Goal: Task Accomplishment & Management: Use online tool/utility

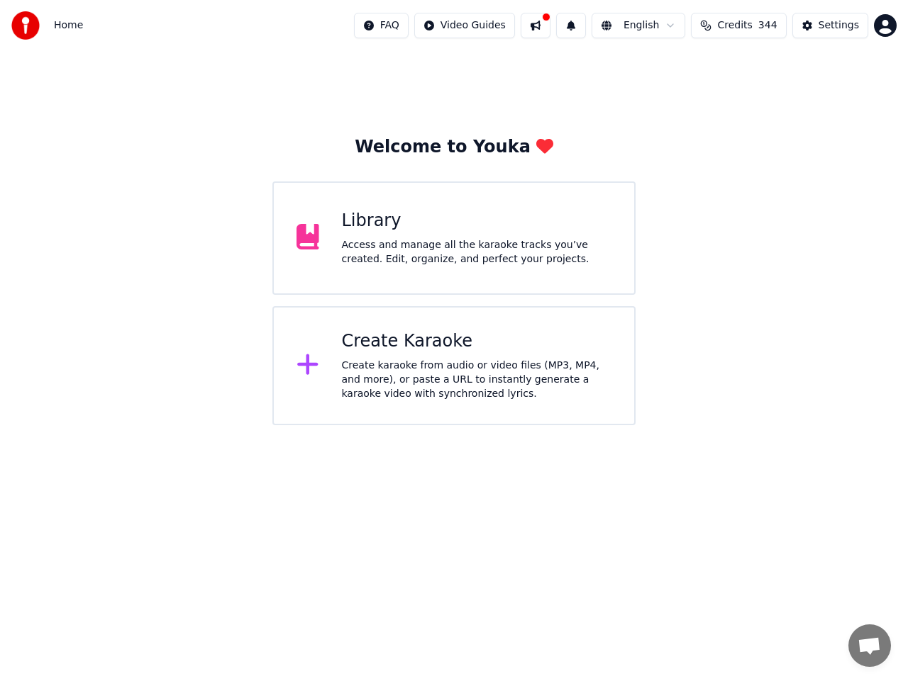
click at [381, 339] on div "Create Karaoke" at bounding box center [477, 341] width 270 height 23
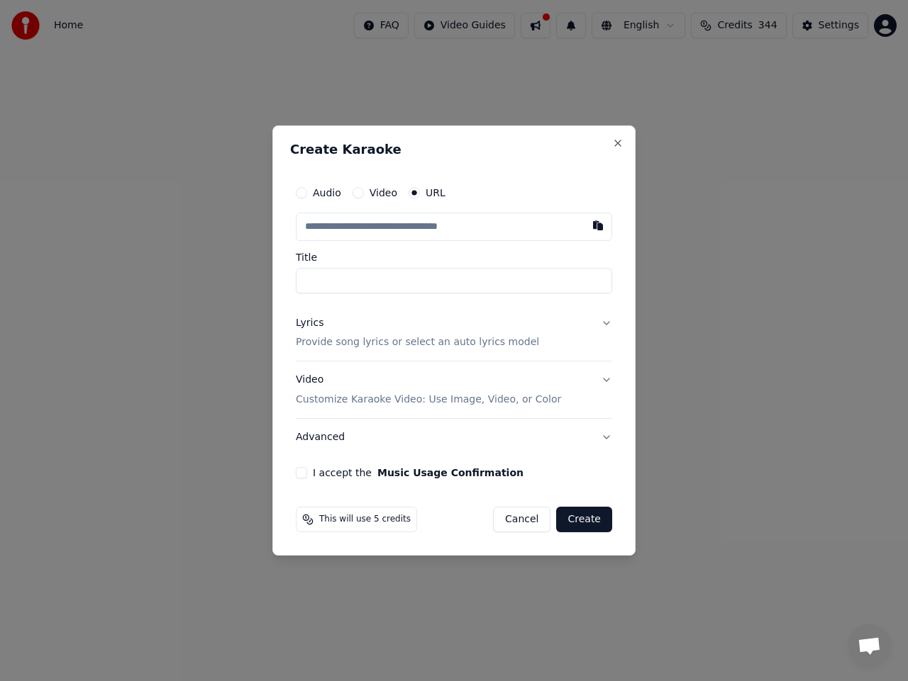
click at [459, 225] on input "text" at bounding box center [454, 227] width 316 height 28
paste input "**********"
type input "**********"
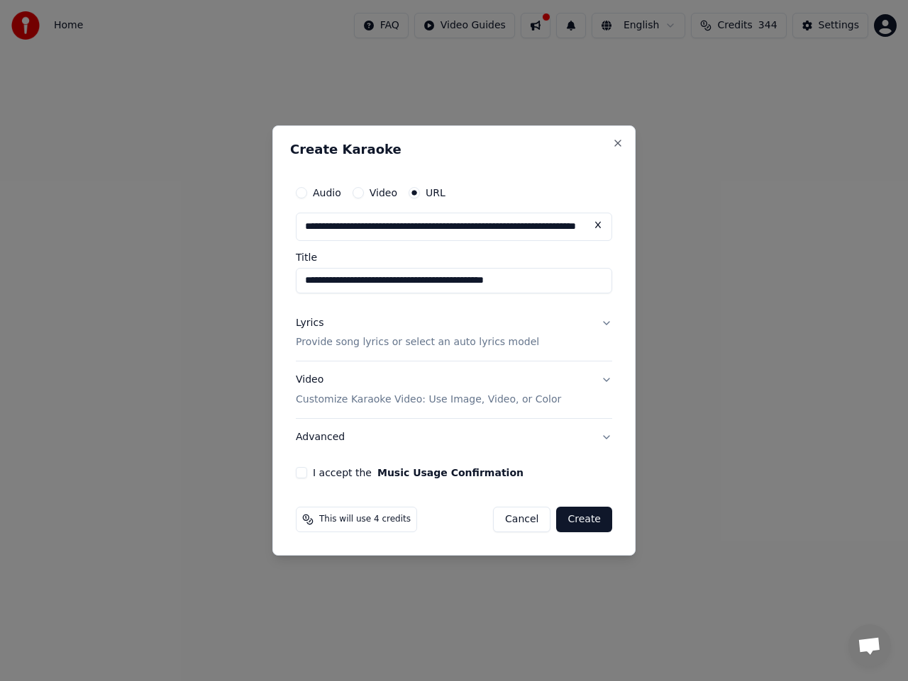
type input "**********"
click at [606, 320] on button "Lyrics Provide song lyrics or select an auto lyrics model" at bounding box center [454, 333] width 316 height 57
type input "**********"
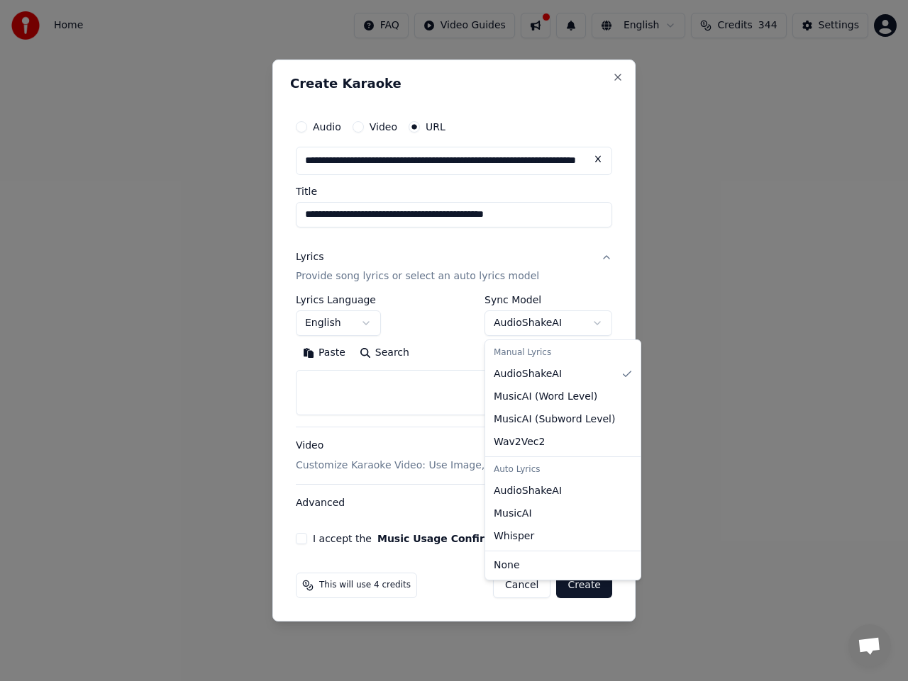
click at [556, 327] on body "**********" at bounding box center [454, 212] width 908 height 425
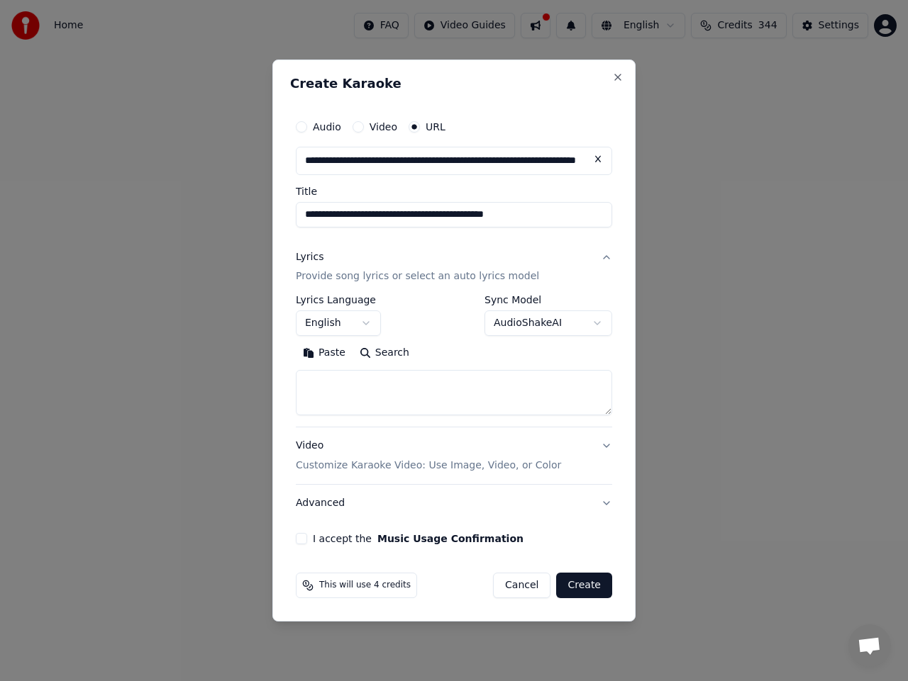
click at [394, 401] on textarea at bounding box center [454, 393] width 316 height 45
click at [470, 386] on textarea at bounding box center [454, 393] width 316 height 45
paste textarea "**********"
type textarea "**********"
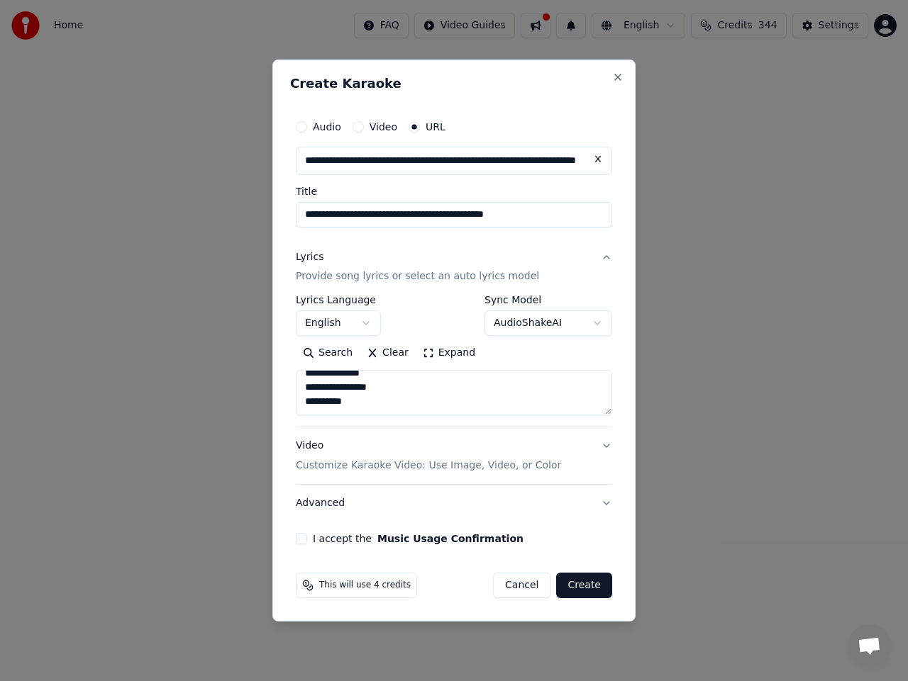
click at [301, 542] on button "I accept the Music Usage Confirmation" at bounding box center [301, 538] width 11 height 11
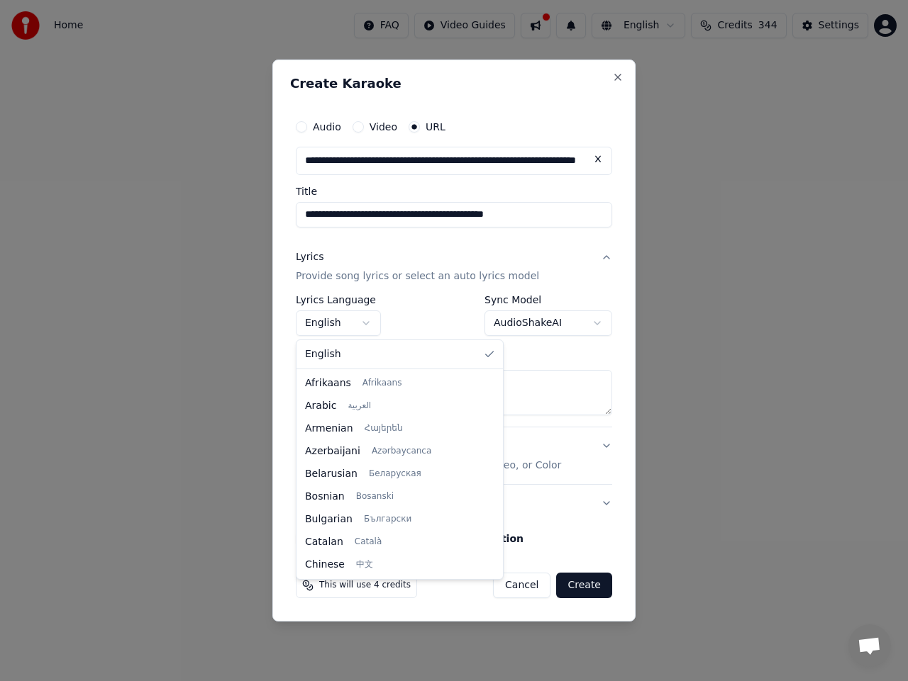
click at [363, 318] on body "**********" at bounding box center [454, 212] width 908 height 425
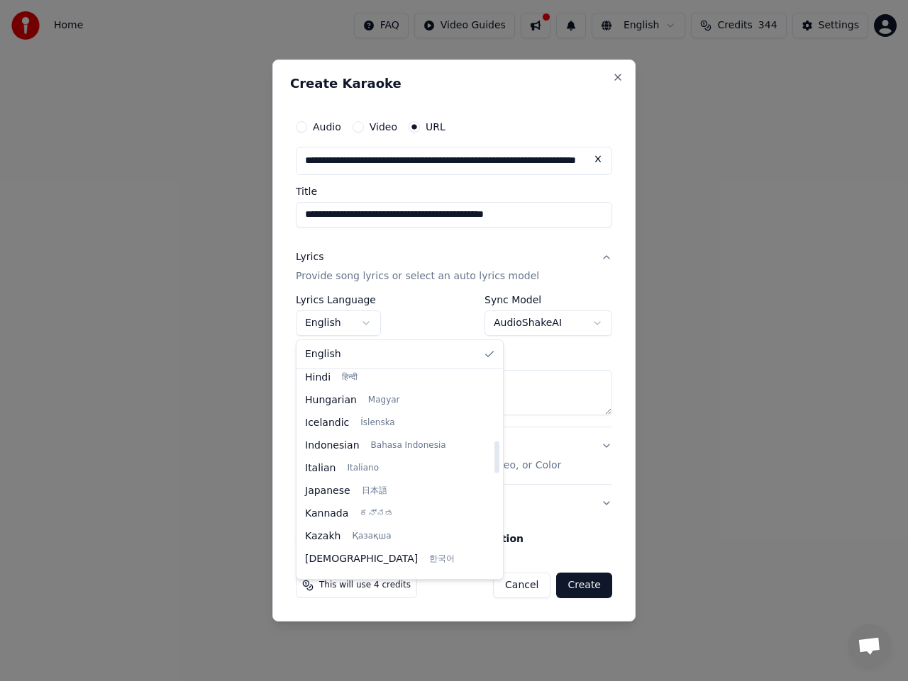
scroll to position [425, 0]
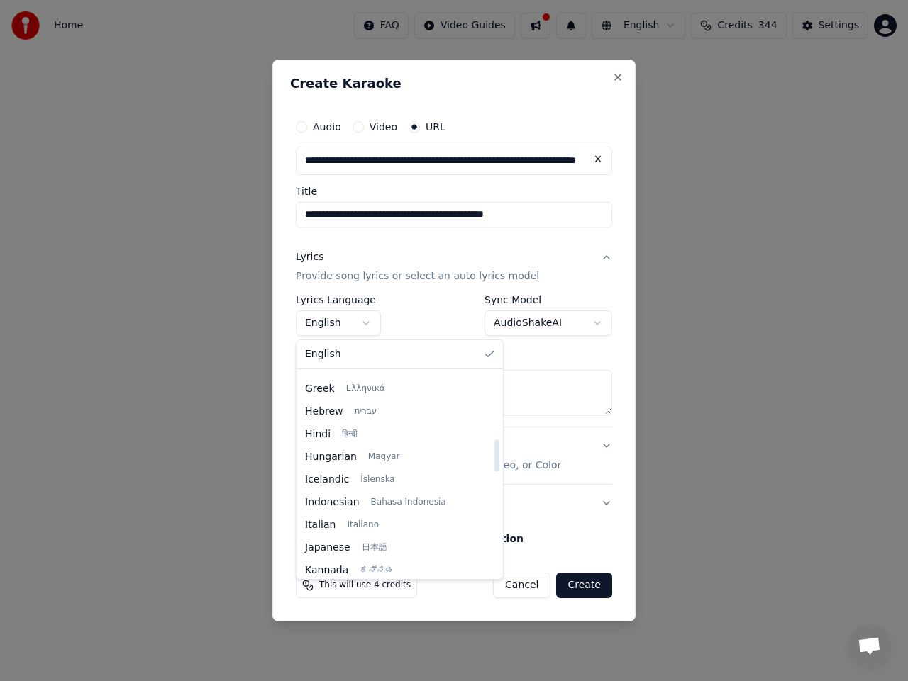
select select "**"
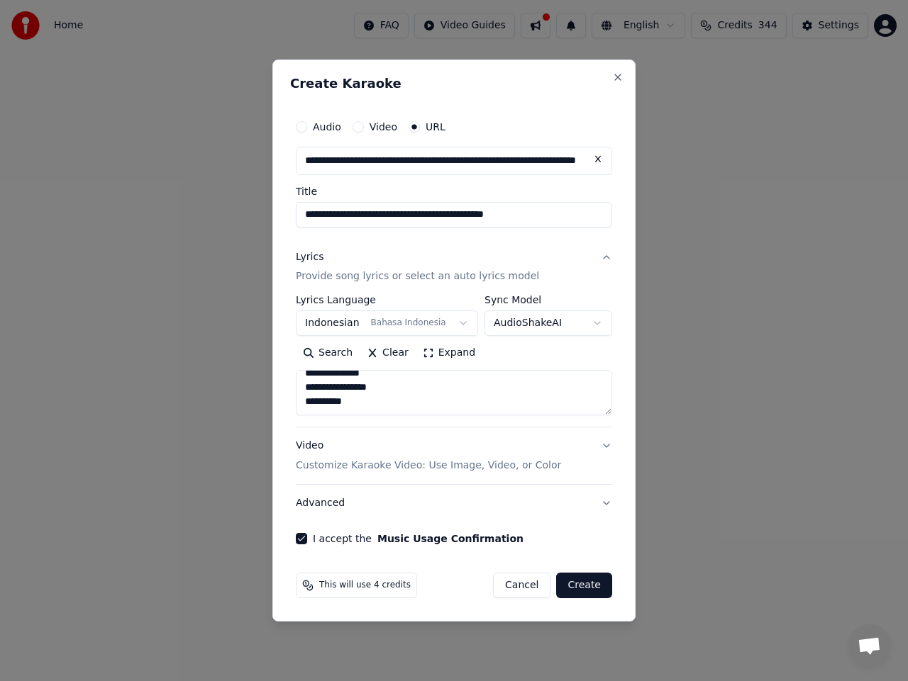
click at [591, 585] on button "Create" at bounding box center [584, 586] width 56 height 26
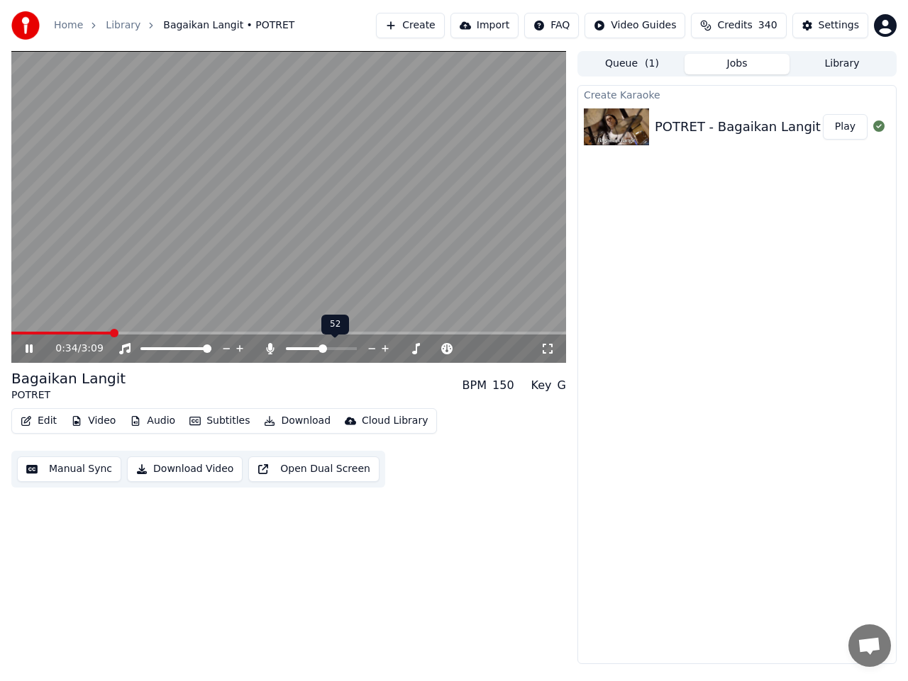
click at [323, 352] on span at bounding box center [322, 349] width 9 height 9
click at [14, 337] on span at bounding box center [18, 333] width 9 height 9
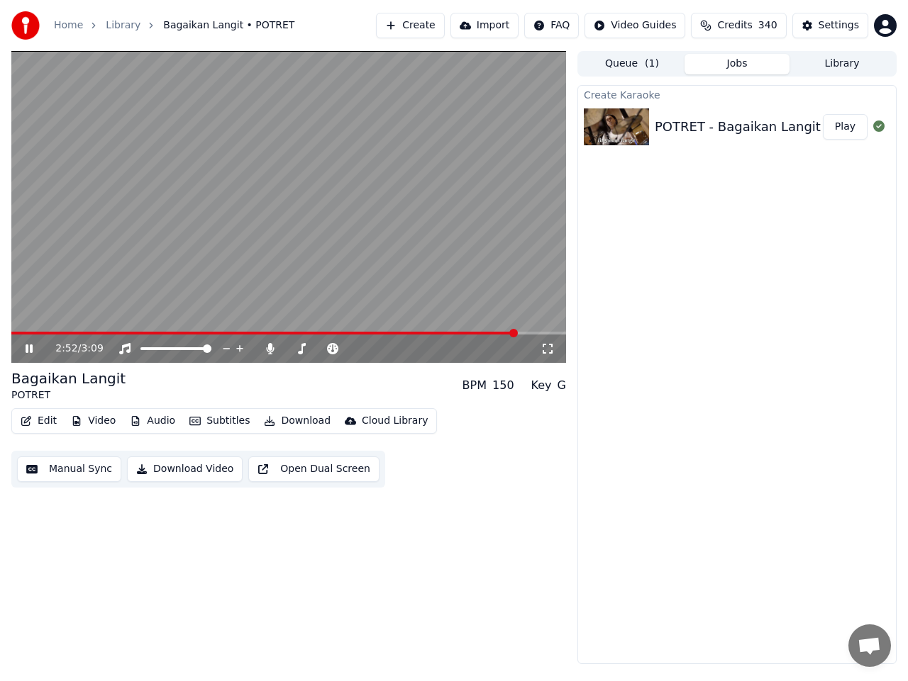
click at [68, 469] on button "Manual Sync" at bounding box center [69, 470] width 104 height 26
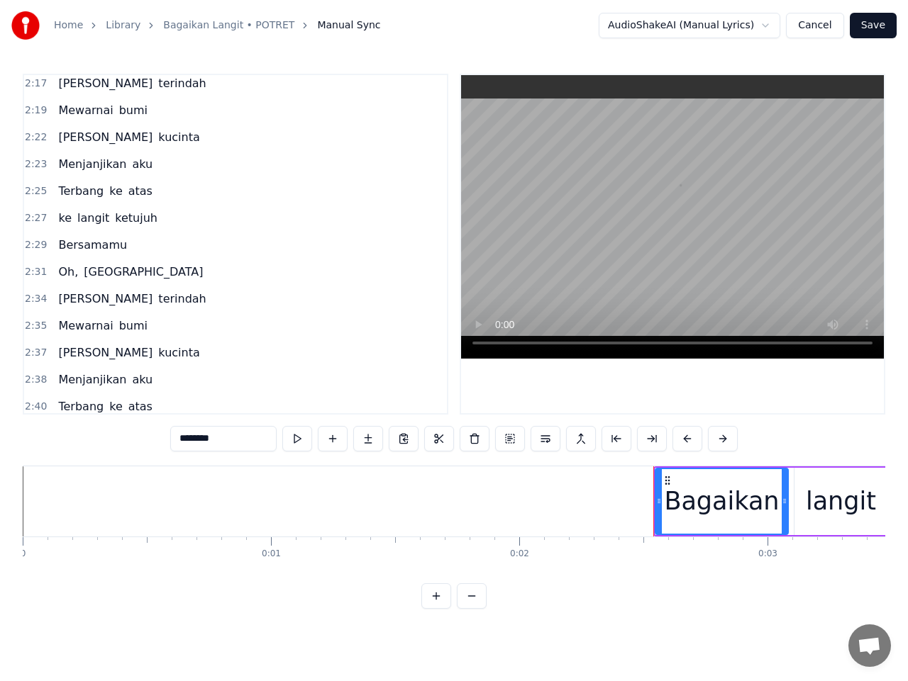
scroll to position [1489, 0]
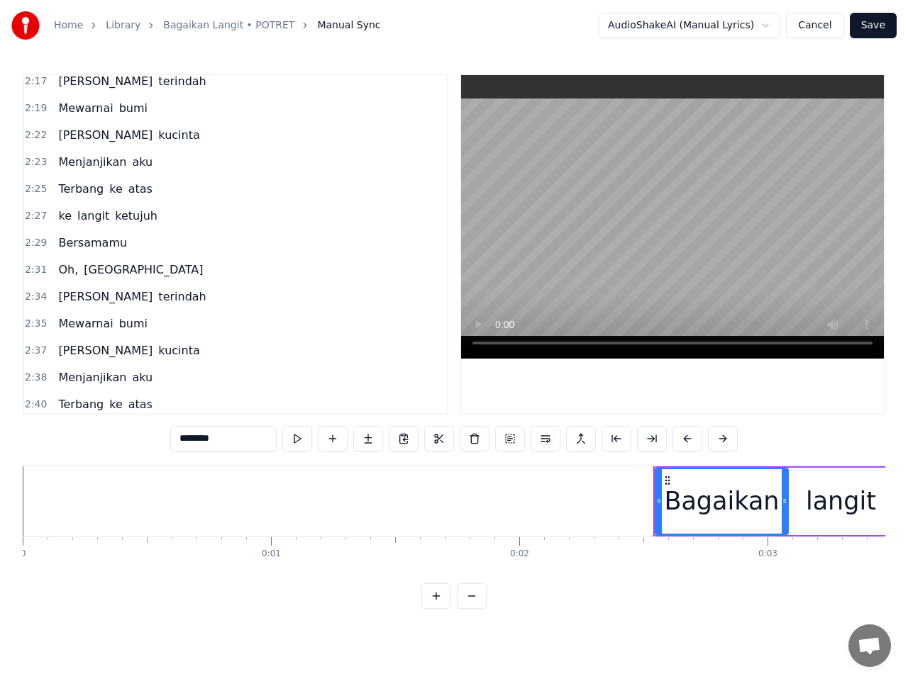
click at [38, 245] on span "2:29" at bounding box center [36, 243] width 22 height 14
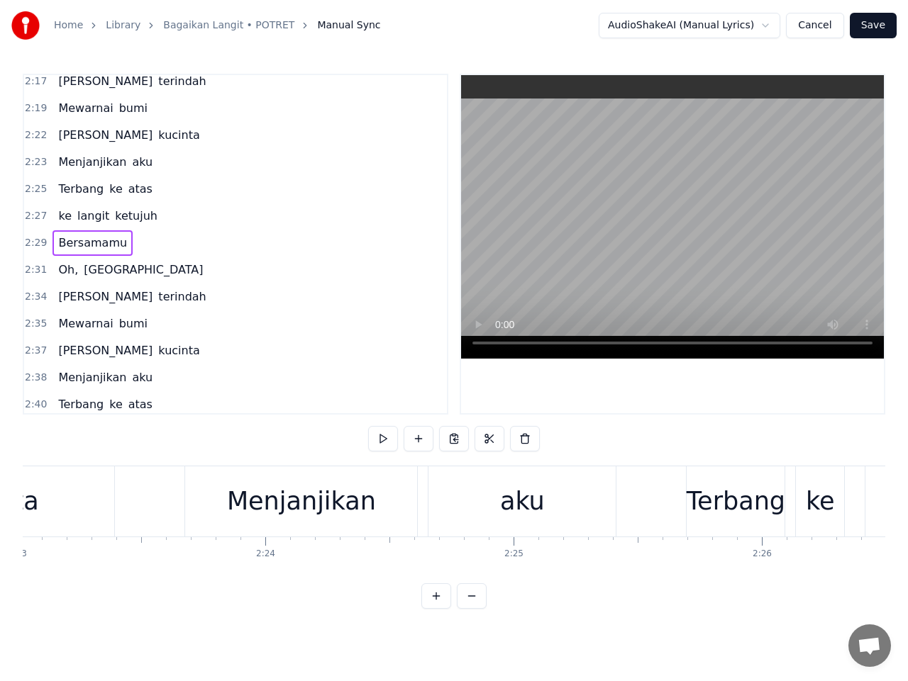
scroll to position [0, 37004]
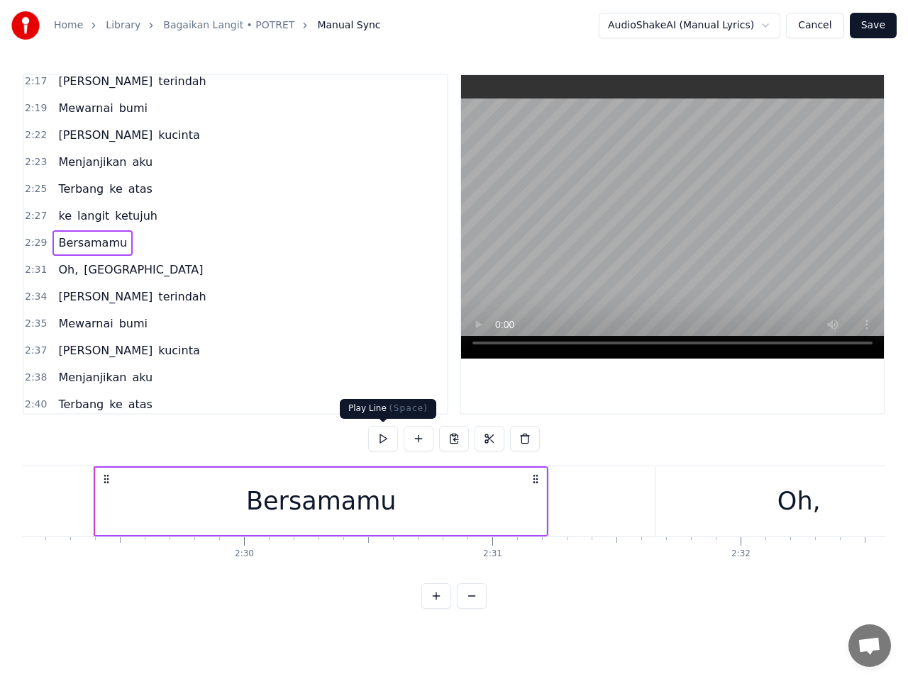
click at [381, 439] on button at bounding box center [383, 439] width 30 height 26
click at [33, 271] on span "2:31" at bounding box center [36, 270] width 22 height 14
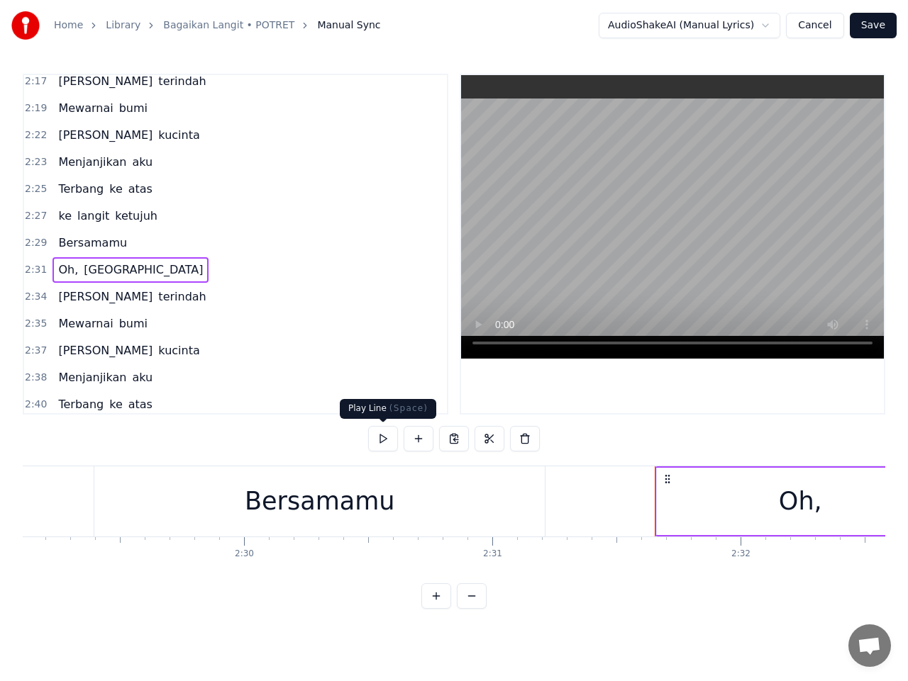
click at [381, 437] on button at bounding box center [383, 439] width 30 height 26
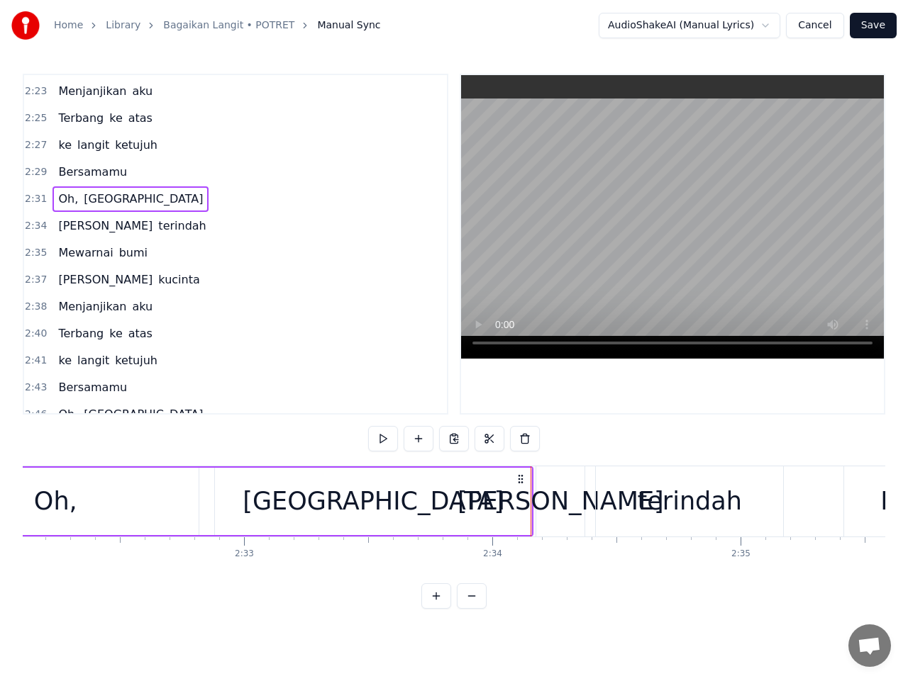
scroll to position [1702, 0]
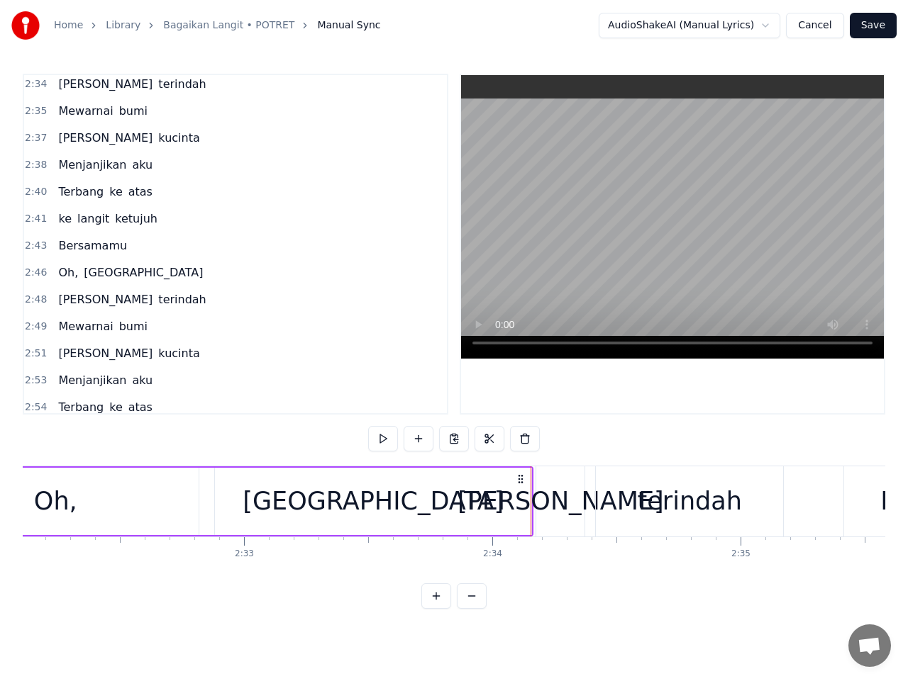
click at [33, 274] on span "2:46" at bounding box center [36, 273] width 22 height 14
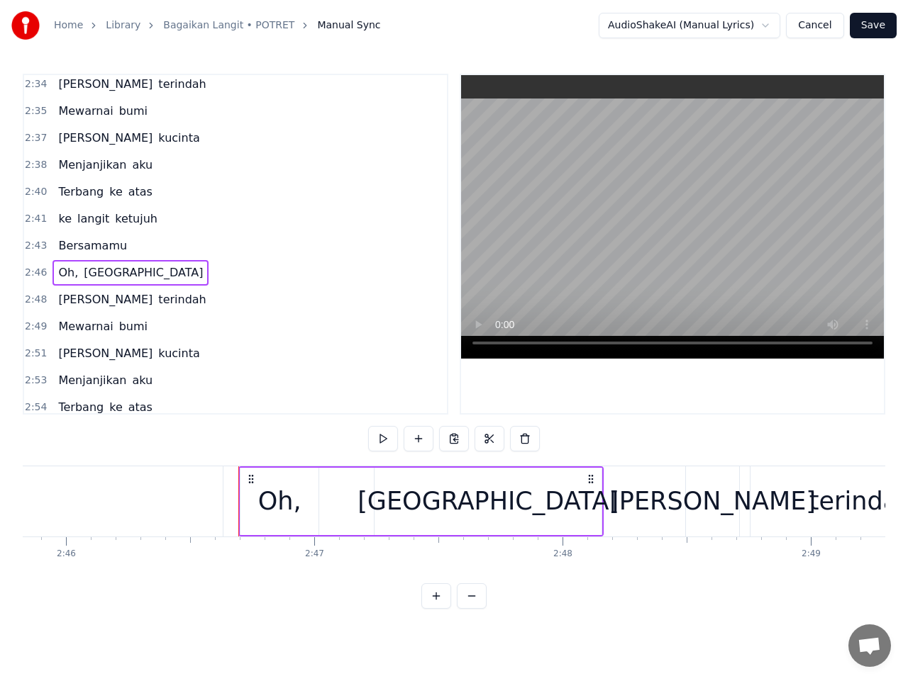
scroll to position [0, 41297]
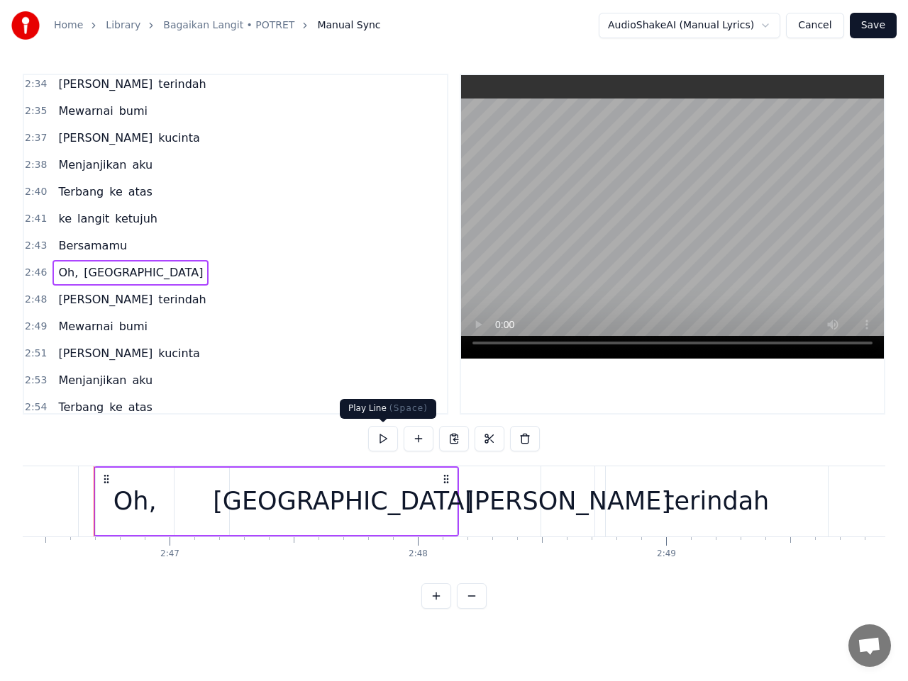
click at [384, 435] on button at bounding box center [383, 439] width 30 height 26
click at [36, 248] on span "2:43" at bounding box center [36, 246] width 22 height 14
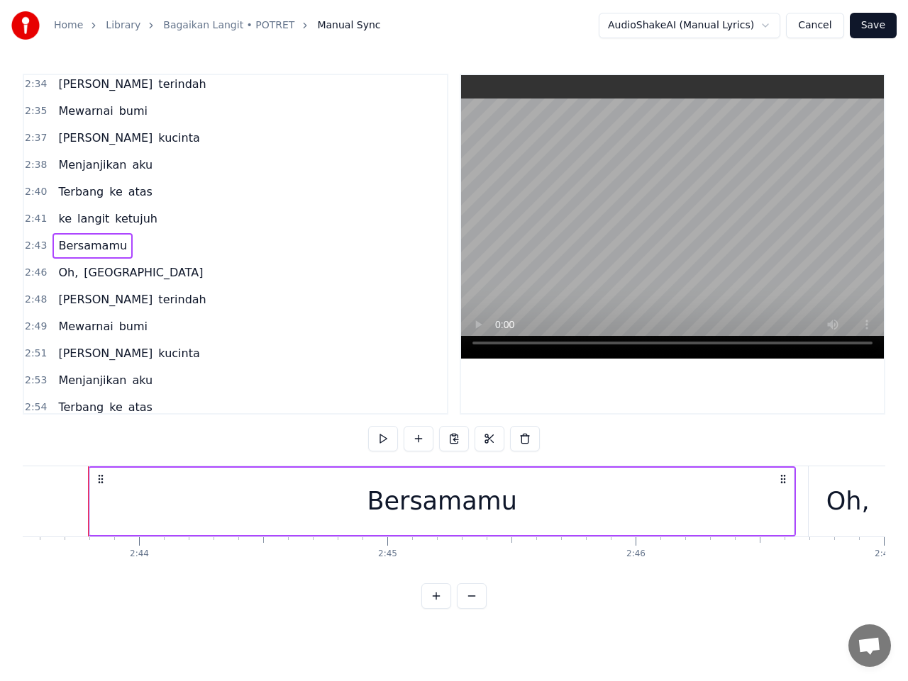
scroll to position [0, 40578]
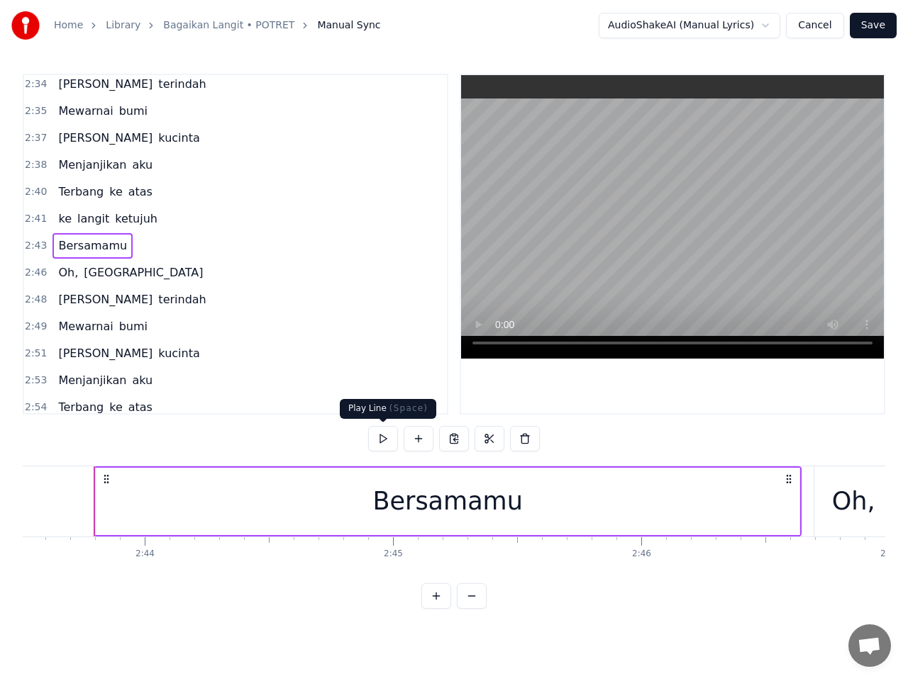
click at [386, 439] on button at bounding box center [383, 439] width 30 height 26
click at [766, 515] on div "Bersamamu" at bounding box center [447, 501] width 703 height 67
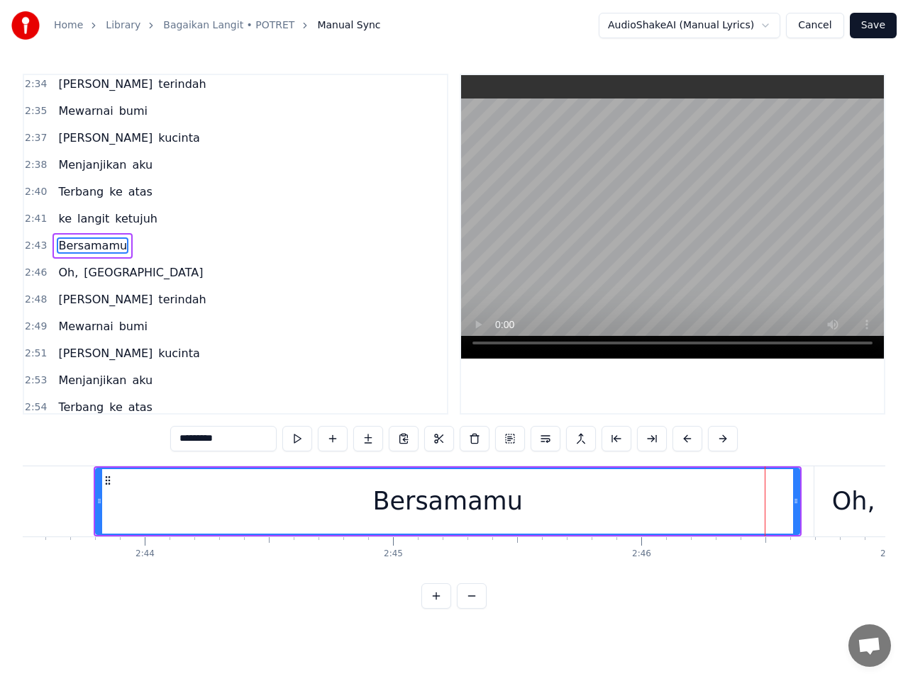
scroll to position [1703, 0]
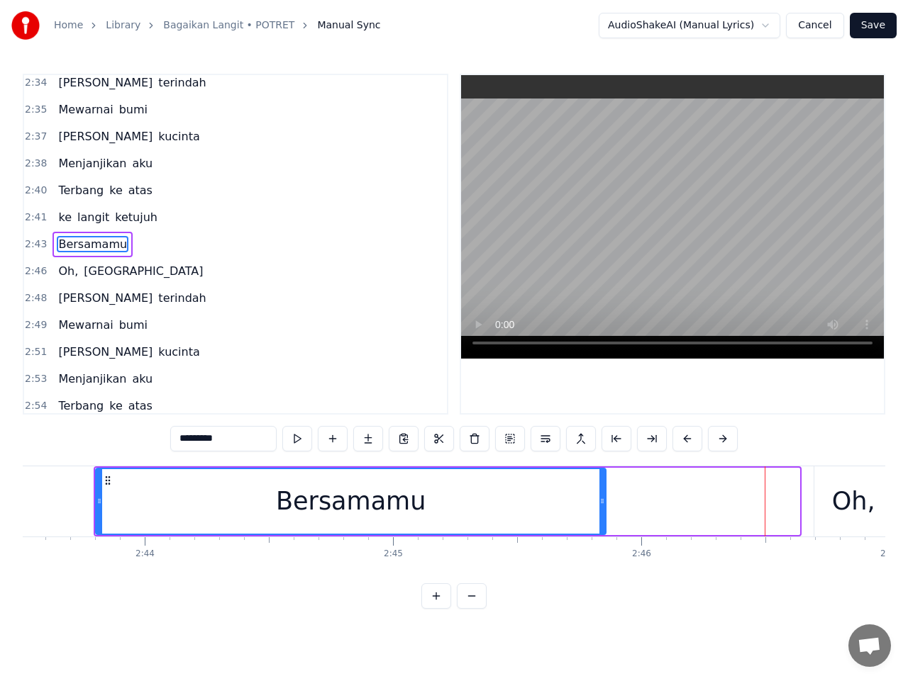
drag, startPoint x: 793, startPoint y: 503, endPoint x: 600, endPoint y: 511, distance: 193.7
click at [600, 511] on div at bounding box center [602, 501] width 6 height 65
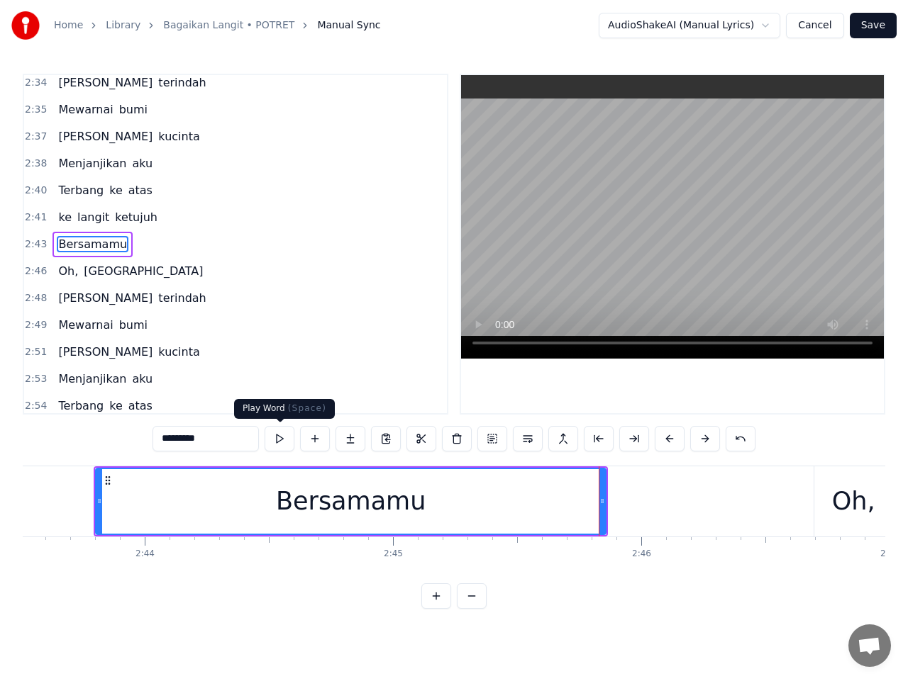
click at [280, 433] on button at bounding box center [279, 439] width 30 height 26
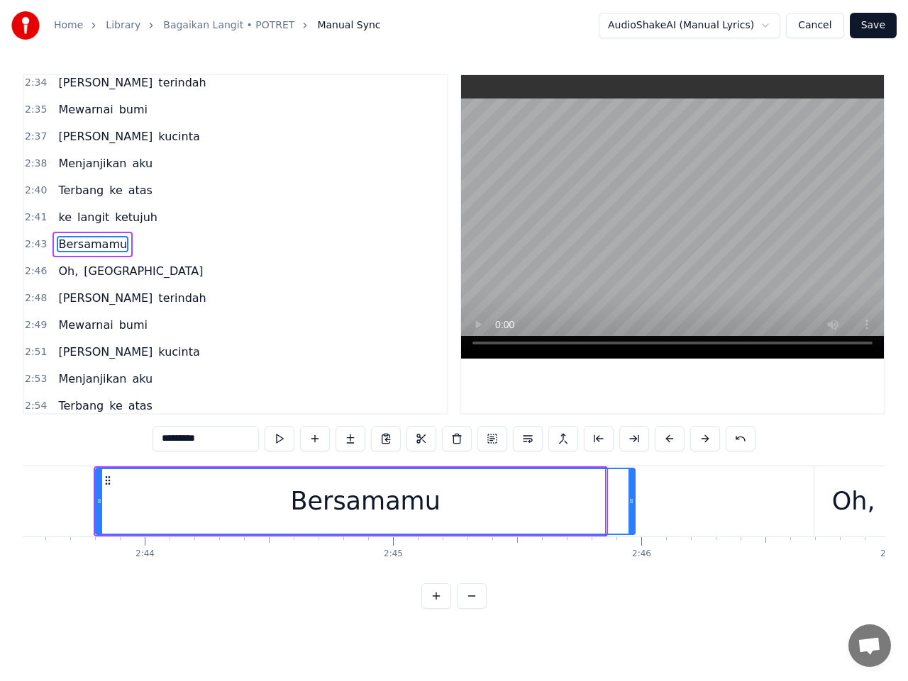
drag, startPoint x: 601, startPoint y: 507, endPoint x: 630, endPoint y: 507, distance: 29.1
click at [630, 507] on div at bounding box center [631, 501] width 6 height 65
click at [281, 437] on button at bounding box center [279, 439] width 30 height 26
drag, startPoint x: 632, startPoint y: 504, endPoint x: 657, endPoint y: 503, distance: 24.1
click at [657, 503] on icon at bounding box center [655, 501] width 6 height 11
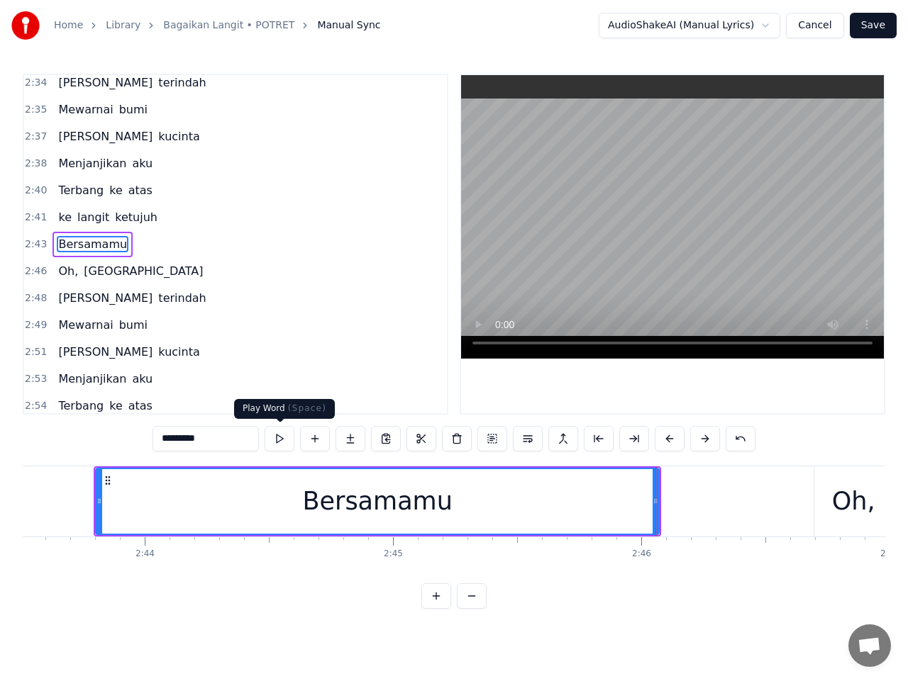
click at [281, 433] on button at bounding box center [279, 439] width 30 height 26
click at [855, 510] on div "Oh," at bounding box center [853, 502] width 43 height 38
type input "***"
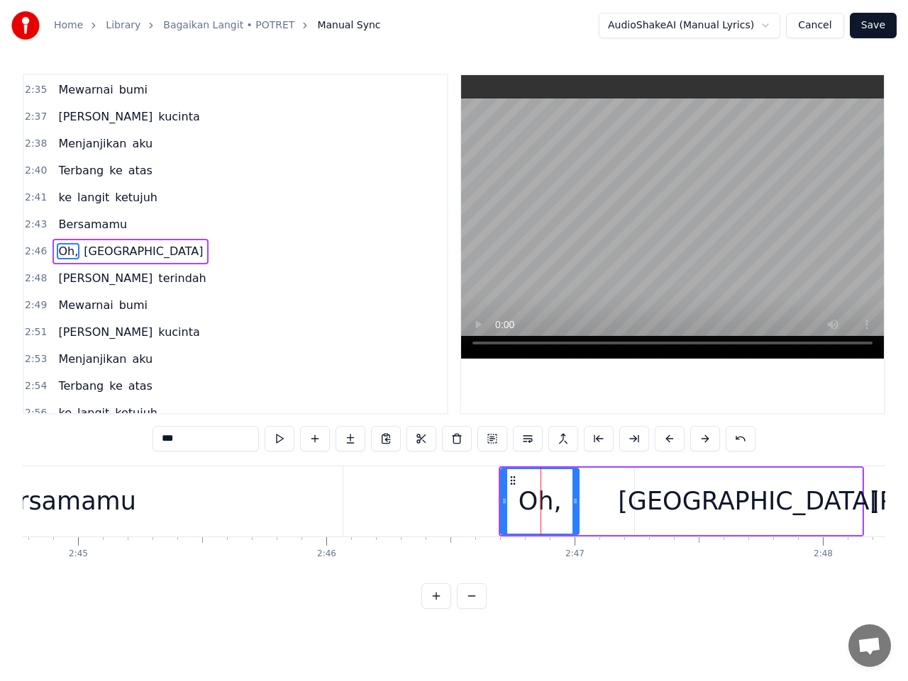
scroll to position [0, 40885]
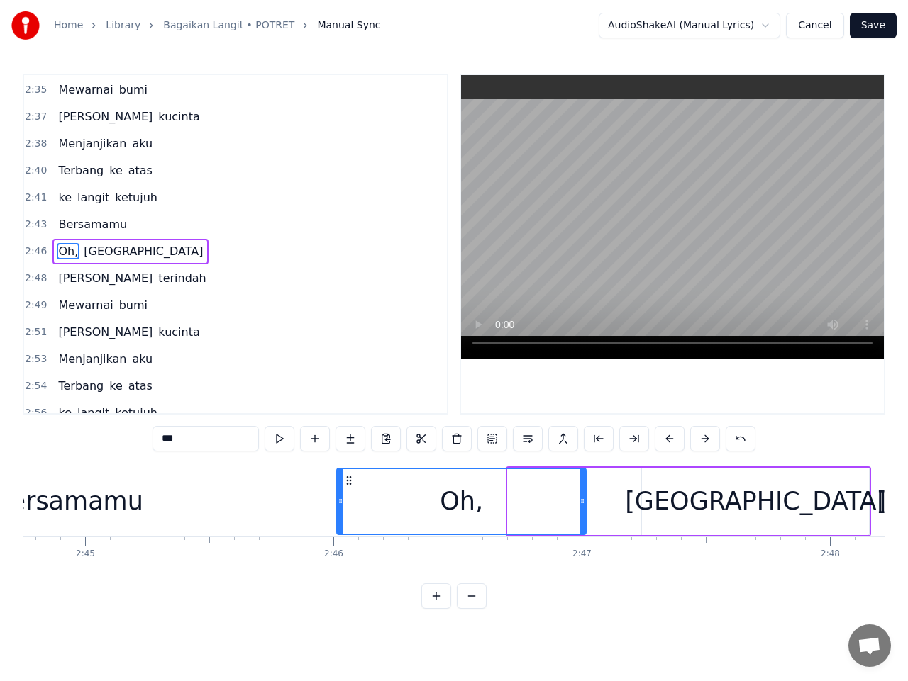
drag, startPoint x: 510, startPoint y: 507, endPoint x: 339, endPoint y: 507, distance: 170.9
click at [339, 507] on div at bounding box center [341, 501] width 6 height 65
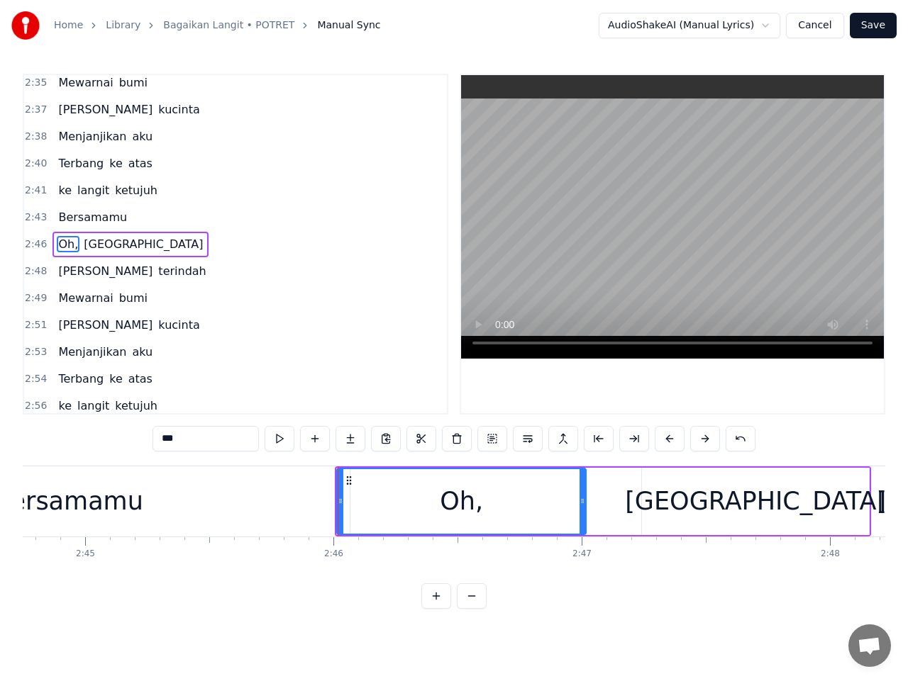
click at [30, 211] on span "2:43" at bounding box center [36, 218] width 22 height 14
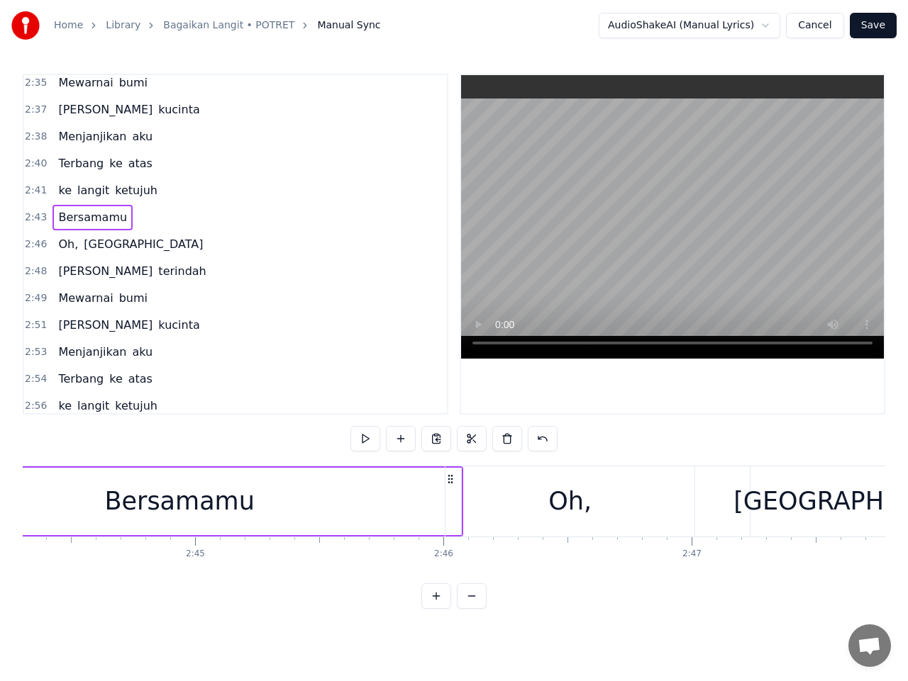
scroll to position [0, 40578]
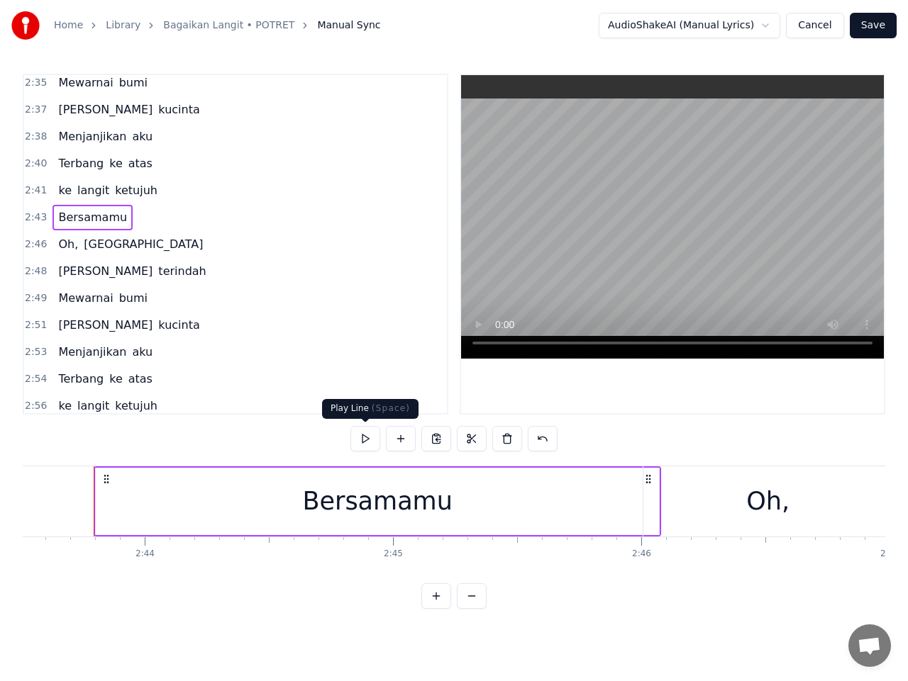
click at [369, 436] on button at bounding box center [365, 439] width 30 height 26
click at [368, 437] on button at bounding box center [365, 439] width 30 height 26
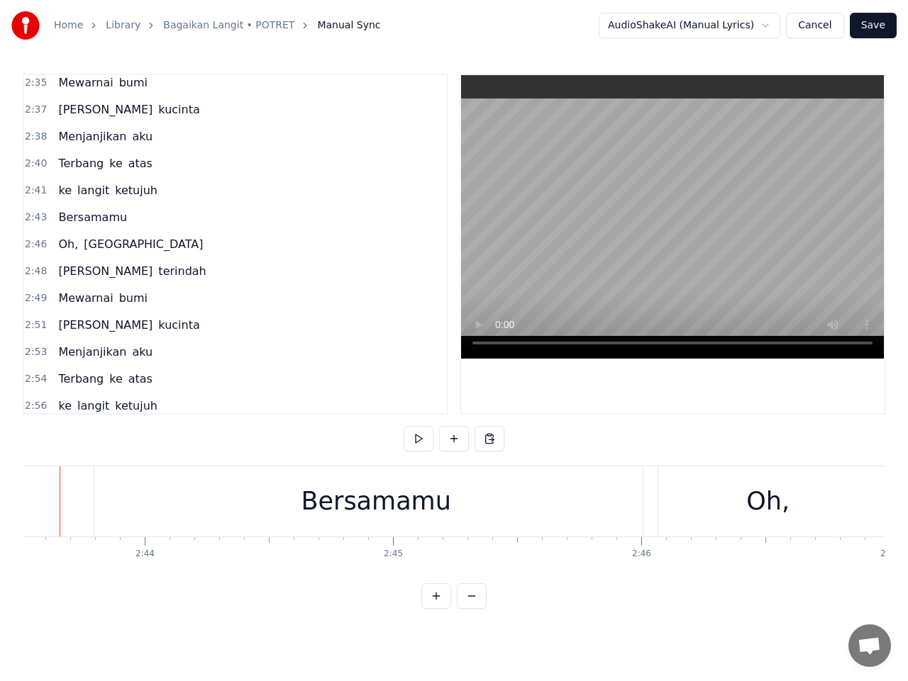
scroll to position [0, 40544]
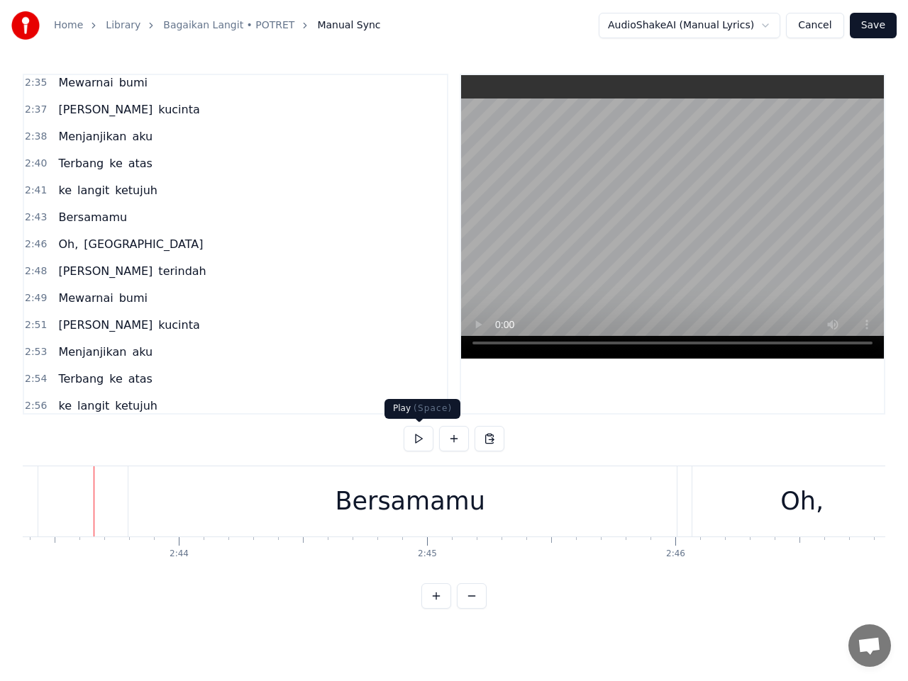
click at [419, 438] on button at bounding box center [418, 439] width 30 height 26
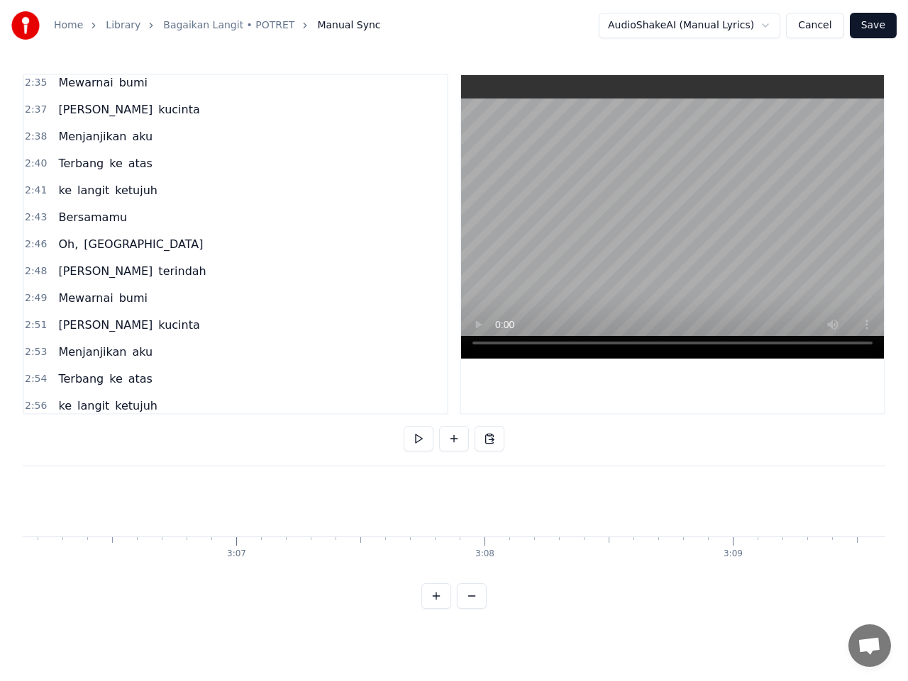
scroll to position [0, 46195]
click at [864, 30] on button "Save" at bounding box center [872, 26] width 47 height 26
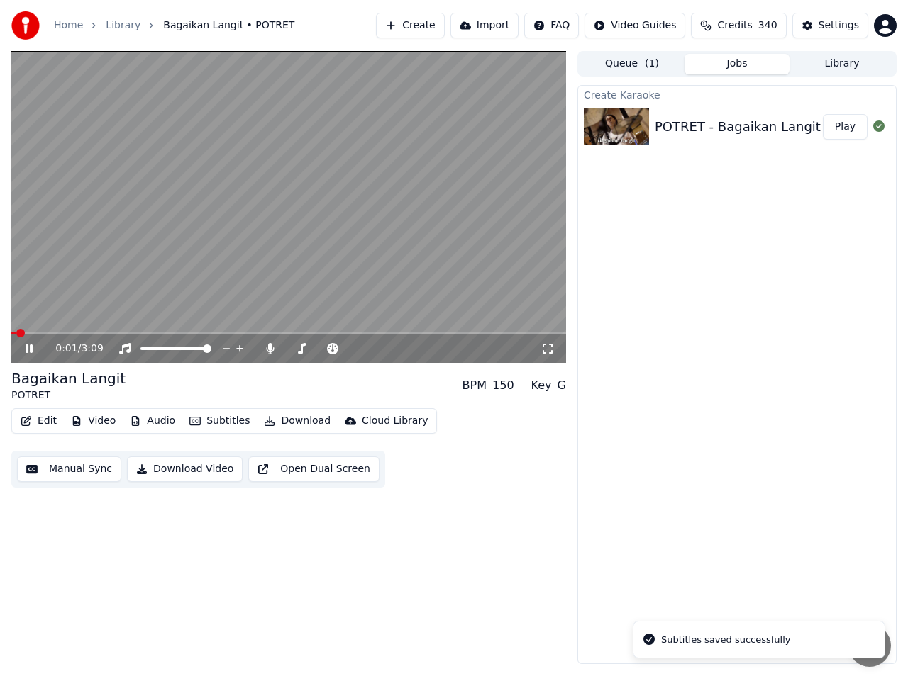
click at [30, 350] on icon at bounding box center [39, 348] width 33 height 11
click at [289, 426] on button "Download" at bounding box center [297, 421] width 78 height 20
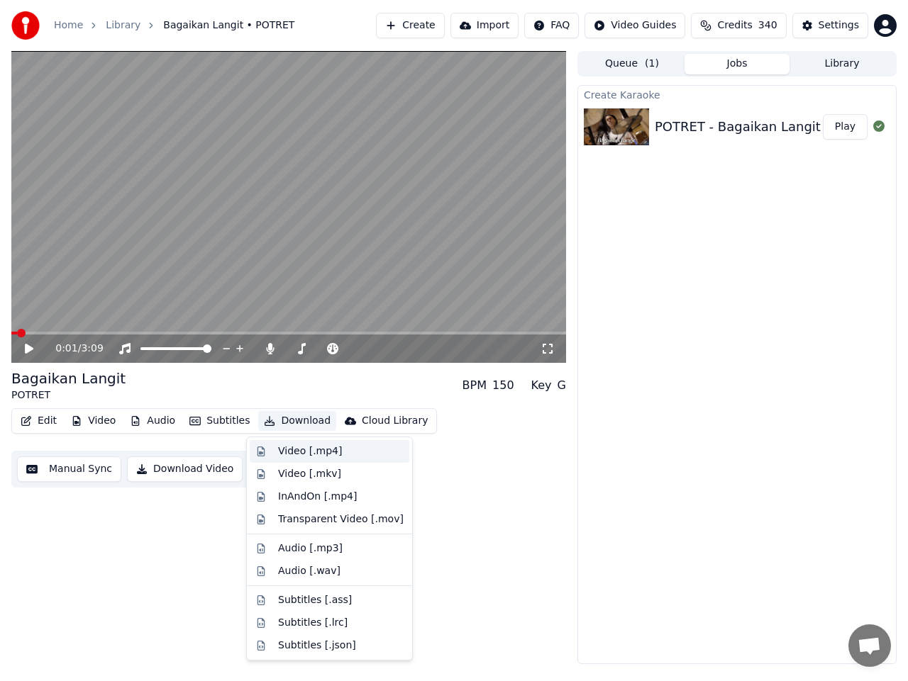
click at [289, 450] on div "Video [.mp4]" at bounding box center [310, 452] width 64 height 14
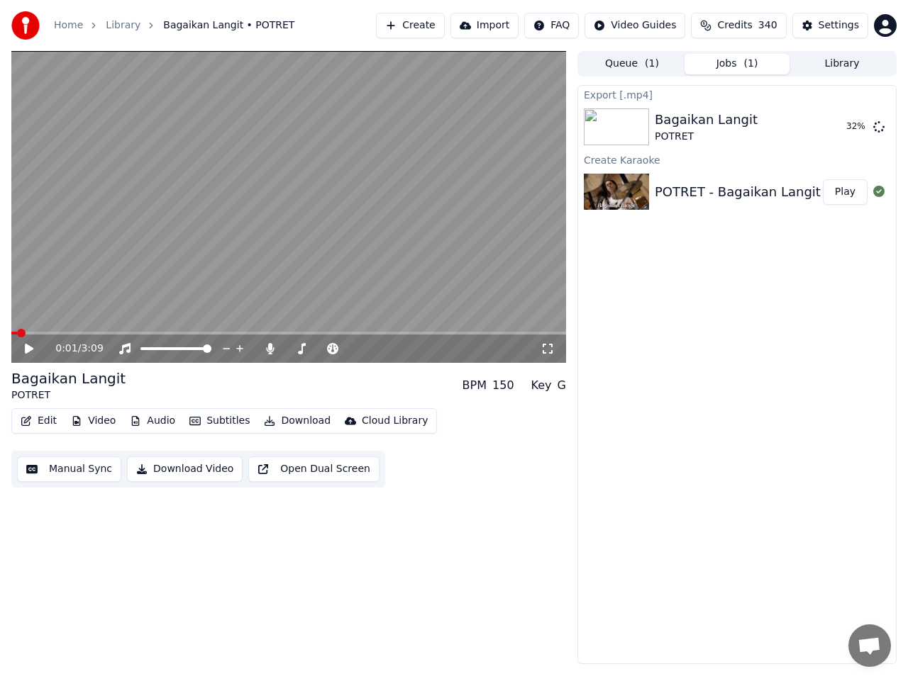
click at [432, 30] on button "Create" at bounding box center [410, 26] width 69 height 26
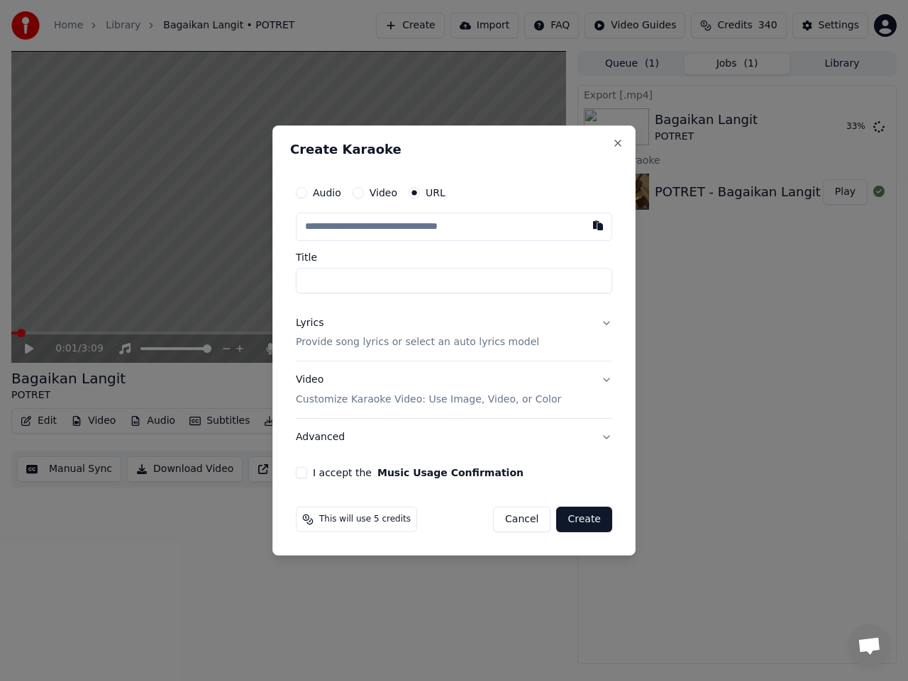
click at [411, 227] on input "text" at bounding box center [454, 227] width 316 height 28
type input "**********"
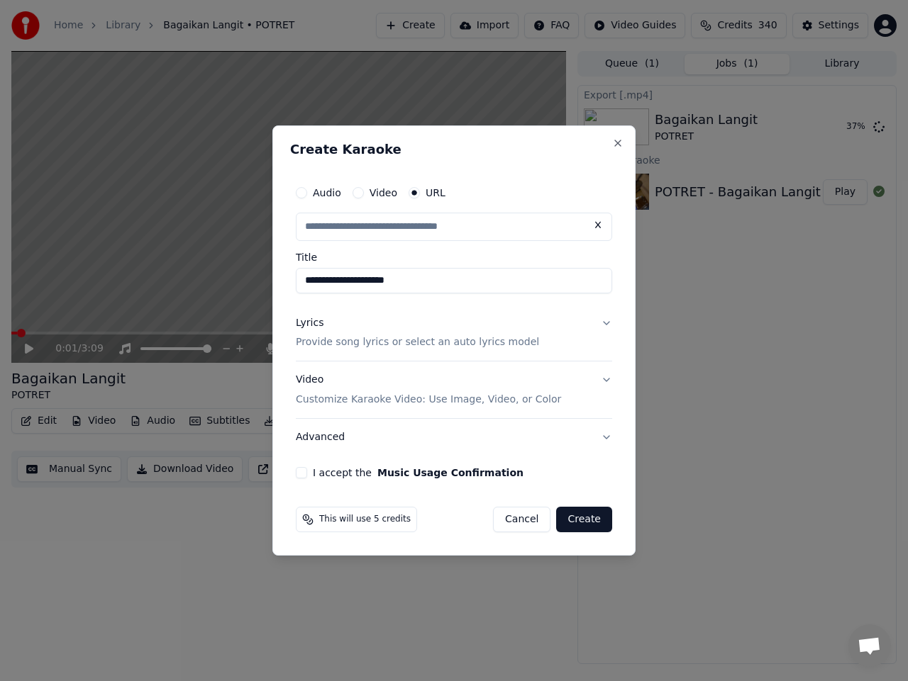
click at [606, 324] on button "Lyrics Provide song lyrics or select an auto lyrics model" at bounding box center [454, 333] width 316 height 57
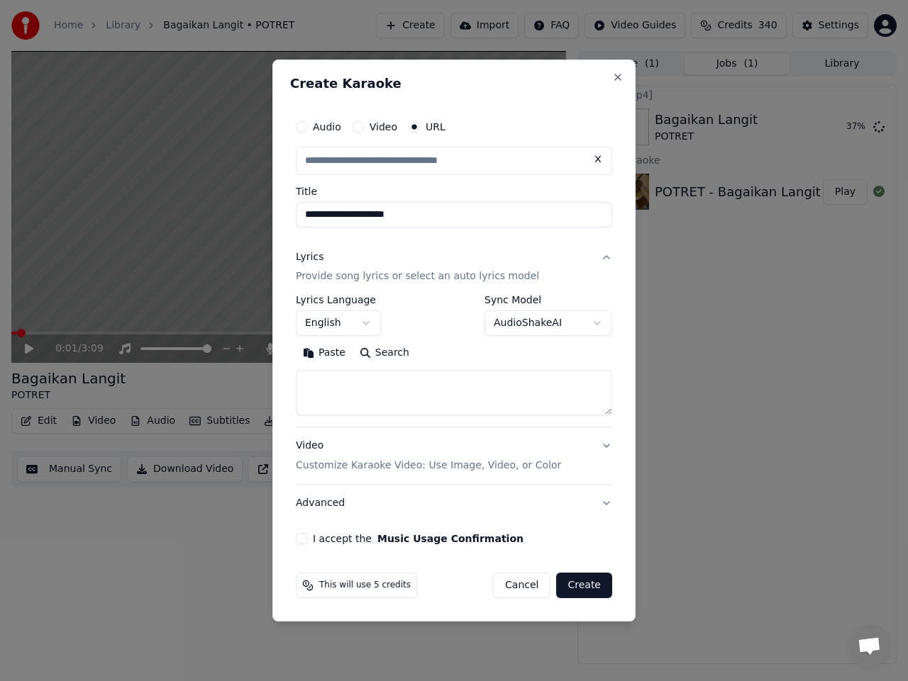
scroll to position [0, 0]
type input "**********"
click at [362, 319] on body "**********" at bounding box center [454, 340] width 908 height 681
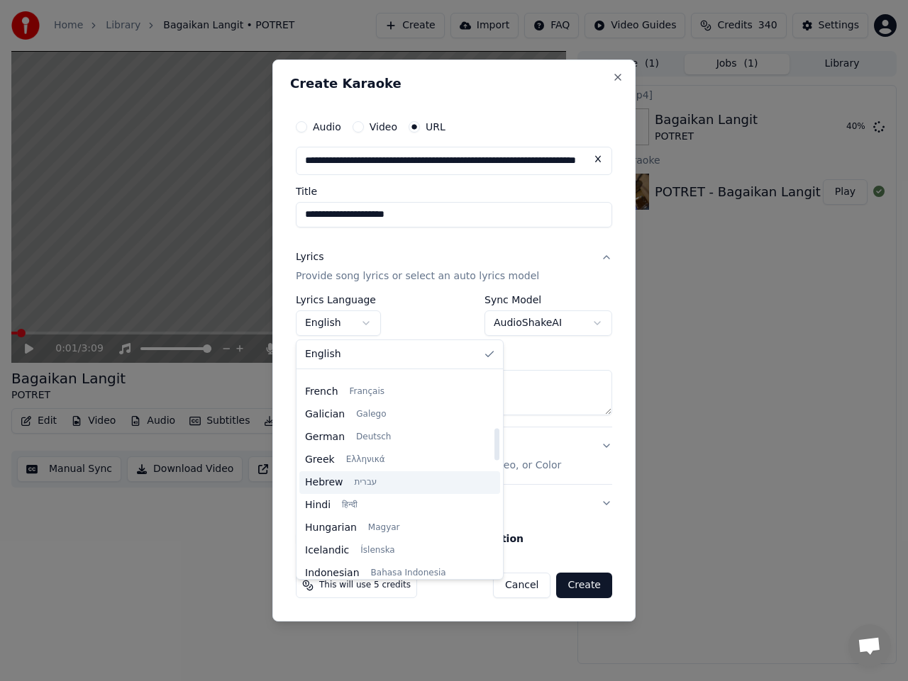
scroll to position [425, 0]
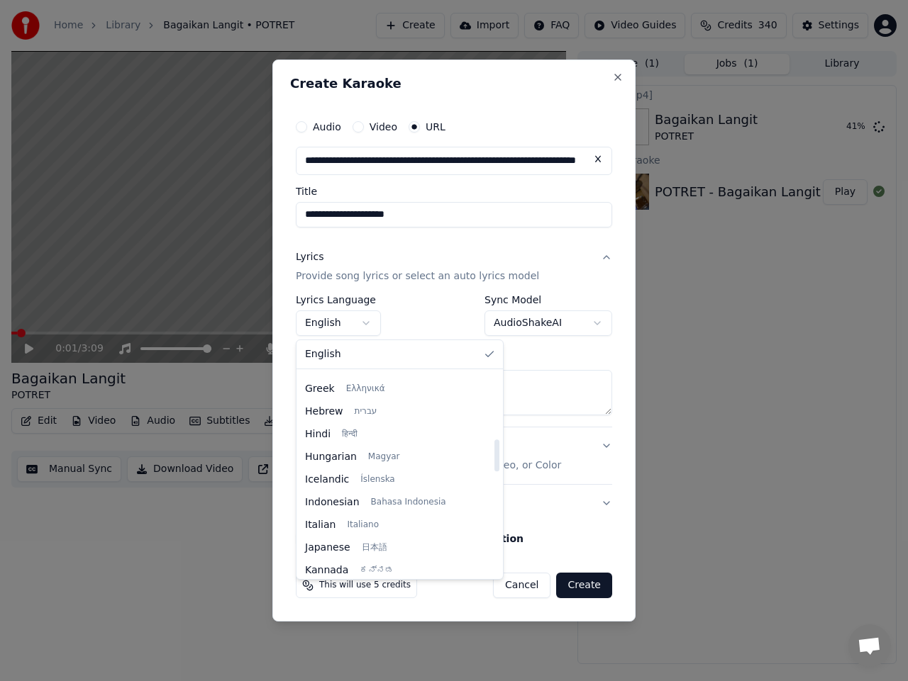
select select "**"
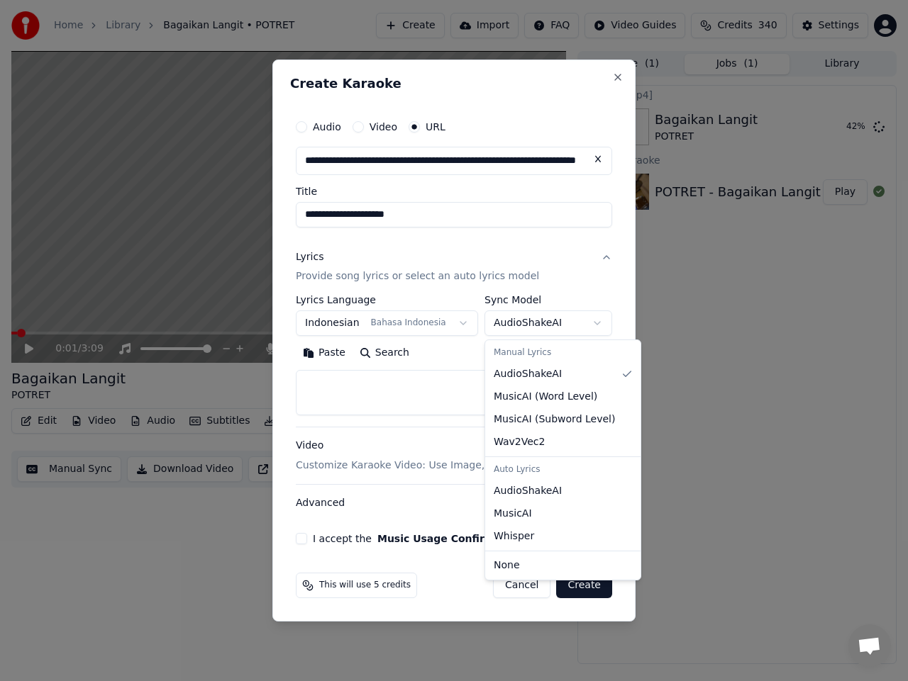
click at [584, 328] on body "**********" at bounding box center [454, 340] width 908 height 681
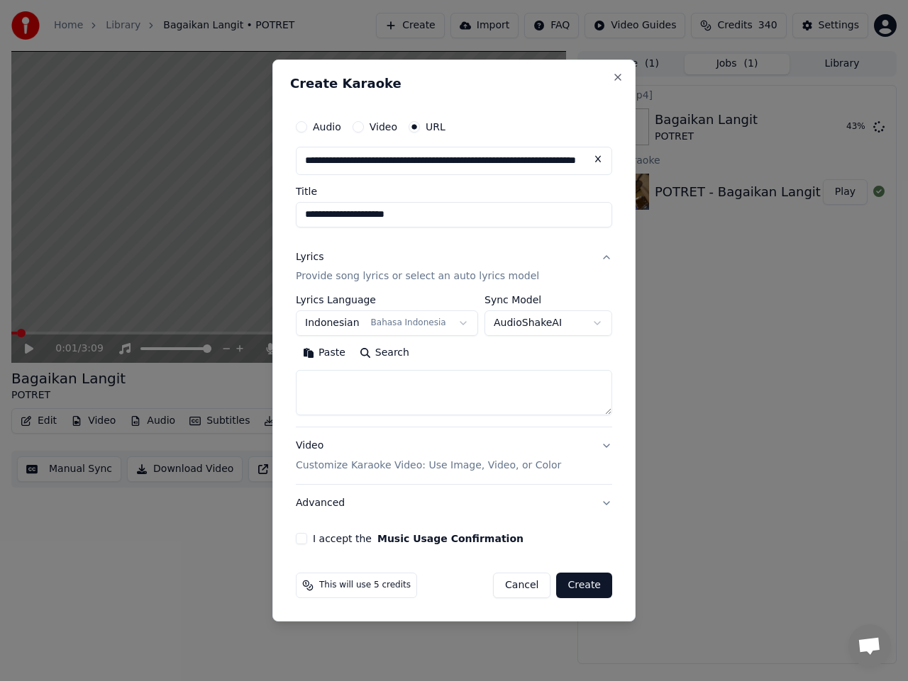
click at [445, 396] on textarea at bounding box center [454, 393] width 316 height 45
click at [384, 391] on textarea at bounding box center [454, 393] width 316 height 45
paste textarea "**********"
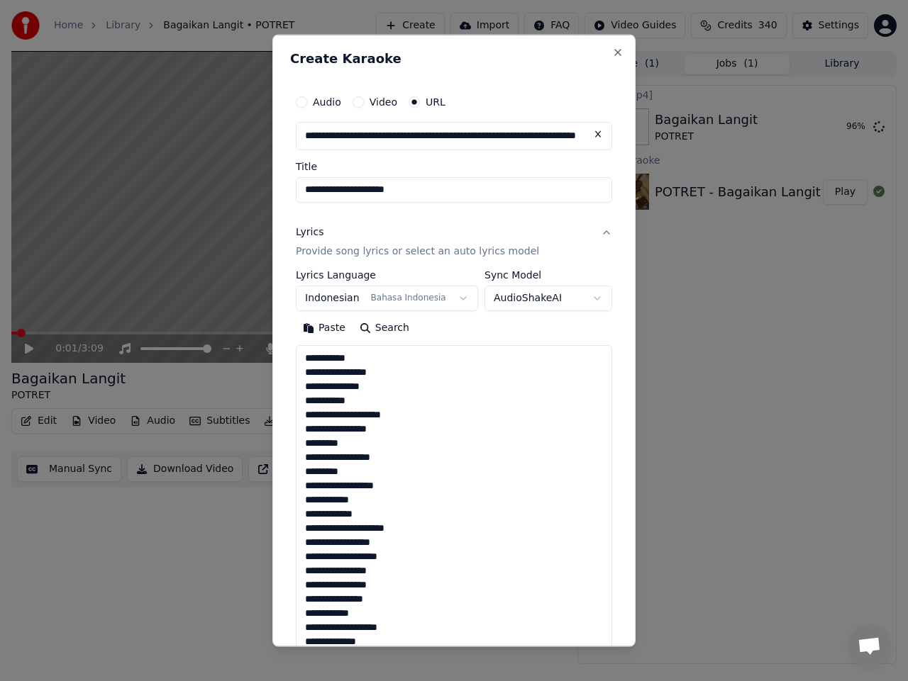
scroll to position [1081, 0]
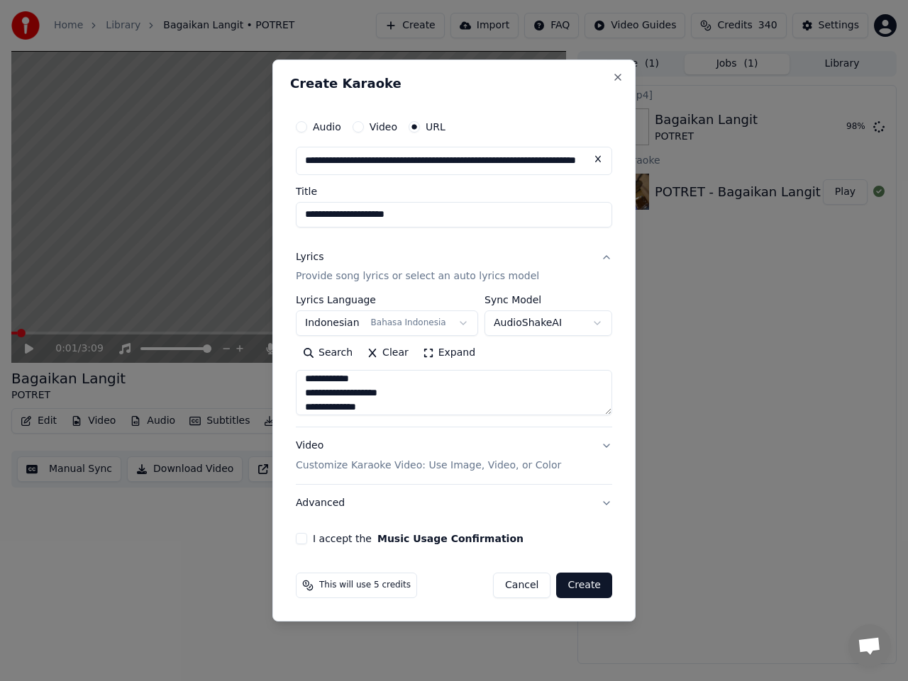
type textarea "**********"
click at [301, 544] on button "I accept the Music Usage Confirmation" at bounding box center [301, 538] width 11 height 11
click at [584, 589] on button "Create" at bounding box center [584, 586] width 56 height 26
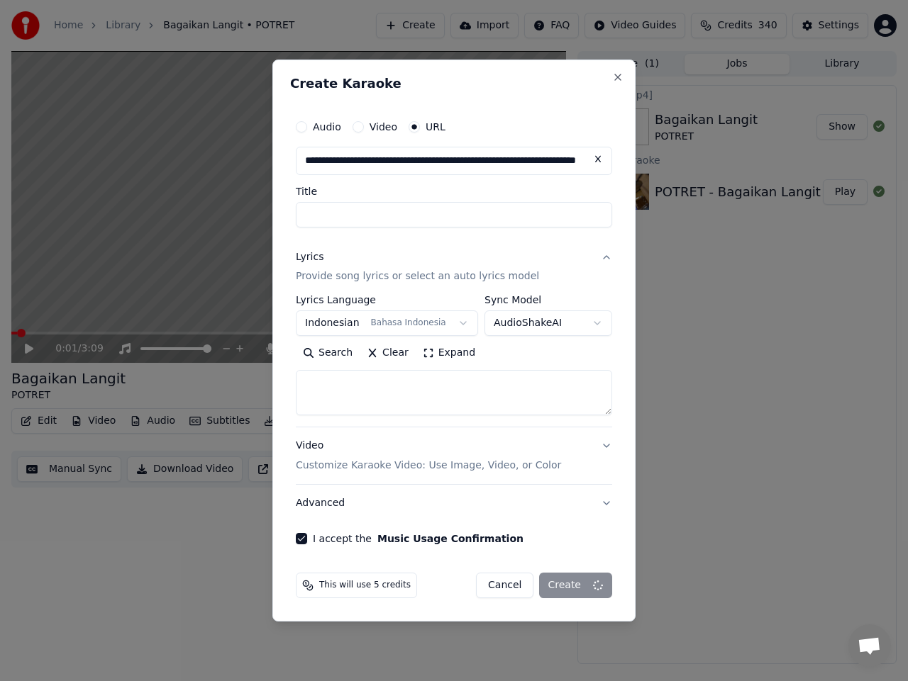
scroll to position [0, 0]
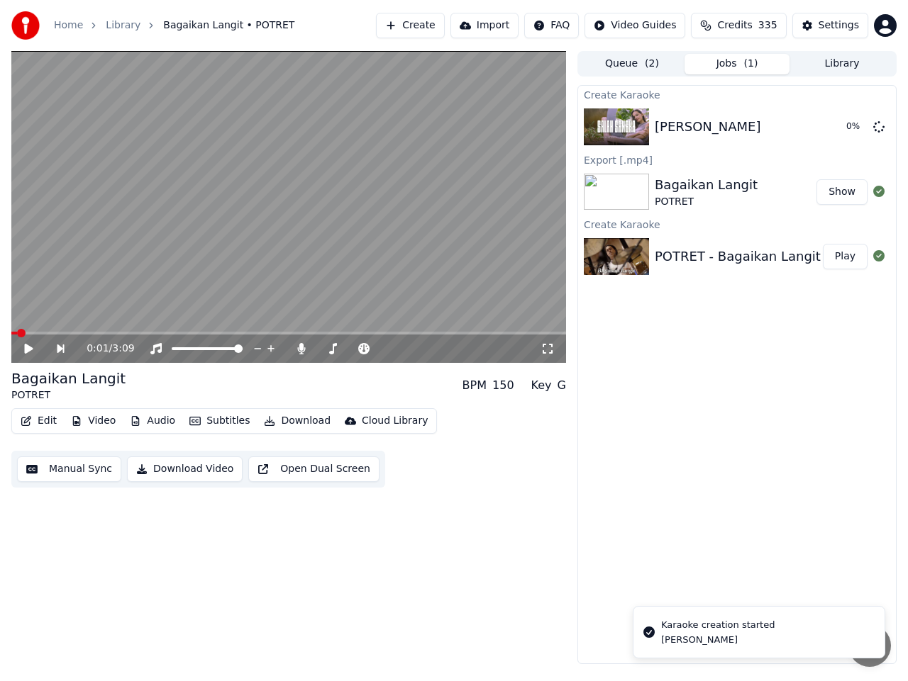
click at [844, 191] on button "Show" at bounding box center [841, 192] width 51 height 26
click at [844, 126] on button "Play" at bounding box center [845, 127] width 45 height 26
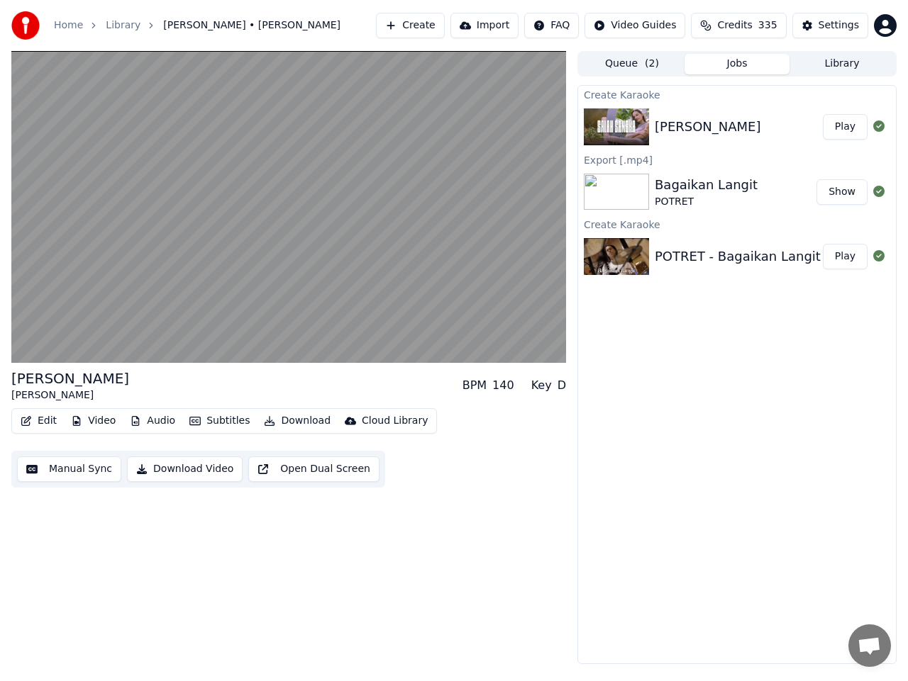
click at [72, 470] on button "Manual Sync" at bounding box center [69, 470] width 104 height 26
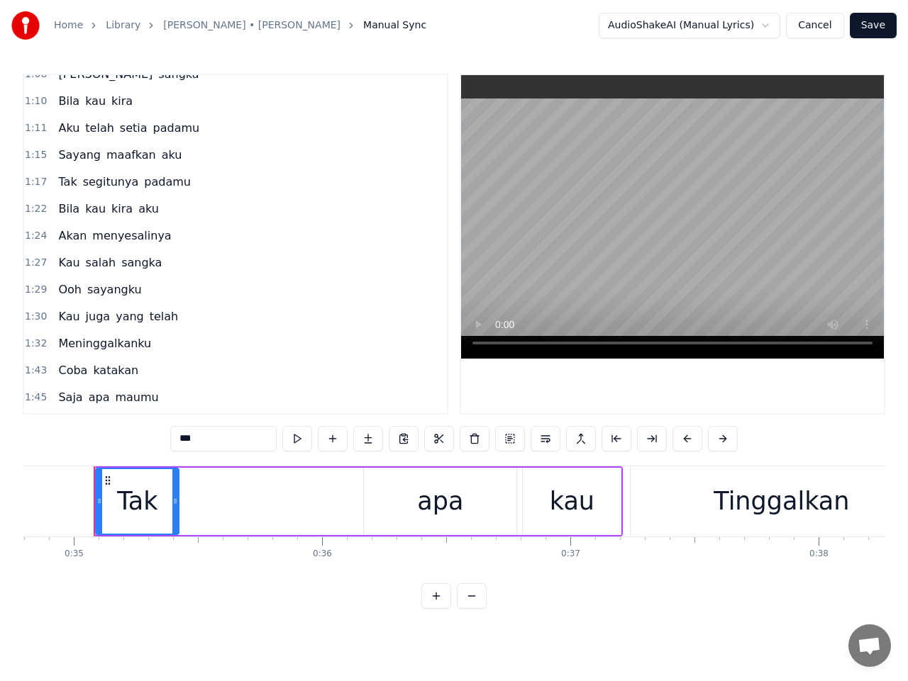
scroll to position [355, 0]
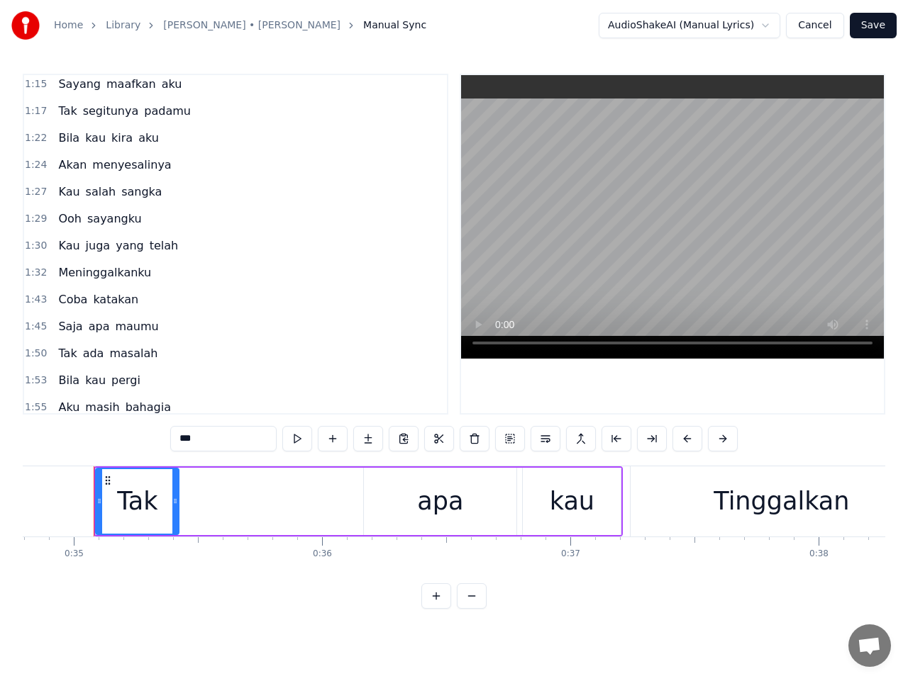
click at [34, 274] on span "1:32" at bounding box center [36, 273] width 22 height 14
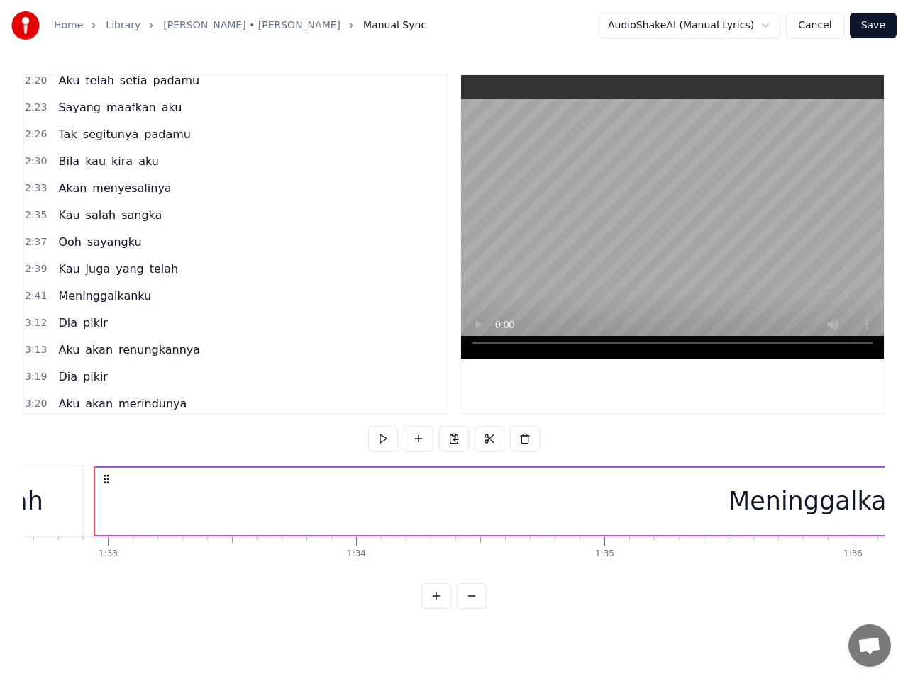
scroll to position [922, 0]
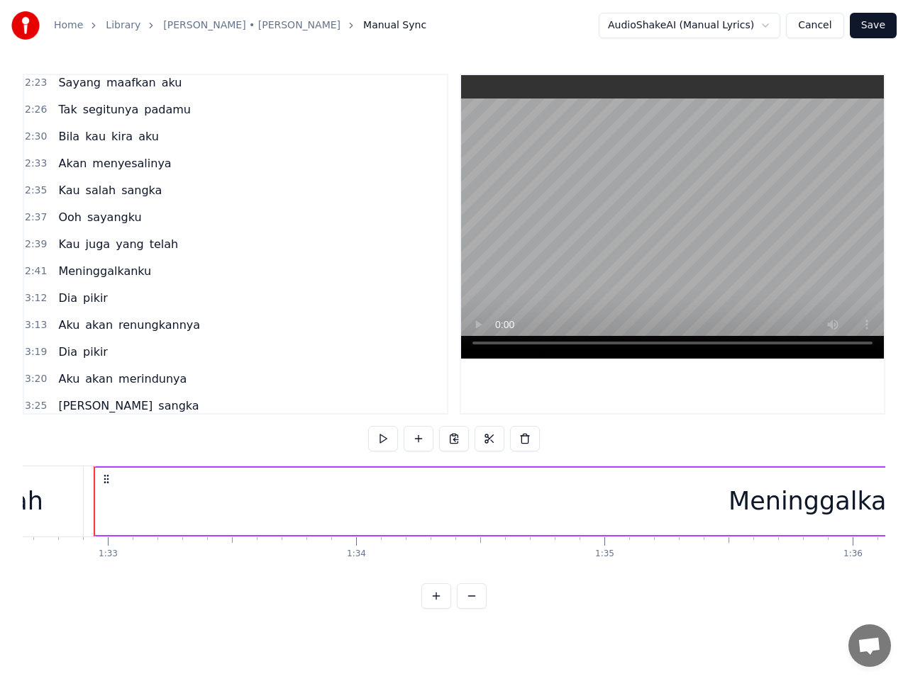
click at [34, 272] on span "2:41" at bounding box center [36, 271] width 22 height 14
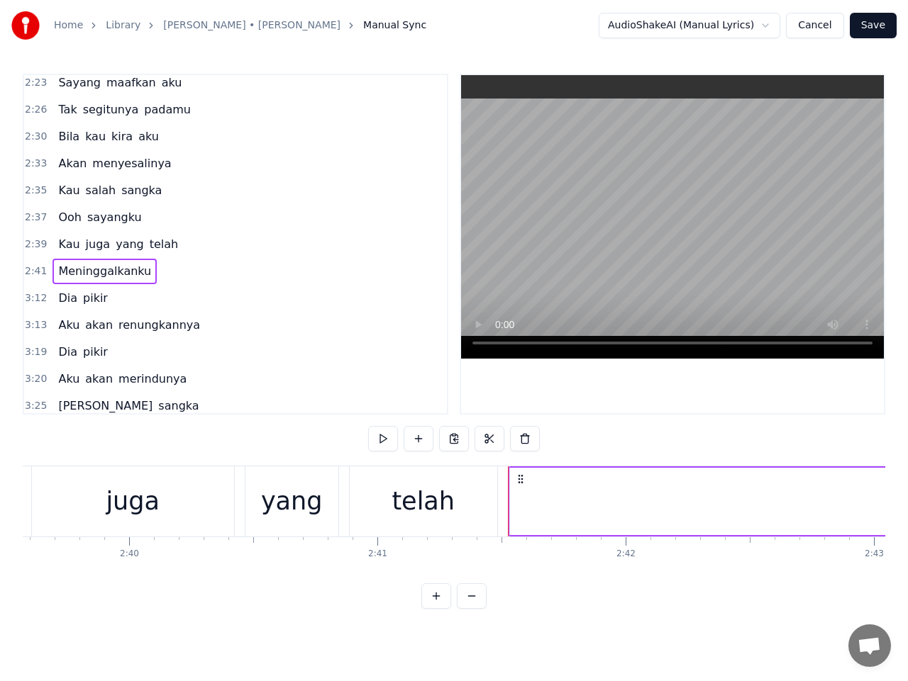
scroll to position [0, 40014]
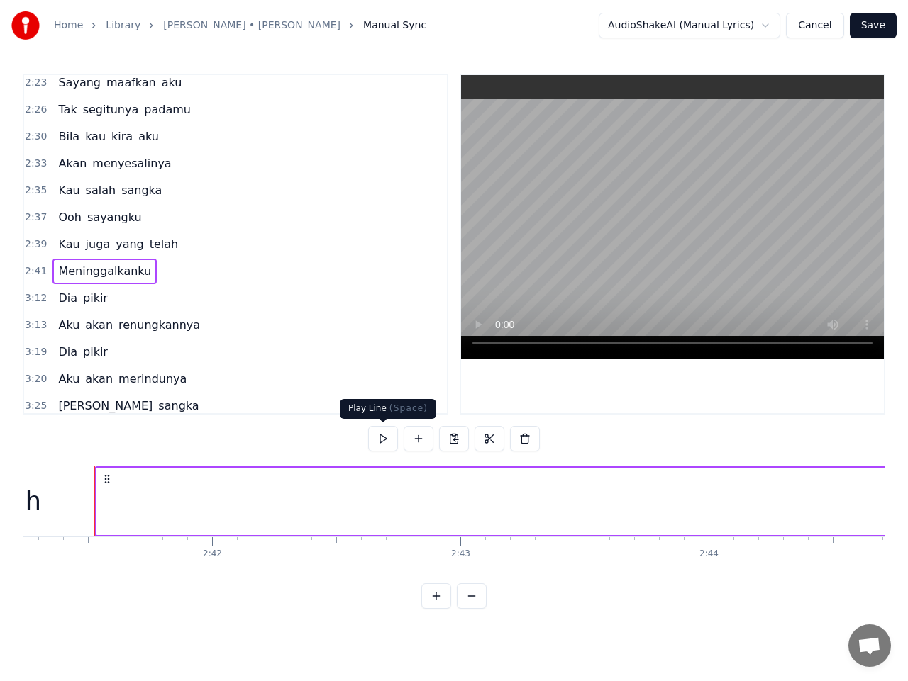
click at [385, 442] on button at bounding box center [383, 439] width 30 height 26
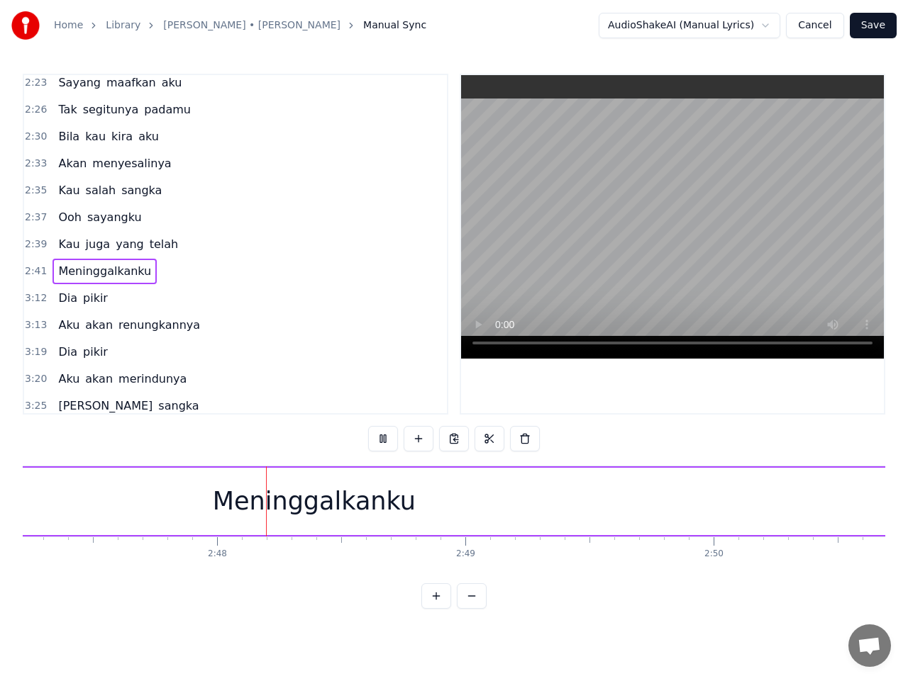
scroll to position [0, 41521]
click at [200, 494] on div "Meninggalkanku" at bounding box center [290, 502] width 203 height 38
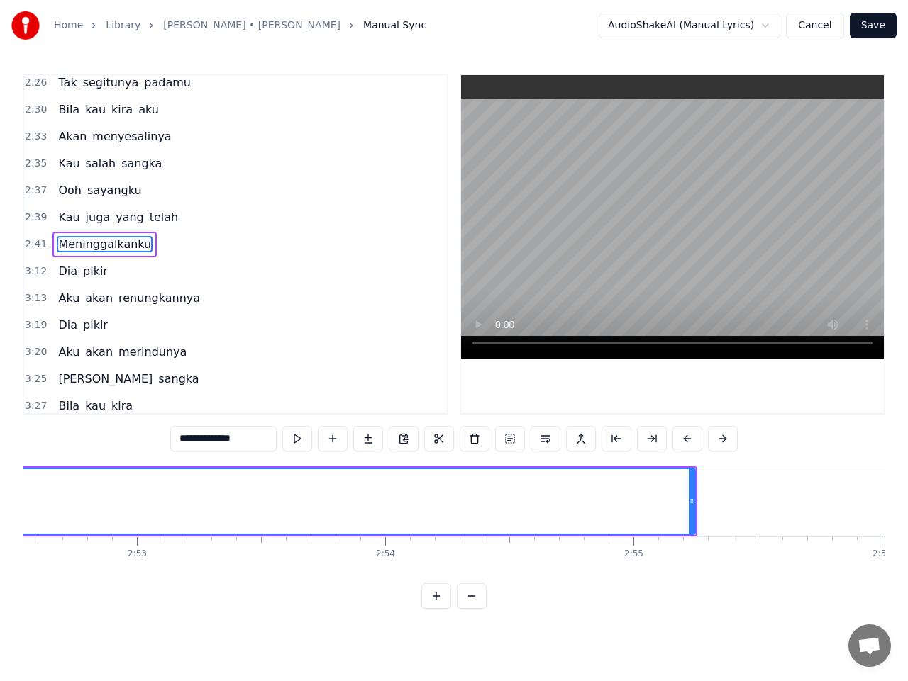
scroll to position [0, 42826]
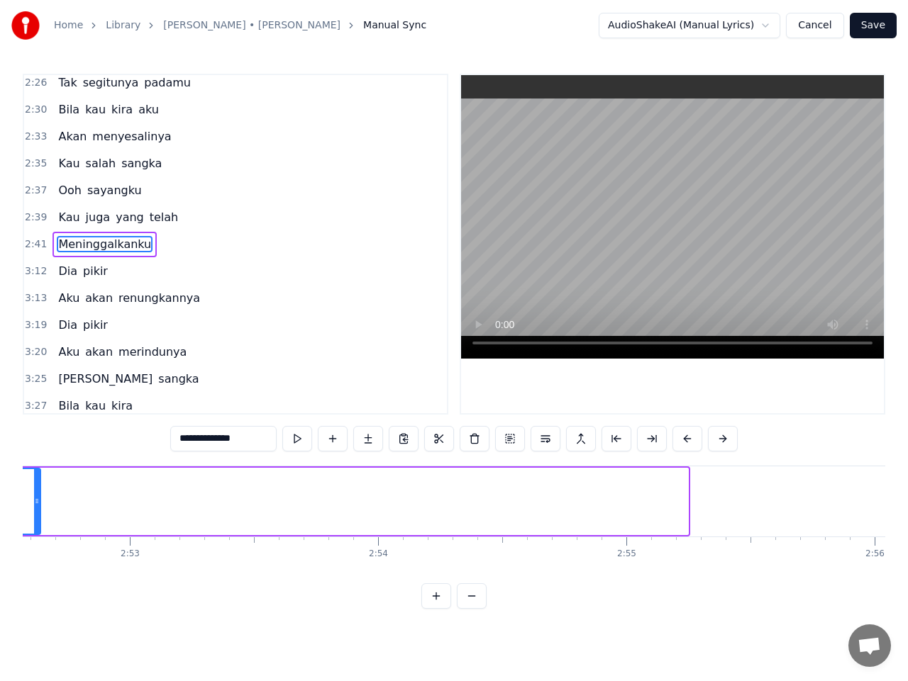
drag, startPoint x: 662, startPoint y: 507, endPoint x: 37, endPoint y: 517, distance: 624.8
click at [37, 517] on div at bounding box center [37, 501] width 6 height 65
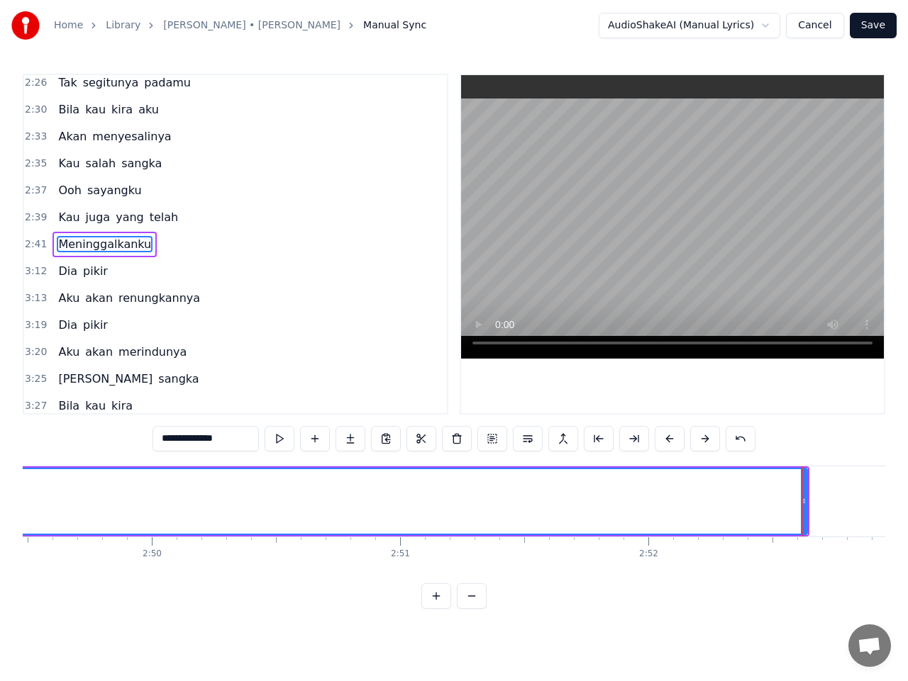
scroll to position [0, 42059]
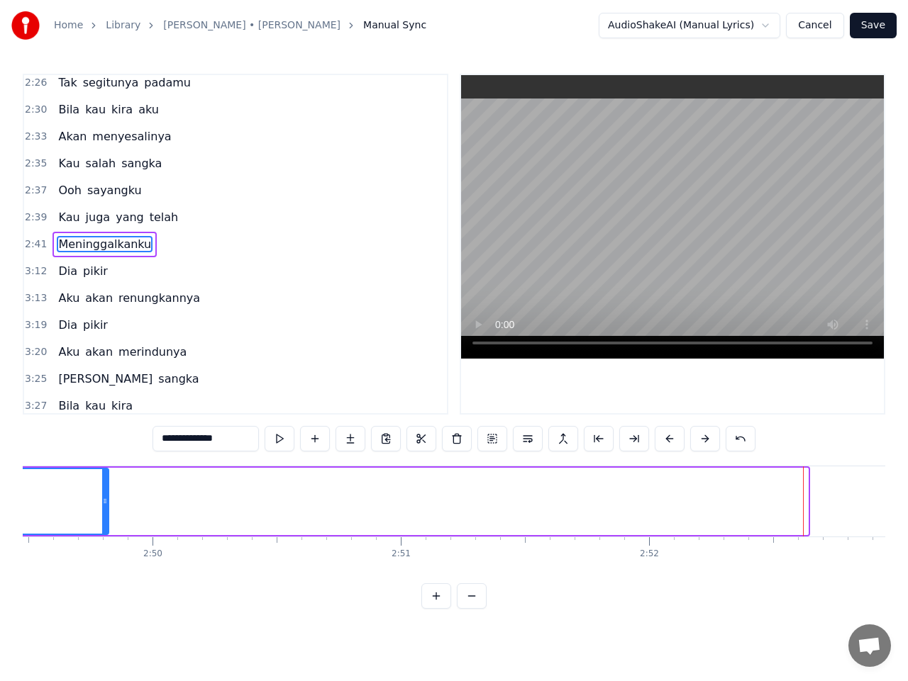
drag, startPoint x: 804, startPoint y: 503, endPoint x: 105, endPoint y: 502, distance: 699.1
click at [105, 502] on icon at bounding box center [105, 501] width 6 height 11
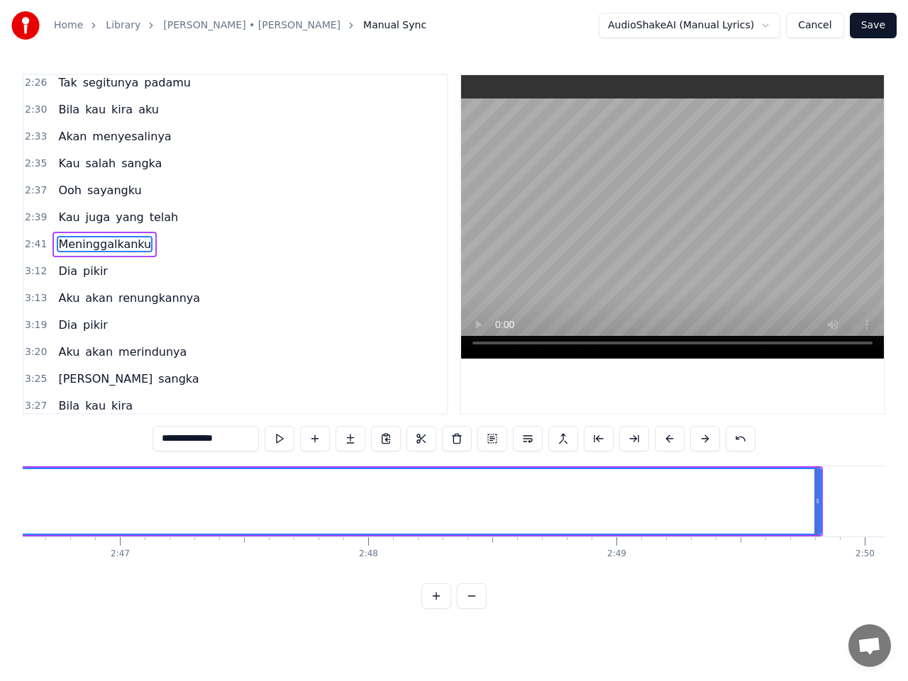
scroll to position [0, 41321]
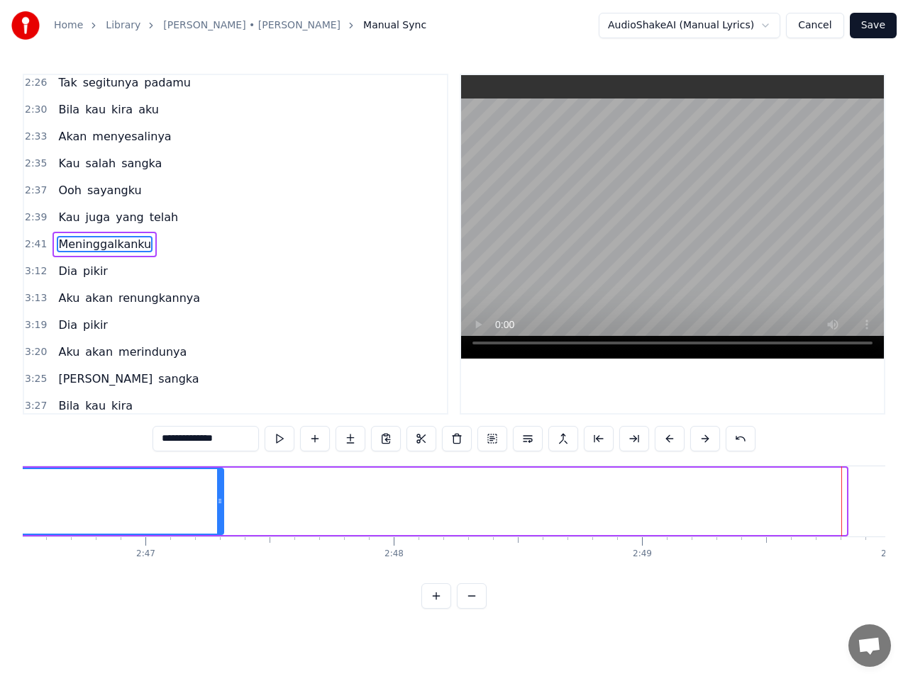
drag, startPoint x: 843, startPoint y: 501, endPoint x: 220, endPoint y: 501, distance: 623.3
click at [221, 501] on circle at bounding box center [221, 501] width 1 height 1
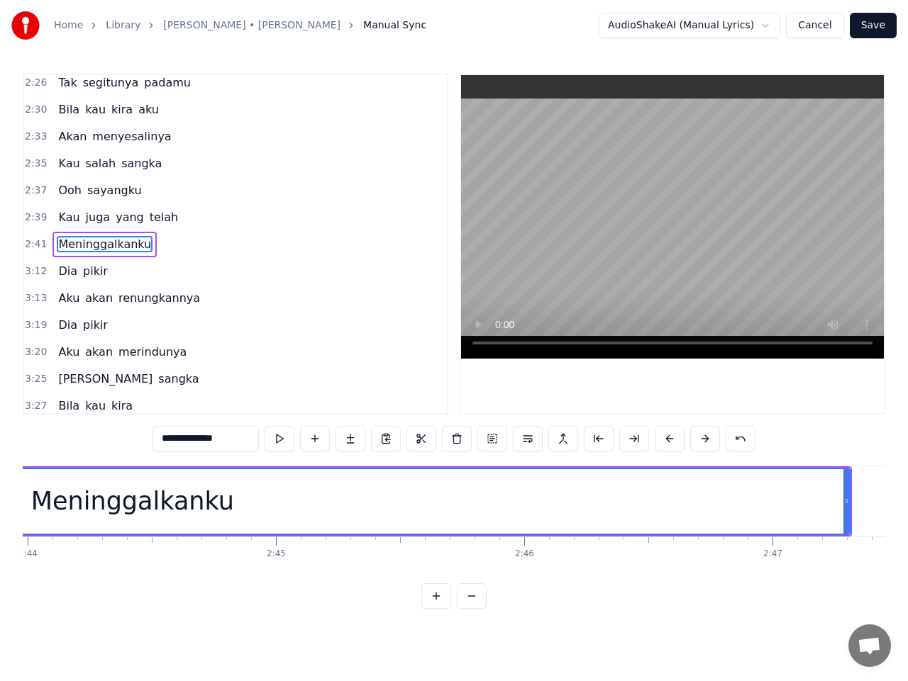
scroll to position [0, 40726]
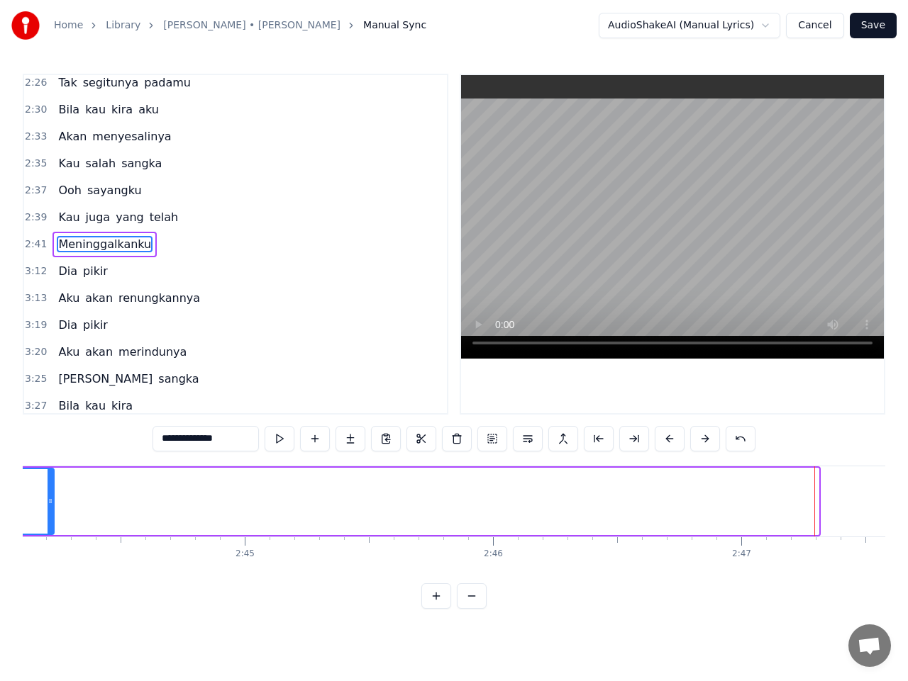
drag, startPoint x: 813, startPoint y: 503, endPoint x: 50, endPoint y: 522, distance: 763.2
click at [50, 522] on div at bounding box center [51, 501] width 6 height 65
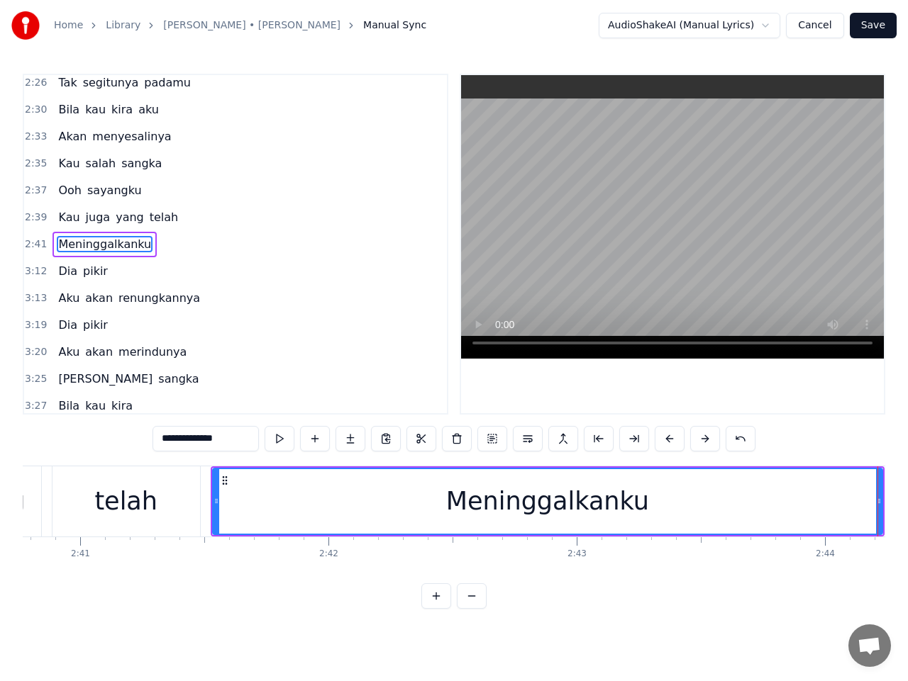
scroll to position [0, 39887]
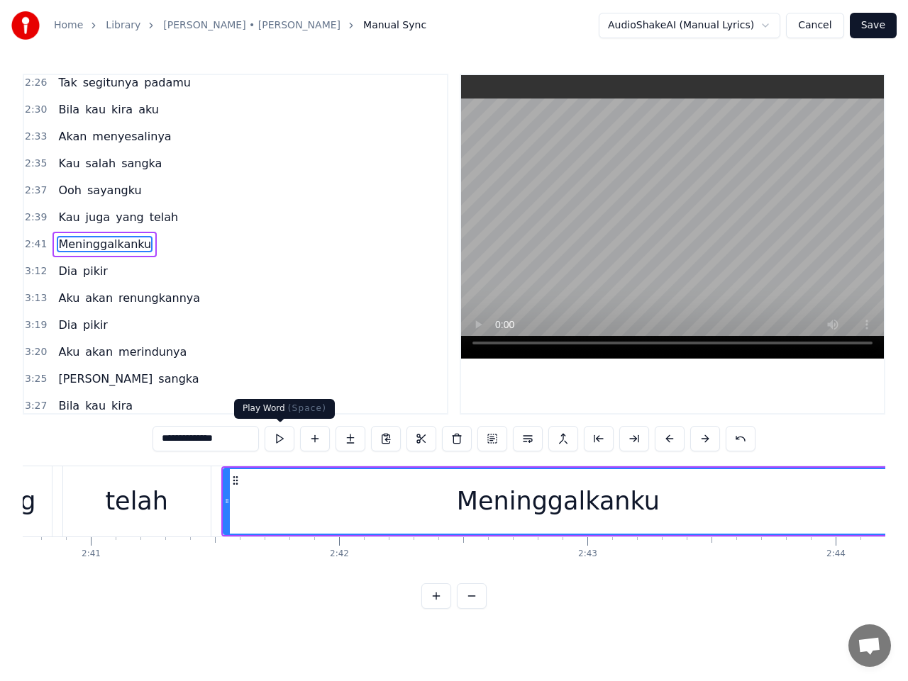
click at [283, 441] on button at bounding box center [279, 439] width 30 height 26
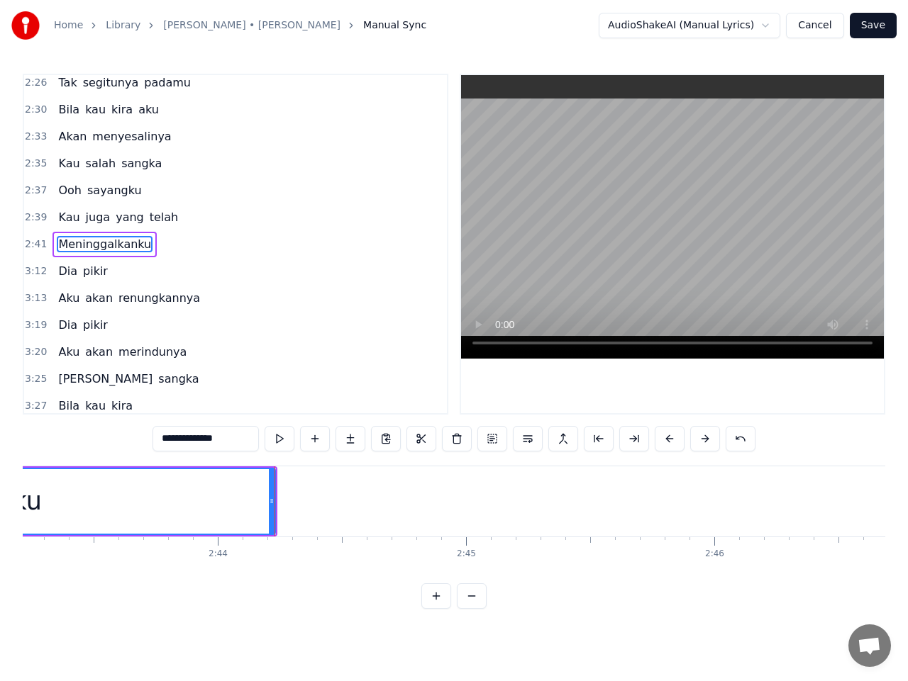
scroll to position [0, 40685]
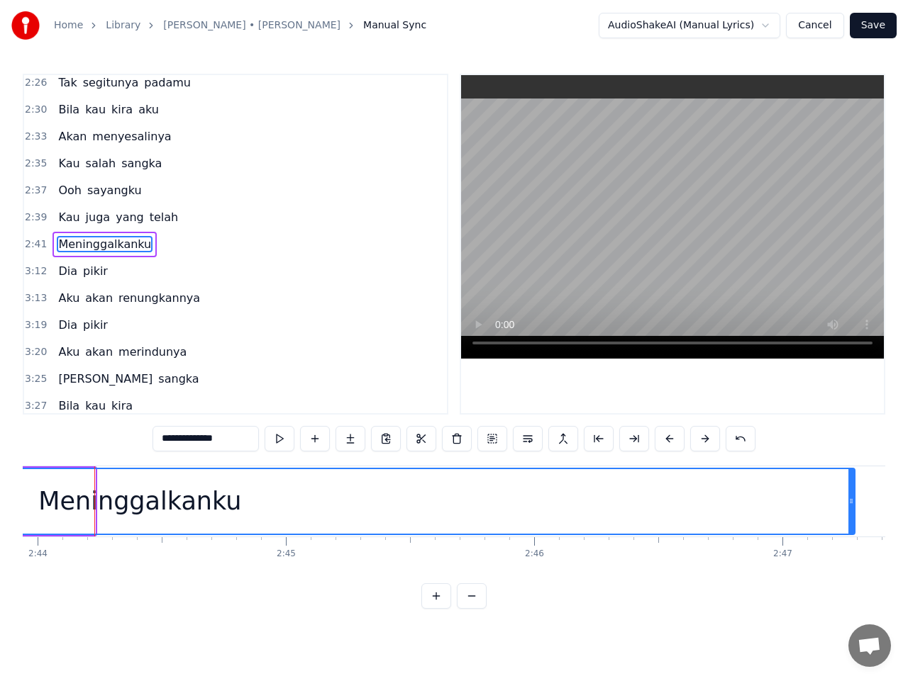
drag, startPoint x: 90, startPoint y: 502, endPoint x: 849, endPoint y: 503, distance: 759.4
click at [849, 503] on icon at bounding box center [851, 501] width 6 height 11
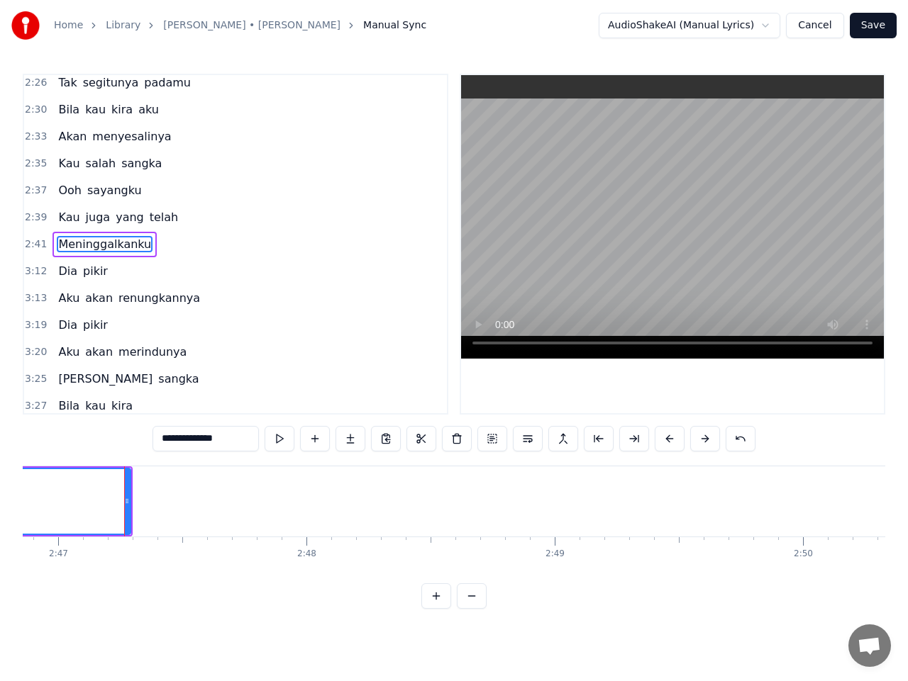
scroll to position [0, 41439]
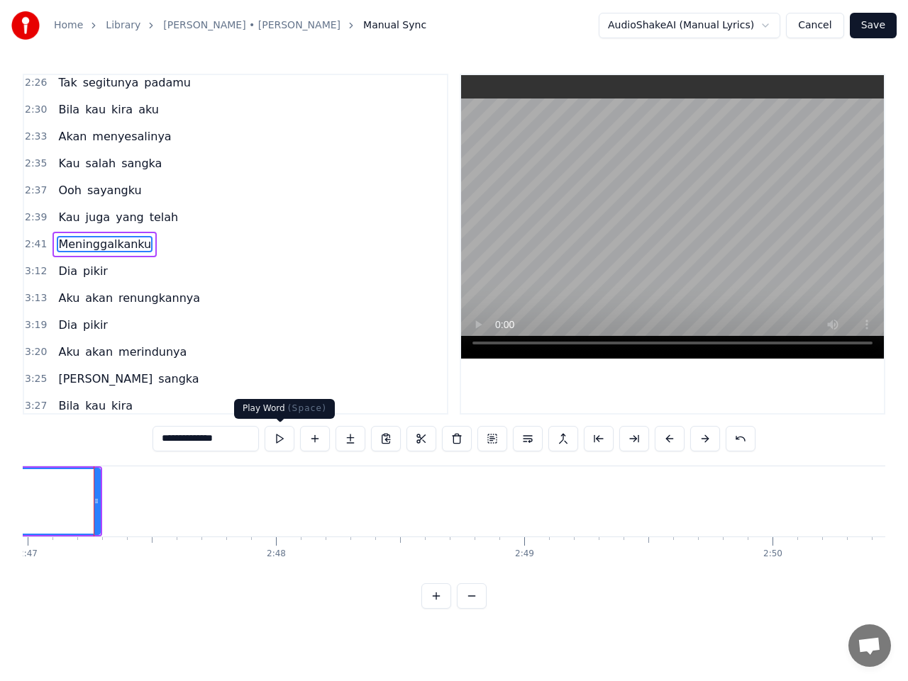
click at [280, 435] on button at bounding box center [279, 439] width 30 height 26
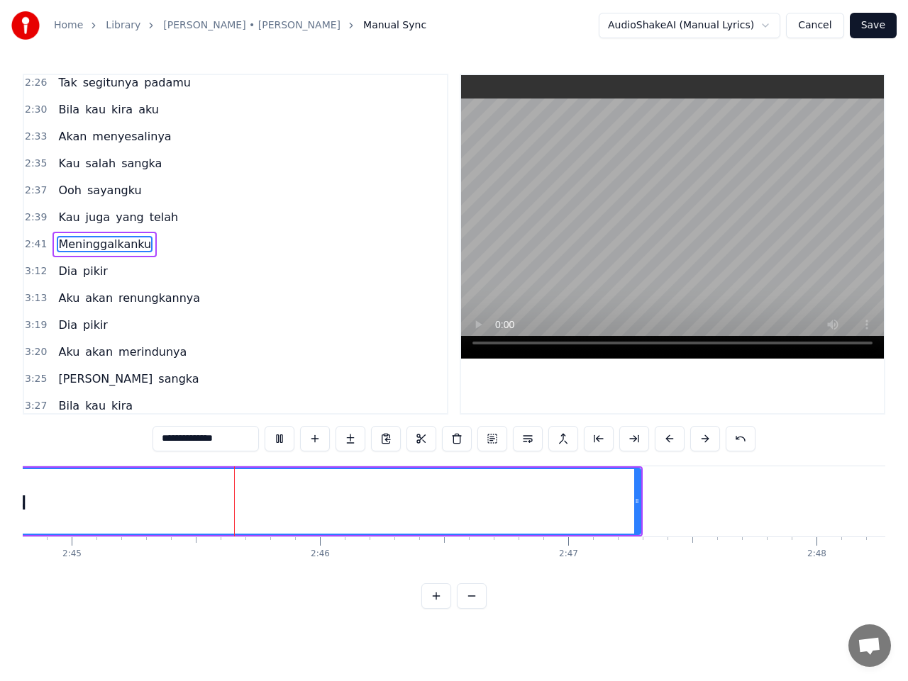
scroll to position [0, 40921]
drag, startPoint x: 613, startPoint y: 502, endPoint x: 553, endPoint y: 506, distance: 60.4
click at [553, 506] on icon at bounding box center [555, 501] width 6 height 11
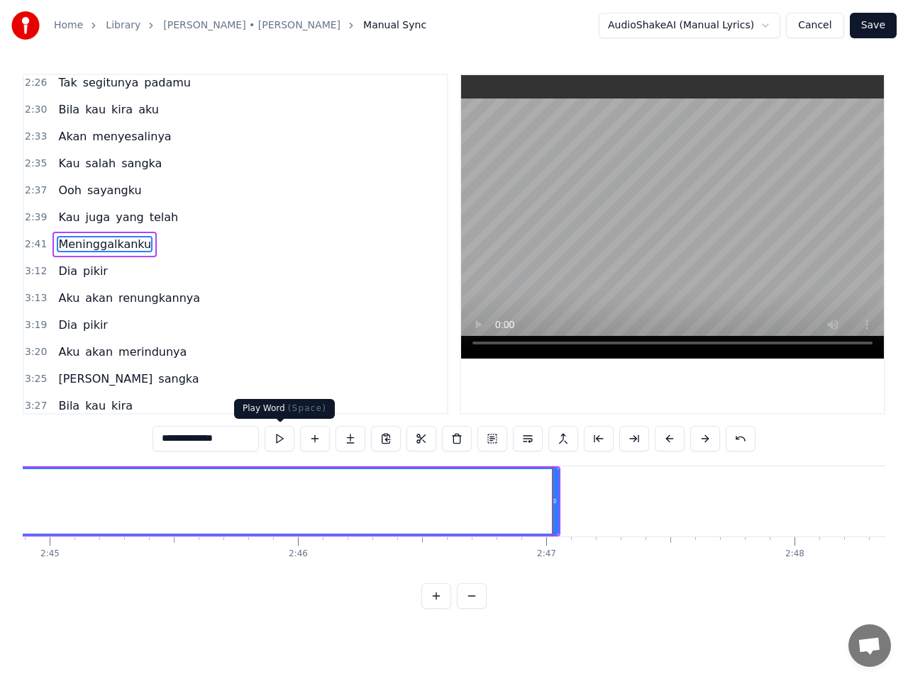
click at [278, 440] on button at bounding box center [279, 439] width 30 height 26
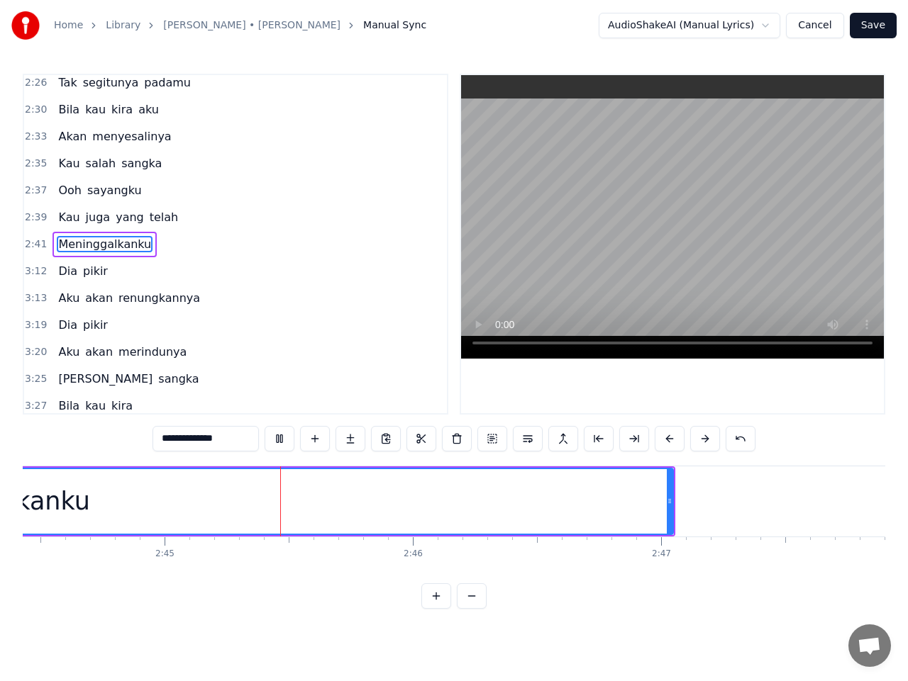
scroll to position [0, 40858]
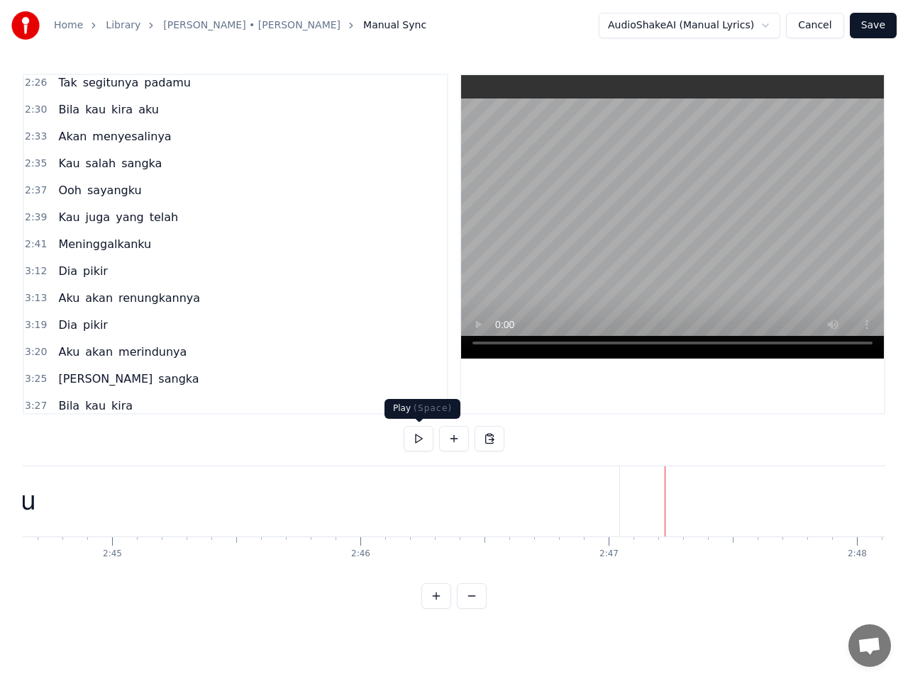
click at [418, 437] on button at bounding box center [418, 439] width 30 height 26
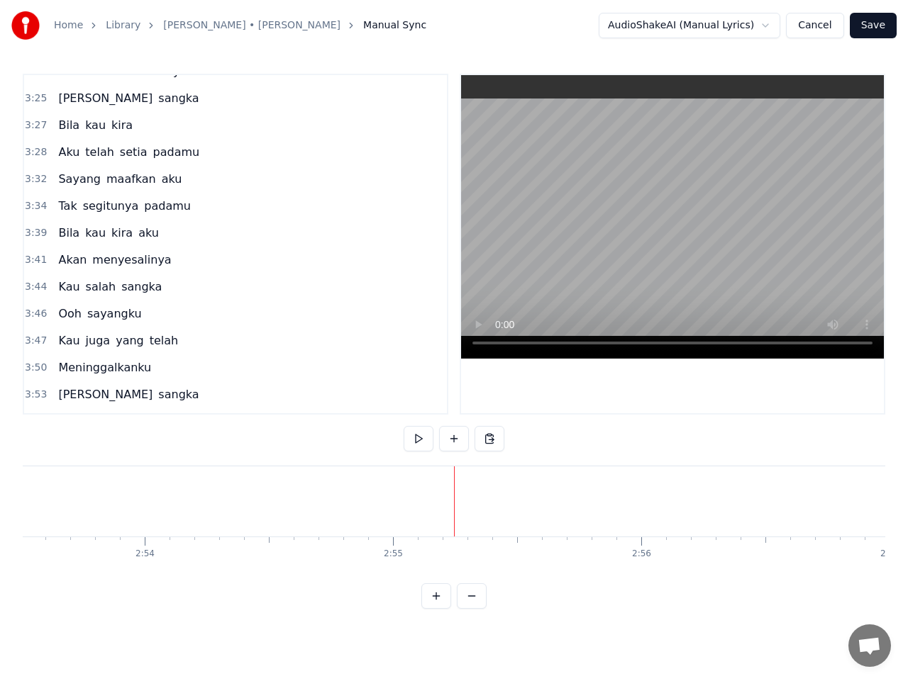
scroll to position [1232, 0]
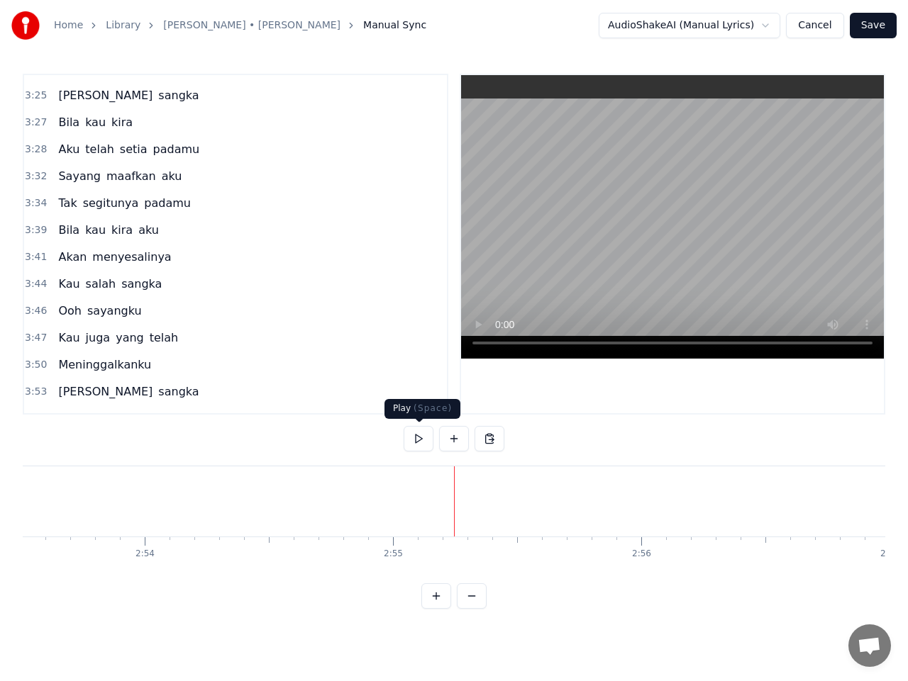
click at [422, 442] on button at bounding box center [418, 439] width 30 height 26
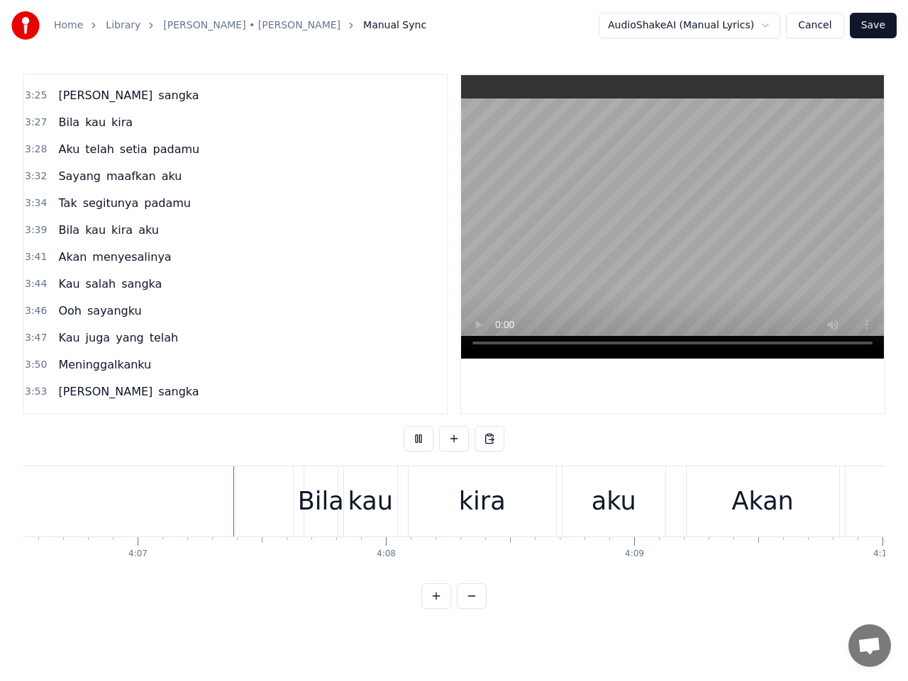
scroll to position [0, 61205]
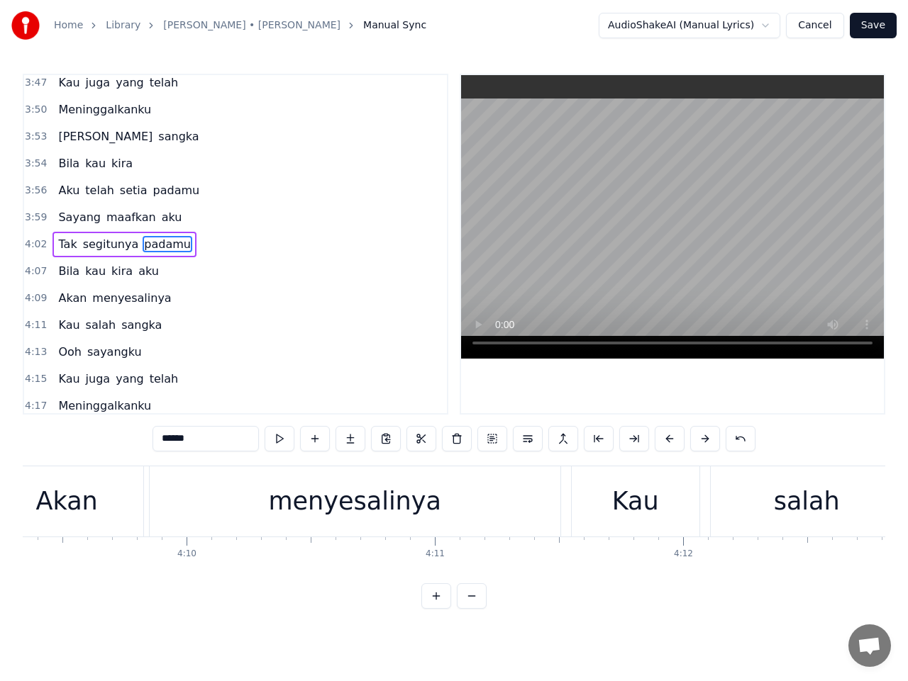
scroll to position [0, 61930]
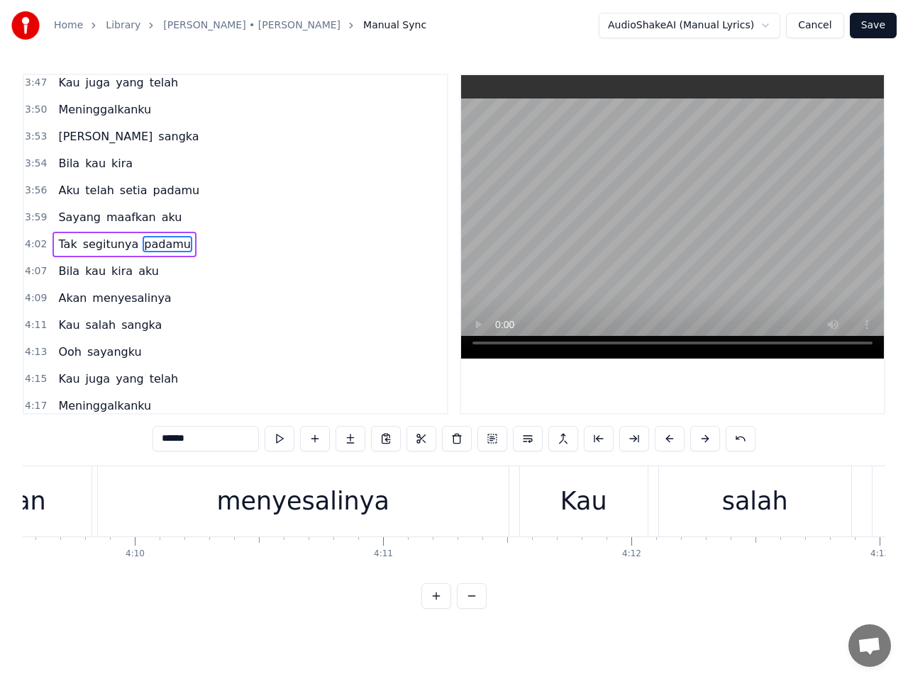
click at [143, 244] on span "padamu" at bounding box center [168, 244] width 50 height 16
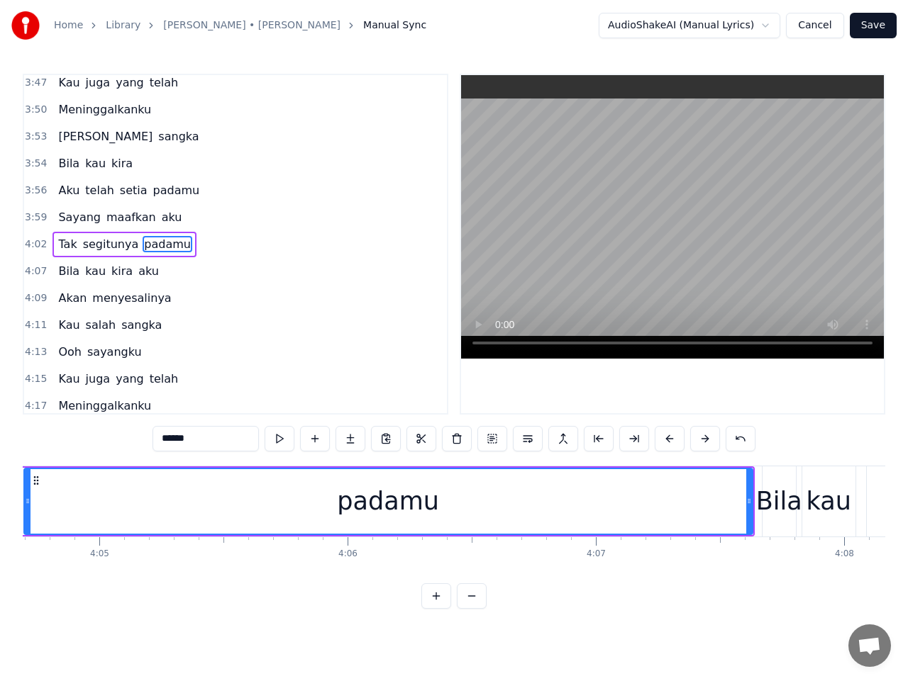
scroll to position [0, 60652]
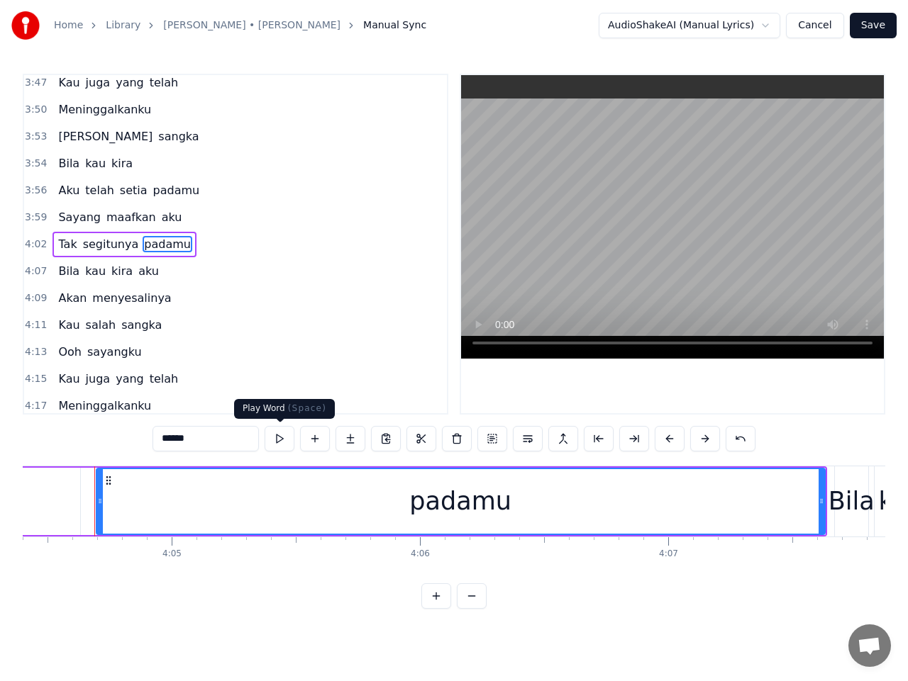
click at [284, 437] on button at bounding box center [279, 439] width 30 height 26
click at [280, 436] on button at bounding box center [279, 439] width 30 height 26
click at [280, 435] on button at bounding box center [279, 439] width 30 height 26
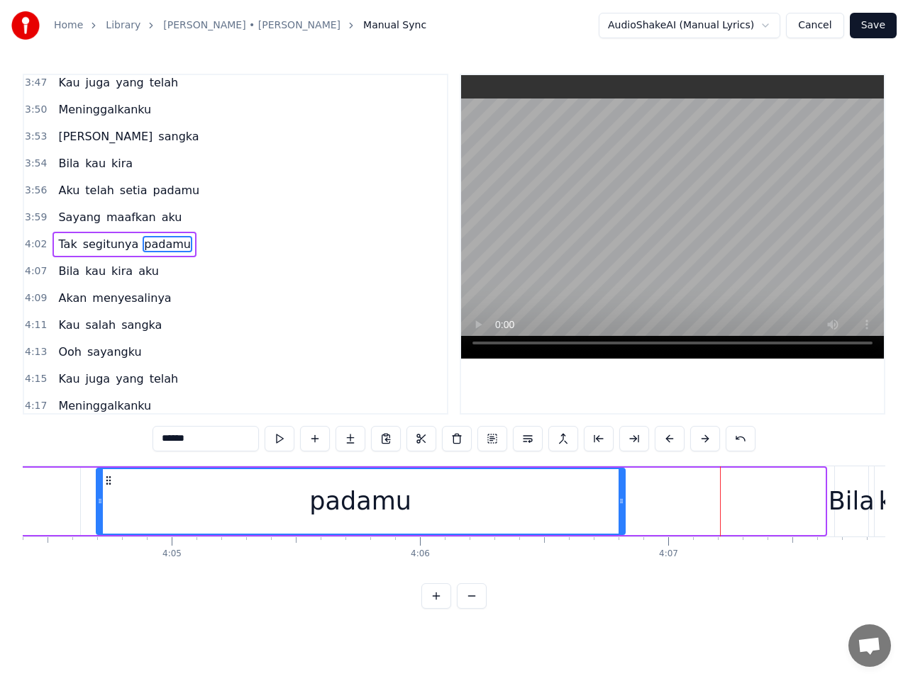
drag, startPoint x: 818, startPoint y: 504, endPoint x: 618, endPoint y: 508, distance: 200.0
click at [618, 508] on div at bounding box center [621, 501] width 6 height 65
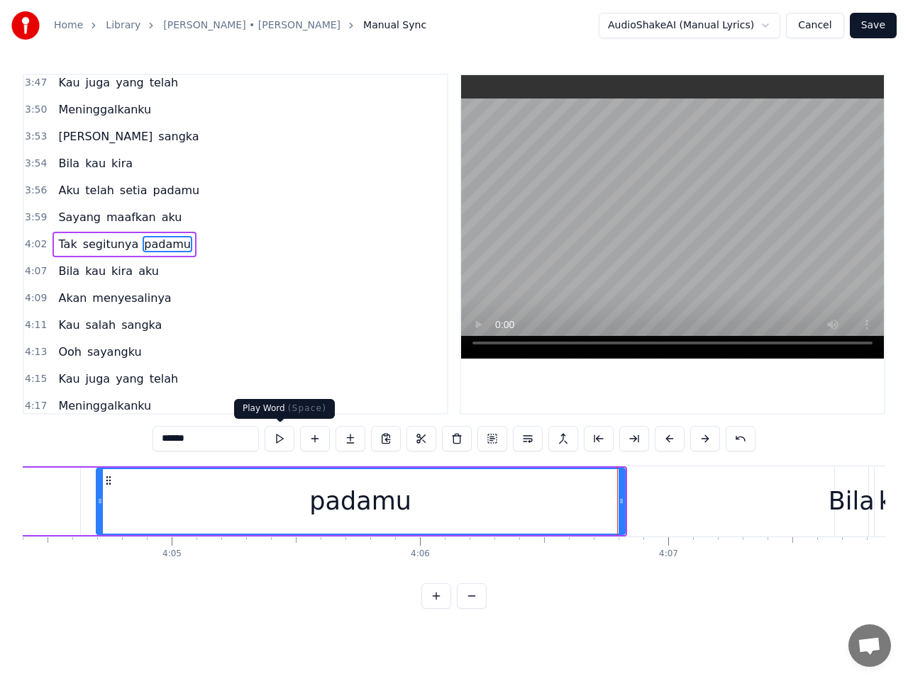
click at [282, 440] on button at bounding box center [279, 439] width 30 height 26
click at [839, 497] on div "Bila" at bounding box center [851, 502] width 46 height 38
type input "****"
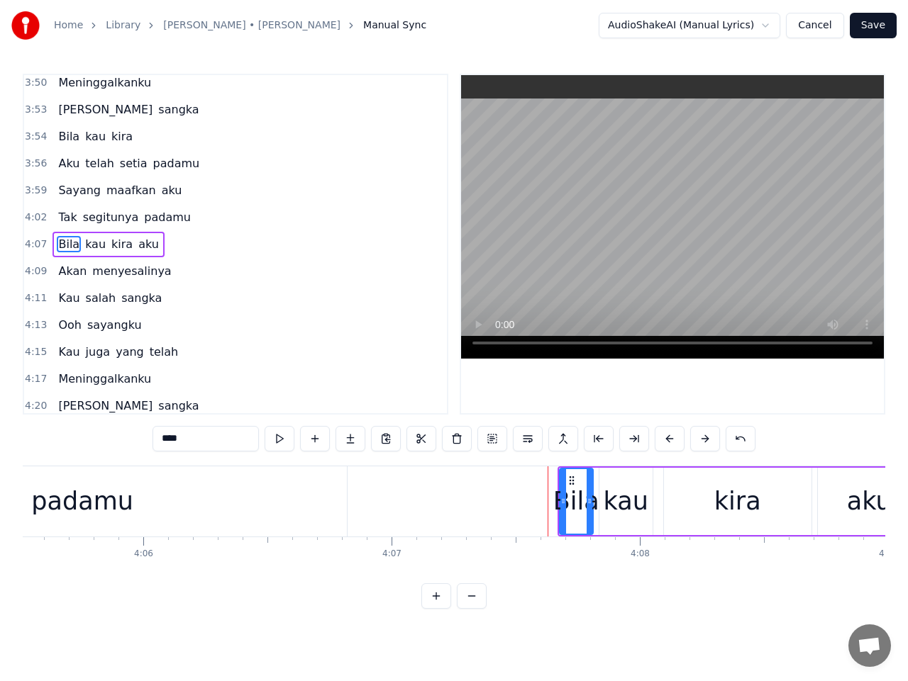
scroll to position [0, 60928]
click at [564, 503] on icon at bounding box center [564, 501] width 6 height 11
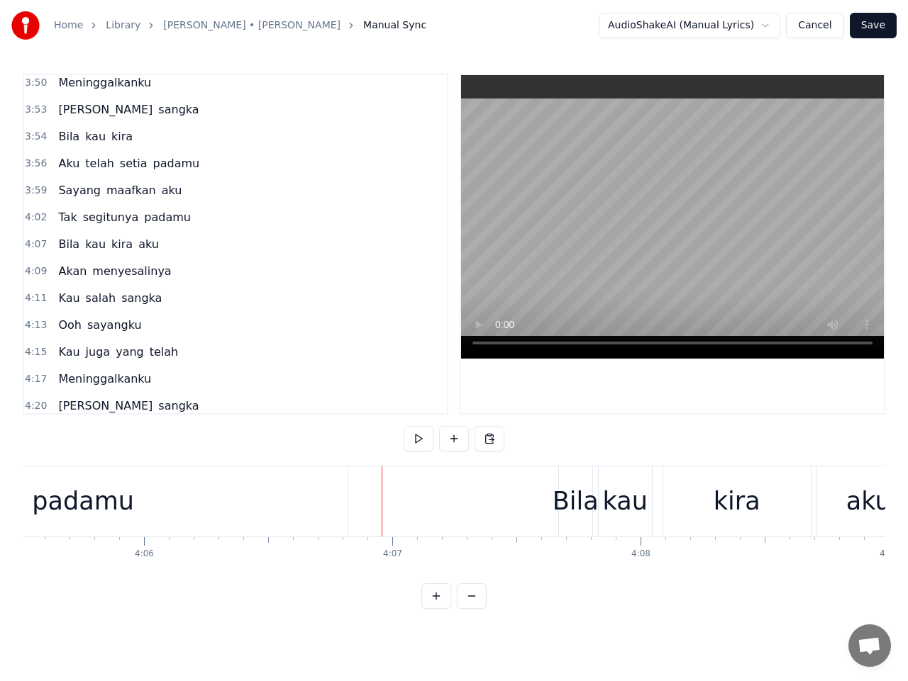
click at [575, 512] on div "Bila" at bounding box center [575, 502] width 46 height 38
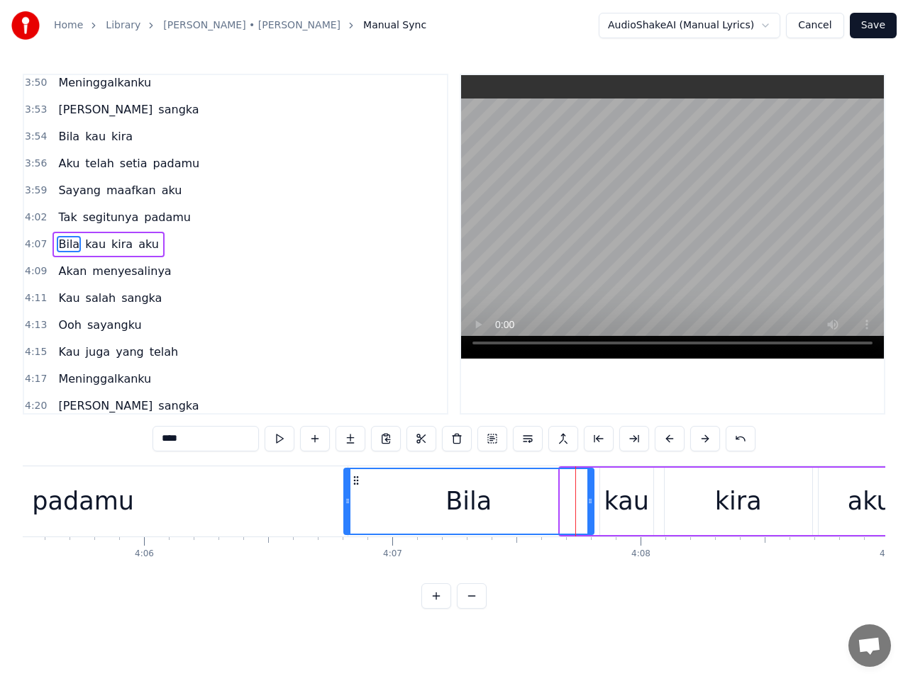
drag, startPoint x: 563, startPoint y: 502, endPoint x: 347, endPoint y: 498, distance: 216.3
click at [347, 498] on icon at bounding box center [348, 501] width 6 height 11
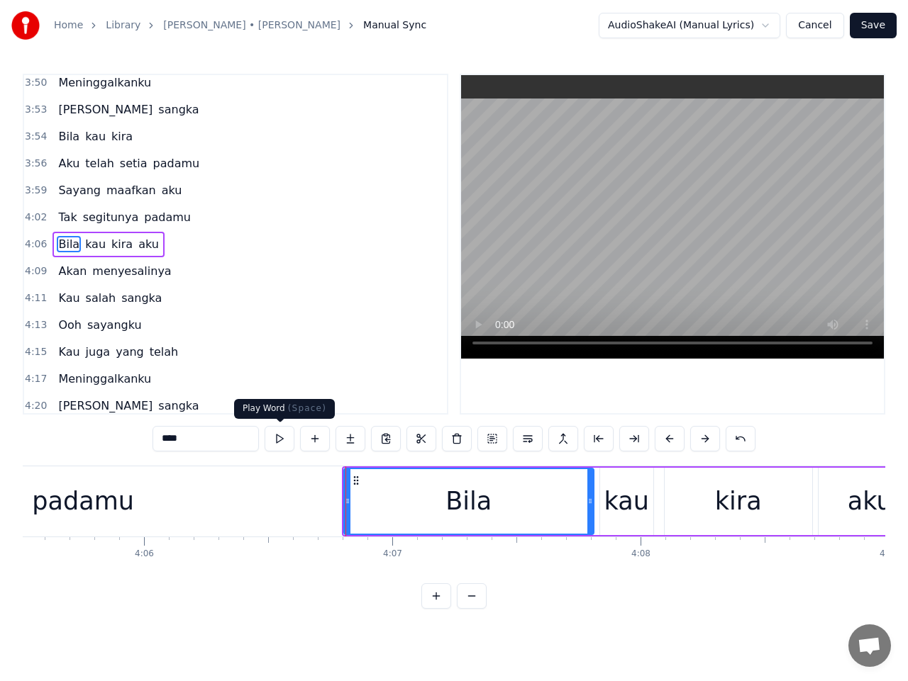
click at [280, 437] on button at bounding box center [279, 439] width 30 height 26
click at [32, 245] on span "4:06" at bounding box center [36, 245] width 22 height 14
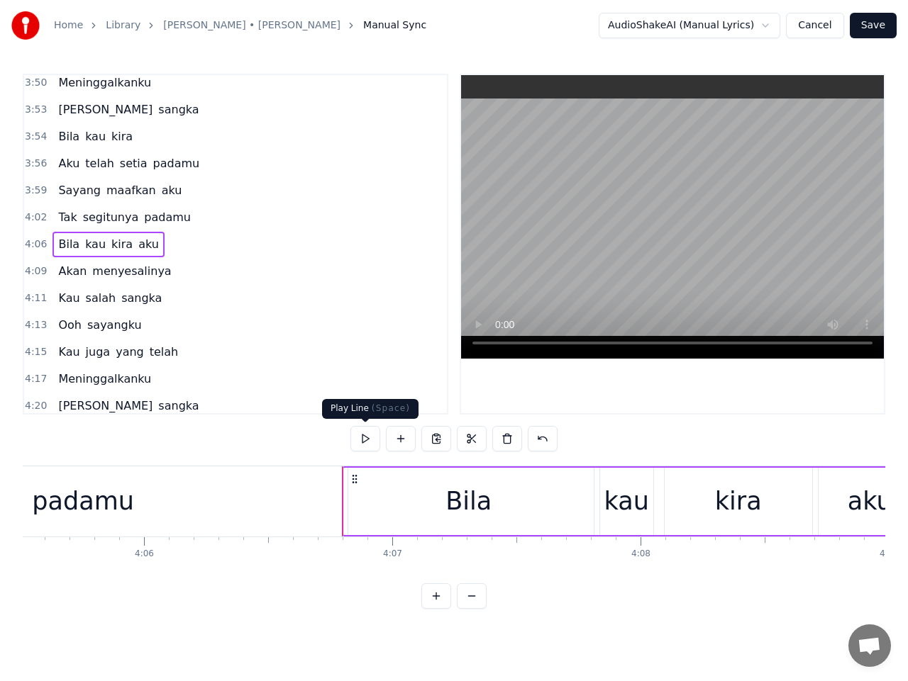
click at [368, 434] on button at bounding box center [365, 439] width 30 height 26
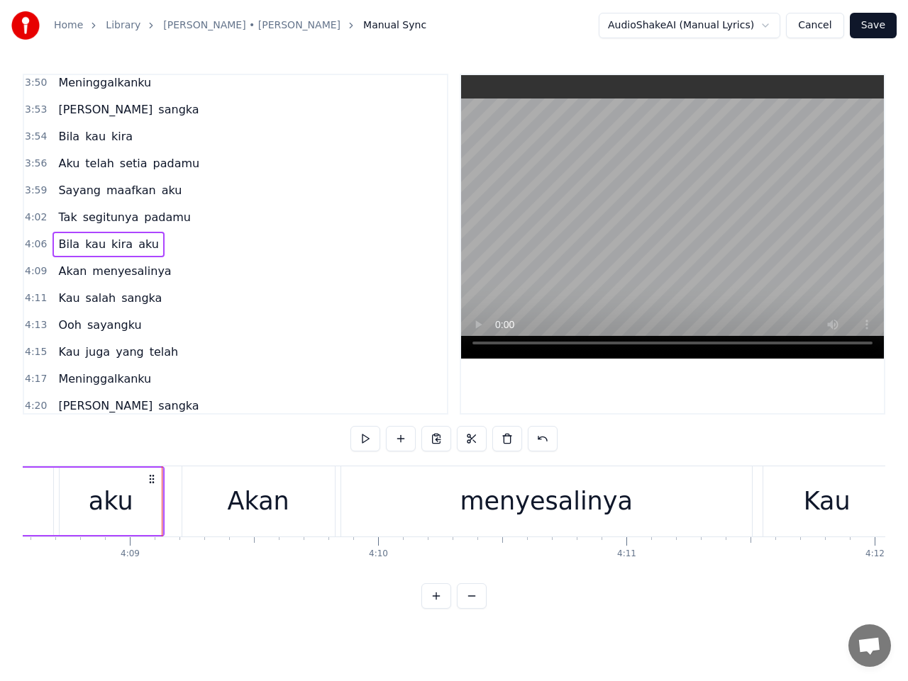
click at [368, 434] on button at bounding box center [365, 439] width 30 height 26
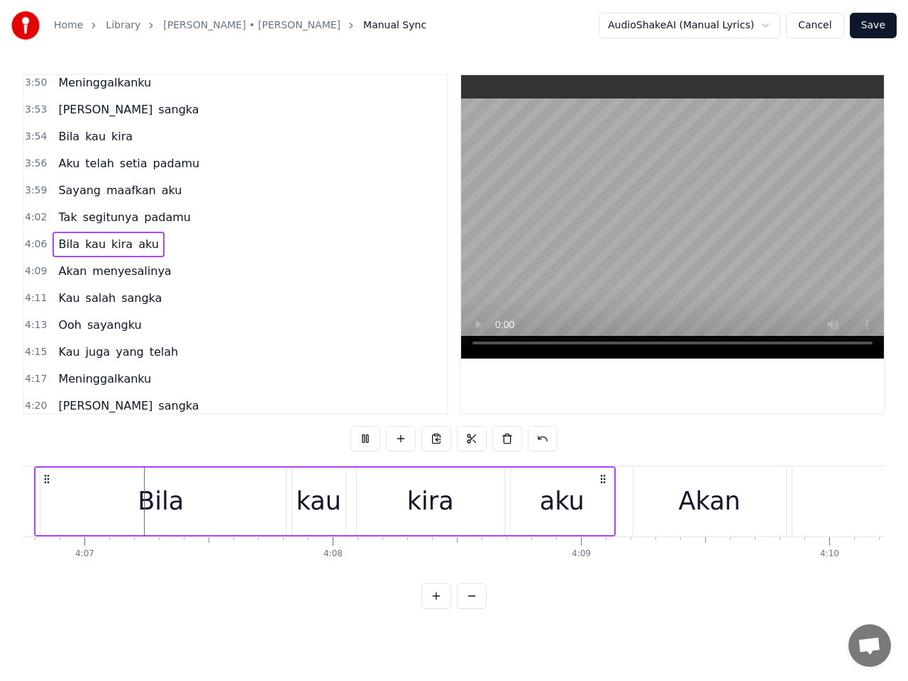
scroll to position [0, 61225]
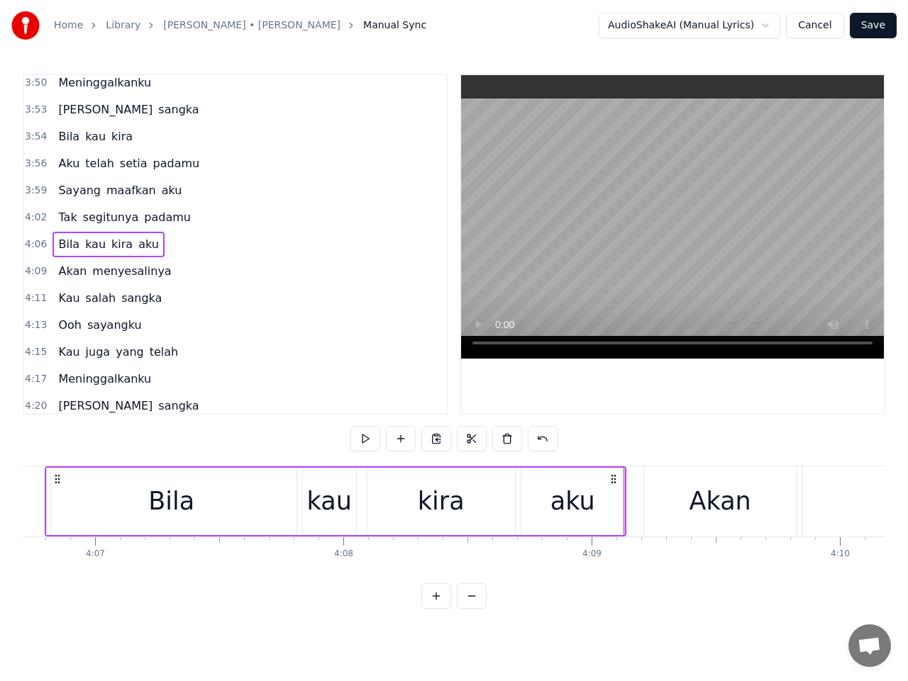
click at [30, 213] on span "4:02" at bounding box center [36, 218] width 22 height 14
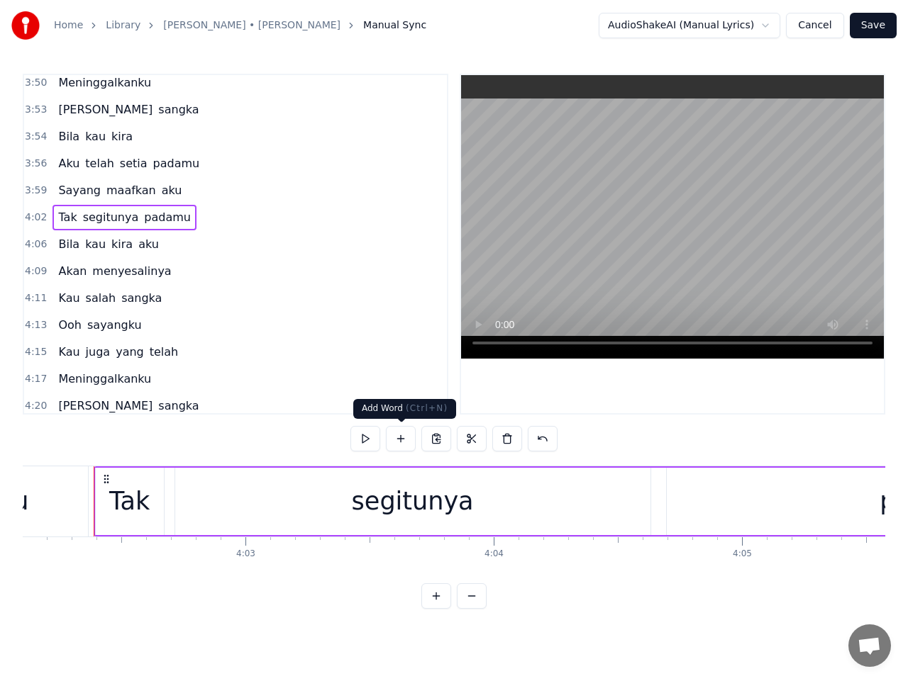
scroll to position [0, 60082]
click at [364, 439] on button at bounding box center [365, 439] width 30 height 26
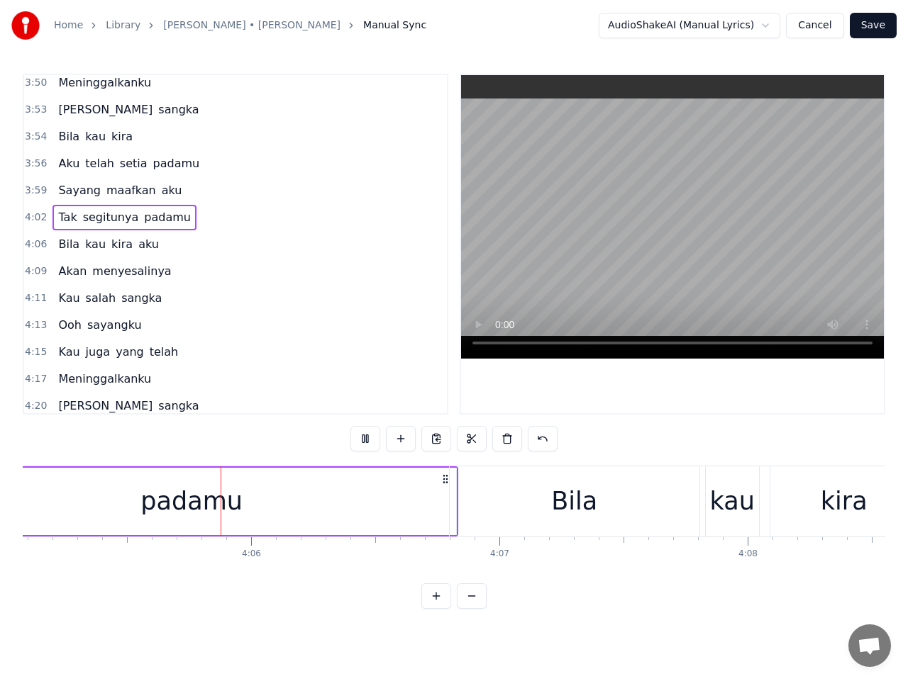
scroll to position [0, 60859]
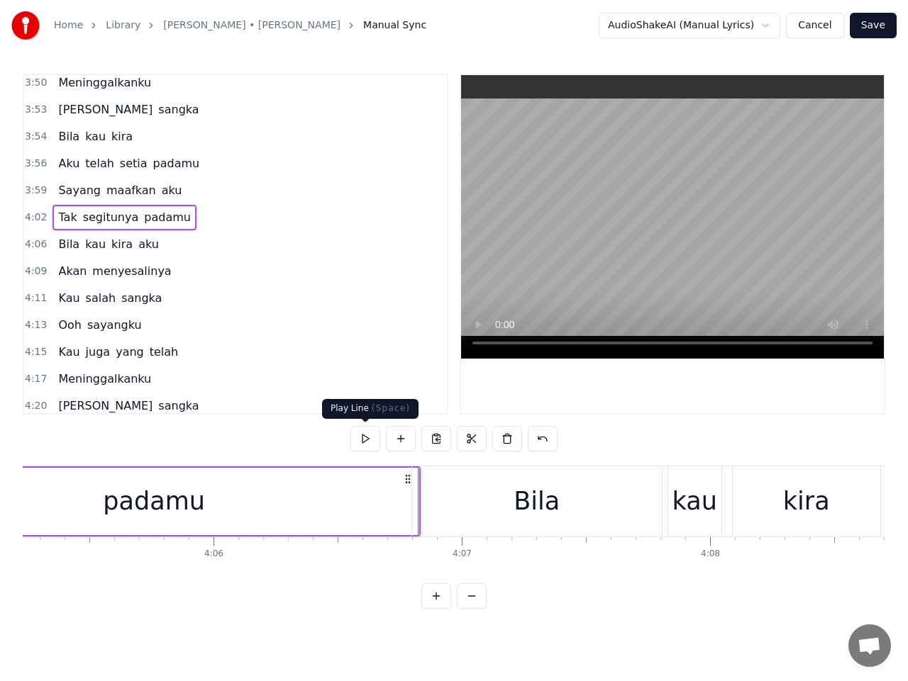
click at [363, 440] on button at bounding box center [365, 439] width 30 height 26
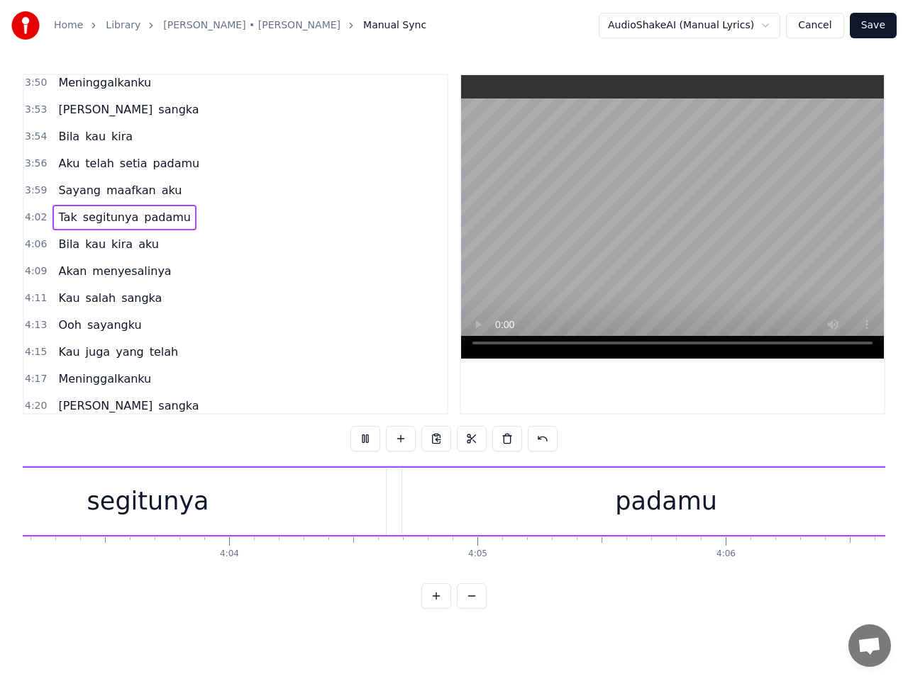
scroll to position [0, 60198]
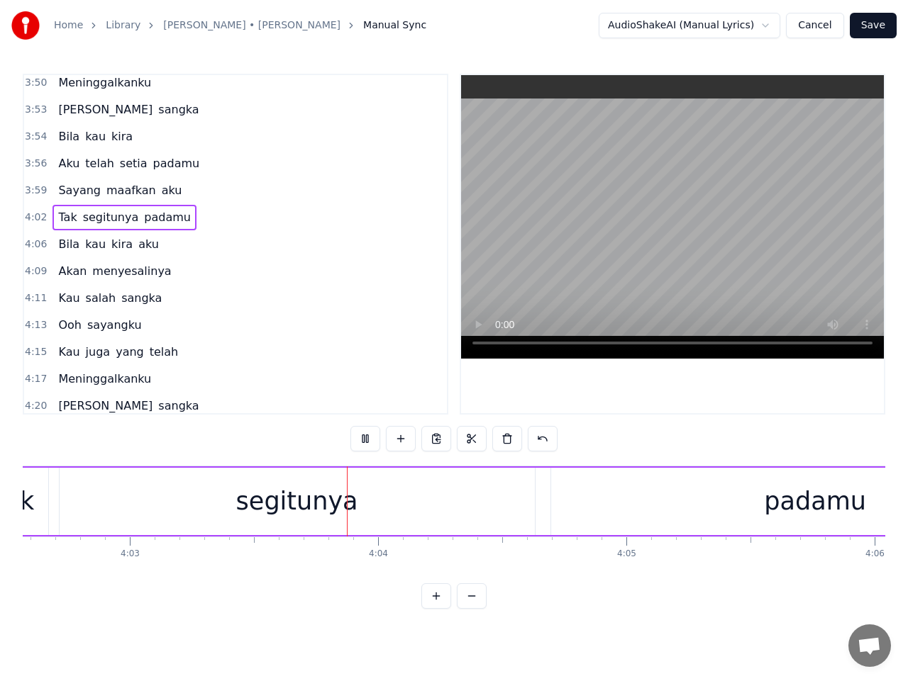
click at [364, 440] on button at bounding box center [365, 439] width 30 height 26
click at [160, 196] on span "aku" at bounding box center [171, 190] width 23 height 16
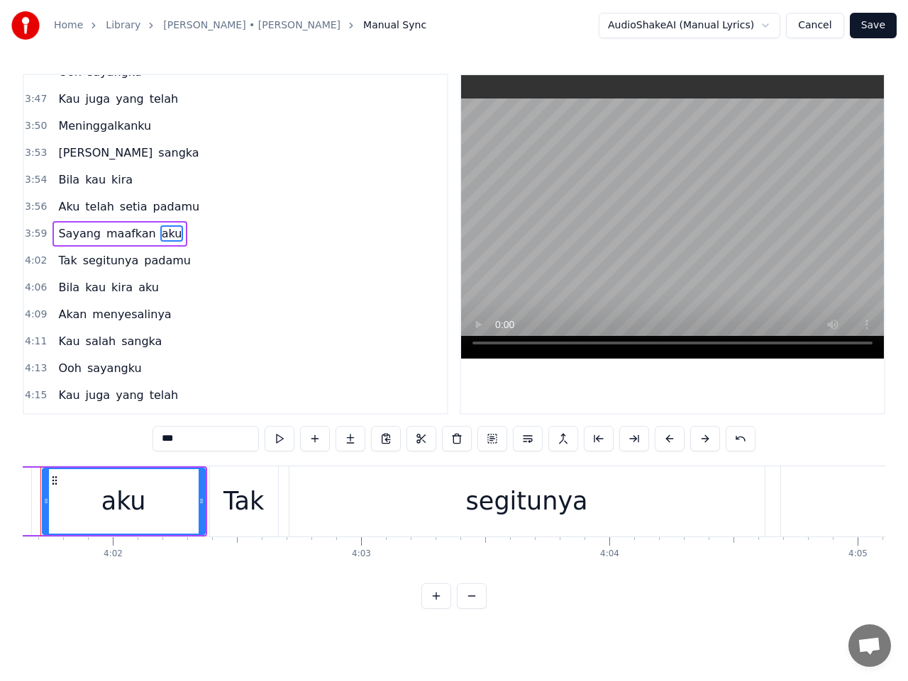
scroll to position [0, 59913]
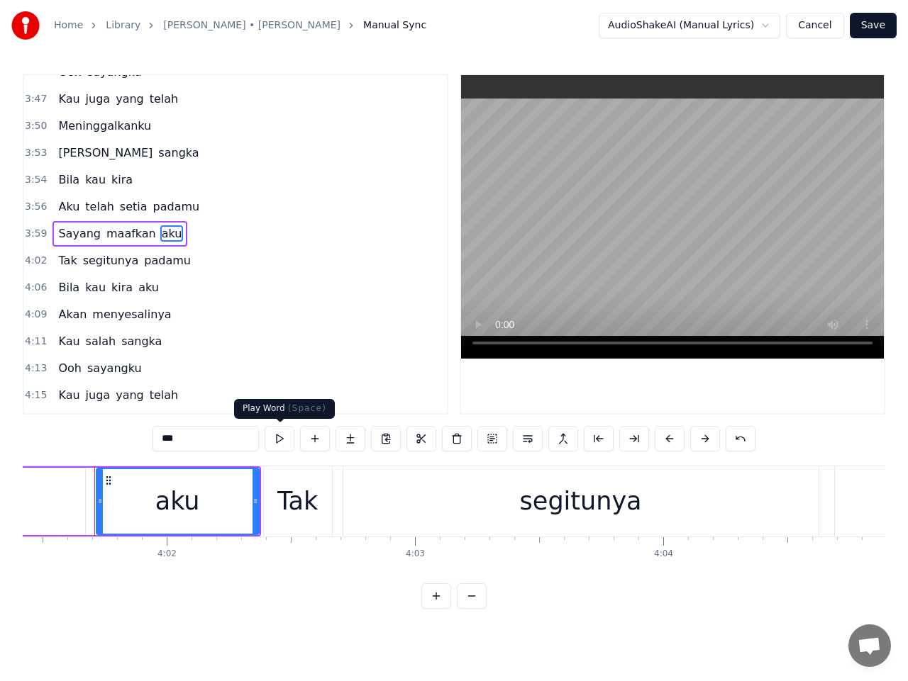
click at [281, 442] on button at bounding box center [279, 439] width 30 height 26
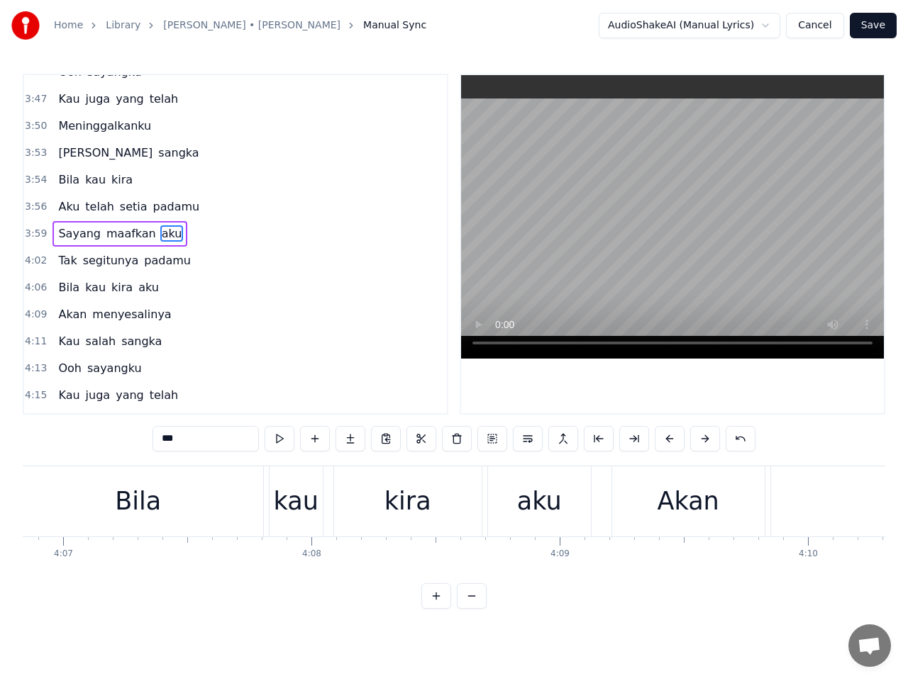
scroll to position [0, 61249]
click at [138, 508] on div "Bila" at bounding box center [146, 502] width 46 height 38
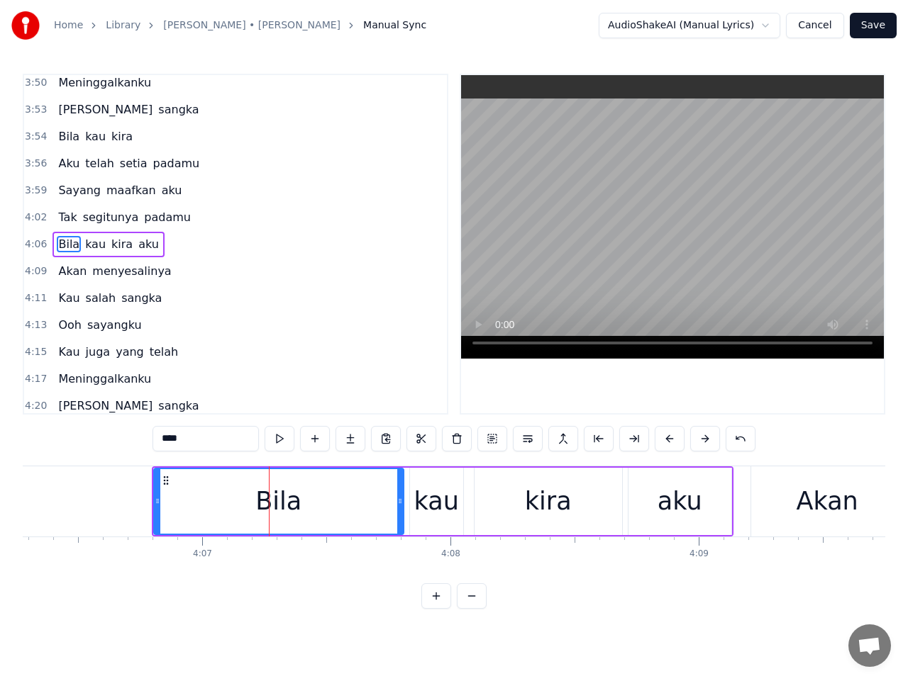
scroll to position [0, 61107]
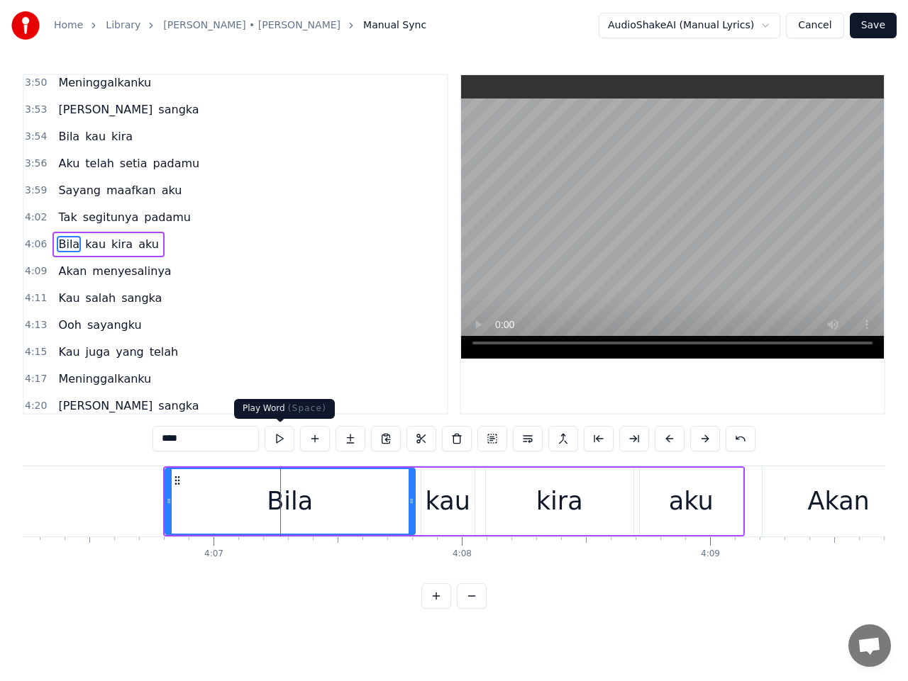
click at [279, 443] on button at bounding box center [279, 439] width 30 height 26
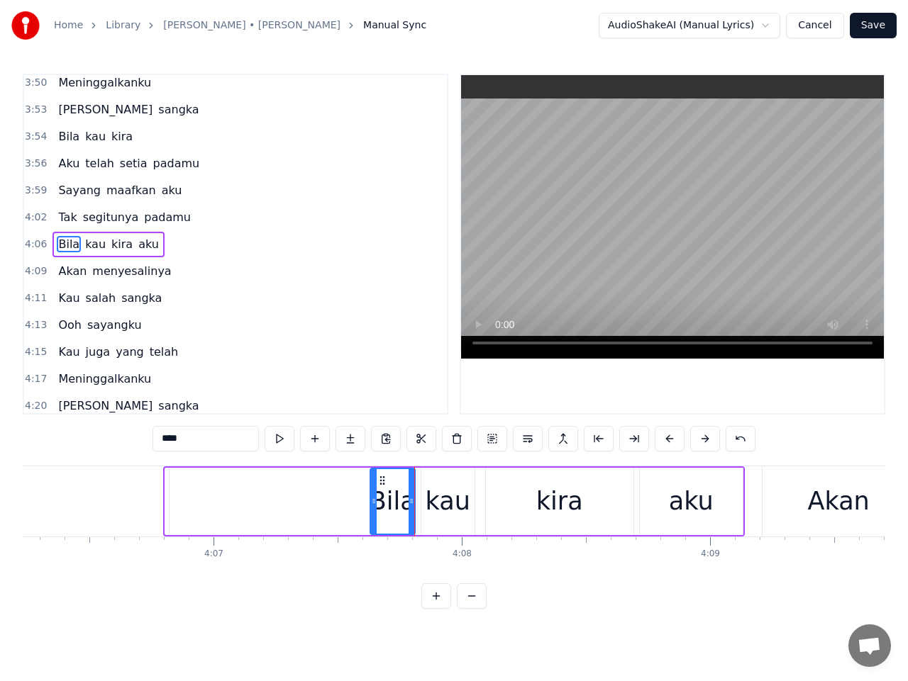
drag, startPoint x: 167, startPoint y: 499, endPoint x: 372, endPoint y: 520, distance: 206.0
click at [372, 520] on div at bounding box center [374, 501] width 6 height 65
type input "******"
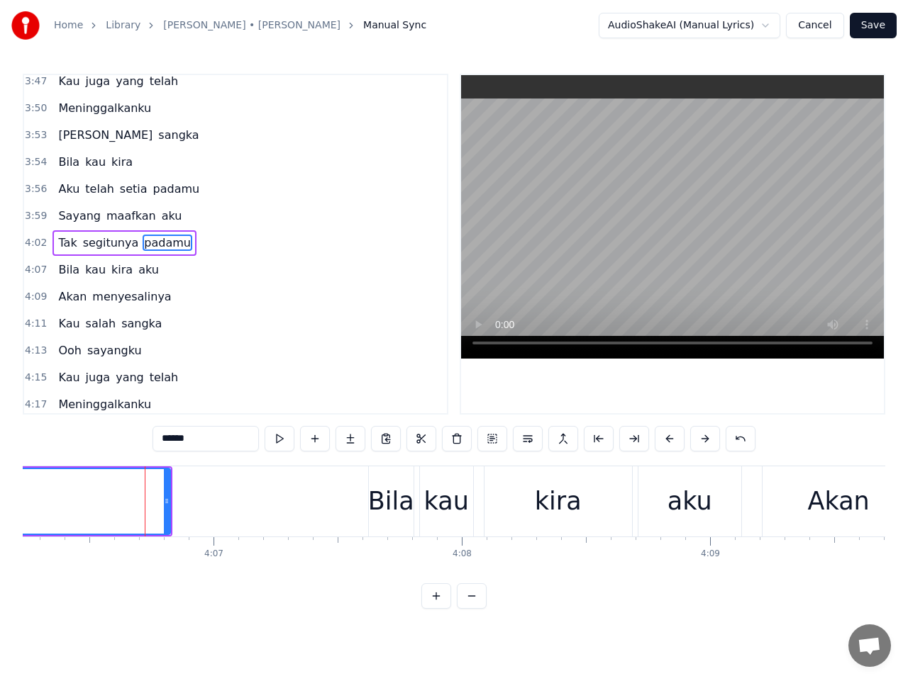
scroll to position [1488, 0]
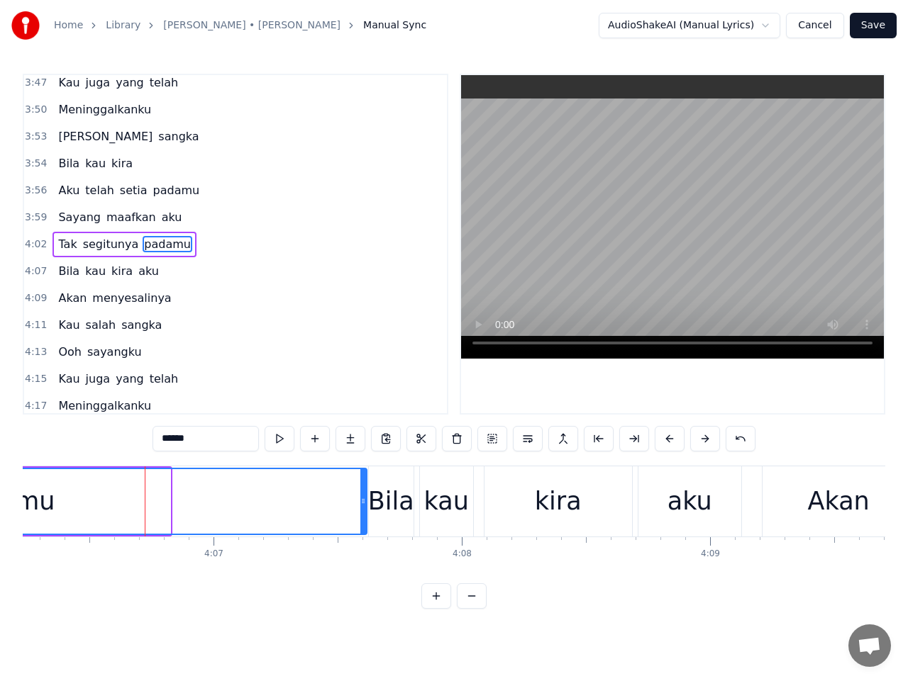
drag, startPoint x: 168, startPoint y: 498, endPoint x: 364, endPoint y: 494, distance: 196.5
click at [364, 494] on div at bounding box center [363, 501] width 6 height 65
click at [33, 212] on span "3:59" at bounding box center [36, 218] width 22 height 14
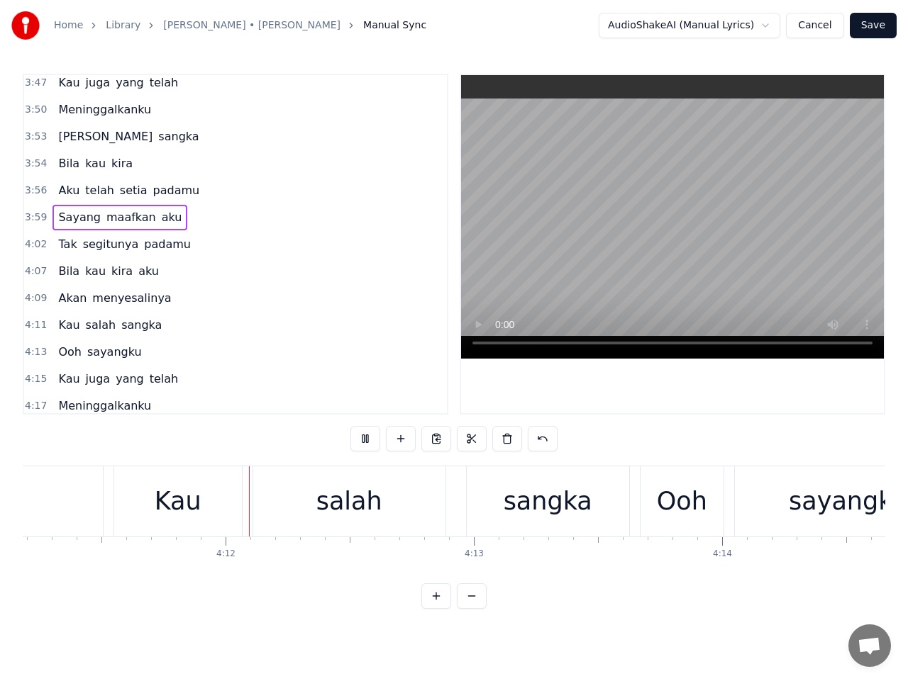
scroll to position [0, 62358]
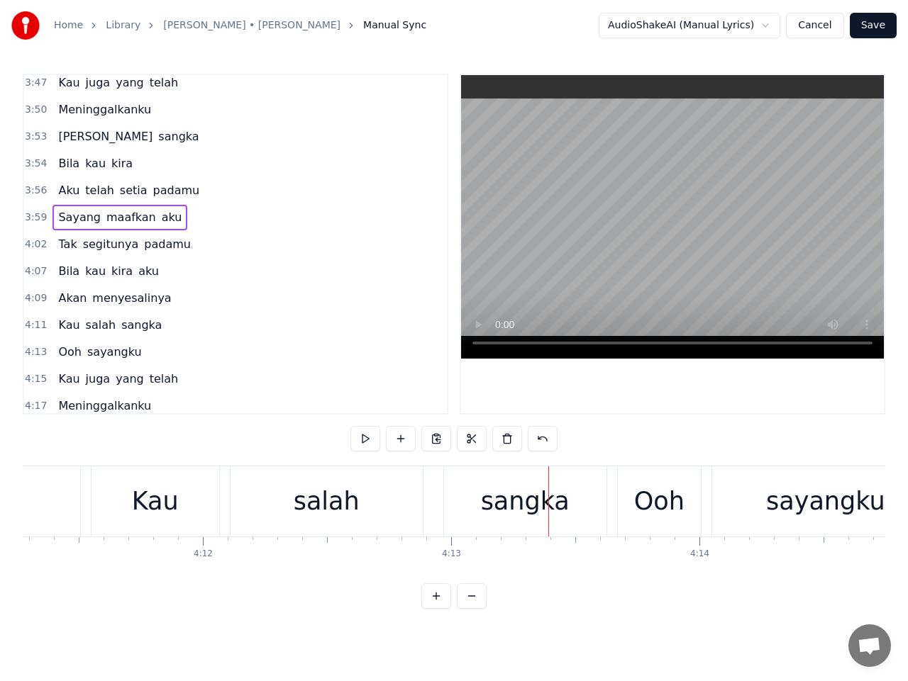
click at [35, 242] on span "4:02" at bounding box center [36, 245] width 22 height 14
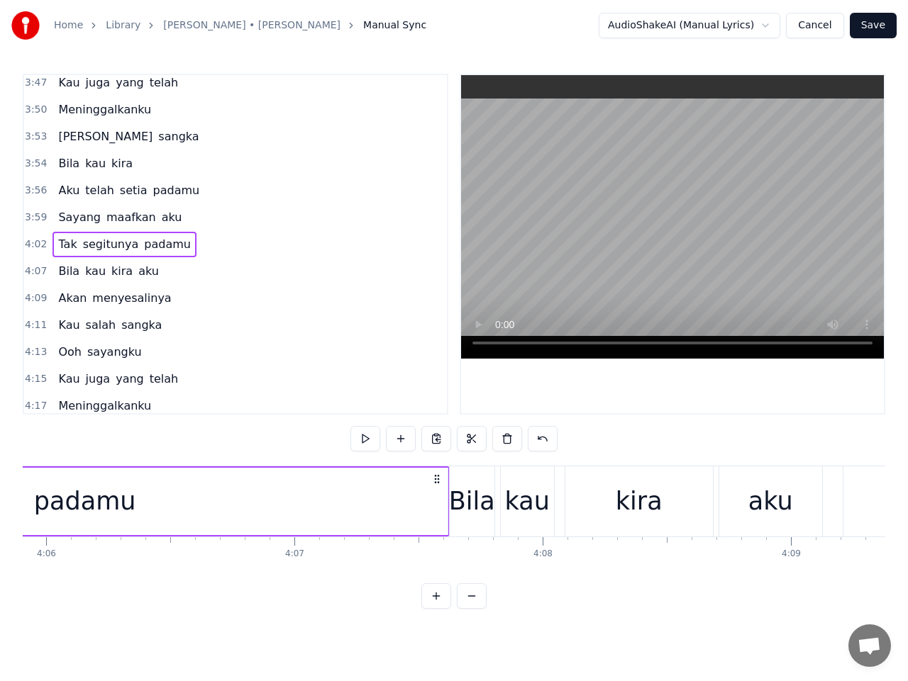
scroll to position [0, 61016]
click at [112, 481] on div "padamu" at bounding box center [95, 501] width 725 height 67
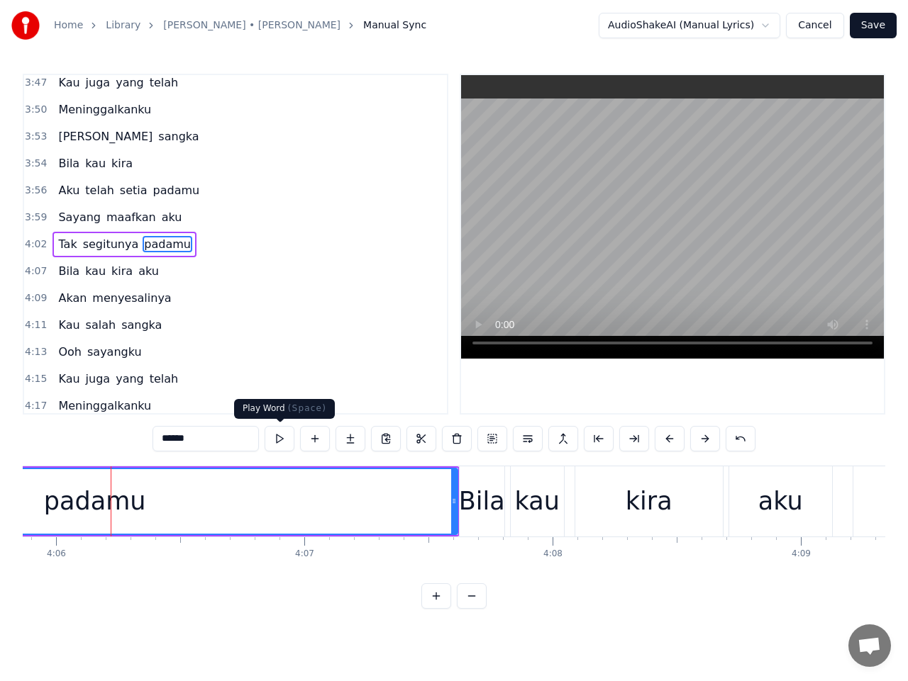
click at [284, 435] on button at bounding box center [279, 439] width 30 height 26
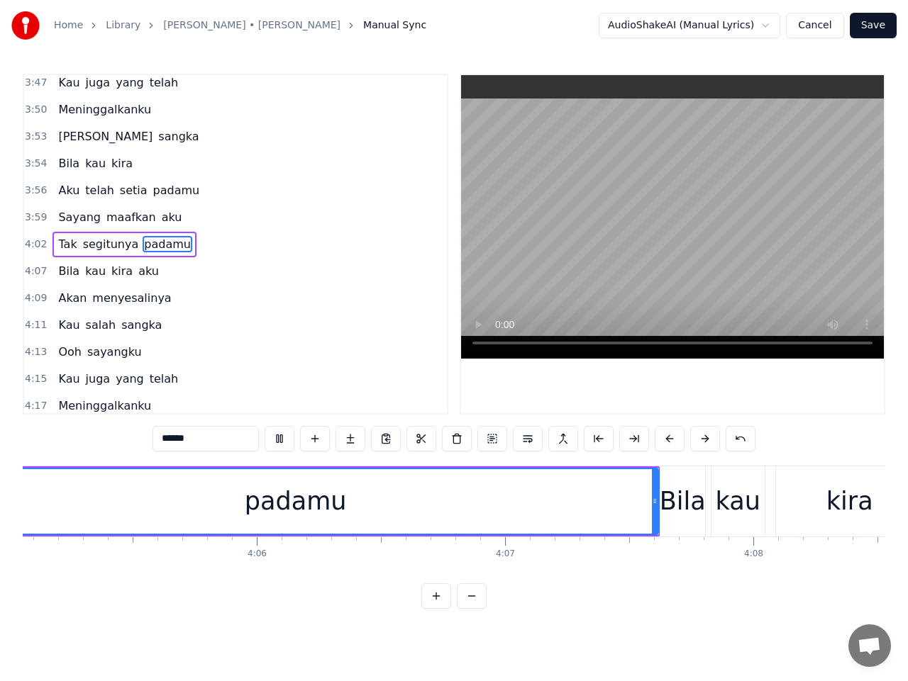
scroll to position [0, 60703]
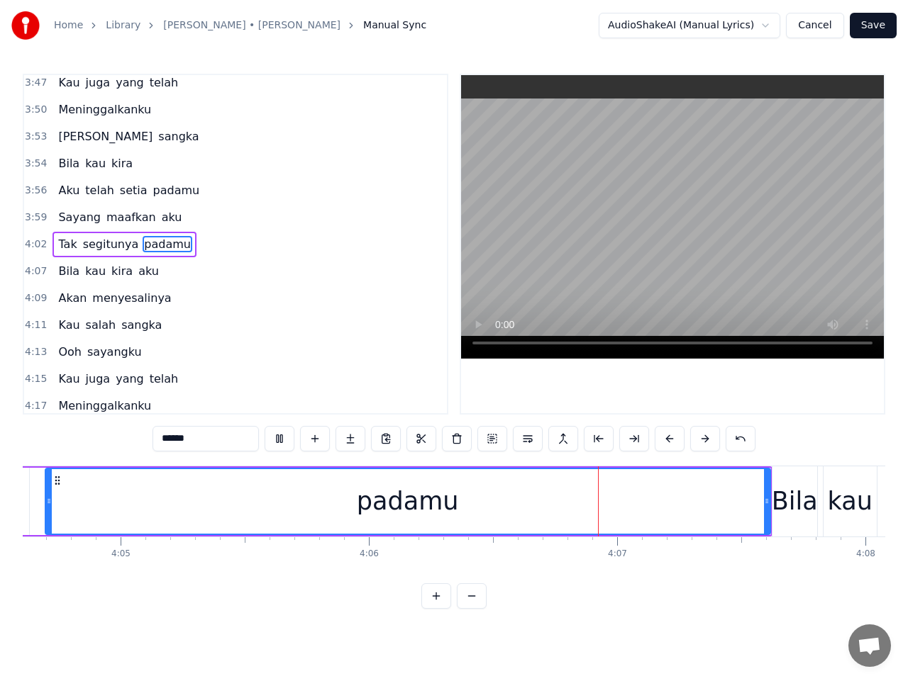
click at [284, 435] on button at bounding box center [279, 439] width 30 height 26
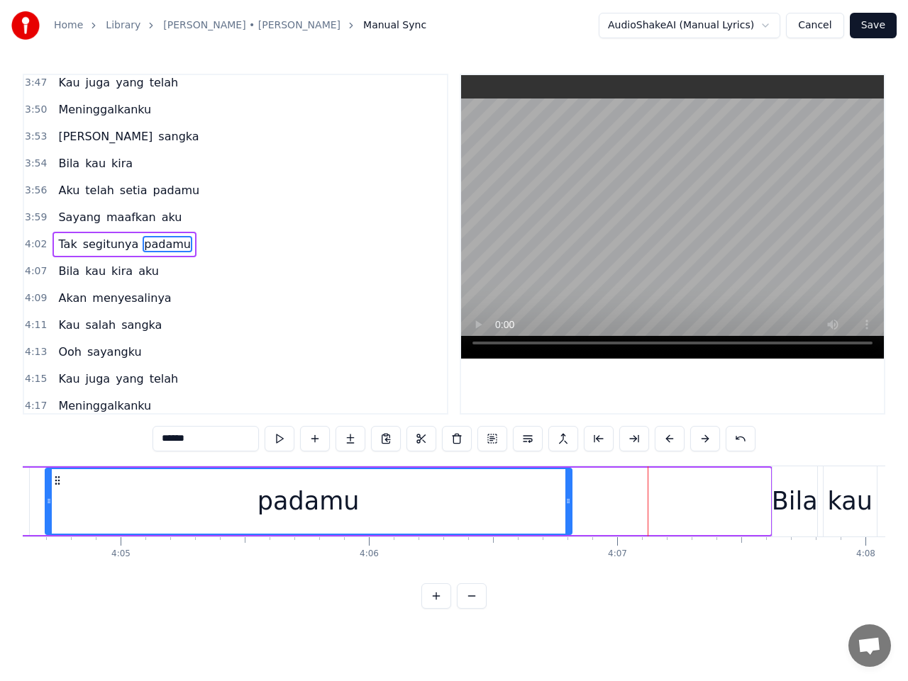
drag, startPoint x: 767, startPoint y: 501, endPoint x: 569, endPoint y: 505, distance: 198.6
click at [569, 505] on icon at bounding box center [568, 501] width 6 height 11
click at [785, 497] on div "Bila" at bounding box center [794, 502] width 46 height 38
type input "****"
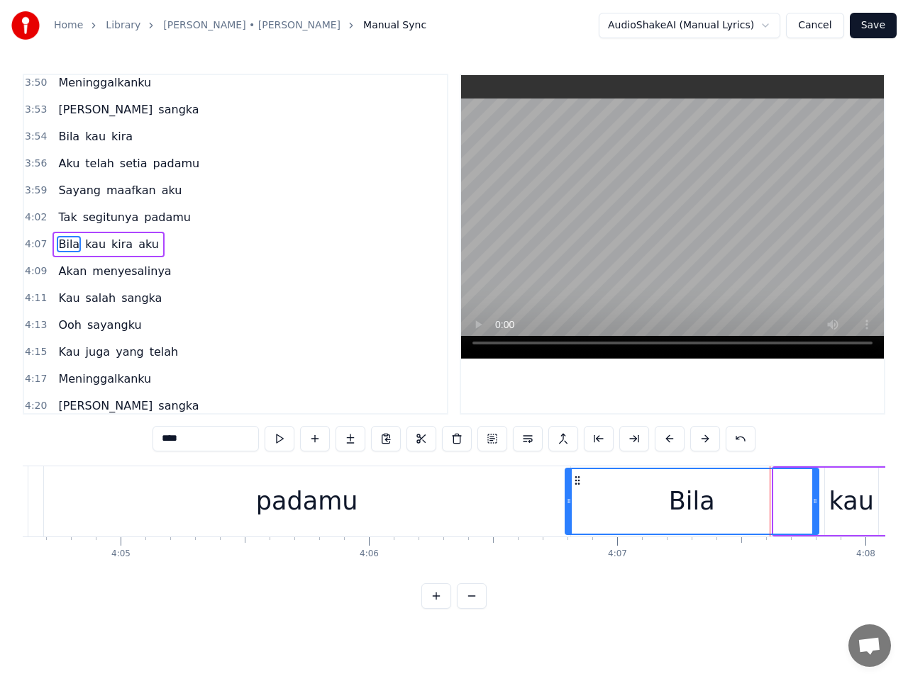
drag, startPoint x: 774, startPoint y: 503, endPoint x: 565, endPoint y: 504, distance: 208.5
click at [566, 504] on icon at bounding box center [569, 501] width 6 height 11
click at [40, 221] on span "4:02" at bounding box center [36, 218] width 22 height 14
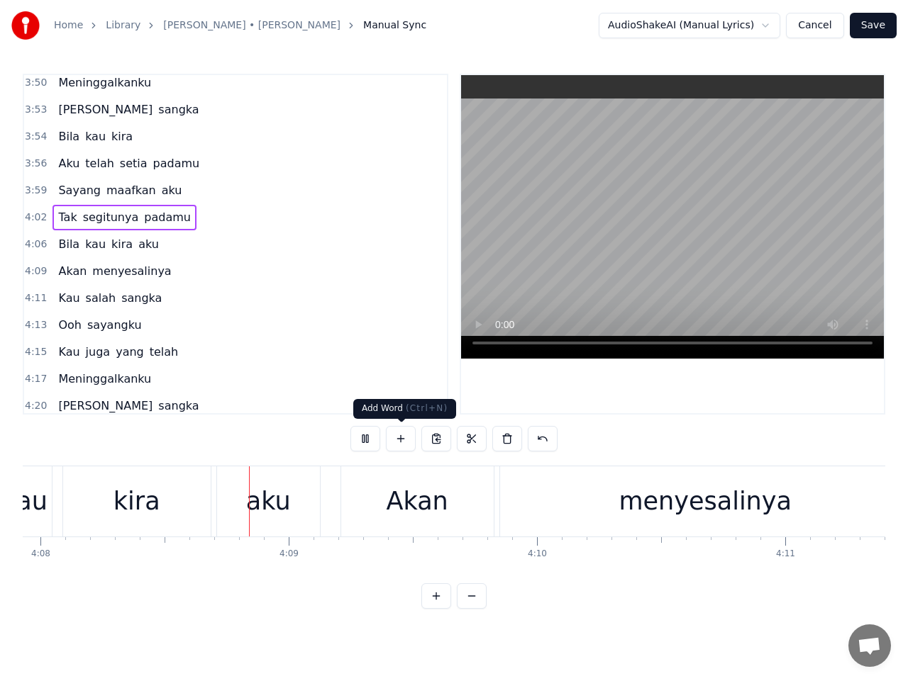
scroll to position [0, 61580]
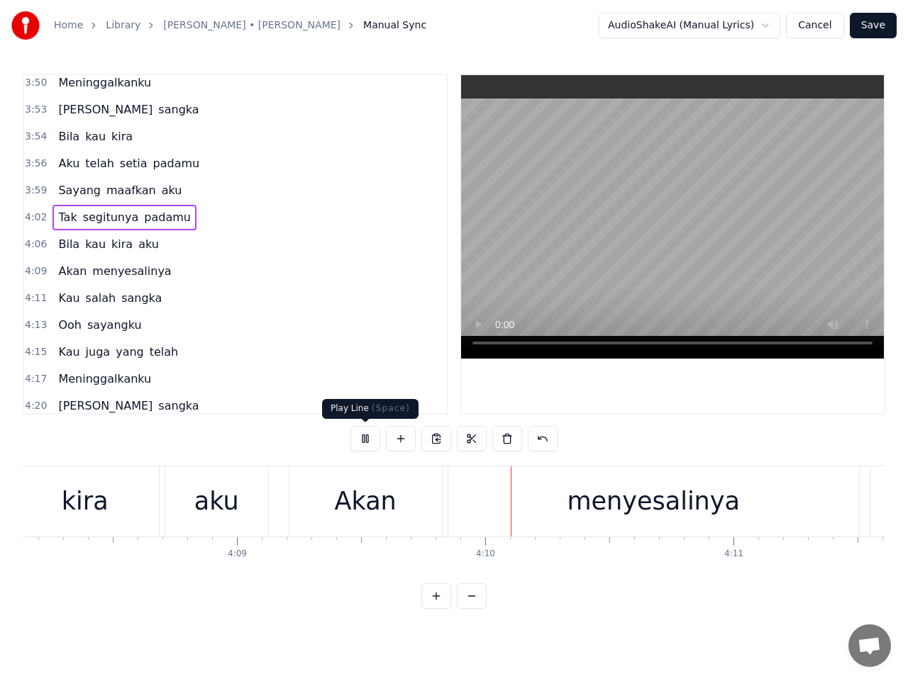
click at [372, 438] on button at bounding box center [365, 439] width 30 height 26
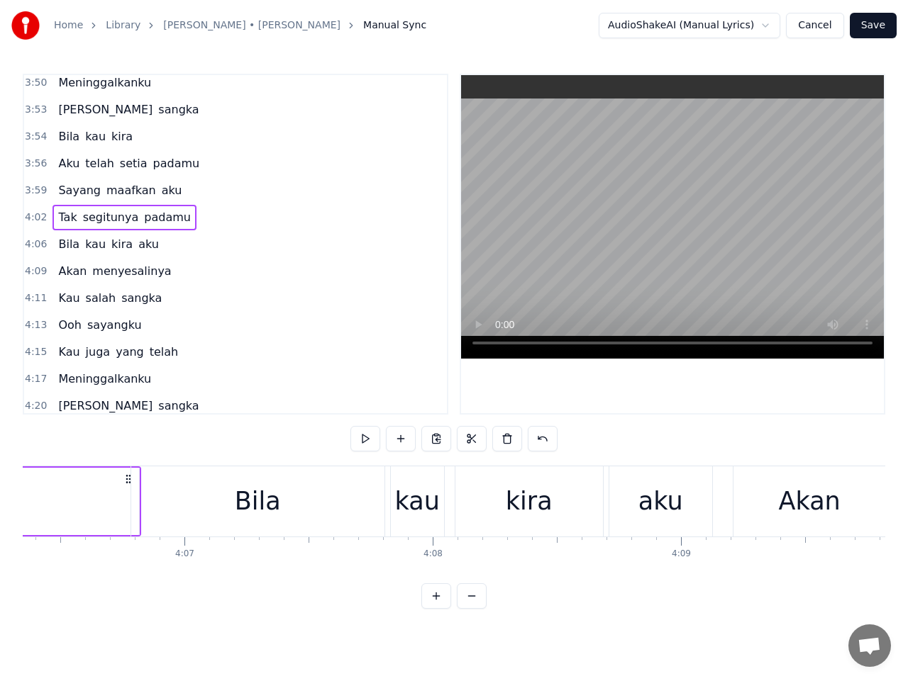
scroll to position [0, 61069]
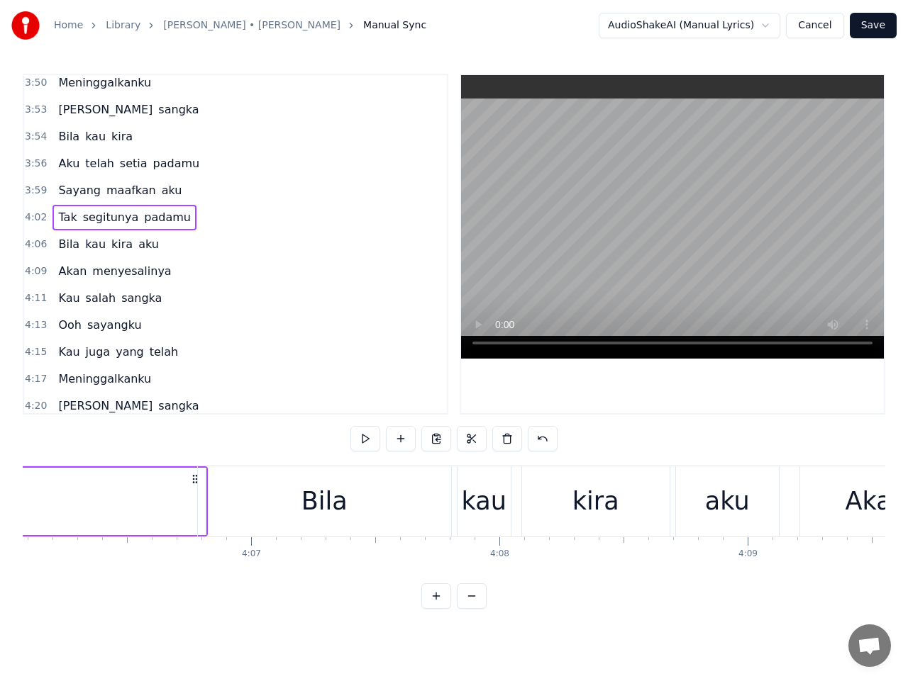
click at [479, 506] on div "kau" at bounding box center [484, 502] width 45 height 38
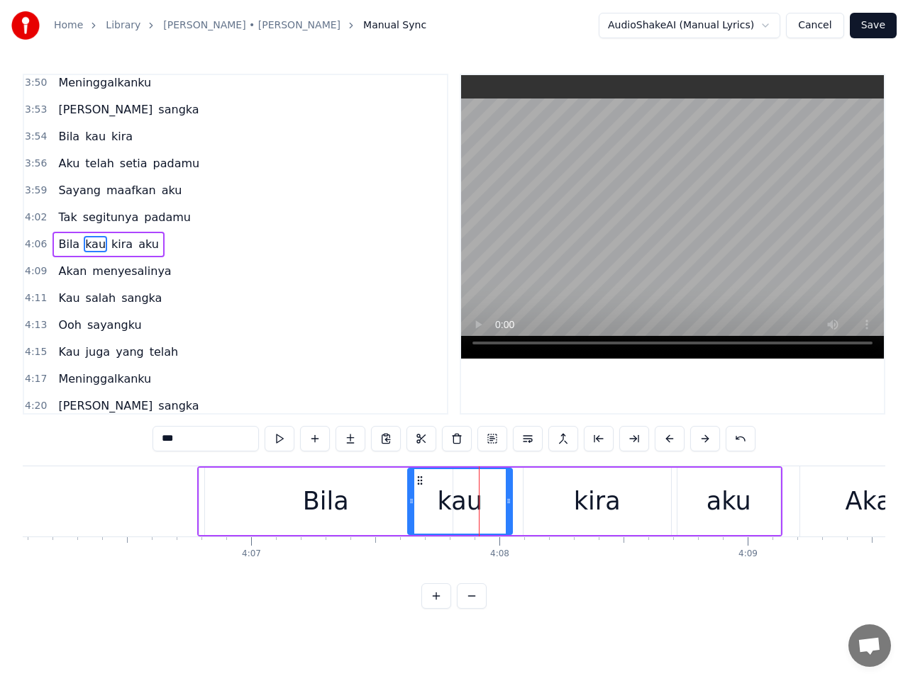
drag, startPoint x: 459, startPoint y: 505, endPoint x: 408, endPoint y: 503, distance: 51.1
click at [408, 503] on icon at bounding box center [411, 501] width 6 height 11
click at [32, 244] on span "4:06" at bounding box center [36, 245] width 22 height 14
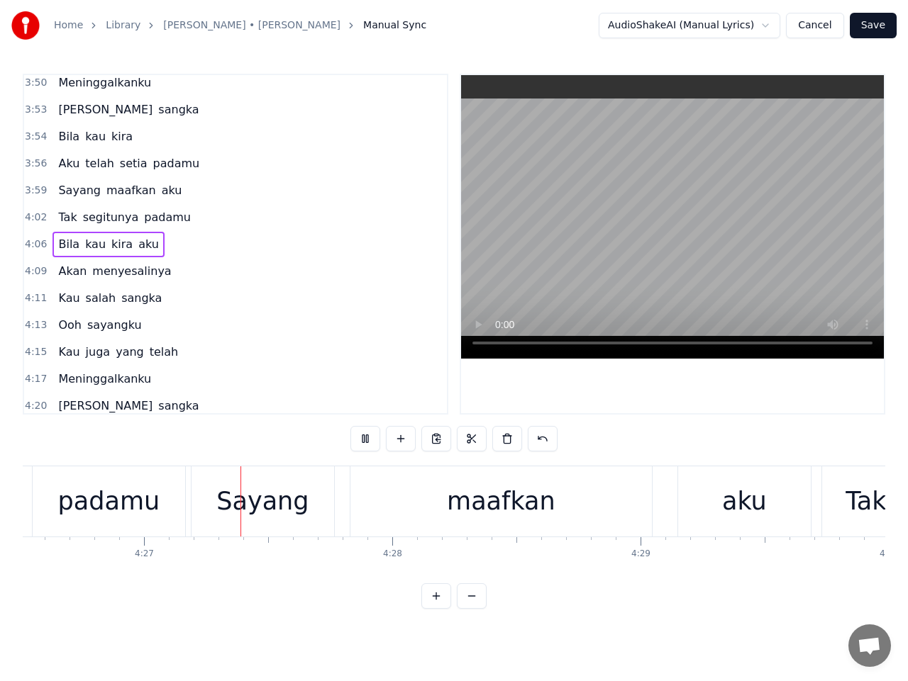
scroll to position [0, 66176]
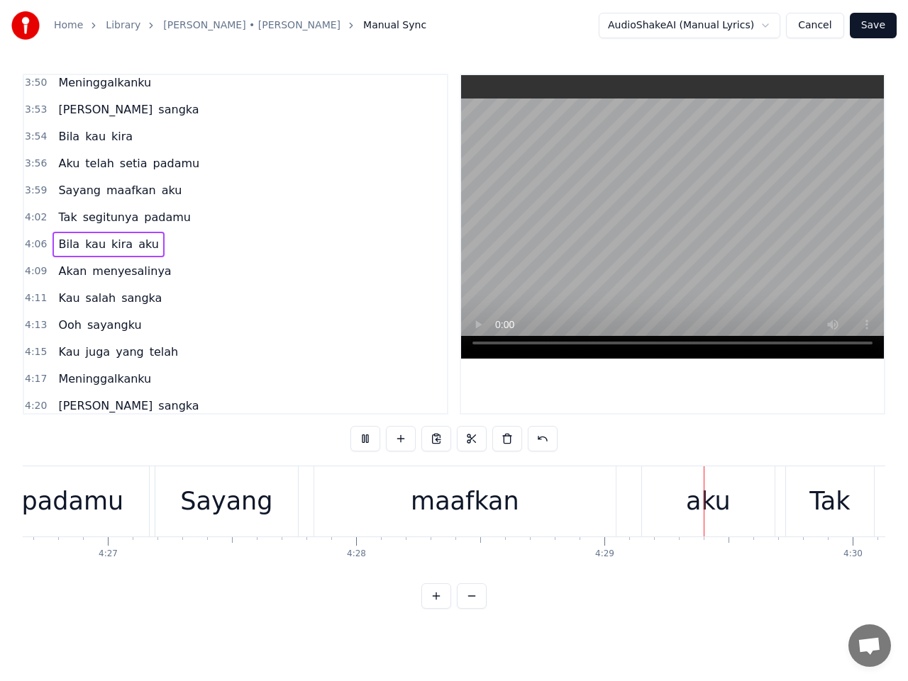
click at [206, 502] on div "Sayang" at bounding box center [226, 502] width 92 height 38
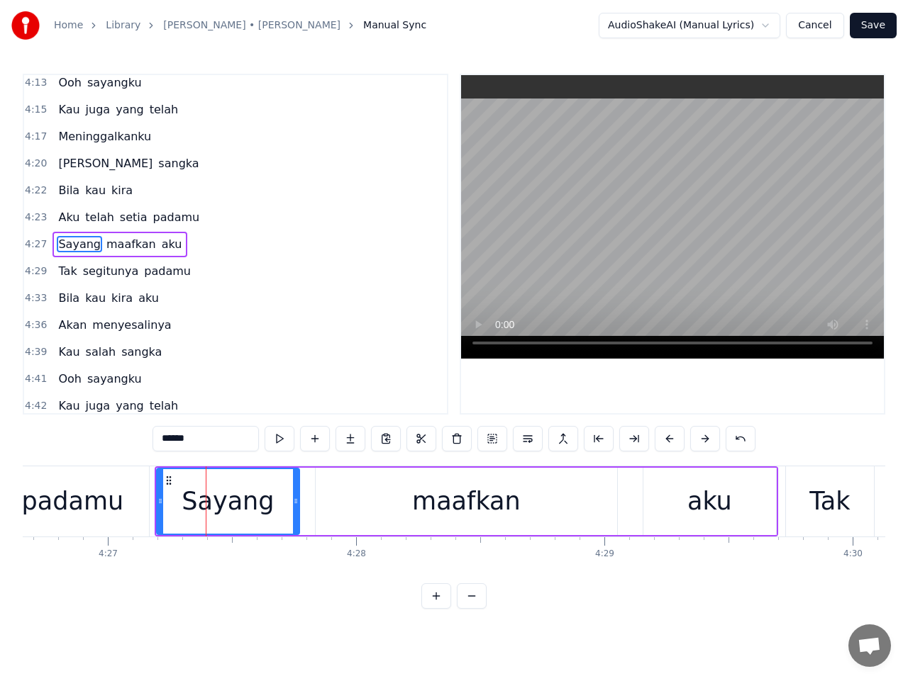
click at [99, 504] on div "padamu" at bounding box center [73, 502] width 102 height 38
type input "******"
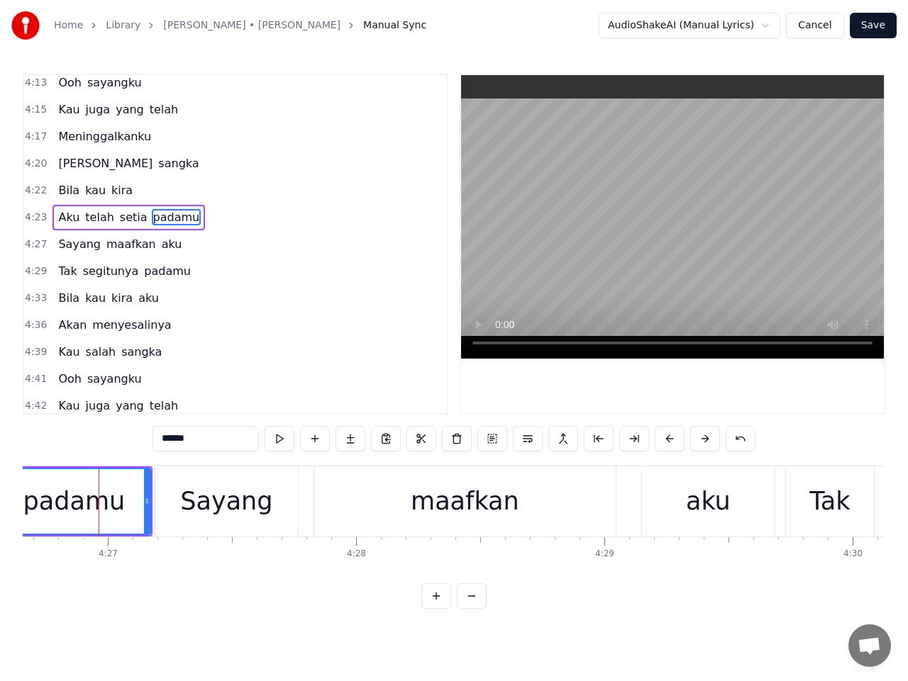
scroll to position [1730, 0]
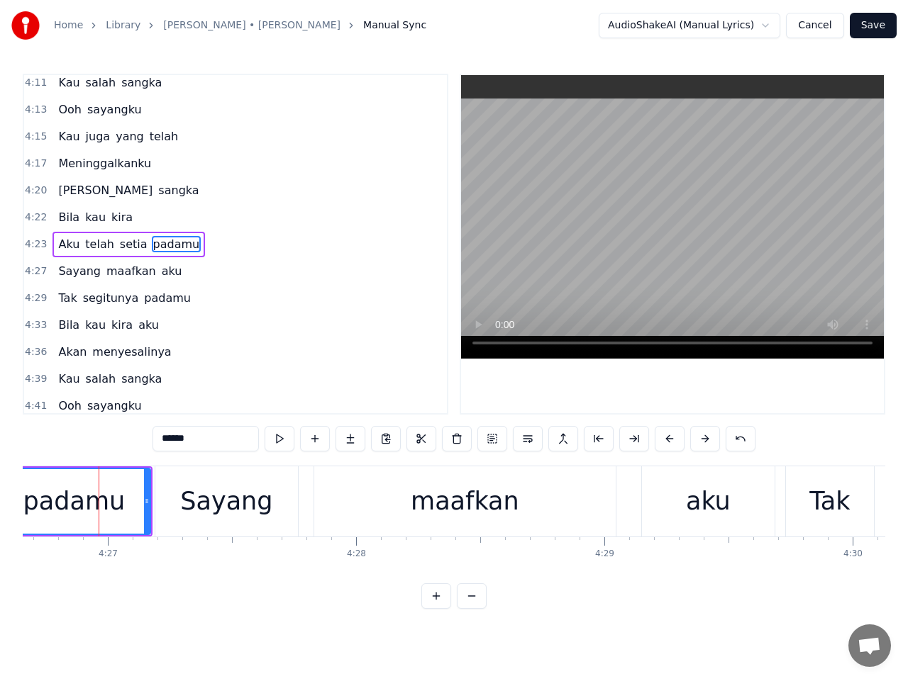
click at [31, 242] on span "4:23" at bounding box center [36, 245] width 22 height 14
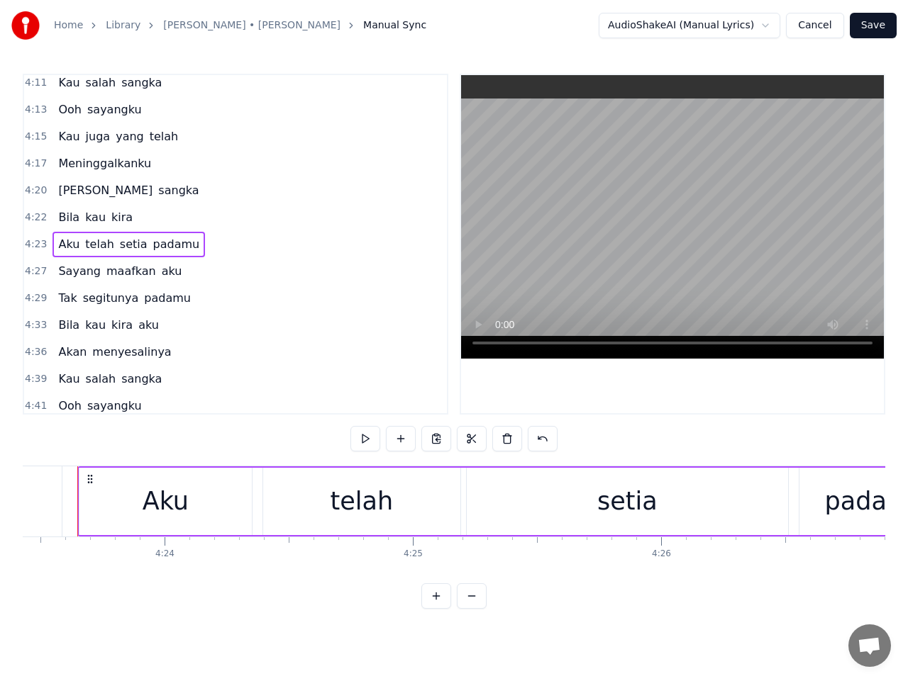
scroll to position [0, 65358]
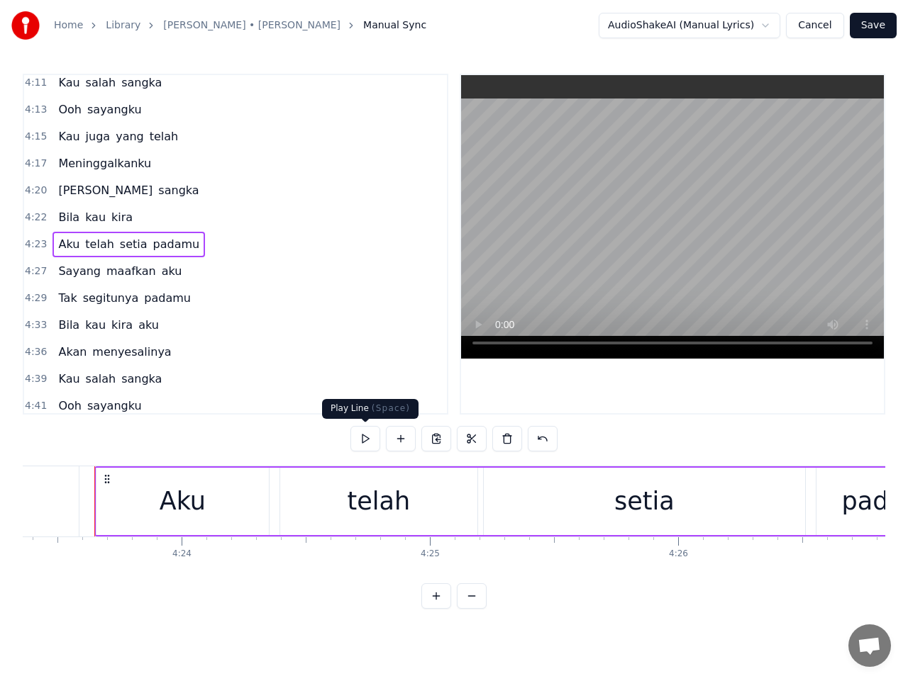
click at [369, 436] on button at bounding box center [365, 439] width 30 height 26
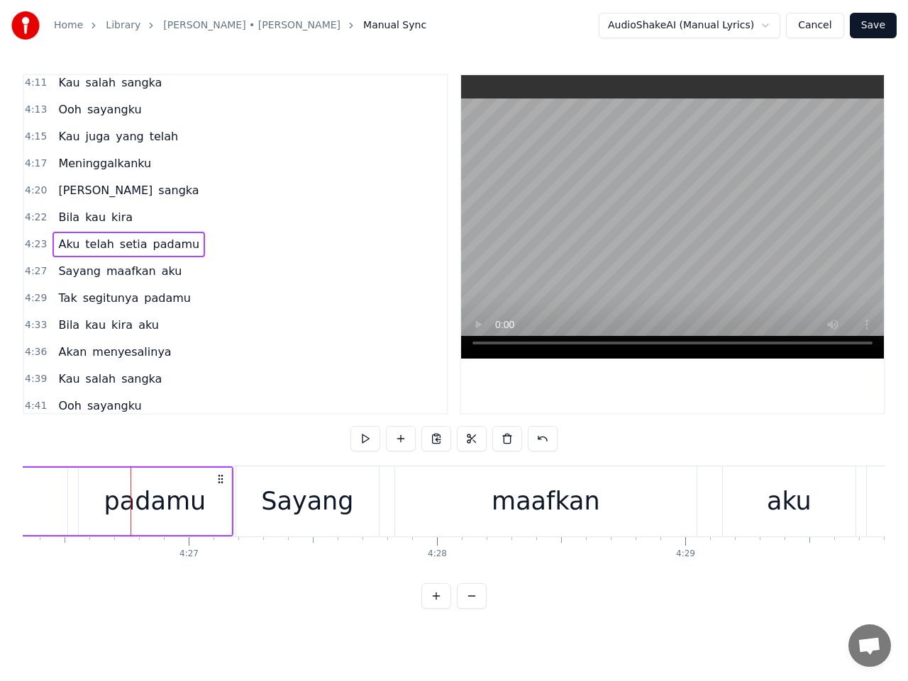
click at [369, 436] on button at bounding box center [365, 439] width 30 height 26
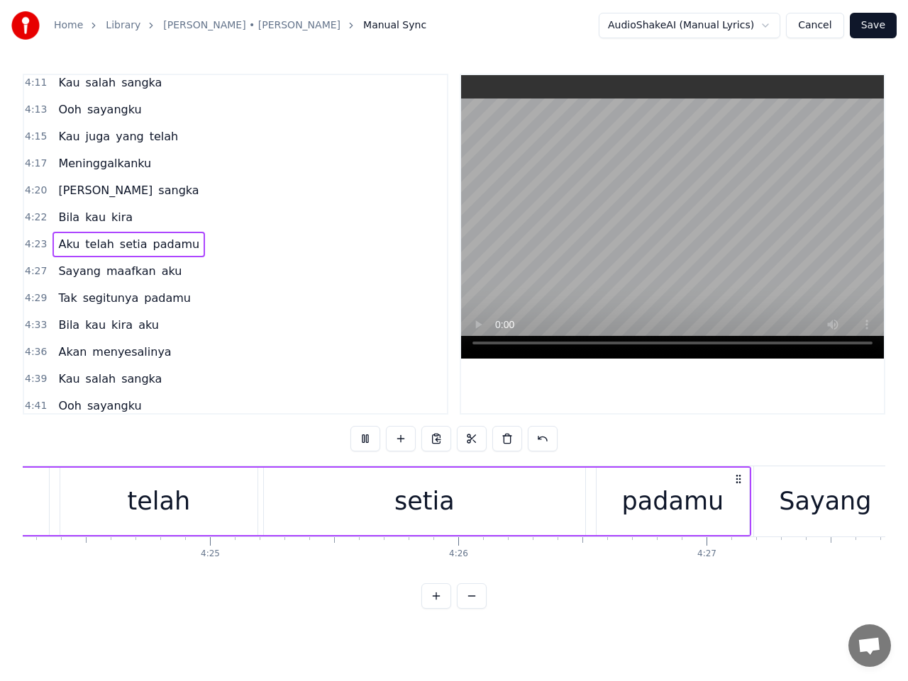
scroll to position [0, 65474]
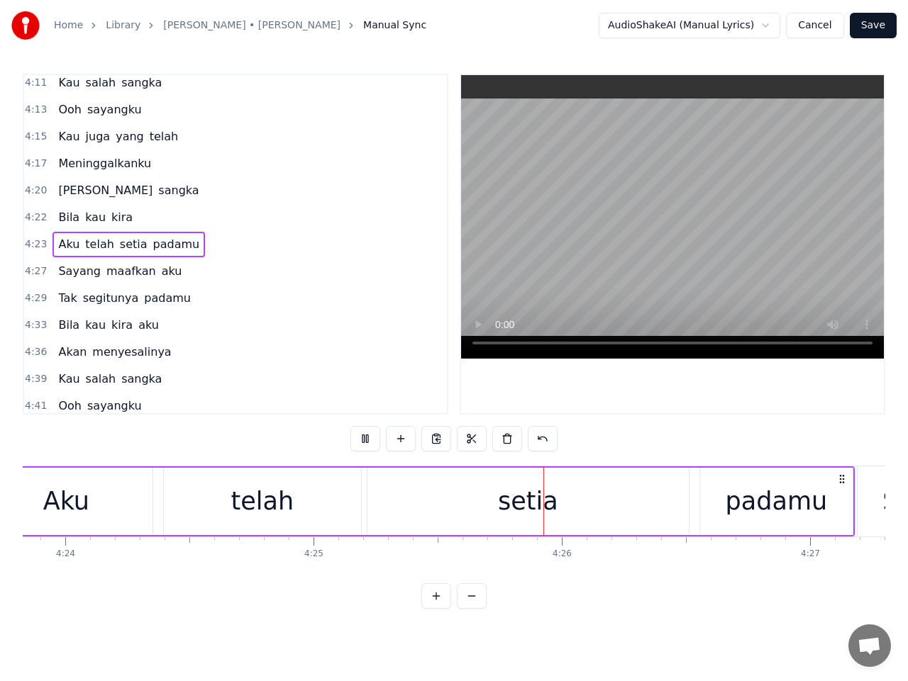
click at [369, 436] on button at bounding box center [365, 439] width 30 height 26
click at [277, 509] on div "telah" at bounding box center [262, 502] width 63 height 38
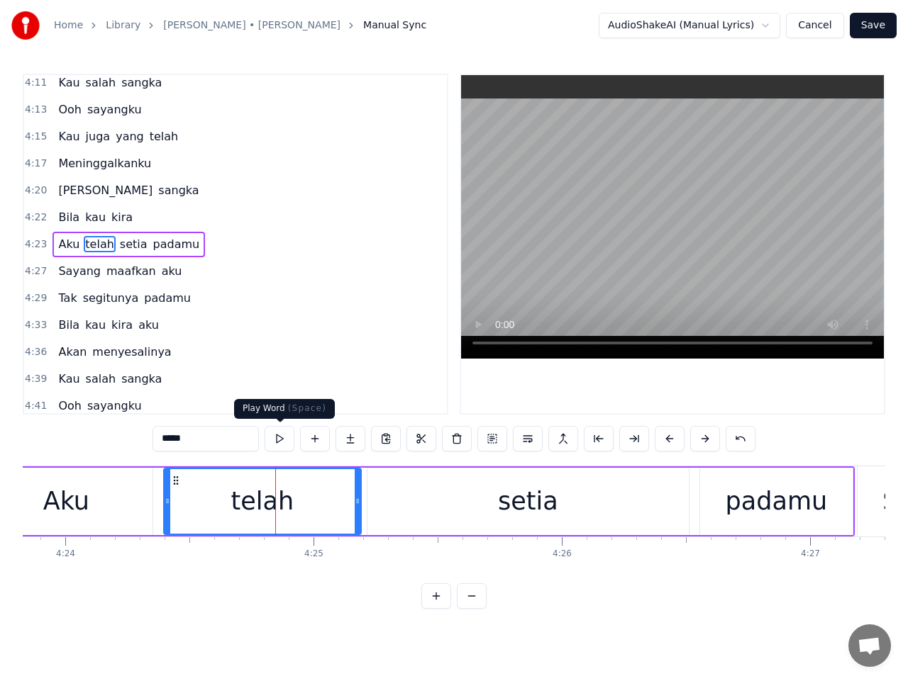
click at [280, 437] on button at bounding box center [279, 439] width 30 height 26
click at [380, 496] on div "setia" at bounding box center [527, 501] width 321 height 67
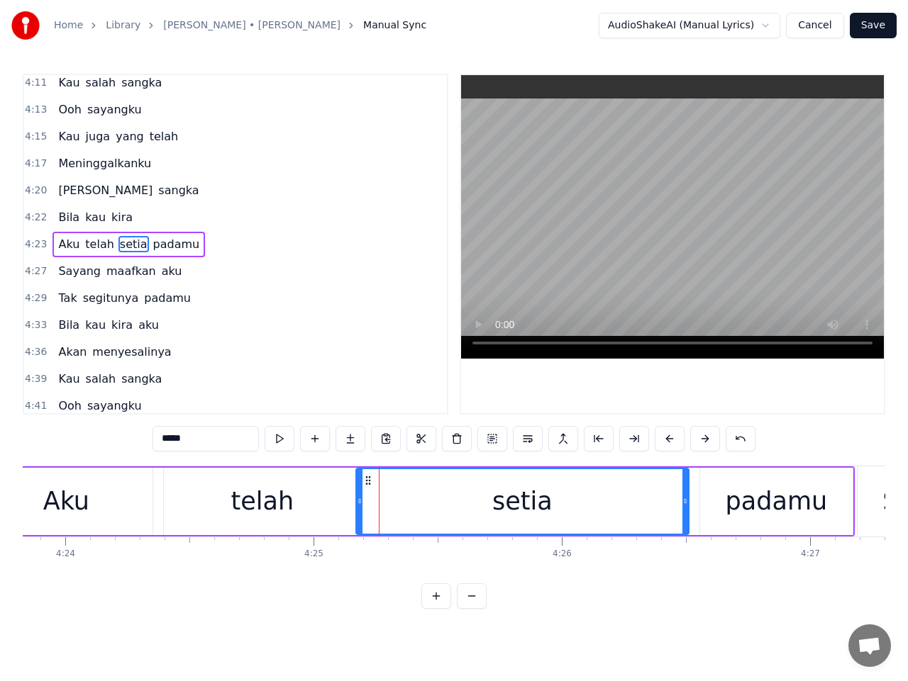
drag, startPoint x: 369, startPoint y: 500, endPoint x: 357, endPoint y: 498, distance: 11.5
click at [357, 498] on icon at bounding box center [360, 501] width 6 height 11
click at [277, 471] on div "telah" at bounding box center [262, 501] width 197 height 67
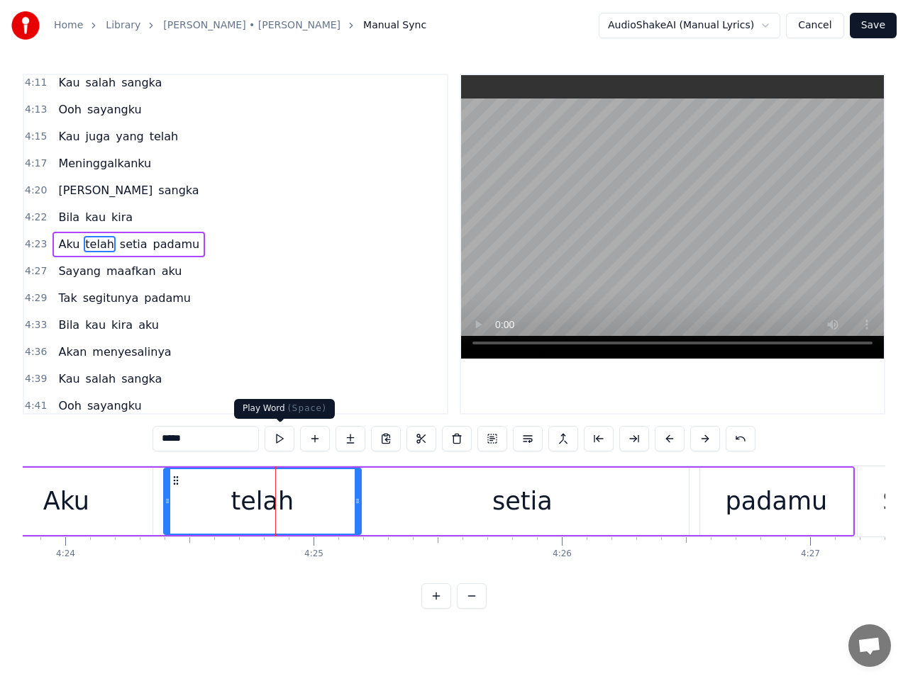
click at [279, 436] on button at bounding box center [279, 439] width 30 height 26
click at [478, 513] on div "setia" at bounding box center [522, 501] width 333 height 67
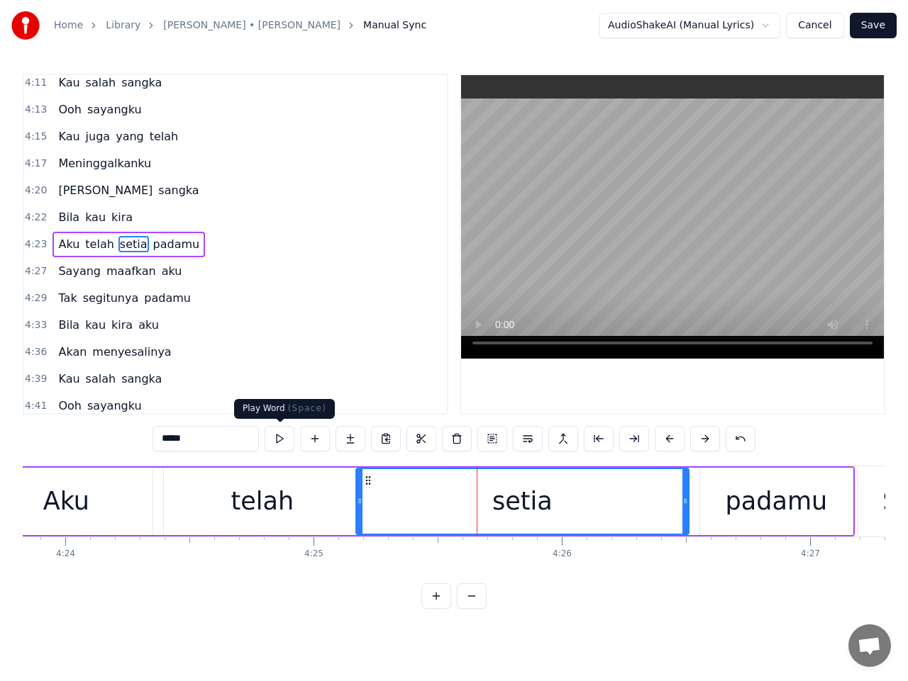
click at [281, 442] on button at bounding box center [279, 439] width 30 height 26
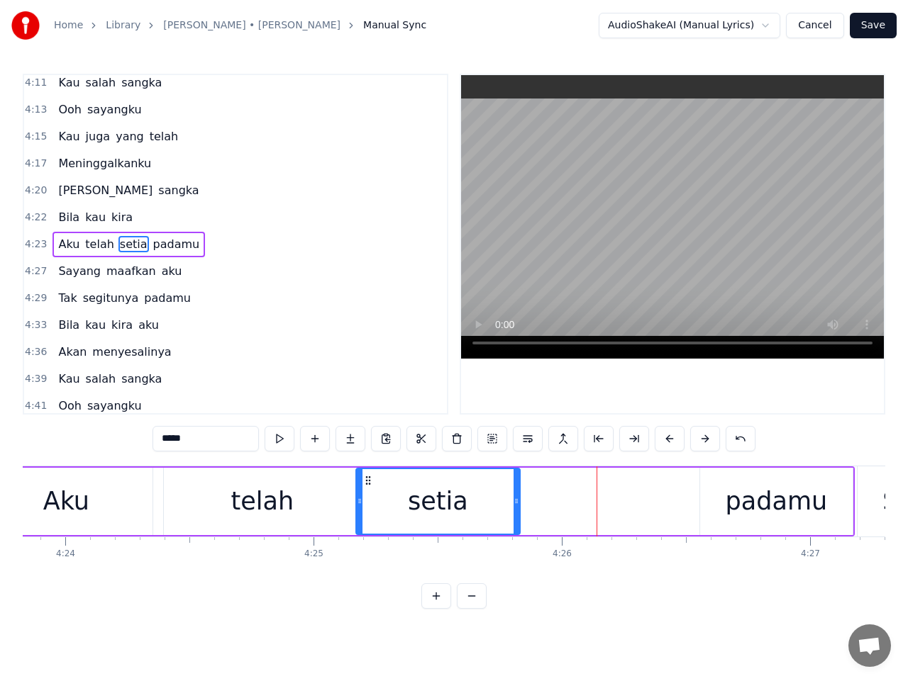
drag, startPoint x: 683, startPoint y: 503, endPoint x: 514, endPoint y: 517, distance: 169.3
click at [514, 517] on div at bounding box center [516, 501] width 6 height 65
click at [796, 492] on div "padamu" at bounding box center [776, 502] width 102 height 38
type input "******"
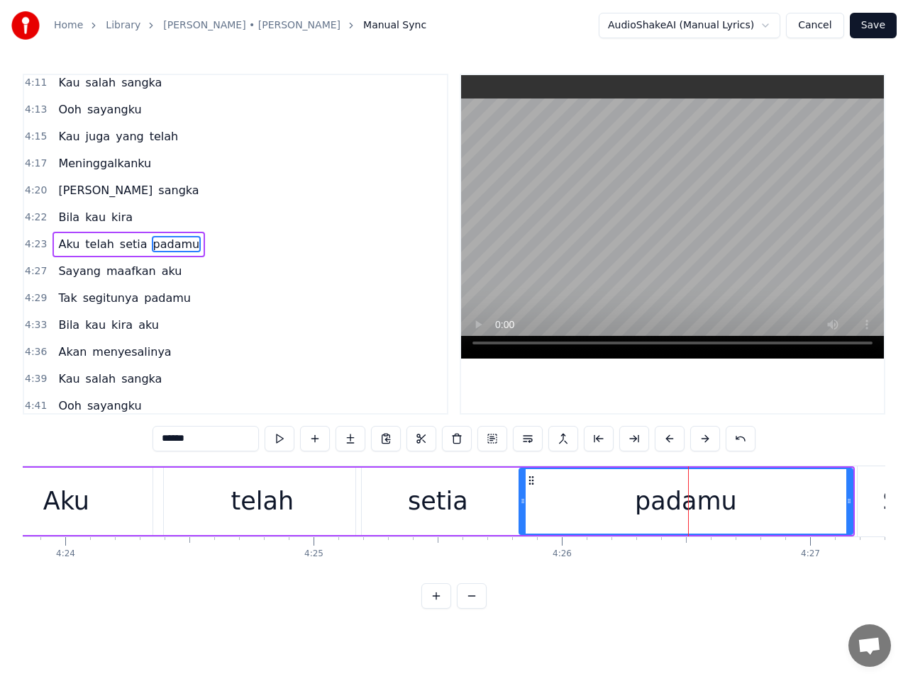
drag, startPoint x: 703, startPoint y: 503, endPoint x: 523, endPoint y: 511, distance: 181.0
click at [523, 511] on div at bounding box center [523, 501] width 6 height 65
click at [38, 247] on span "4:23" at bounding box center [36, 245] width 22 height 14
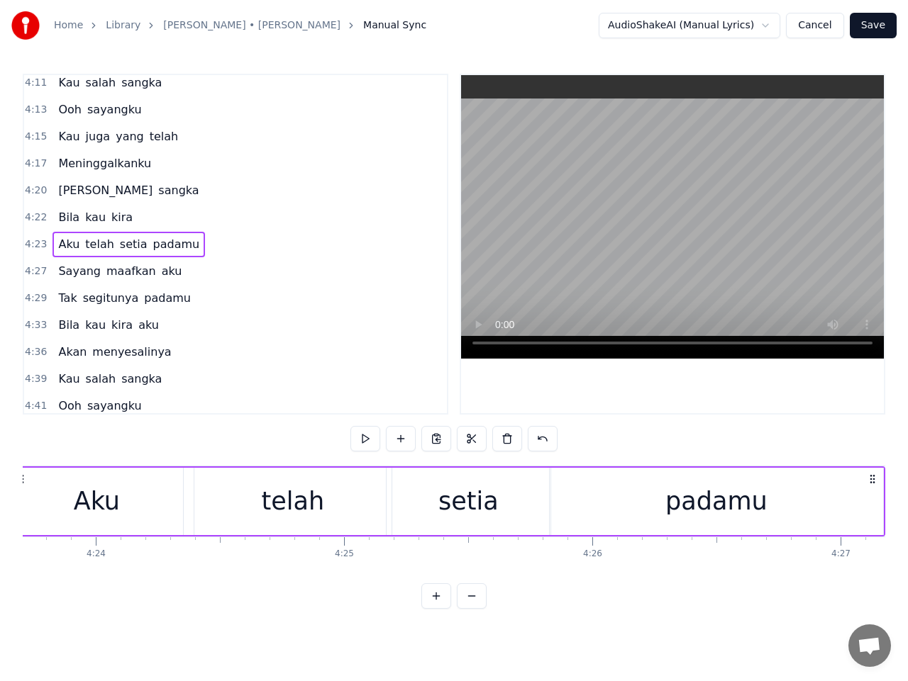
scroll to position [0, 65358]
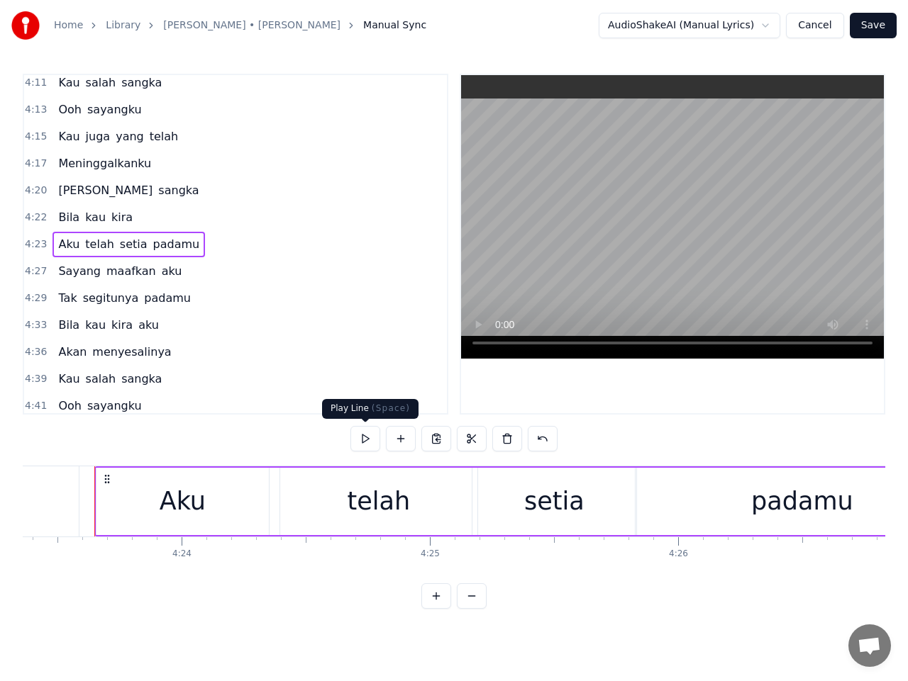
click at [362, 437] on button at bounding box center [365, 439] width 30 height 26
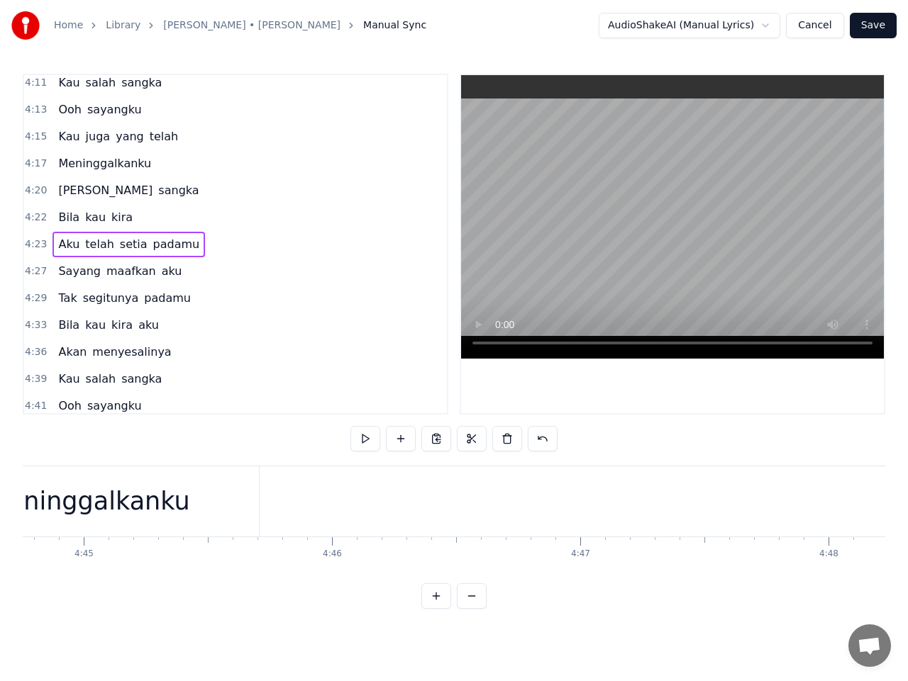
scroll to position [0, 70668]
click at [881, 21] on button "Save" at bounding box center [872, 26] width 47 height 26
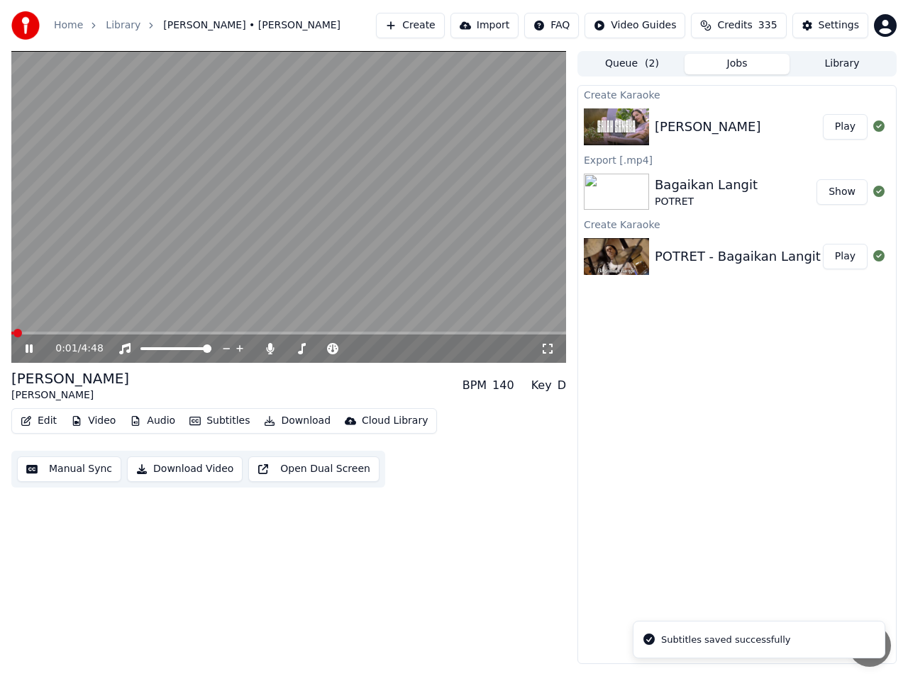
click at [28, 347] on icon at bounding box center [29, 349] width 7 height 9
click at [294, 418] on button "Download" at bounding box center [297, 421] width 78 height 20
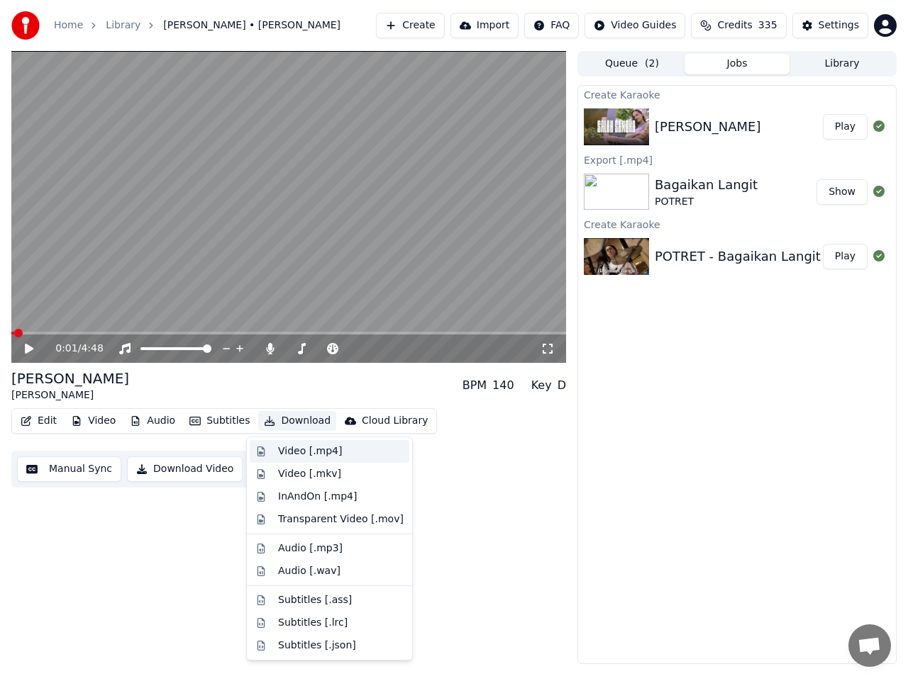
click at [289, 450] on div "Video [.mp4]" at bounding box center [310, 452] width 64 height 14
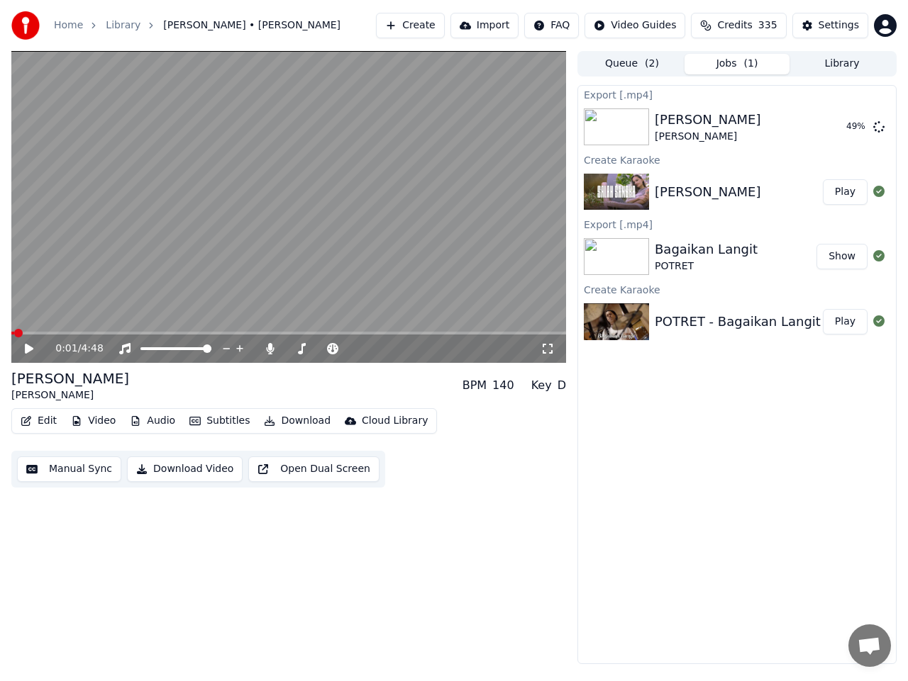
click at [438, 24] on button "Create" at bounding box center [410, 26] width 69 height 26
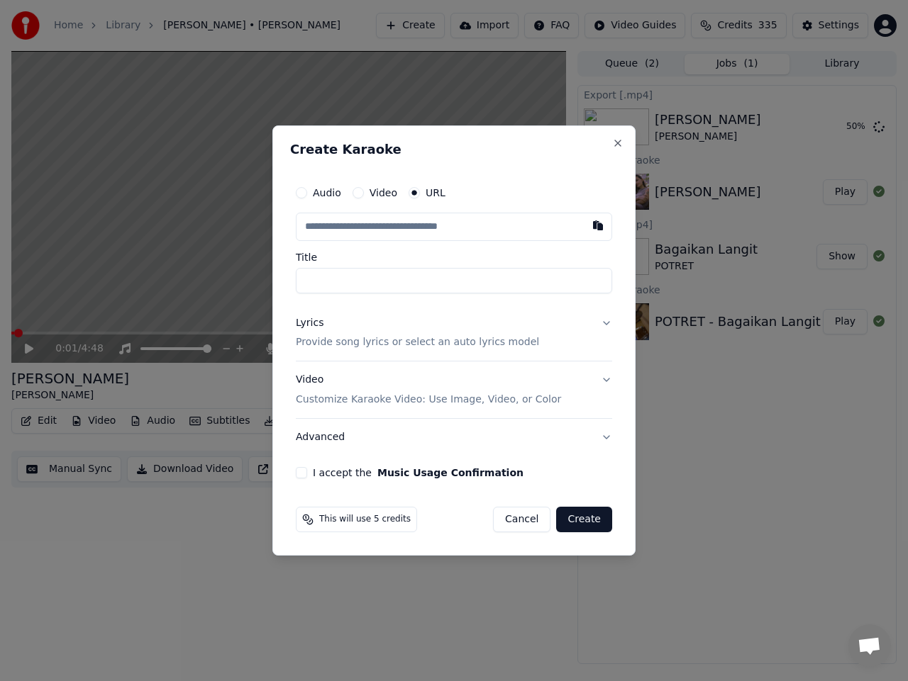
click at [395, 225] on input "text" at bounding box center [454, 227] width 316 height 28
type input "**********"
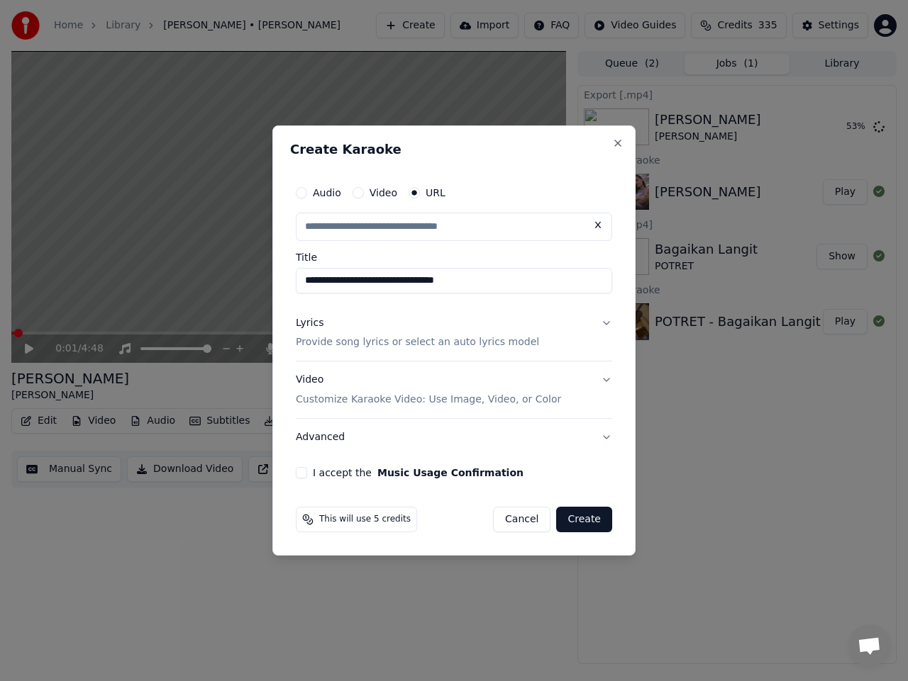
click at [603, 322] on button "Lyrics Provide song lyrics or select an auto lyrics model" at bounding box center [454, 333] width 316 height 57
type input "**********"
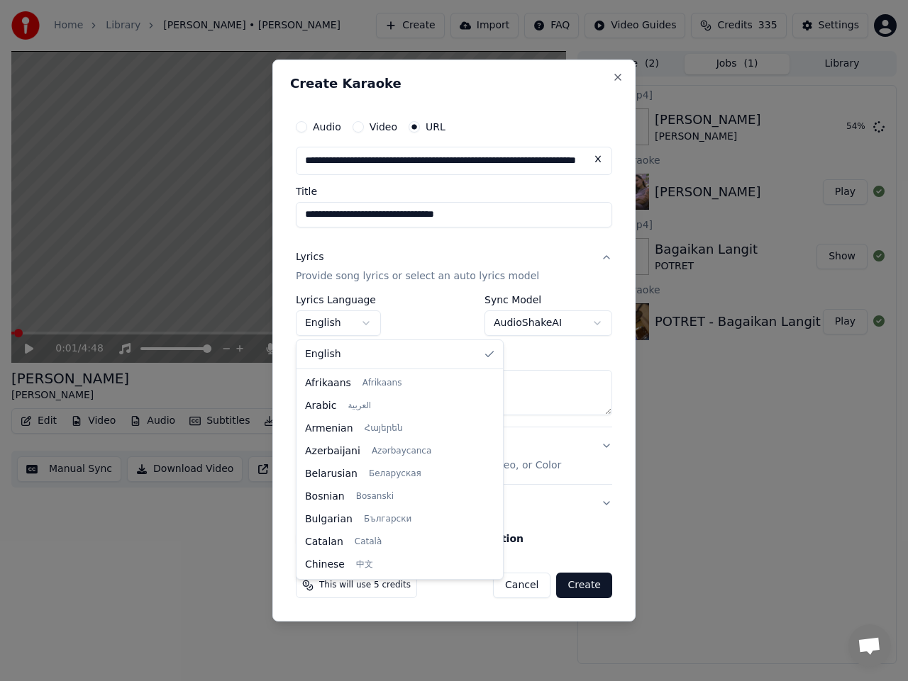
click at [354, 325] on body "**********" at bounding box center [454, 340] width 908 height 681
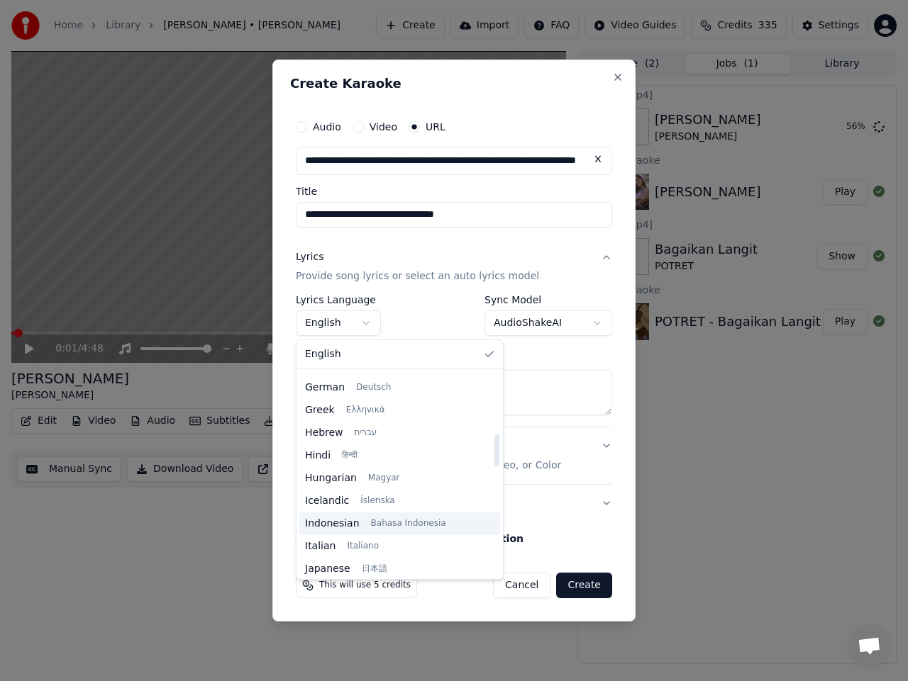
scroll to position [425, 0]
select select "**"
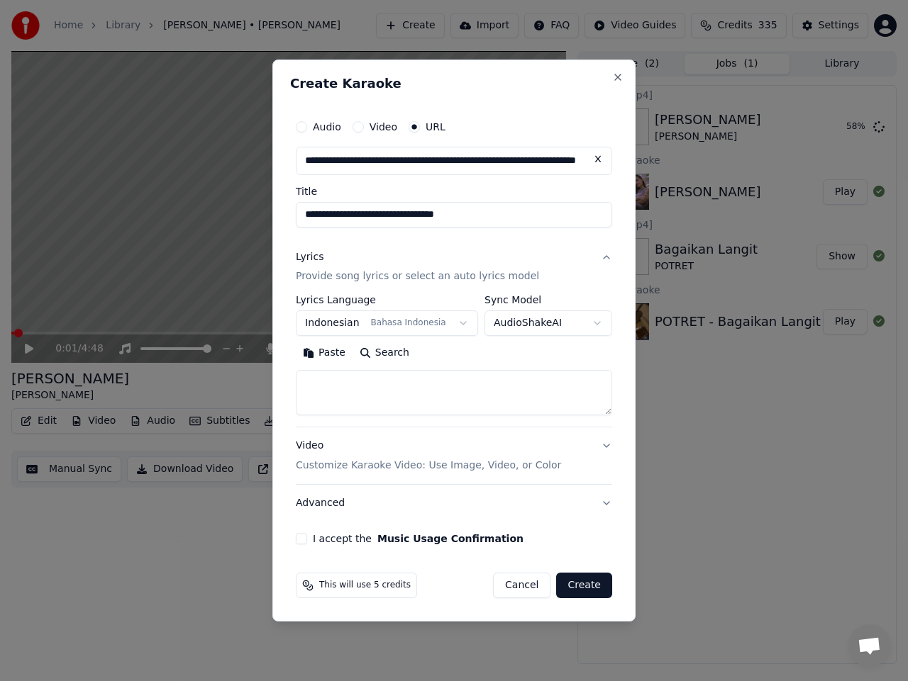
click at [388, 402] on textarea at bounding box center [454, 393] width 316 height 45
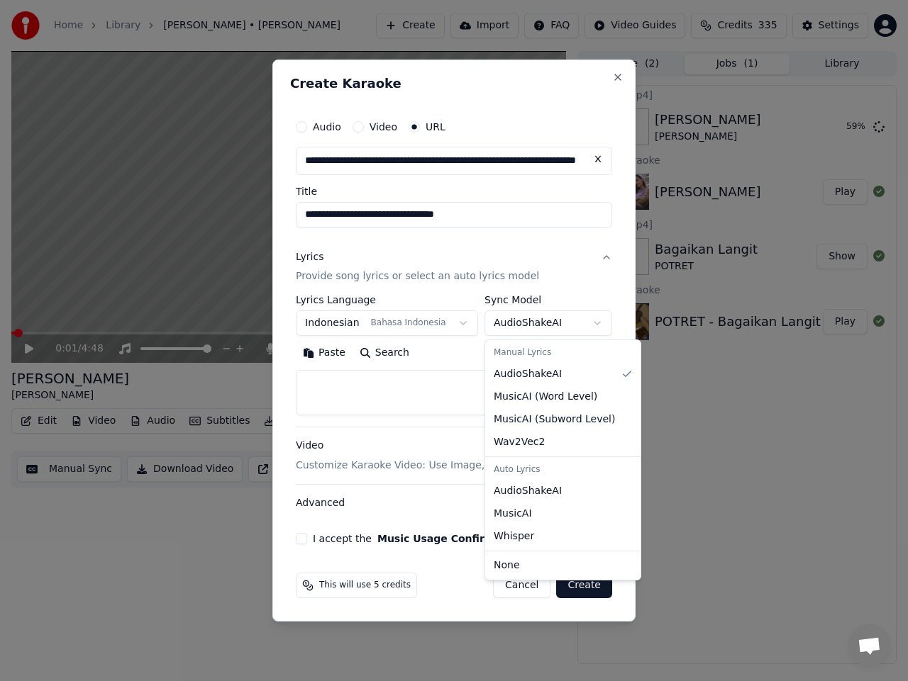
click at [580, 320] on body "**********" at bounding box center [454, 340] width 908 height 681
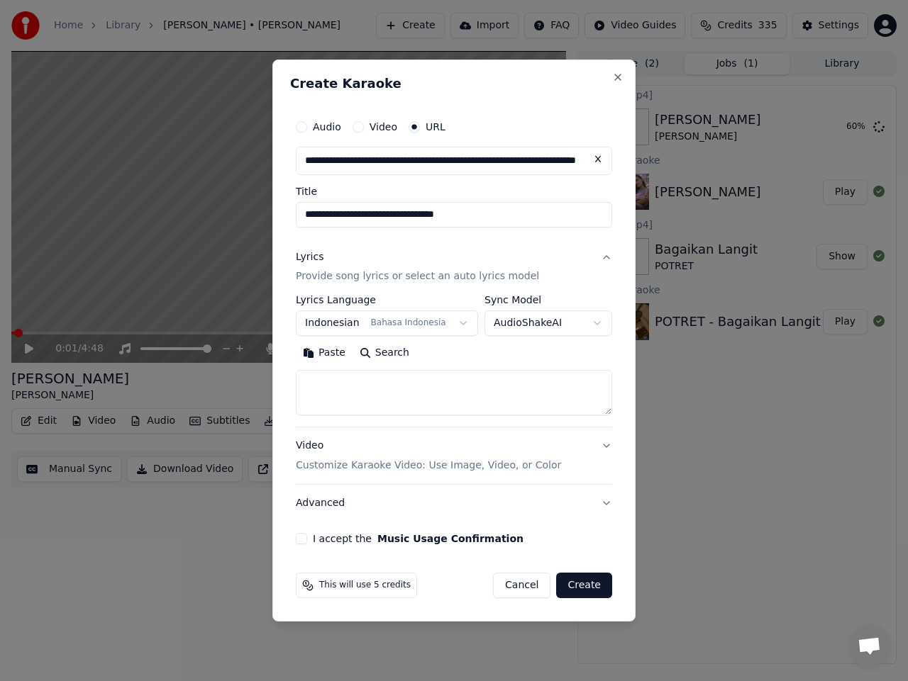
click at [407, 386] on textarea at bounding box center [454, 393] width 316 height 45
click at [388, 381] on textarea at bounding box center [454, 393] width 316 height 45
paste textarea "**********"
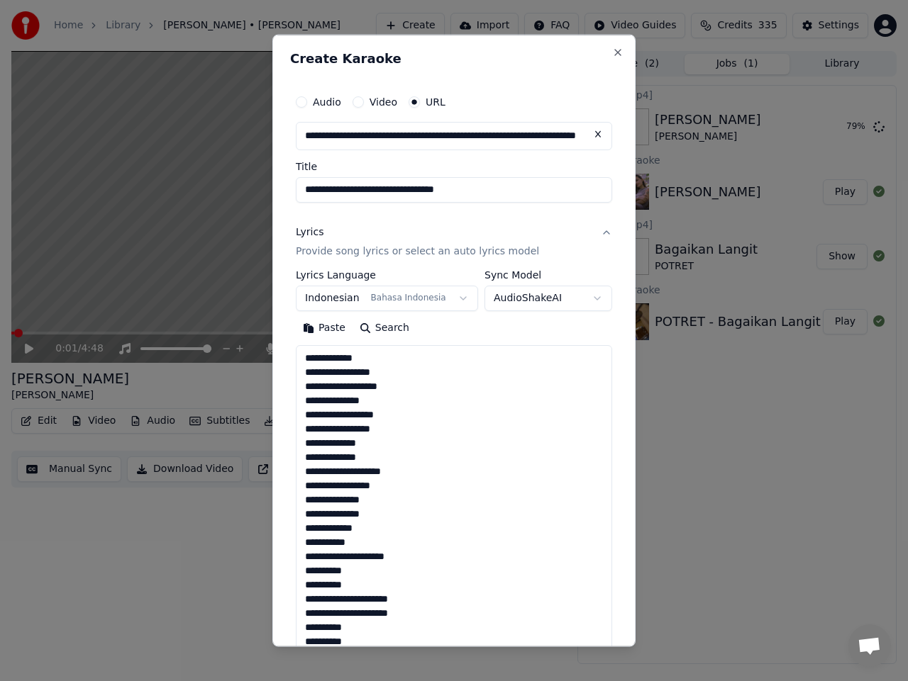
scroll to position [613, 0]
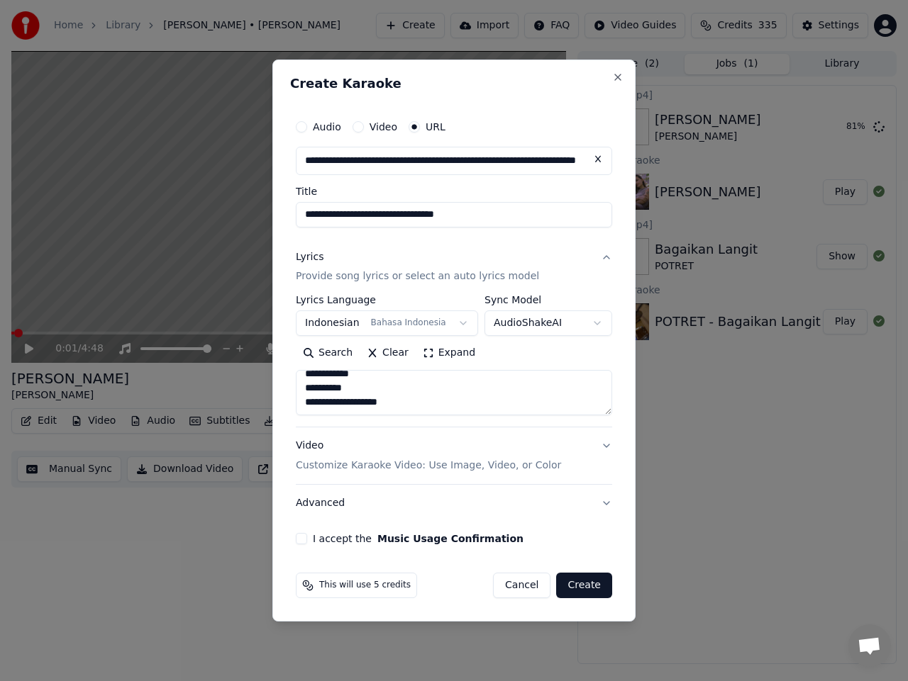
type textarea "**********"
click at [297, 539] on button "I accept the Music Usage Confirmation" at bounding box center [301, 538] width 11 height 11
click at [591, 584] on button "Create" at bounding box center [584, 586] width 56 height 26
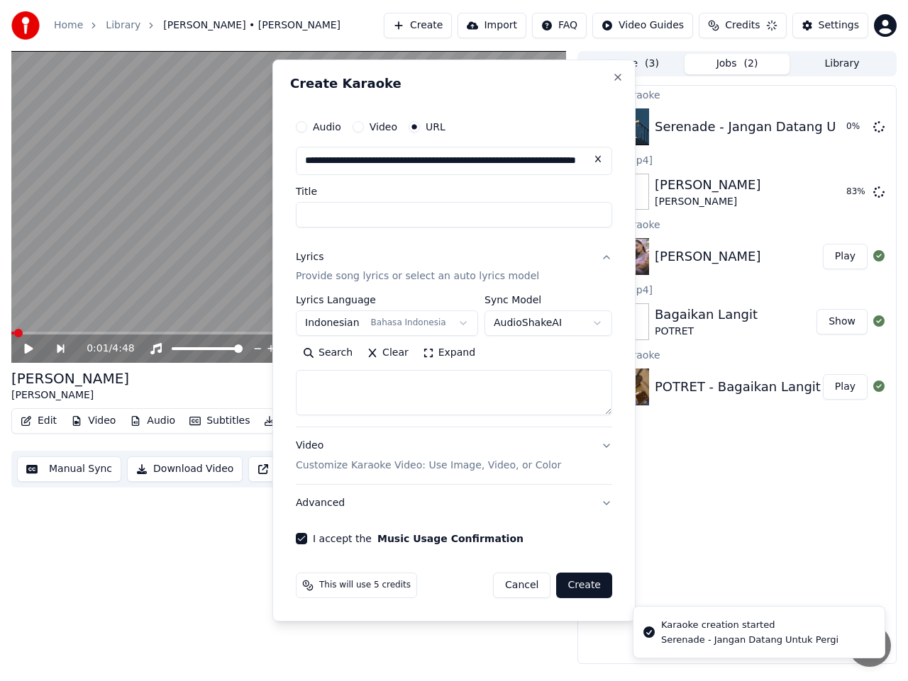
select select
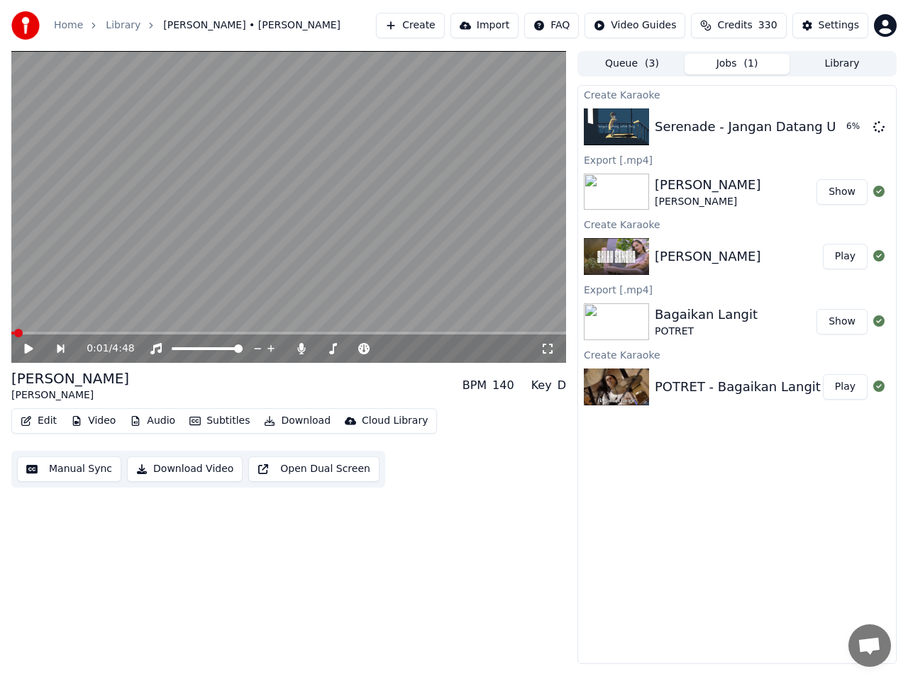
click at [844, 196] on button "Show" at bounding box center [841, 192] width 51 height 26
click at [844, 134] on button "Play" at bounding box center [845, 127] width 45 height 26
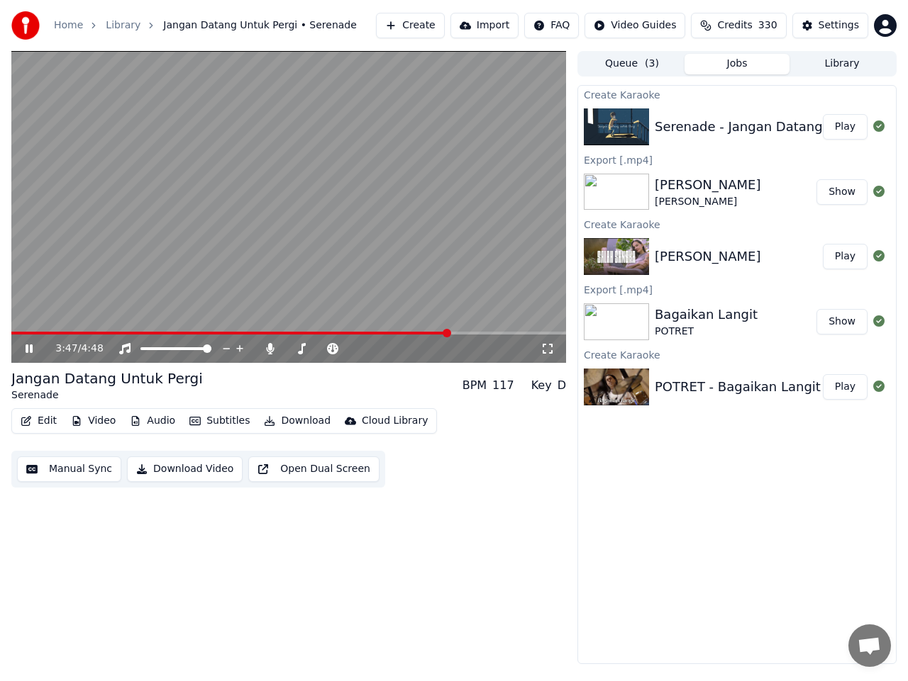
click at [60, 467] on button "Manual Sync" at bounding box center [69, 470] width 104 height 26
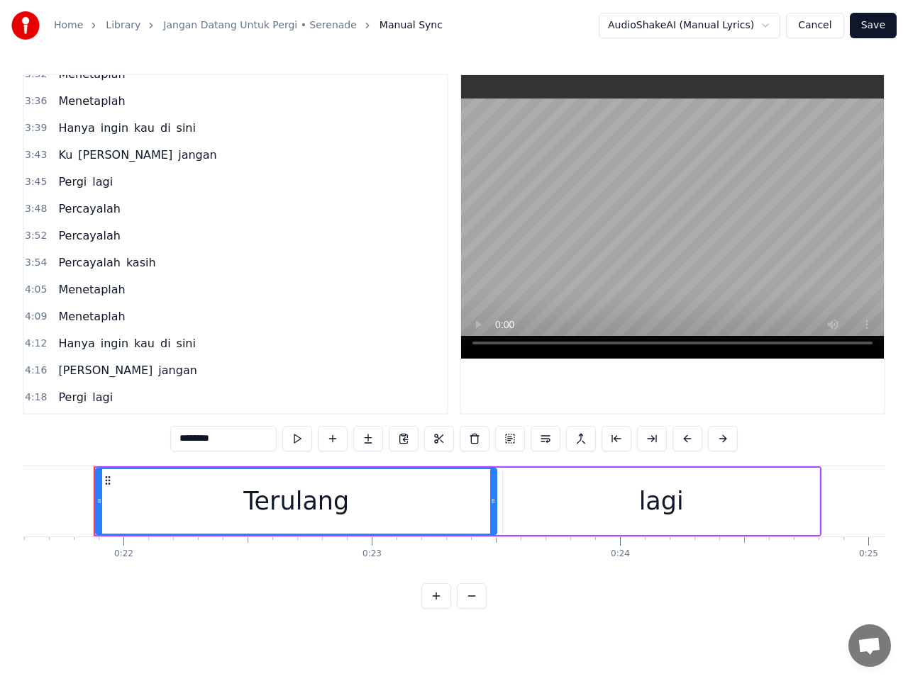
scroll to position [874, 0]
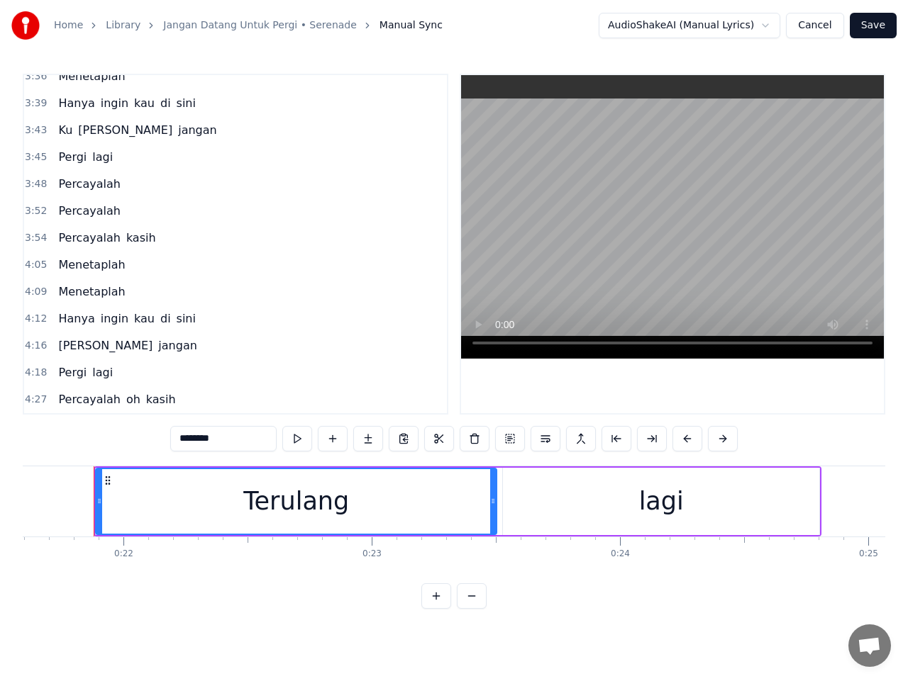
click at [33, 155] on span "3:45" at bounding box center [36, 157] width 22 height 14
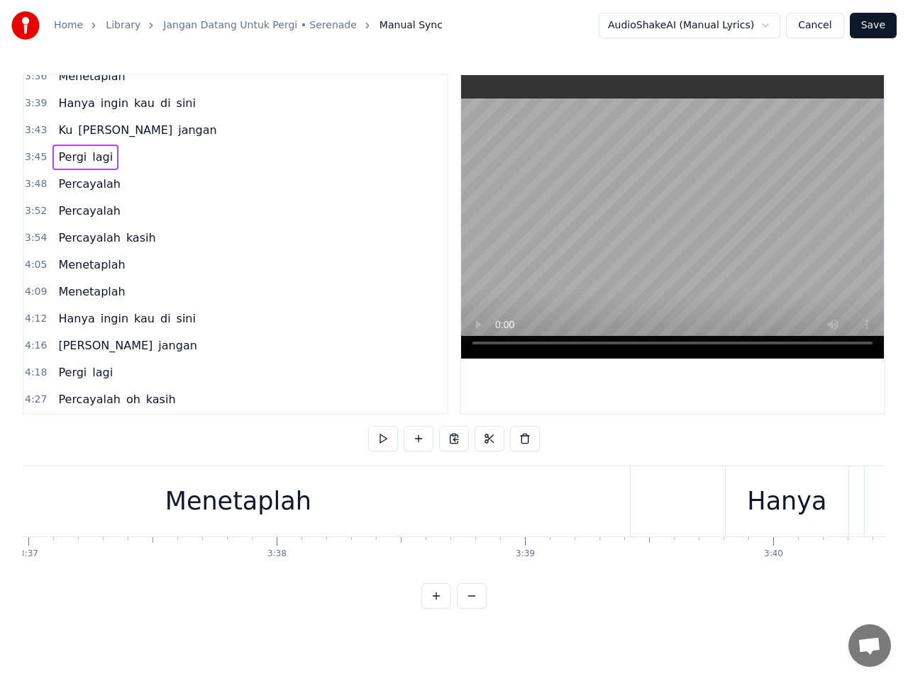
scroll to position [0, 55902]
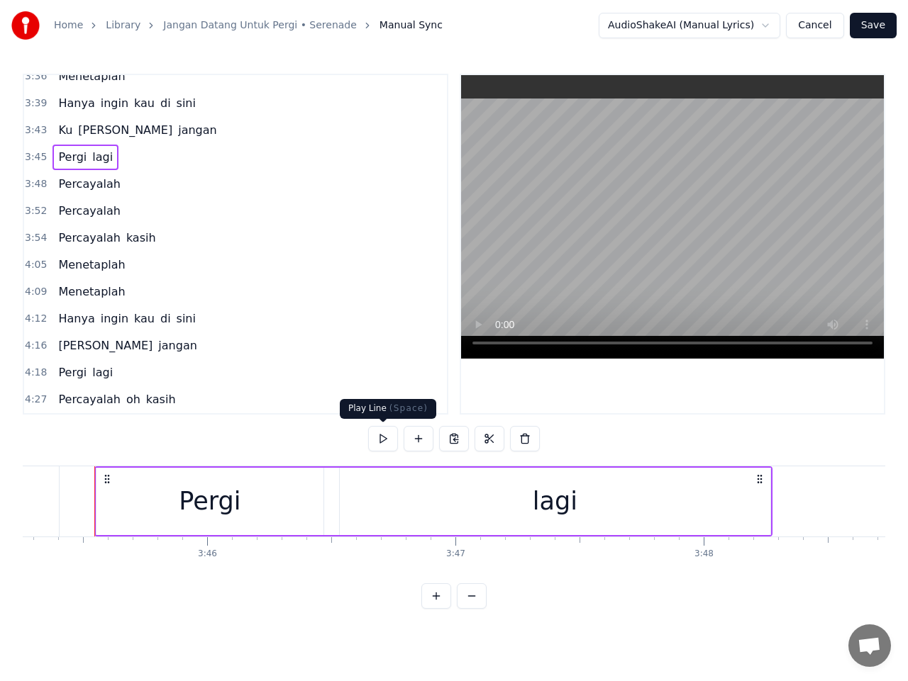
click at [384, 434] on button at bounding box center [383, 439] width 30 height 26
click at [30, 126] on span "3:43" at bounding box center [36, 130] width 22 height 14
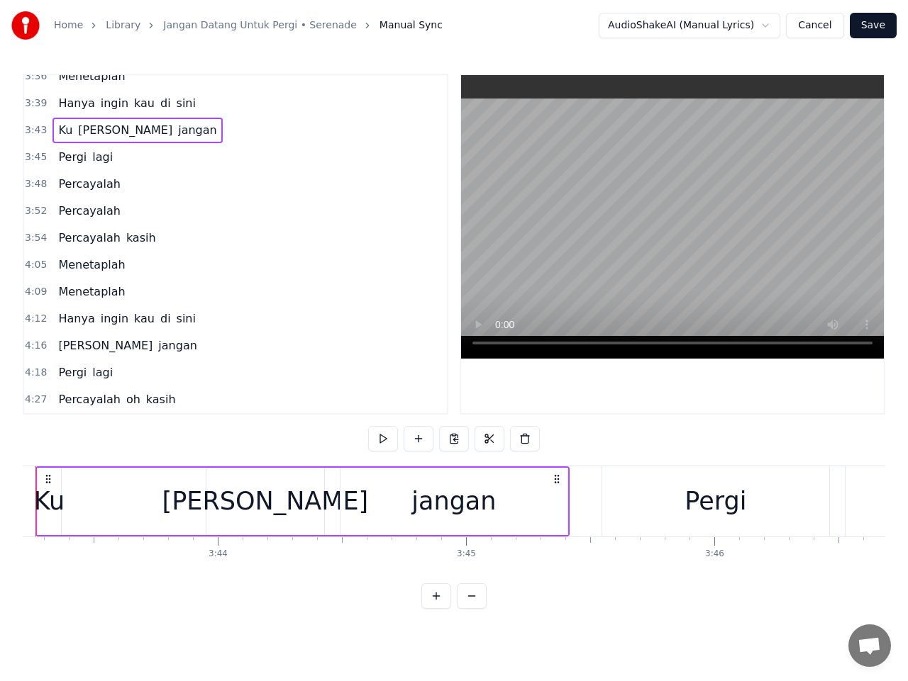
scroll to position [0, 55336]
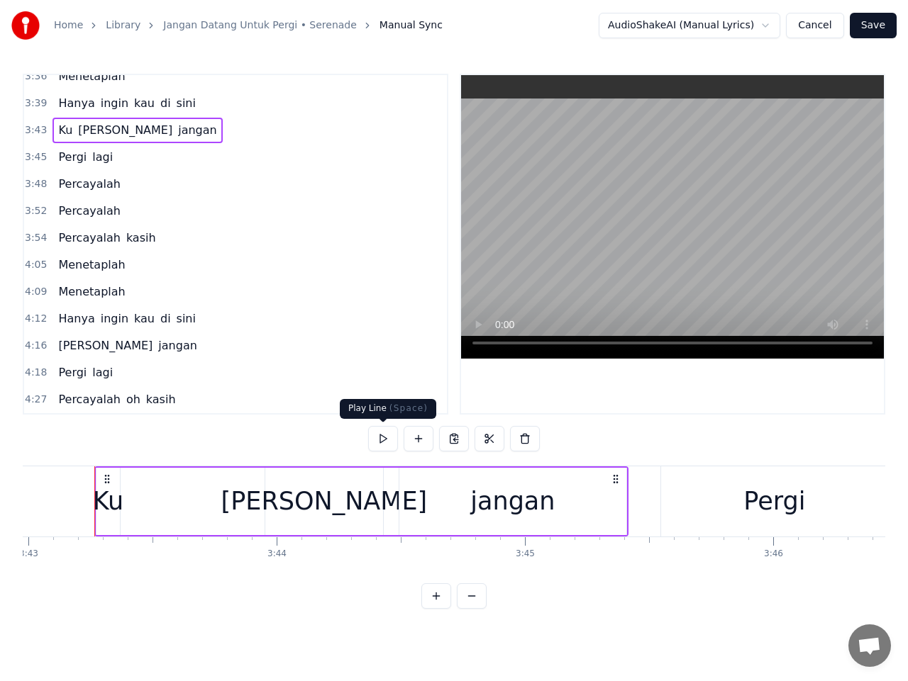
click at [380, 437] on button at bounding box center [383, 439] width 30 height 26
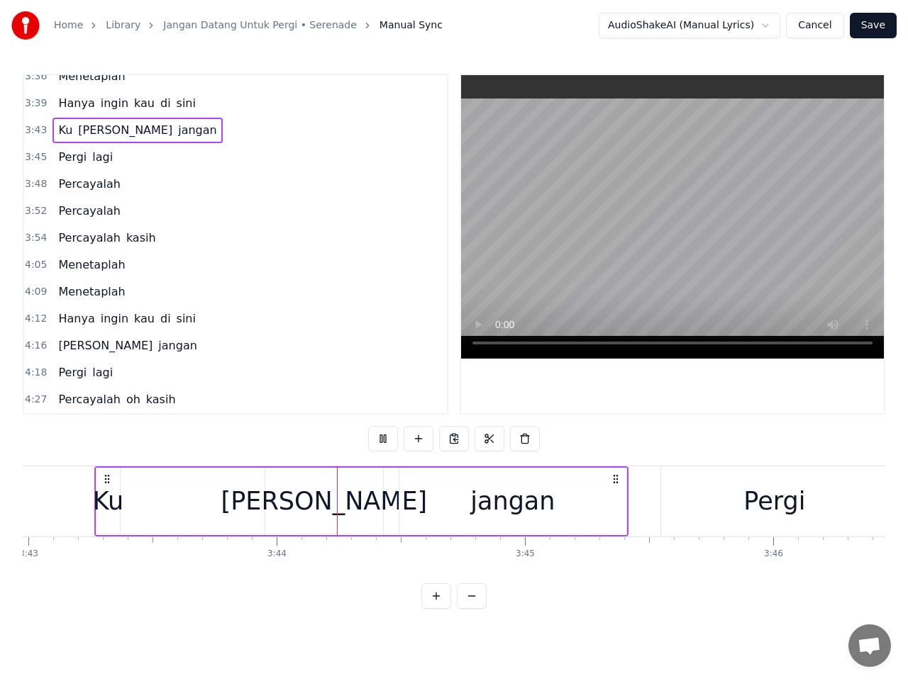
click at [380, 436] on button at bounding box center [383, 439] width 30 height 26
click at [113, 496] on div "Ku" at bounding box center [108, 502] width 30 height 38
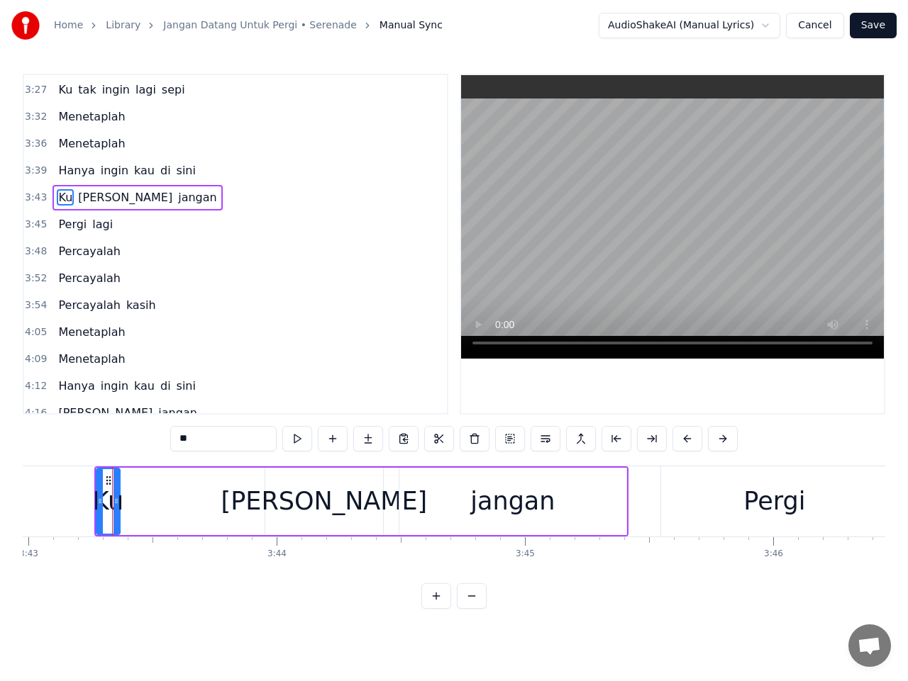
scroll to position [760, 0]
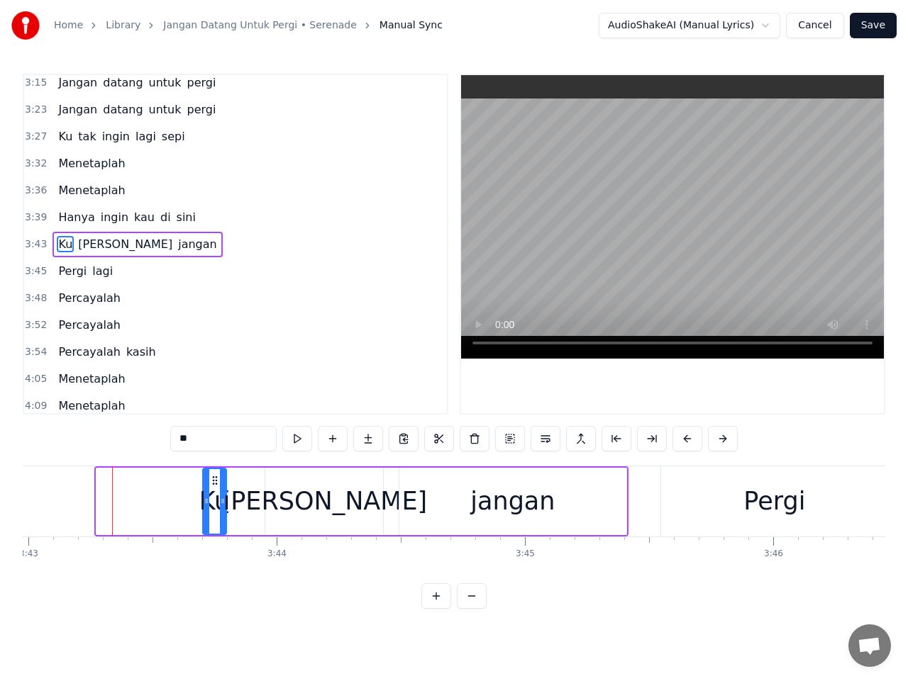
drag, startPoint x: 108, startPoint y: 480, endPoint x: 215, endPoint y: 488, distance: 106.6
click at [215, 488] on div "Ku" at bounding box center [214, 501] width 22 height 65
click at [284, 491] on div "[PERSON_NAME]" at bounding box center [324, 501] width 118 height 67
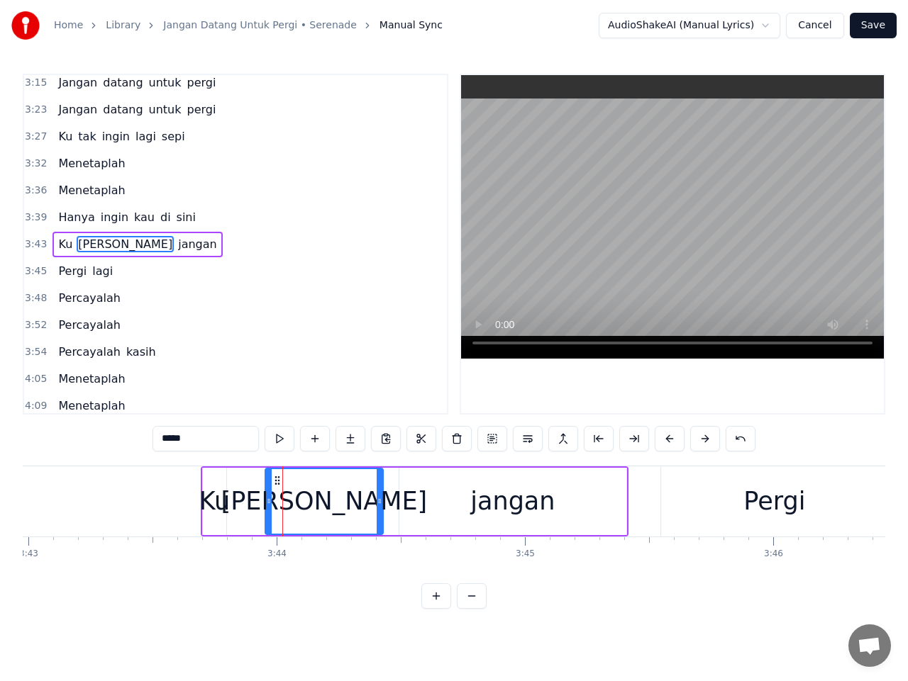
click at [212, 494] on div "Ku" at bounding box center [214, 502] width 30 height 38
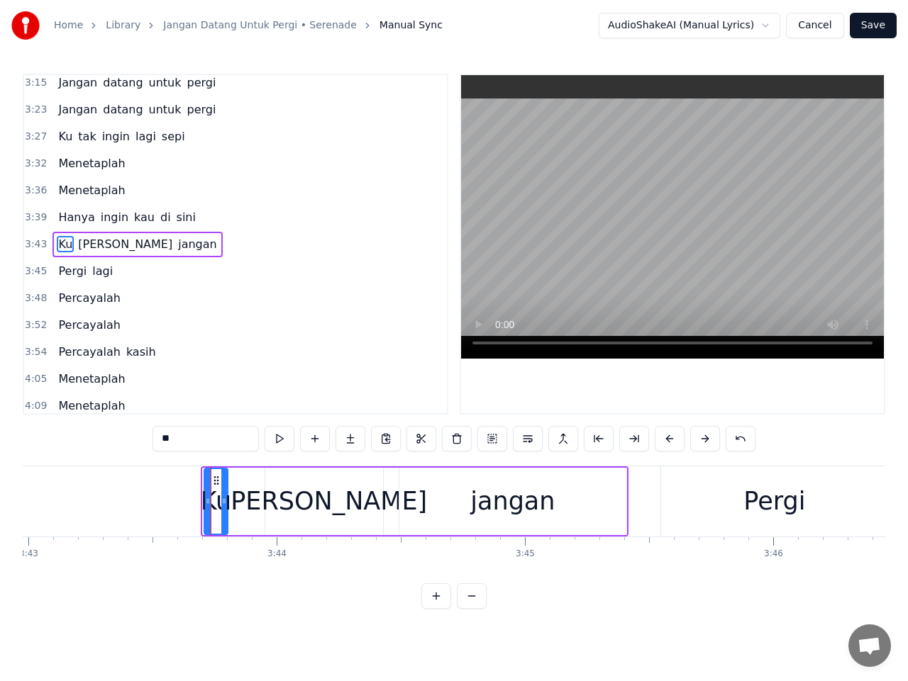
click at [216, 476] on icon at bounding box center [216, 480] width 11 height 11
click at [320, 506] on div "[PERSON_NAME]" at bounding box center [324, 502] width 206 height 38
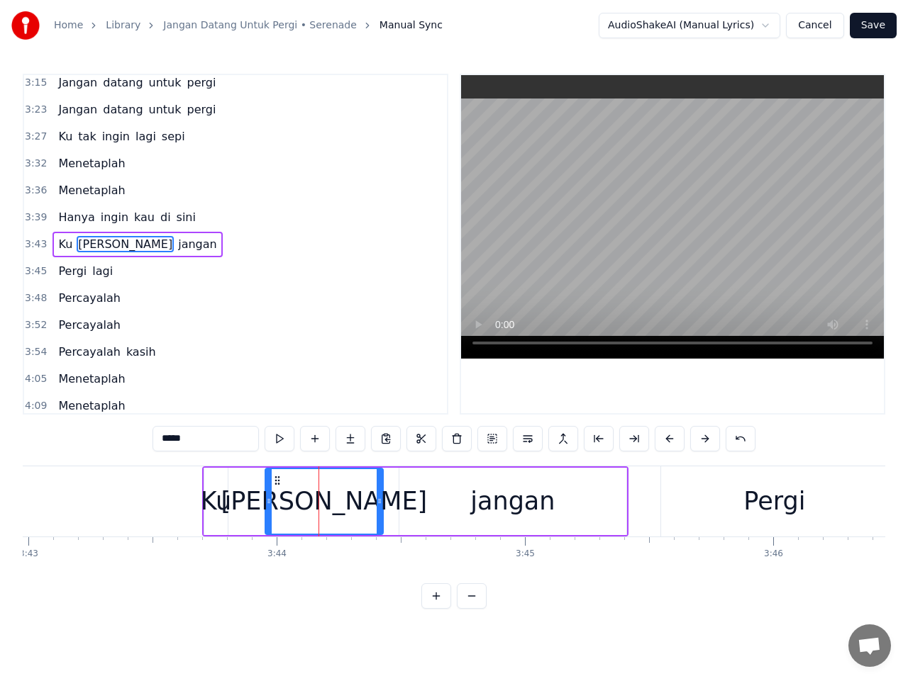
click at [204, 503] on div "Ku" at bounding box center [216, 502] width 30 height 38
type input "**"
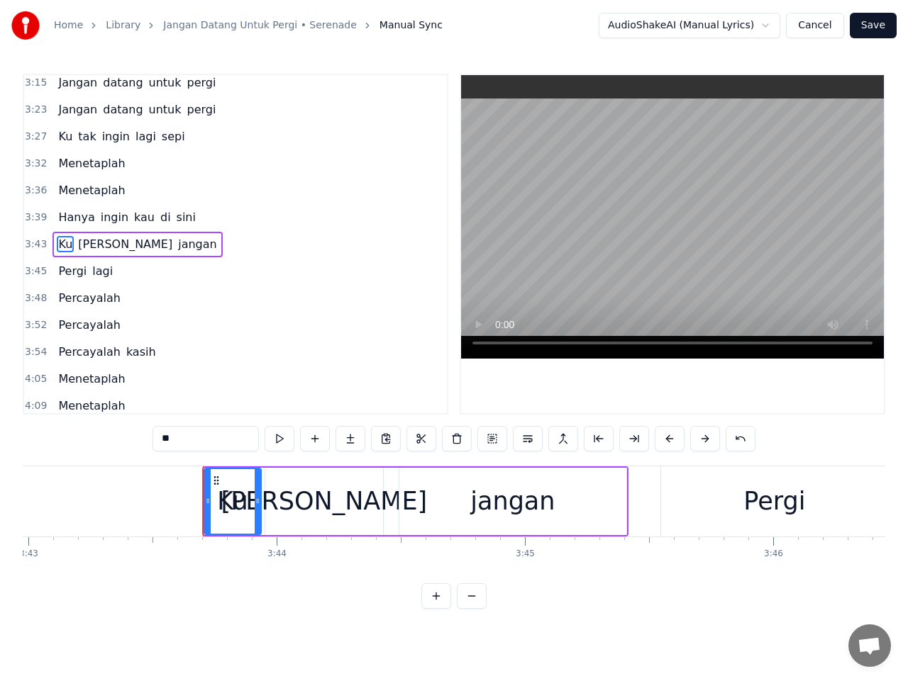
drag, startPoint x: 224, startPoint y: 503, endPoint x: 257, endPoint y: 503, distance: 33.3
click at [257, 503] on icon at bounding box center [258, 501] width 6 height 11
click at [34, 245] on span "3:43" at bounding box center [36, 245] width 22 height 14
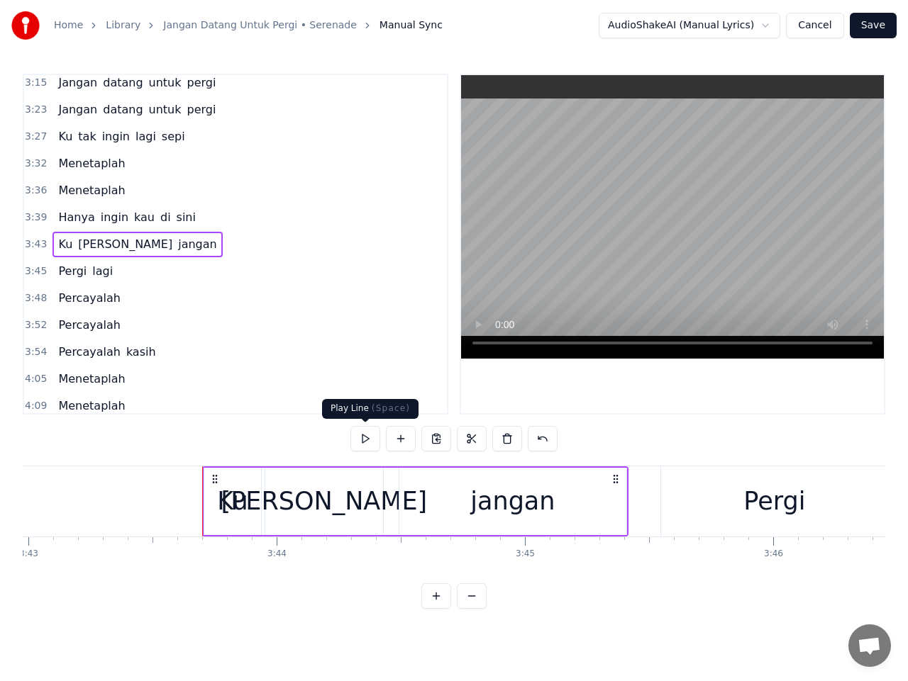
click at [368, 442] on button at bounding box center [365, 439] width 30 height 26
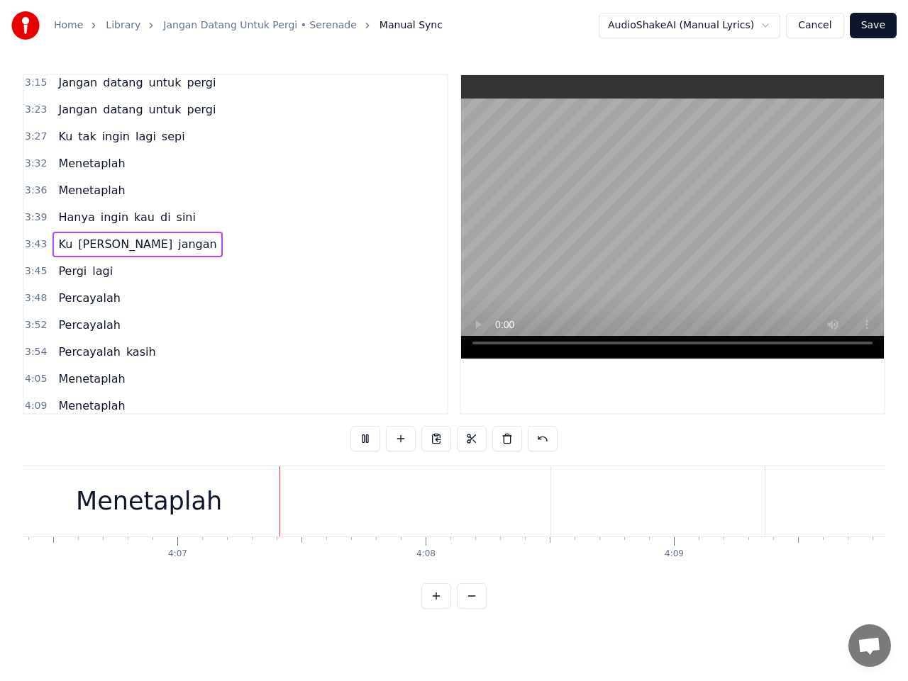
scroll to position [0, 61194]
click at [186, 484] on div "Menetaplah" at bounding box center [98, 502] width 803 height 70
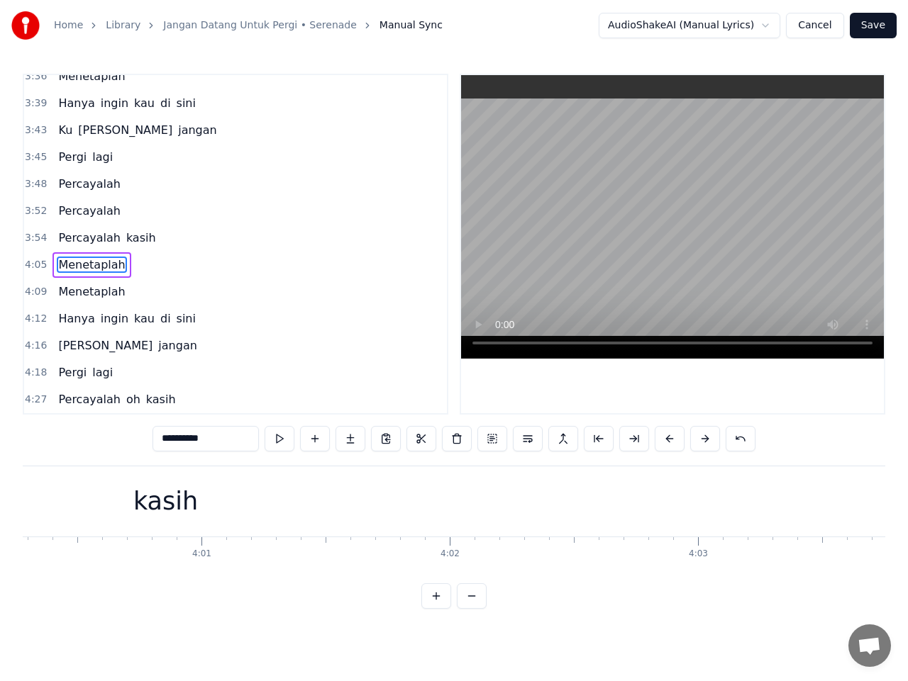
scroll to position [0, 59606]
click at [152, 527] on div "kasih" at bounding box center [189, 502] width 2009 height 70
type input "*****"
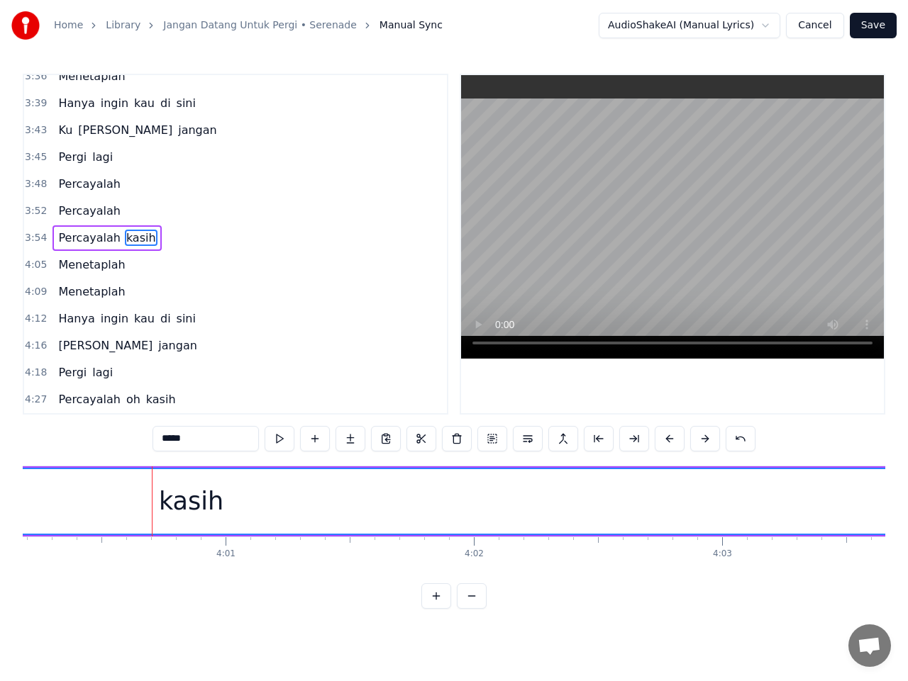
scroll to position [868, 0]
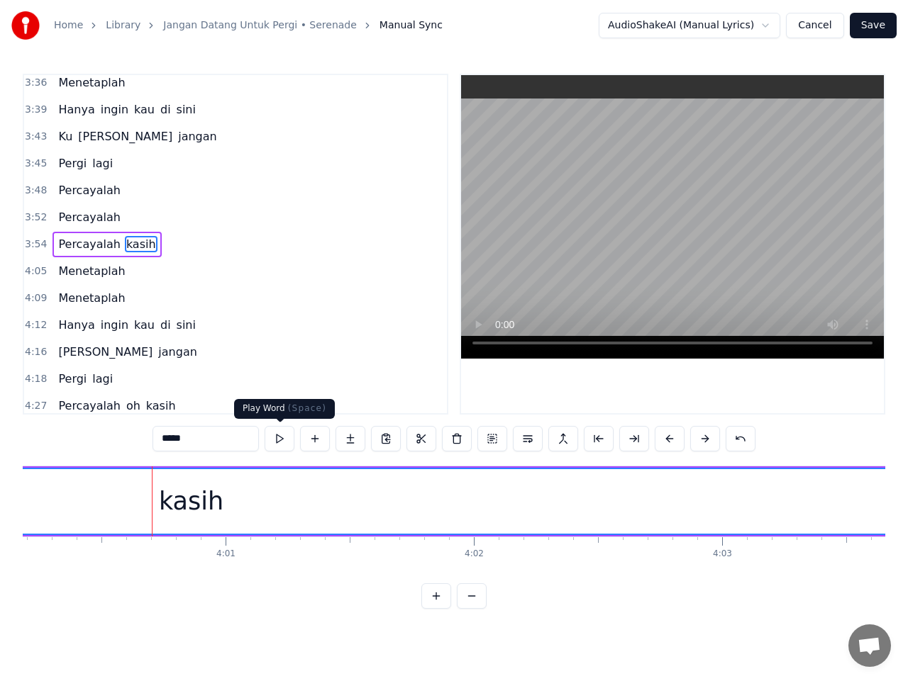
click at [281, 435] on button at bounding box center [279, 439] width 30 height 26
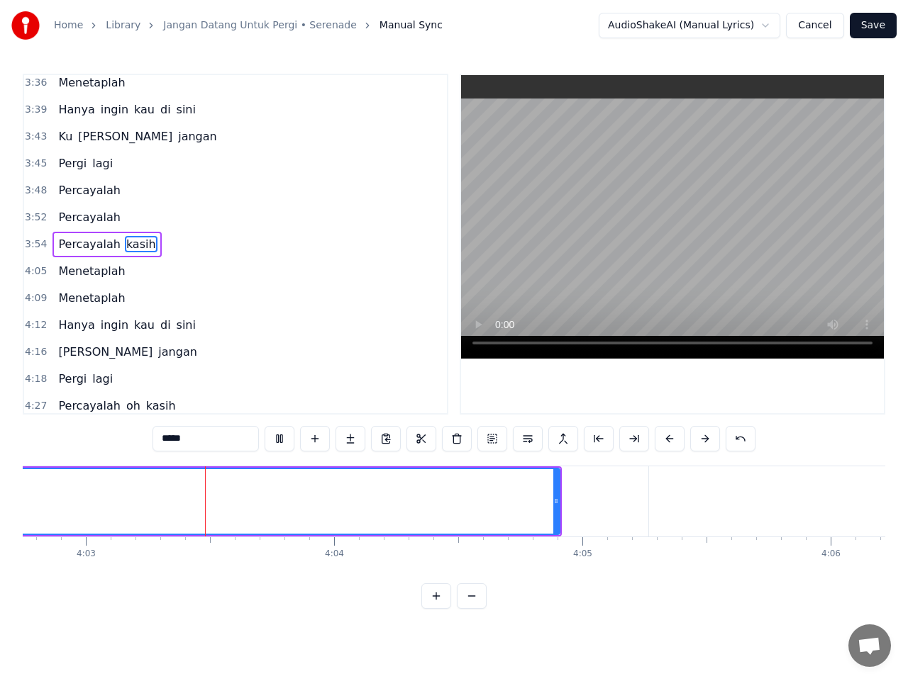
scroll to position [0, 60264]
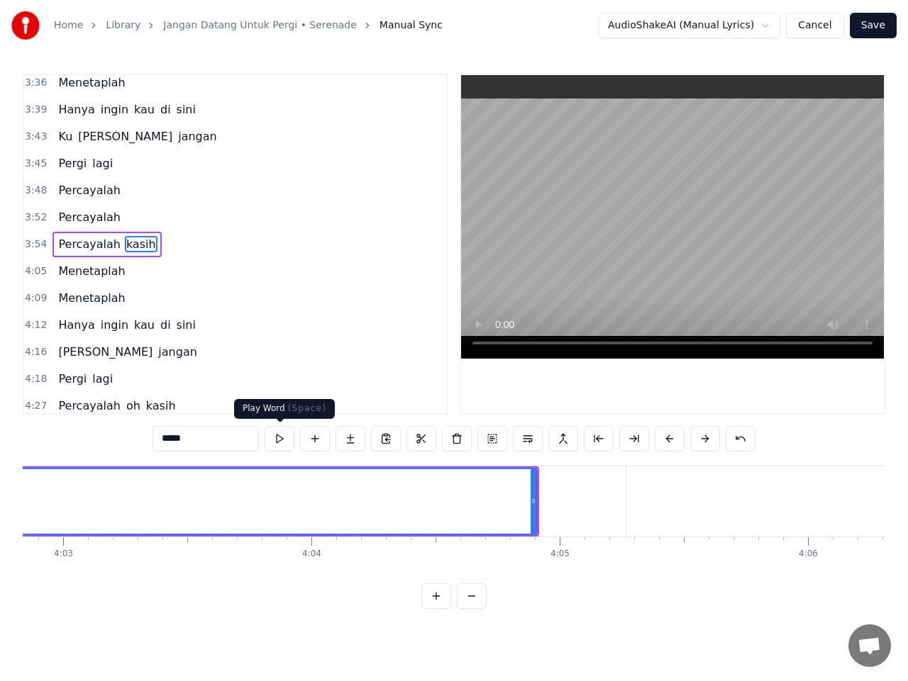
click at [269, 435] on button at bounding box center [279, 439] width 30 height 26
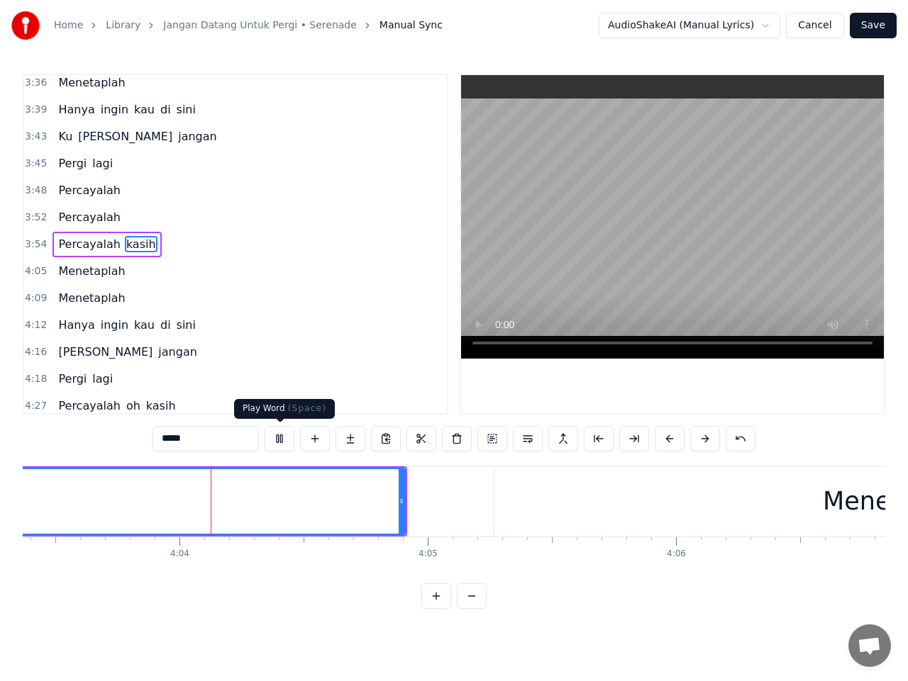
click at [278, 437] on button at bounding box center [279, 439] width 30 height 26
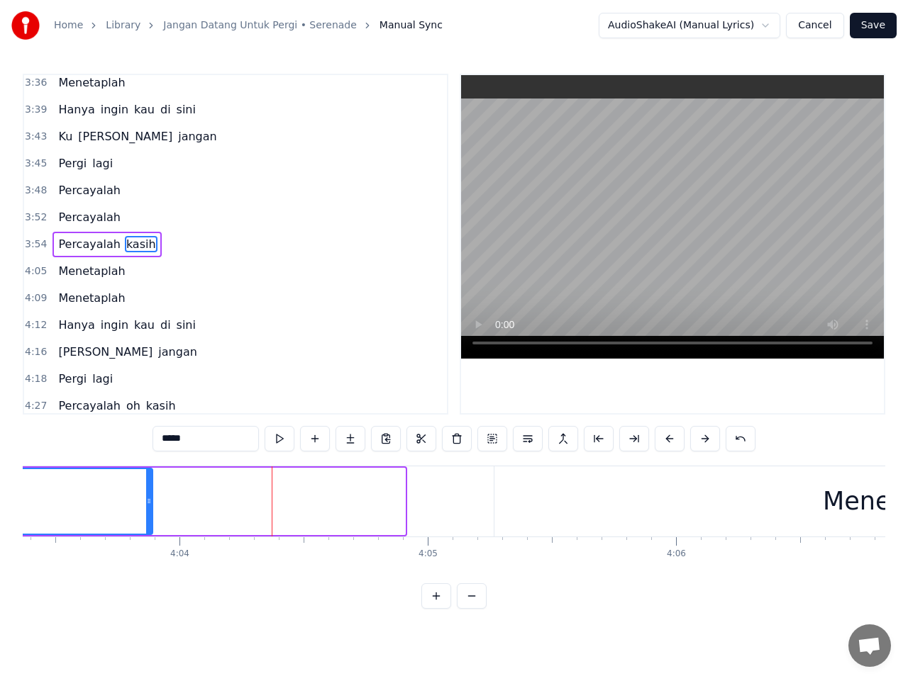
drag, startPoint x: 401, startPoint y: 508, endPoint x: 145, endPoint y: 501, distance: 255.3
click at [146, 501] on div at bounding box center [149, 501] width 6 height 65
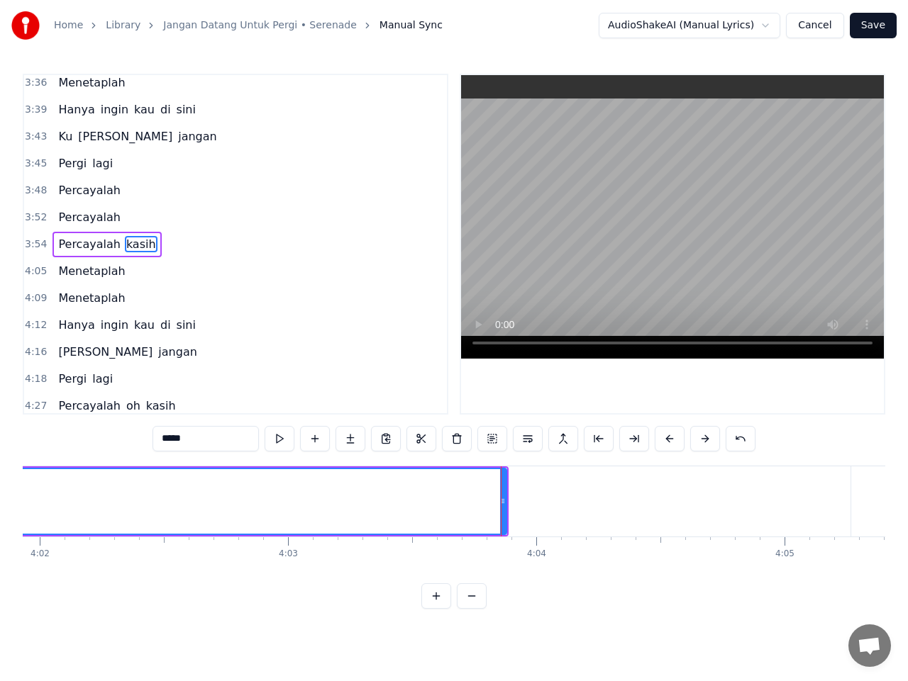
scroll to position [0, 59971]
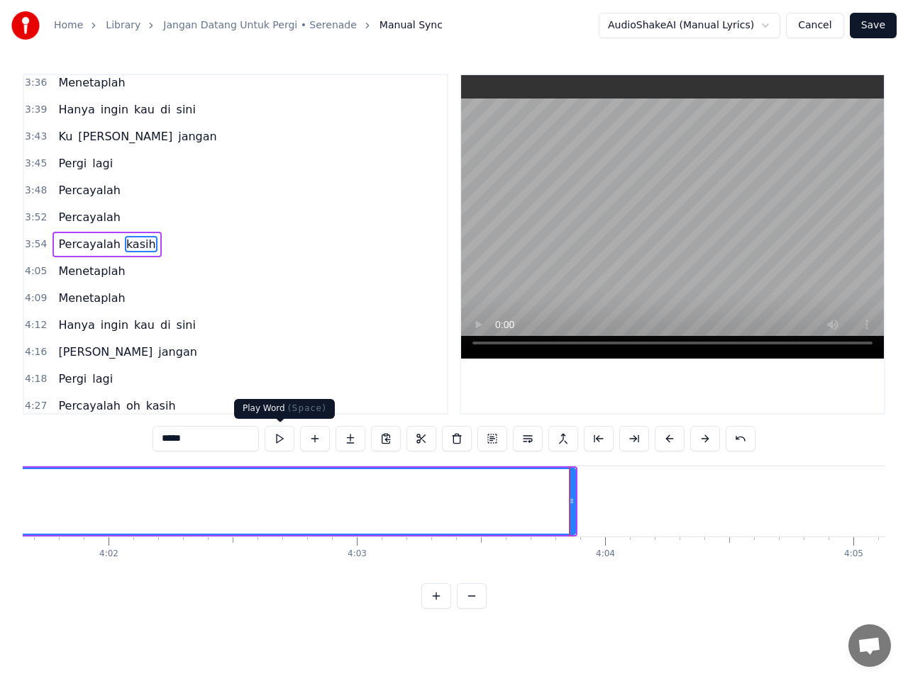
click at [286, 440] on button at bounding box center [279, 439] width 30 height 26
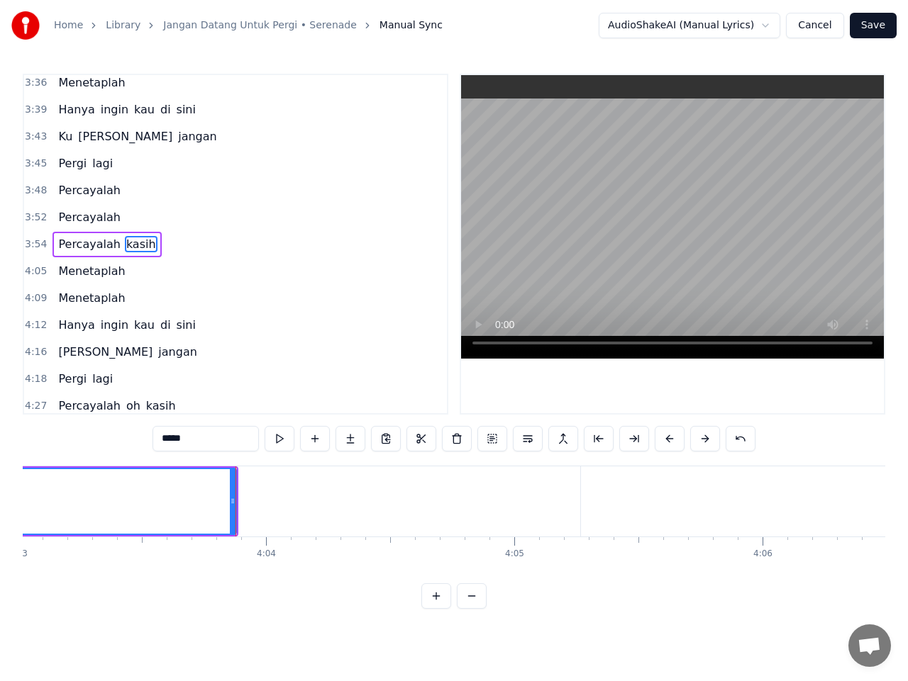
scroll to position [0, 60333]
drag, startPoint x: 210, startPoint y: 501, endPoint x: 183, endPoint y: 502, distance: 27.0
click at [183, 502] on icon at bounding box center [182, 501] width 6 height 11
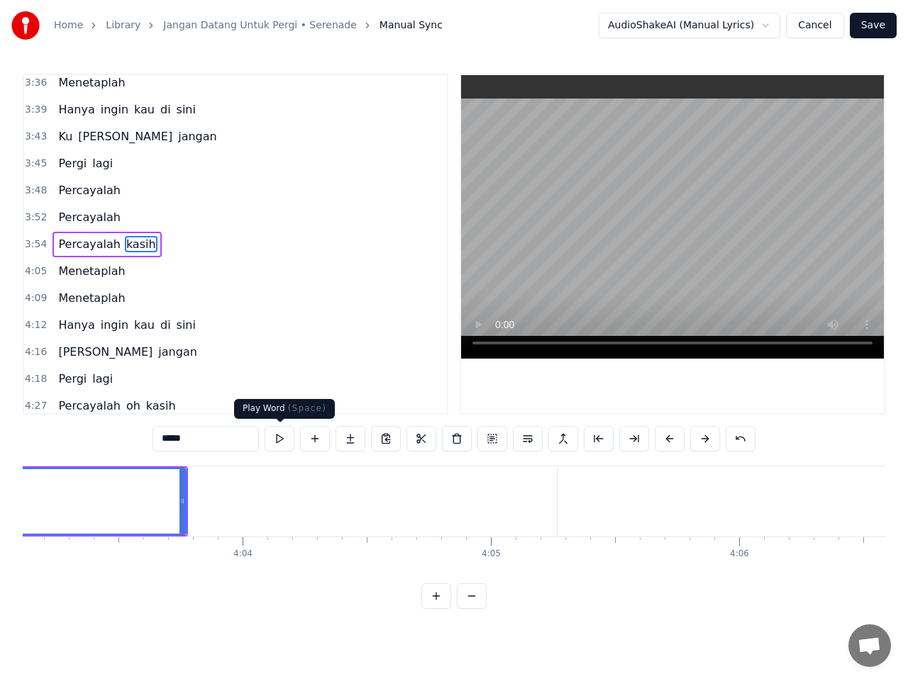
click at [277, 441] on button at bounding box center [279, 439] width 30 height 26
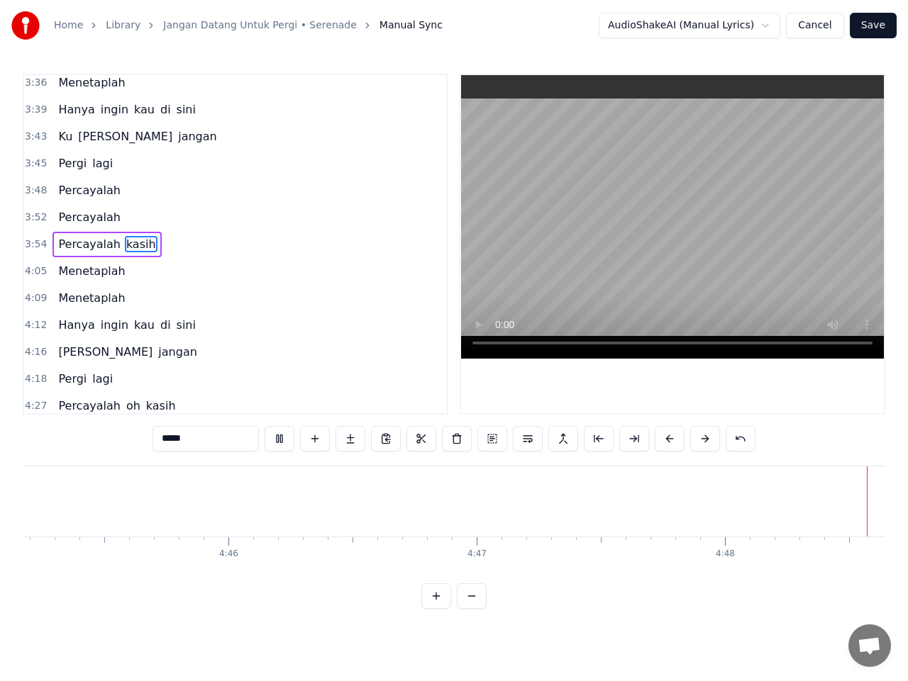
scroll to position [0, 70772]
click at [865, 26] on button "Save" at bounding box center [872, 26] width 47 height 26
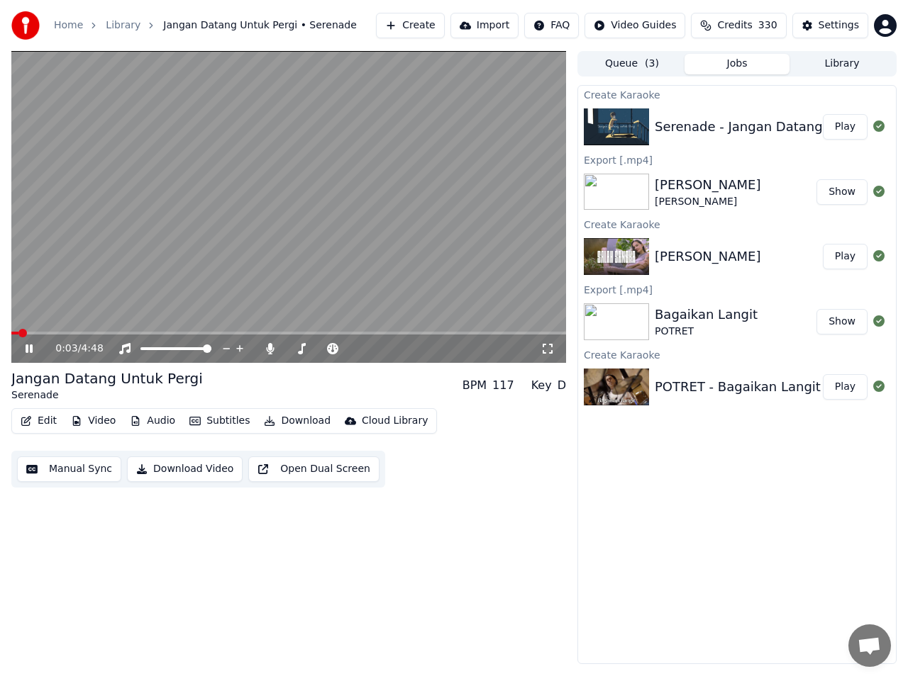
click at [30, 348] on icon at bounding box center [39, 348] width 33 height 11
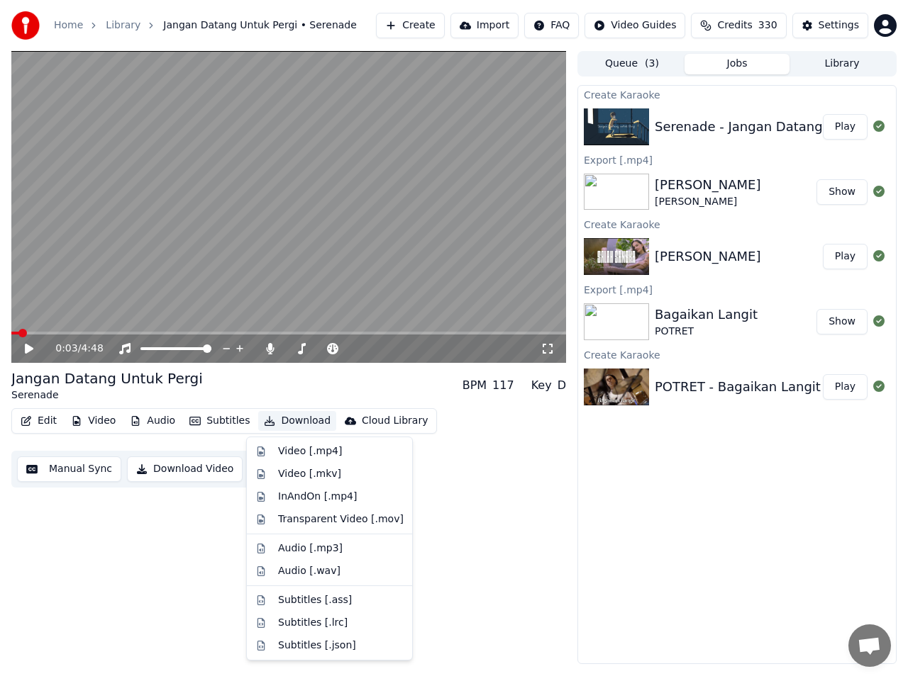
click at [296, 423] on button "Download" at bounding box center [297, 421] width 78 height 20
click at [303, 452] on div "Video [.mp4]" at bounding box center [310, 452] width 64 height 14
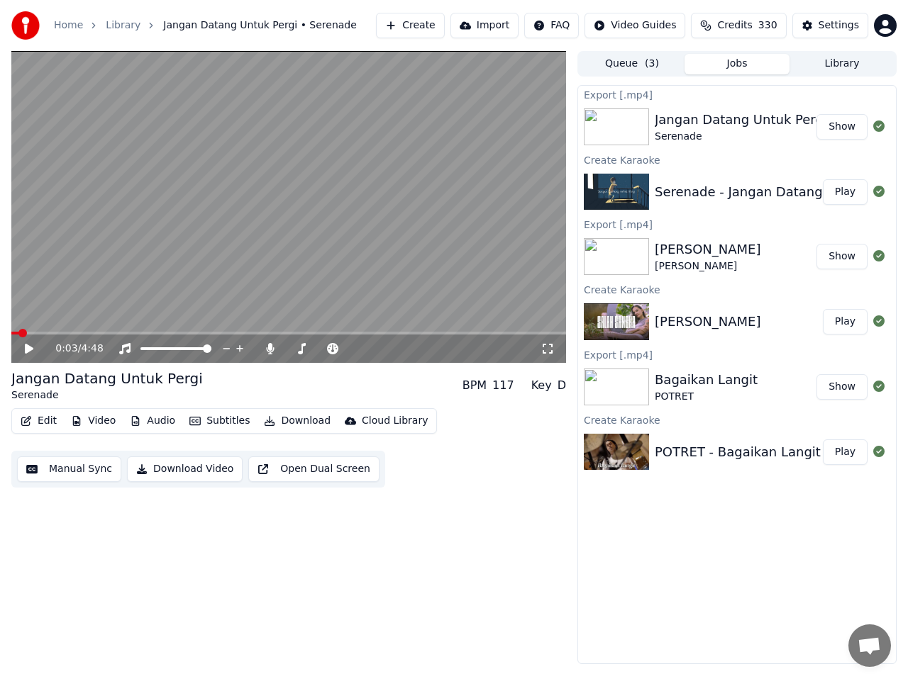
click at [428, 24] on button "Create" at bounding box center [410, 26] width 69 height 26
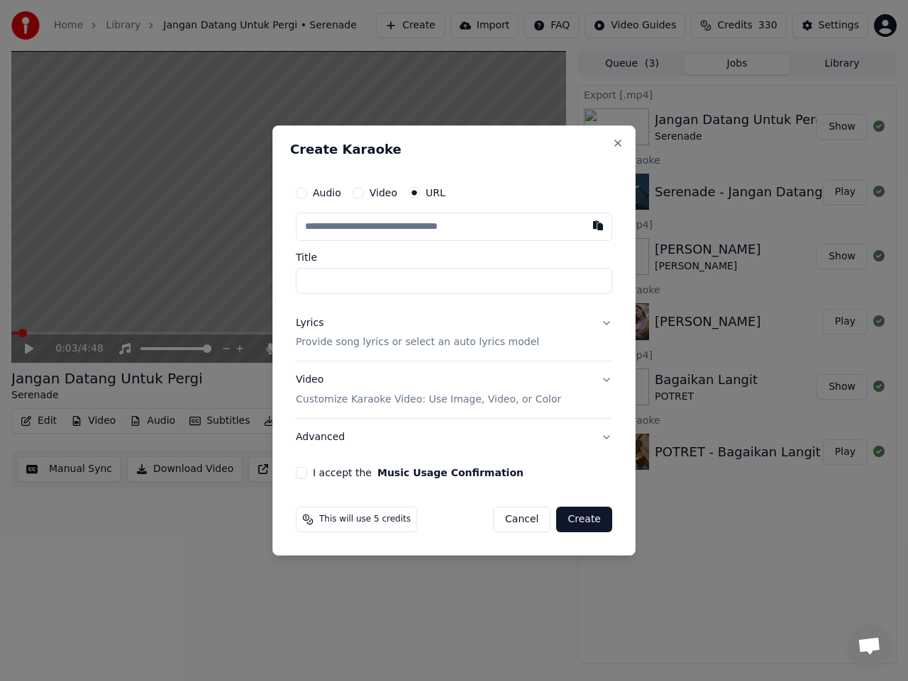
click at [367, 229] on input "text" at bounding box center [454, 227] width 316 height 28
type input "**********"
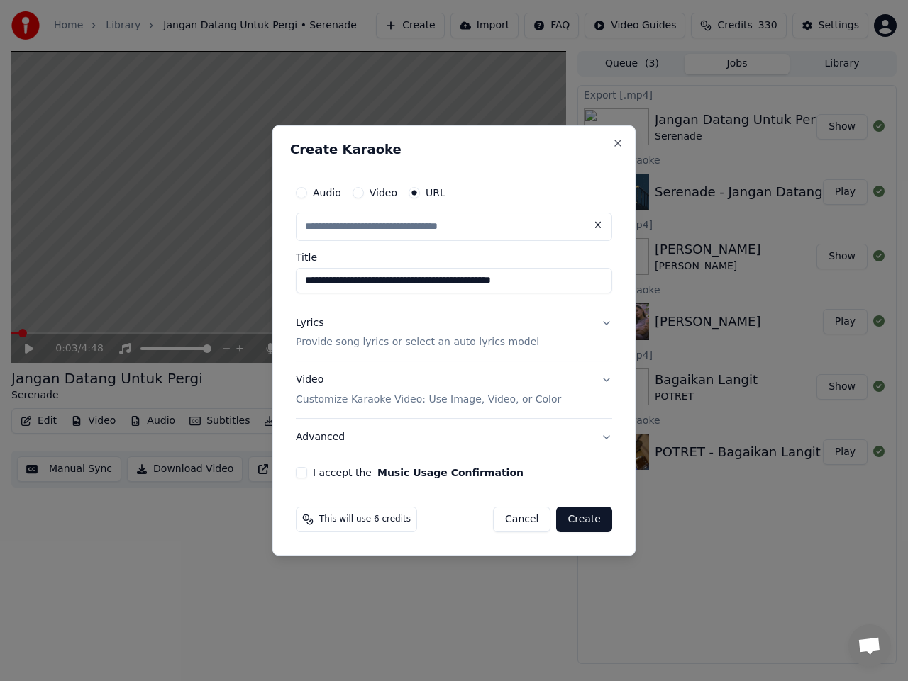
scroll to position [0, 0]
click at [608, 324] on button "Lyrics Provide song lyrics or select an auto lyrics model" at bounding box center [454, 333] width 316 height 57
type input "**********"
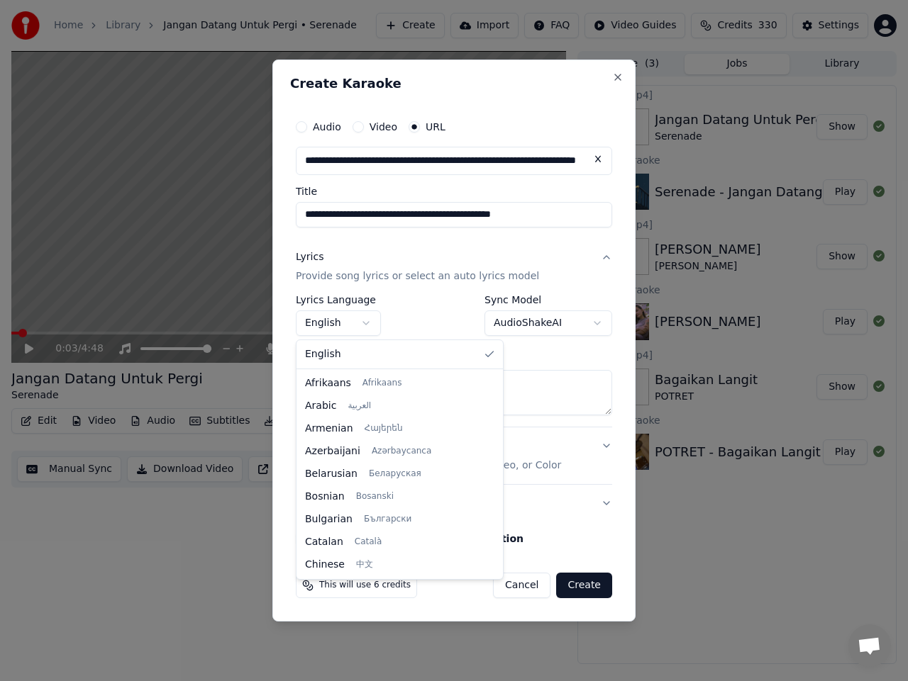
click at [361, 330] on body "**********" at bounding box center [454, 340] width 908 height 681
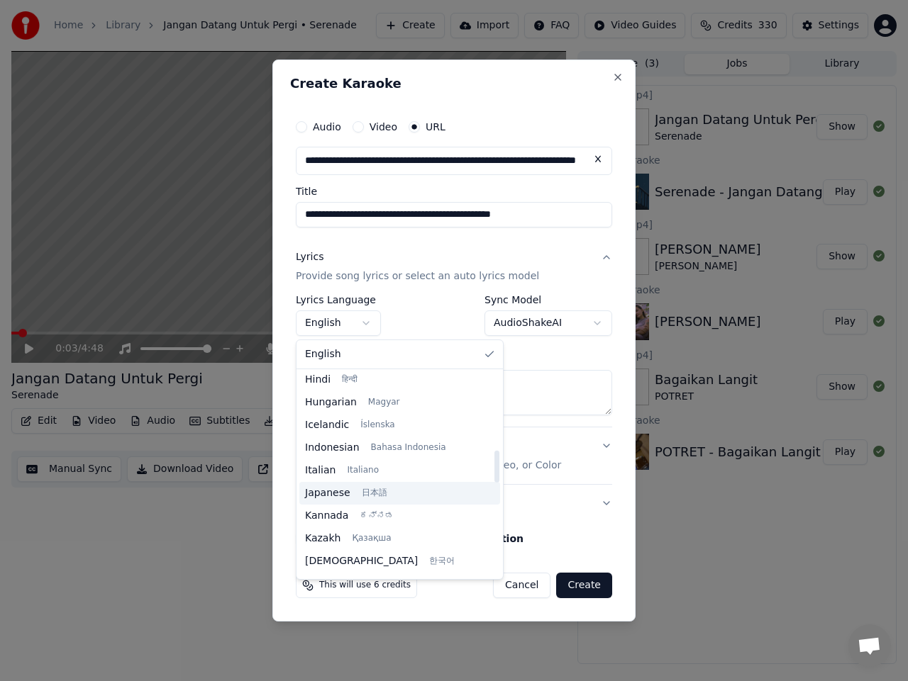
scroll to position [496, 0]
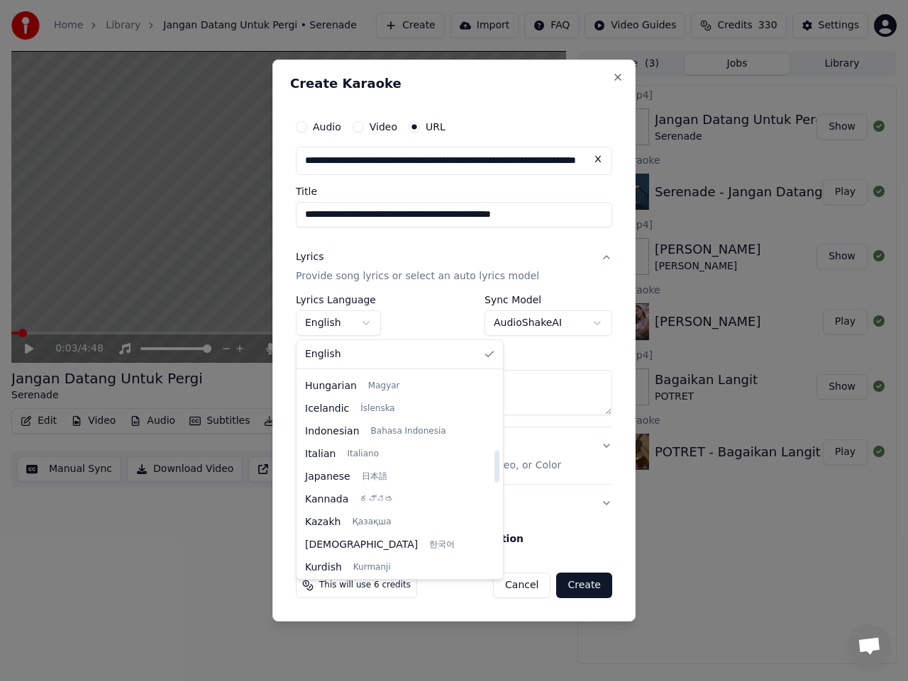
select select "**"
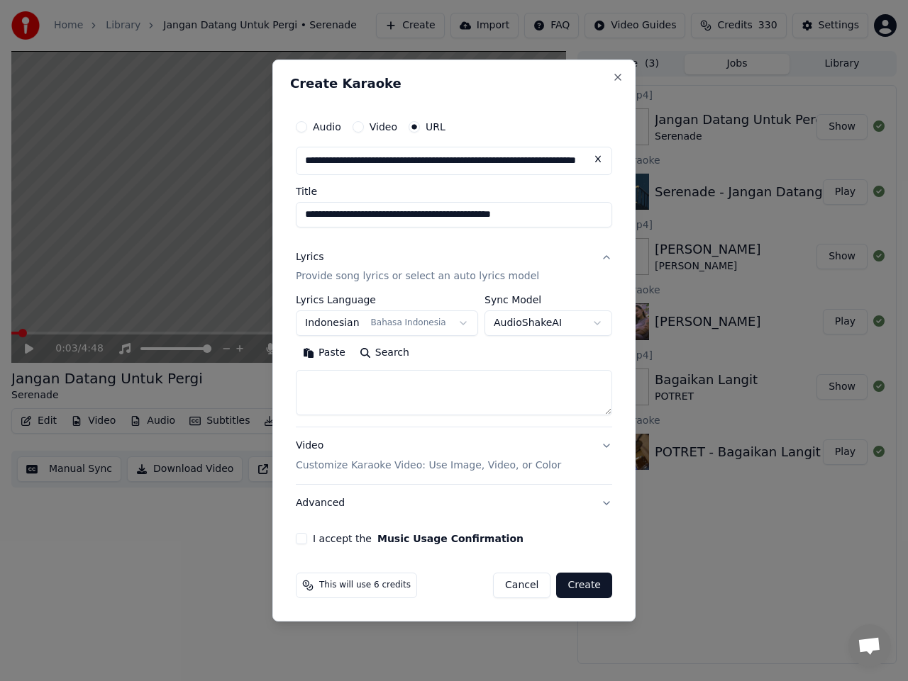
click at [325, 386] on textarea at bounding box center [454, 393] width 316 height 45
paste textarea "**********"
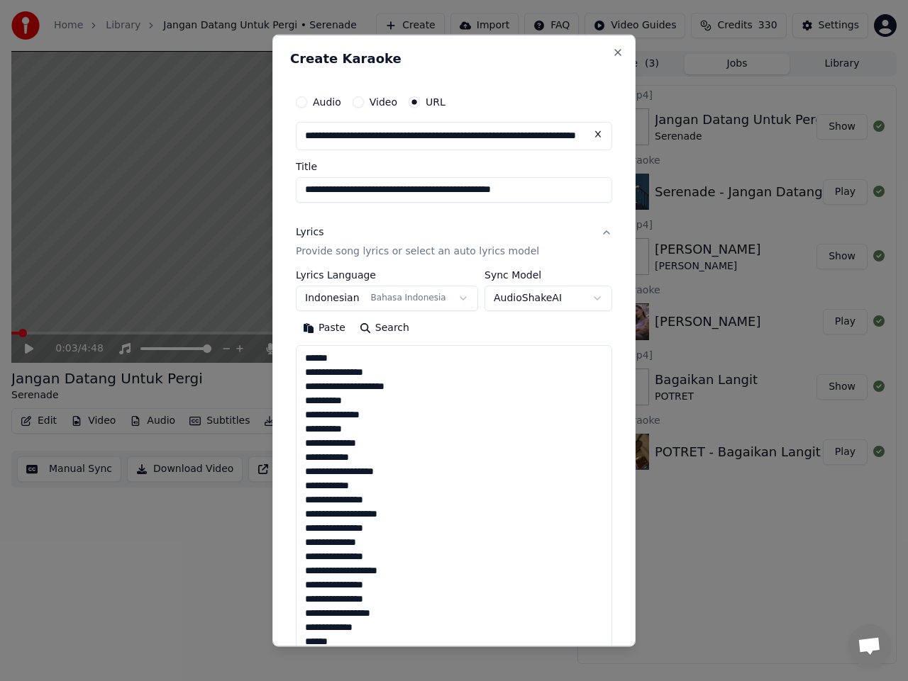
scroll to position [670, 0]
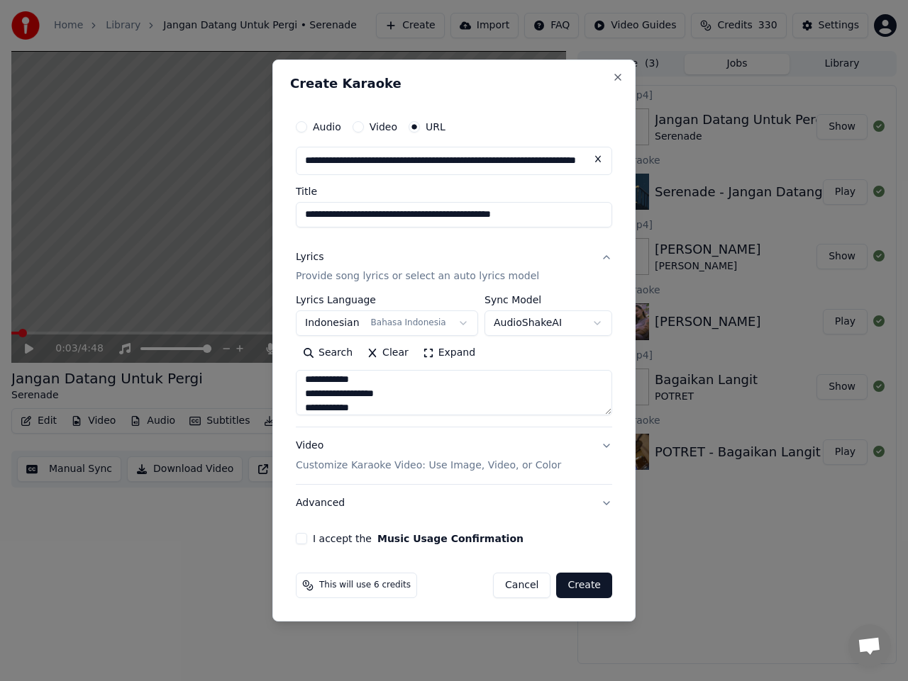
type textarea "**********"
click at [301, 537] on button "I accept the Music Usage Confirmation" at bounding box center [301, 538] width 11 height 11
click at [581, 587] on button "Create" at bounding box center [584, 586] width 56 height 26
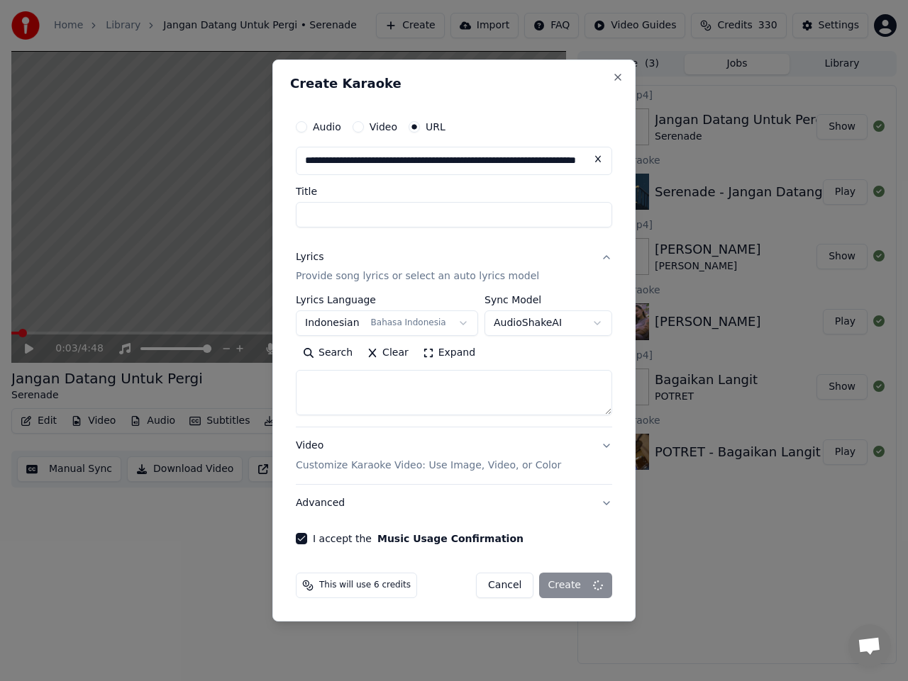
select select
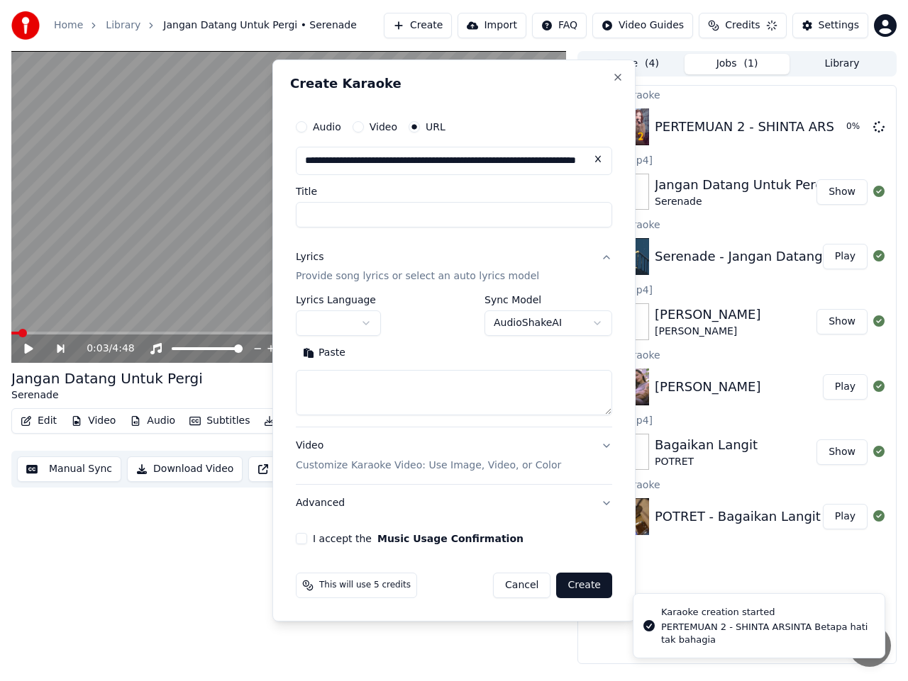
scroll to position [0, 0]
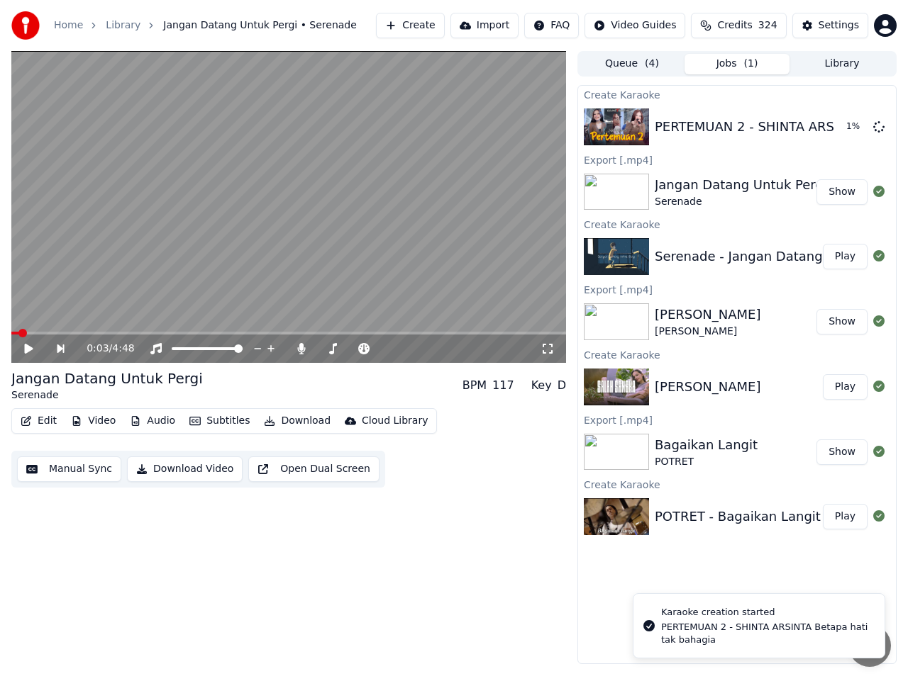
click at [844, 193] on button "Show" at bounding box center [841, 192] width 51 height 26
click at [851, 129] on button "Play" at bounding box center [845, 127] width 45 height 26
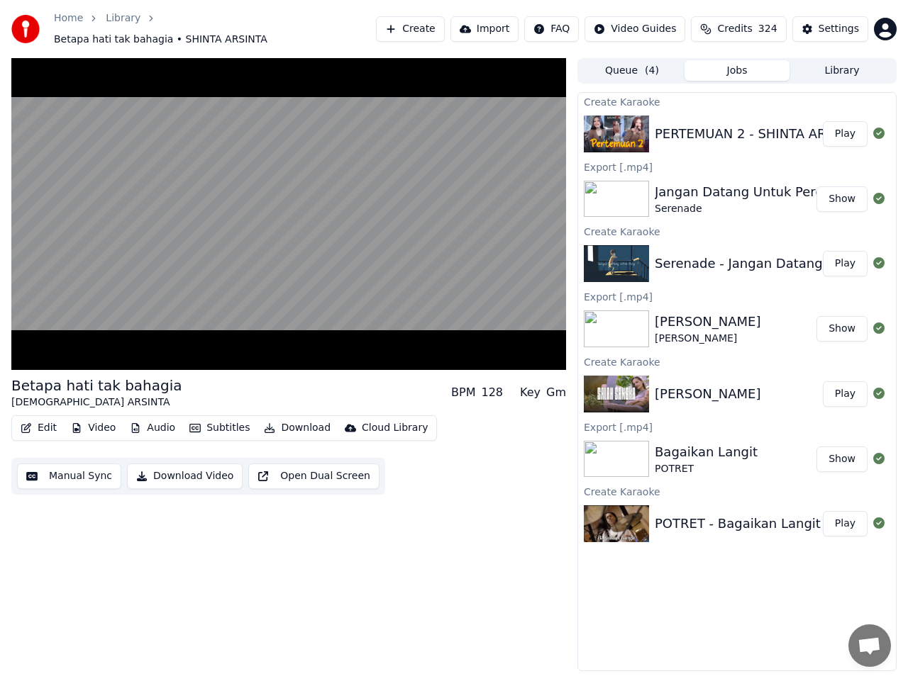
click at [89, 469] on button "Manual Sync" at bounding box center [69, 477] width 104 height 26
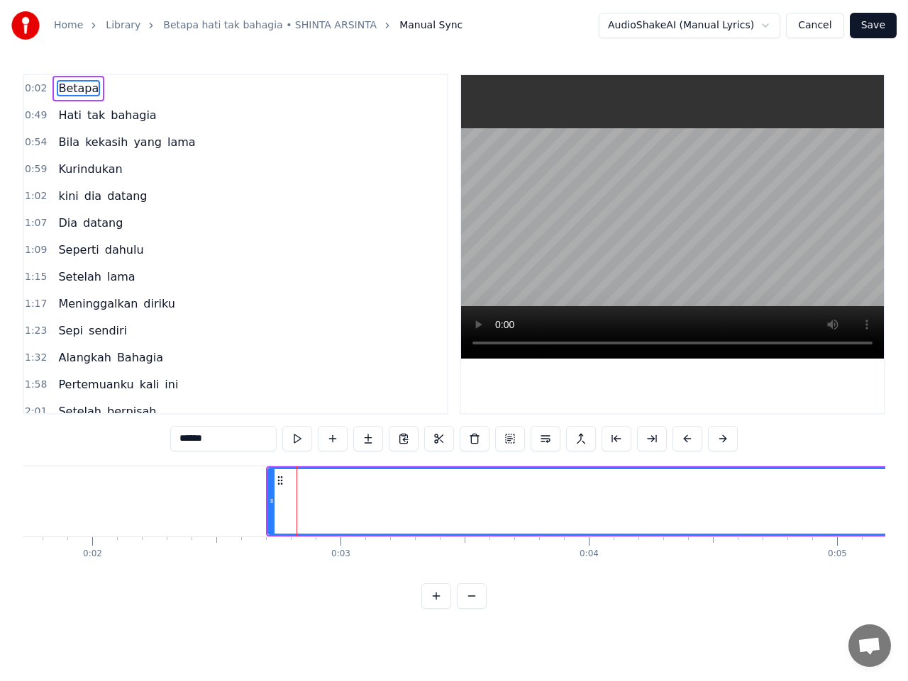
scroll to position [0, 425]
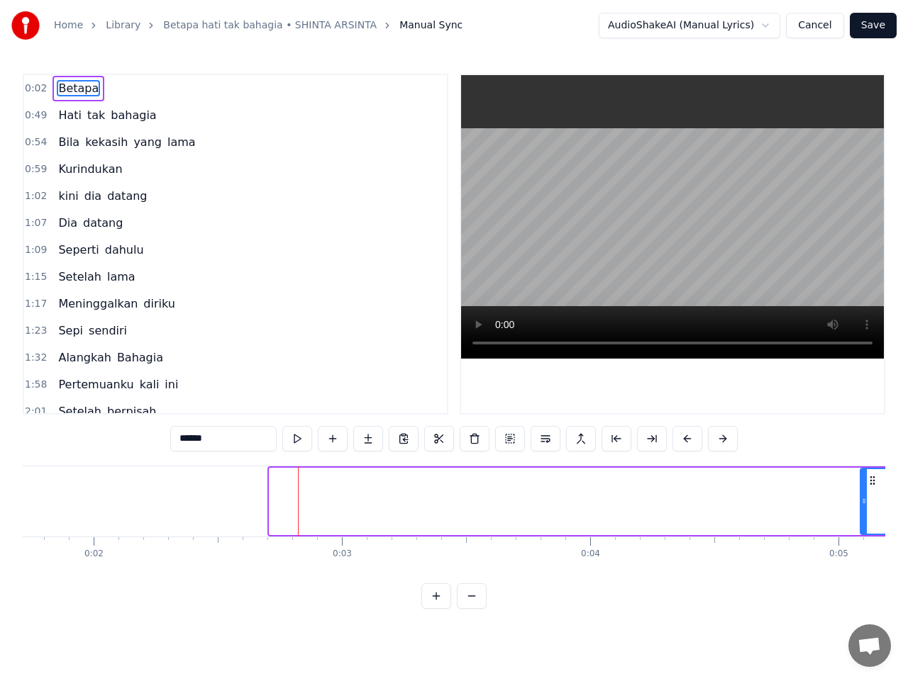
drag, startPoint x: 274, startPoint y: 506, endPoint x: 859, endPoint y: 498, distance: 585.0
click at [861, 498] on icon at bounding box center [864, 501] width 6 height 11
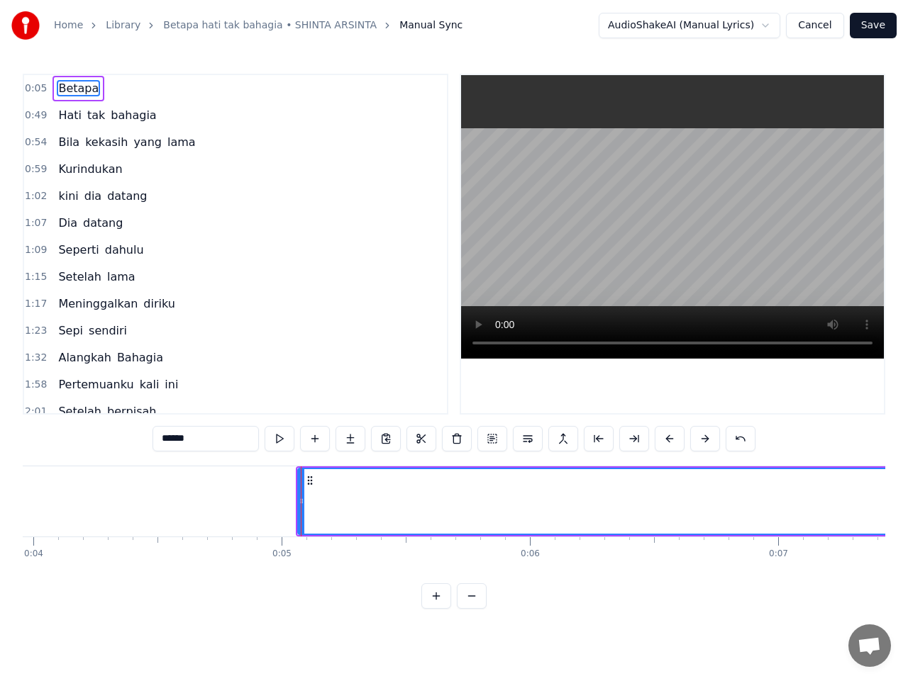
scroll to position [0, 1189]
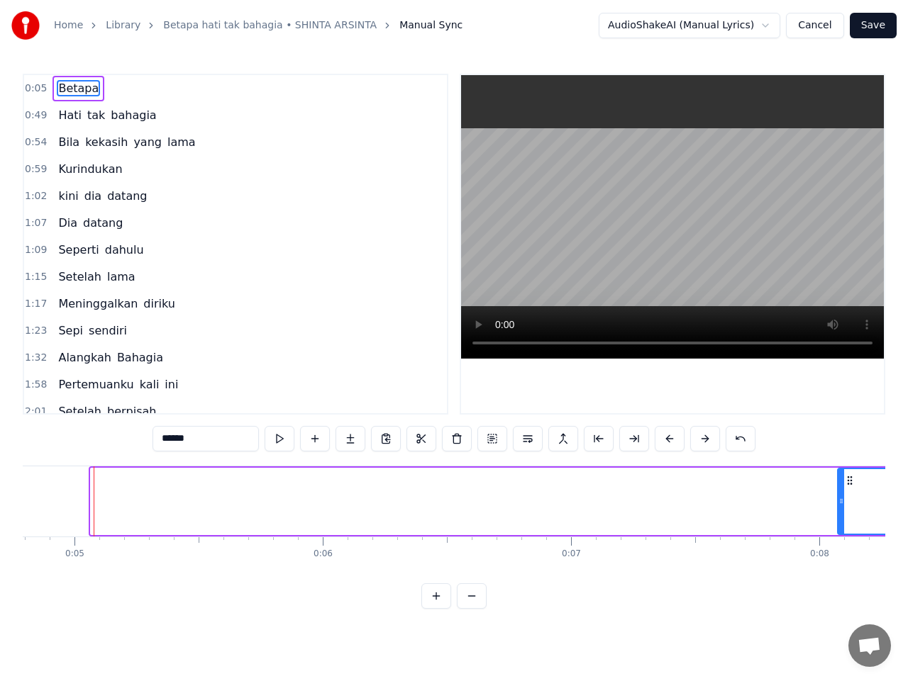
drag, startPoint x: 94, startPoint y: 498, endPoint x: 841, endPoint y: 493, distance: 746.7
click at [841, 493] on div at bounding box center [841, 501] width 6 height 65
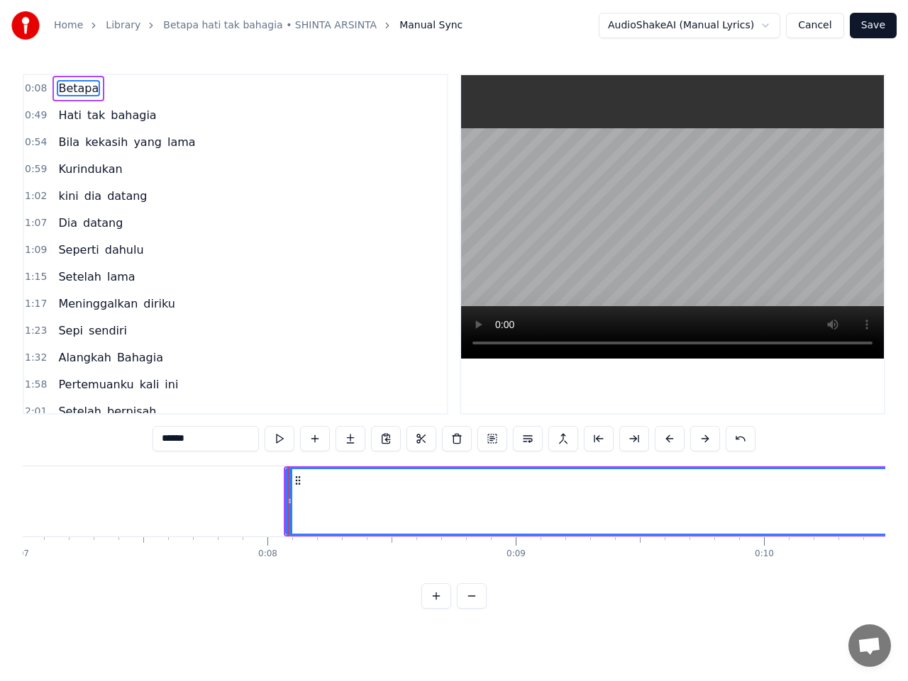
scroll to position [0, 1935]
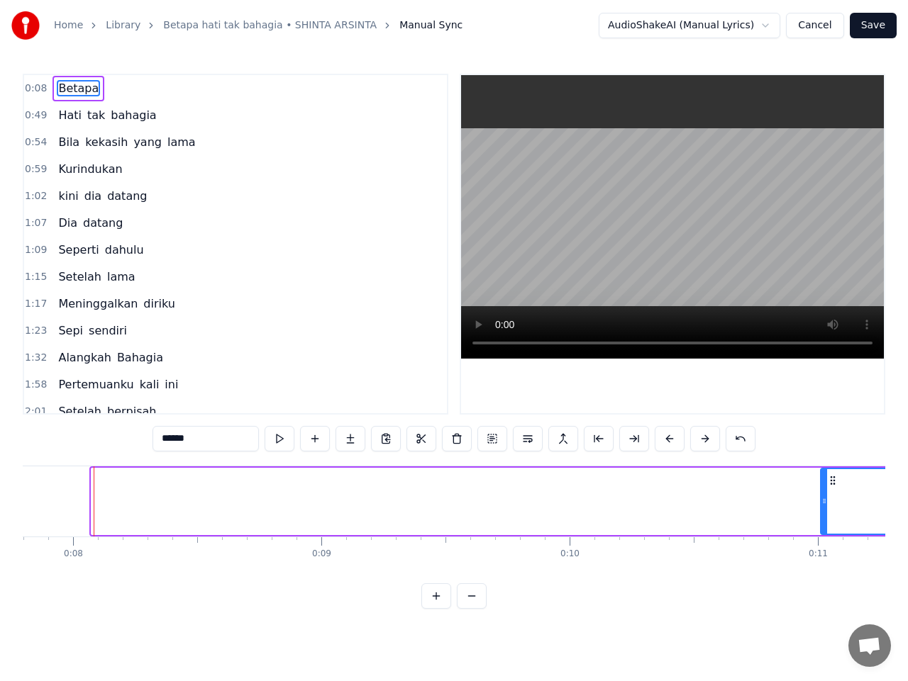
drag, startPoint x: 96, startPoint y: 503, endPoint x: 825, endPoint y: 496, distance: 728.9
click at [825, 496] on icon at bounding box center [824, 501] width 6 height 11
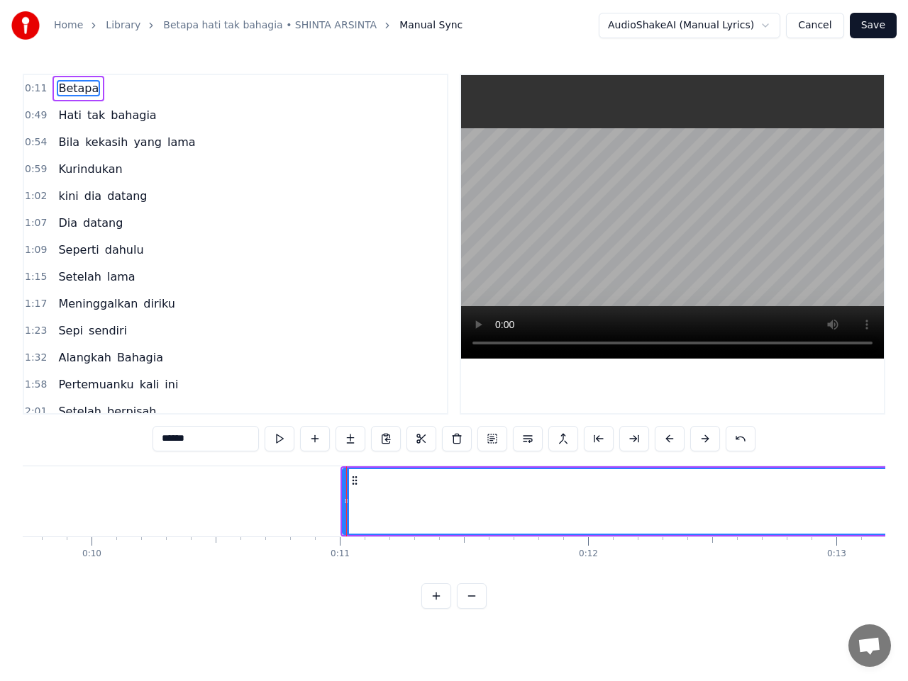
scroll to position [0, 2665]
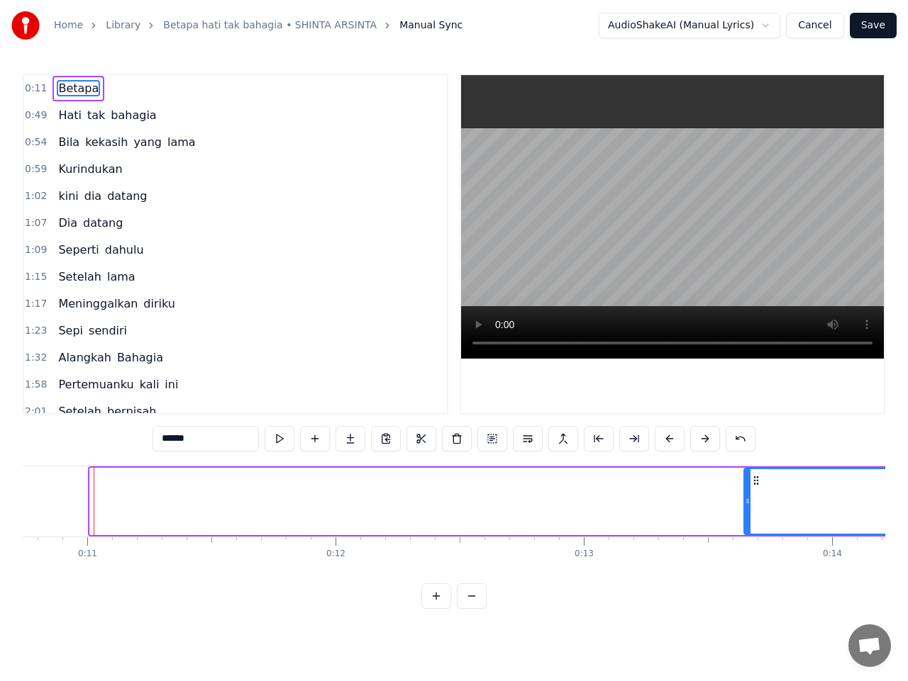
drag, startPoint x: 91, startPoint y: 501, endPoint x: 745, endPoint y: 503, distance: 653.8
click at [745, 503] on icon at bounding box center [748, 501] width 6 height 11
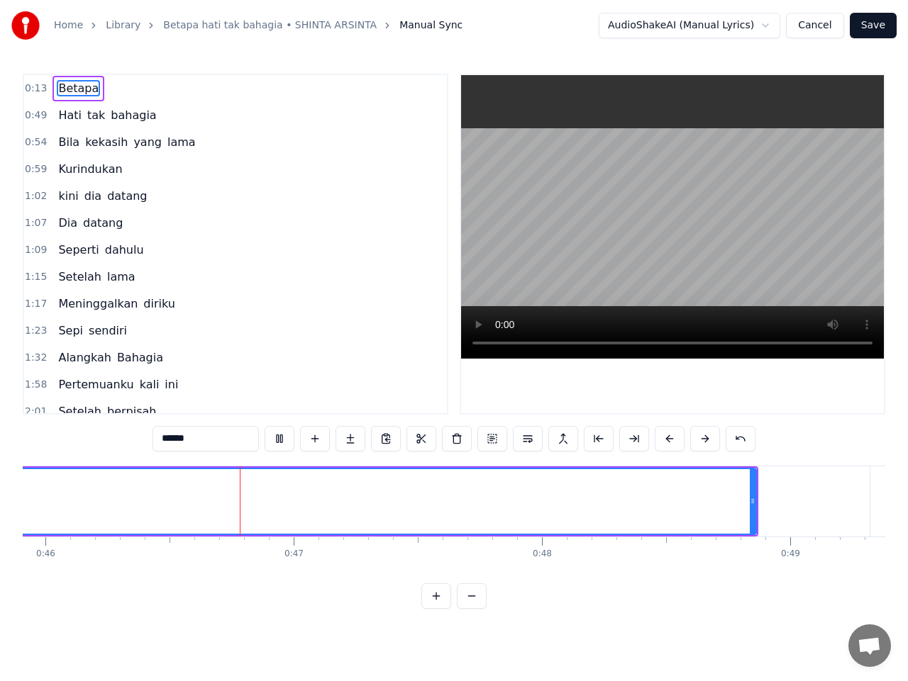
scroll to position [0, 11429]
click at [64, 89] on span "Betapa" at bounding box center [78, 88] width 43 height 16
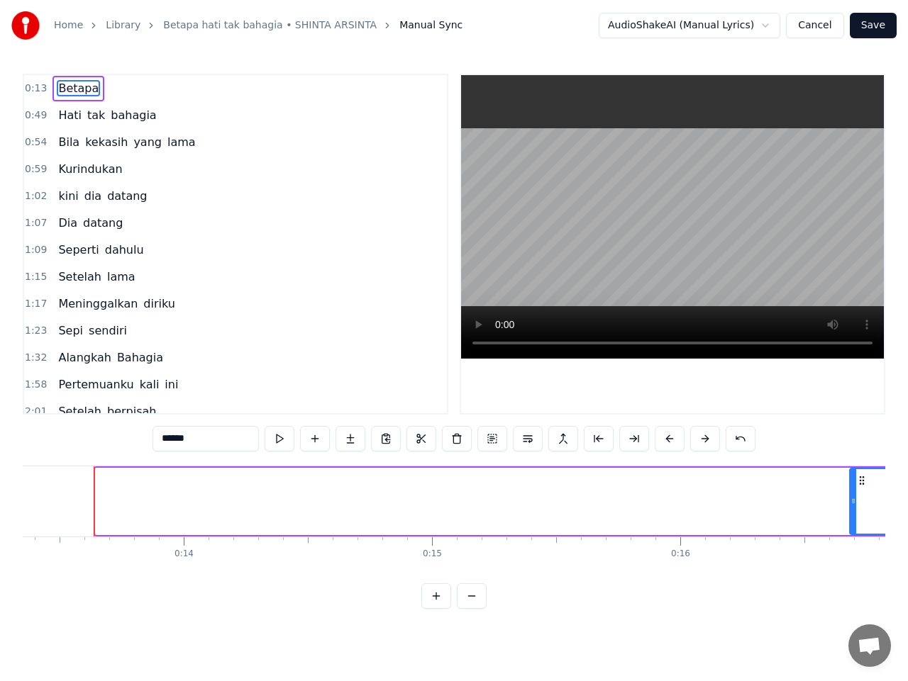
drag, startPoint x: 101, startPoint y: 501, endPoint x: 854, endPoint y: 505, distance: 753.7
click at [854, 505] on icon at bounding box center [853, 501] width 6 height 11
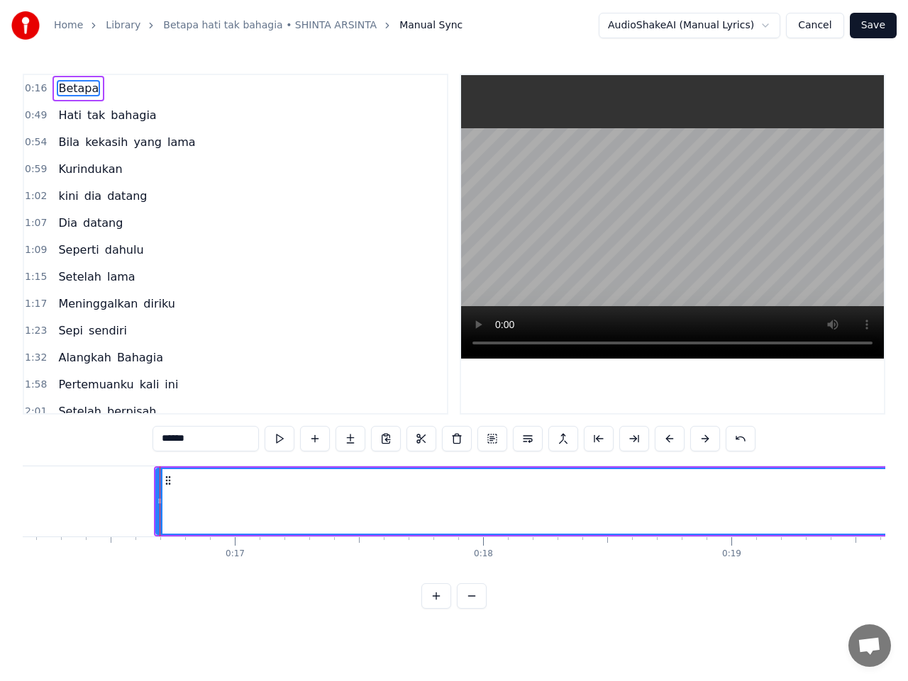
scroll to position [0, 4073]
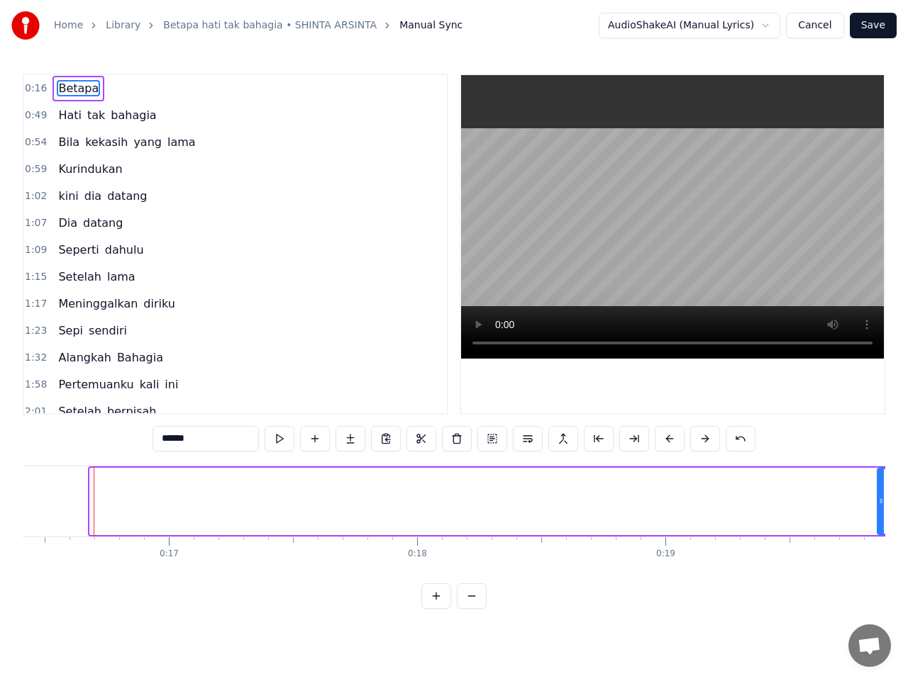
drag, startPoint x: 94, startPoint y: 502, endPoint x: 881, endPoint y: 493, distance: 787.1
click at [881, 493] on div at bounding box center [881, 501] width 6 height 65
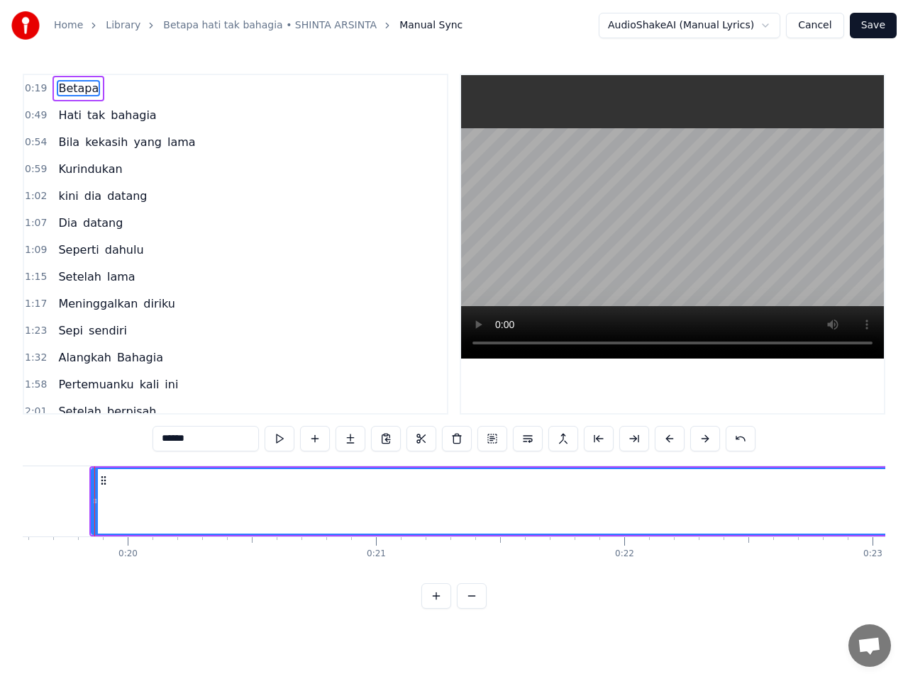
scroll to position [0, 4859]
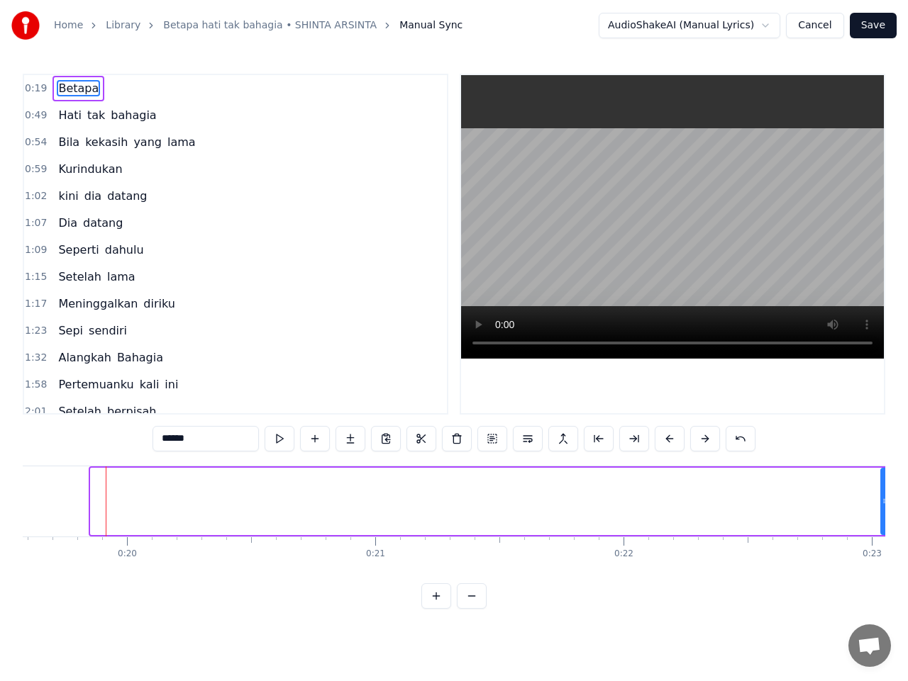
drag, startPoint x: 94, startPoint y: 499, endPoint x: 883, endPoint y: 501, distance: 789.9
click at [883, 501] on icon at bounding box center [884, 501] width 6 height 11
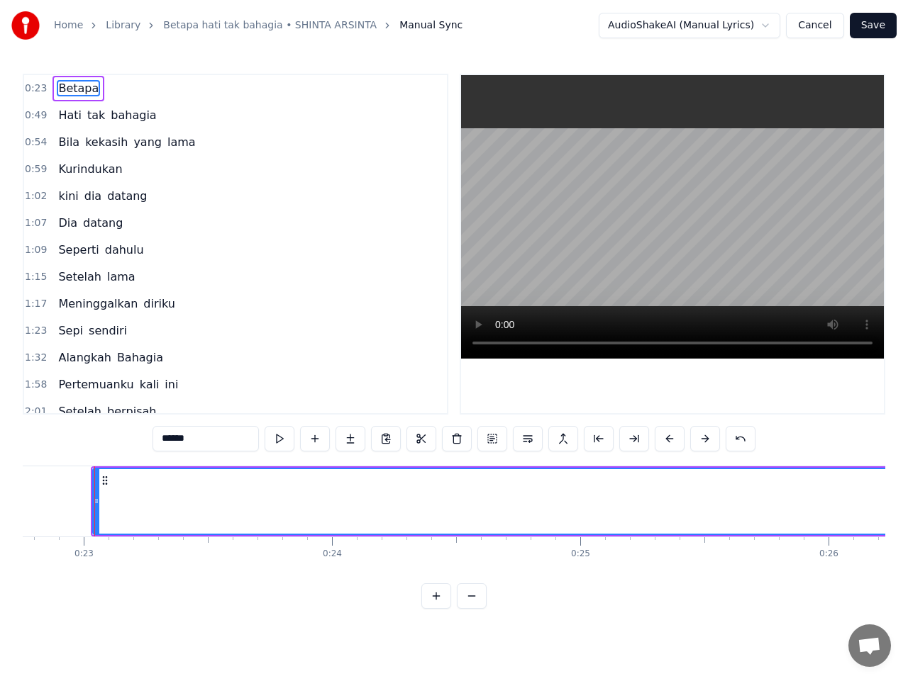
scroll to position [0, 5648]
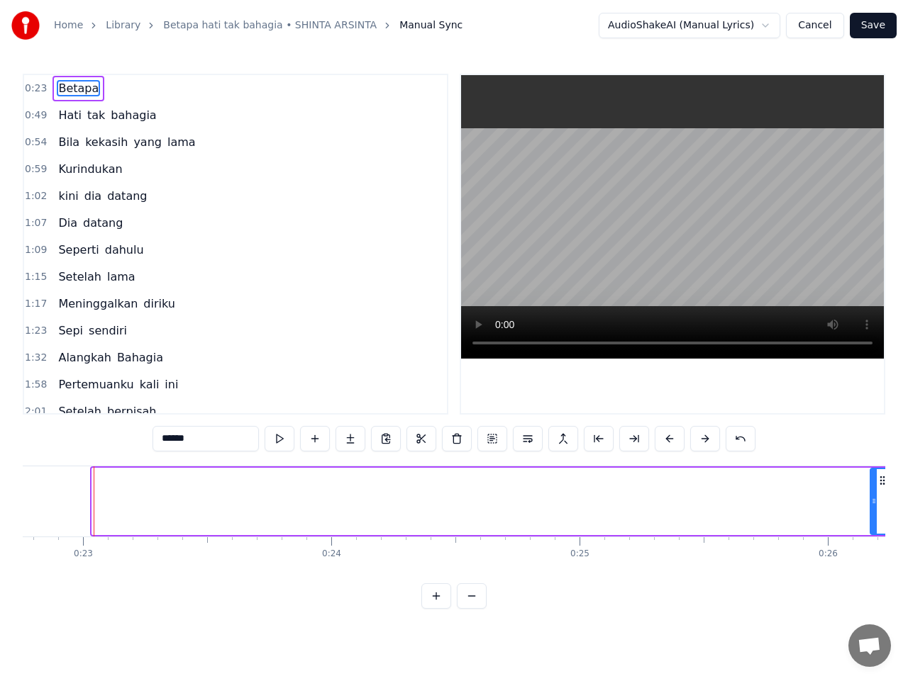
drag, startPoint x: 95, startPoint y: 506, endPoint x: 873, endPoint y: 501, distance: 777.8
click at [873, 501] on icon at bounding box center [874, 501] width 6 height 11
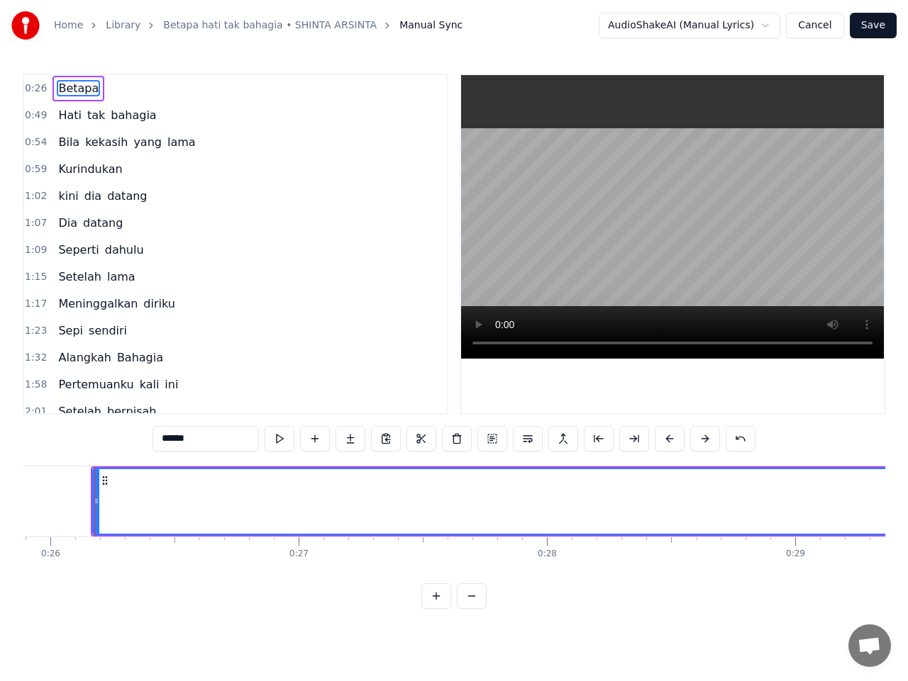
scroll to position [0, 6425]
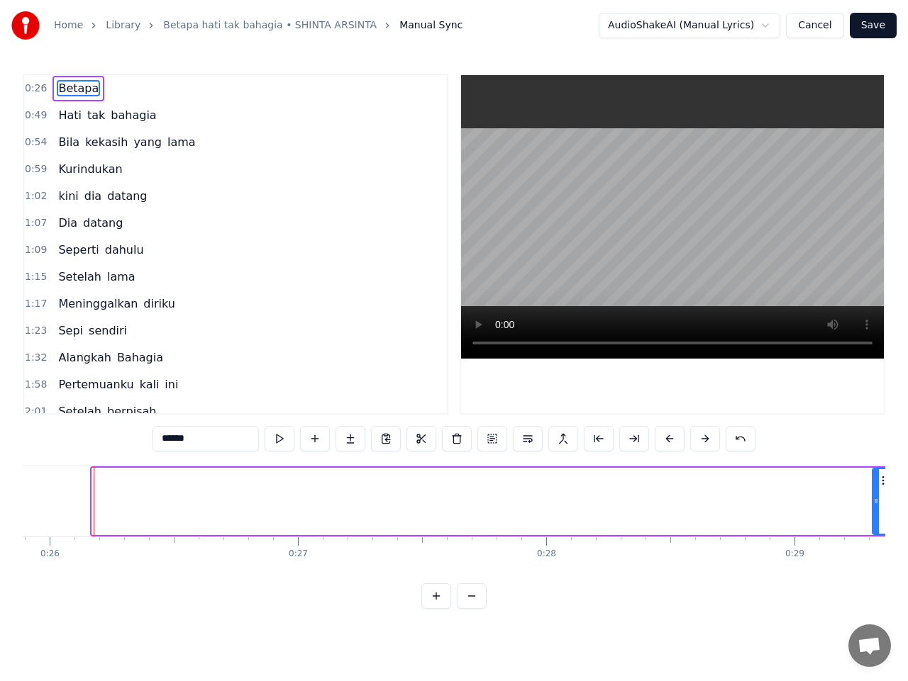
drag, startPoint x: 95, startPoint y: 501, endPoint x: 875, endPoint y: 521, distance: 780.2
click at [875, 521] on div at bounding box center [876, 501] width 6 height 65
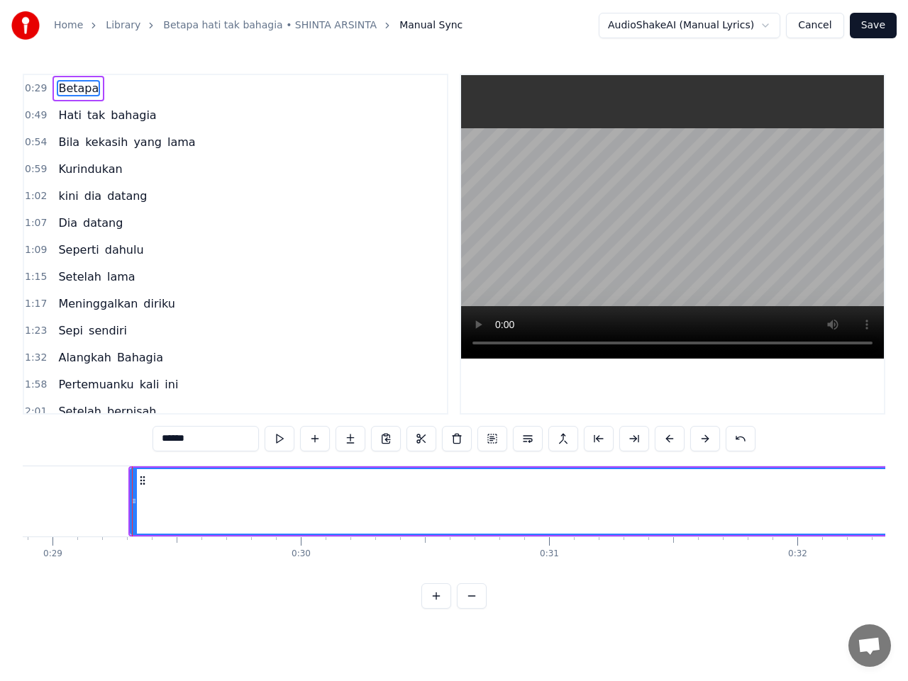
scroll to position [0, 7205]
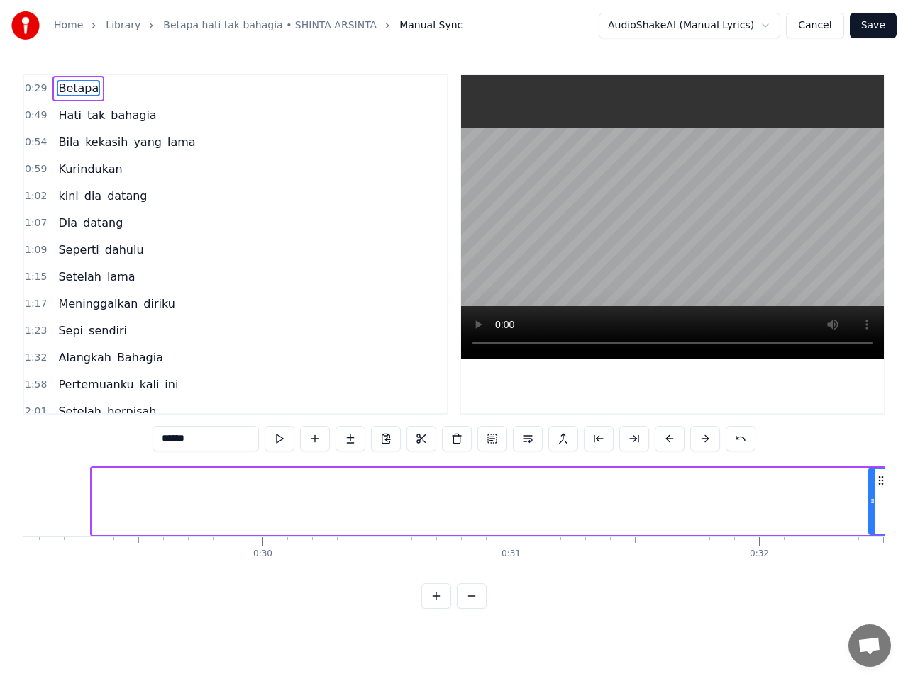
drag, startPoint x: 96, startPoint y: 498, endPoint x: 872, endPoint y: 513, distance: 776.6
click at [872, 513] on div at bounding box center [872, 501] width 6 height 65
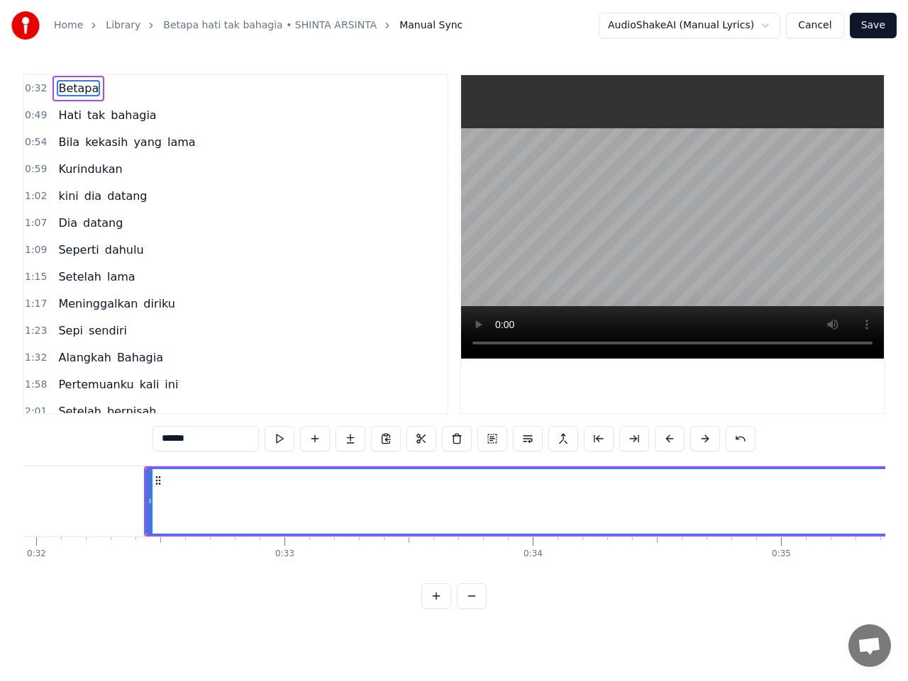
scroll to position [0, 7983]
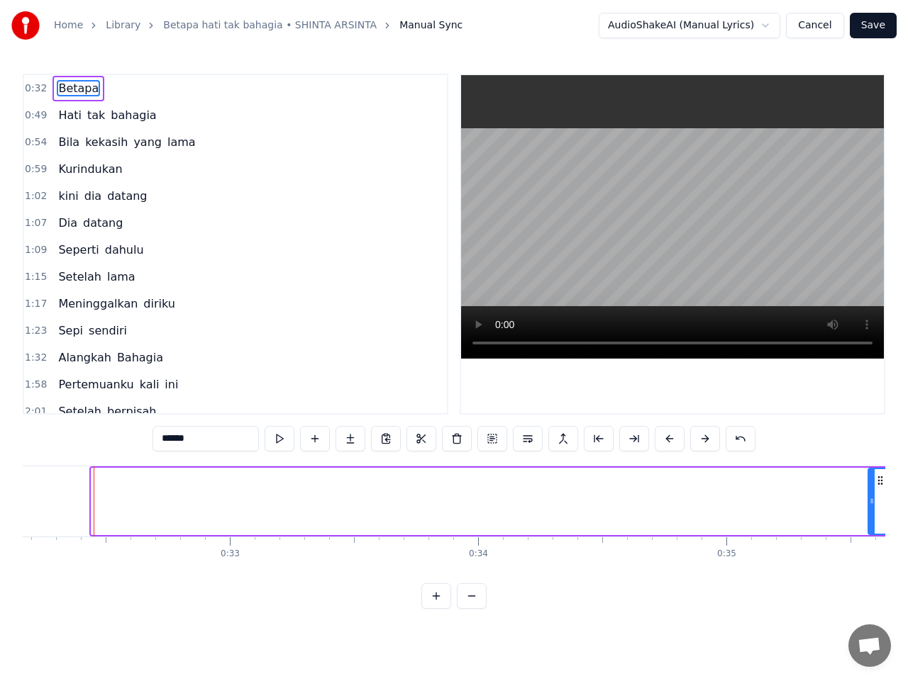
drag, startPoint x: 96, startPoint y: 505, endPoint x: 873, endPoint y: 545, distance: 777.5
click at [873, 545] on div "Betapa Hati tak bahagia Bila kekasih yang lama Kurindukan kini dia datang Dia d…" at bounding box center [454, 519] width 862 height 106
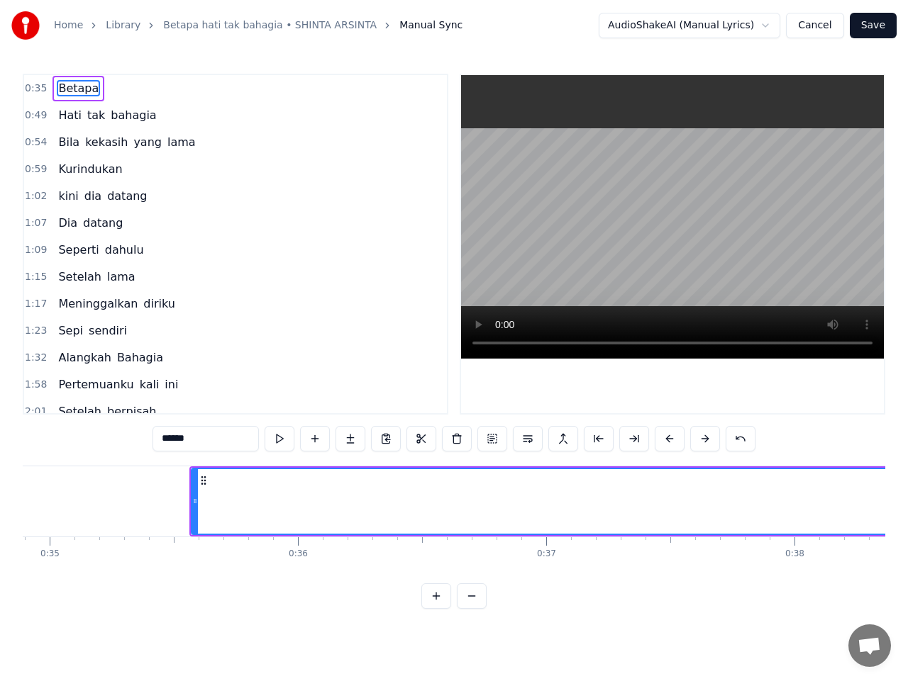
scroll to position [0, 8663]
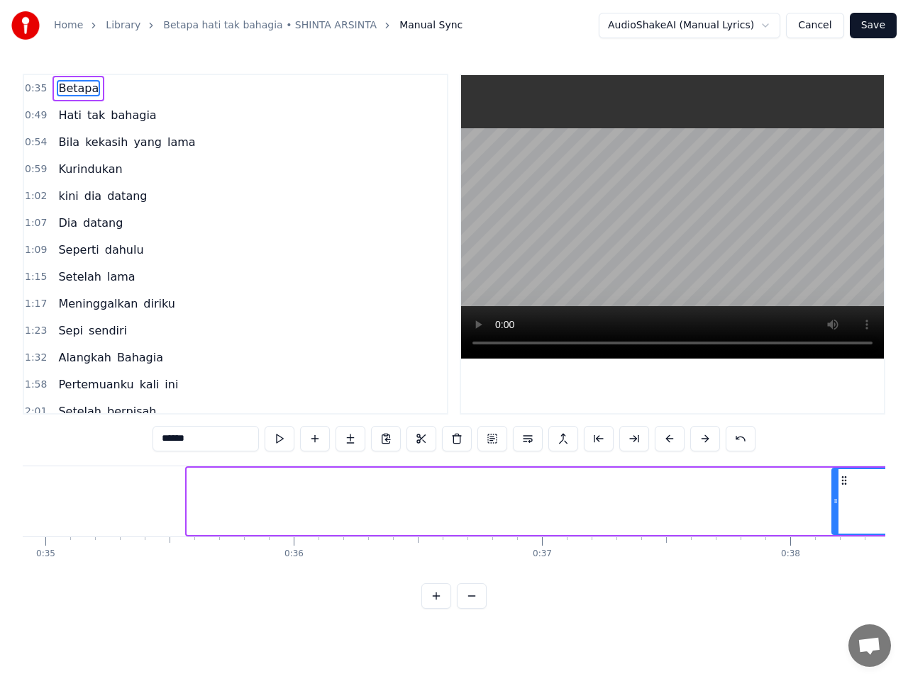
drag, startPoint x: 191, startPoint y: 504, endPoint x: 836, endPoint y: 541, distance: 646.3
click at [836, 541] on div "Betapa Hati tak bahagia Bila kekasih yang lama Kurindukan kini dia datang Dia d…" at bounding box center [454, 519] width 862 height 106
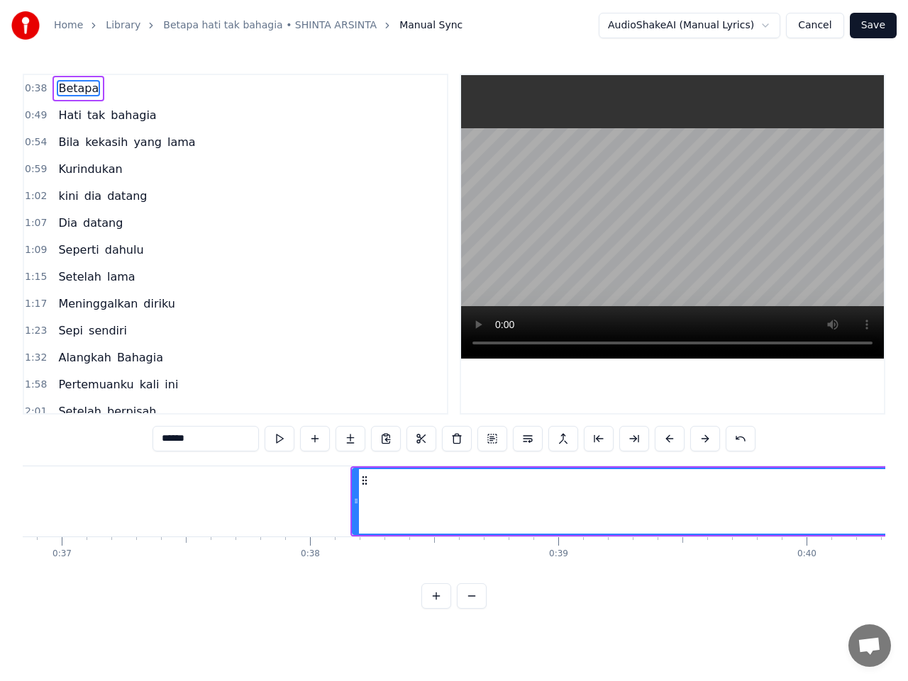
scroll to position [0, 9145]
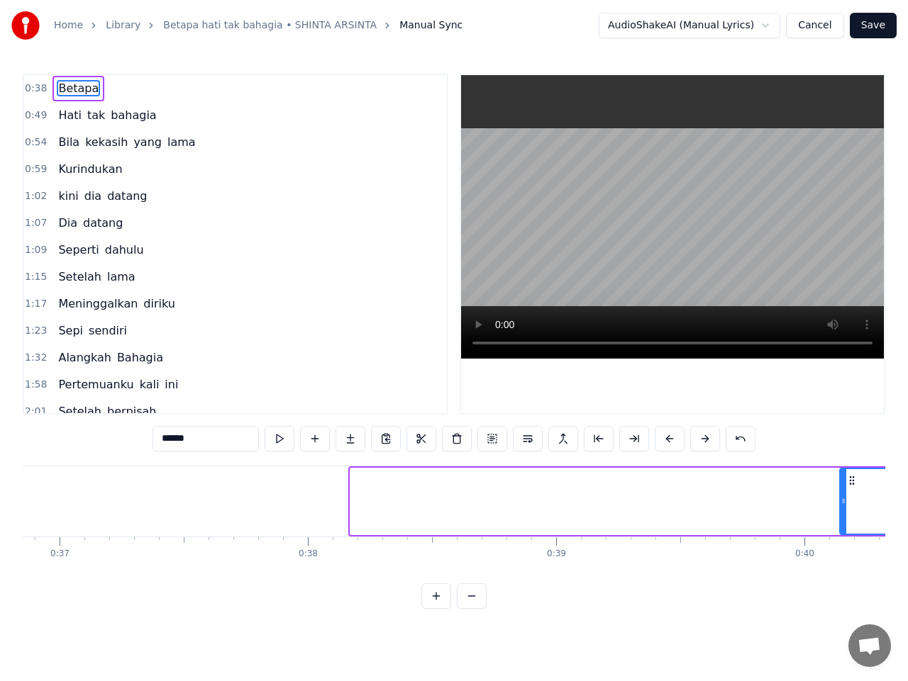
drag, startPoint x: 355, startPoint y: 502, endPoint x: 844, endPoint y: 508, distance: 489.3
click at [844, 508] on div at bounding box center [843, 501] width 6 height 65
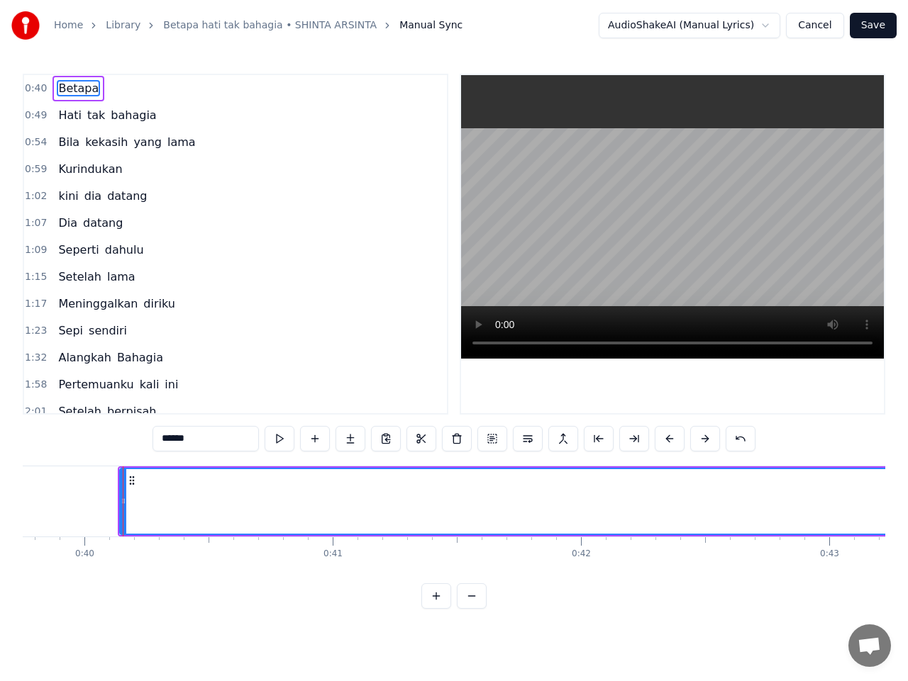
scroll to position [0, 9894]
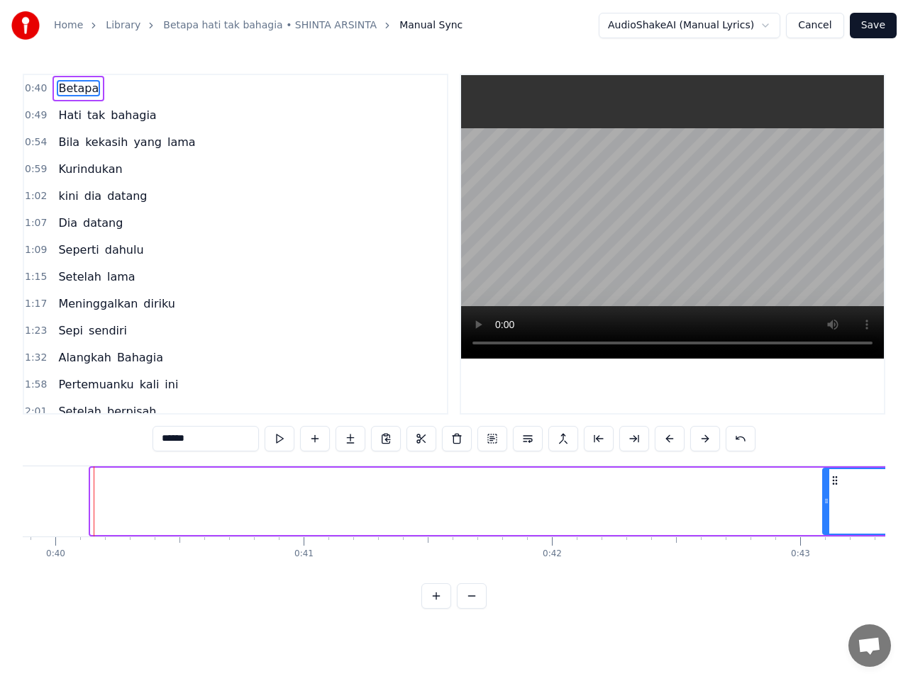
drag, startPoint x: 93, startPoint y: 498, endPoint x: 825, endPoint y: 492, distance: 731.8
click at [825, 492] on div at bounding box center [826, 501] width 6 height 65
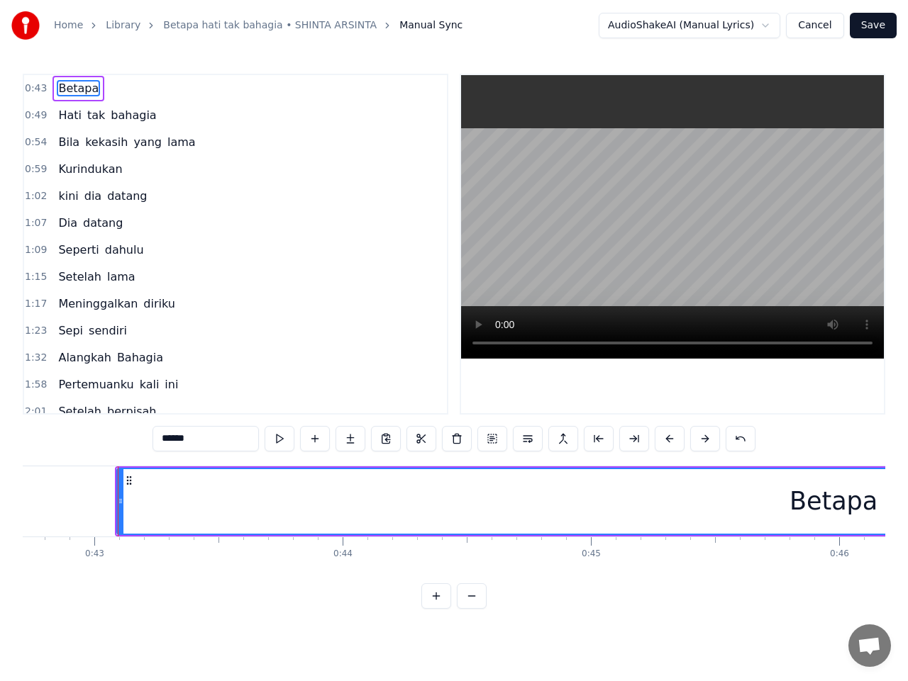
scroll to position [0, 10624]
click at [559, 518] on div "Betapa" at bounding box center [809, 501] width 1431 height 65
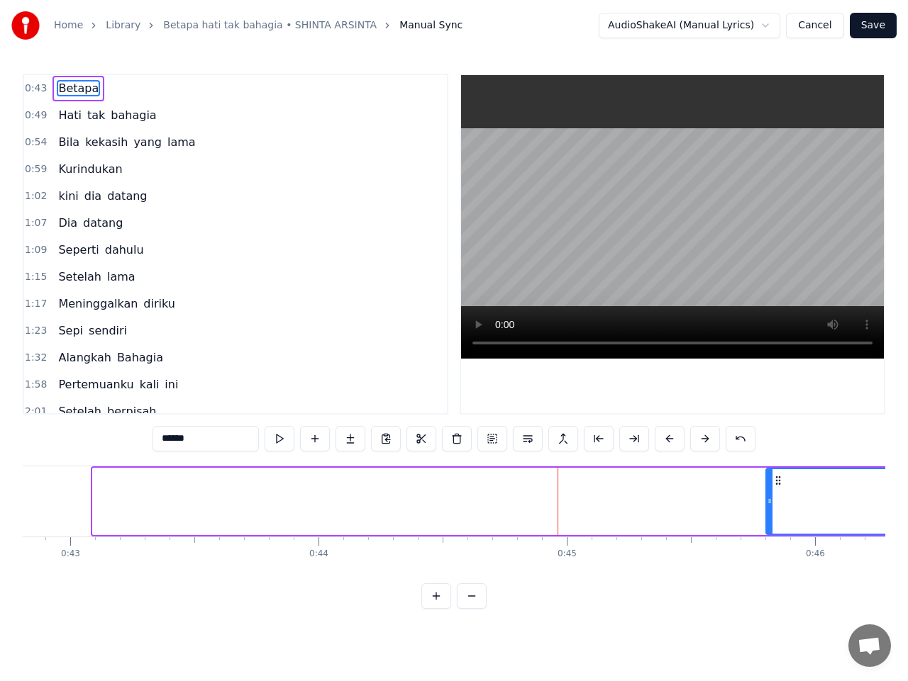
drag, startPoint x: 96, startPoint y: 502, endPoint x: 770, endPoint y: 535, distance: 674.4
click at [770, 535] on div "Betapa" at bounding box center [809, 502] width 1437 height 70
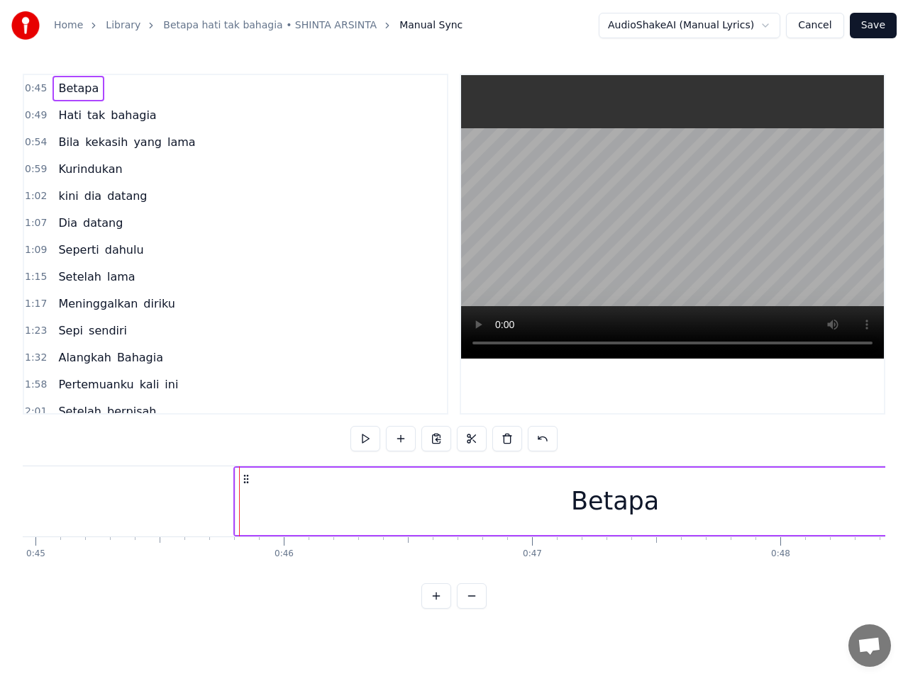
scroll to position [0, 11163]
click at [266, 503] on div "Betapa" at bounding box center [607, 501] width 759 height 67
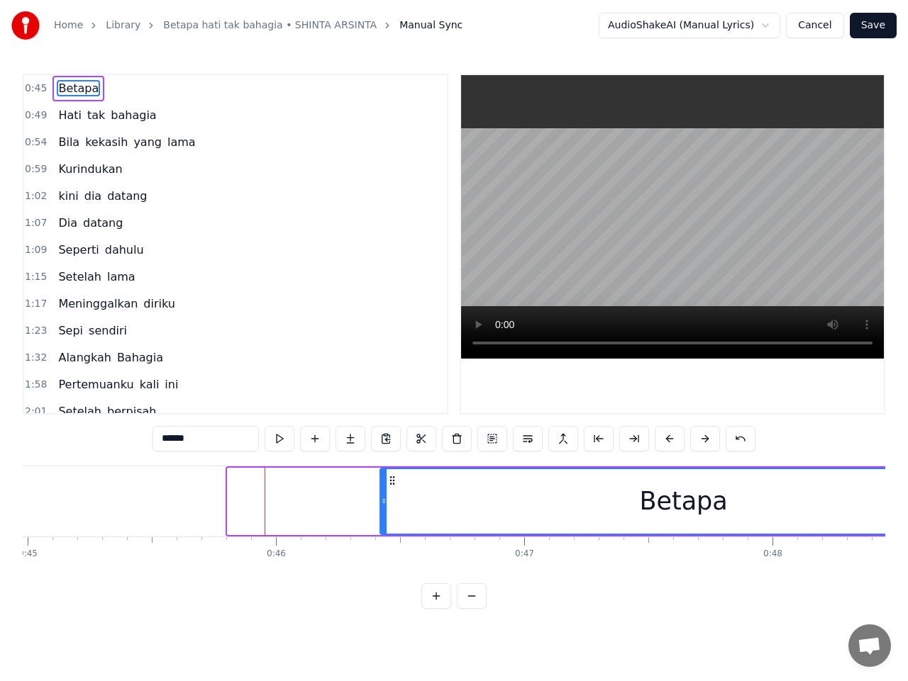
drag, startPoint x: 231, startPoint y: 505, endPoint x: 384, endPoint y: 513, distance: 152.6
click at [384, 513] on div at bounding box center [384, 501] width 6 height 65
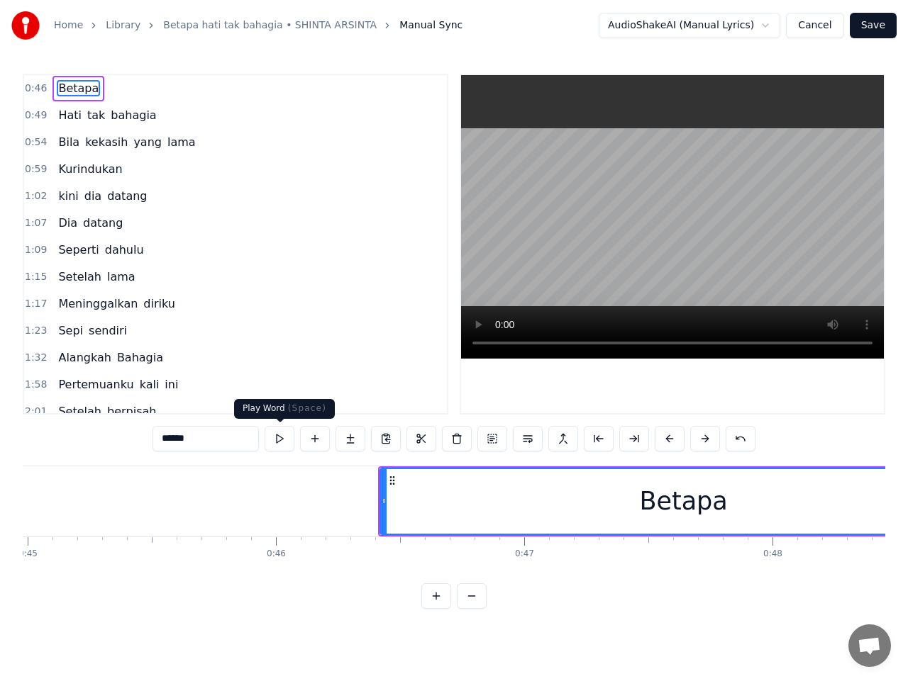
click at [278, 433] on button at bounding box center [279, 439] width 30 height 26
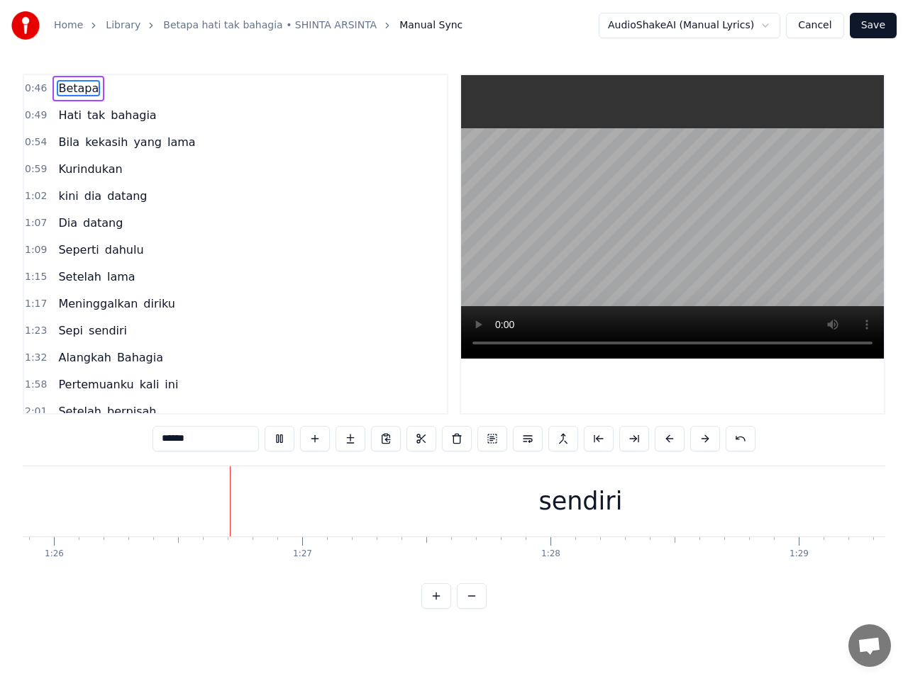
scroll to position [0, 21334]
click at [464, 496] on div "sendiri" at bounding box center [557, 502] width 2024 height 70
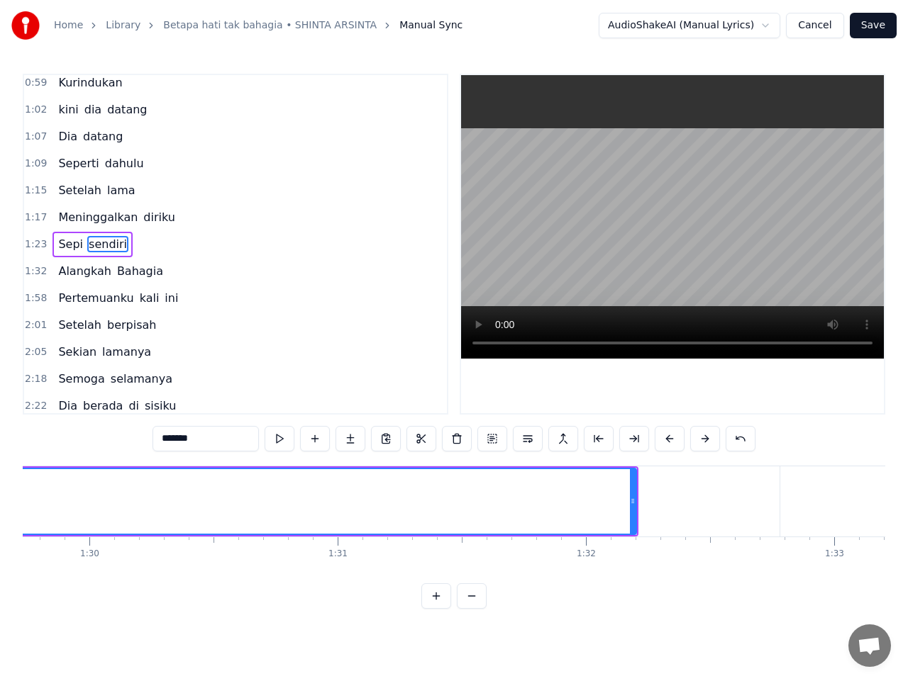
scroll to position [0, 22270]
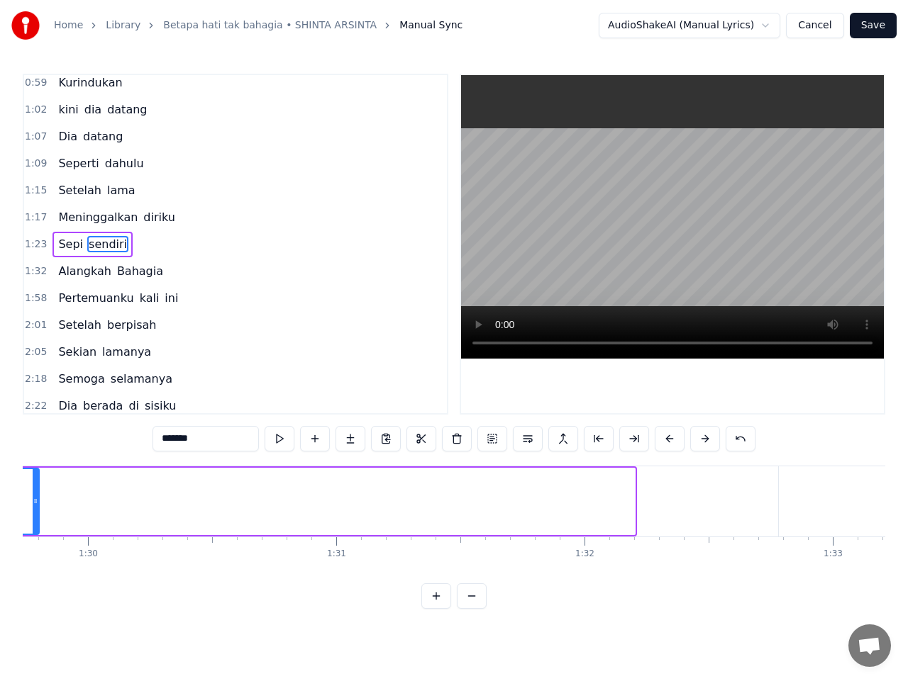
drag, startPoint x: 632, startPoint y: 504, endPoint x: 37, endPoint y: 515, distance: 595.7
click at [37, 515] on div at bounding box center [36, 501] width 6 height 65
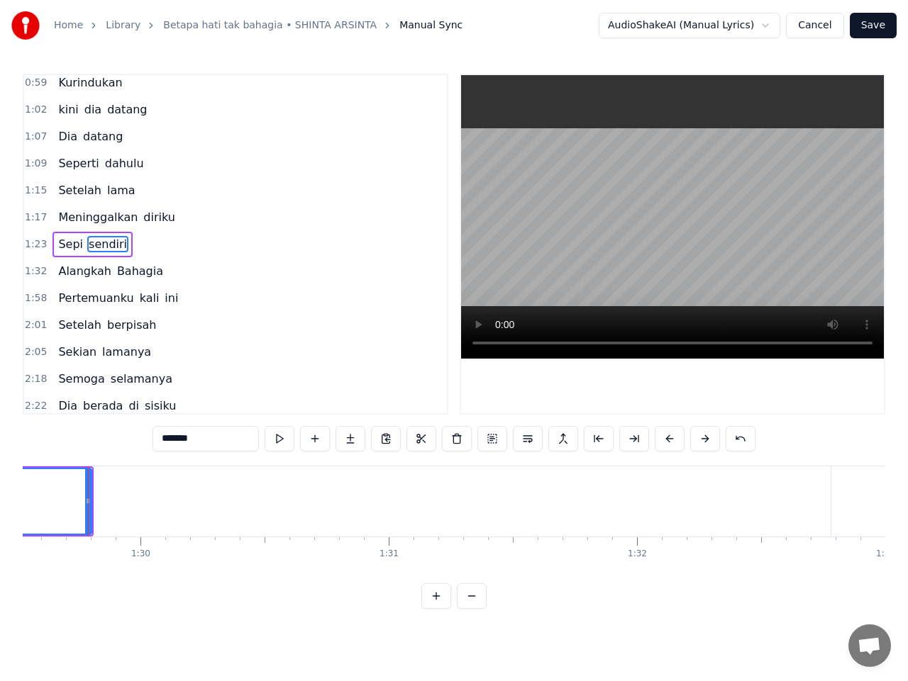
scroll to position [0, 22212]
drag, startPoint x: 92, startPoint y: 501, endPoint x: 35, endPoint y: 504, distance: 56.8
click at [35, 504] on icon at bounding box center [37, 501] width 6 height 11
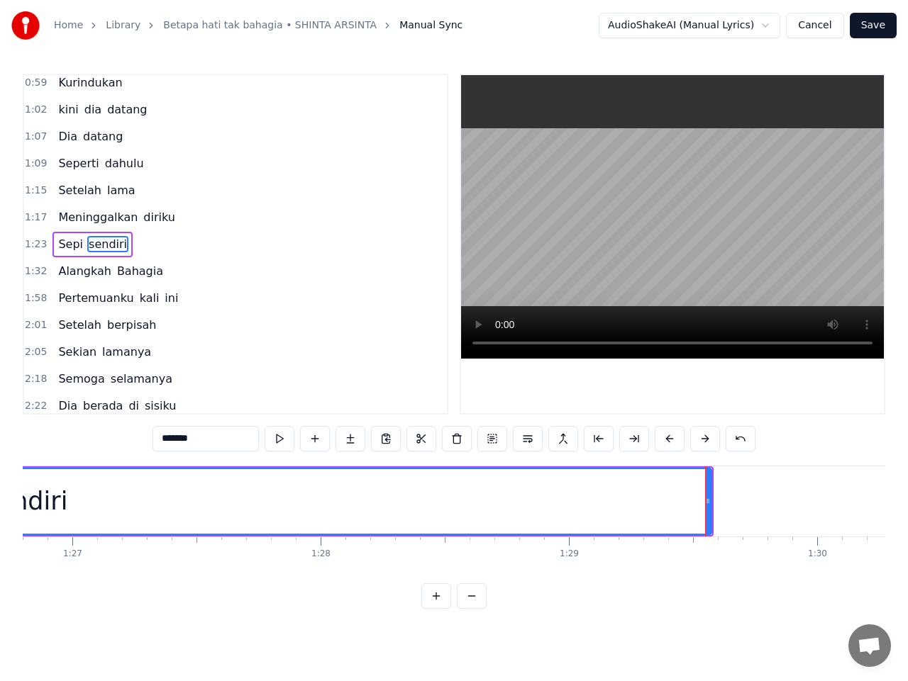
scroll to position [0, 21528]
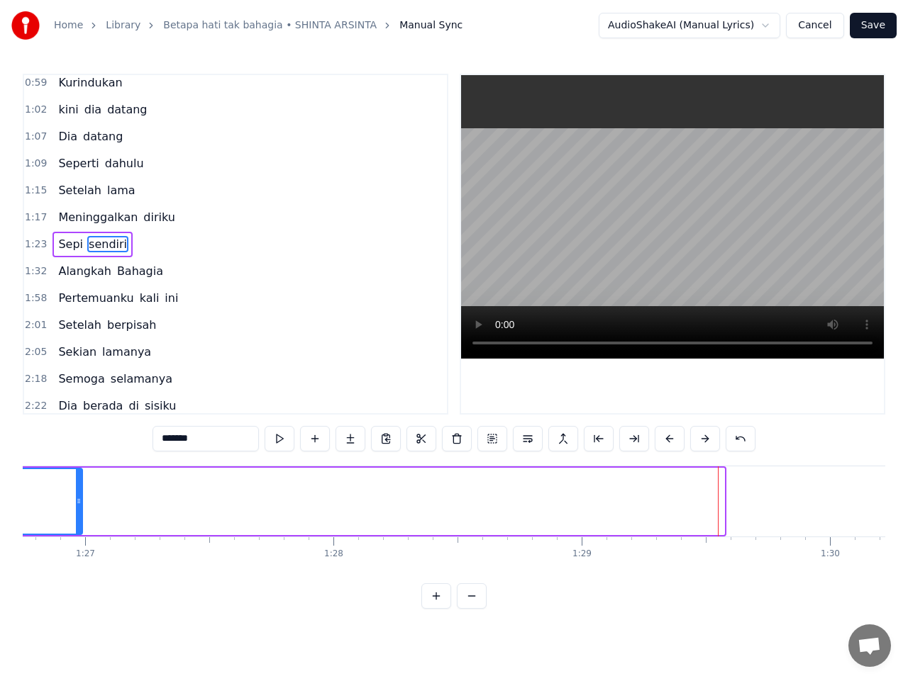
drag, startPoint x: 720, startPoint y: 502, endPoint x: 60, endPoint y: 531, distance: 660.8
click at [76, 525] on div at bounding box center [79, 501] width 6 height 65
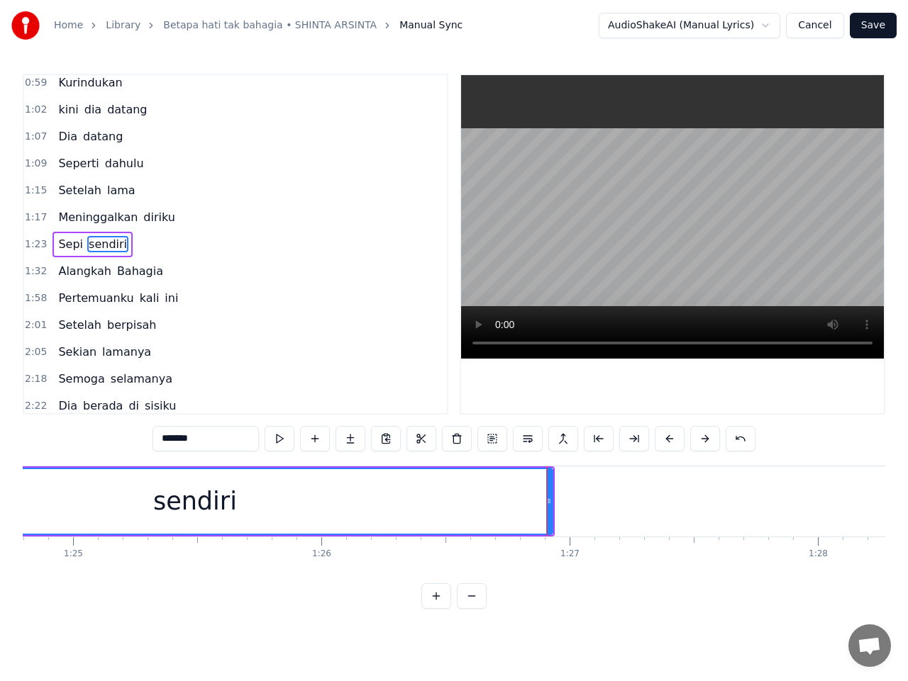
scroll to position [0, 21043]
drag, startPoint x: 550, startPoint y: 500, endPoint x: 404, endPoint y: 502, distance: 146.1
click at [404, 502] on icon at bounding box center [404, 501] width 6 height 11
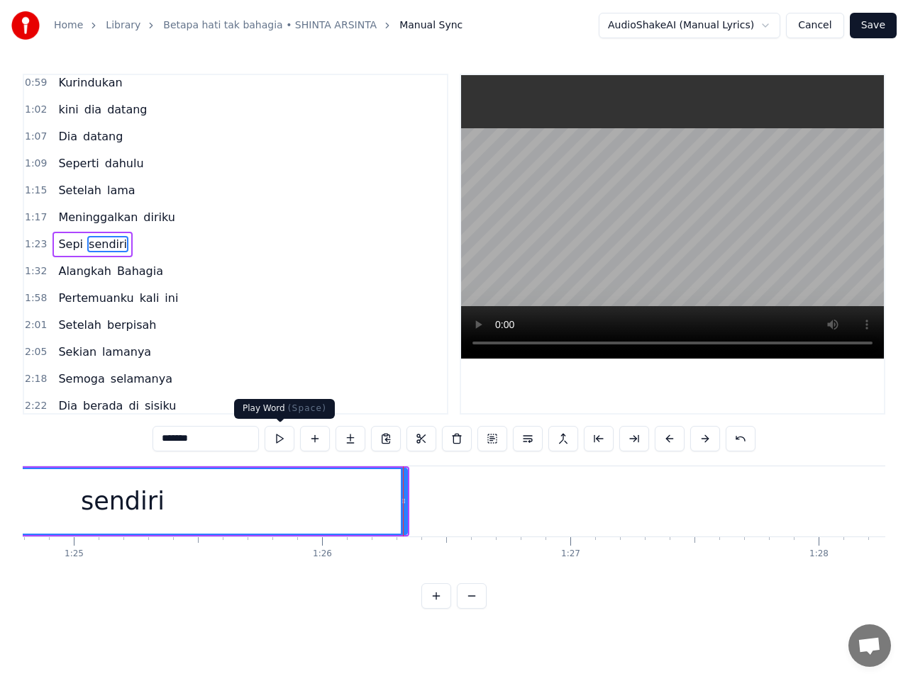
click at [282, 442] on button at bounding box center [279, 439] width 30 height 26
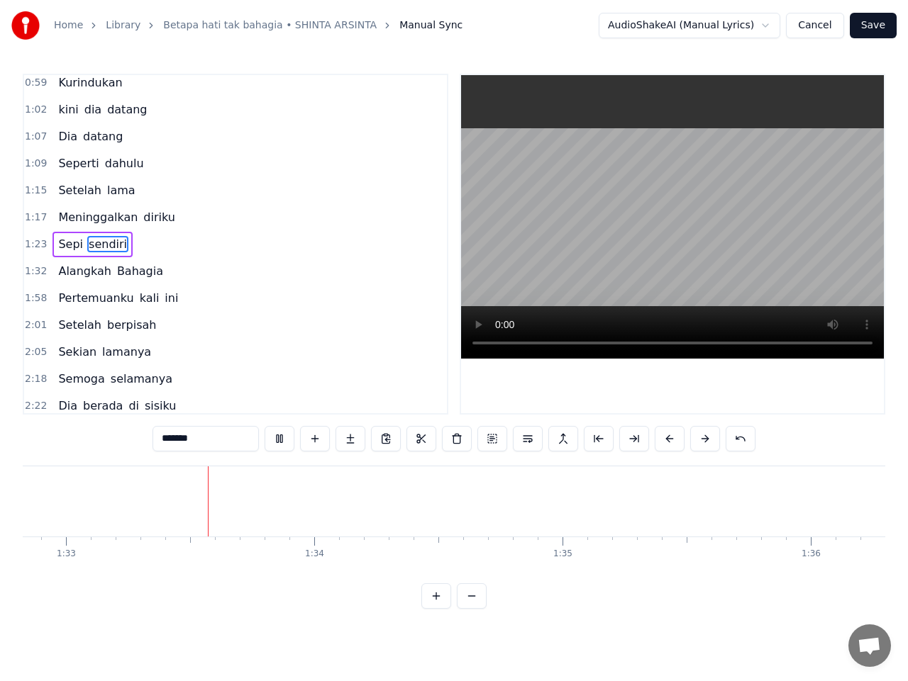
scroll to position [0, 23060]
click at [67, 274] on span "Alangkah" at bounding box center [84, 271] width 55 height 16
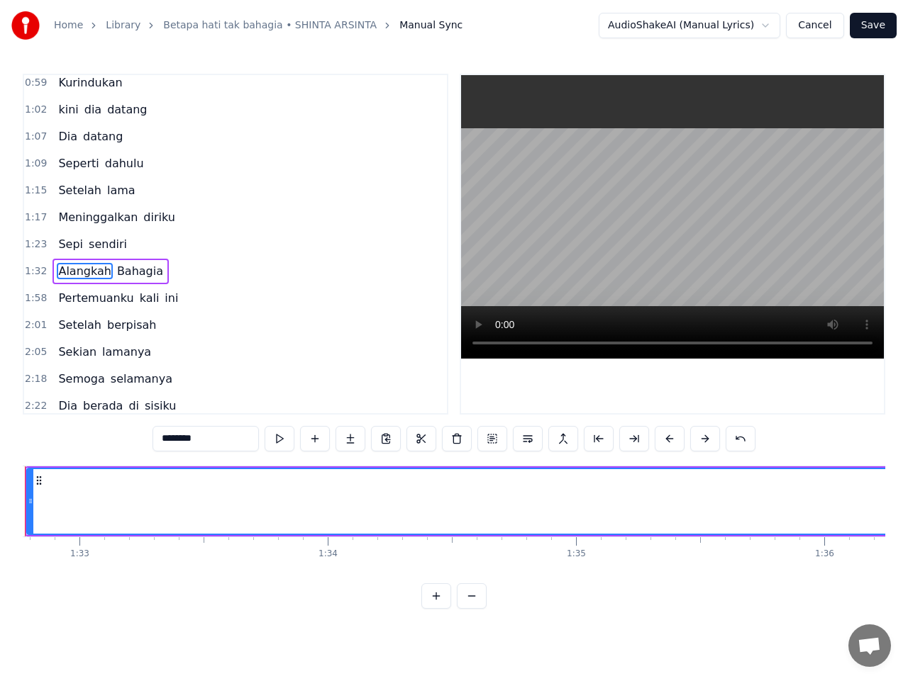
scroll to position [0, 22954]
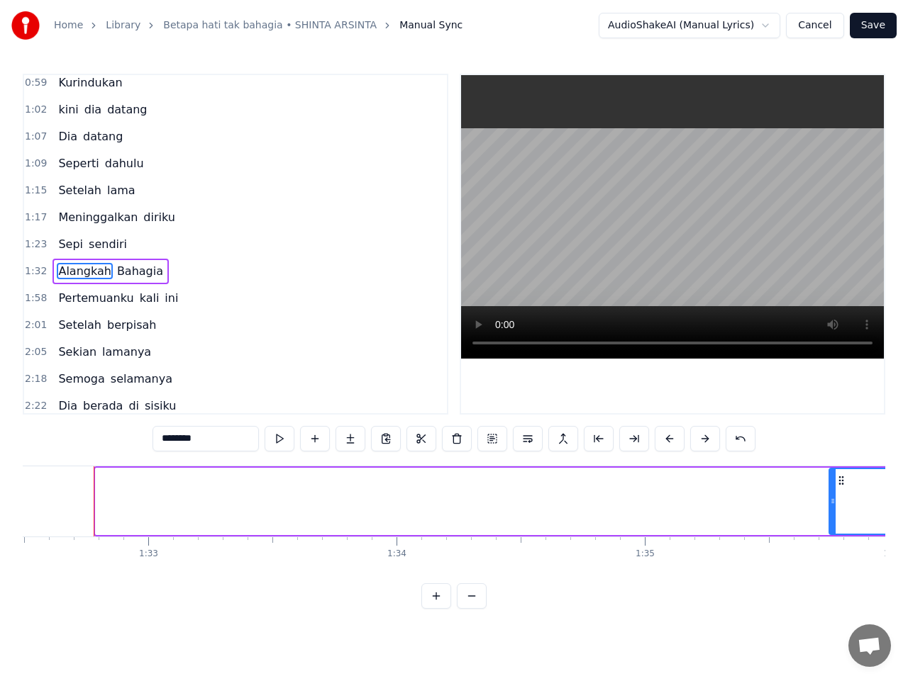
drag, startPoint x: 98, startPoint y: 499, endPoint x: 831, endPoint y: 503, distance: 733.2
click at [831, 503] on icon at bounding box center [833, 501] width 6 height 11
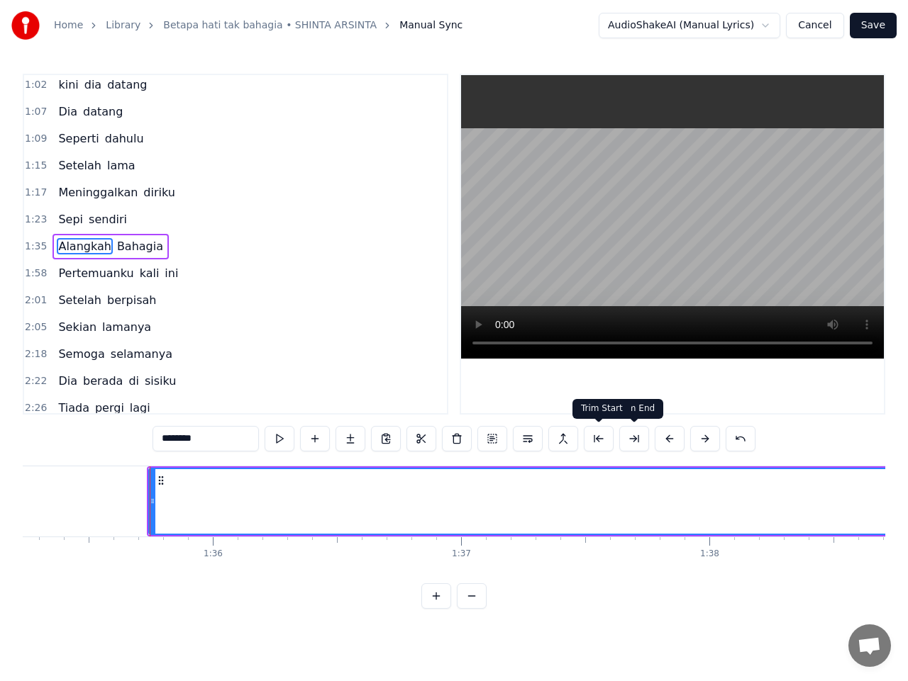
scroll to position [0, 23690]
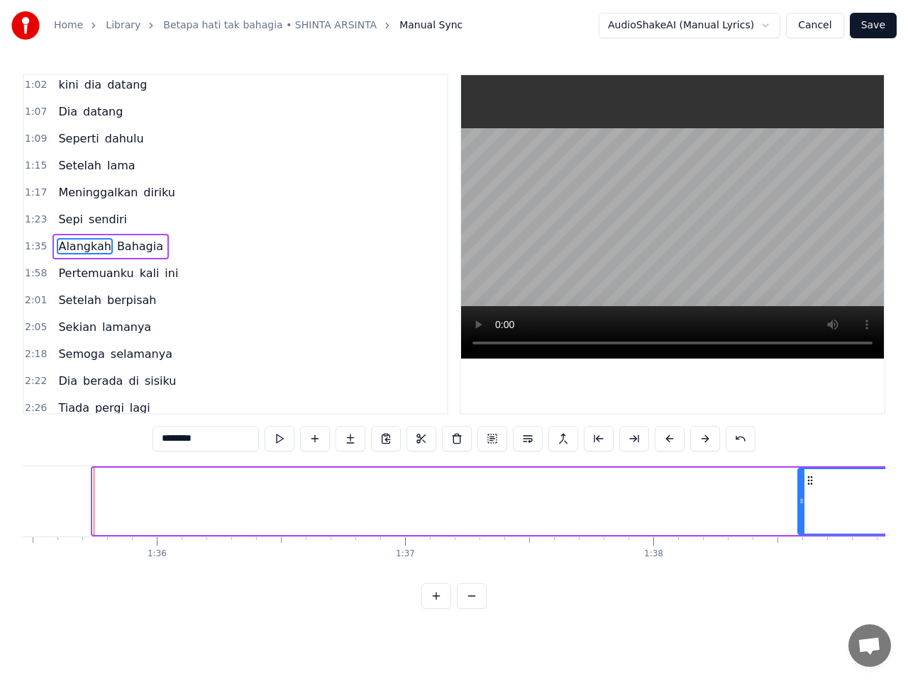
drag, startPoint x: 96, startPoint y: 501, endPoint x: 802, endPoint y: 523, distance: 705.8
click at [802, 523] on div at bounding box center [801, 501] width 6 height 65
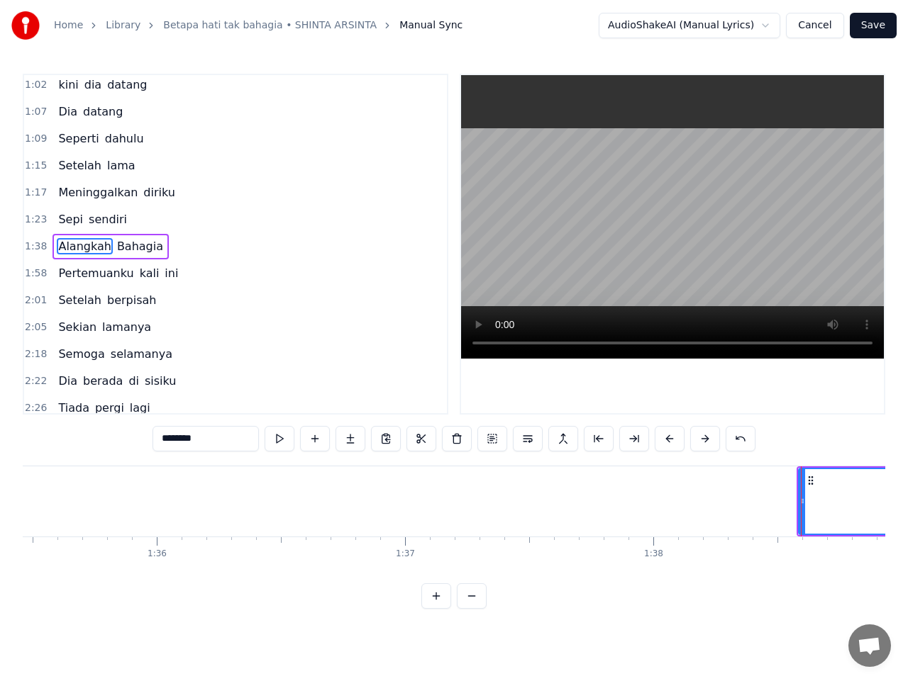
scroll to position [113, 0]
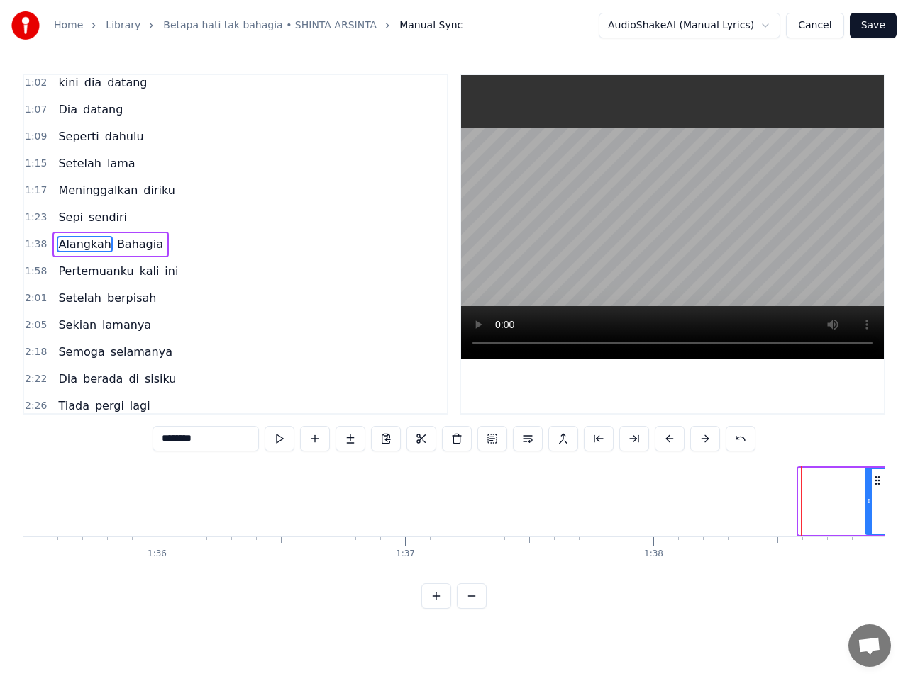
drag, startPoint x: 801, startPoint y: 502, endPoint x: 868, endPoint y: 501, distance: 66.7
click at [868, 501] on icon at bounding box center [869, 501] width 6 height 11
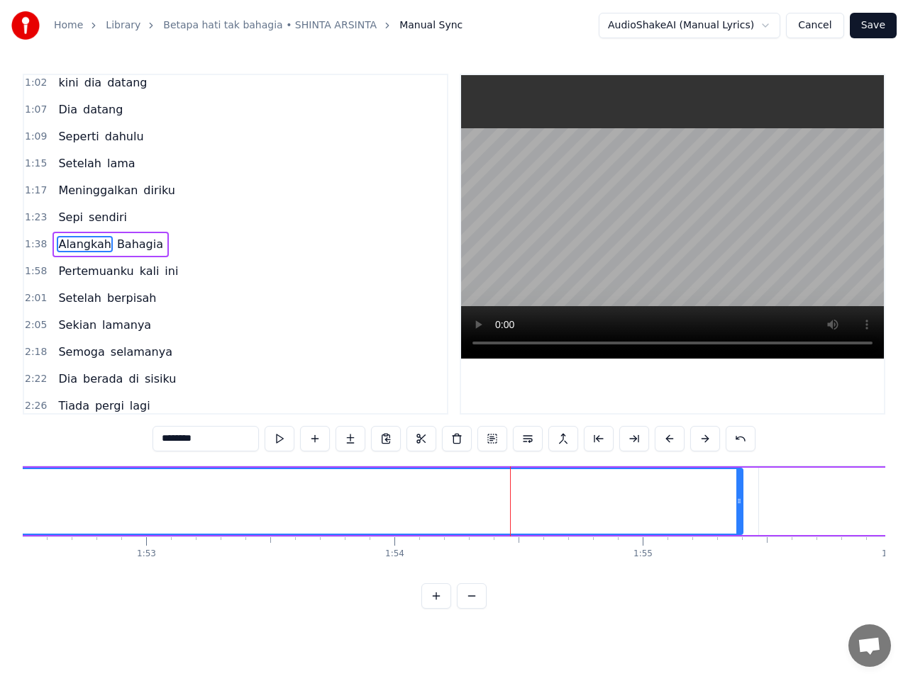
scroll to position [0, 27918]
click at [81, 247] on span "Alangkah" at bounding box center [84, 244] width 55 height 16
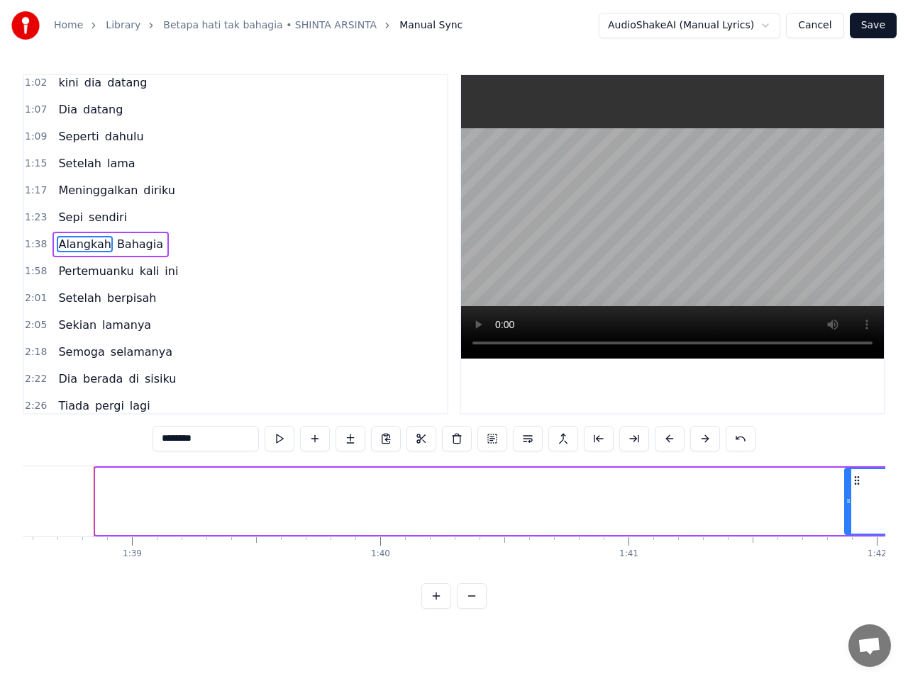
drag, startPoint x: 99, startPoint y: 501, endPoint x: 856, endPoint y: 511, distance: 757.3
click at [851, 511] on div at bounding box center [848, 501] width 6 height 65
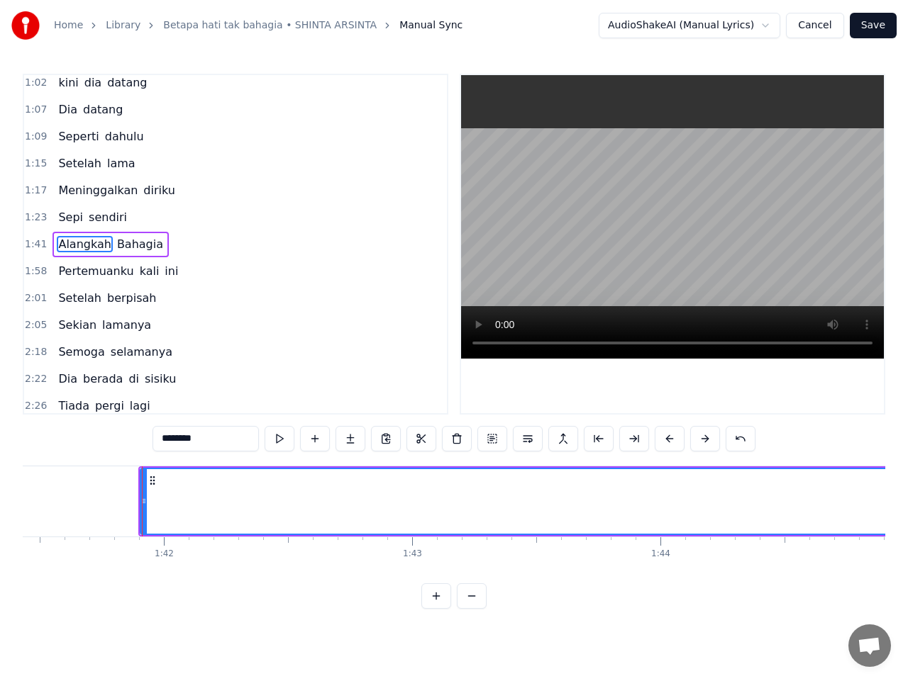
scroll to position [0, 25220]
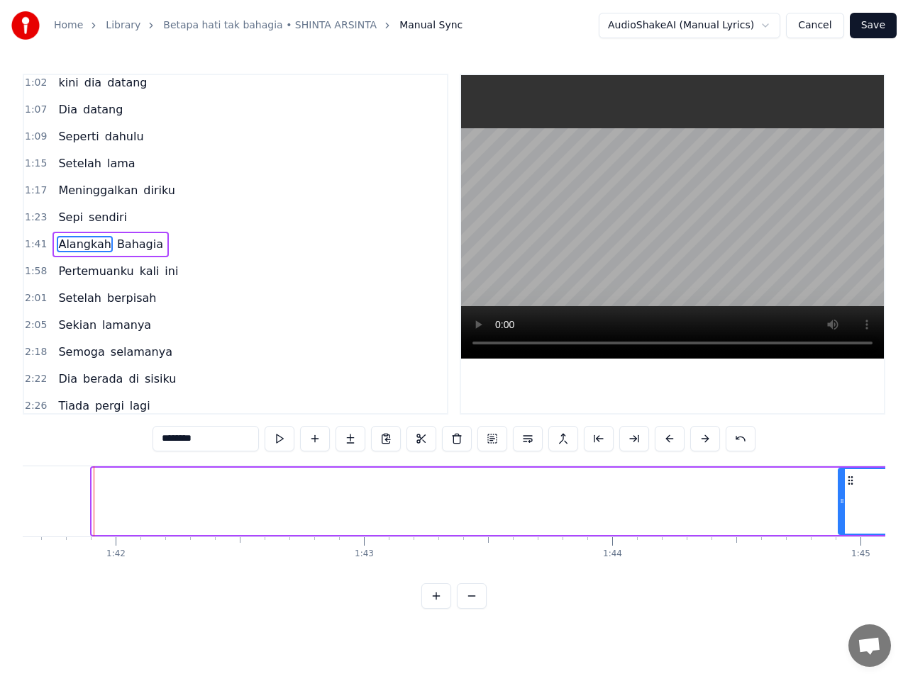
drag, startPoint x: 94, startPoint y: 506, endPoint x: 849, endPoint y: 515, distance: 754.5
click at [844, 515] on div at bounding box center [842, 501] width 6 height 65
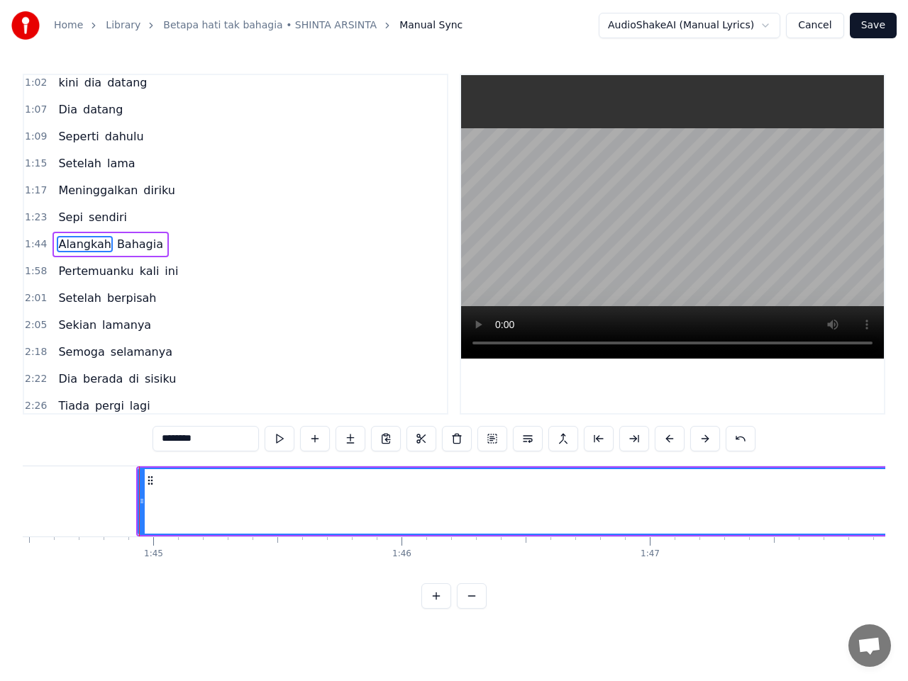
scroll to position [0, 25973]
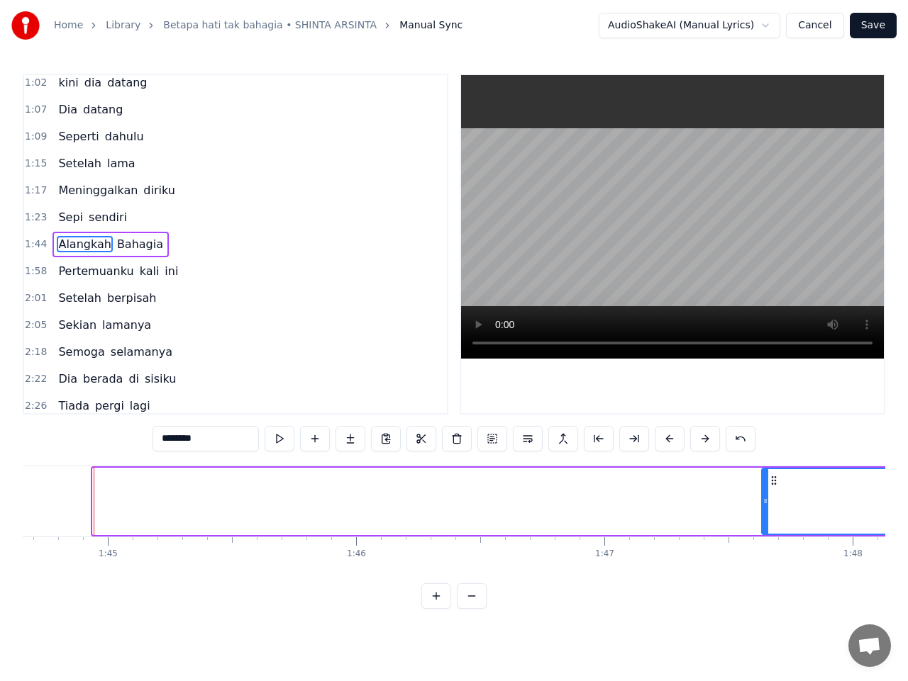
drag, startPoint x: 94, startPoint y: 500, endPoint x: 763, endPoint y: 484, distance: 668.8
click at [763, 484] on div at bounding box center [765, 501] width 6 height 65
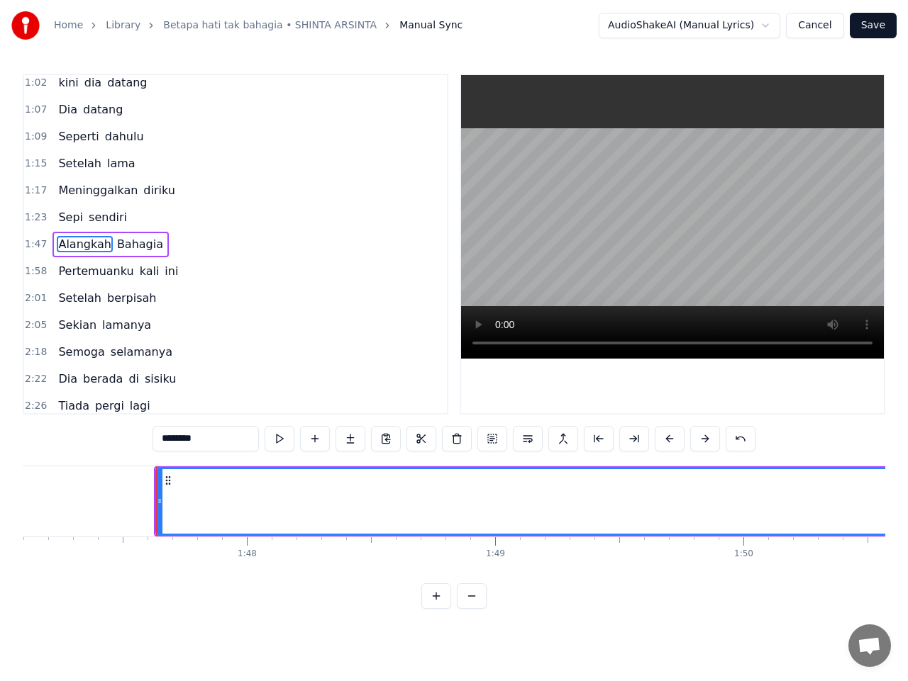
scroll to position [0, 26597]
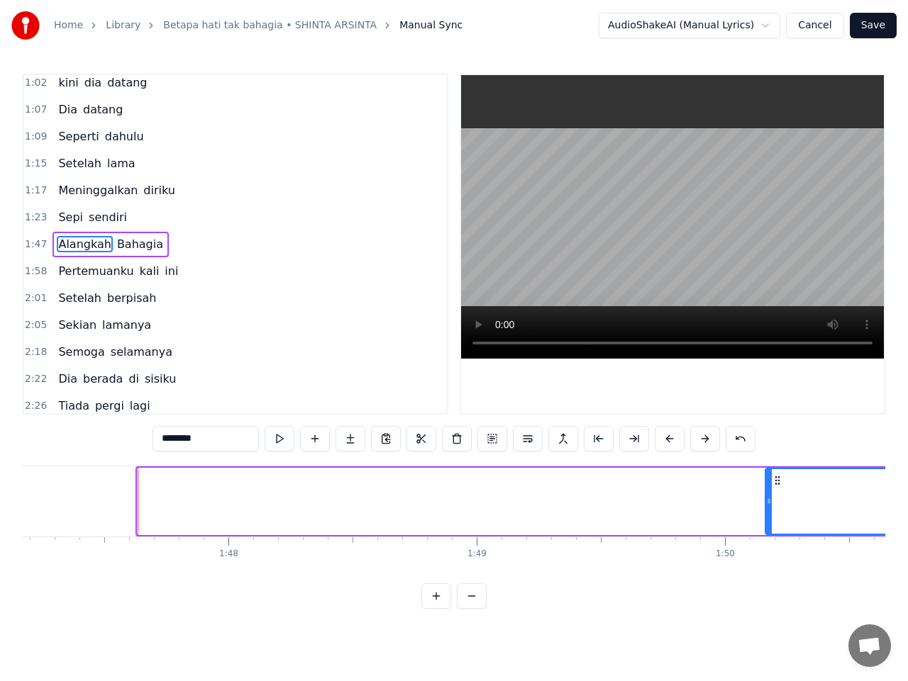
drag, startPoint x: 141, startPoint y: 503, endPoint x: 770, endPoint y: 498, distance: 628.9
click at [770, 498] on icon at bounding box center [769, 501] width 6 height 11
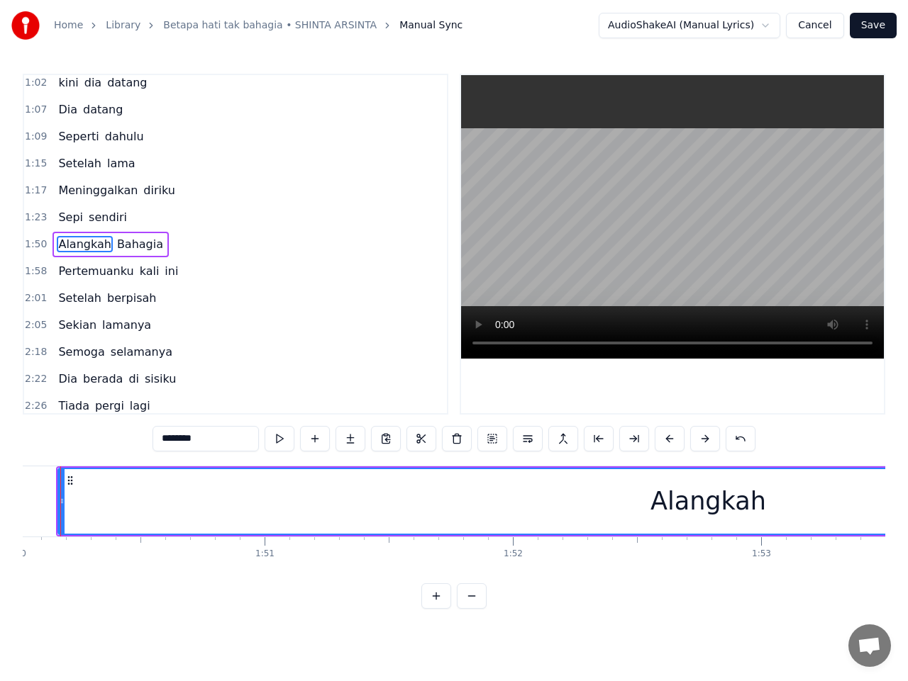
scroll to position [0, 27306]
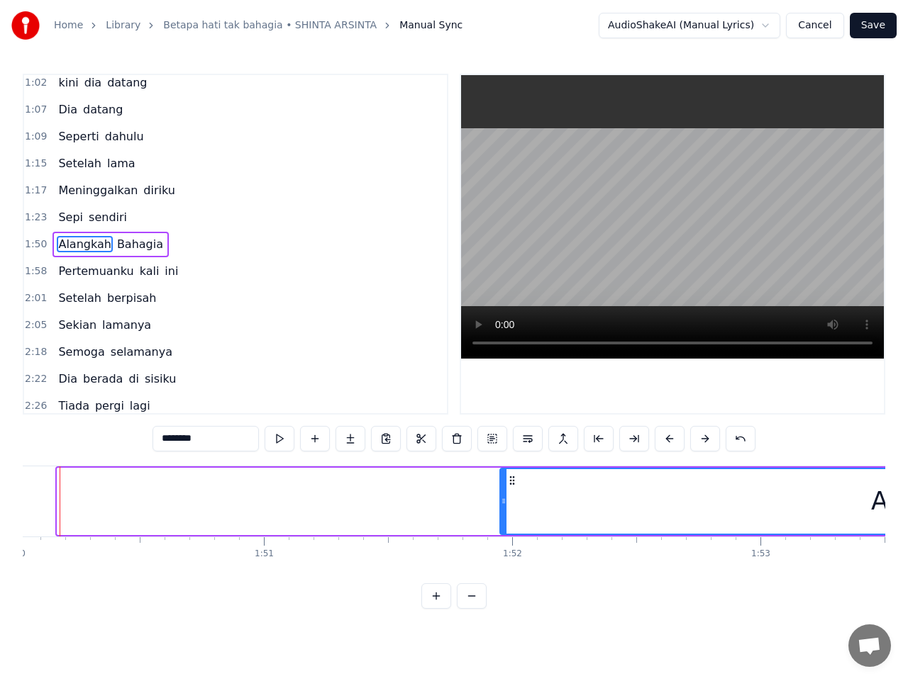
drag, startPoint x: 63, startPoint y: 501, endPoint x: 507, endPoint y: 509, distance: 443.9
click at [507, 509] on div at bounding box center [505, 501] width 6 height 65
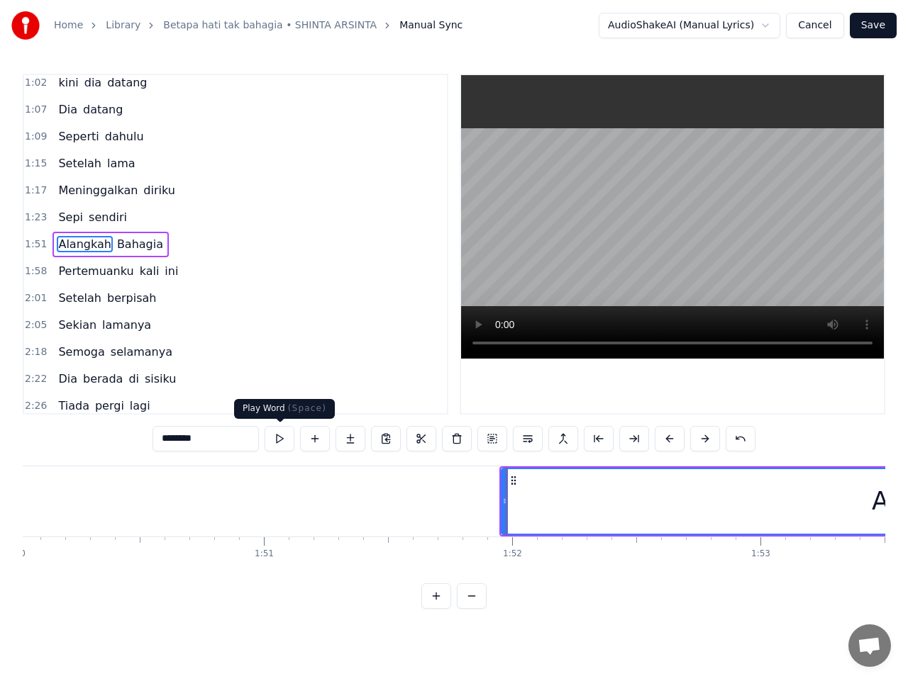
click at [280, 442] on button at bounding box center [279, 439] width 30 height 26
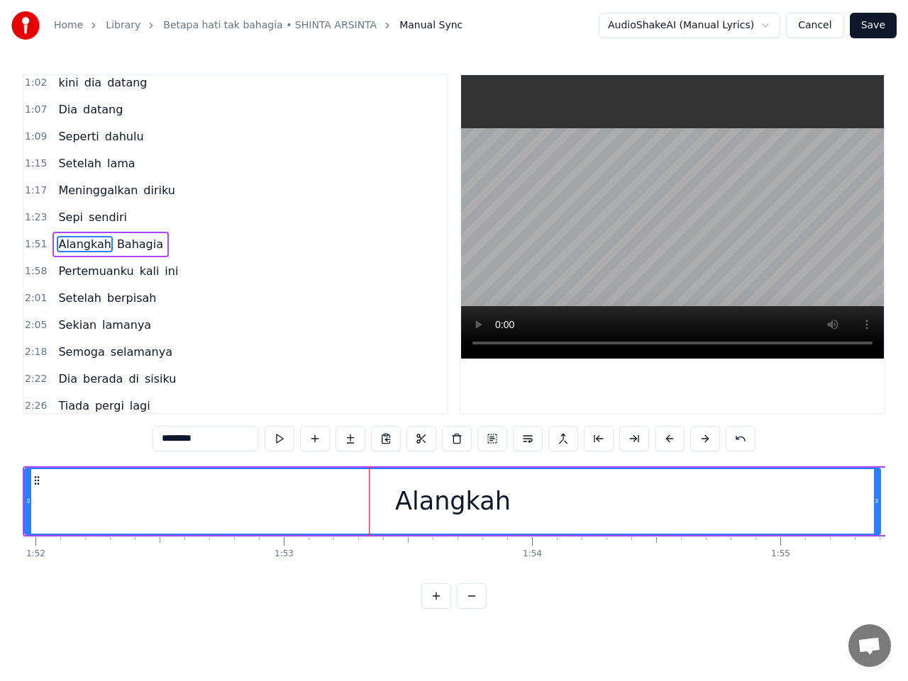
scroll to position [0, 27745]
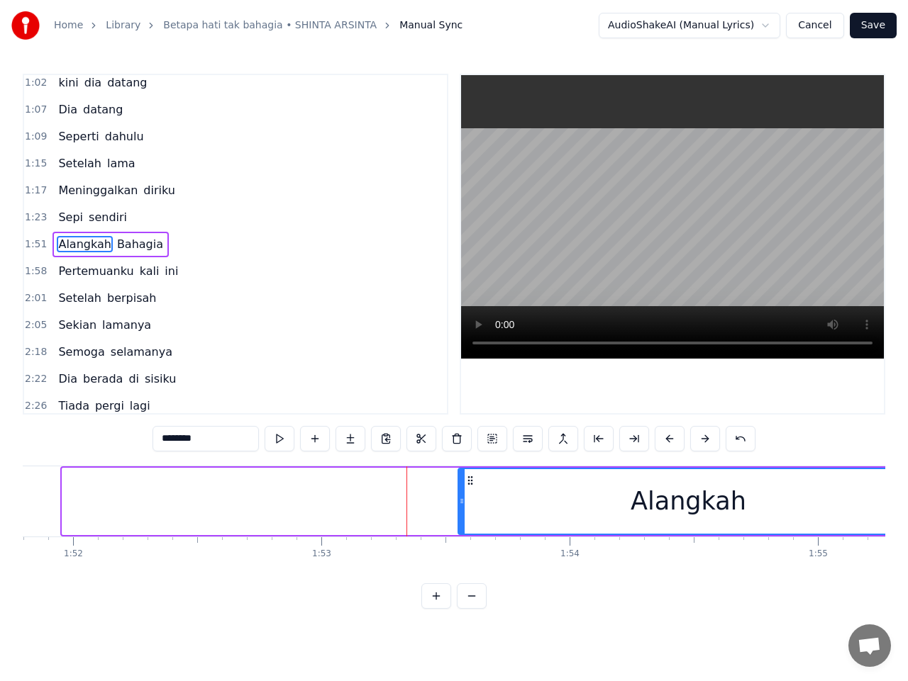
drag, startPoint x: 67, startPoint y: 507, endPoint x: 462, endPoint y: 532, distance: 396.5
click at [462, 532] on div at bounding box center [462, 501] width 6 height 65
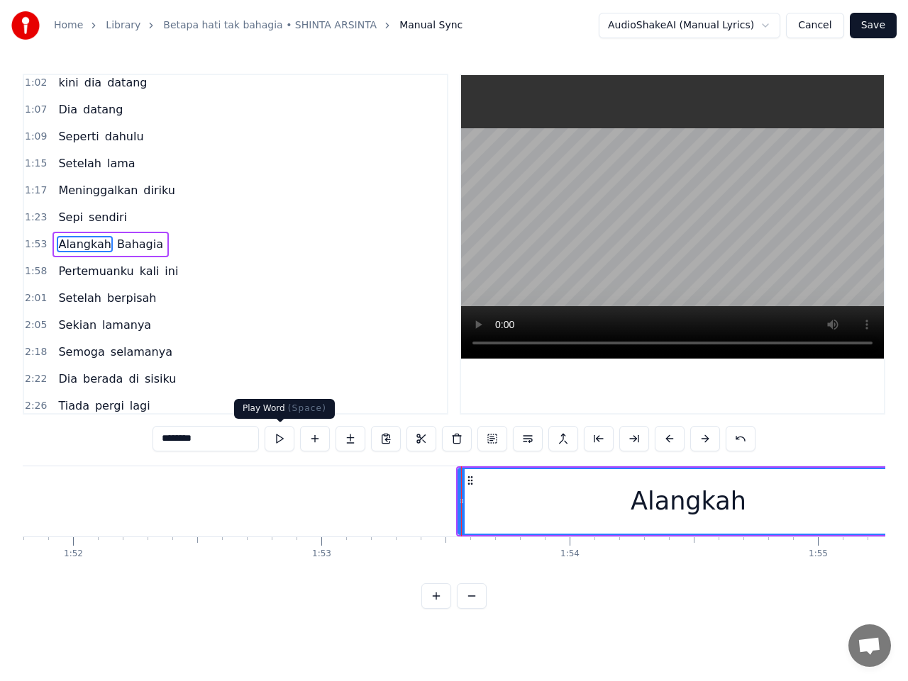
click at [277, 441] on button at bounding box center [279, 439] width 30 height 26
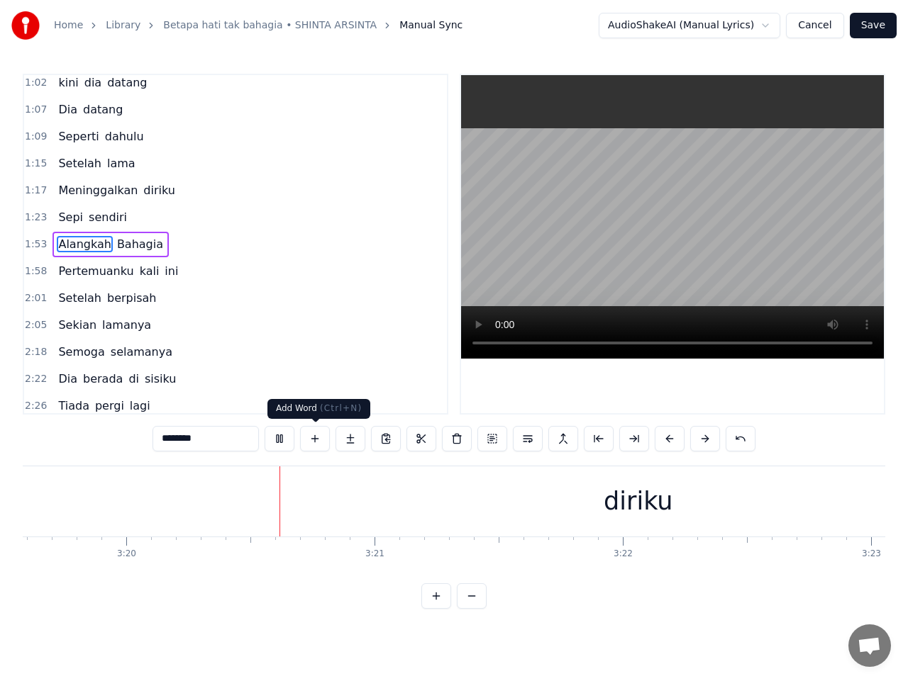
scroll to position [0, 49582]
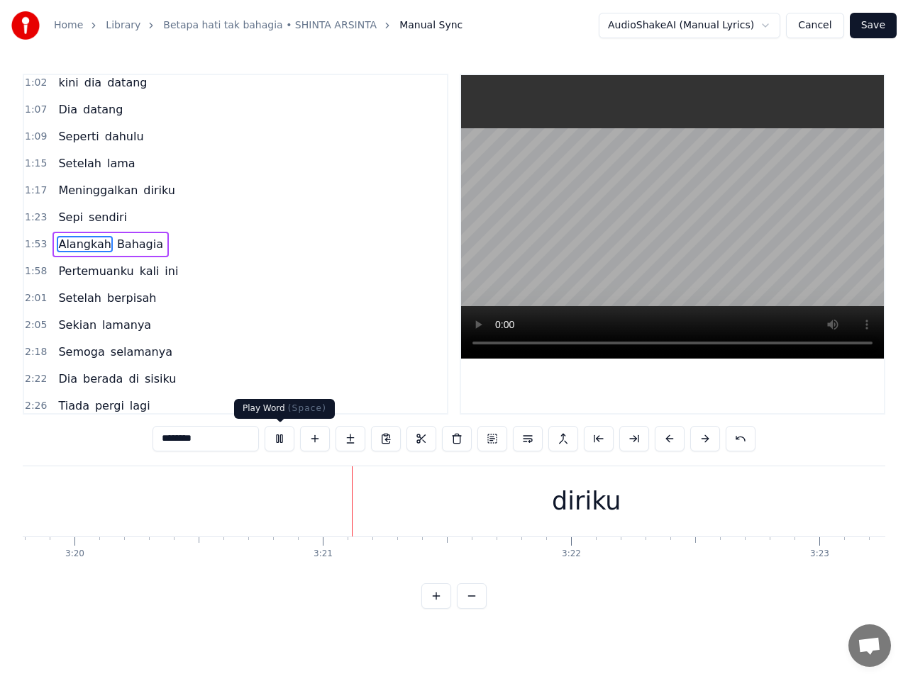
click at [280, 442] on button at bounding box center [279, 439] width 30 height 26
click at [348, 516] on div "diriku" at bounding box center [586, 502] width 2719 height 70
type input "******"
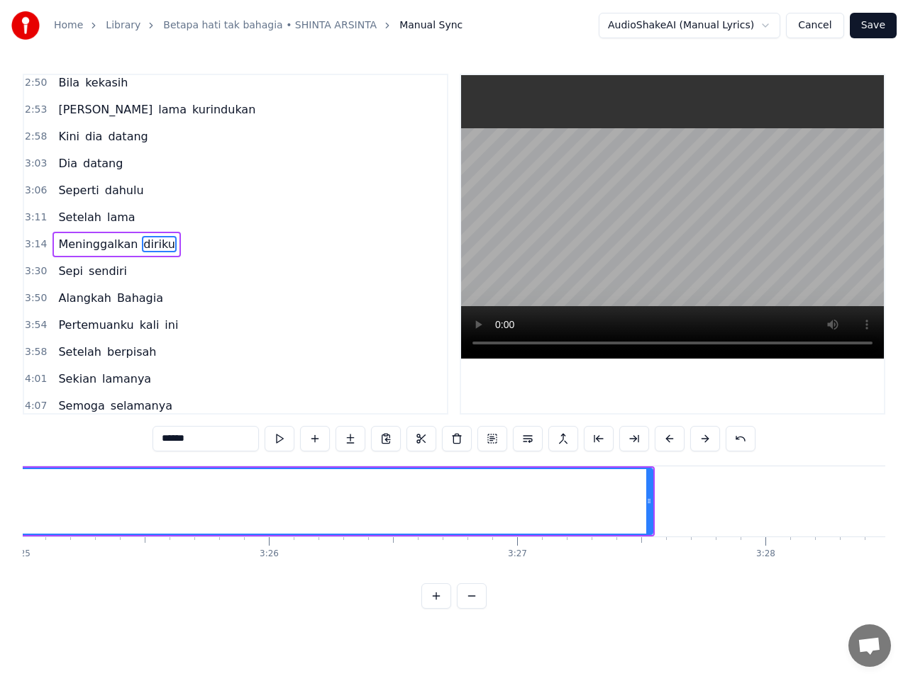
scroll to position [0, 50887]
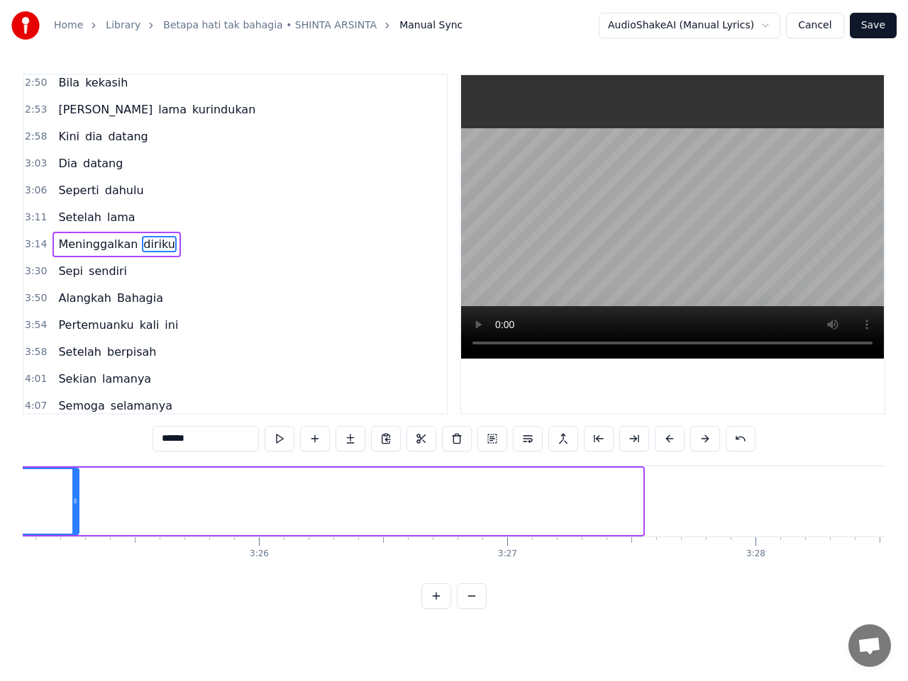
drag, startPoint x: 640, startPoint y: 506, endPoint x: 70, endPoint y: 542, distance: 571.2
click at [76, 539] on div "Betapa Hati tak bahagia Bila kekasih yang lama Kurindukan kini dia datang Dia d…" at bounding box center [454, 519] width 862 height 106
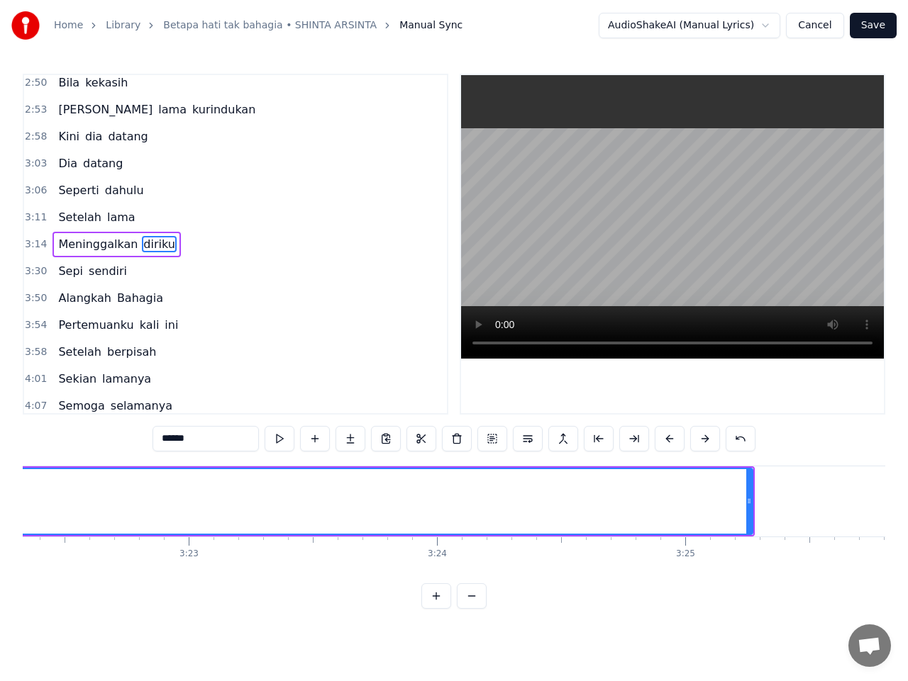
scroll to position [0, 50206]
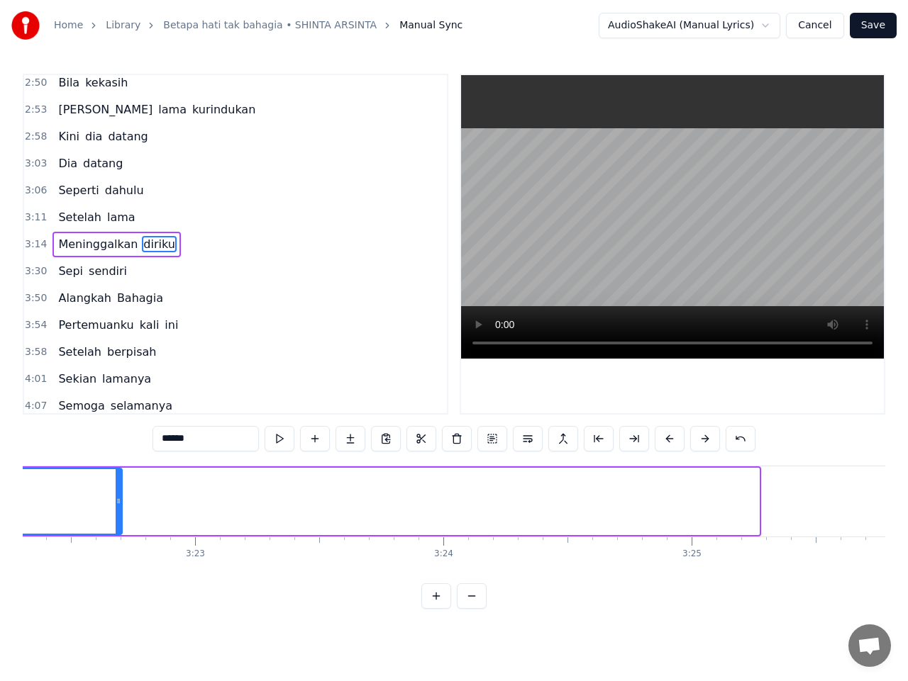
drag, startPoint x: 754, startPoint y: 502, endPoint x: 112, endPoint y: 530, distance: 642.3
click at [116, 530] on div at bounding box center [119, 501] width 6 height 65
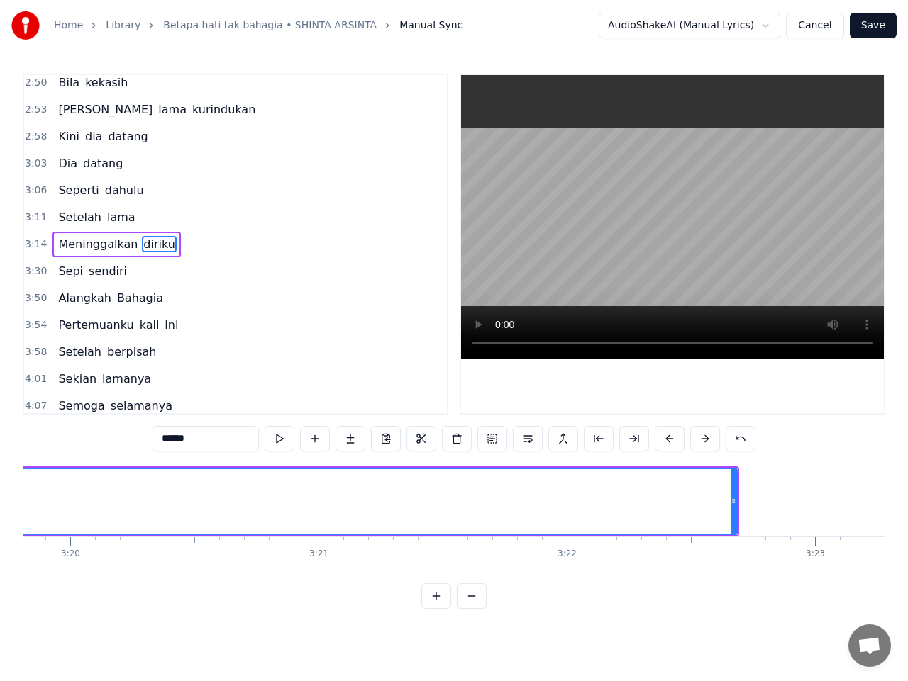
scroll to position [0, 49610]
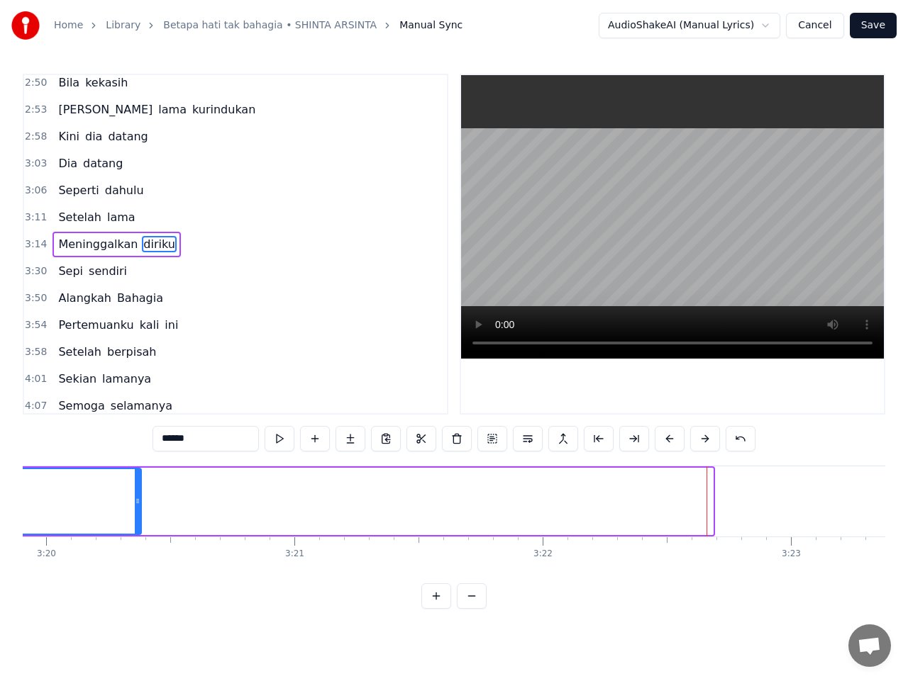
drag, startPoint x: 709, startPoint y: 503, endPoint x: 127, endPoint y: 535, distance: 583.0
click at [135, 530] on div at bounding box center [138, 501] width 6 height 65
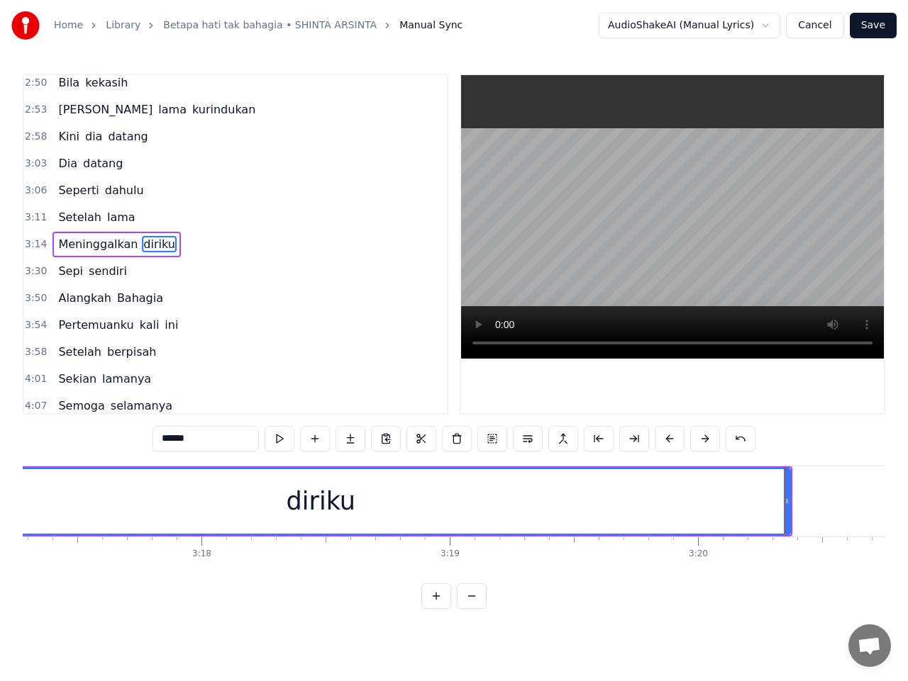
scroll to position [0, 48958]
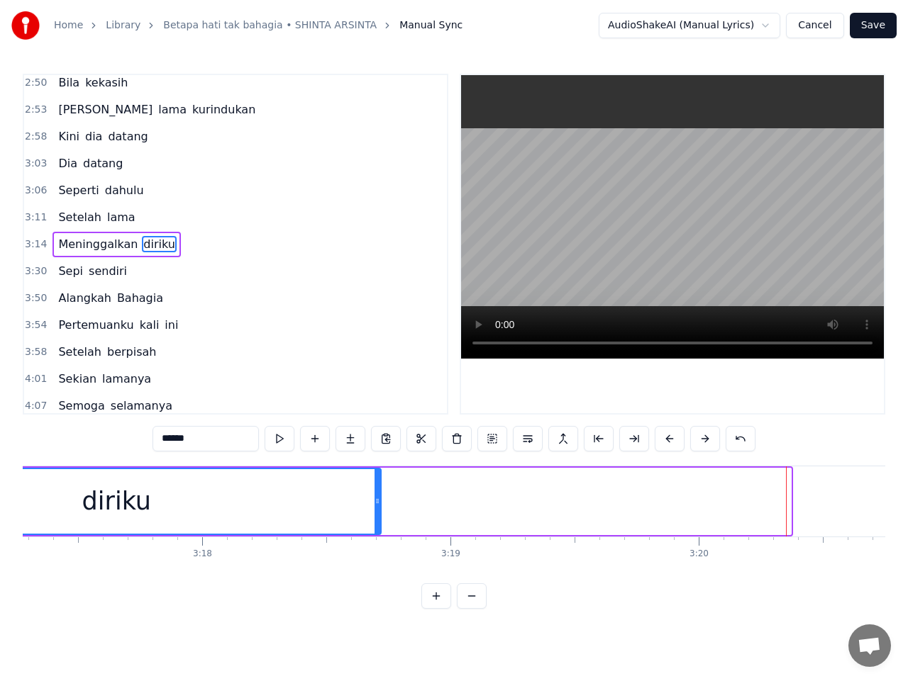
drag, startPoint x: 788, startPoint y: 503, endPoint x: 378, endPoint y: 511, distance: 409.9
click at [378, 511] on div at bounding box center [377, 501] width 6 height 65
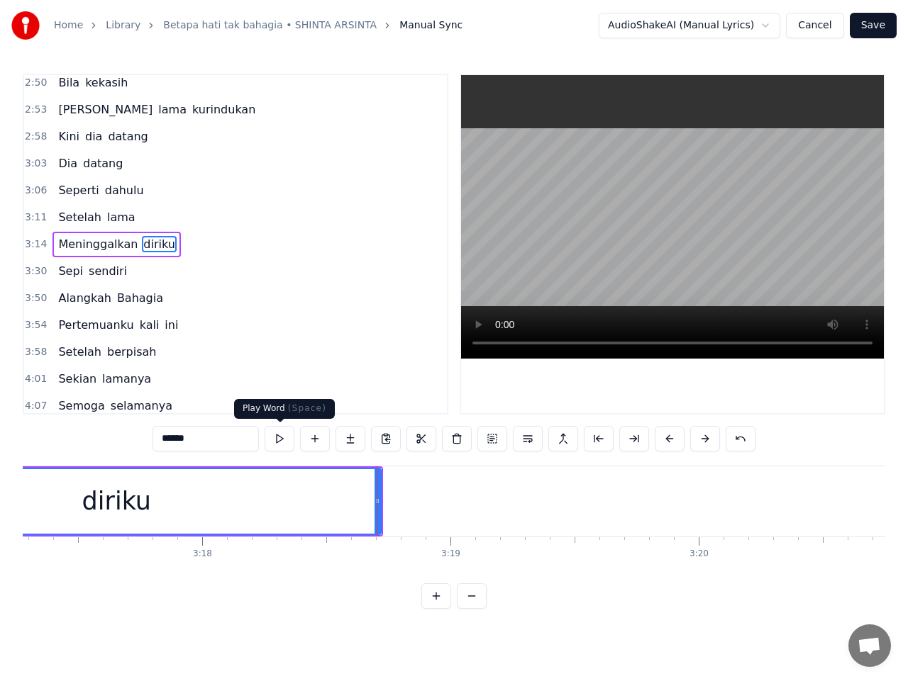
click at [282, 440] on button at bounding box center [279, 439] width 30 height 26
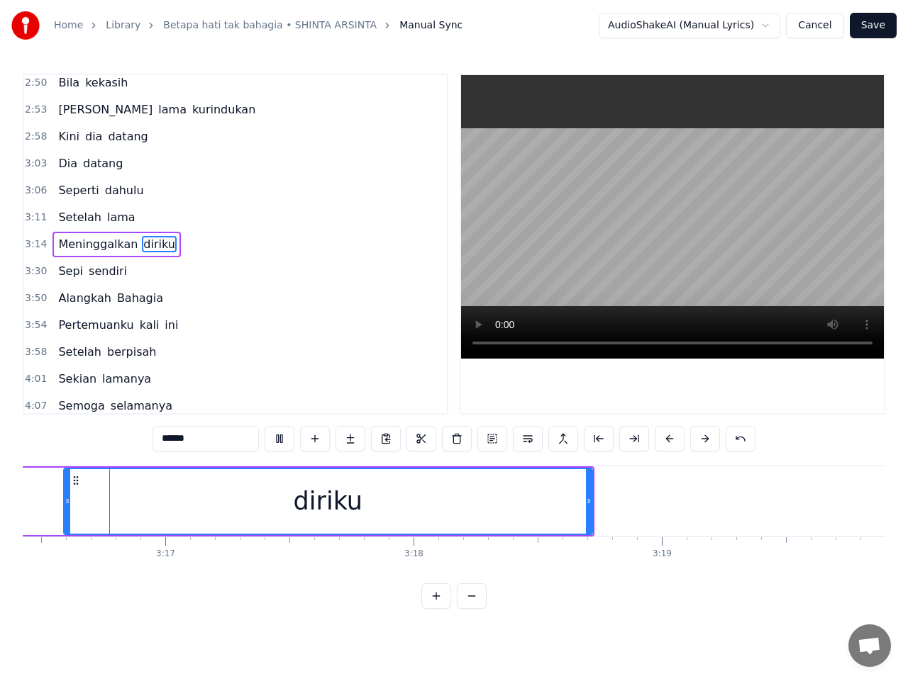
scroll to position [0, 48759]
click at [40, 272] on span "3:30" at bounding box center [36, 271] width 22 height 14
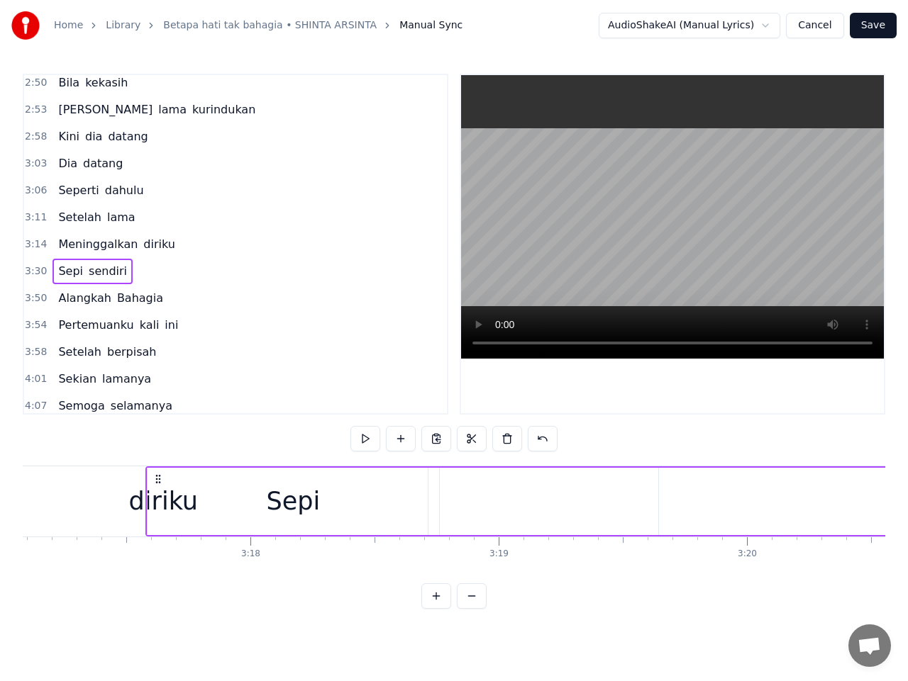
scroll to position [0, 48892]
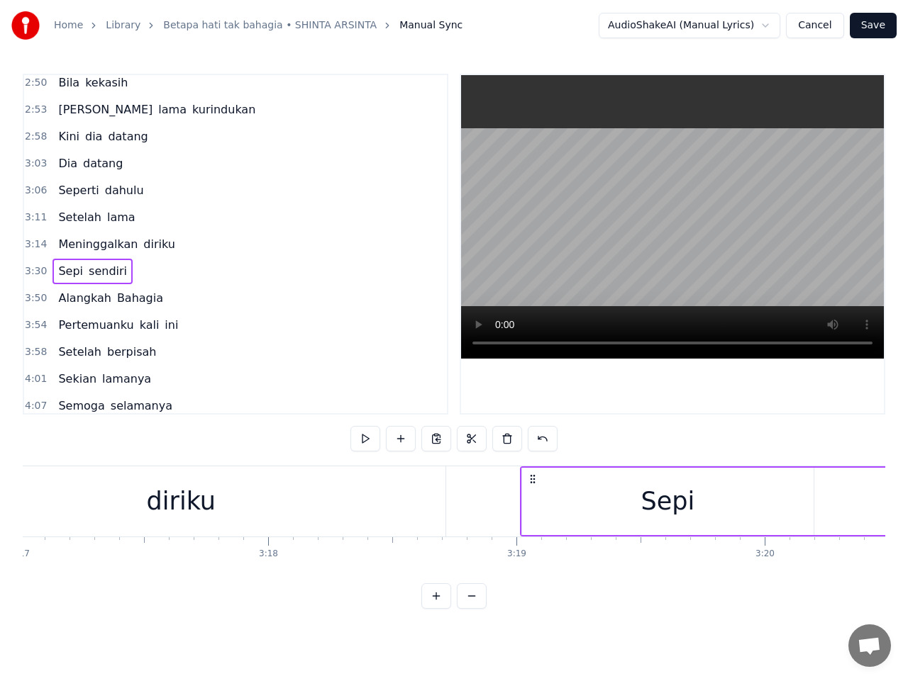
drag, startPoint x: 106, startPoint y: 476, endPoint x: 532, endPoint y: 493, distance: 425.7
click at [362, 435] on button at bounding box center [365, 439] width 30 height 26
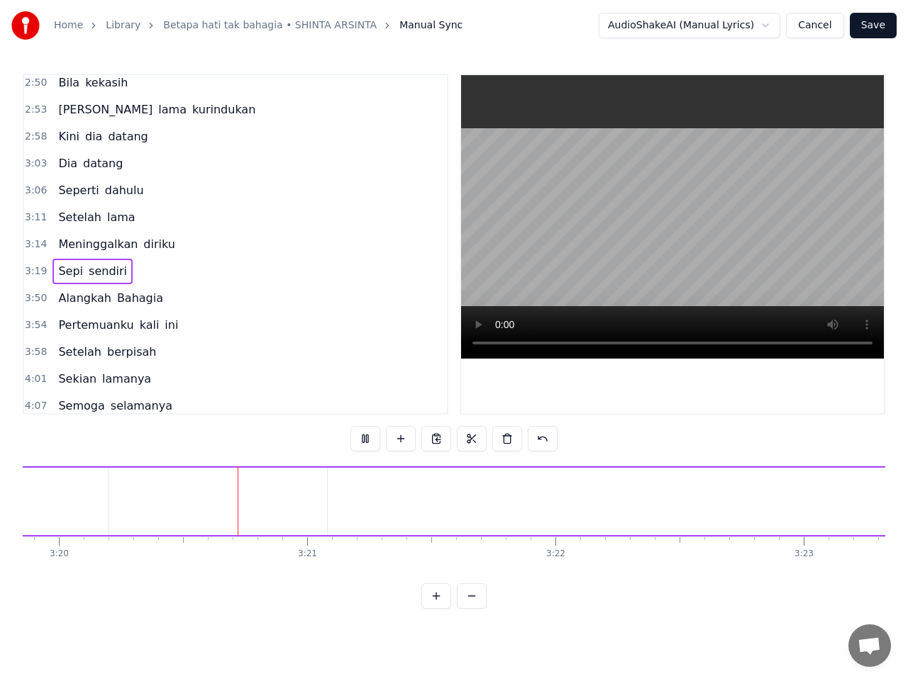
scroll to position [0, 49622]
click at [362, 438] on button at bounding box center [365, 439] width 30 height 26
click at [104, 273] on span "sendiri" at bounding box center [107, 271] width 41 height 16
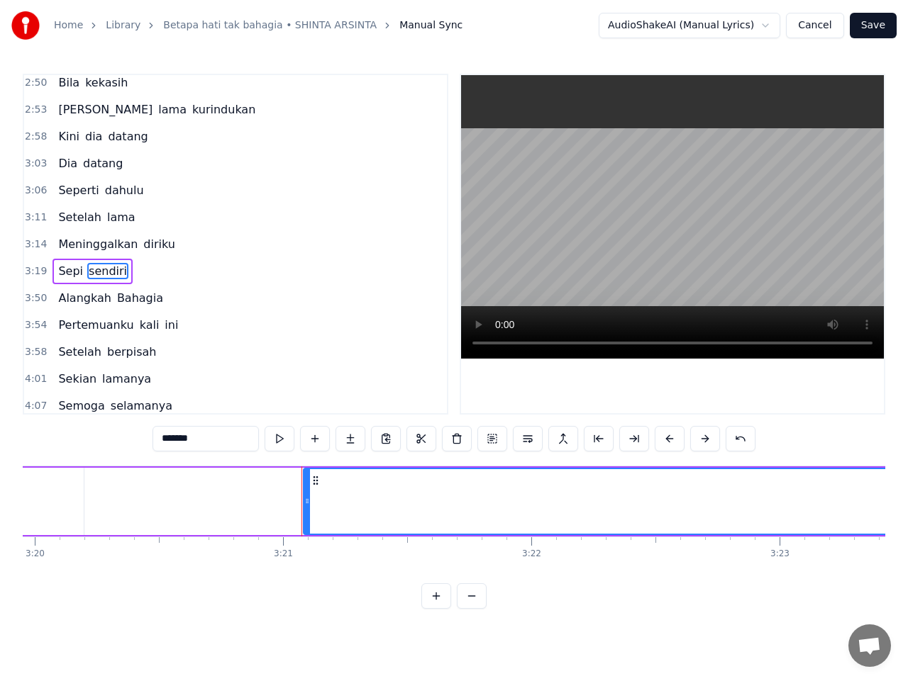
scroll to position [625, 0]
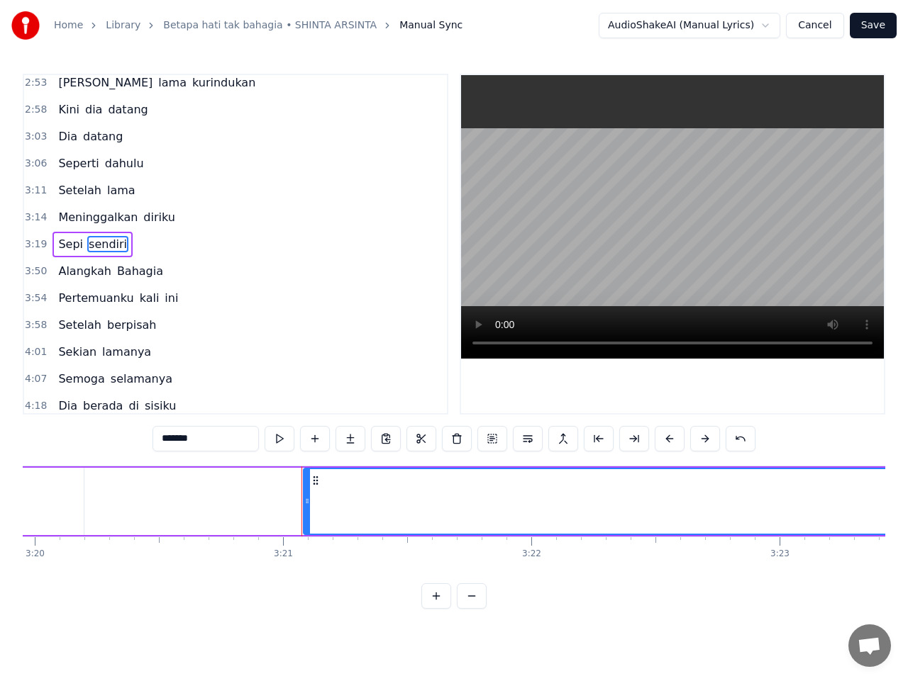
click at [65, 250] on span "Sepi" at bounding box center [71, 244] width 28 height 16
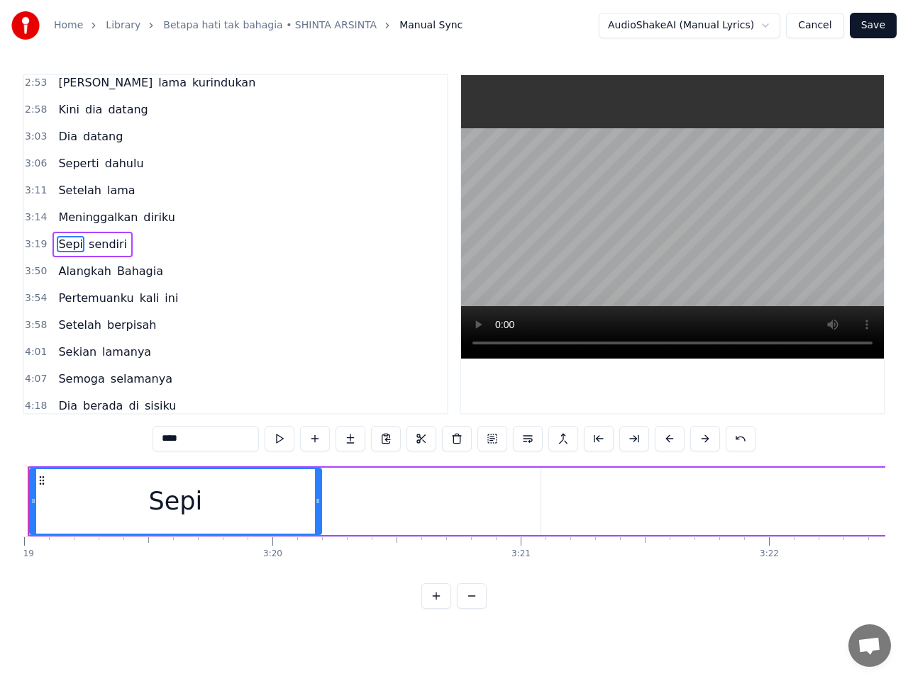
scroll to position [0, 49317]
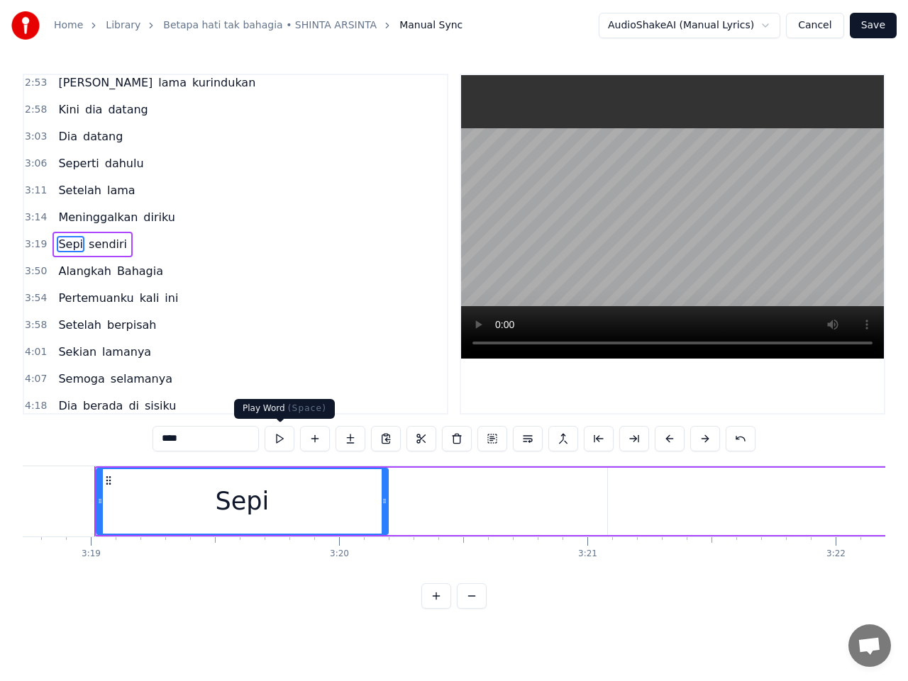
click at [279, 435] on button at bounding box center [279, 439] width 30 height 26
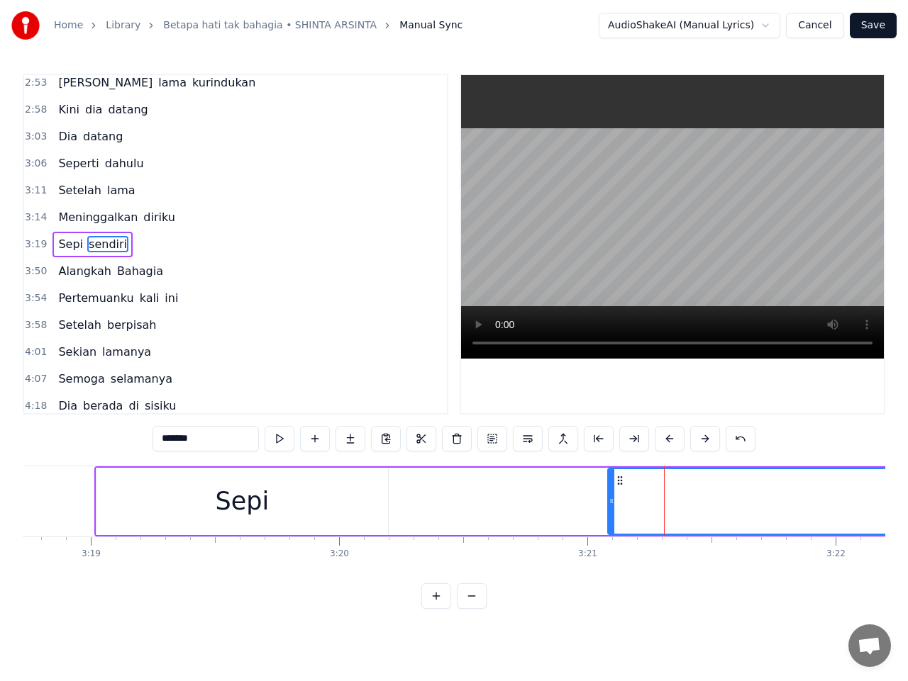
click at [611, 502] on icon at bounding box center [611, 501] width 6 height 11
click at [279, 442] on button at bounding box center [279, 439] width 30 height 26
click at [279, 435] on button at bounding box center [279, 439] width 30 height 26
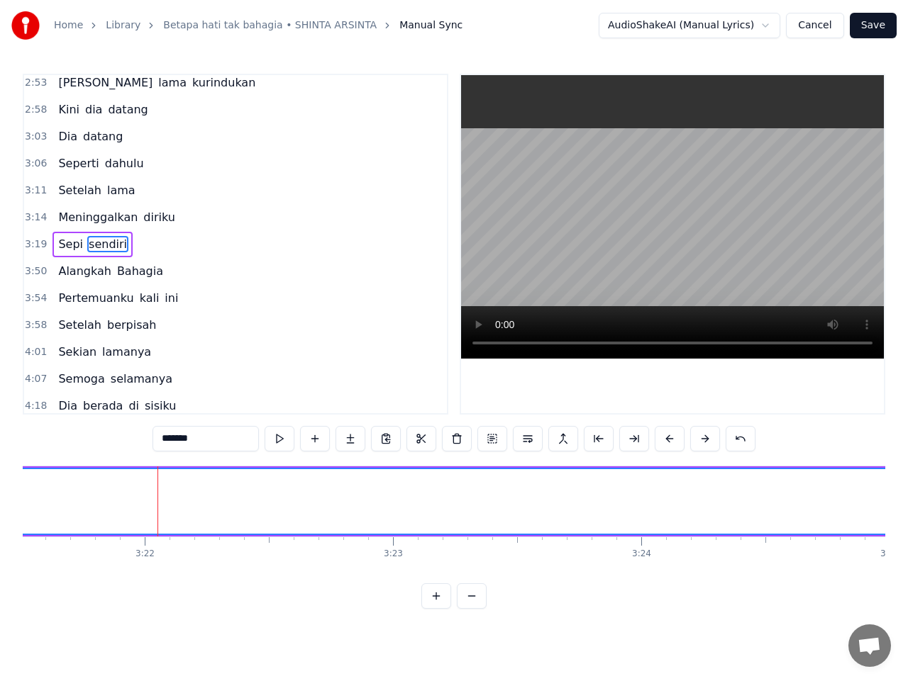
scroll to position [0, 50071]
click at [61, 249] on span "Sepi" at bounding box center [71, 244] width 28 height 16
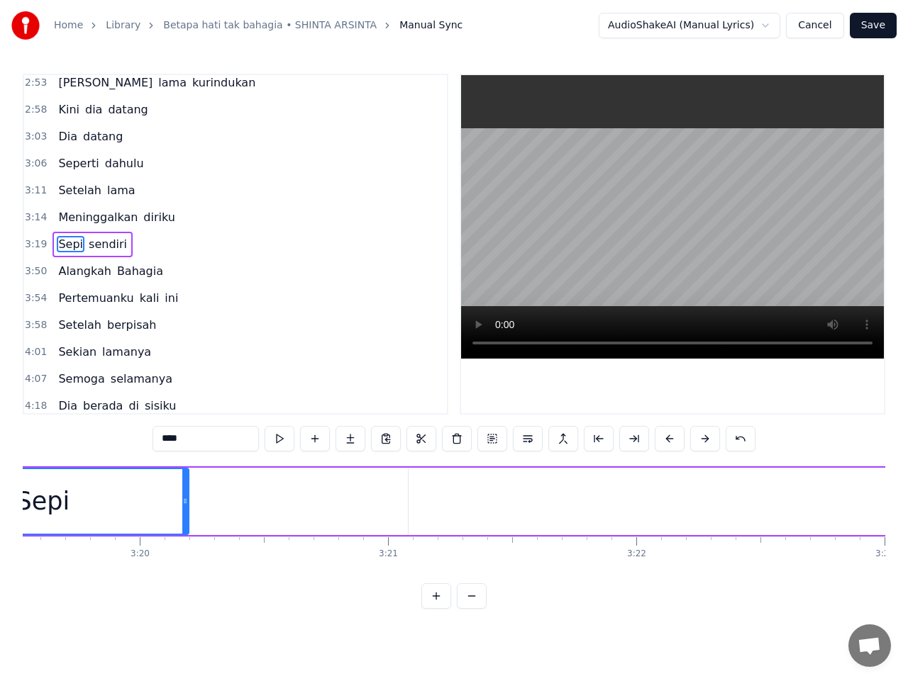
scroll to position [0, 49317]
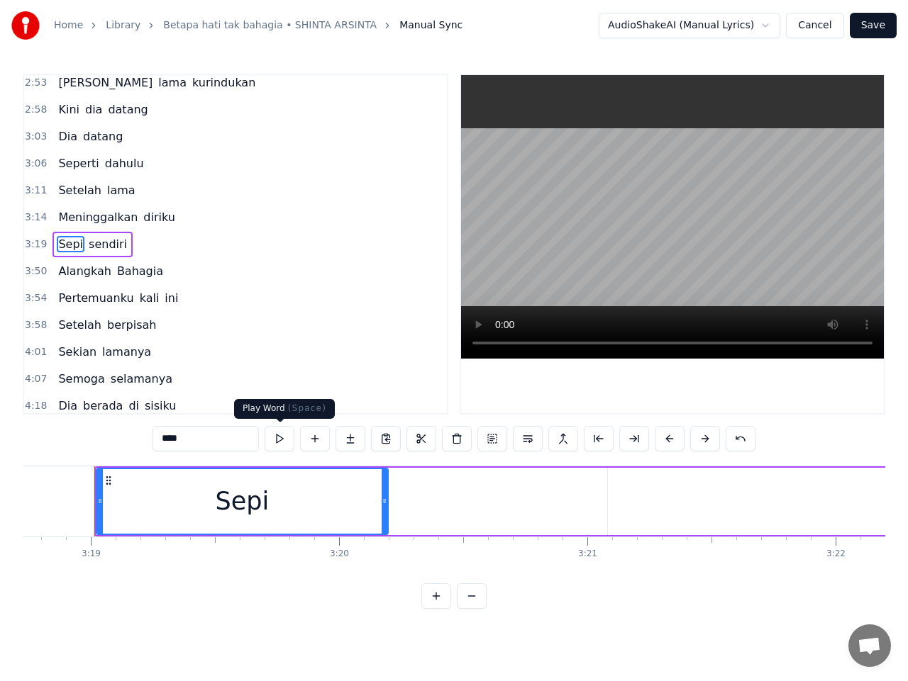
click at [282, 440] on button at bounding box center [279, 439] width 30 height 26
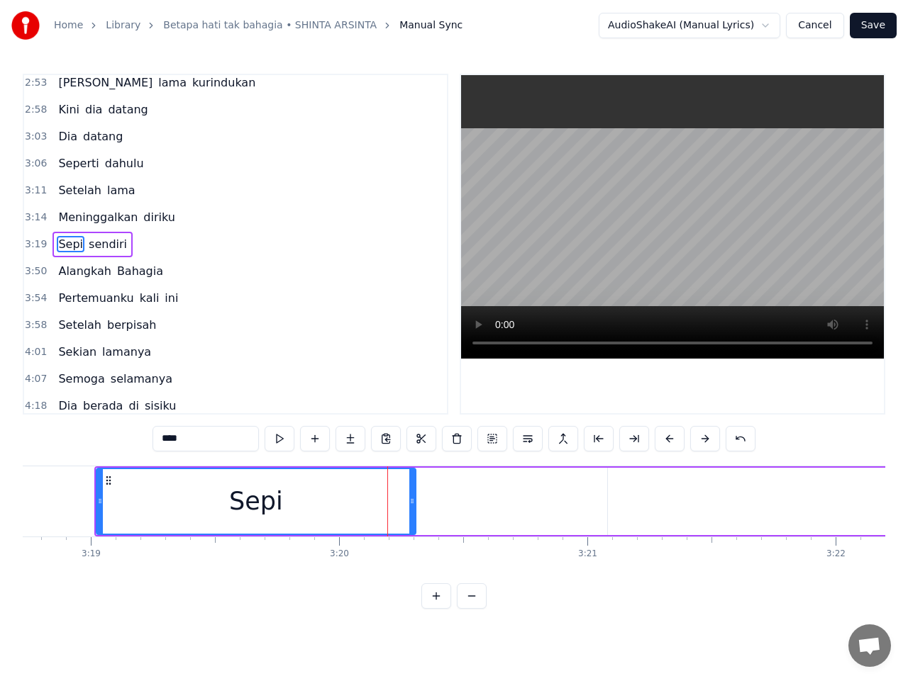
drag, startPoint x: 384, startPoint y: 505, endPoint x: 411, endPoint y: 505, distance: 27.7
click at [411, 505] on icon at bounding box center [412, 501] width 6 height 11
click at [275, 442] on button at bounding box center [279, 439] width 30 height 26
type input "*******"
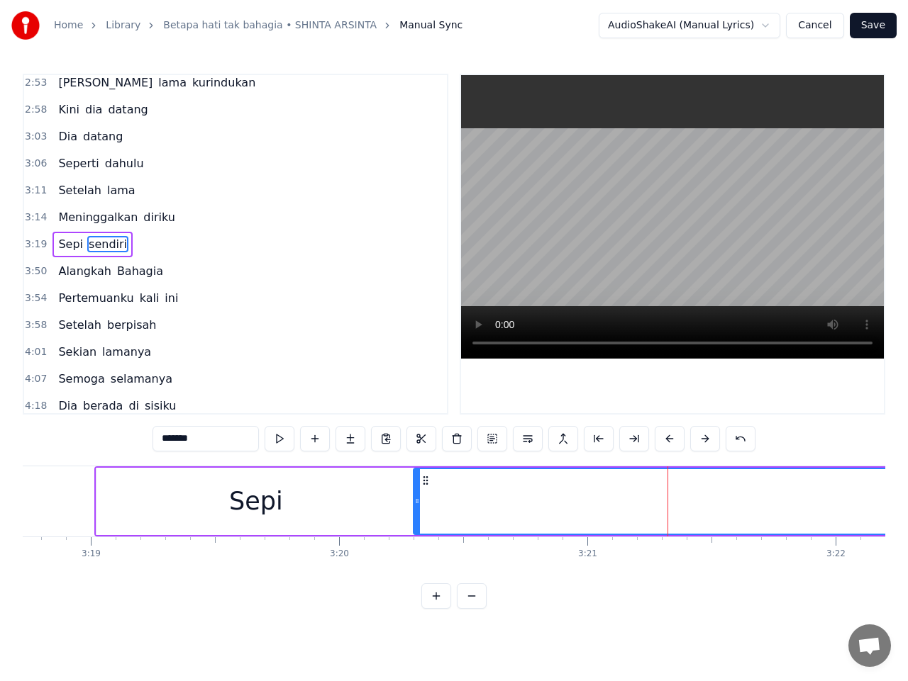
drag, startPoint x: 610, startPoint y: 504, endPoint x: 416, endPoint y: 501, distance: 194.3
click at [416, 501] on icon at bounding box center [417, 501] width 6 height 11
click at [28, 238] on span "3:19" at bounding box center [36, 245] width 22 height 14
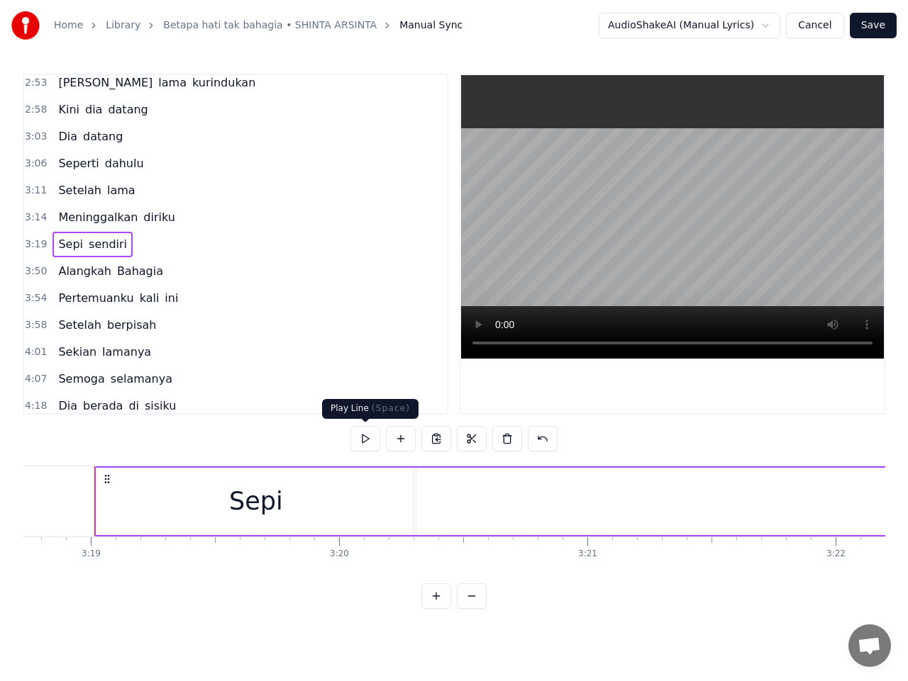
click at [364, 441] on button at bounding box center [365, 439] width 30 height 26
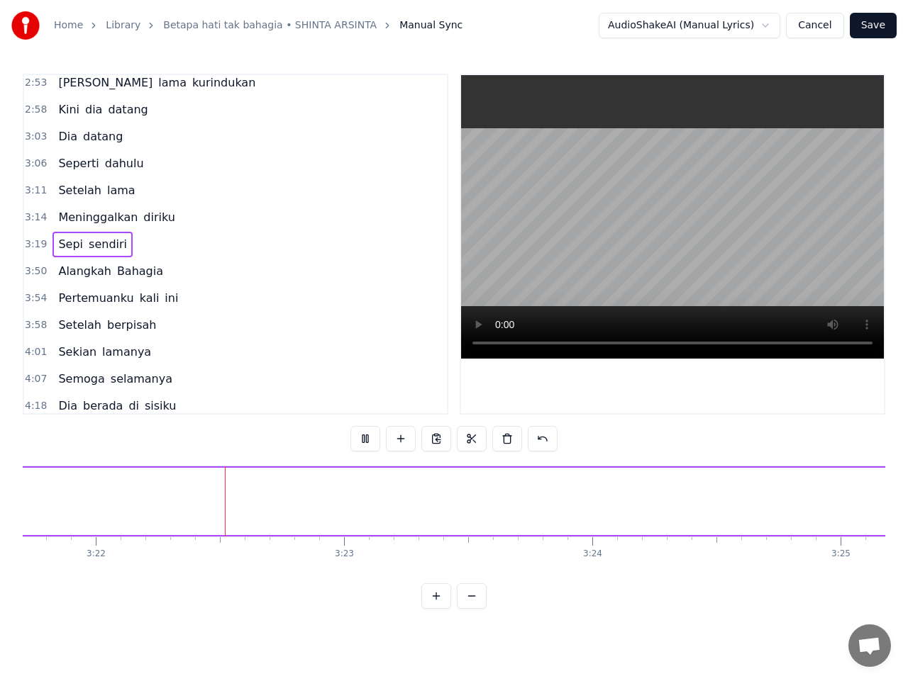
scroll to position [0, 50095]
click at [368, 440] on button at bounding box center [365, 439] width 30 height 26
click at [338, 494] on div "sendiri" at bounding box center [269, 501] width 2719 height 67
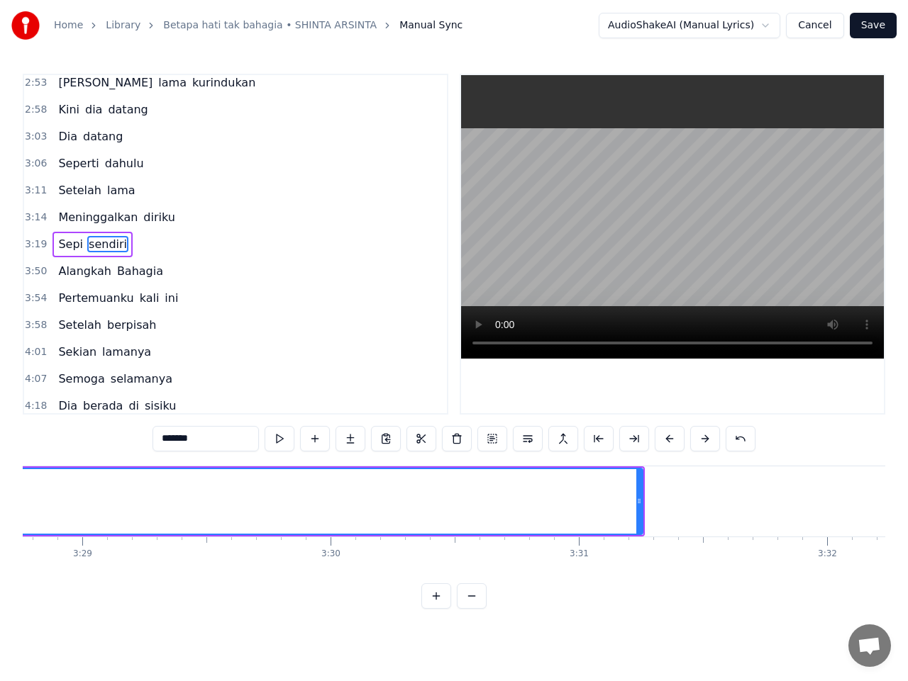
scroll to position [0, 51813]
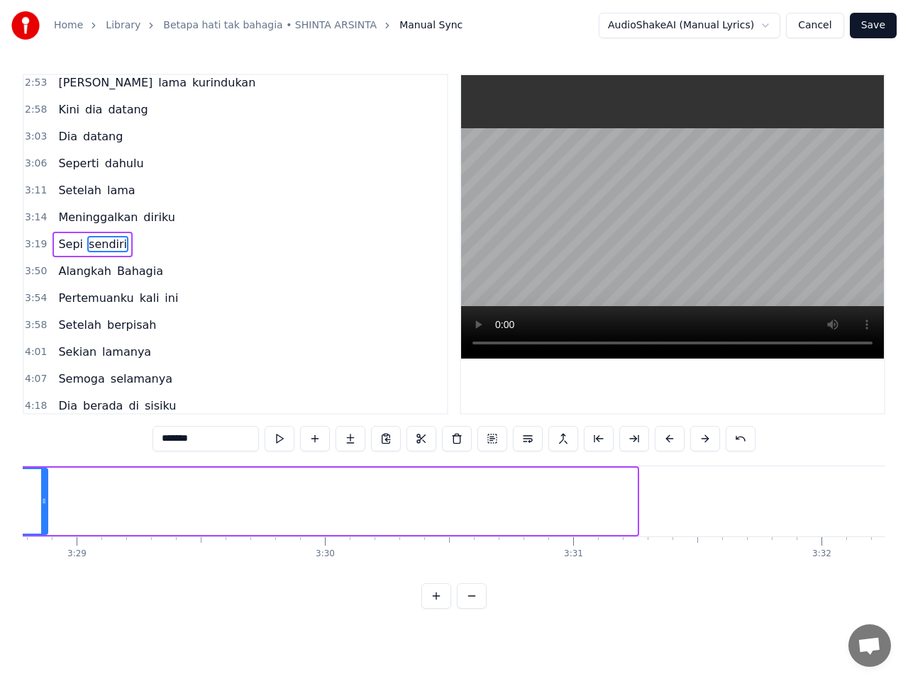
drag, startPoint x: 634, startPoint y: 503, endPoint x: 43, endPoint y: 511, distance: 591.4
click at [43, 511] on div at bounding box center [44, 501] width 6 height 65
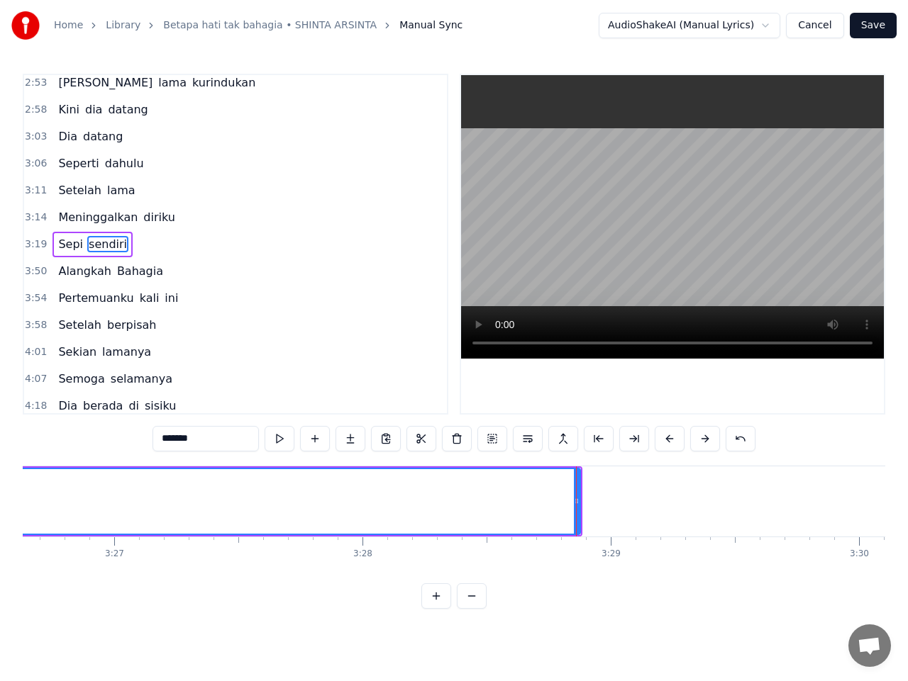
scroll to position [0, 51251]
drag, startPoint x: 605, startPoint y: 503, endPoint x: 540, endPoint y: 499, distance: 64.6
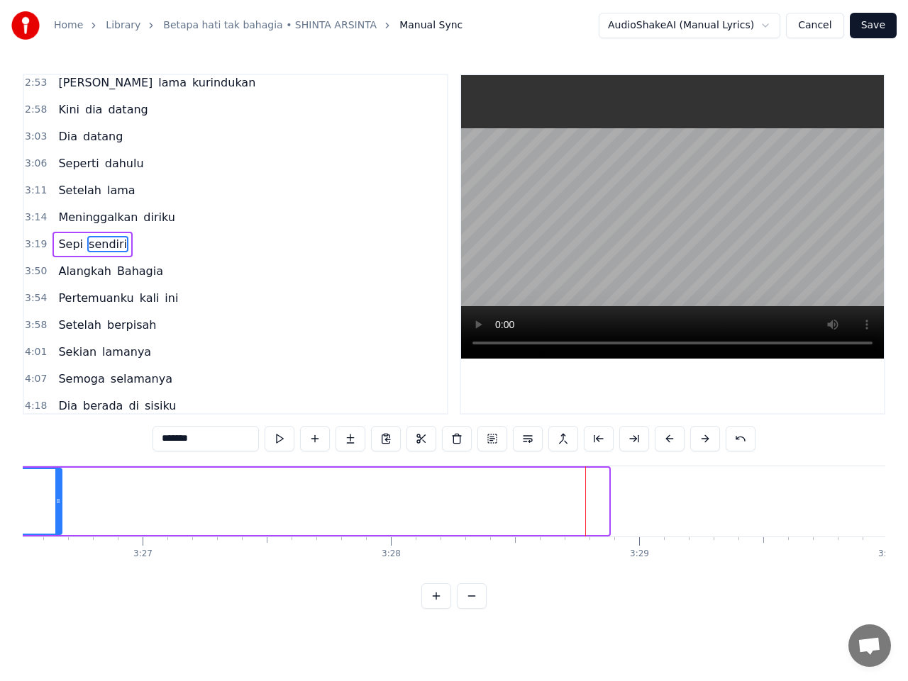
drag, startPoint x: 606, startPoint y: 502, endPoint x: 48, endPoint y: 504, distance: 558.7
click at [55, 498] on icon at bounding box center [58, 501] width 6 height 11
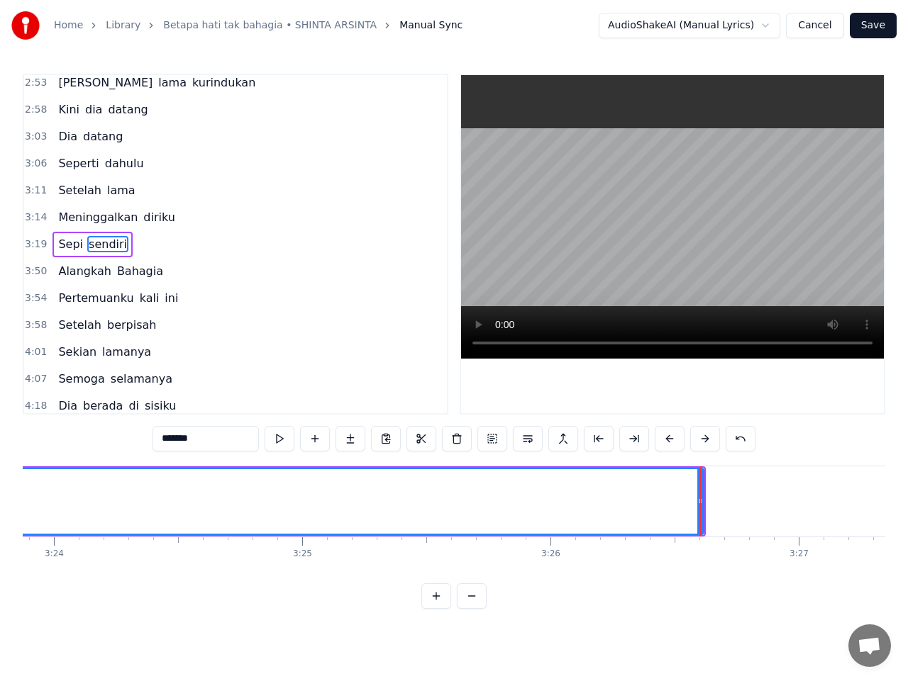
scroll to position [0, 50577]
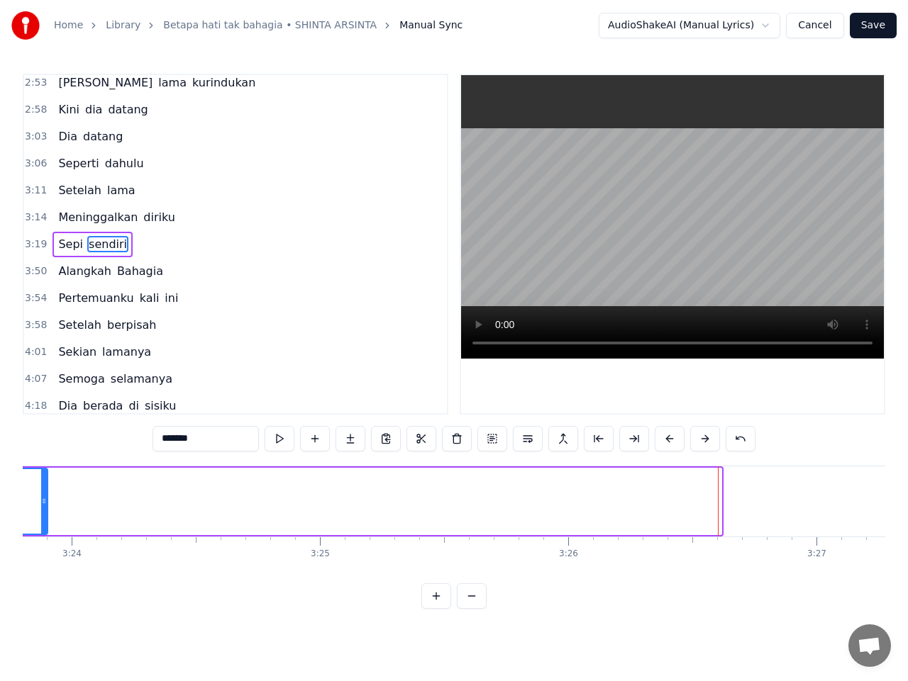
drag, startPoint x: 715, startPoint y: 498, endPoint x: 24, endPoint y: 503, distance: 690.6
click at [41, 503] on icon at bounding box center [44, 501] width 6 height 11
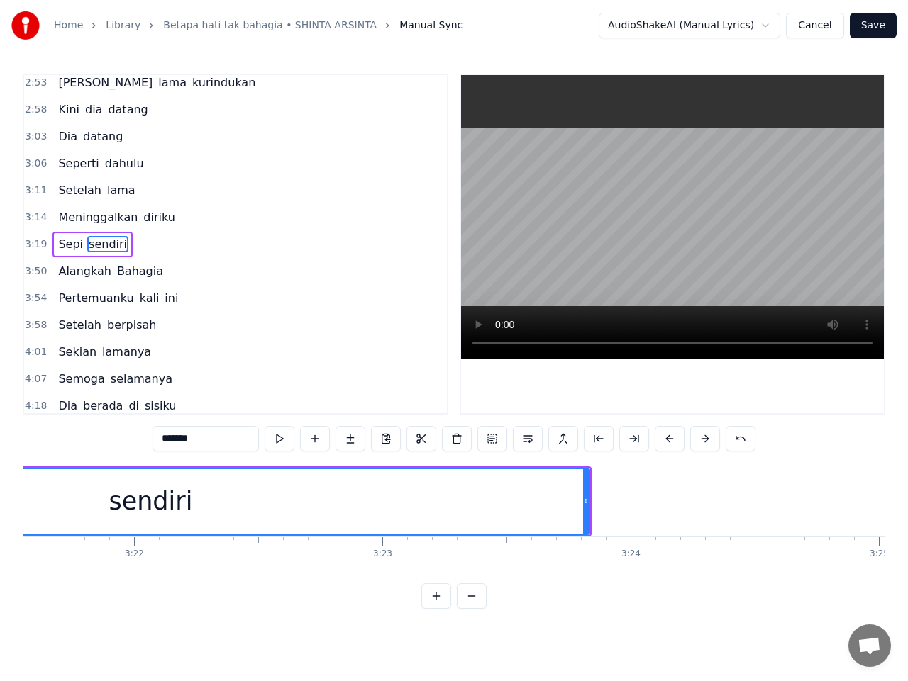
scroll to position [0, 49996]
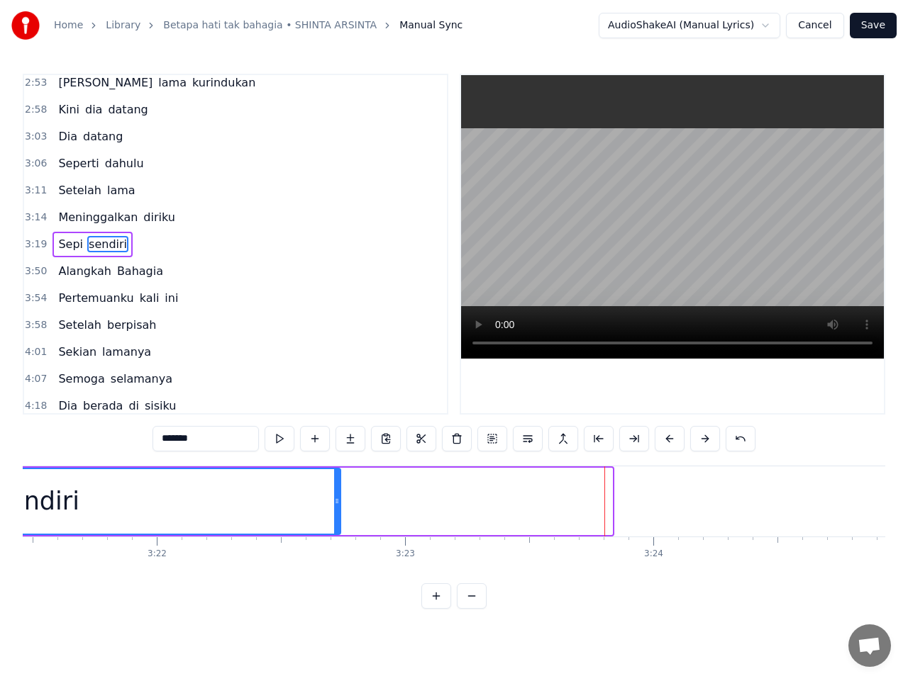
drag, startPoint x: 608, startPoint y: 503, endPoint x: 336, endPoint y: 496, distance: 271.6
click at [336, 496] on icon at bounding box center [337, 501] width 6 height 11
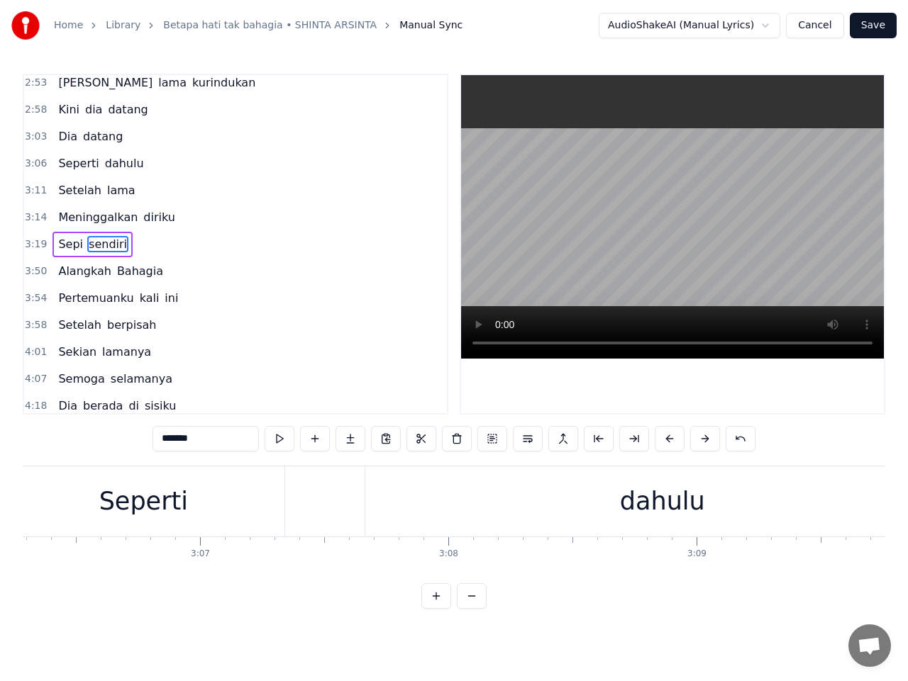
scroll to position [0, 45469]
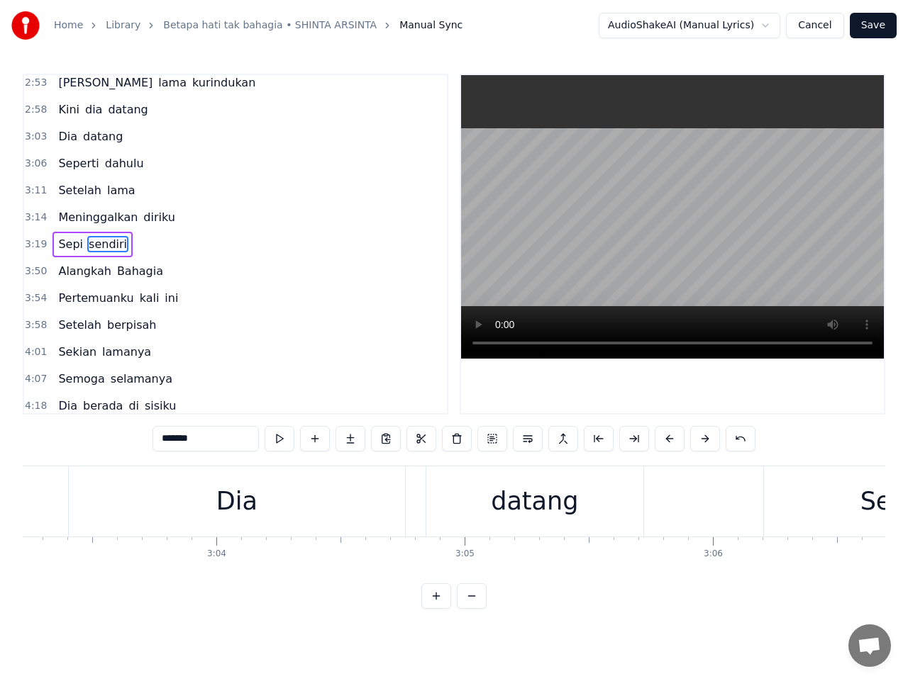
click at [35, 243] on span "3:19" at bounding box center [36, 245] width 22 height 14
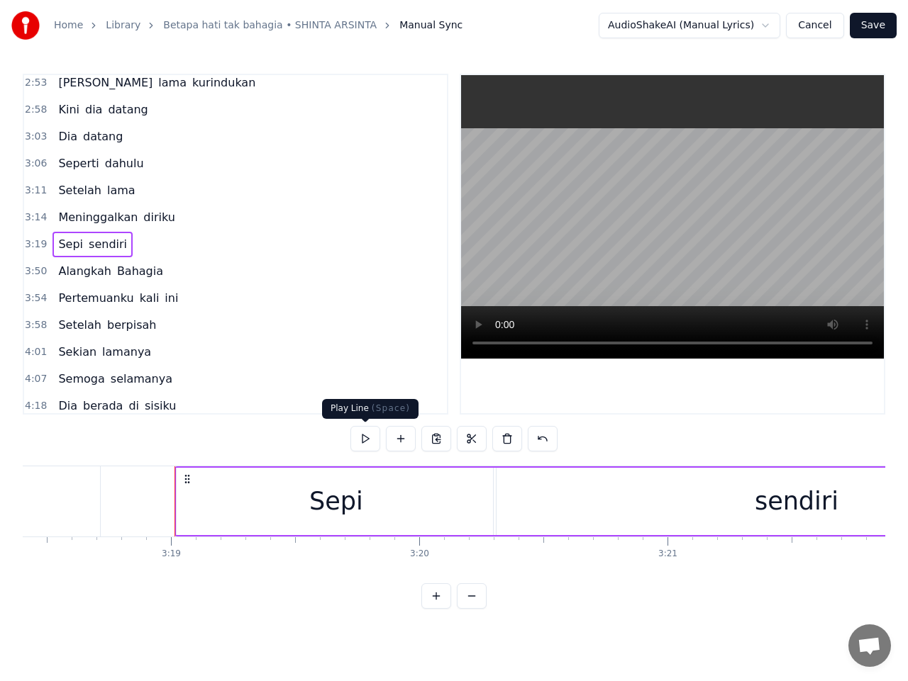
scroll to position [0, 49317]
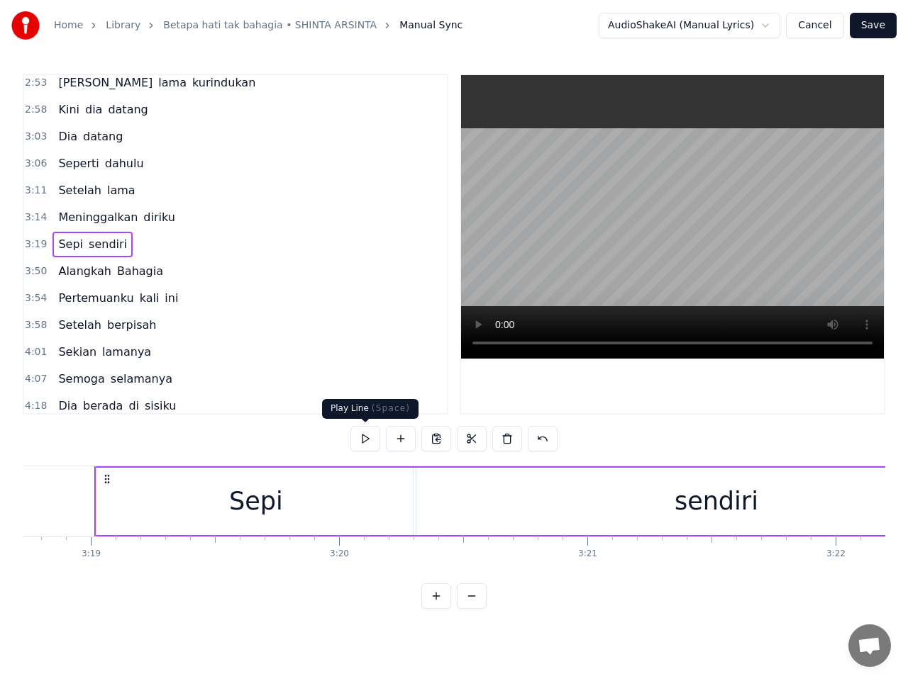
click at [364, 440] on button at bounding box center [365, 439] width 30 height 26
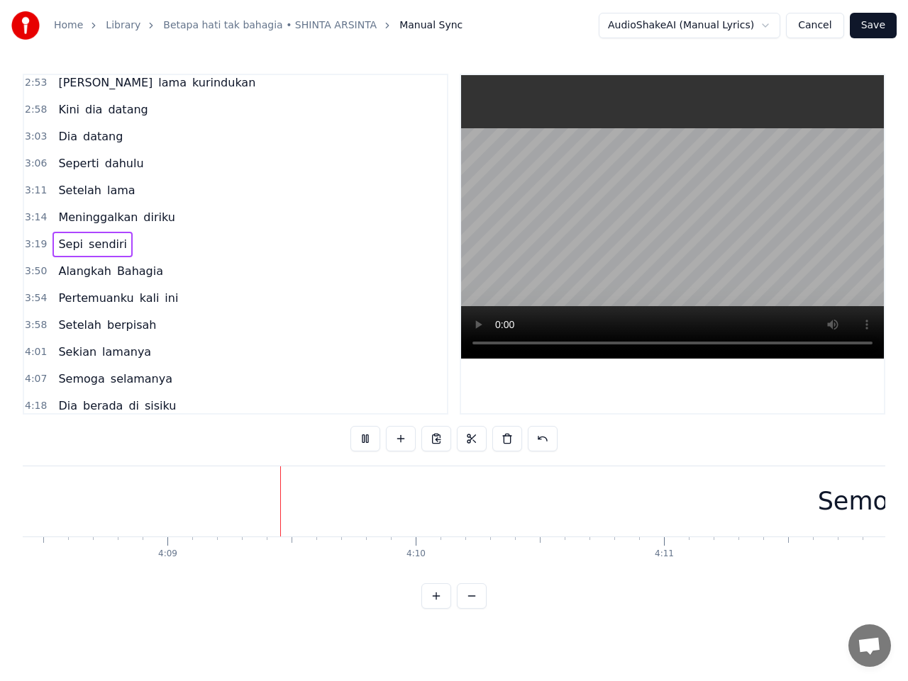
scroll to position [0, 61702]
click at [542, 486] on div "Semoga" at bounding box center [815, 502] width 1994 height 70
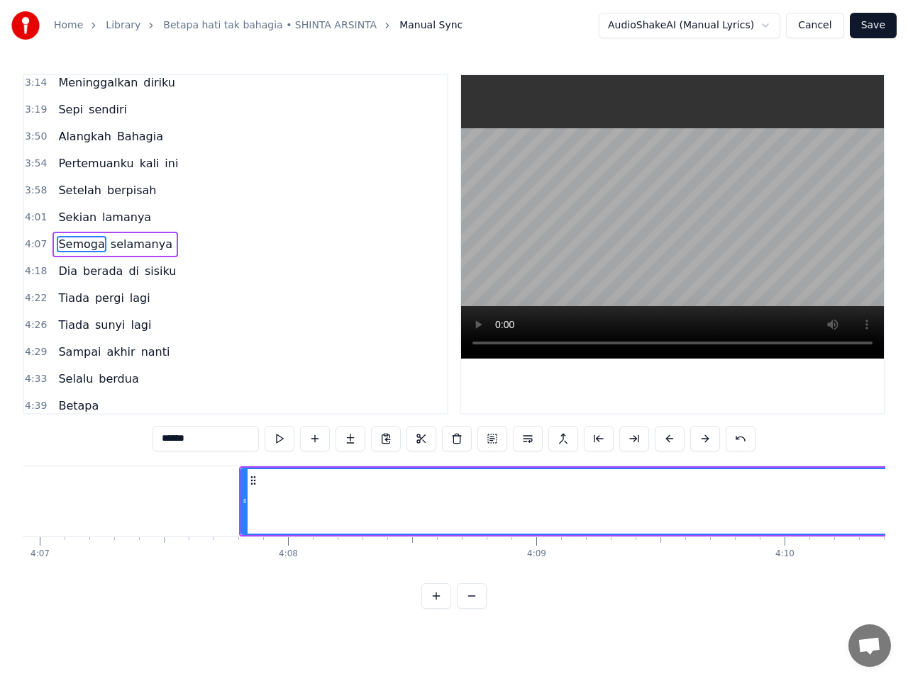
scroll to position [0, 61276]
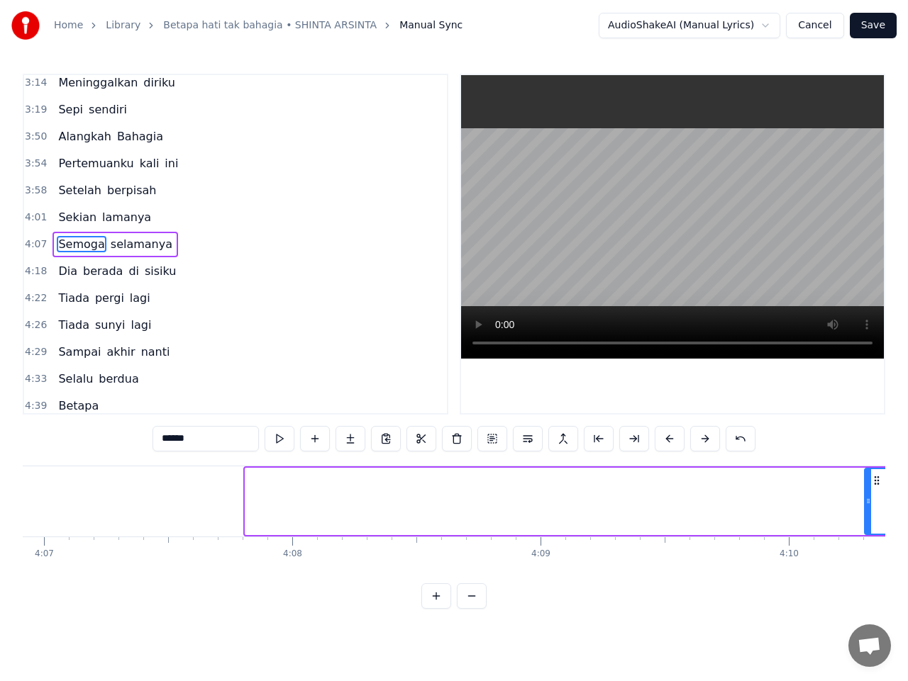
drag, startPoint x: 248, startPoint y: 503, endPoint x: 868, endPoint y: 553, distance: 621.8
click at [868, 553] on div "Betapa Hati tak bahagia Bila kekasih yang lama Kurindukan kini dia datang Dia d…" at bounding box center [454, 519] width 862 height 106
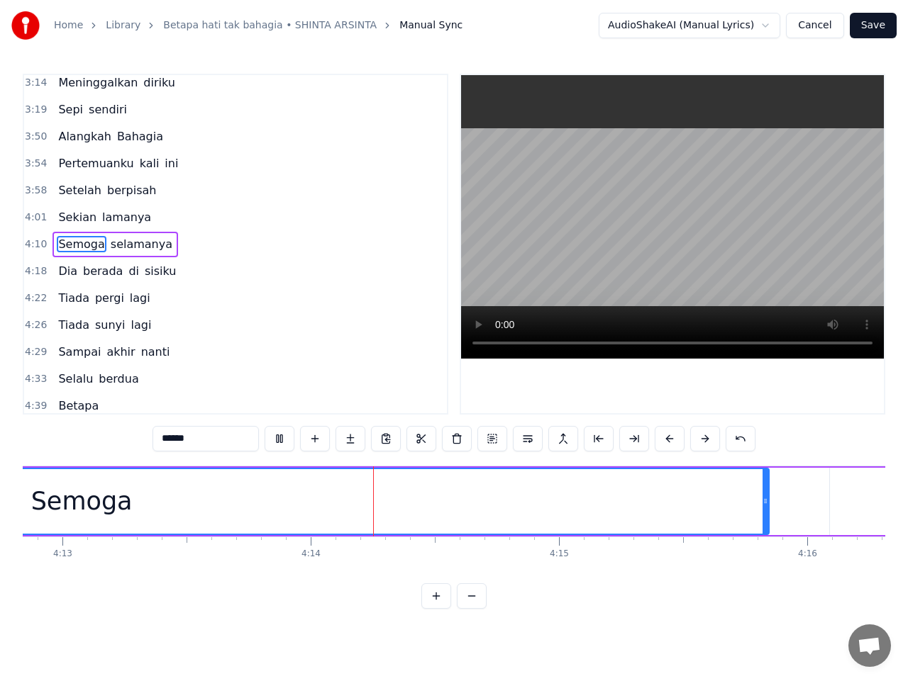
scroll to position [0, 62926]
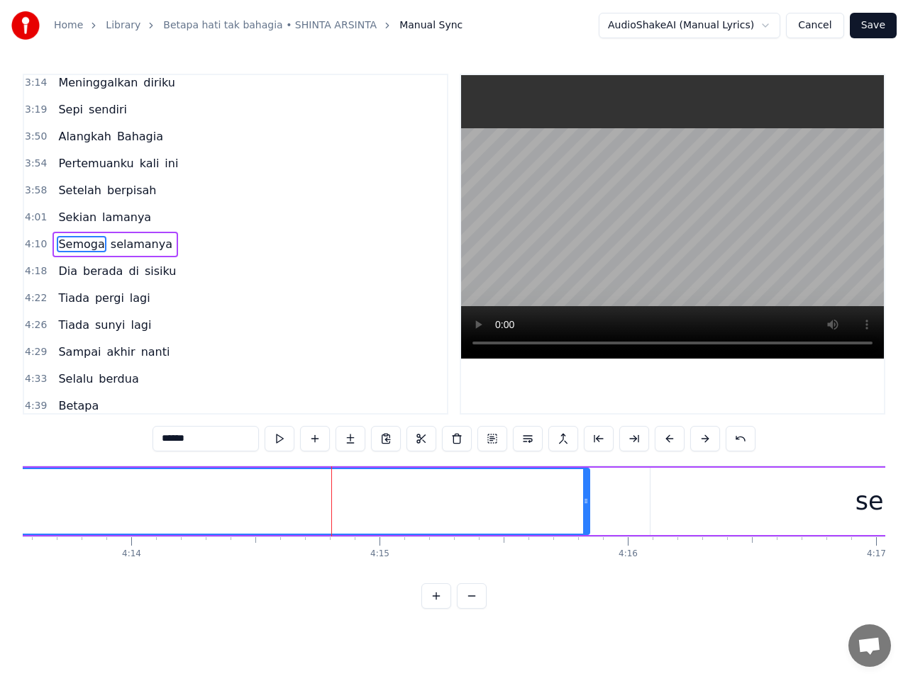
click at [75, 245] on span "Semoga" at bounding box center [81, 244] width 49 height 16
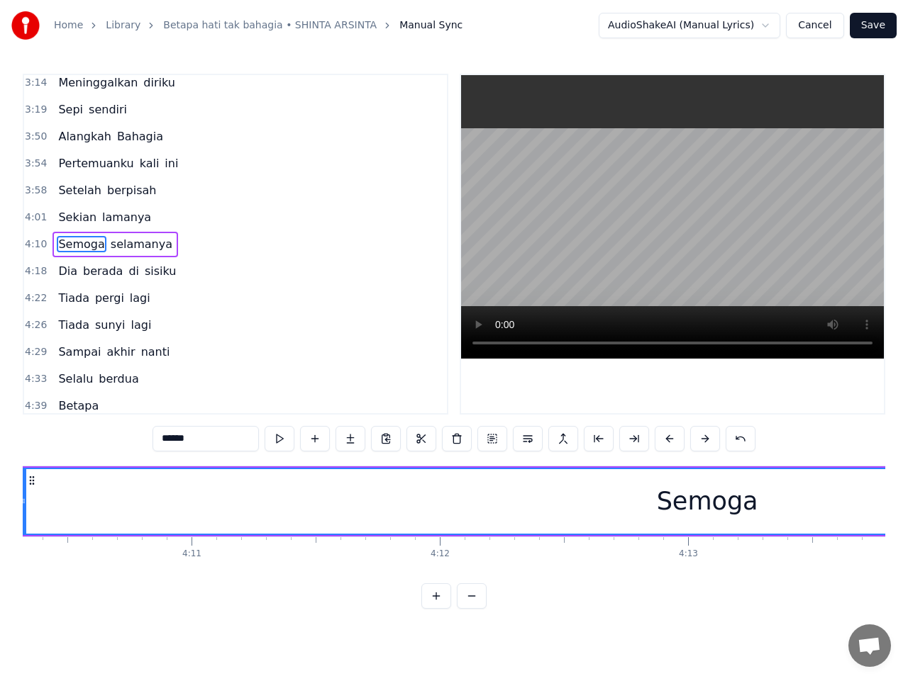
scroll to position [0, 62046]
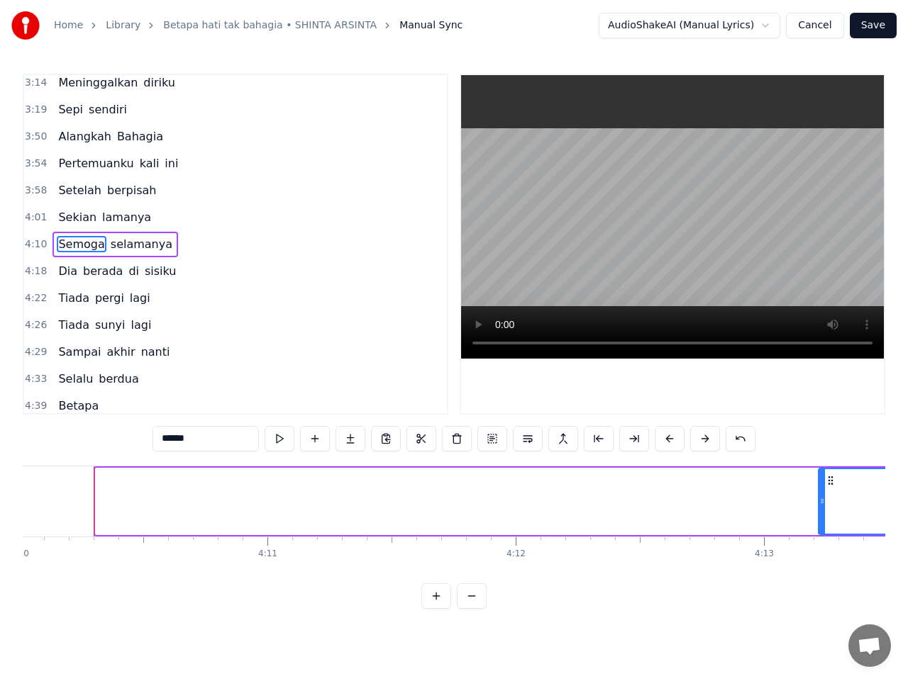
drag, startPoint x: 101, startPoint y: 501, endPoint x: 824, endPoint y: 534, distance: 724.0
click at [824, 531] on div at bounding box center [822, 501] width 6 height 65
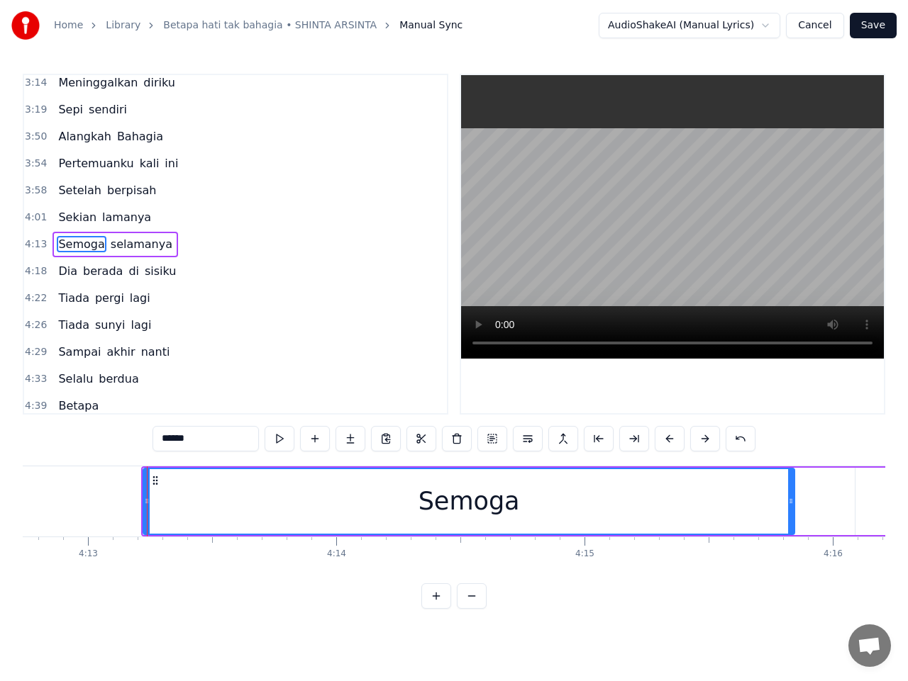
scroll to position [0, 62775]
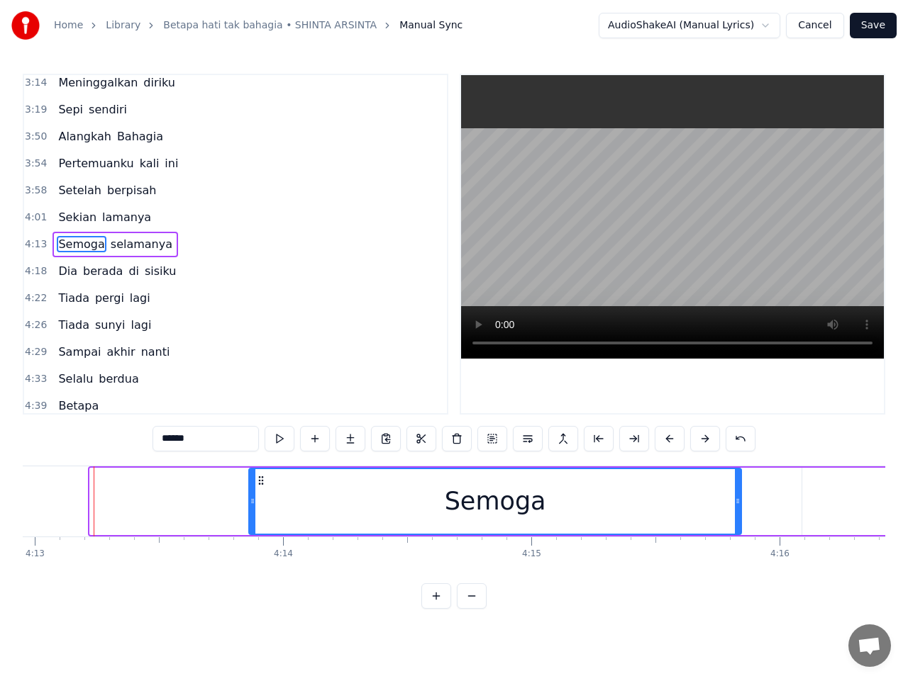
drag, startPoint x: 94, startPoint y: 501, endPoint x: 253, endPoint y: 507, distance: 158.9
click at [253, 507] on div at bounding box center [253, 501] width 6 height 65
click at [36, 241] on span "4:13" at bounding box center [36, 245] width 22 height 14
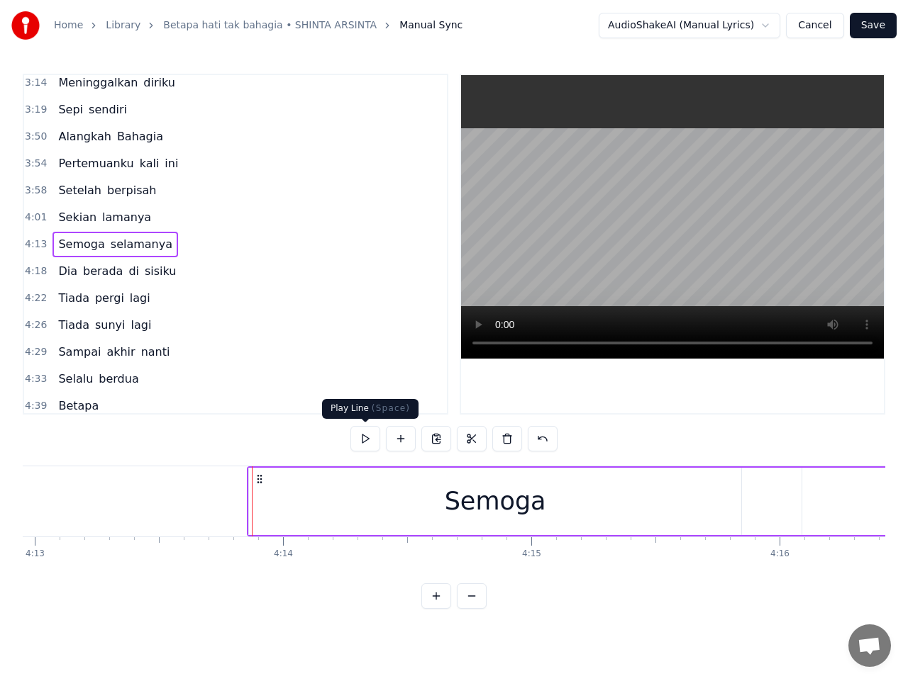
click at [362, 442] on button at bounding box center [365, 439] width 30 height 26
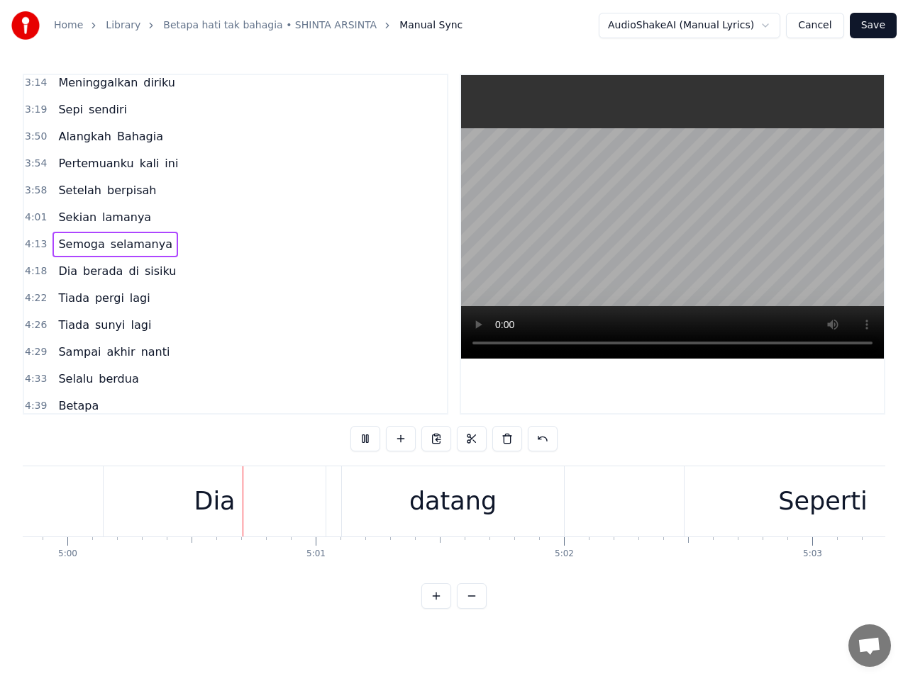
scroll to position [0, 74429]
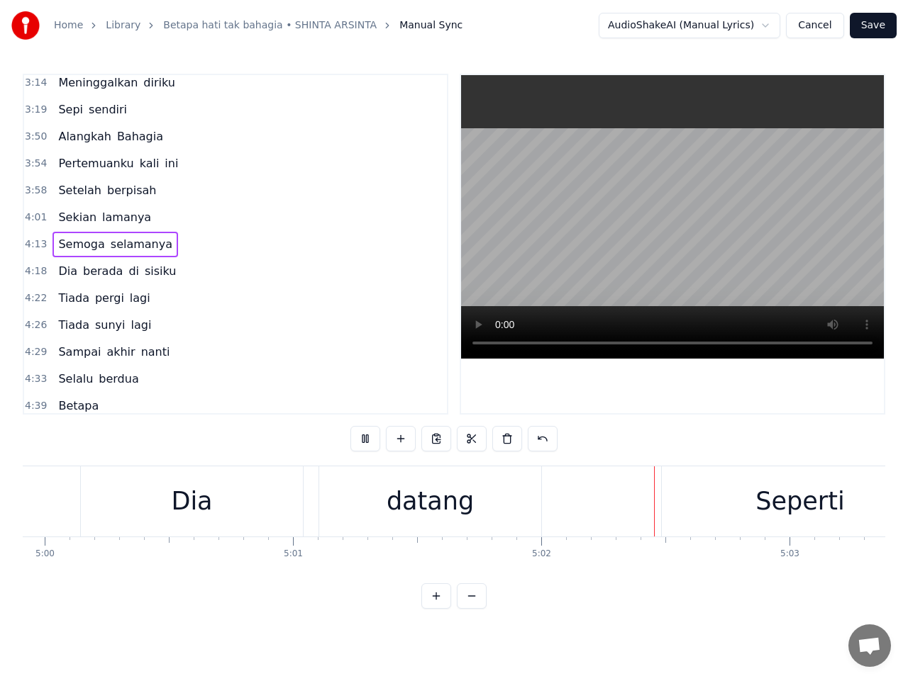
click at [193, 506] on div "Dia" at bounding box center [191, 502] width 41 height 38
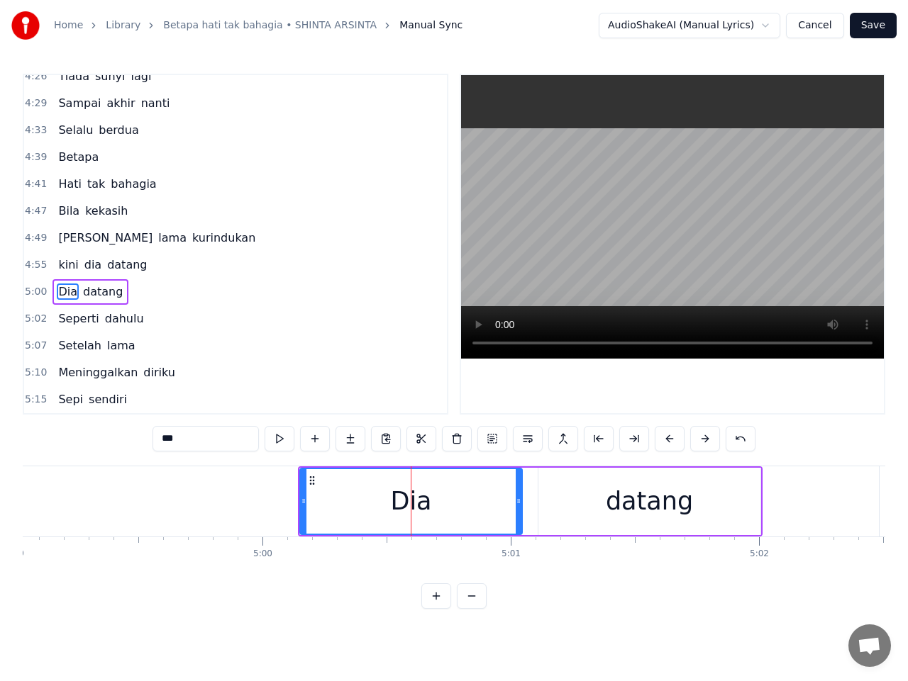
scroll to position [0, 74202]
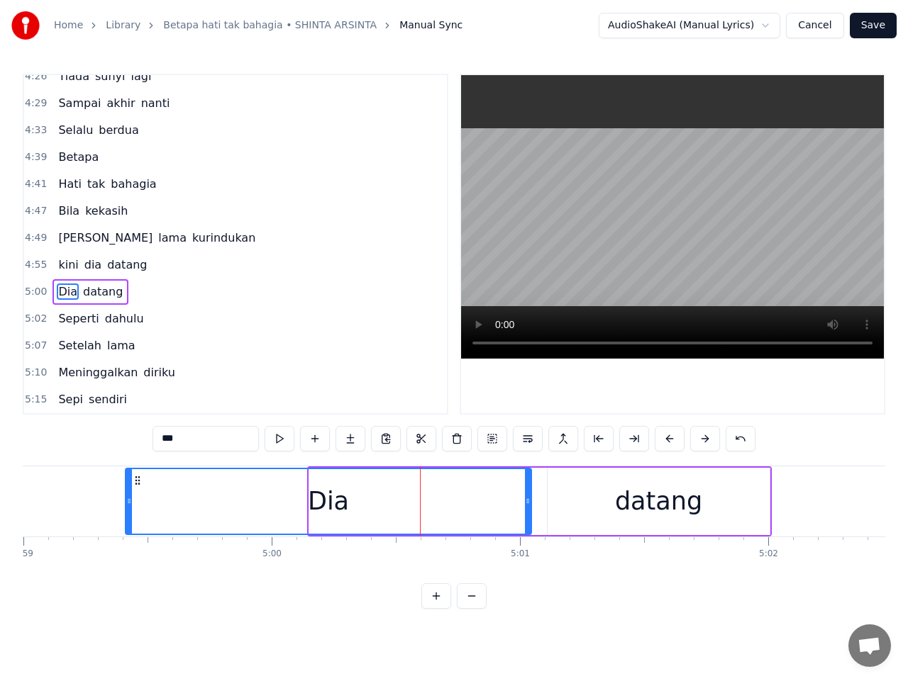
drag, startPoint x: 311, startPoint y: 501, endPoint x: 128, endPoint y: 487, distance: 184.2
click at [128, 487] on div at bounding box center [129, 501] width 6 height 65
click at [35, 291] on span "4:59" at bounding box center [36, 292] width 22 height 14
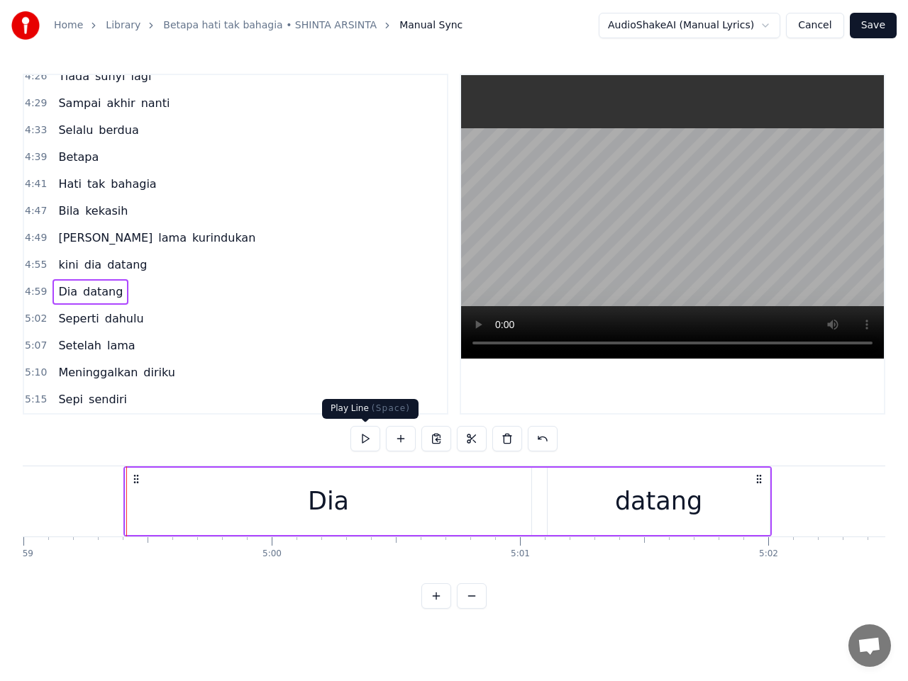
click at [355, 434] on button at bounding box center [365, 439] width 30 height 26
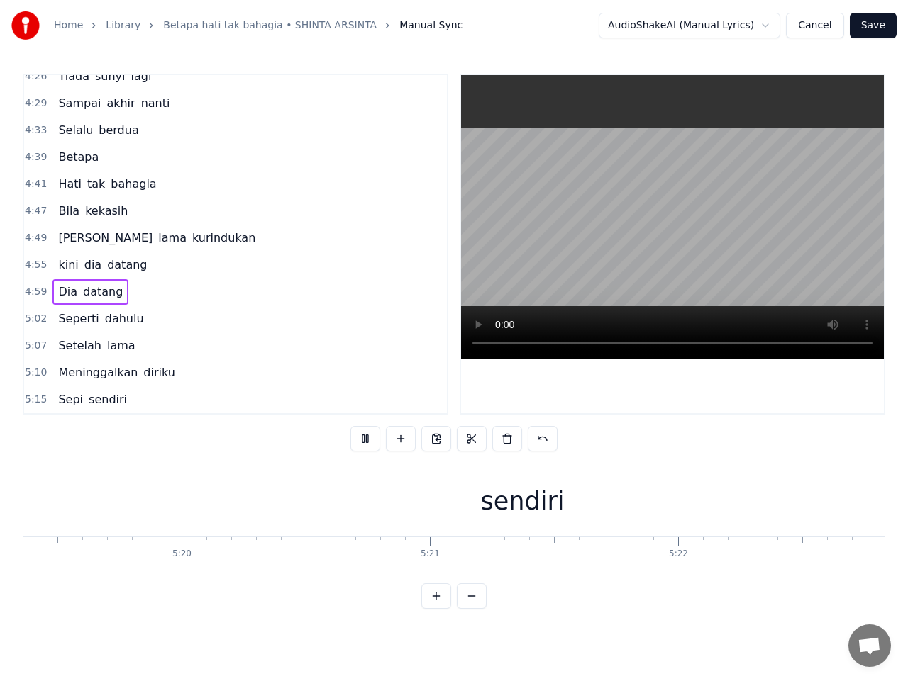
scroll to position [0, 79278]
click at [512, 485] on div "sendiri" at bounding box center [464, 502] width 2416 height 70
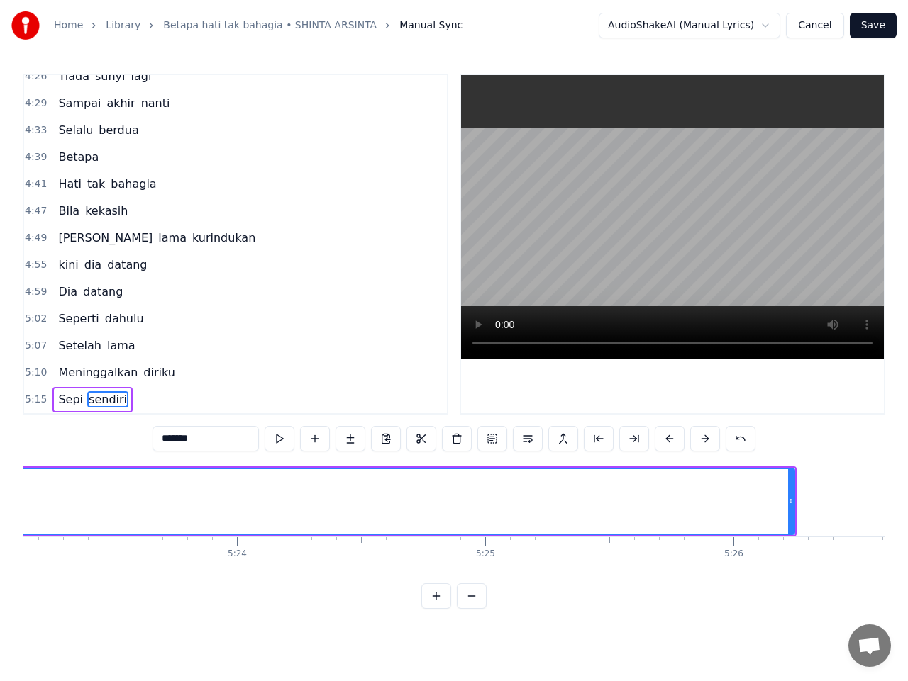
scroll to position [0, 80231]
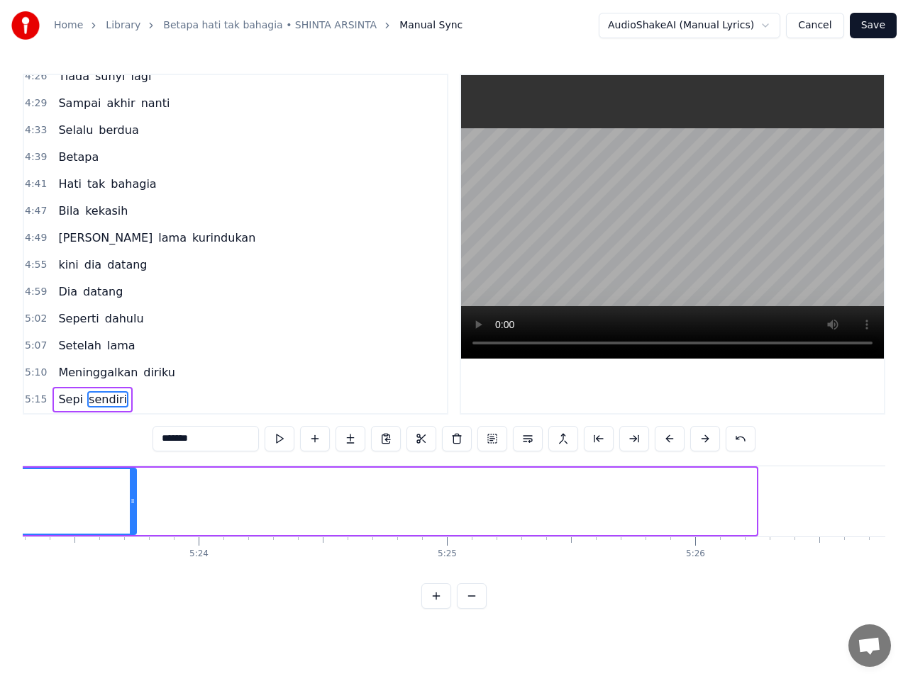
drag, startPoint x: 742, startPoint y: 507, endPoint x: 102, endPoint y: 514, distance: 639.6
click at [130, 506] on div at bounding box center [133, 501] width 6 height 65
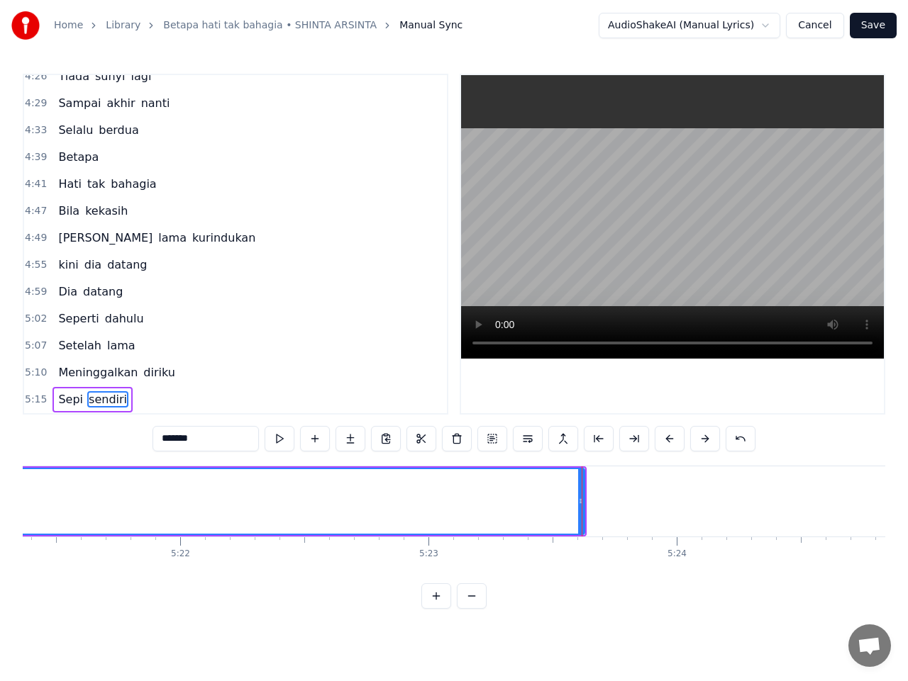
scroll to position [0, 79663]
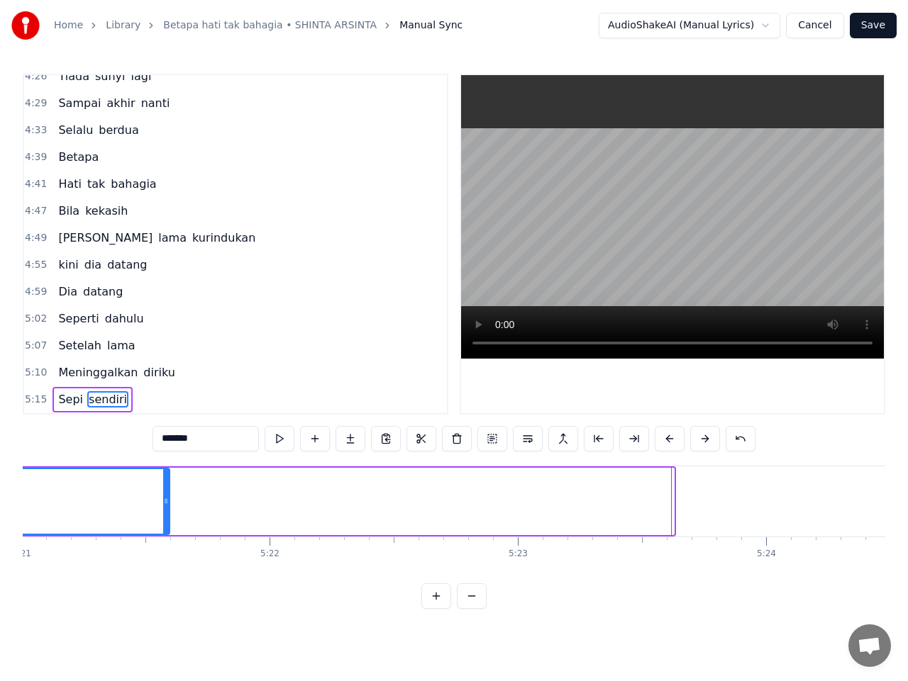
drag, startPoint x: 672, startPoint y: 502, endPoint x: 167, endPoint y: 507, distance: 505.6
click at [167, 507] on div at bounding box center [166, 501] width 6 height 65
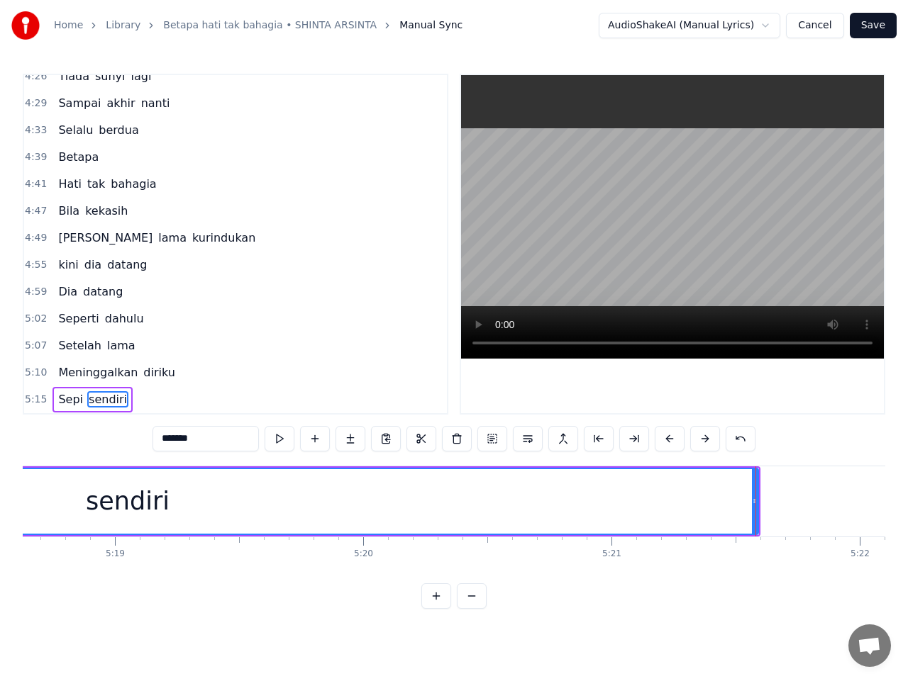
scroll to position [0, 79068]
click at [29, 401] on span "5:15" at bounding box center [36, 400] width 22 height 14
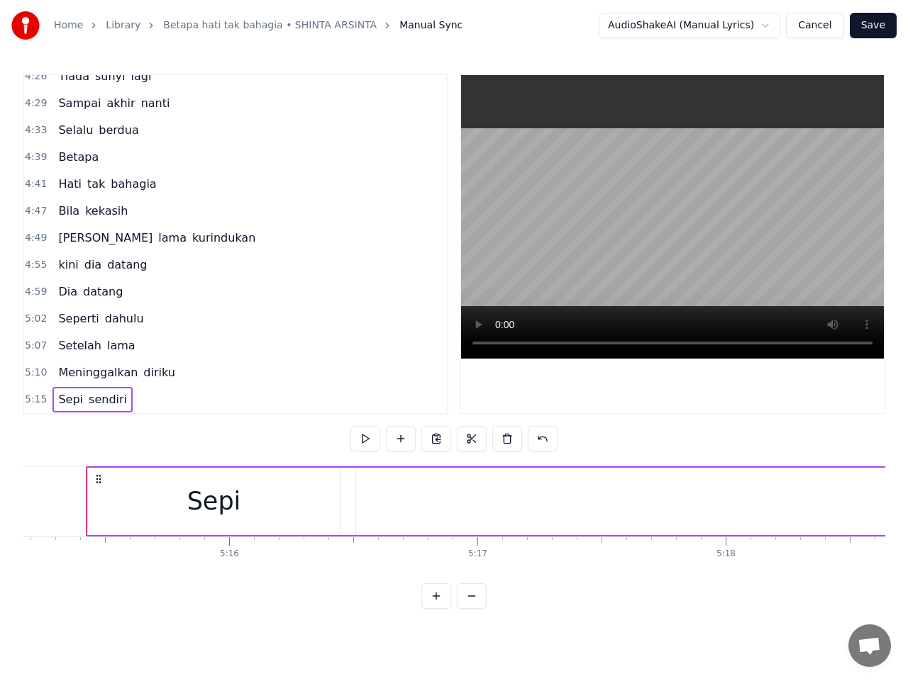
scroll to position [0, 78207]
click at [362, 445] on button at bounding box center [365, 439] width 30 height 26
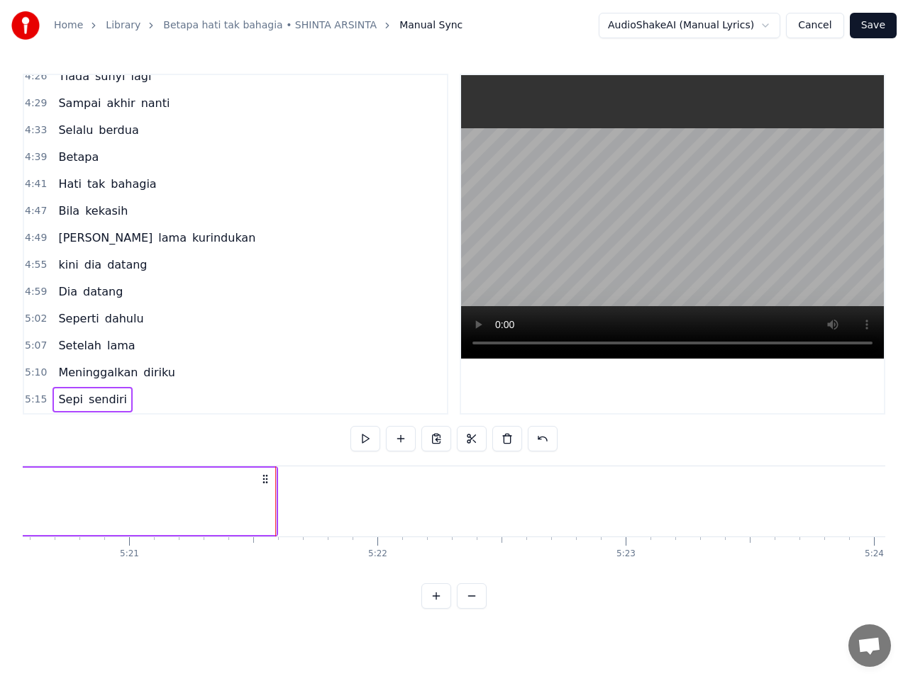
scroll to position [0, 79703]
click at [869, 27] on button "Save" at bounding box center [872, 26] width 47 height 26
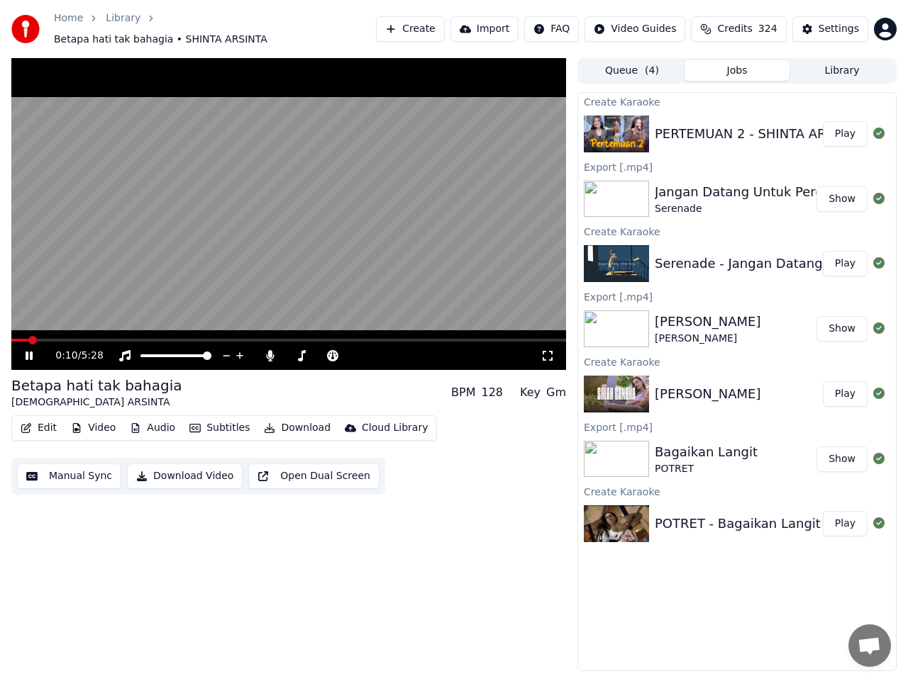
click at [302, 419] on button "Download" at bounding box center [297, 428] width 78 height 20
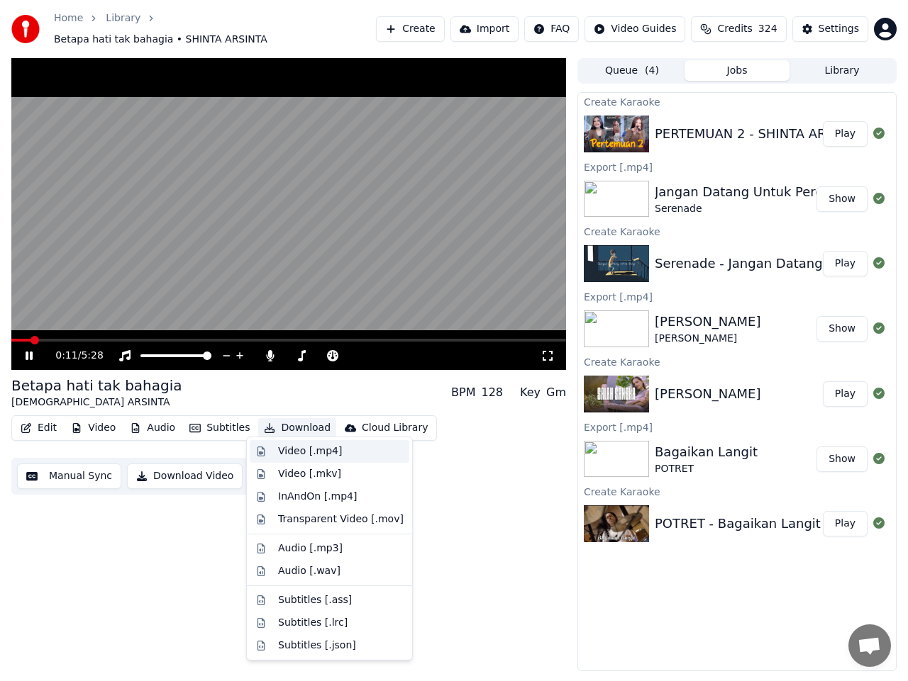
click at [301, 450] on div "Video [.mp4]" at bounding box center [310, 452] width 64 height 14
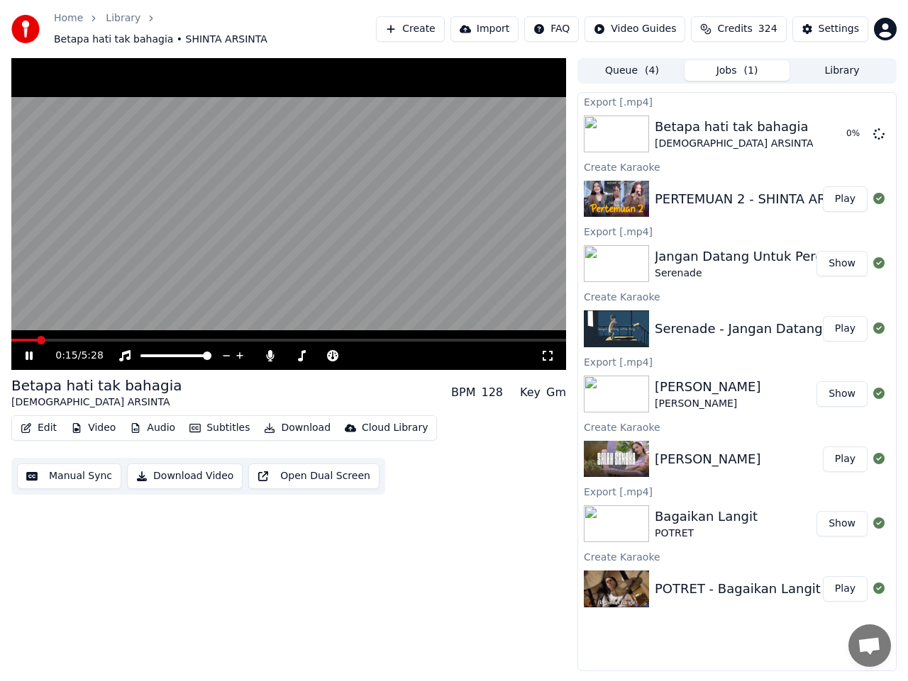
click at [31, 352] on icon at bounding box center [29, 356] width 7 height 9
click at [419, 25] on button "Create" at bounding box center [410, 29] width 69 height 26
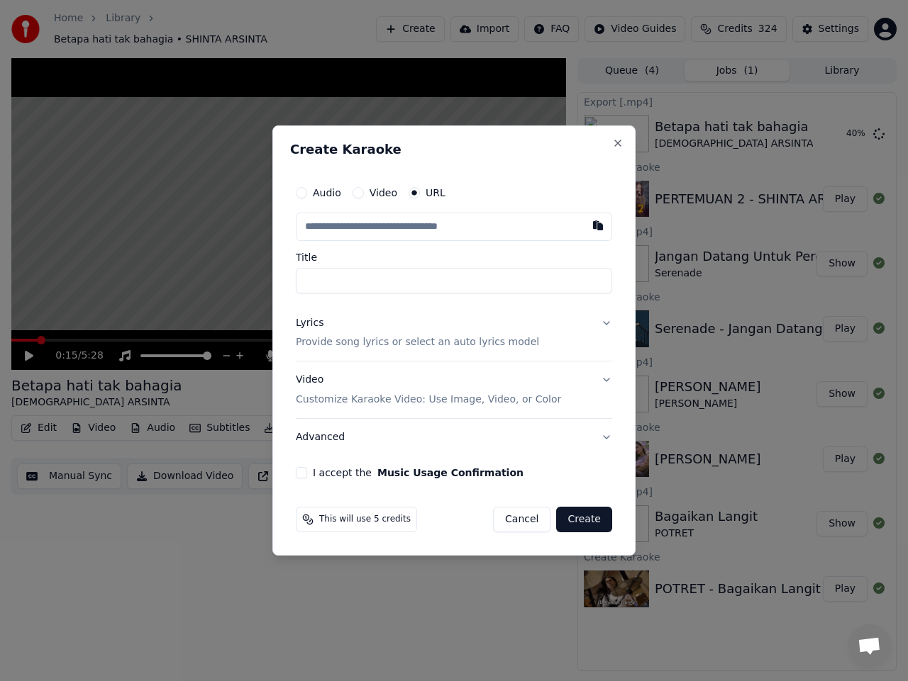
click at [371, 229] on input "text" at bounding box center [454, 227] width 316 height 28
type input "**********"
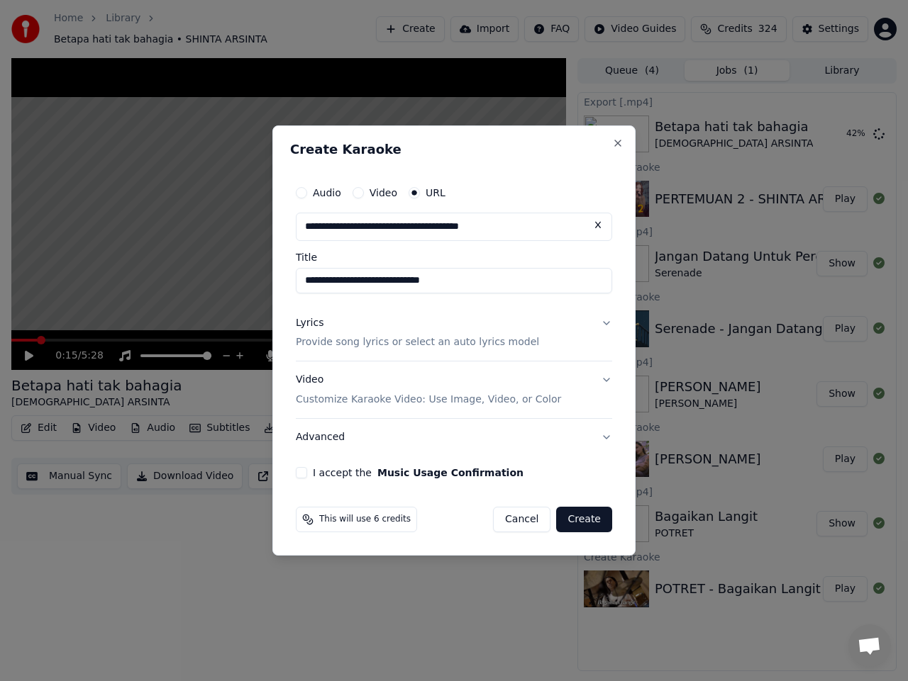
click at [605, 319] on button "Lyrics Provide song lyrics or select an auto lyrics model" at bounding box center [454, 333] width 316 height 57
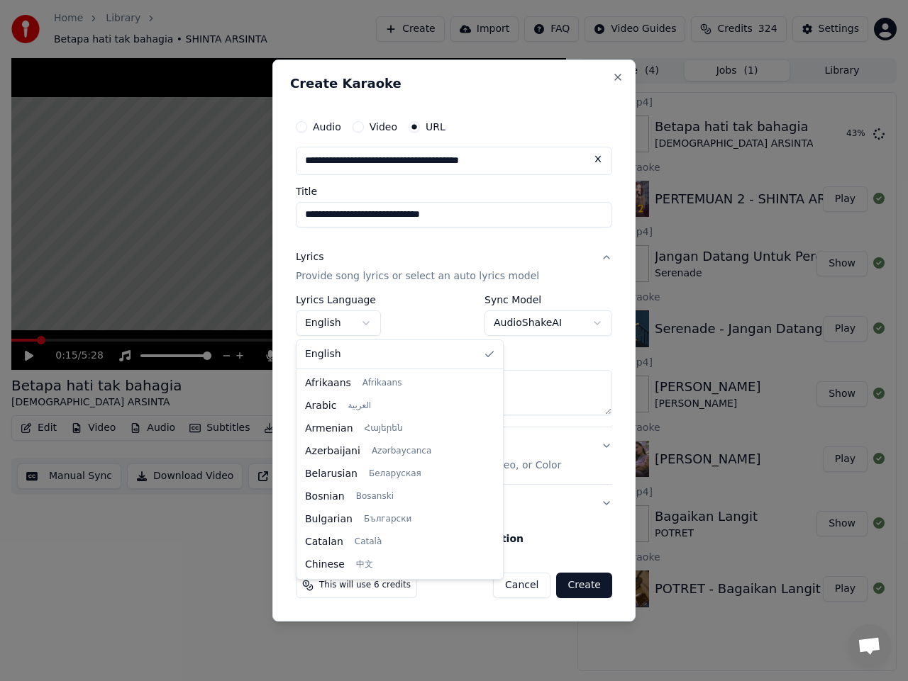
click at [363, 328] on body "**********" at bounding box center [454, 340] width 908 height 681
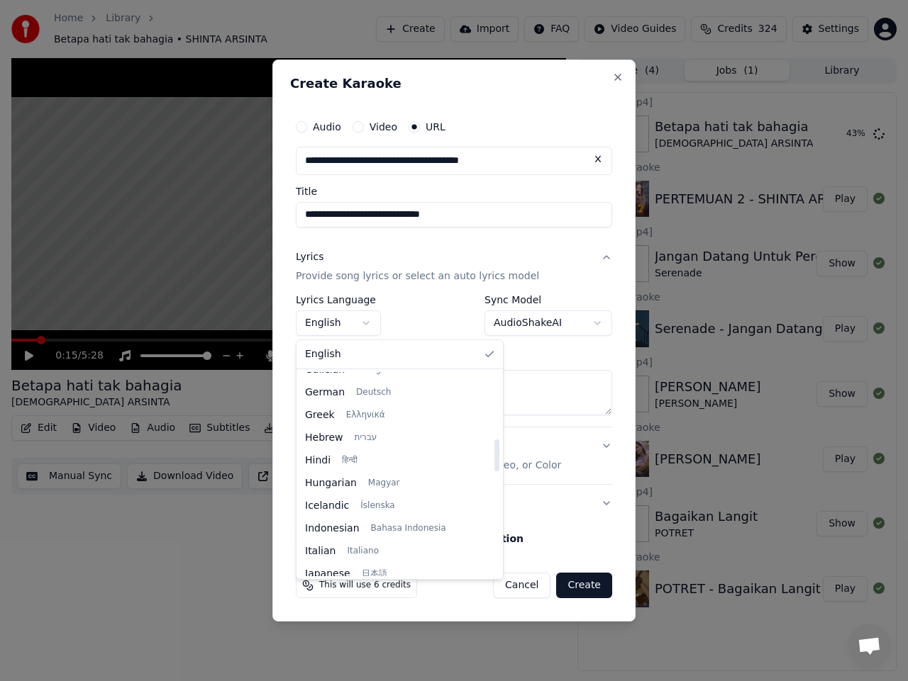
scroll to position [425, 0]
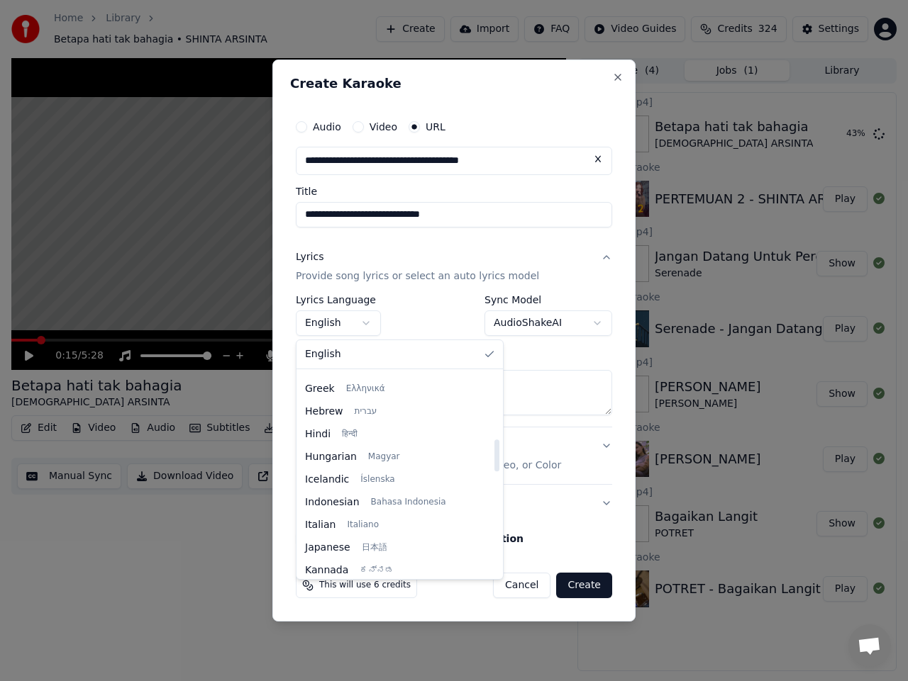
select select "**"
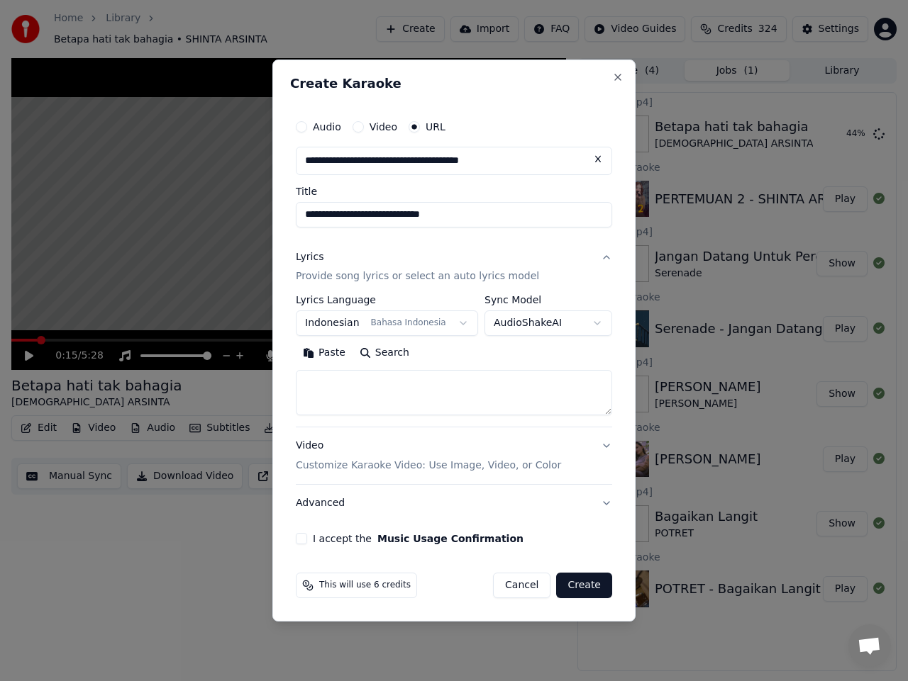
click at [391, 391] on textarea at bounding box center [454, 393] width 316 height 45
paste textarea "**********"
type textarea "**********"
click at [303, 541] on button "I accept the Music Usage Confirmation" at bounding box center [301, 538] width 11 height 11
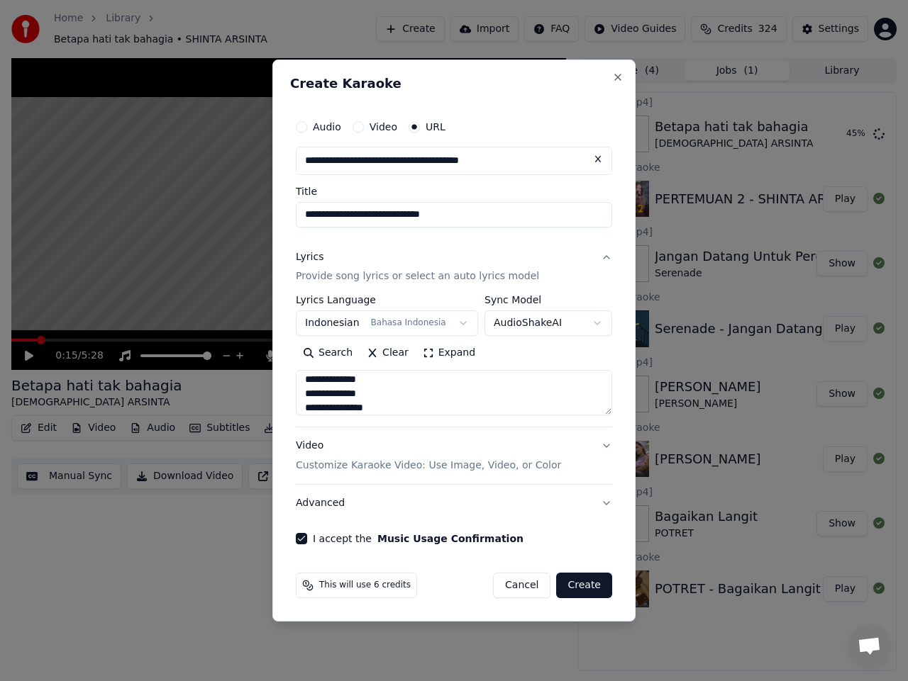
click at [586, 587] on button "Create" at bounding box center [584, 586] width 56 height 26
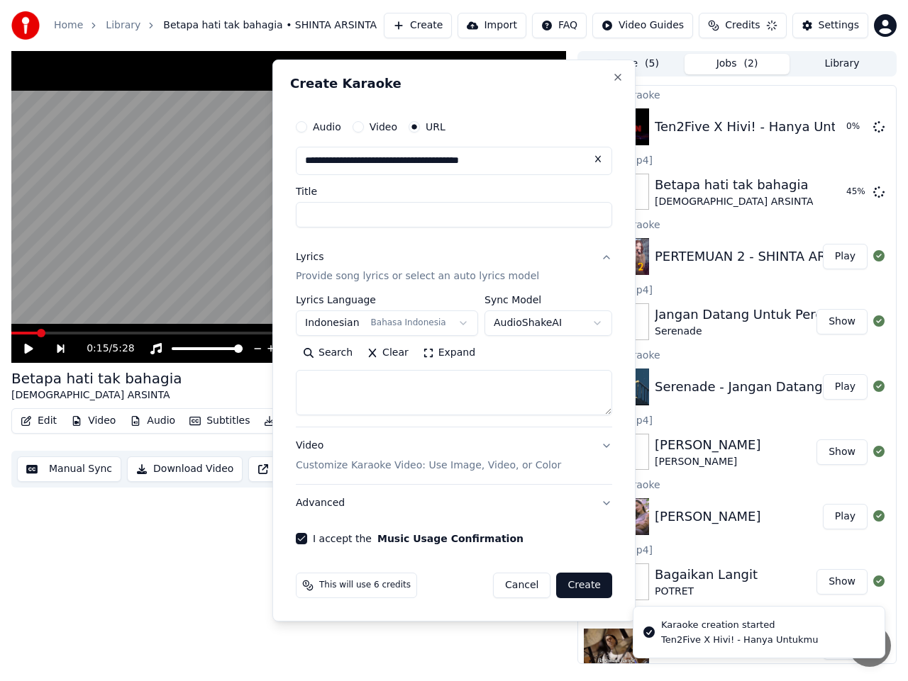
scroll to position [0, 0]
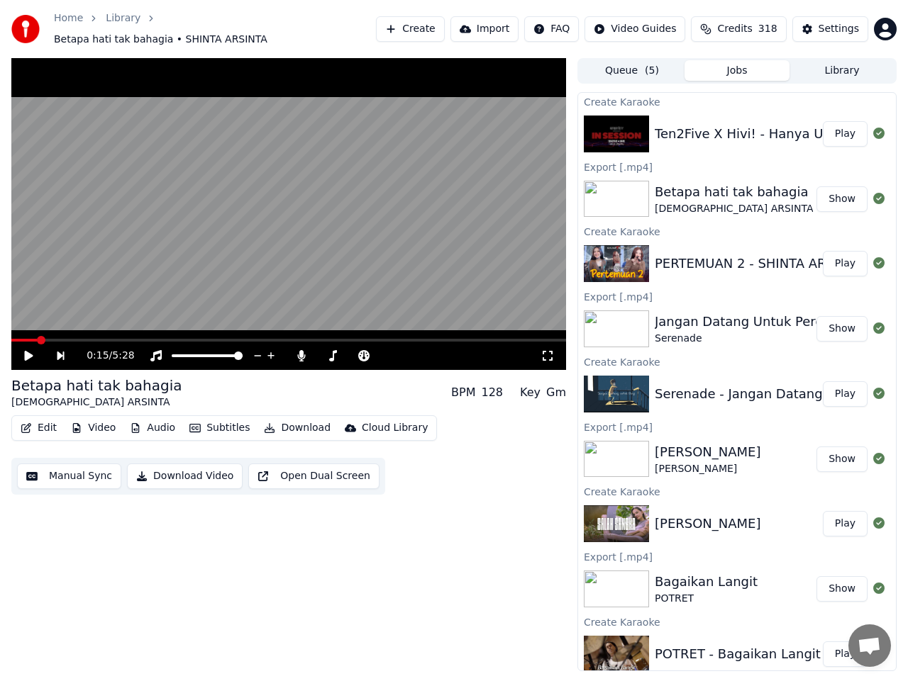
click at [833, 195] on button "Show" at bounding box center [841, 199] width 51 height 26
click at [445, 31] on button "Create" at bounding box center [410, 29] width 69 height 26
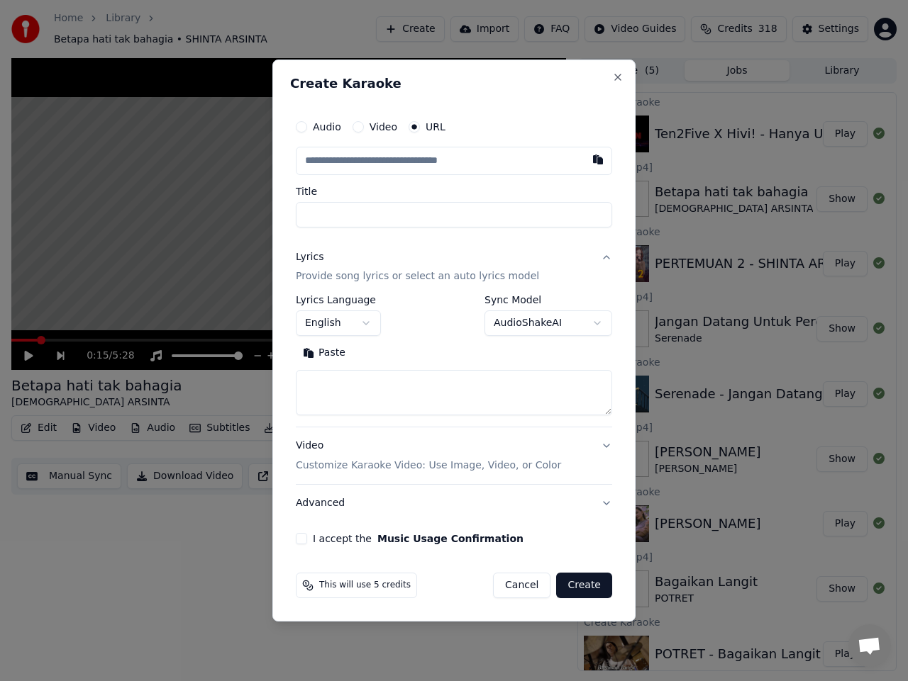
click at [425, 160] on input "text" at bounding box center [454, 161] width 316 height 28
paste input "**********"
type input "**********"
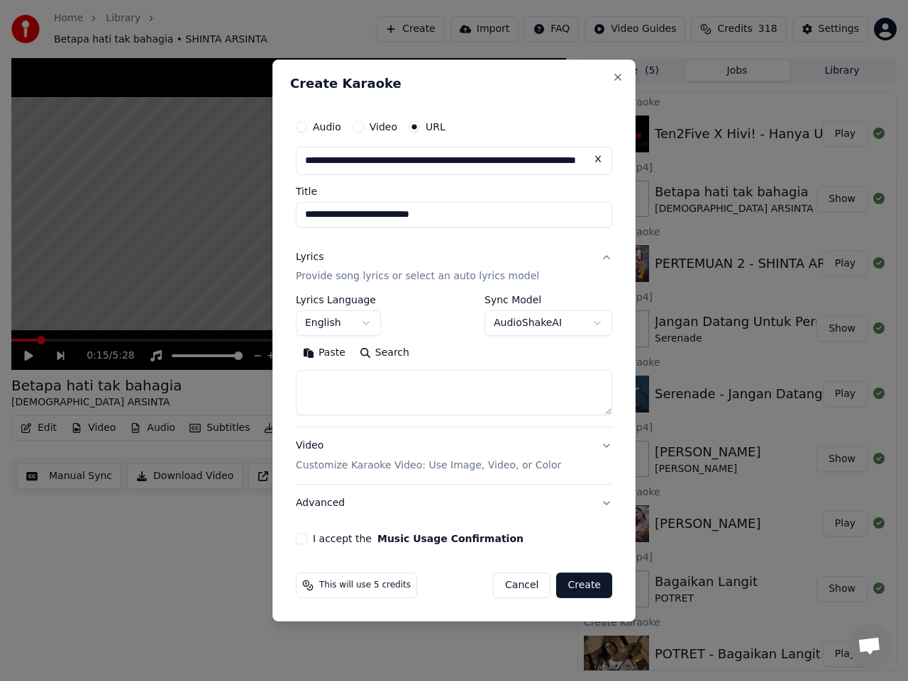
type input "**********"
click at [373, 325] on body "**********" at bounding box center [454, 340] width 908 height 681
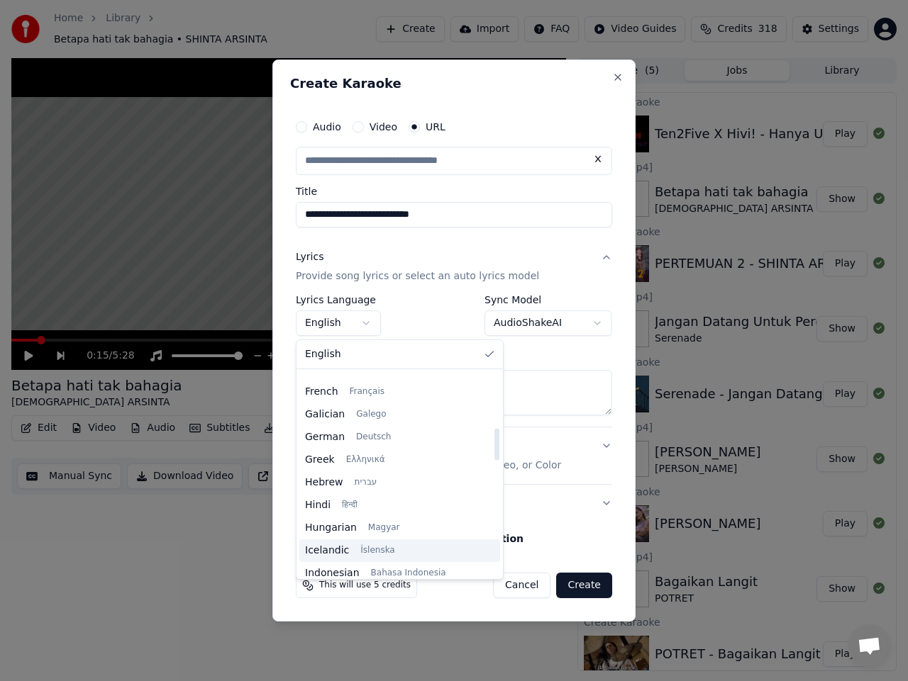
scroll to position [425, 0]
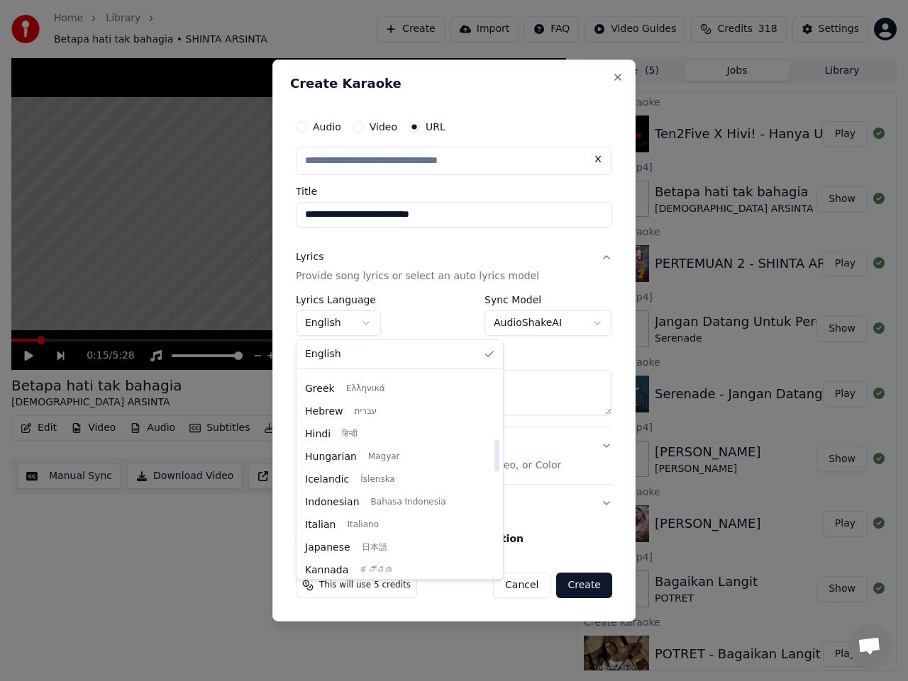
select select "**"
type input "**********"
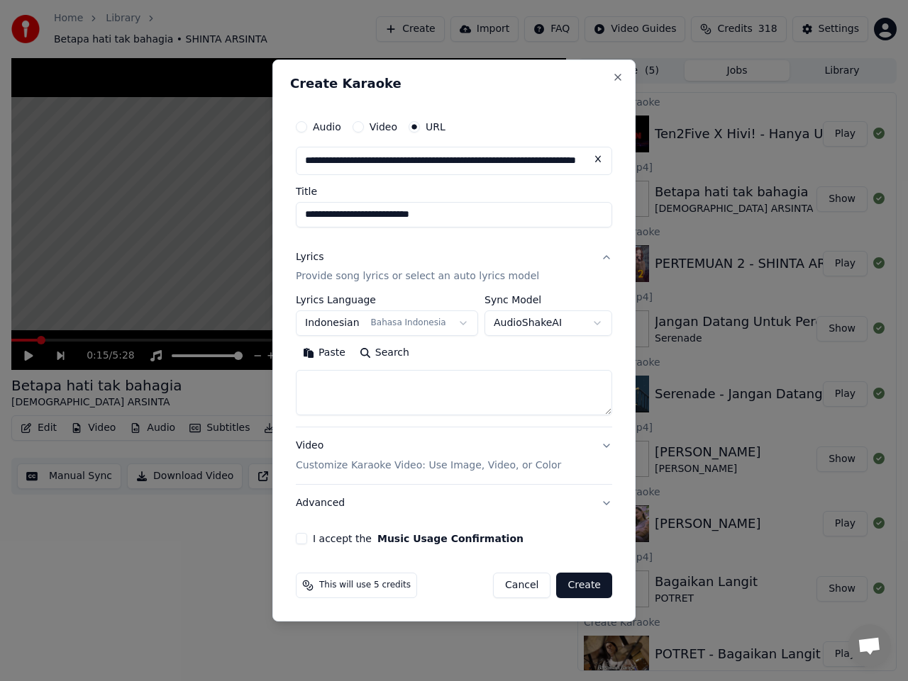
click at [407, 397] on textarea at bounding box center [454, 393] width 316 height 45
paste textarea "**********"
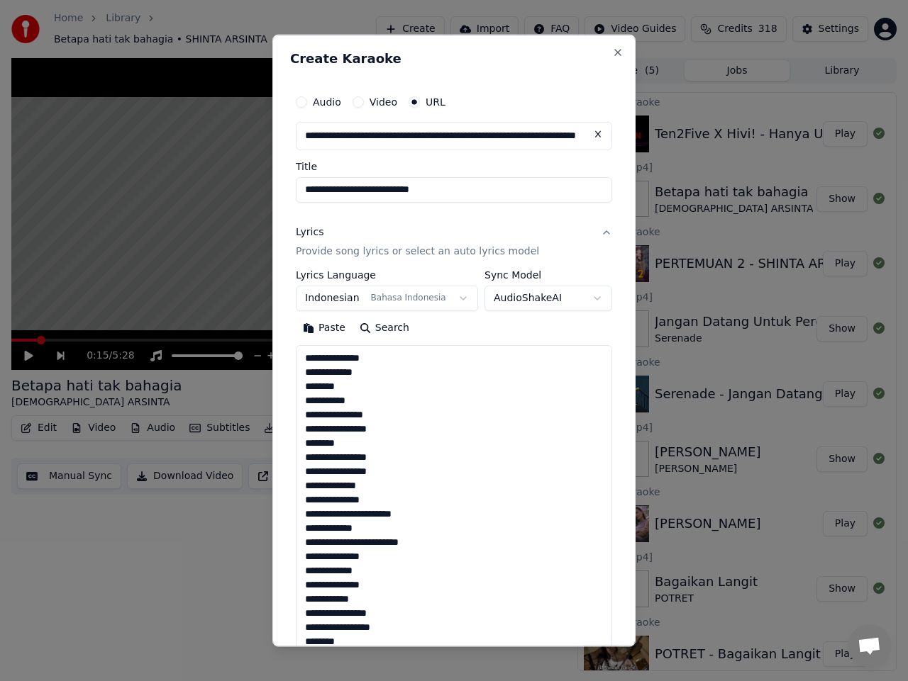
scroll to position [528, 0]
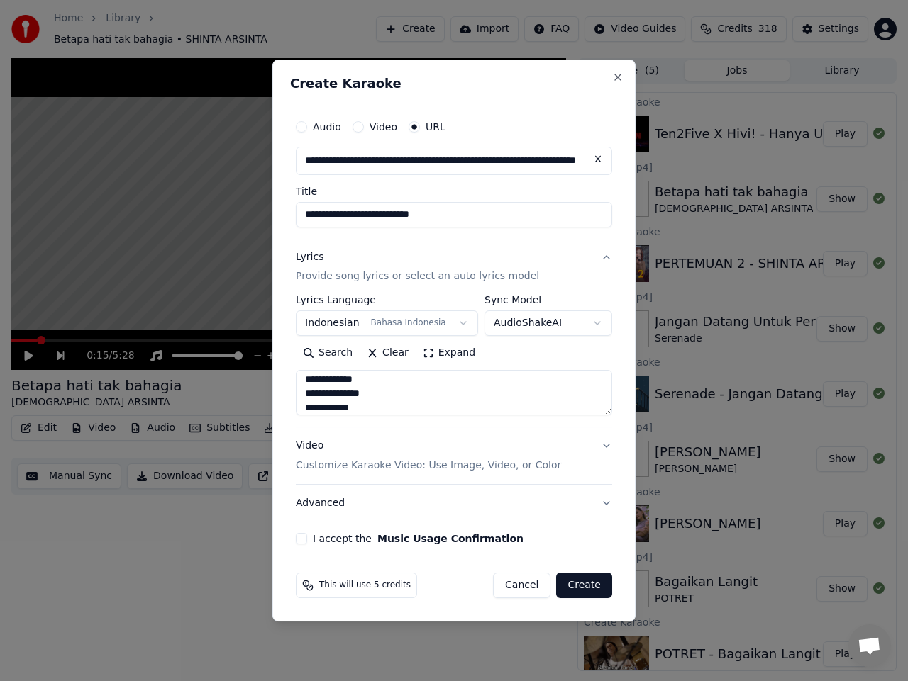
type textarea "**********"
click at [303, 541] on button "I accept the Music Usage Confirmation" at bounding box center [301, 538] width 11 height 11
click at [581, 589] on button "Create" at bounding box center [584, 586] width 56 height 26
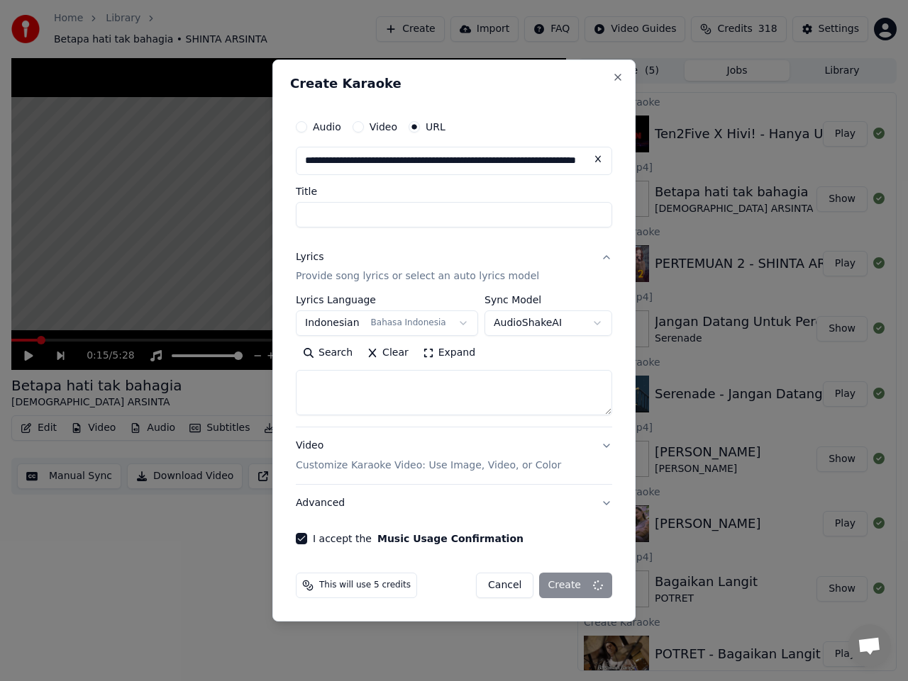
select select
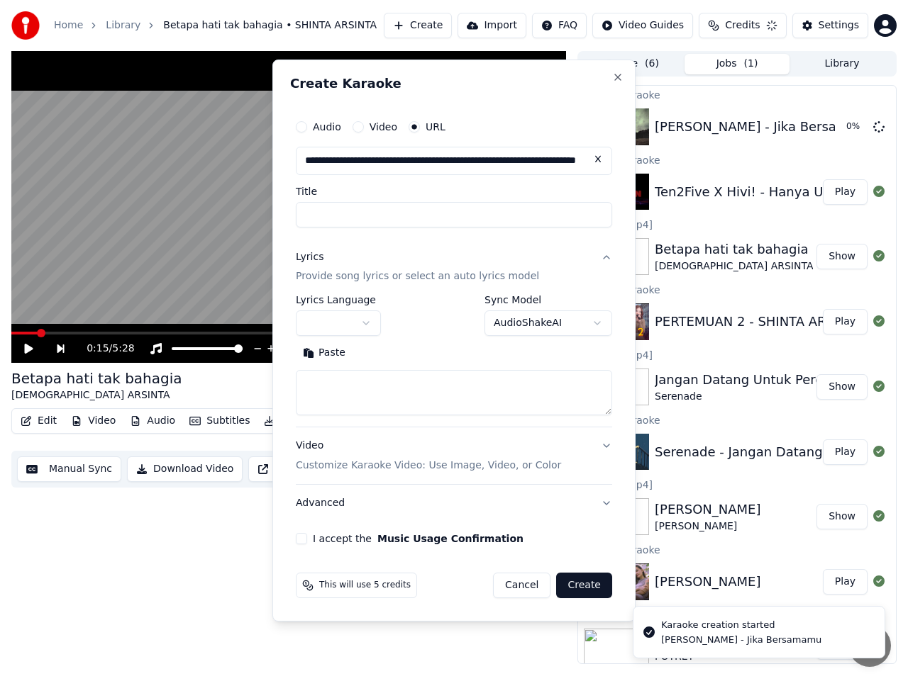
scroll to position [0, 0]
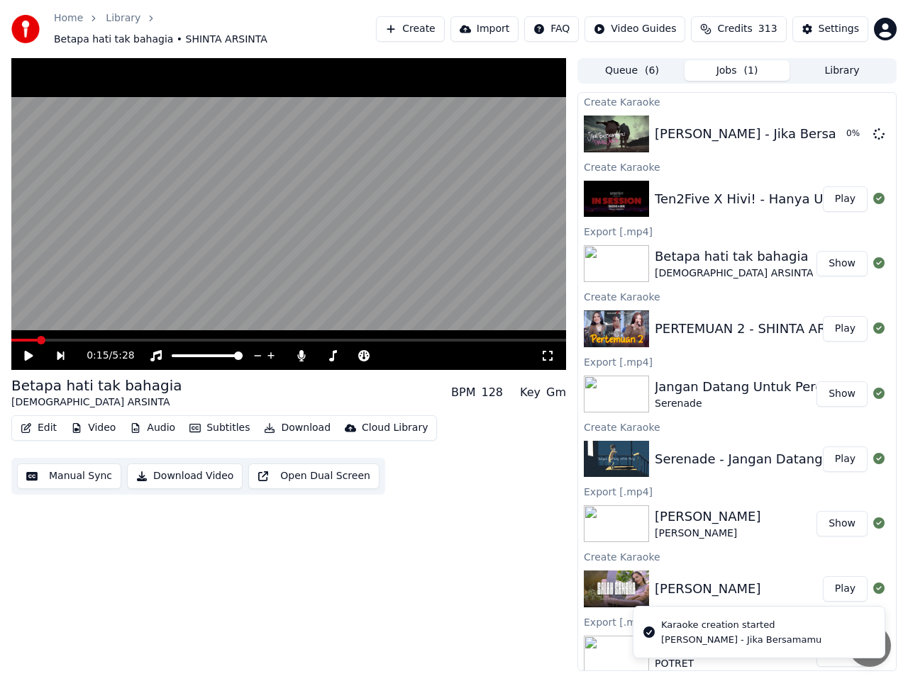
click at [835, 194] on button "Play" at bounding box center [845, 199] width 45 height 26
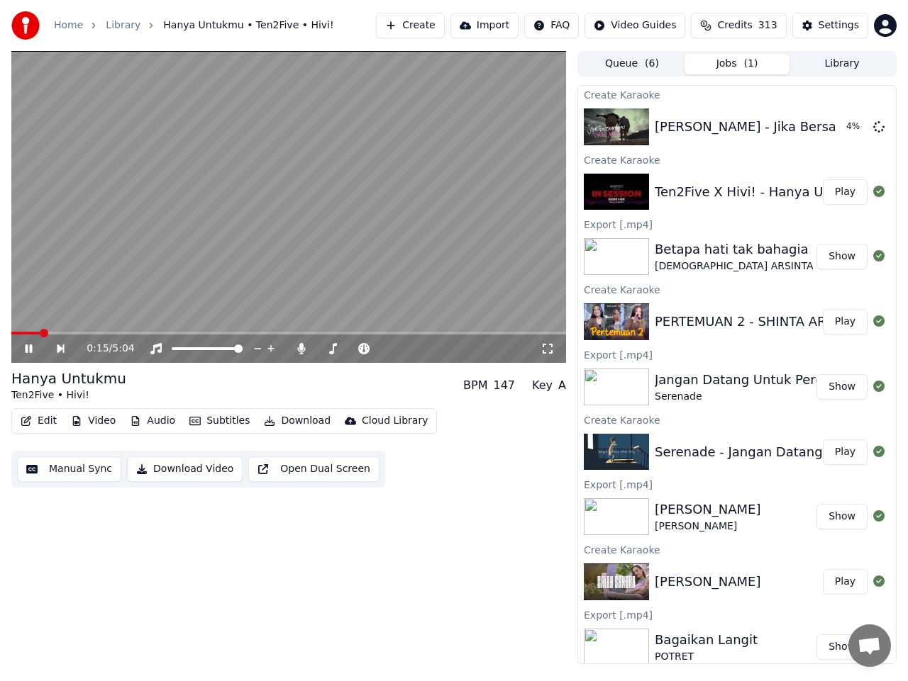
click at [61, 471] on button "Manual Sync" at bounding box center [69, 470] width 104 height 26
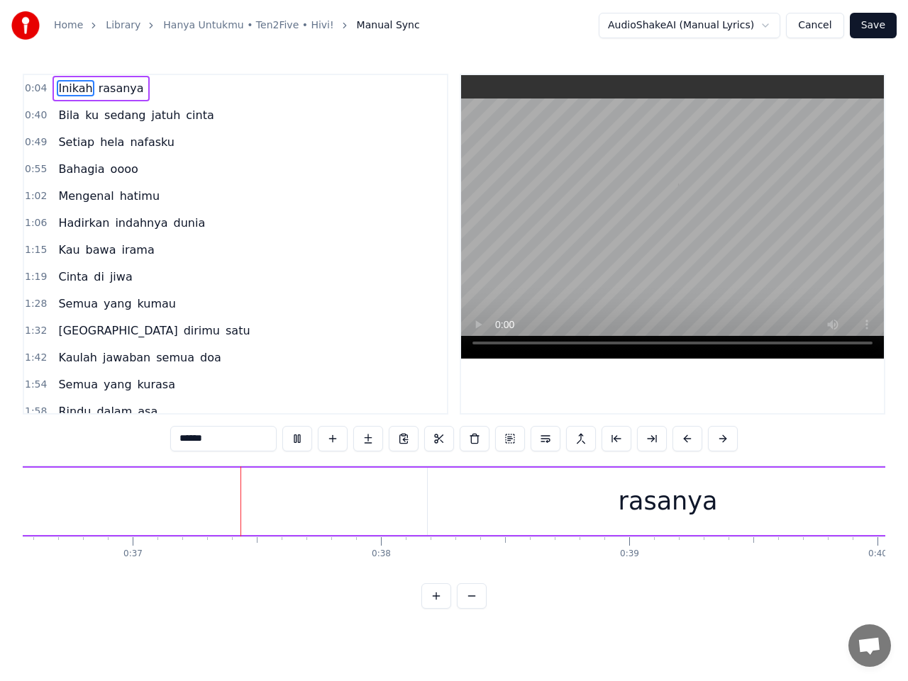
scroll to position [0, 9096]
click at [64, 89] on span "Inikah" at bounding box center [75, 88] width 37 height 16
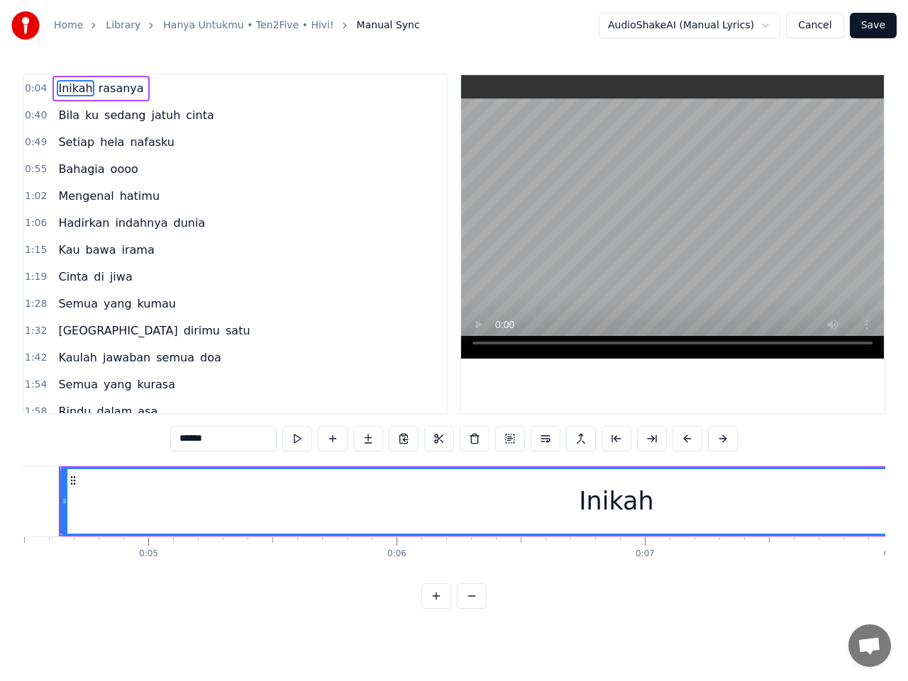
scroll to position [0, 1081]
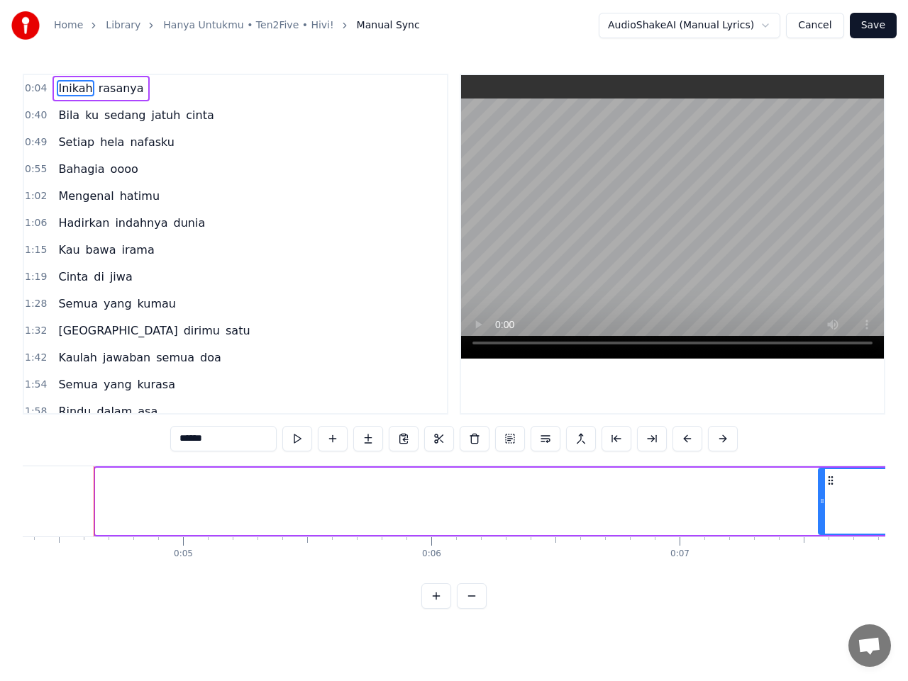
drag, startPoint x: 99, startPoint y: 497, endPoint x: 822, endPoint y: 500, distance: 722.5
click at [822, 500] on icon at bounding box center [822, 501] width 6 height 11
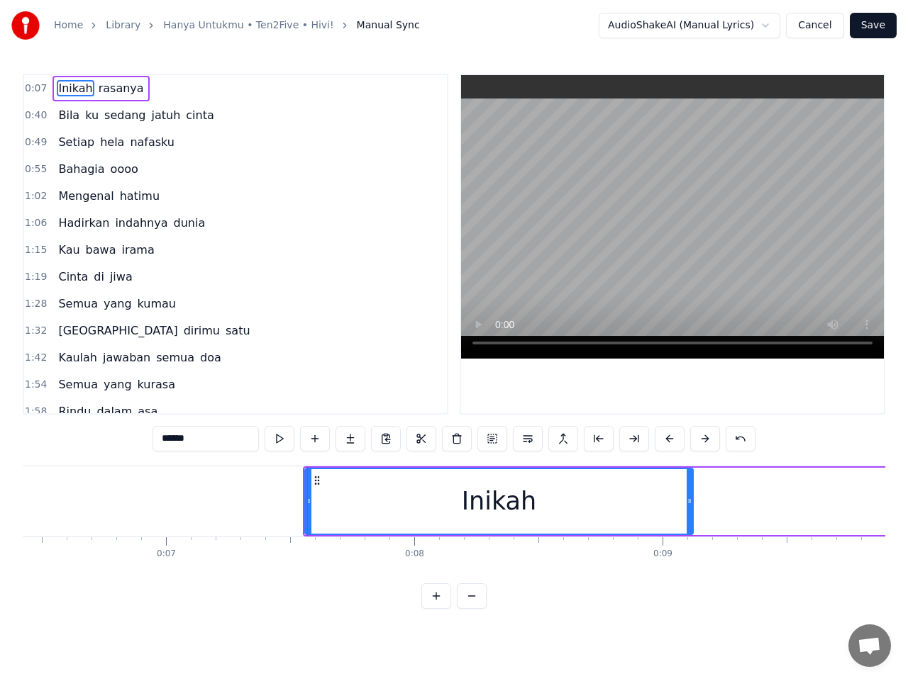
scroll to position [0, 1807]
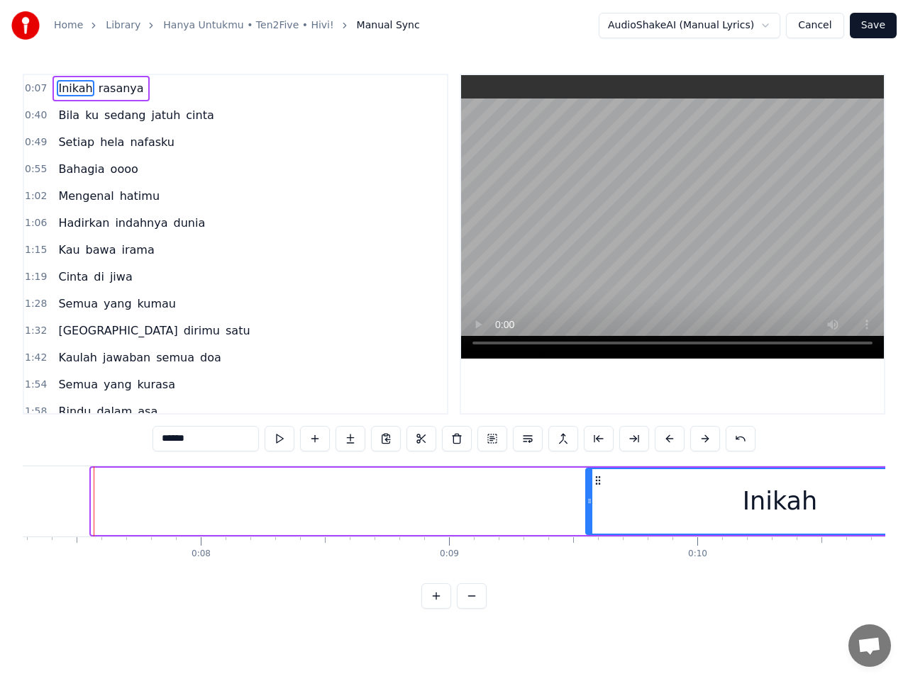
drag, startPoint x: 104, startPoint y: 481, endPoint x: 599, endPoint y: 506, distance: 495.6
click at [599, 506] on div "Inikah" at bounding box center [779, 501] width 386 height 65
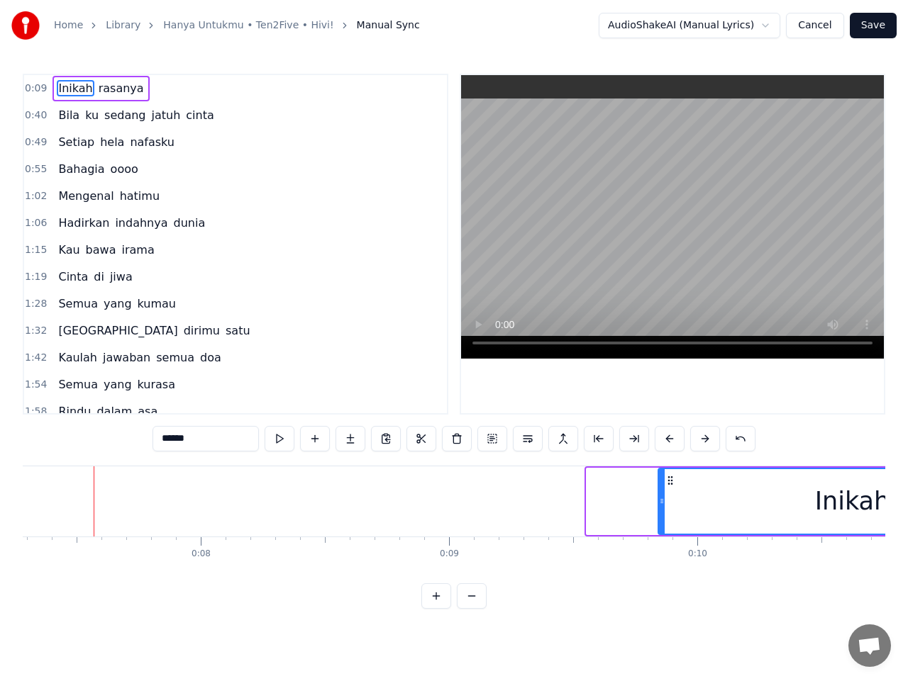
drag, startPoint x: 598, startPoint y: 481, endPoint x: 673, endPoint y: 482, distance: 74.5
click at [673, 482] on icon at bounding box center [669, 480] width 11 height 11
click at [884, 572] on div "Inikah rasanya Bila ku sedang jatuh cinta Setiap hela nafasku Bahagia oooo Meng…" at bounding box center [454, 519] width 862 height 106
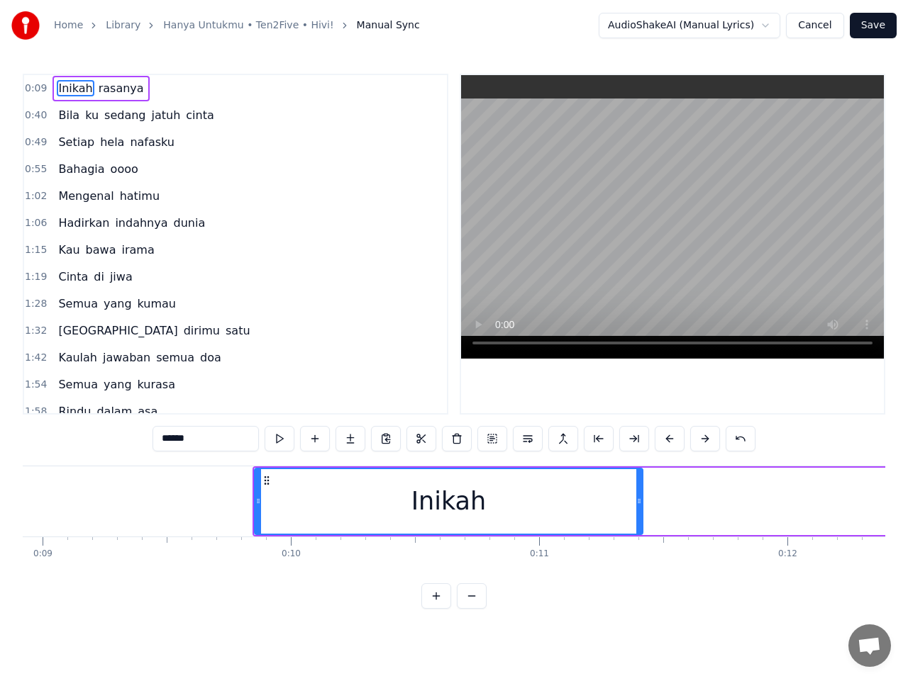
scroll to position [0, 2261]
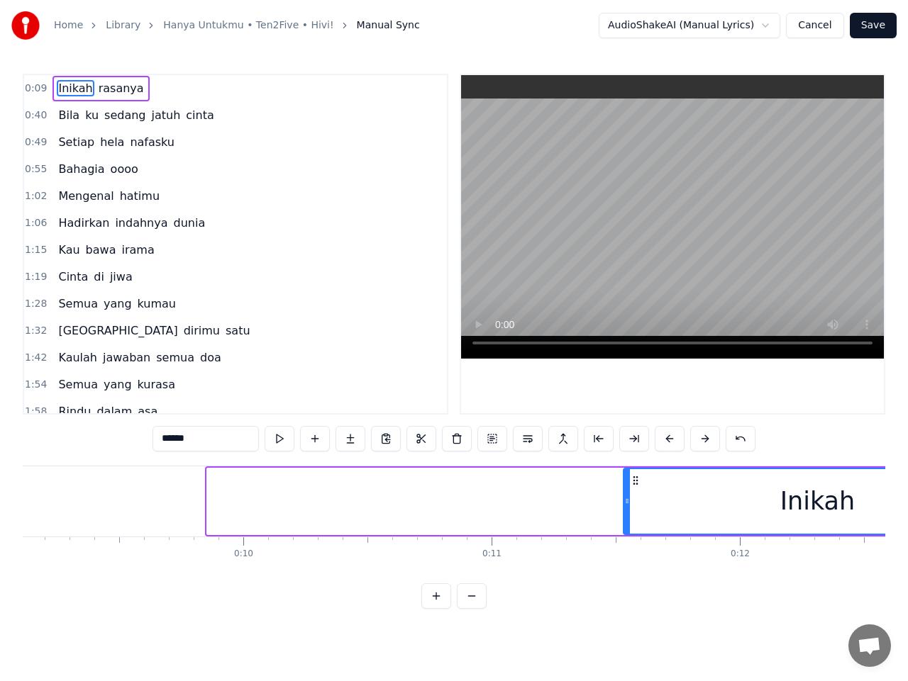
drag, startPoint x: 221, startPoint y: 480, endPoint x: 652, endPoint y: 513, distance: 432.4
click at [647, 512] on div "Inikah" at bounding box center [817, 501] width 386 height 65
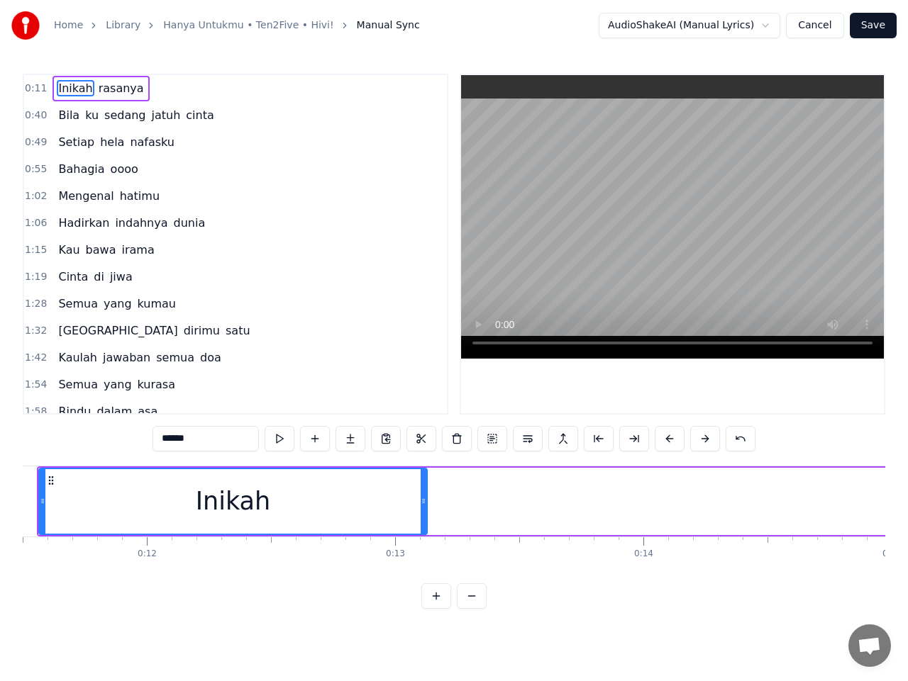
scroll to position [0, 2857]
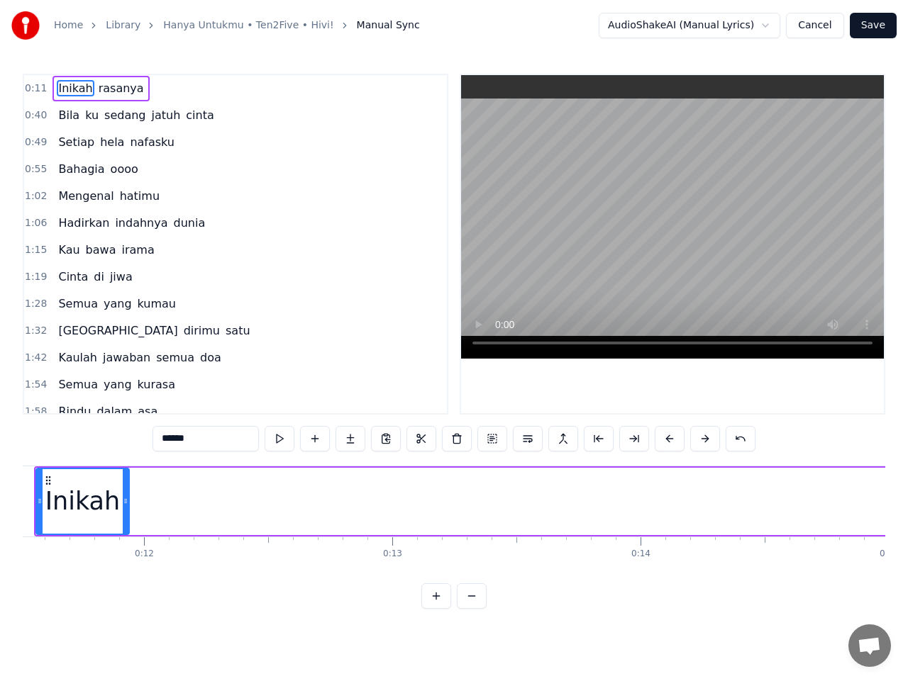
drag, startPoint x: 421, startPoint y: 504, endPoint x: 120, endPoint y: 501, distance: 301.4
click at [123, 501] on icon at bounding box center [126, 501] width 6 height 11
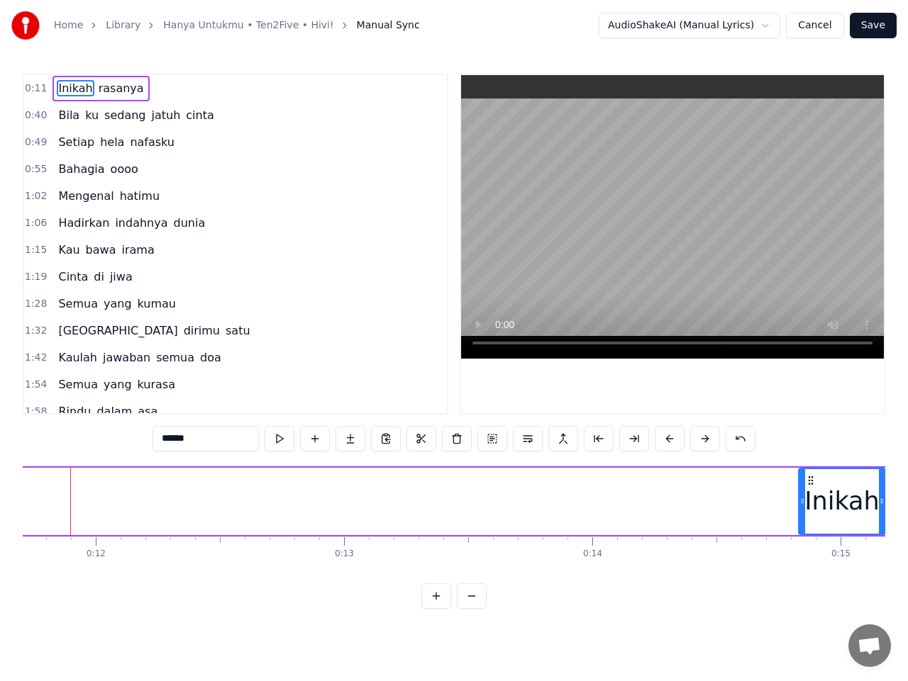
scroll to position [0, 2948]
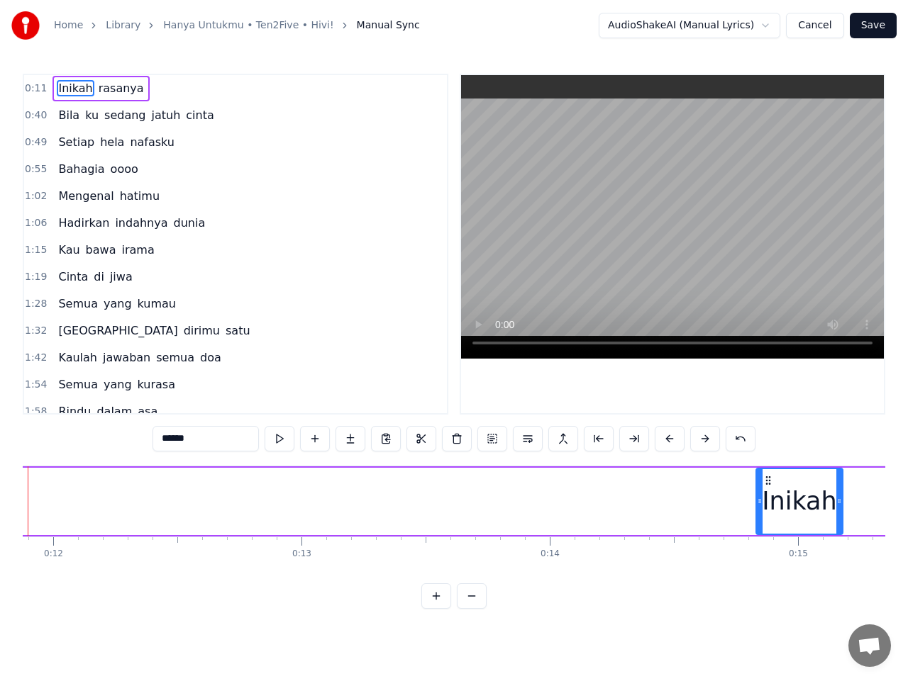
drag, startPoint x: 48, startPoint y: 480, endPoint x: 776, endPoint y: 505, distance: 728.6
click at [776, 505] on div "Inikah" at bounding box center [799, 501] width 85 height 65
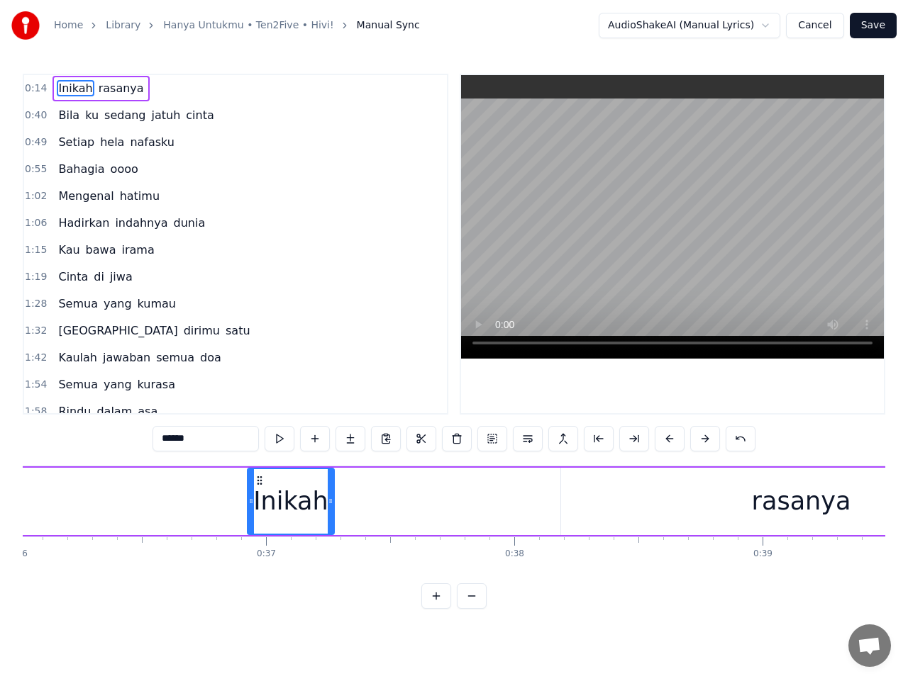
drag, startPoint x: 776, startPoint y: 480, endPoint x: 257, endPoint y: 501, distance: 519.4
click at [257, 499] on div "Inikah" at bounding box center [290, 501] width 85 height 65
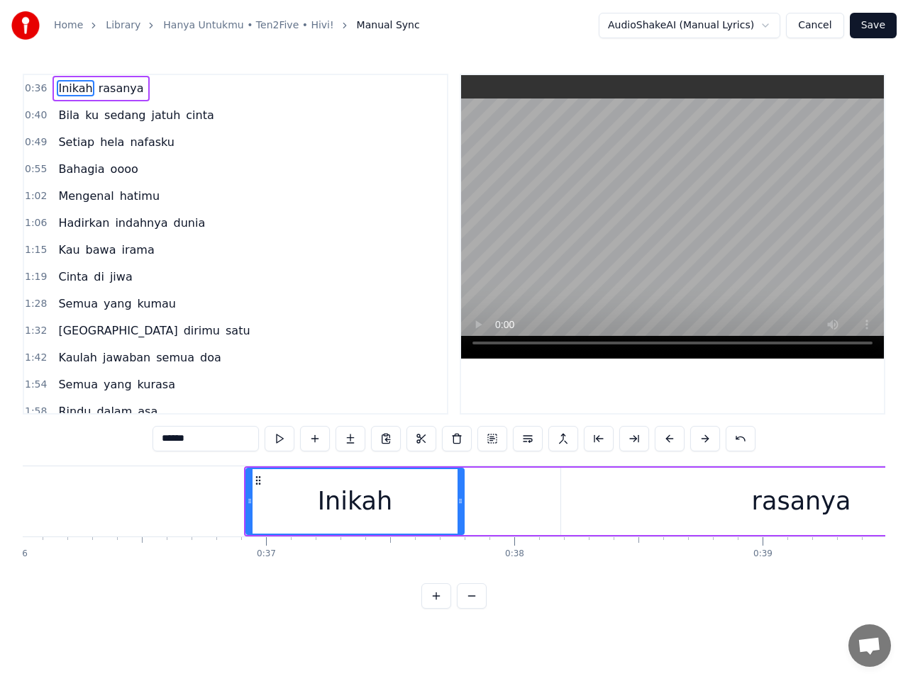
drag, startPoint x: 328, startPoint y: 498, endPoint x: 459, endPoint y: 498, distance: 131.2
click at [459, 498] on icon at bounding box center [460, 501] width 6 height 11
click at [280, 440] on button at bounding box center [279, 439] width 30 height 26
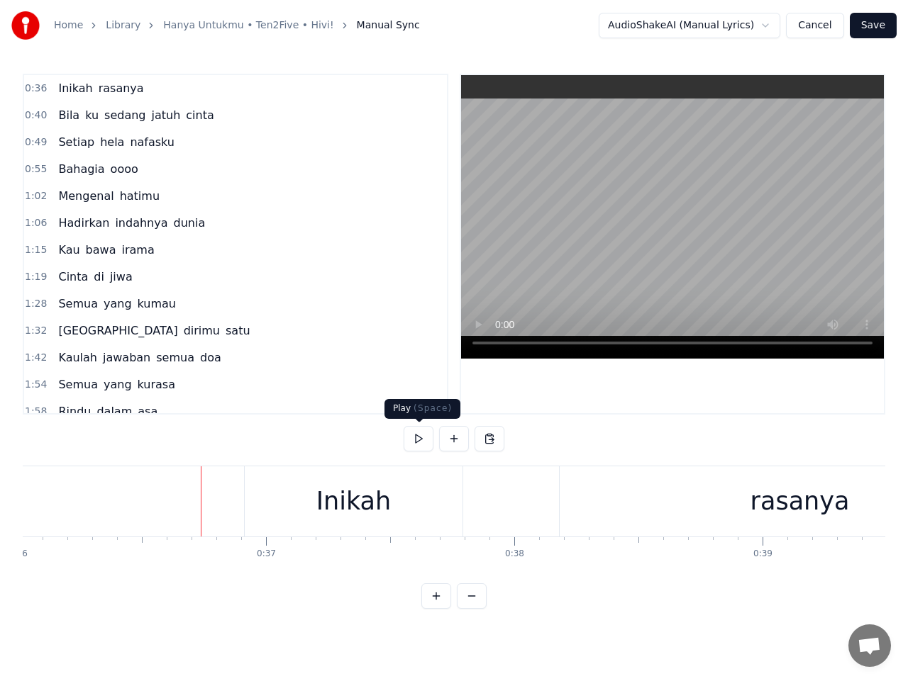
click at [420, 440] on button at bounding box center [418, 439] width 30 height 26
click at [416, 435] on button at bounding box center [418, 439] width 30 height 26
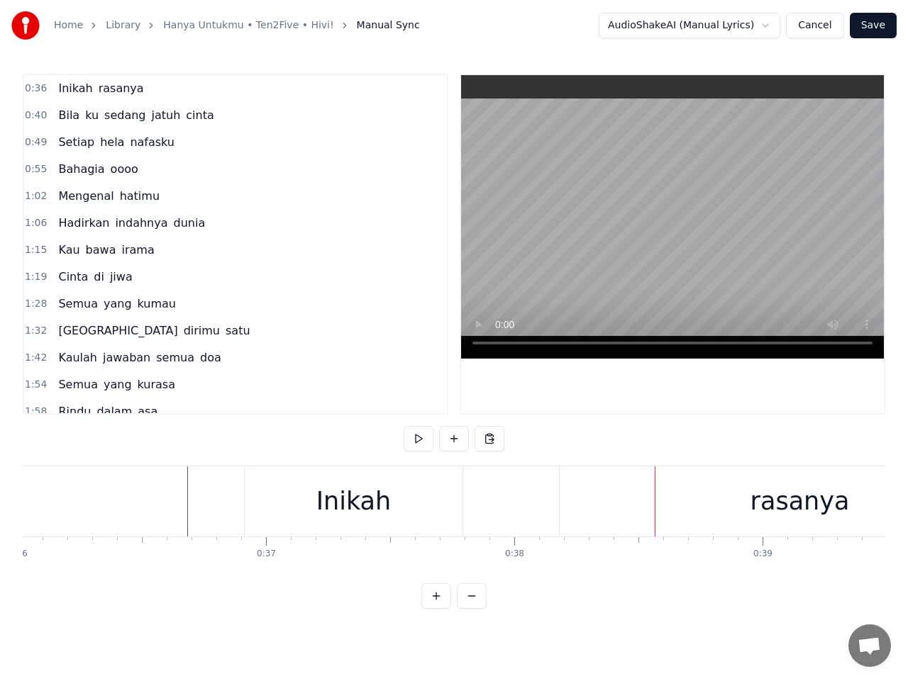
click at [591, 501] on div "rasanya" at bounding box center [799, 502] width 480 height 70
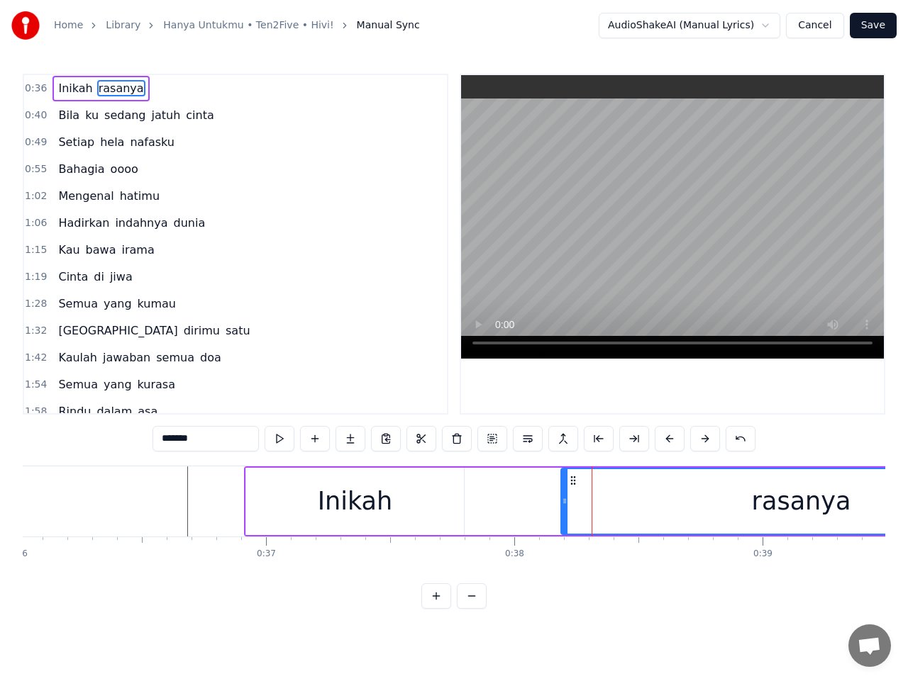
click at [564, 505] on icon at bounding box center [565, 501] width 6 height 11
click at [442, 505] on div "Inikah" at bounding box center [355, 501] width 218 height 67
type input "******"
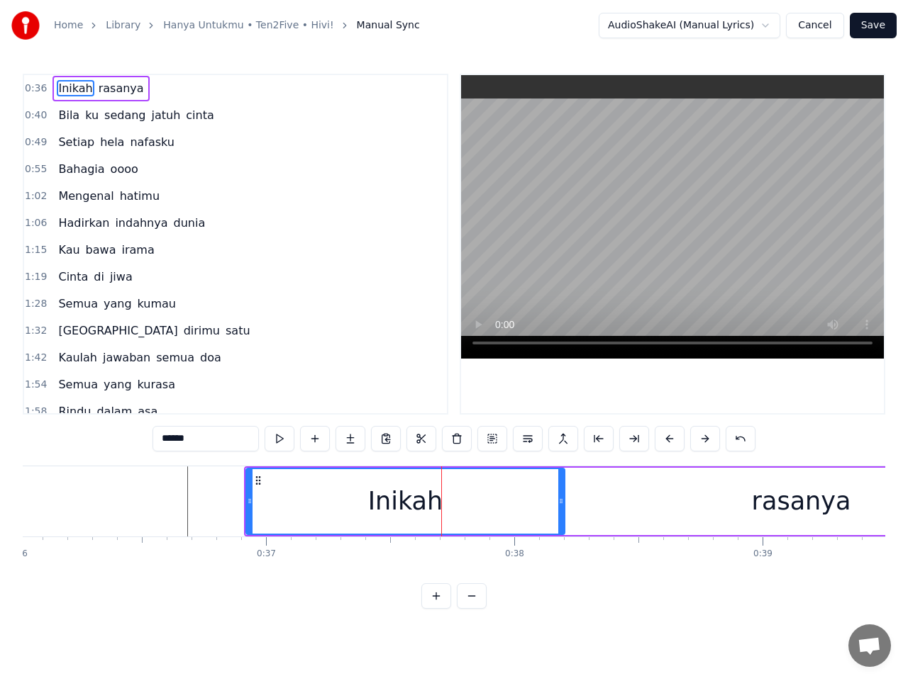
drag, startPoint x: 461, startPoint y: 500, endPoint x: 562, endPoint y: 498, distance: 100.7
click at [562, 498] on icon at bounding box center [561, 501] width 6 height 11
click at [35, 84] on span "0:36" at bounding box center [36, 89] width 22 height 14
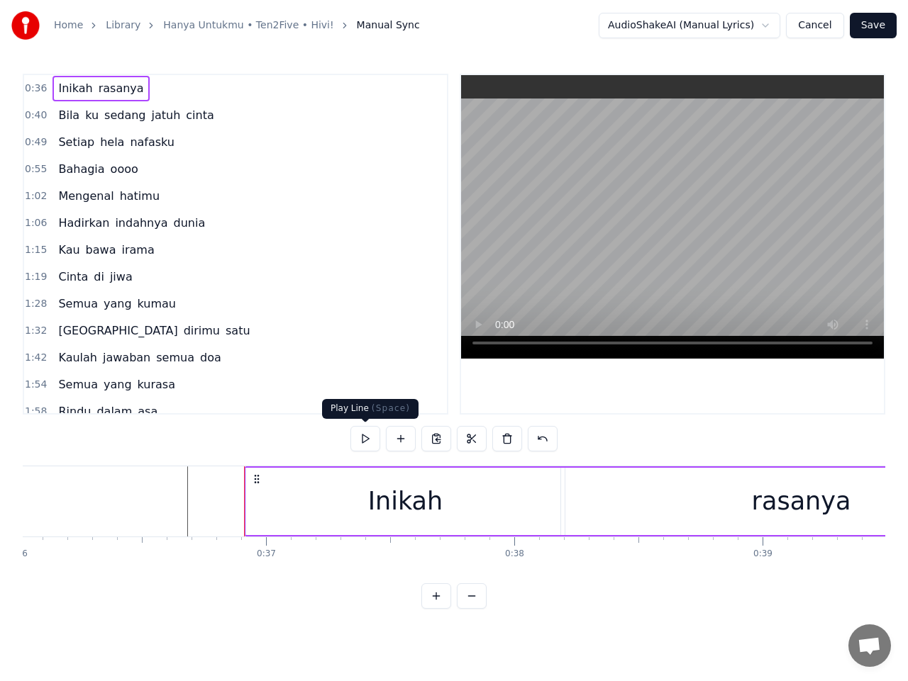
click at [363, 434] on button at bounding box center [365, 439] width 30 height 26
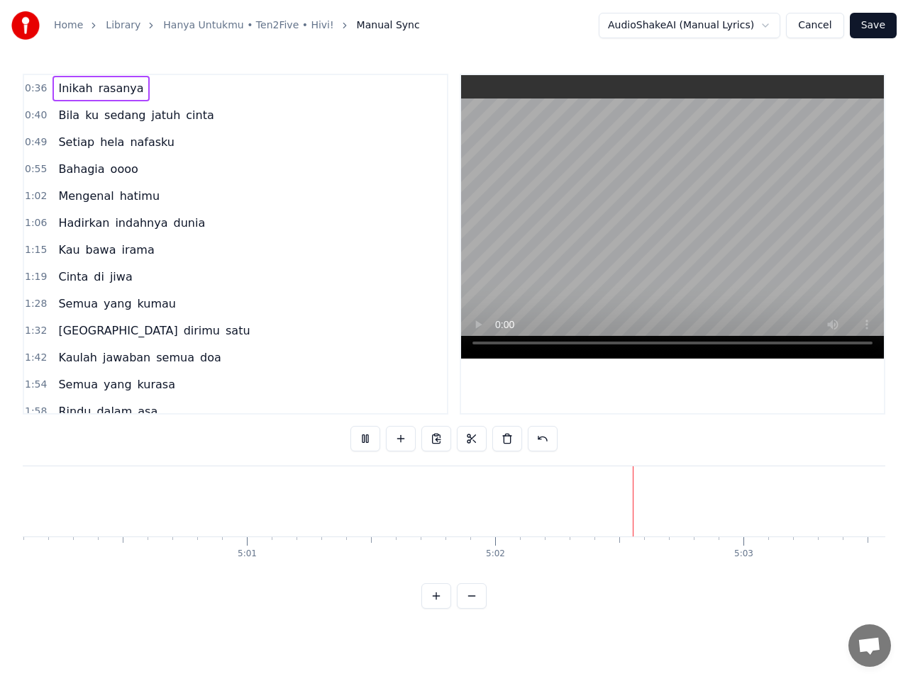
scroll to position [0, 74626]
click at [875, 26] on button "Save" at bounding box center [872, 26] width 47 height 26
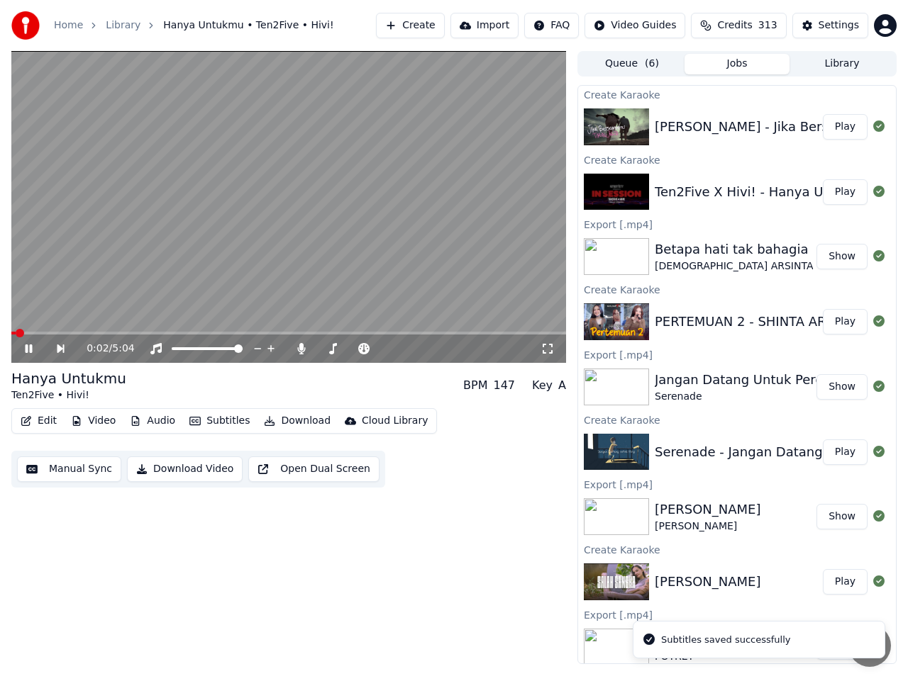
click at [291, 420] on button "Download" at bounding box center [297, 421] width 78 height 20
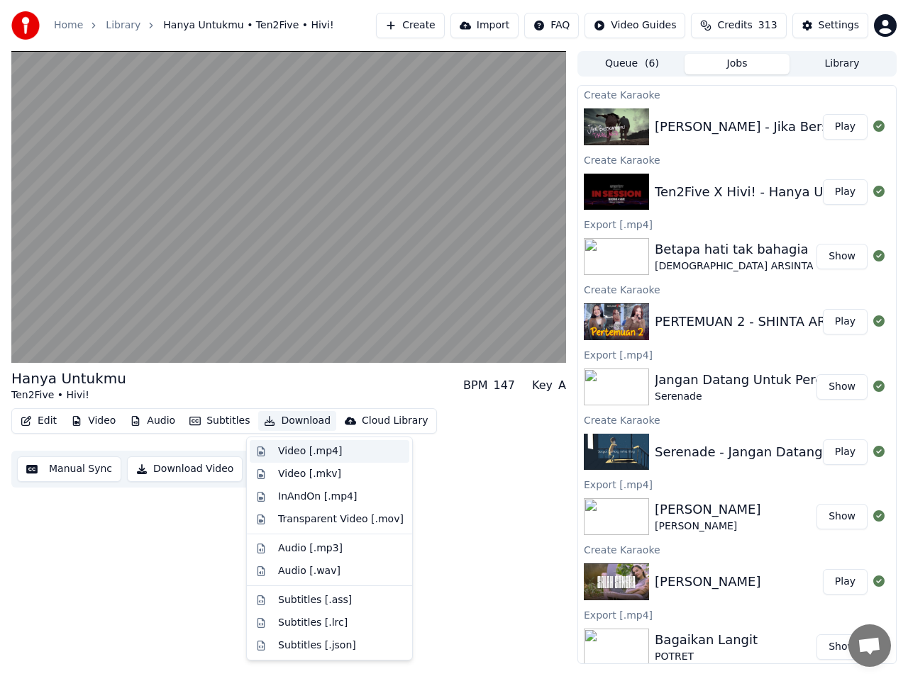
click at [298, 452] on div "Video [.mp4]" at bounding box center [310, 452] width 64 height 14
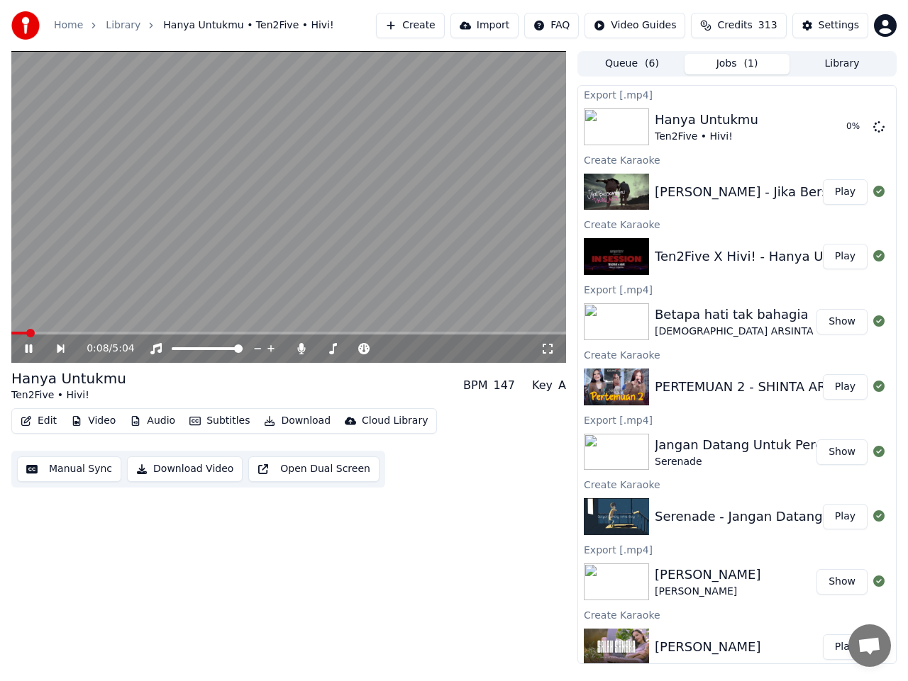
click at [33, 347] on icon at bounding box center [39, 348] width 32 height 11
click at [169, 469] on button "Download Video" at bounding box center [185, 470] width 116 height 26
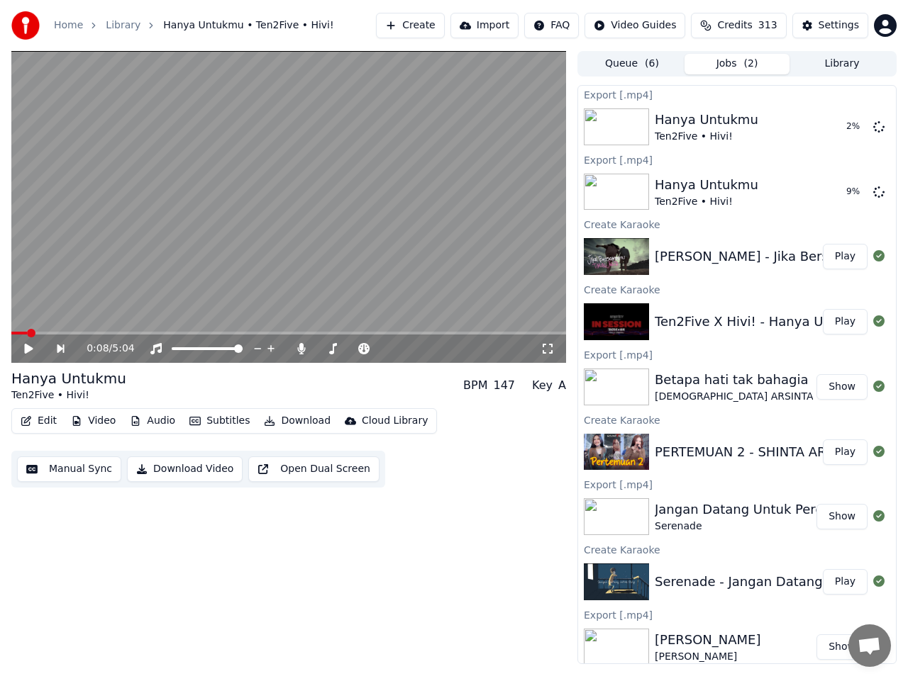
click at [837, 260] on button "Play" at bounding box center [845, 257] width 45 height 26
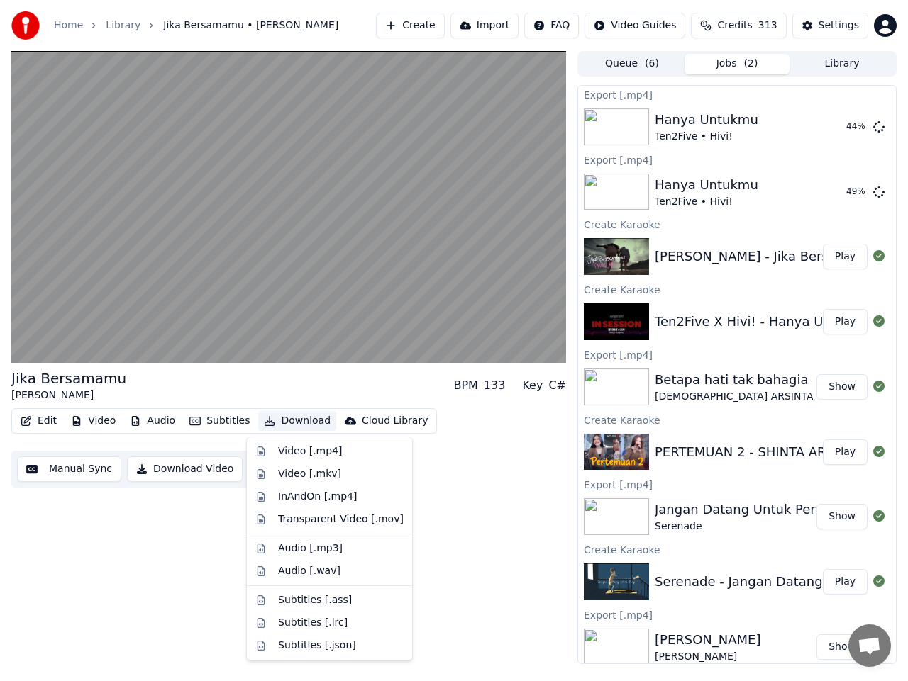
click at [295, 419] on button "Download" at bounding box center [297, 421] width 78 height 20
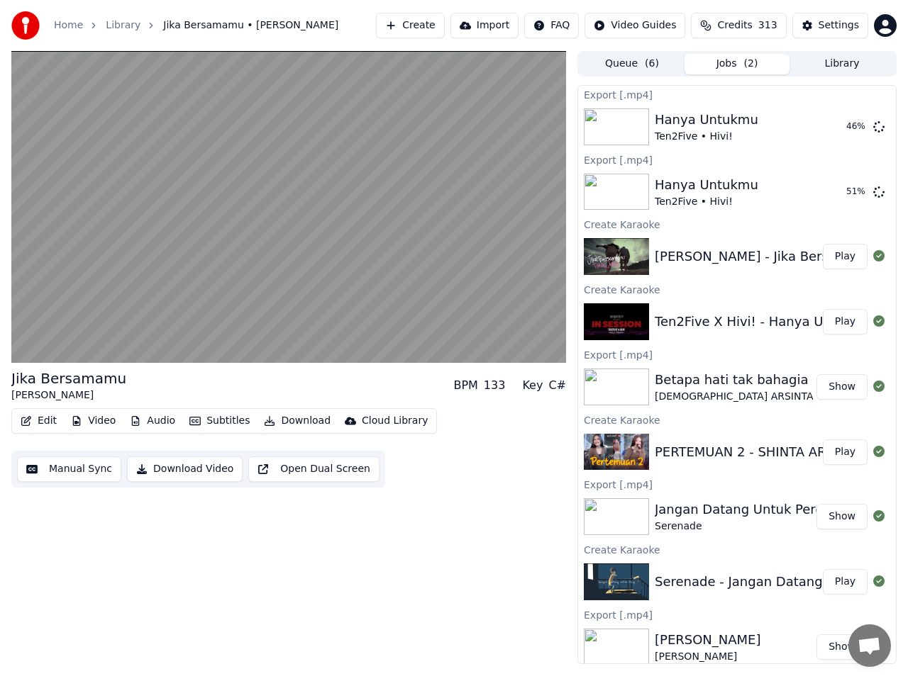
click at [183, 582] on div "Jika Bersamamu [PERSON_NAME] BPM 133 Key C# Edit Video Audio Subtitles Download…" at bounding box center [288, 357] width 554 height 613
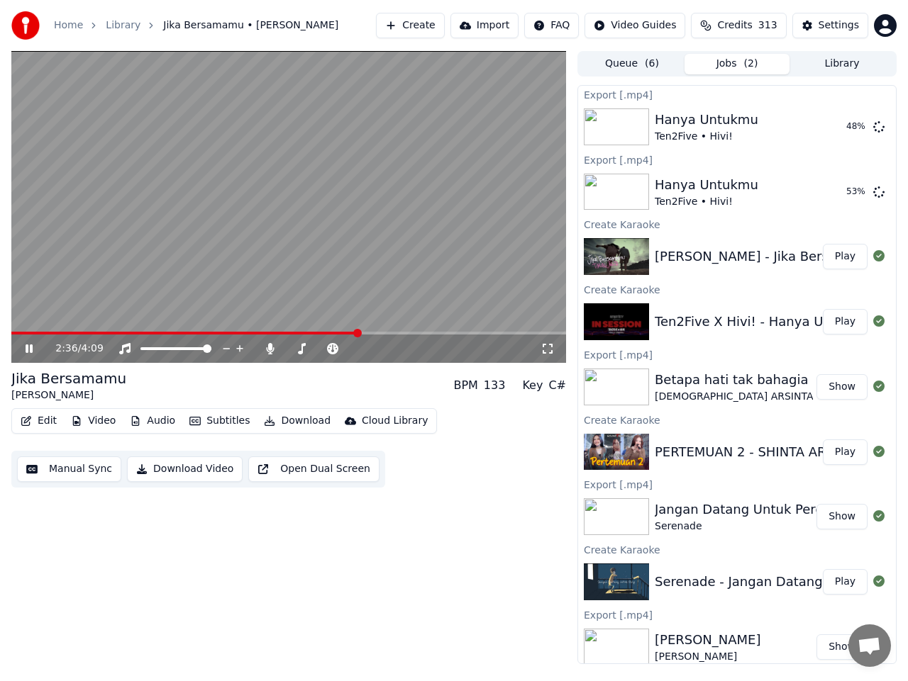
click at [65, 469] on button "Manual Sync" at bounding box center [69, 470] width 104 height 26
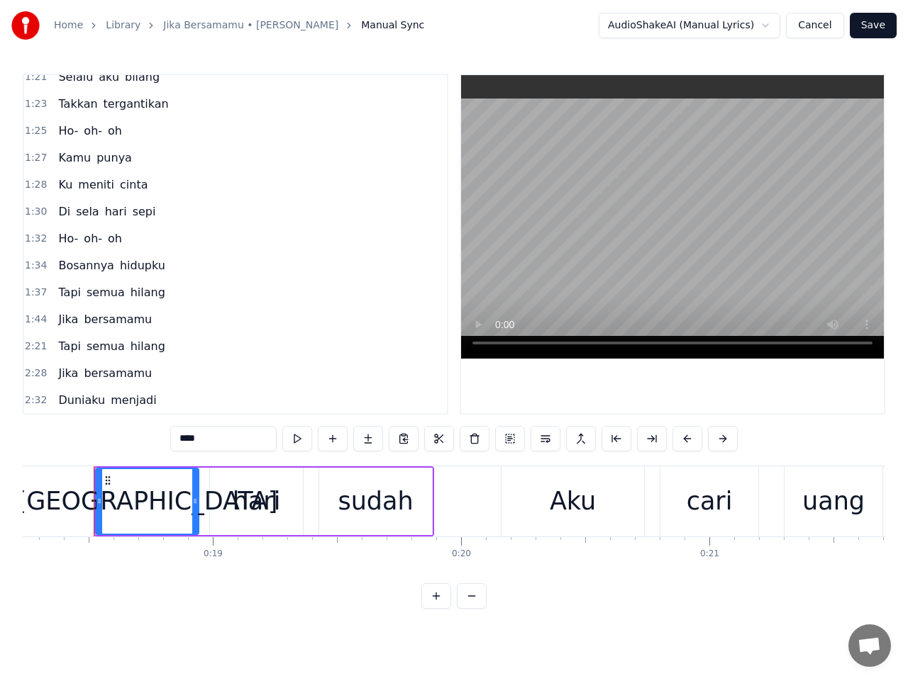
scroll to position [567, 0]
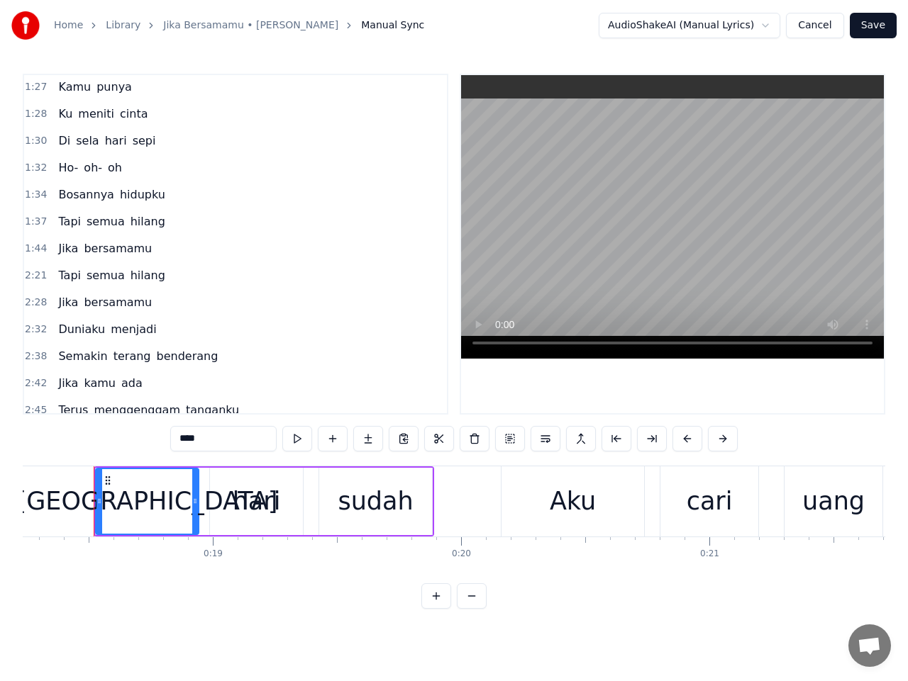
click at [35, 330] on span "2:32" at bounding box center [36, 330] width 22 height 14
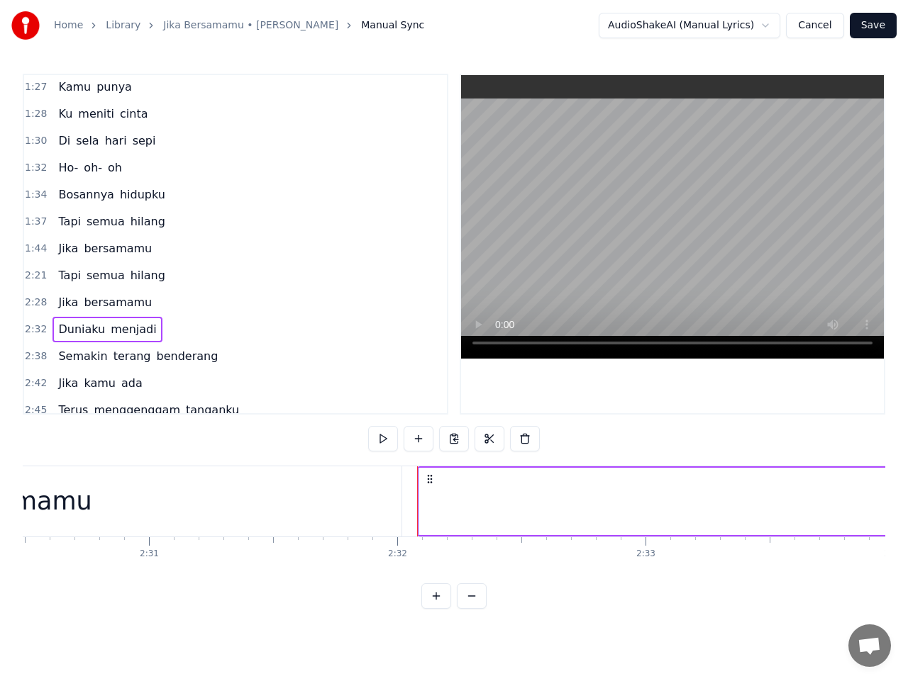
scroll to position [0, 37671]
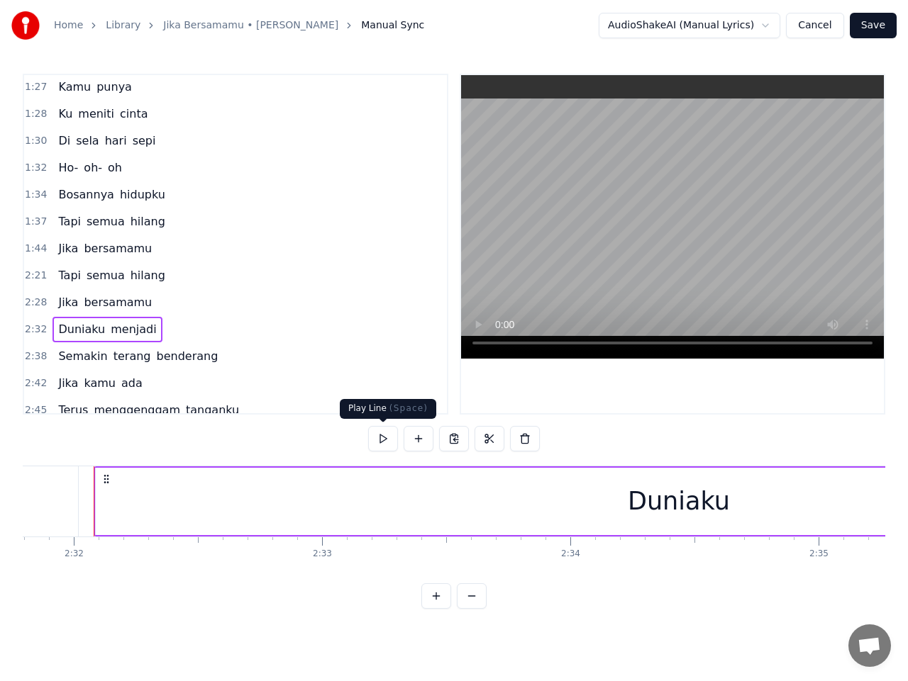
click at [387, 433] on button at bounding box center [383, 439] width 30 height 26
click at [385, 435] on button at bounding box center [383, 439] width 30 height 26
click at [70, 330] on span "Duniaku" at bounding box center [82, 329] width 50 height 16
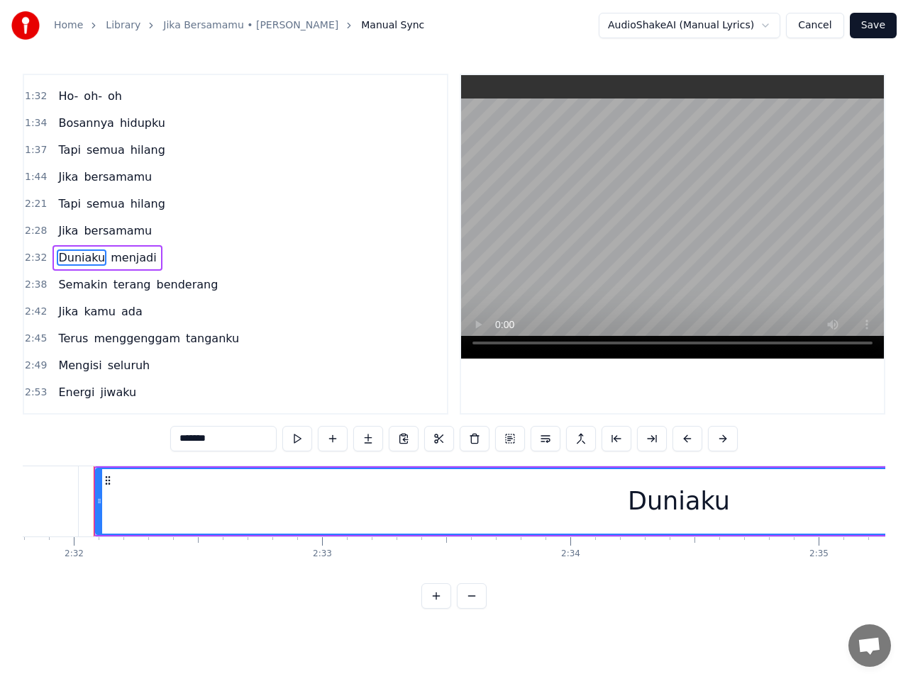
scroll to position [652, 0]
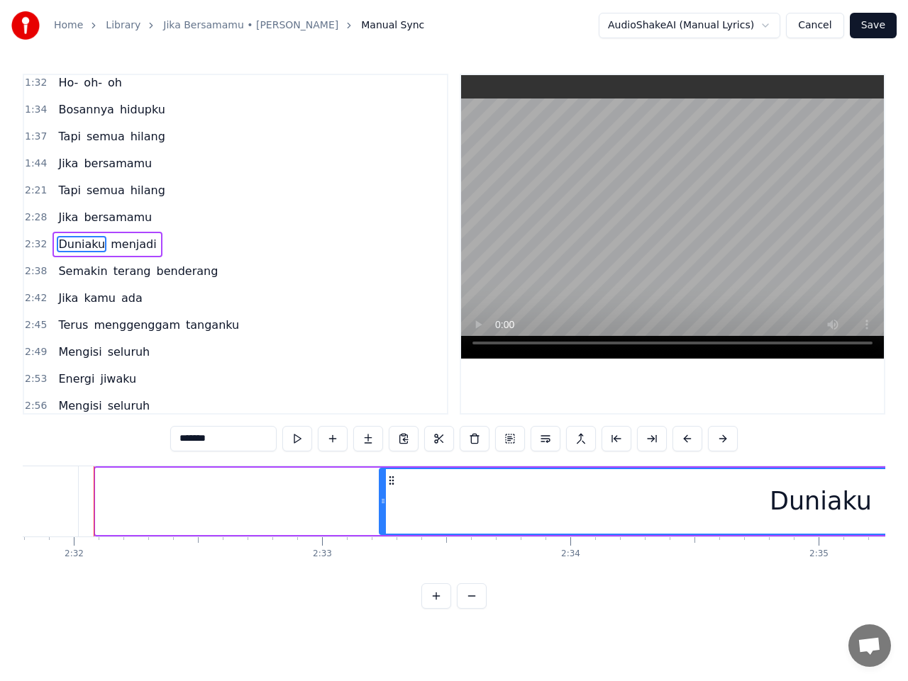
drag, startPoint x: 99, startPoint y: 502, endPoint x: 375, endPoint y: 528, distance: 277.1
click at [380, 528] on div at bounding box center [383, 501] width 6 height 65
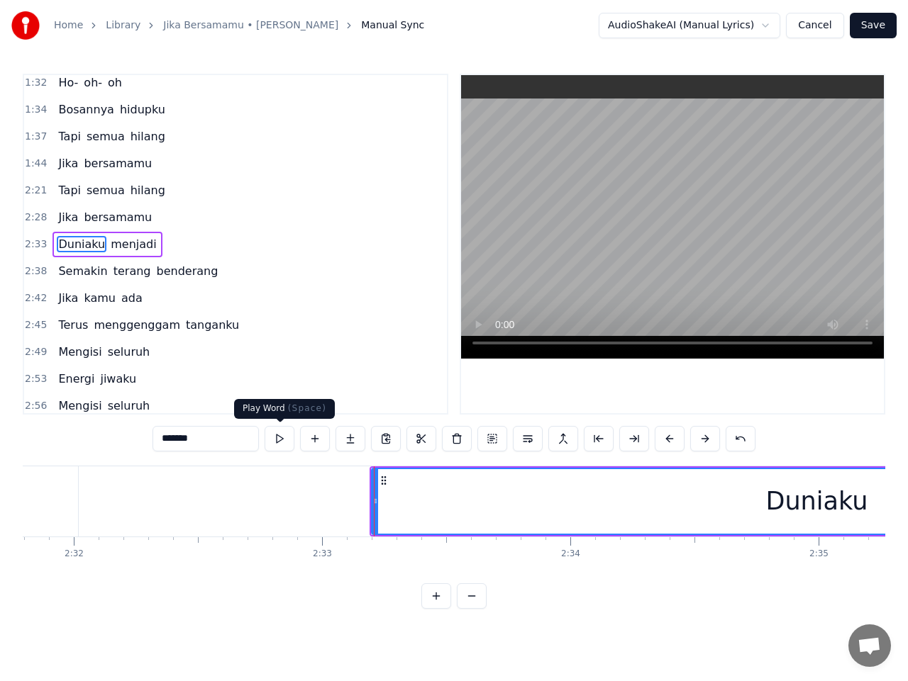
click at [282, 442] on button at bounding box center [279, 439] width 30 height 26
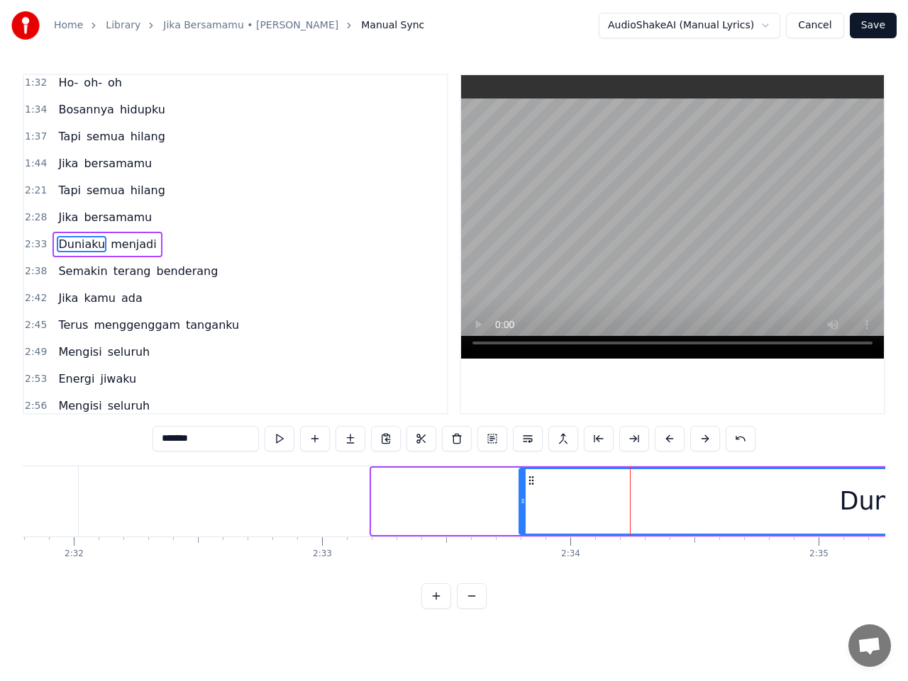
drag, startPoint x: 376, startPoint y: 503, endPoint x: 523, endPoint y: 511, distance: 147.7
click at [523, 511] on div at bounding box center [523, 501] width 6 height 65
click at [38, 245] on span "2:33" at bounding box center [36, 245] width 22 height 14
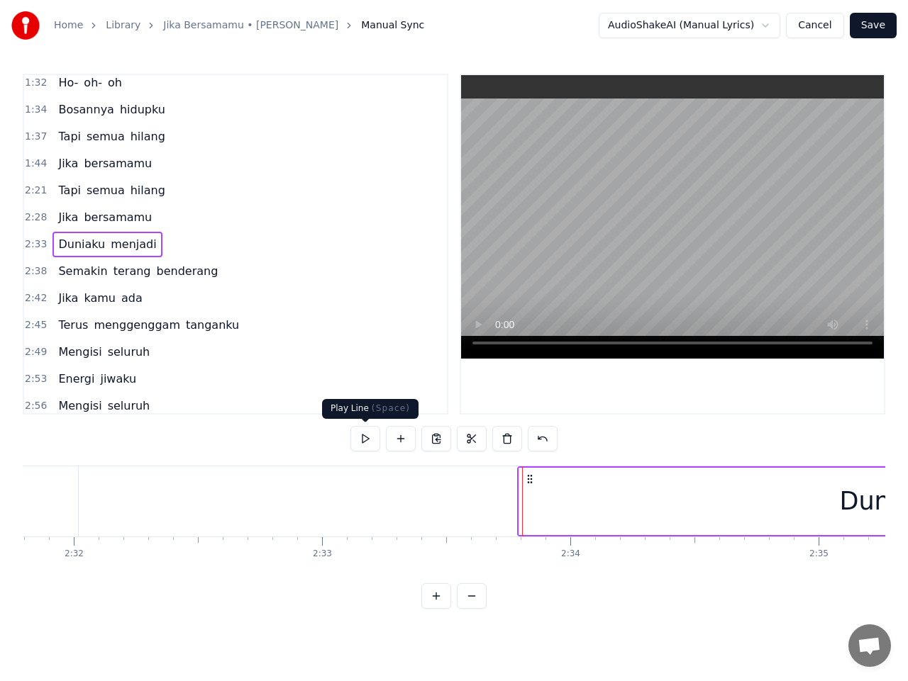
click at [369, 437] on button at bounding box center [365, 439] width 30 height 26
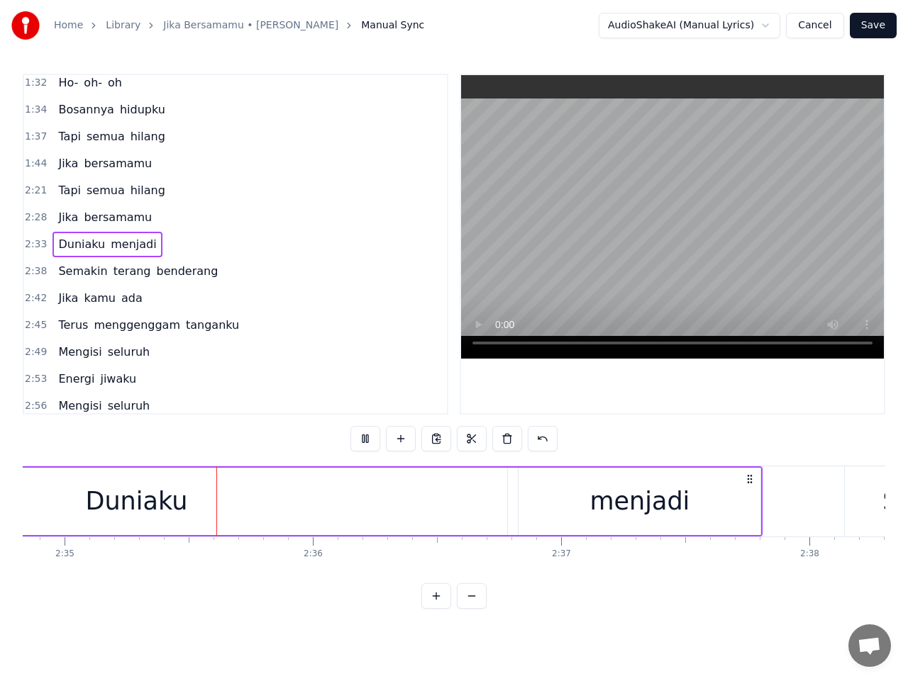
scroll to position [0, 38429]
click at [36, 245] on span "2:33" at bounding box center [36, 245] width 22 height 14
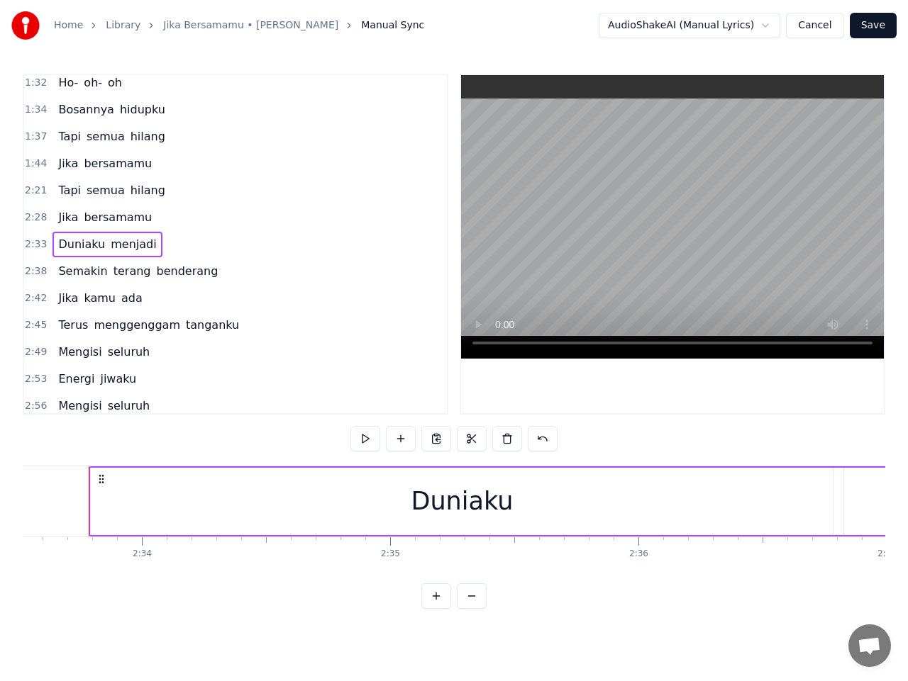
scroll to position [0, 38094]
click at [364, 442] on button at bounding box center [365, 439] width 30 height 26
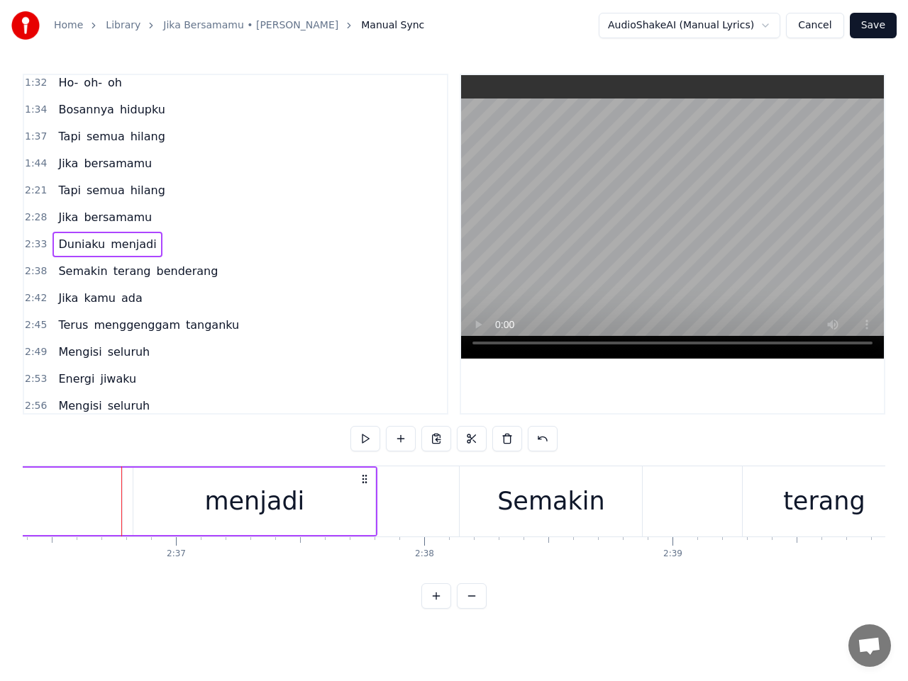
scroll to position [0, 38837]
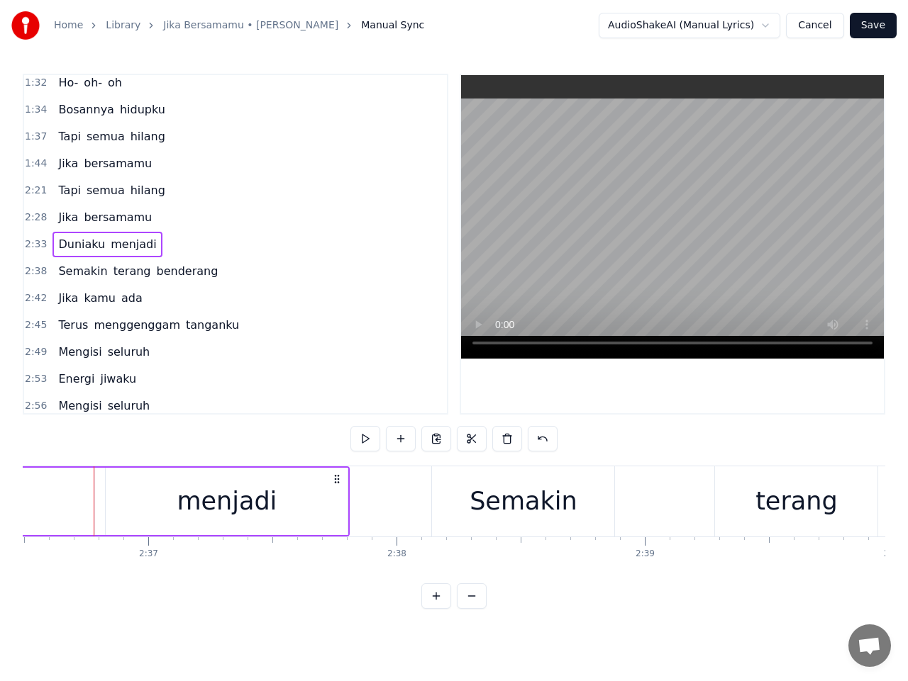
click at [146, 501] on div "menjadi" at bounding box center [227, 501] width 242 height 67
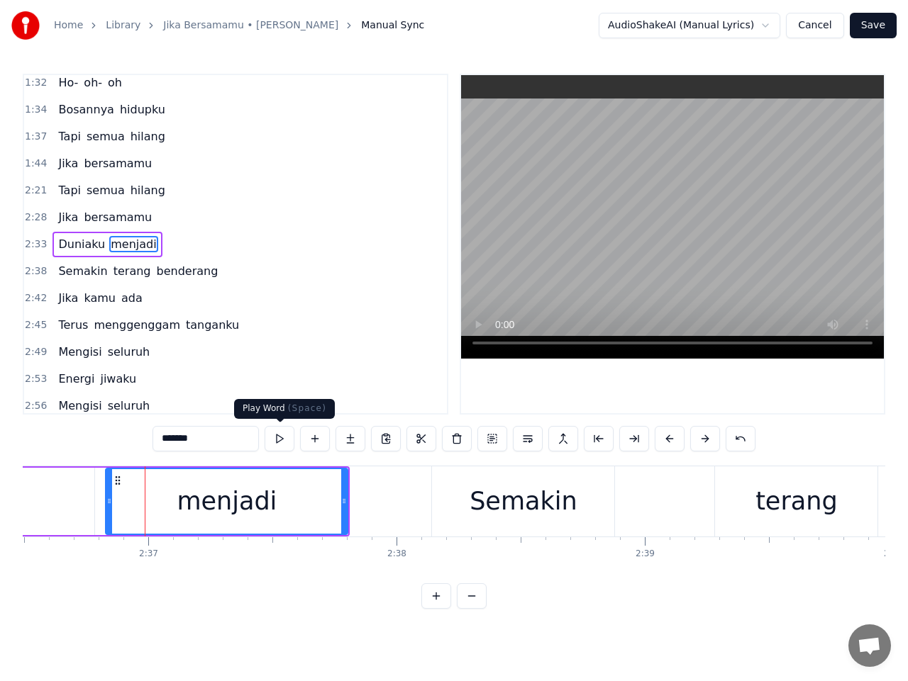
click at [270, 442] on button at bounding box center [279, 439] width 30 height 26
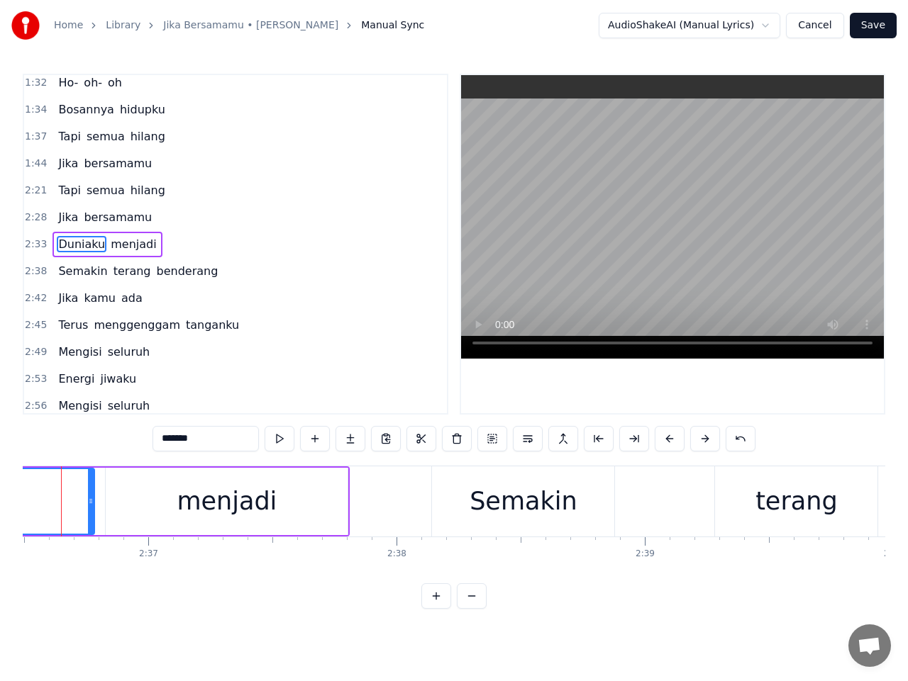
scroll to position [0, 38804]
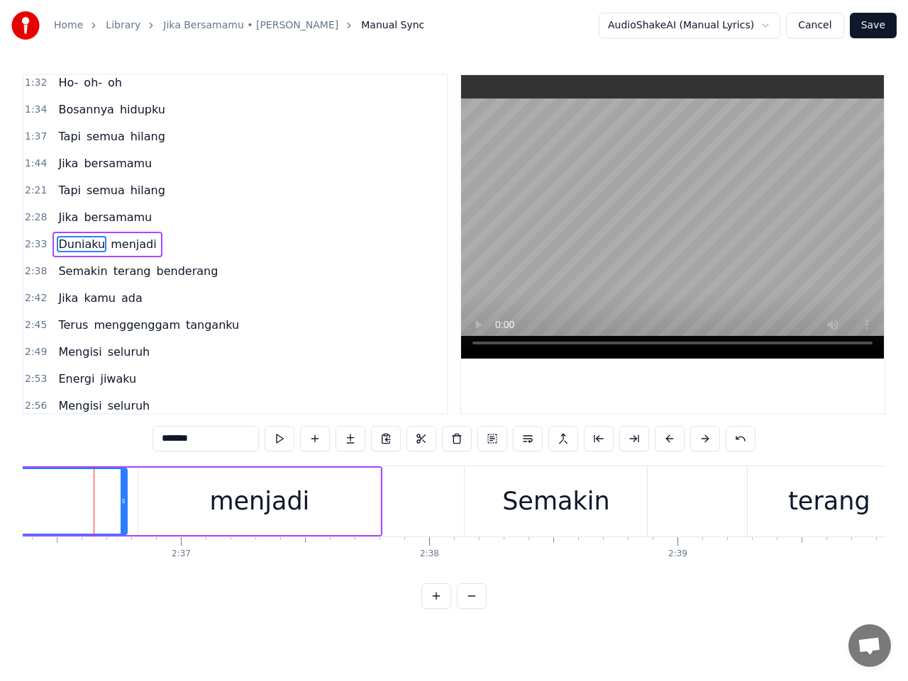
click at [180, 498] on div "menjadi" at bounding box center [259, 501] width 242 height 67
type input "*******"
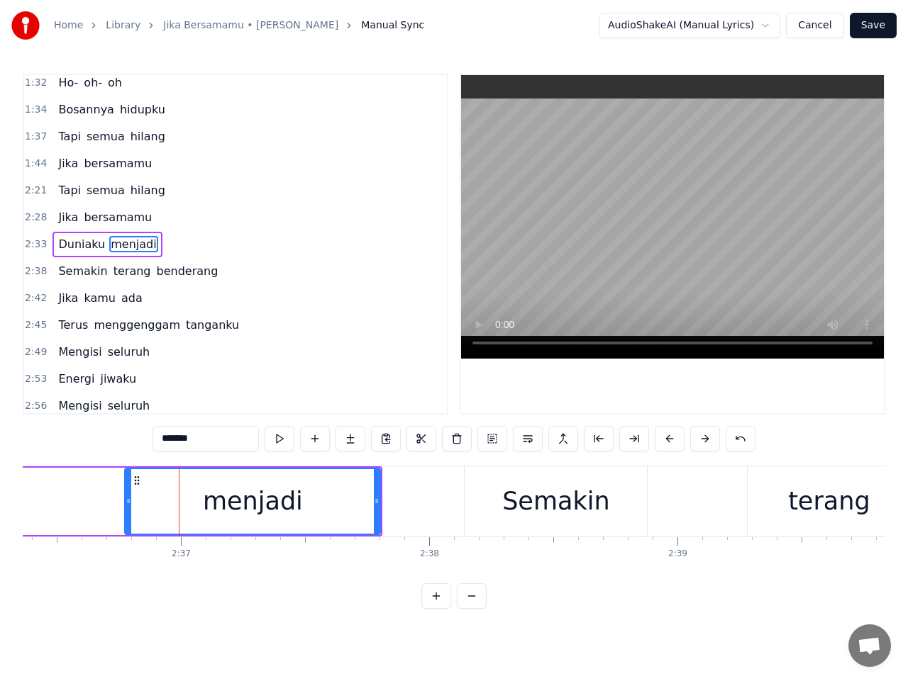
drag, startPoint x: 143, startPoint y: 503, endPoint x: 130, endPoint y: 502, distance: 13.5
click at [130, 502] on icon at bounding box center [129, 501] width 6 height 11
click at [26, 243] on span "2:33" at bounding box center [36, 245] width 22 height 14
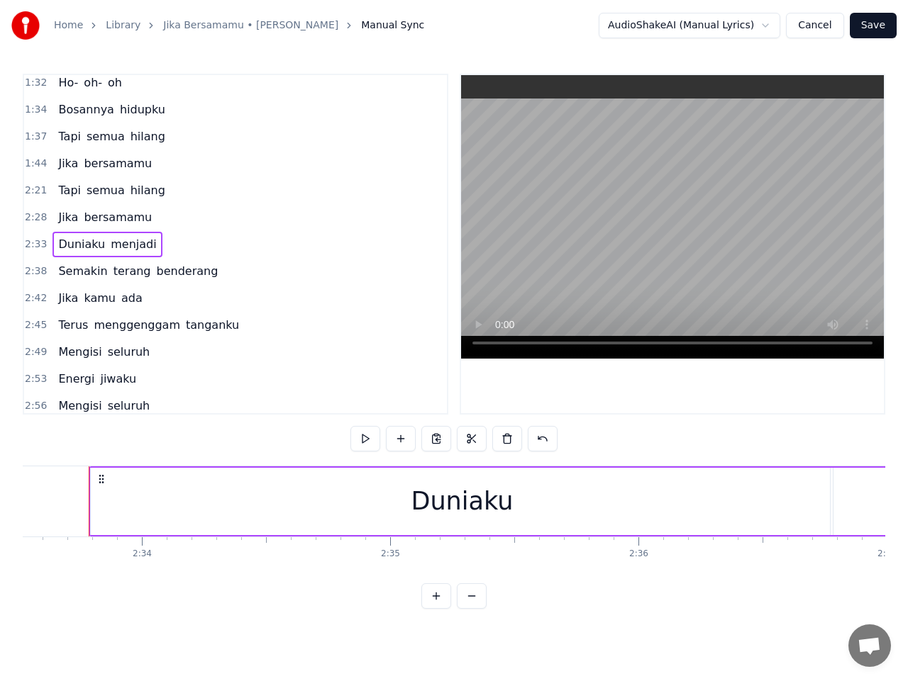
scroll to position [0, 38094]
click at [368, 439] on button at bounding box center [365, 439] width 30 height 26
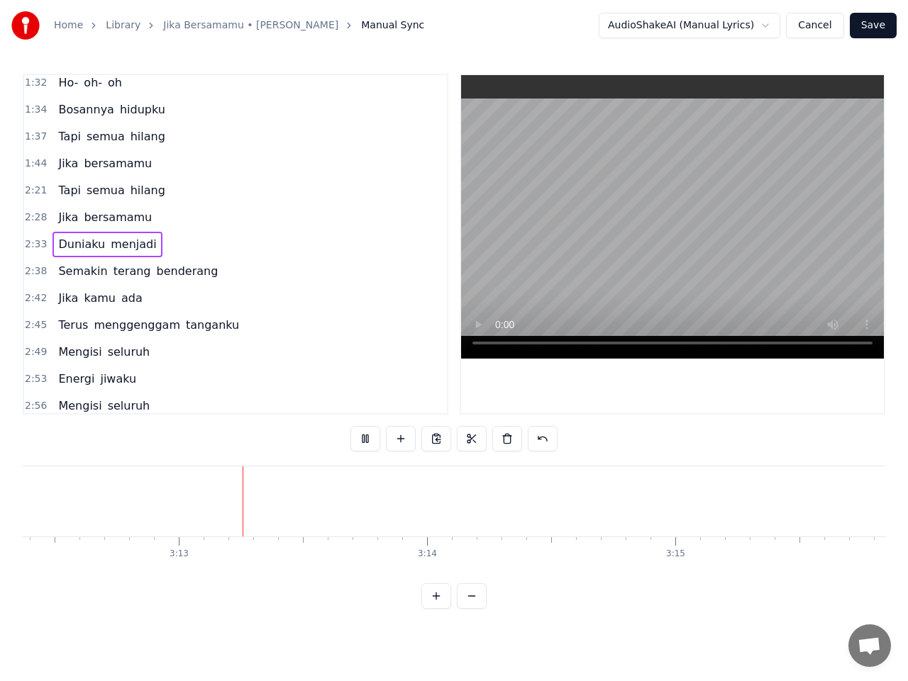
scroll to position [0, 47770]
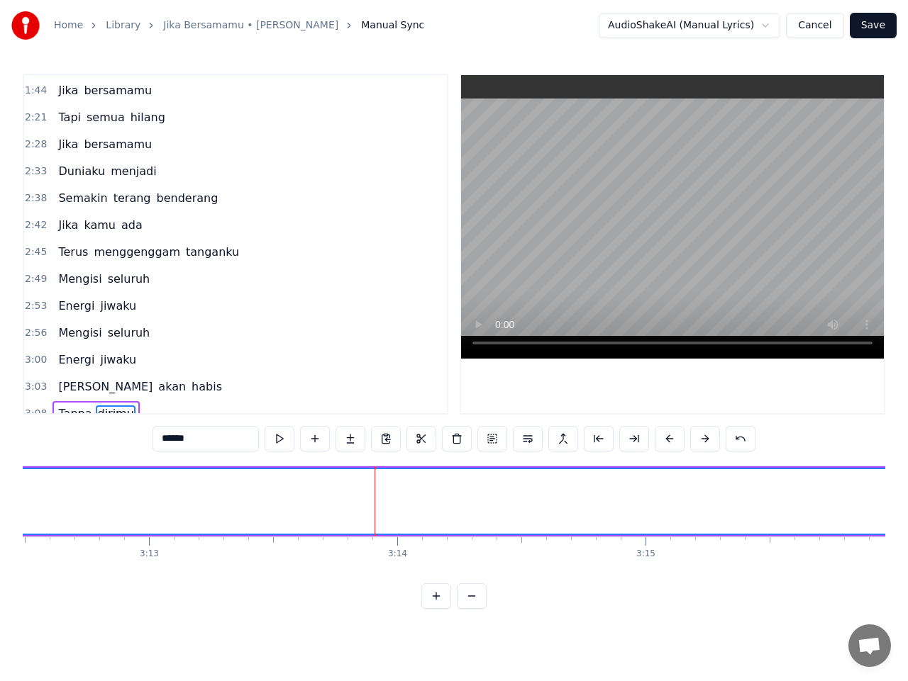
scroll to position [740, 0]
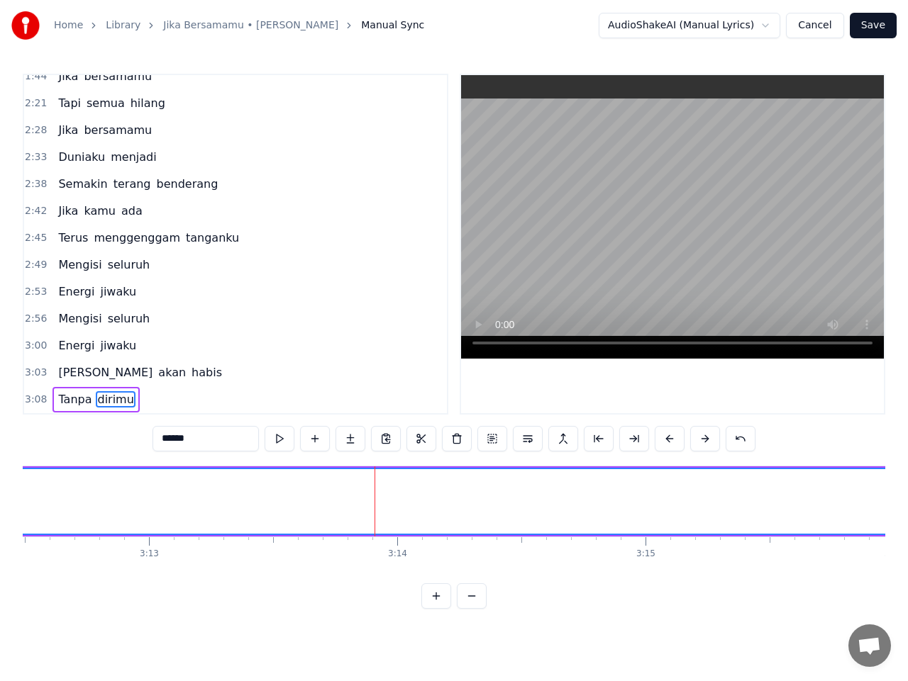
click at [105, 401] on span "dirimu" at bounding box center [115, 399] width 39 height 16
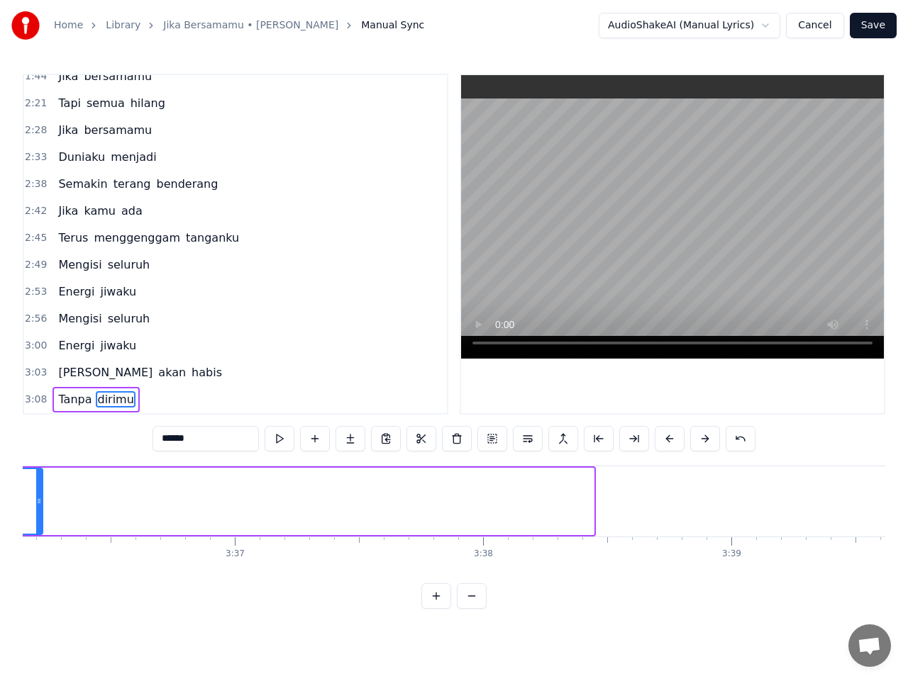
drag, startPoint x: 591, startPoint y: 502, endPoint x: 37, endPoint y: 509, distance: 553.8
click at [38, 507] on div at bounding box center [39, 501] width 6 height 65
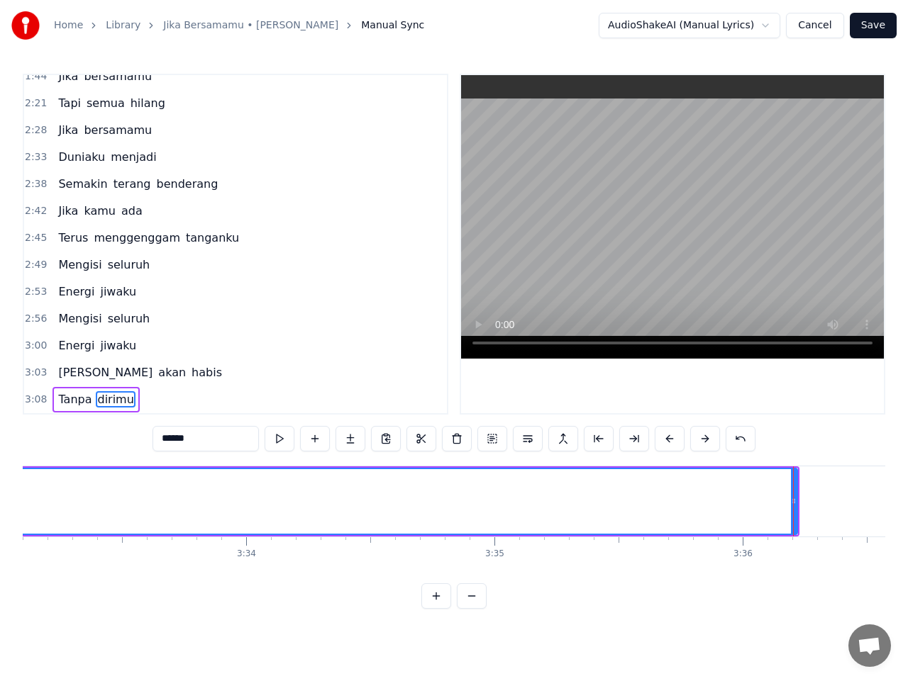
scroll to position [0, 52875]
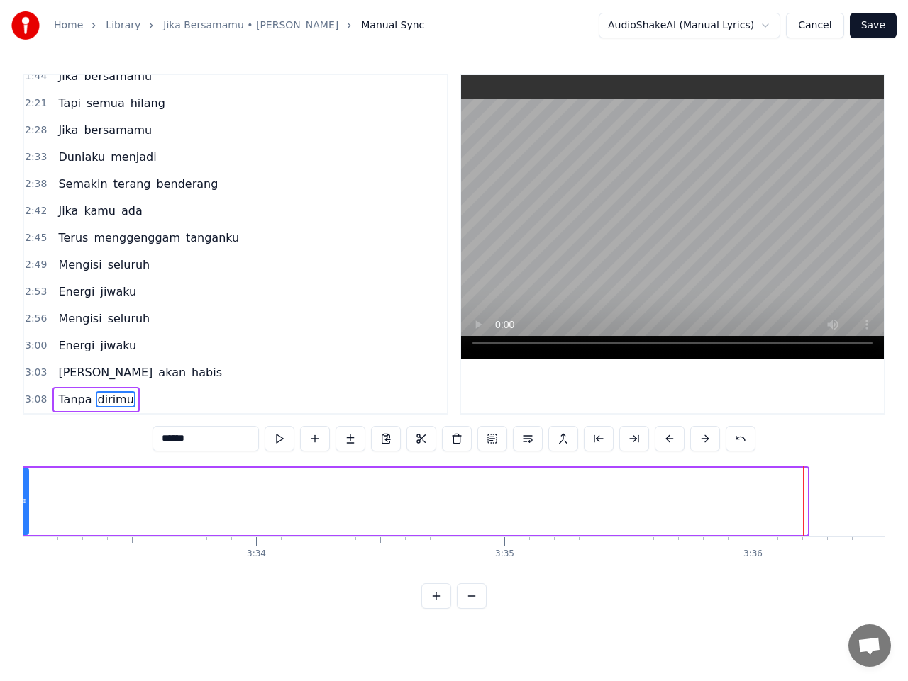
drag, startPoint x: 805, startPoint y: 502, endPoint x: 26, endPoint y: 498, distance: 778.6
click at [26, 498] on icon at bounding box center [25, 501] width 6 height 11
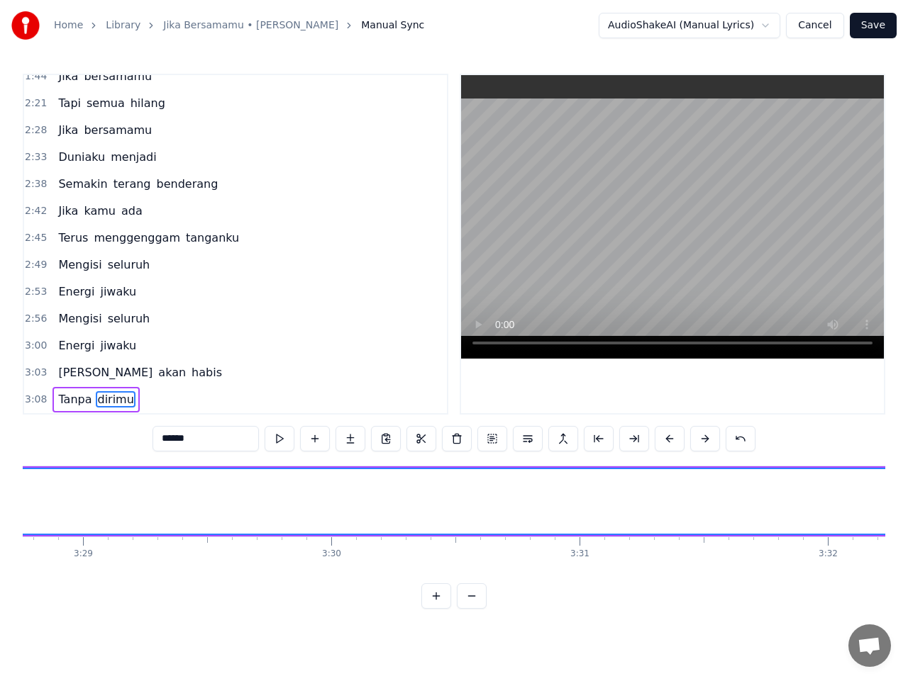
scroll to position [0, 52561]
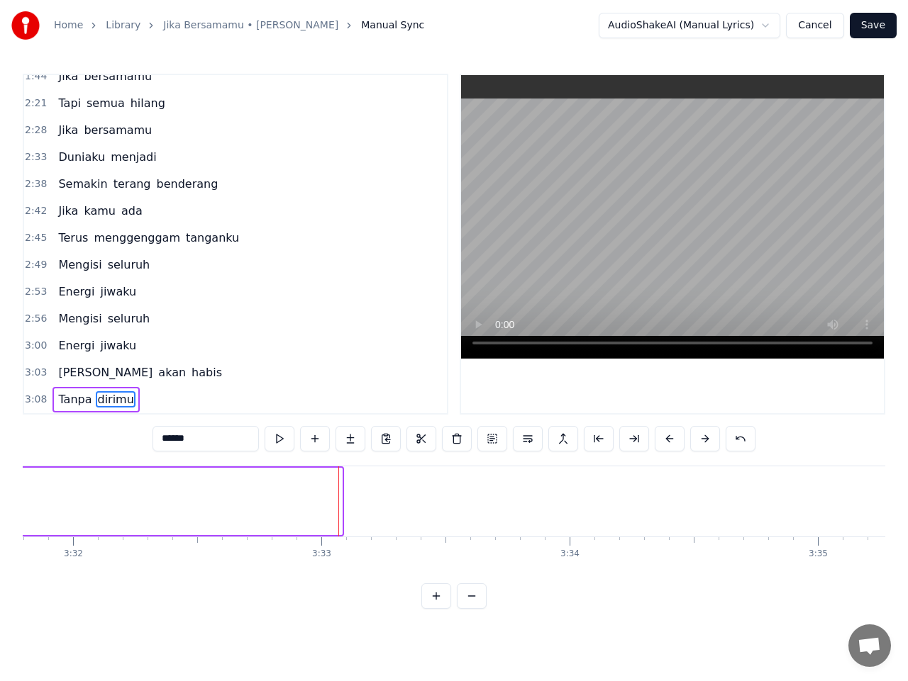
drag, startPoint x: 340, startPoint y: 501, endPoint x: 0, endPoint y: 501, distance: 339.6
click at [0, 501] on div "Home Library Jika Bersamamu • Timun Jelita Manual Sync AudioShakeAI (Manual Lyr…" at bounding box center [454, 304] width 908 height 609
drag, startPoint x: 32, startPoint y: 571, endPoint x: 30, endPoint y: 580, distance: 9.5
click at [30, 572] on div "Lima hari sudah Aku [PERSON_NAME] Ho- oh- oh [PERSON_NAME] badan Ku mengisi Wak…" at bounding box center [454, 519] width 862 height 106
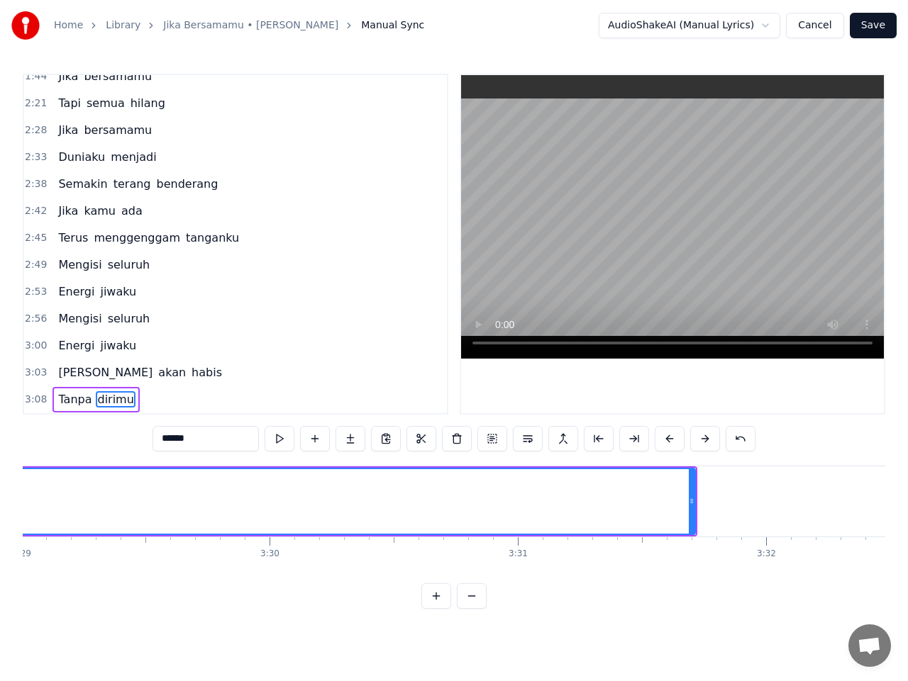
scroll to position [0, 51796]
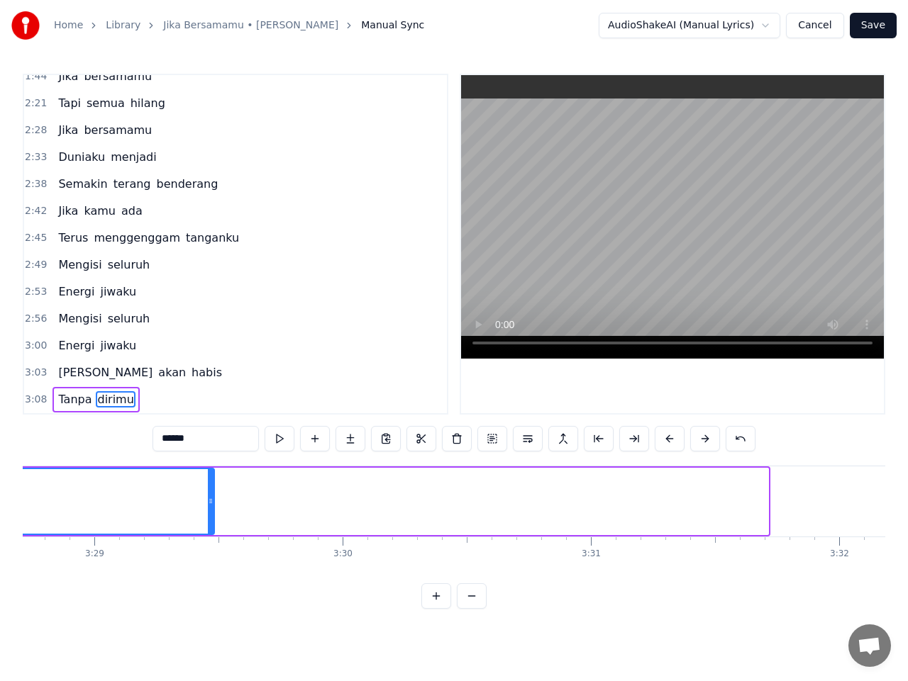
drag, startPoint x: 766, startPoint y: 501, endPoint x: 212, endPoint y: 506, distance: 553.8
click at [212, 506] on icon at bounding box center [211, 501] width 6 height 11
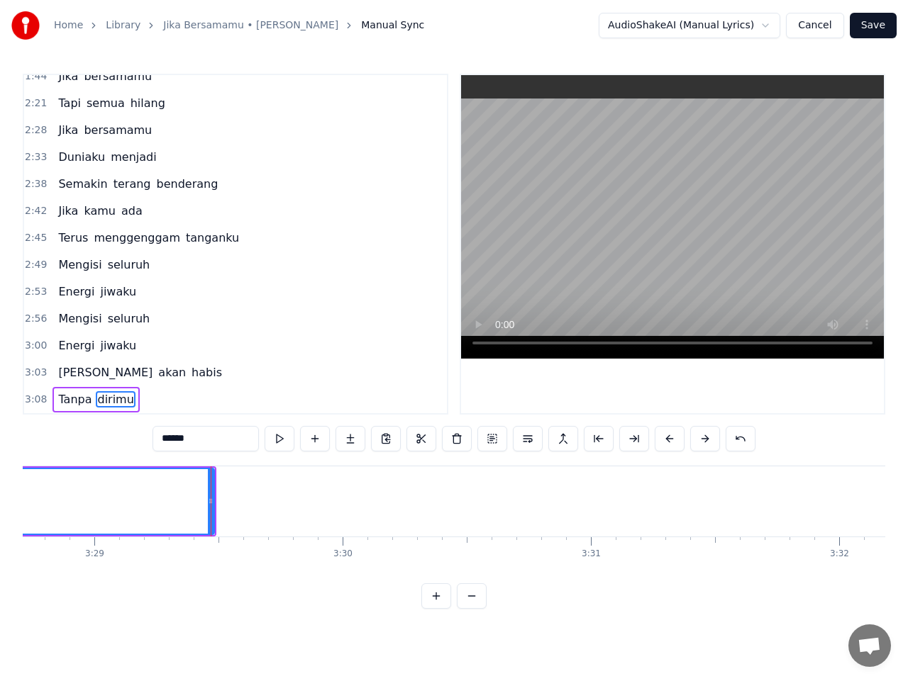
click at [28, 402] on span "3:08" at bounding box center [36, 400] width 22 height 14
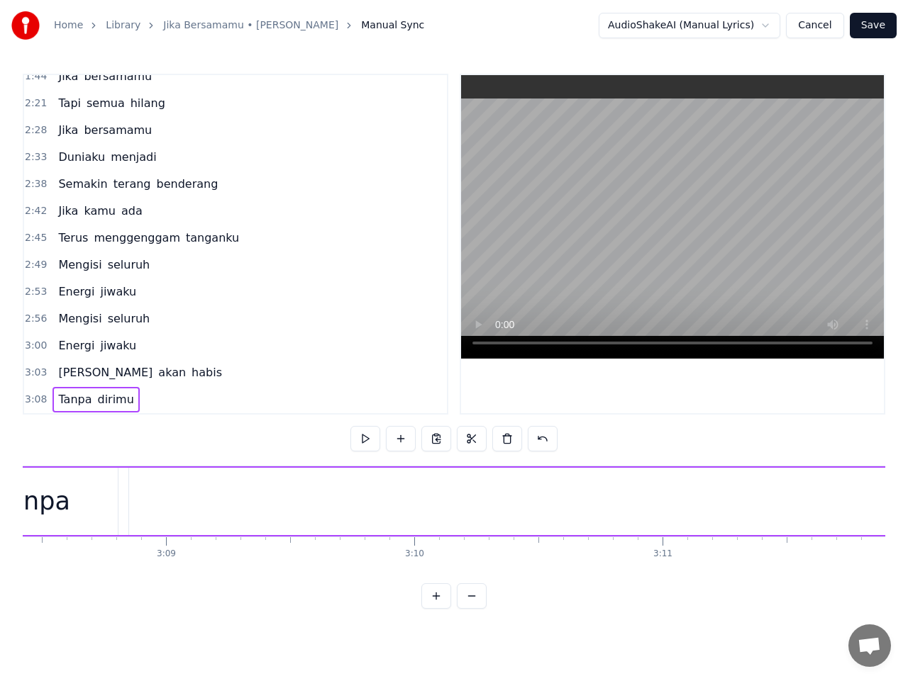
scroll to position [0, 46615]
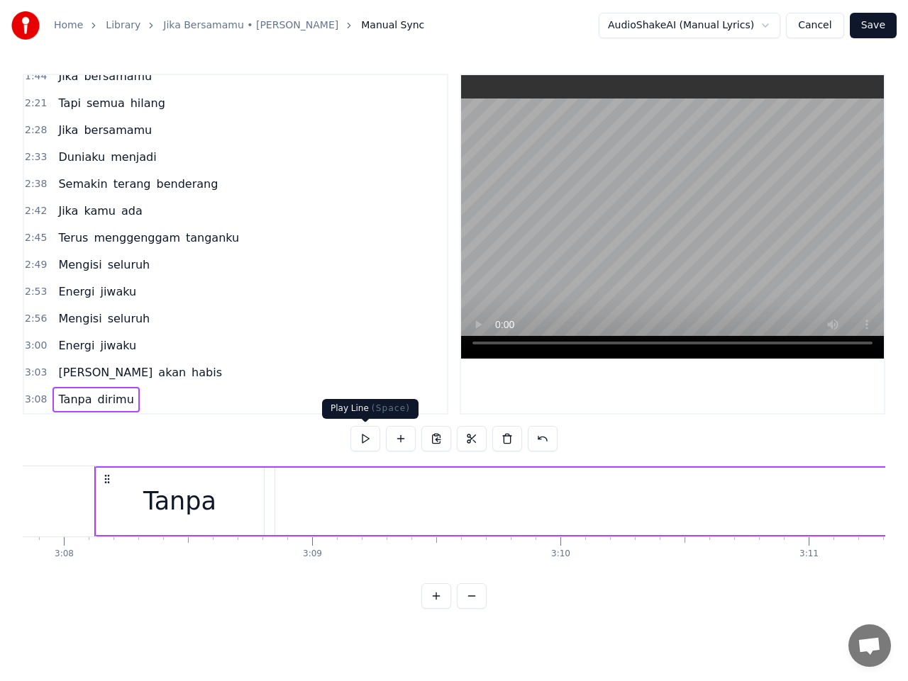
click at [369, 433] on button at bounding box center [365, 439] width 30 height 26
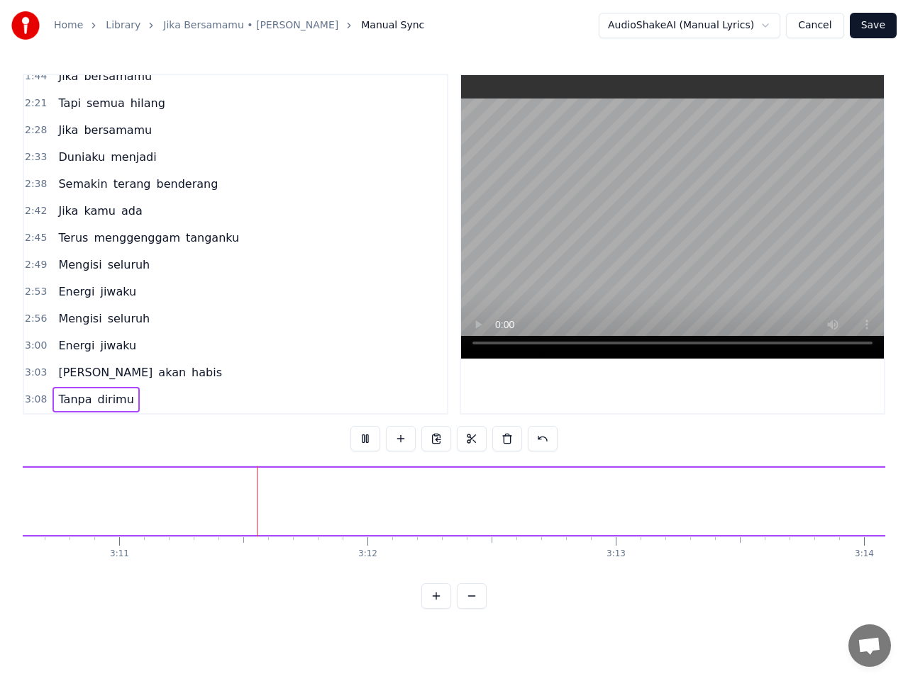
scroll to position [0, 47340]
click at [369, 443] on button at bounding box center [365, 439] width 30 height 26
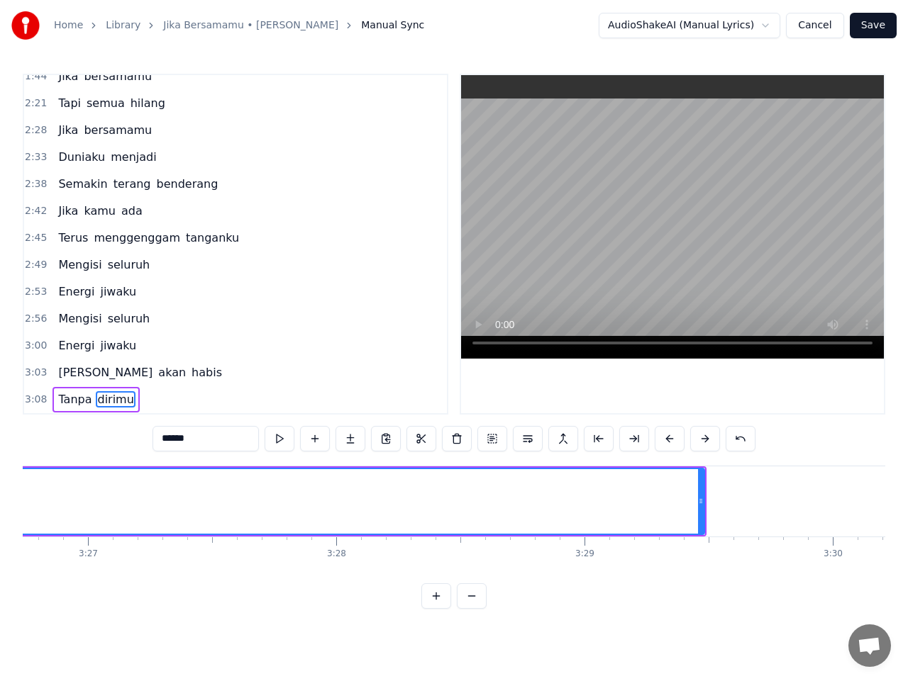
scroll to position [0, 51404]
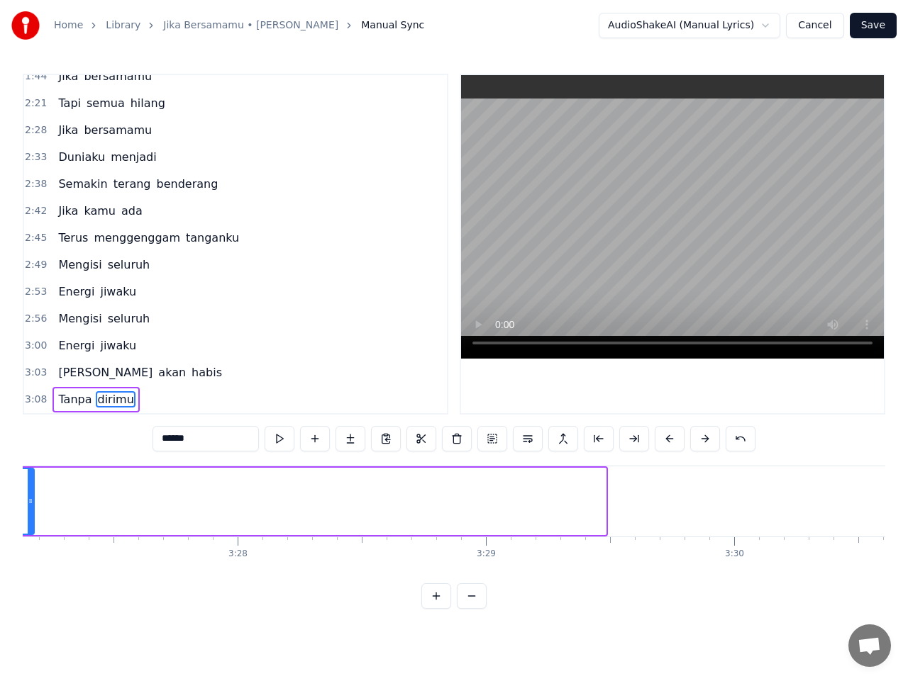
drag, startPoint x: 602, startPoint y: 502, endPoint x: 30, endPoint y: 512, distance: 571.6
click at [30, 512] on div at bounding box center [31, 501] width 6 height 65
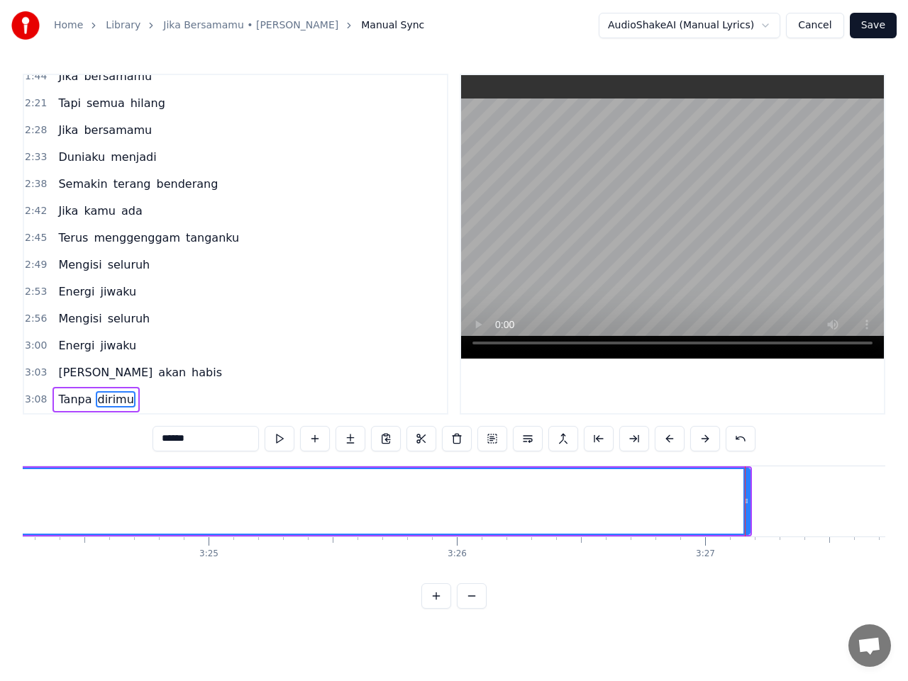
scroll to position [0, 50687]
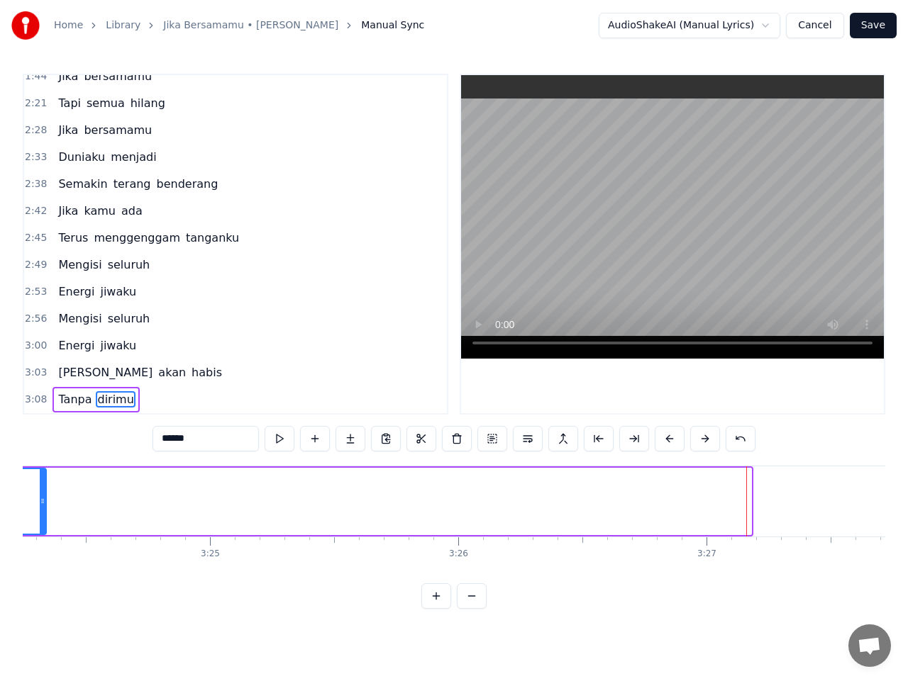
drag, startPoint x: 747, startPoint y: 502, endPoint x: 43, endPoint y: 521, distance: 704.3
click at [41, 509] on div at bounding box center [43, 501] width 6 height 65
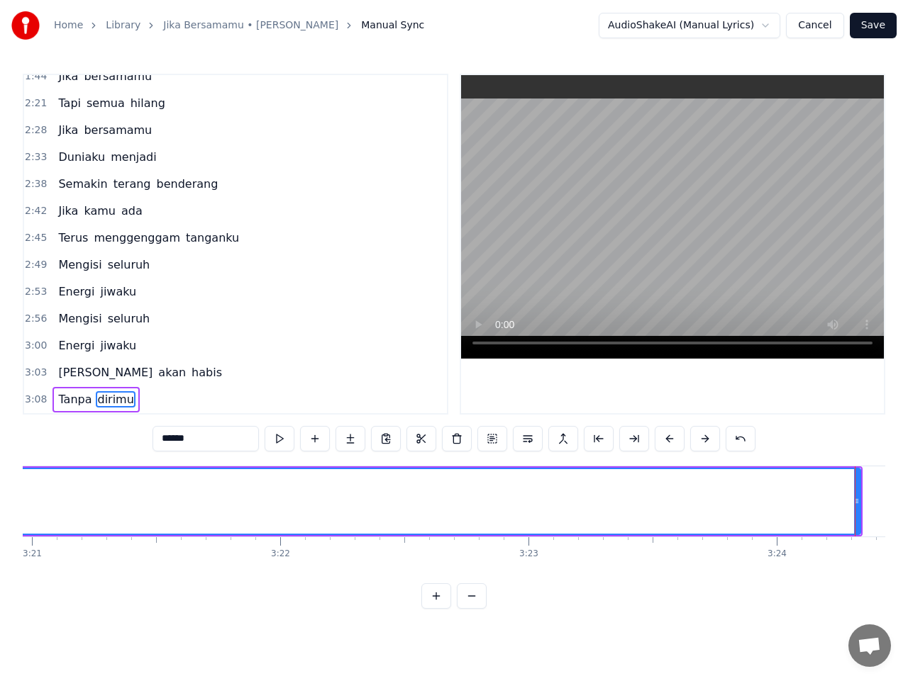
scroll to position [0, 49868]
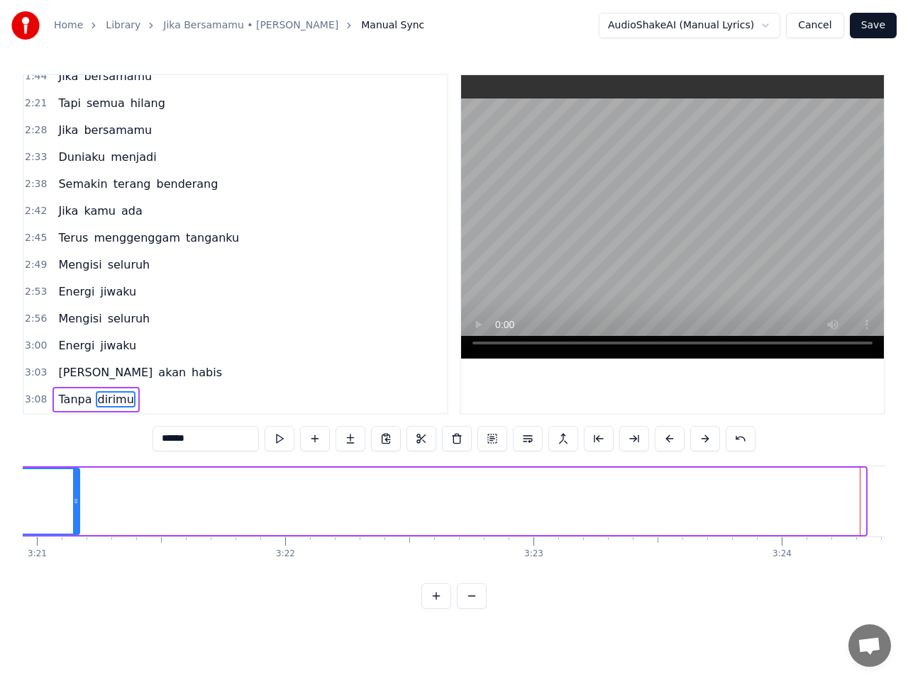
drag, startPoint x: 861, startPoint y: 503, endPoint x: 76, endPoint y: 499, distance: 785.6
click at [76, 499] on icon at bounding box center [76, 501] width 6 height 11
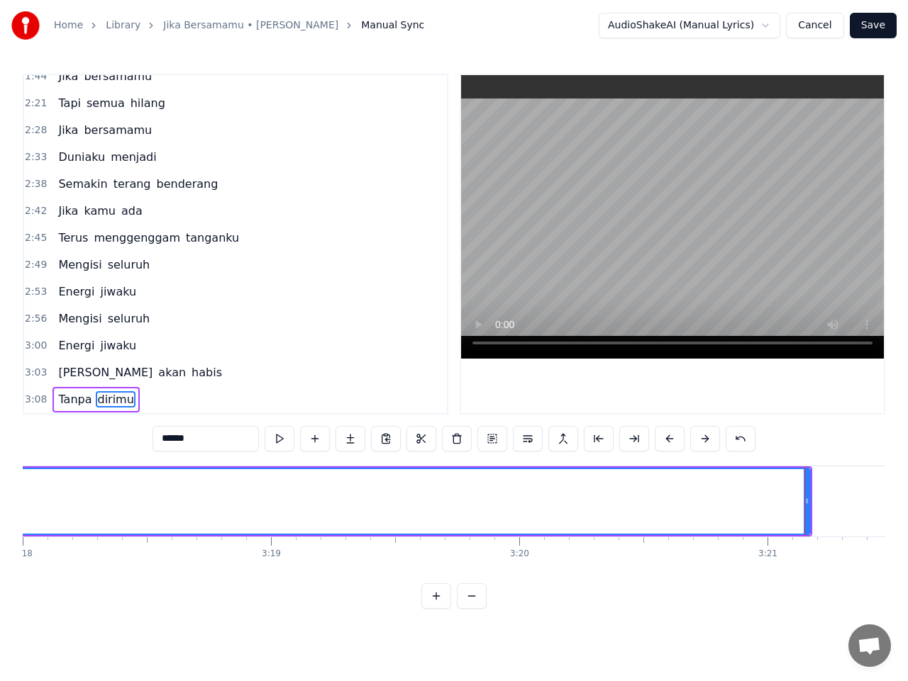
scroll to position [0, 49139]
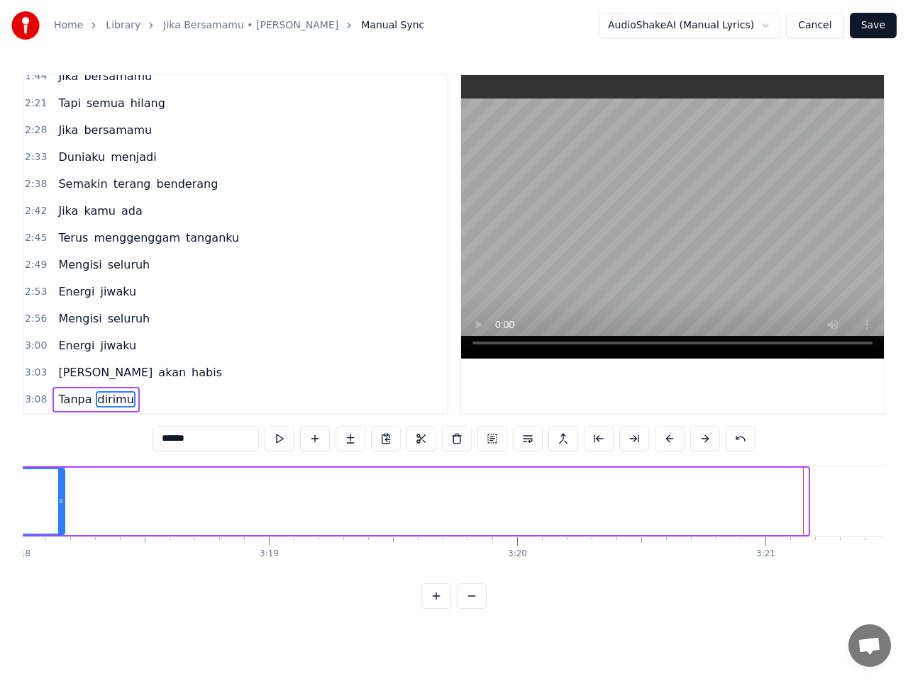
drag, startPoint x: 805, startPoint y: 503, endPoint x: 57, endPoint y: 534, distance: 748.7
click at [60, 516] on div at bounding box center [61, 501] width 6 height 65
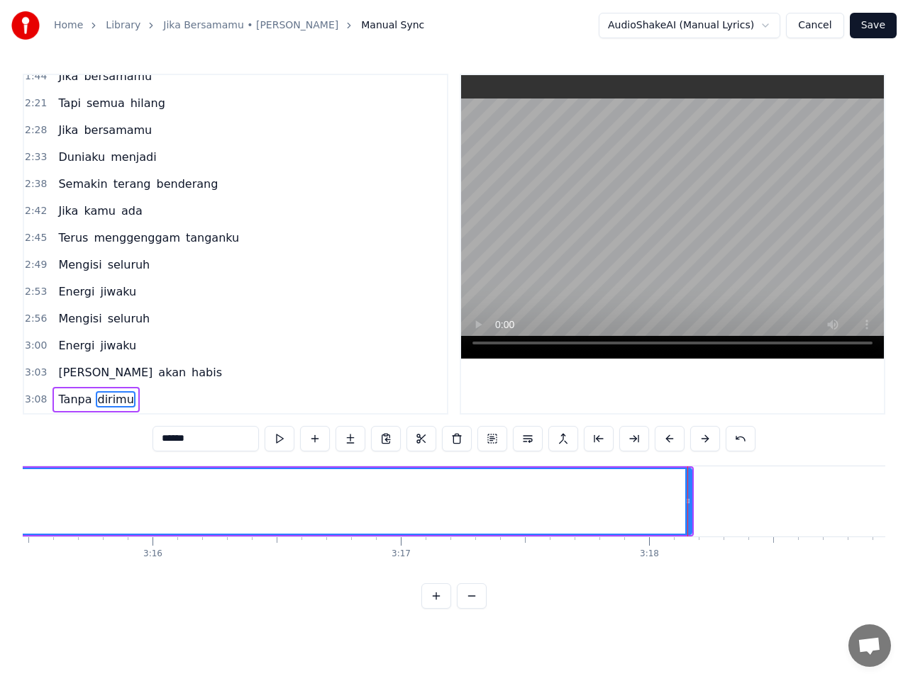
scroll to position [0, 48509]
drag, startPoint x: 690, startPoint y: 500, endPoint x: 381, endPoint y: 511, distance: 308.6
click at [384, 511] on div at bounding box center [387, 501] width 6 height 65
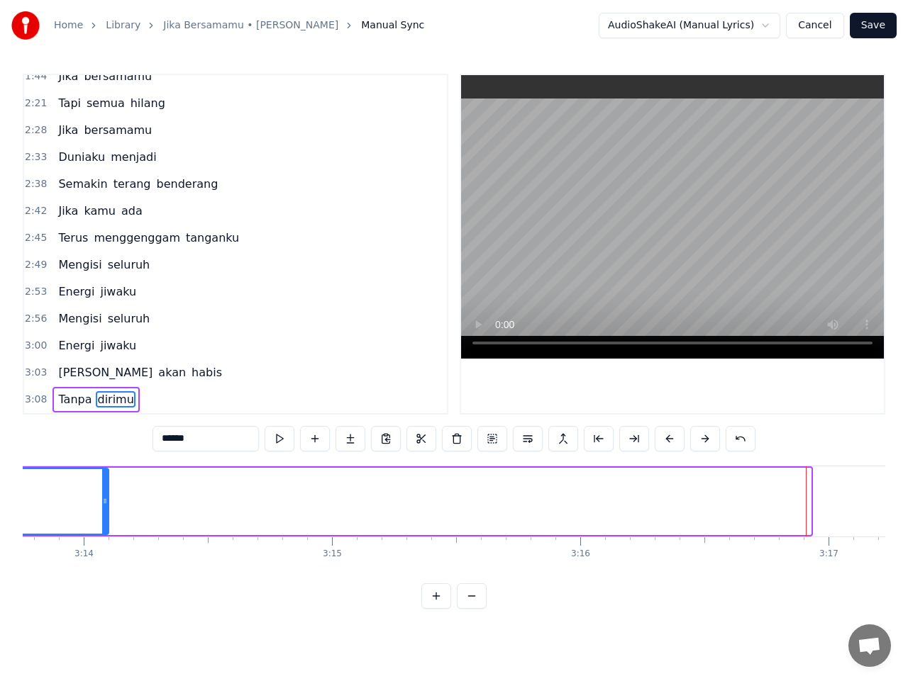
drag, startPoint x: 806, startPoint y: 504, endPoint x: 82, endPoint y: 536, distance: 725.4
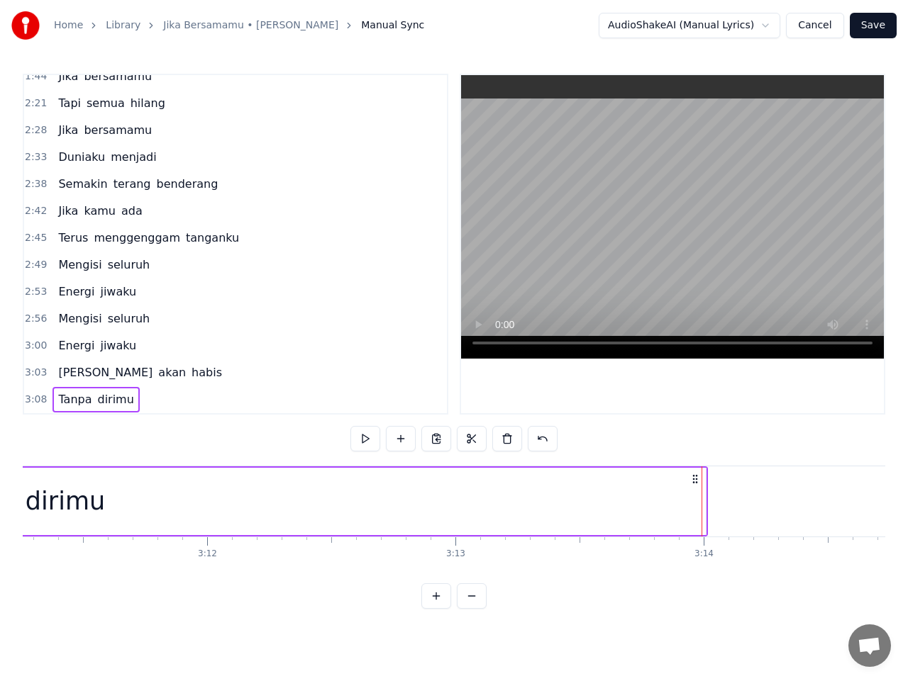
scroll to position [0, 47448]
click at [698, 502] on div "dirimu" at bounding box center [82, 501] width 1280 height 67
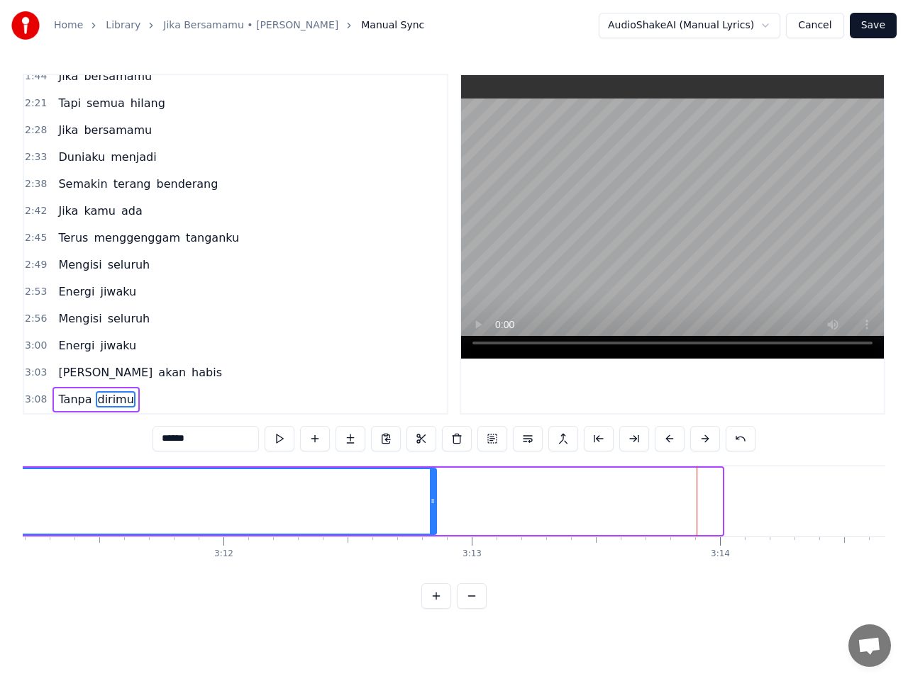
drag, startPoint x: 718, startPoint y: 501, endPoint x: 433, endPoint y: 518, distance: 286.3
click at [433, 518] on div at bounding box center [433, 501] width 6 height 65
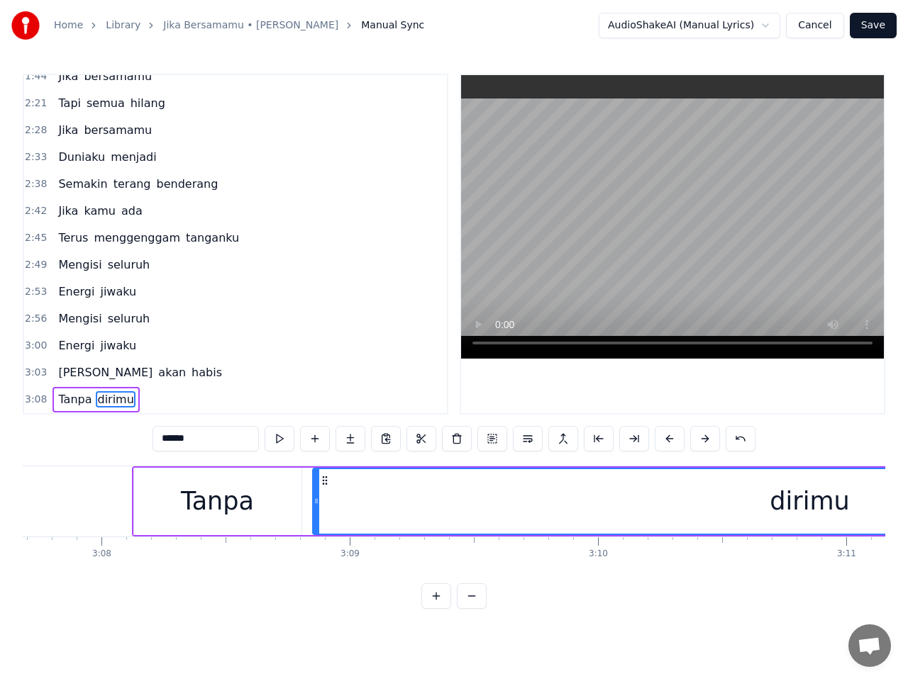
scroll to position [0, 46568]
click at [27, 398] on span "3:08" at bounding box center [36, 400] width 22 height 14
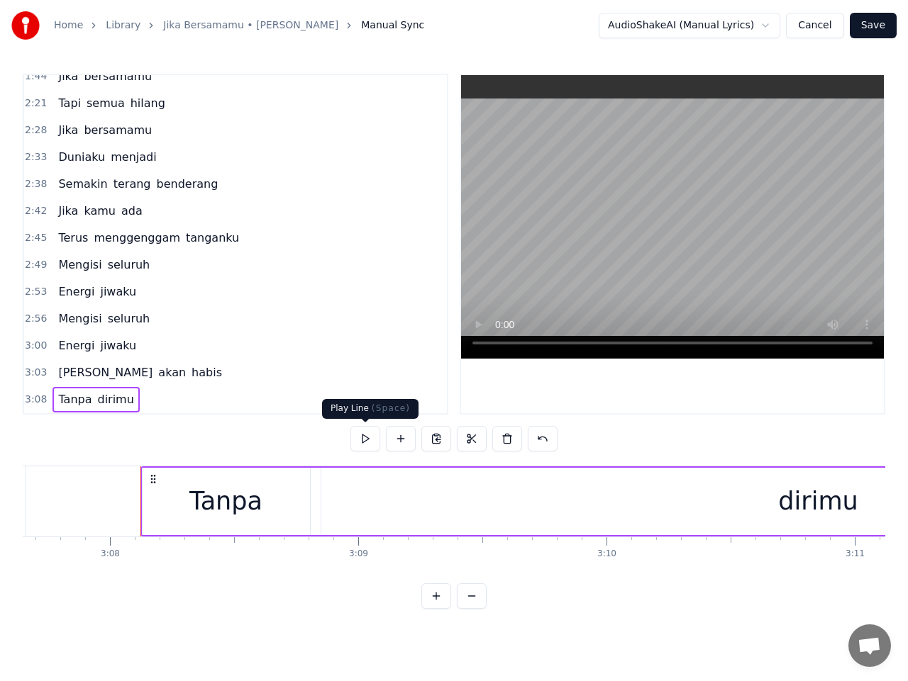
click at [369, 440] on button at bounding box center [365, 439] width 30 height 26
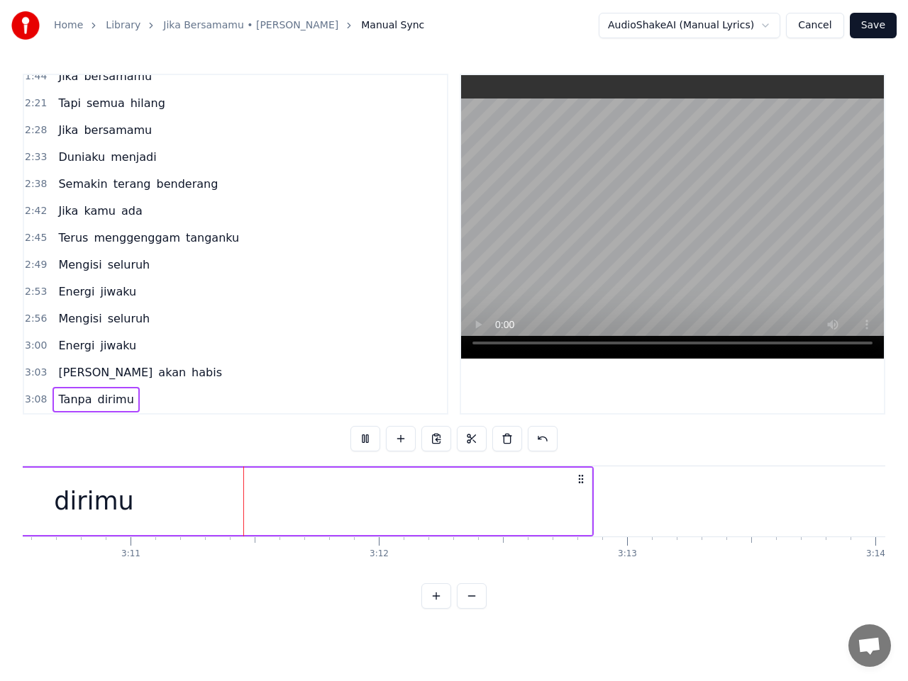
scroll to position [0, 47324]
click at [871, 30] on button "Save" at bounding box center [872, 26] width 47 height 26
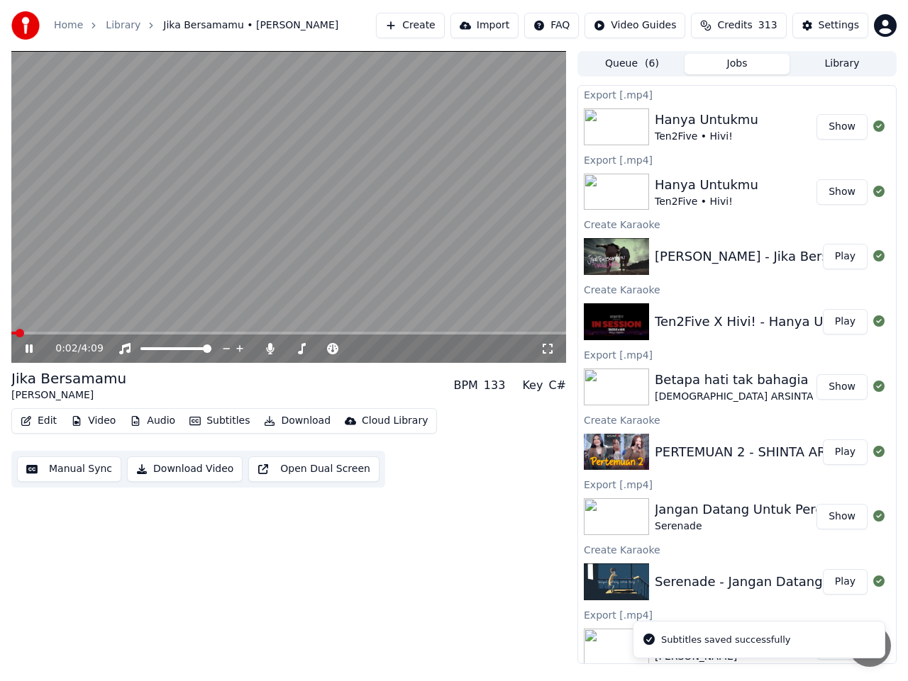
click at [29, 350] on icon at bounding box center [39, 348] width 33 height 11
click at [830, 190] on button "Show" at bounding box center [841, 192] width 51 height 26
click at [820, 125] on button "Show" at bounding box center [841, 127] width 51 height 26
click at [177, 471] on button "Download Video" at bounding box center [185, 470] width 116 height 26
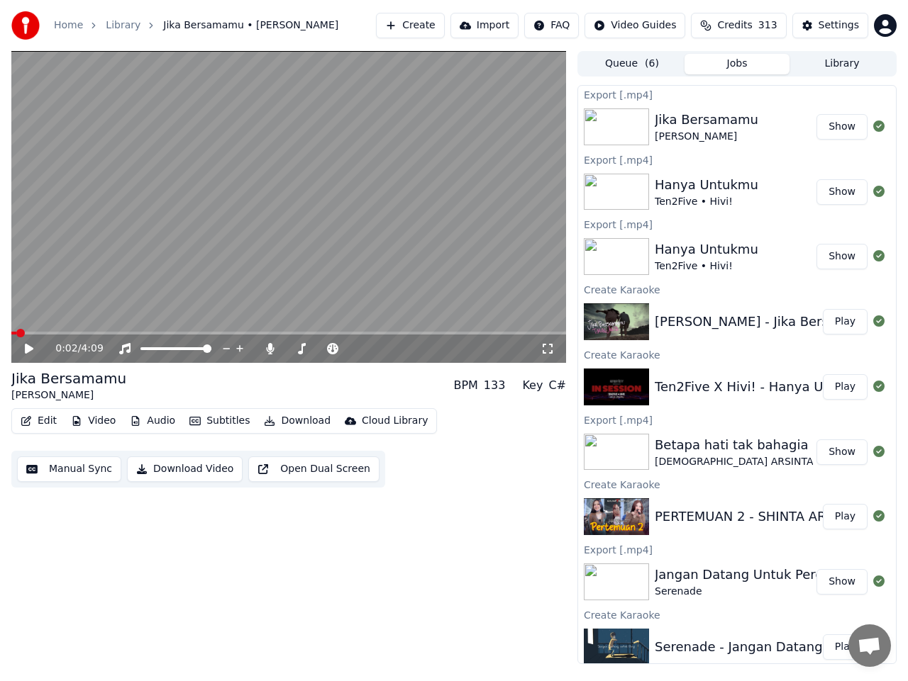
click at [443, 23] on button "Create" at bounding box center [410, 26] width 69 height 26
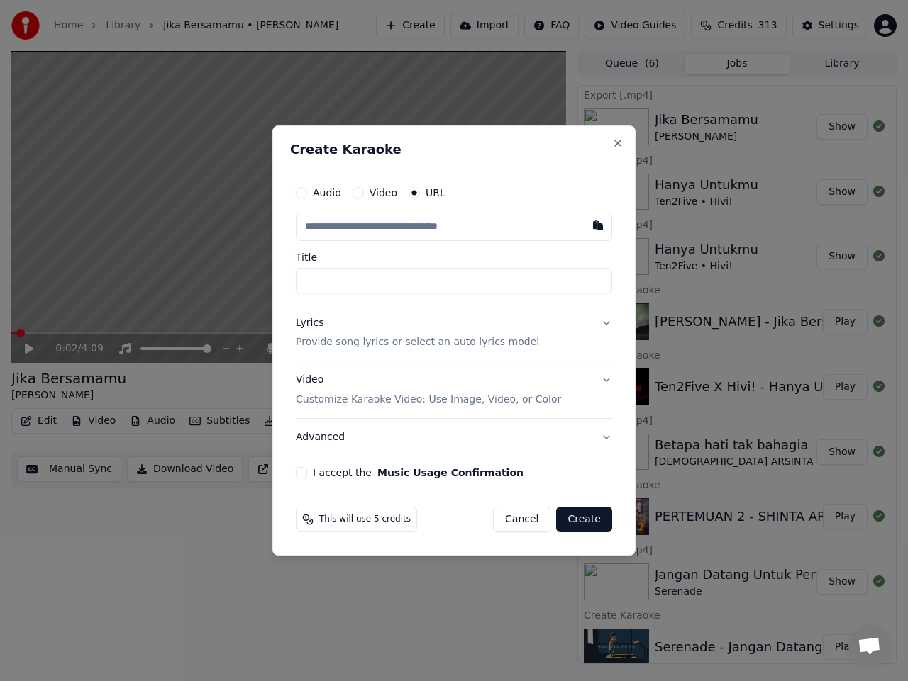
click at [410, 228] on input "text" at bounding box center [454, 227] width 316 height 28
type input "**********"
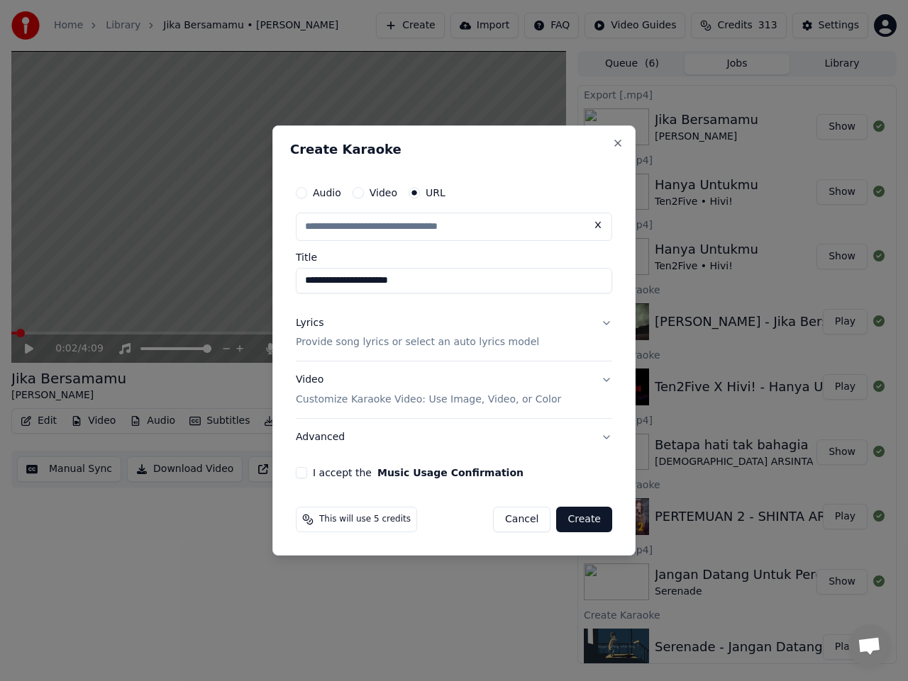
click at [604, 323] on button "Lyrics Provide song lyrics or select an auto lyrics model" at bounding box center [454, 333] width 316 height 57
type input "**********"
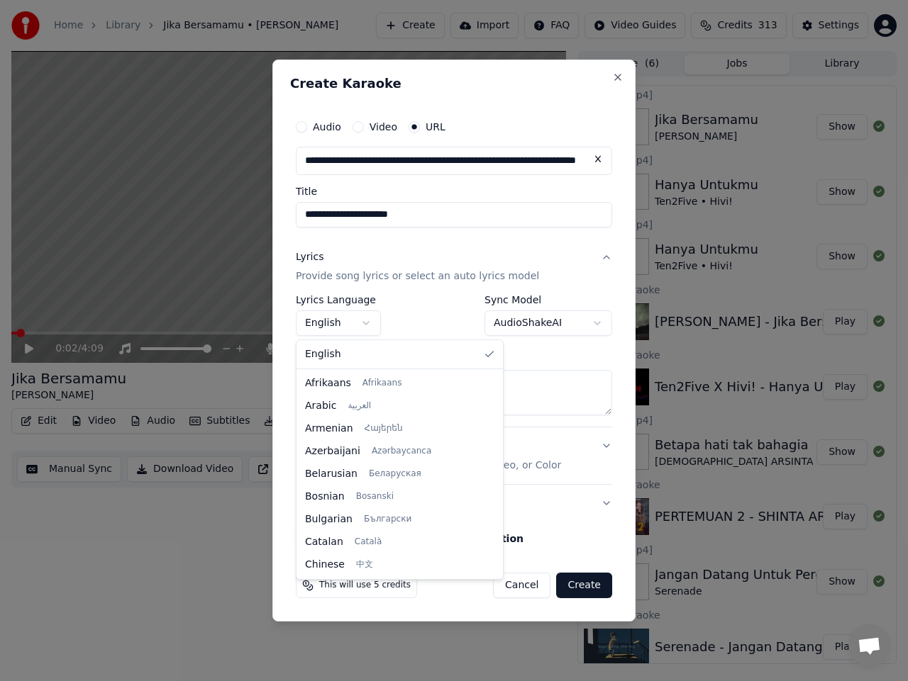
click at [370, 326] on body "Home Library Jika Bersamamu • [PERSON_NAME] Create Import FAQ Video Guides Cred…" at bounding box center [454, 340] width 908 height 681
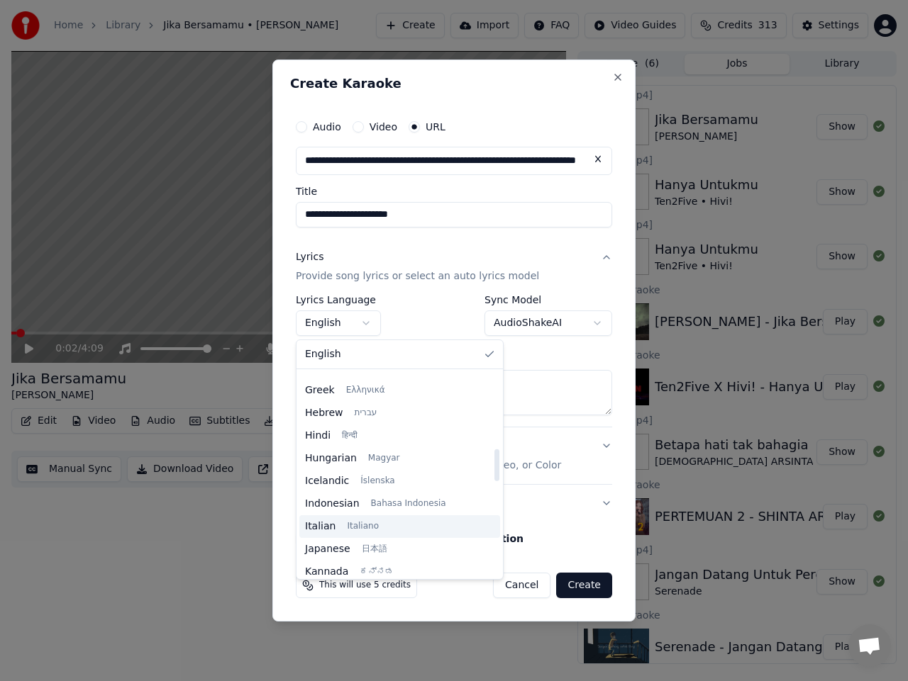
scroll to position [496, 0]
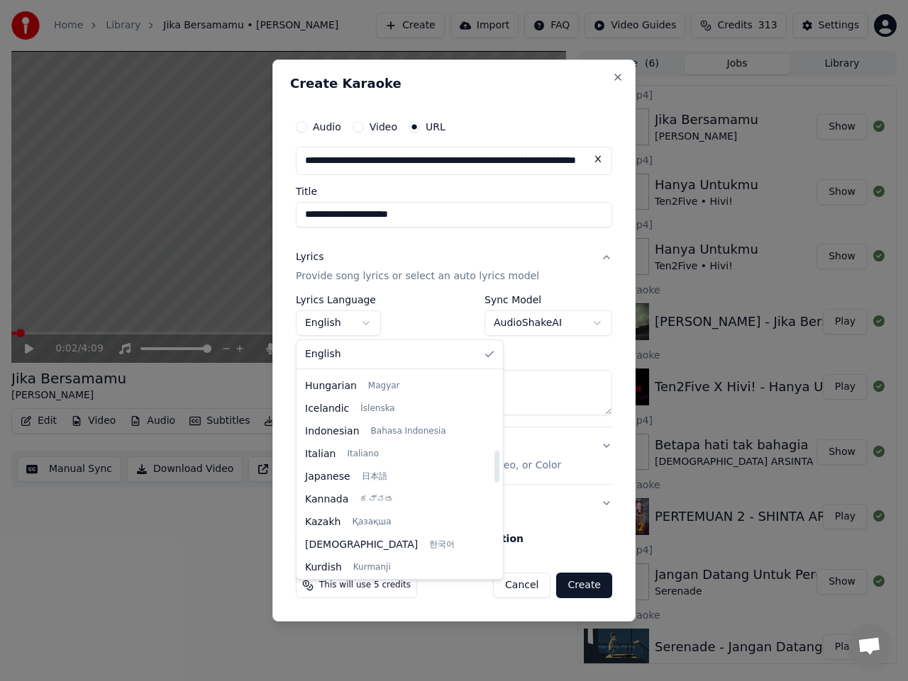
select select "**"
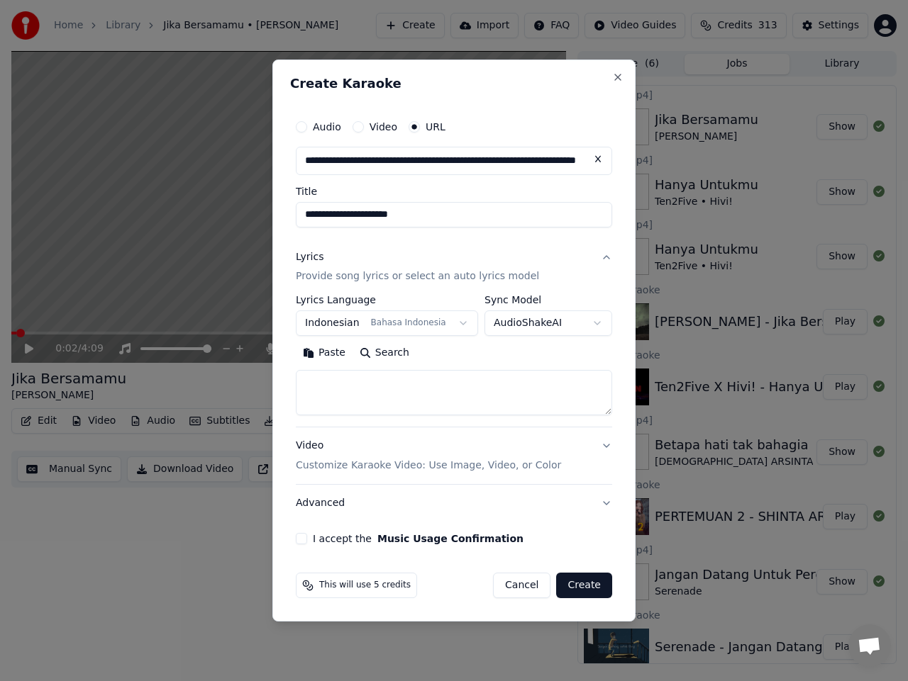
click at [426, 392] on textarea at bounding box center [454, 393] width 316 height 45
paste textarea "**********"
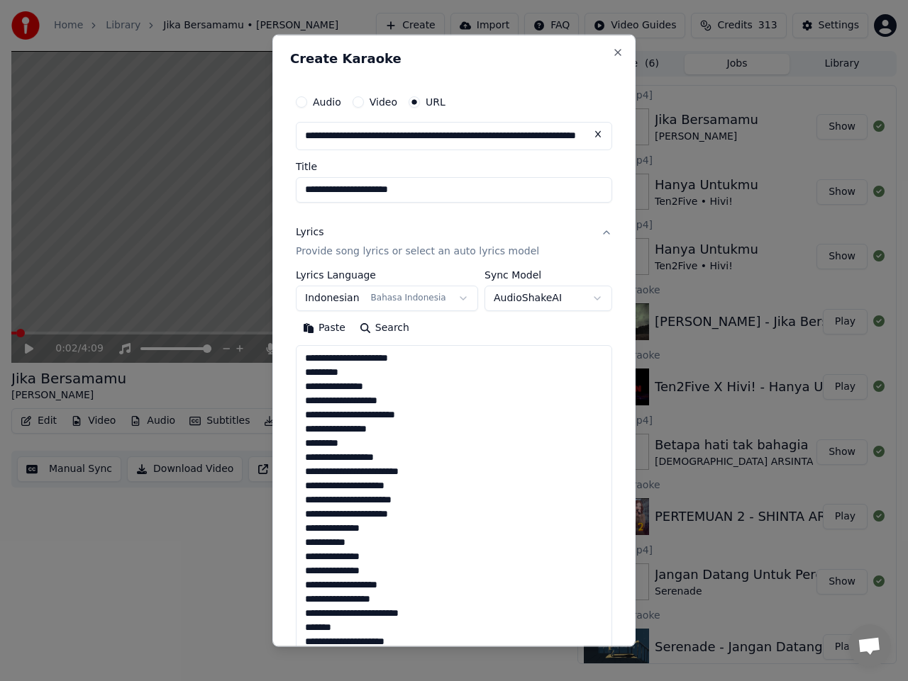
scroll to position [1095, 0]
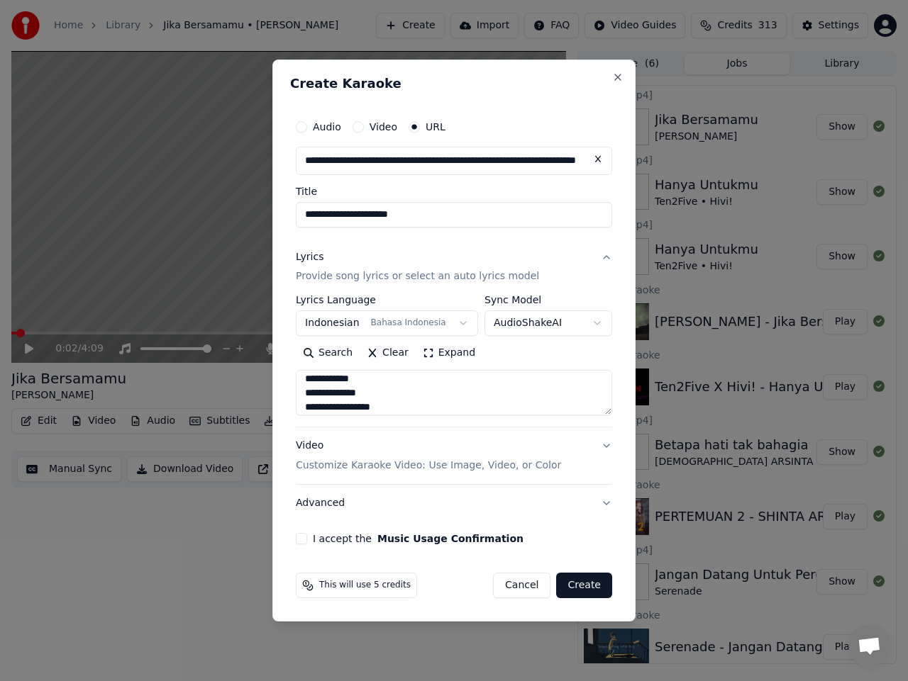
type textarea "**********"
click at [293, 542] on div "**********" at bounding box center [454, 329] width 328 height 444
click at [298, 536] on button "I accept the Music Usage Confirmation" at bounding box center [301, 538] width 11 height 11
click at [579, 584] on button "Create" at bounding box center [584, 586] width 56 height 26
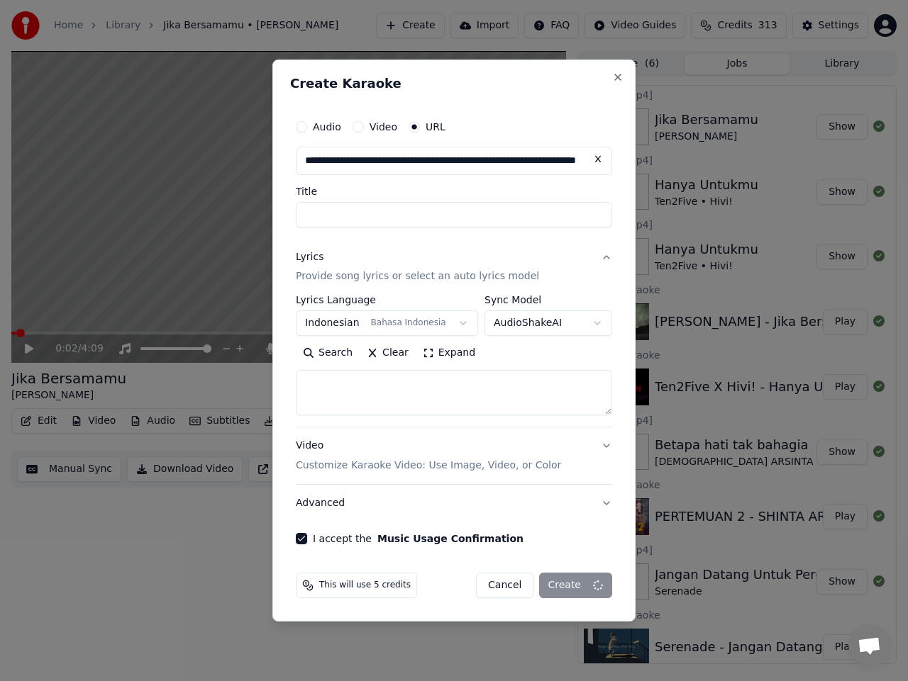
select select
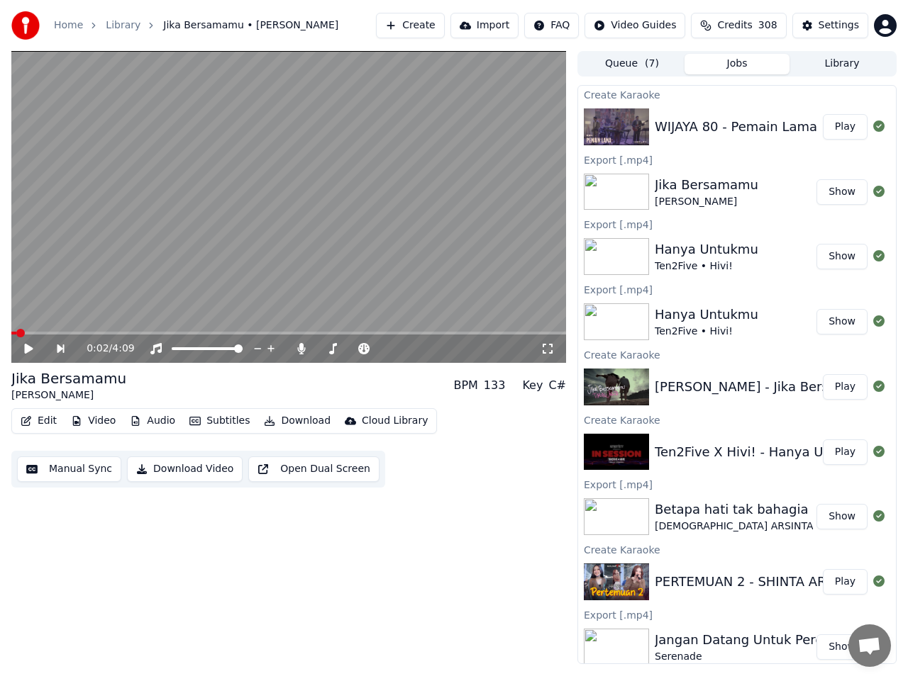
click at [833, 131] on button "Play" at bounding box center [845, 127] width 45 height 26
click at [32, 348] on icon at bounding box center [29, 349] width 7 height 9
click at [31, 349] on icon at bounding box center [29, 349] width 9 height 10
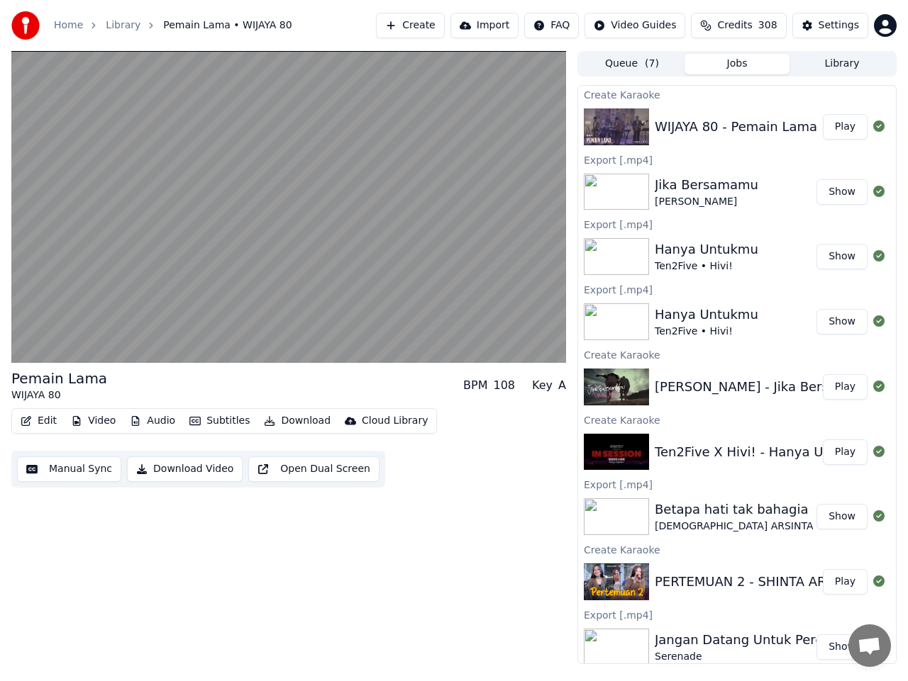
click at [96, 423] on button "Video" at bounding box center [93, 421] width 56 height 20
click at [377, 547] on div "Pemain [PERSON_NAME] 80 BPM 108 Key A Edit Video Audio Subtitles Download Cloud…" at bounding box center [288, 357] width 554 height 613
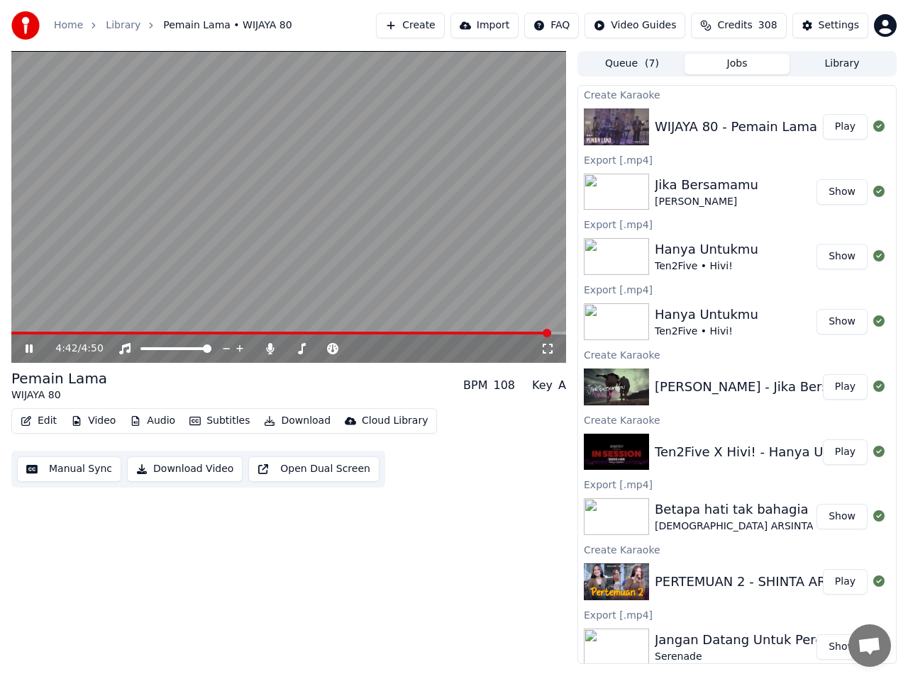
click at [199, 472] on button "Download Video" at bounding box center [185, 470] width 116 height 26
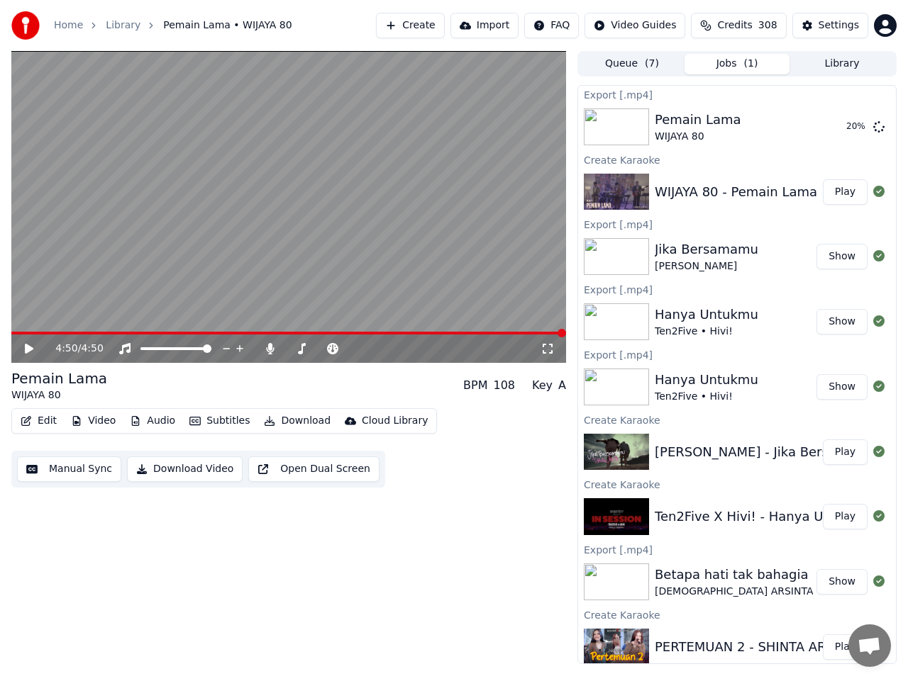
click at [832, 69] on button "Library" at bounding box center [841, 64] width 105 height 21
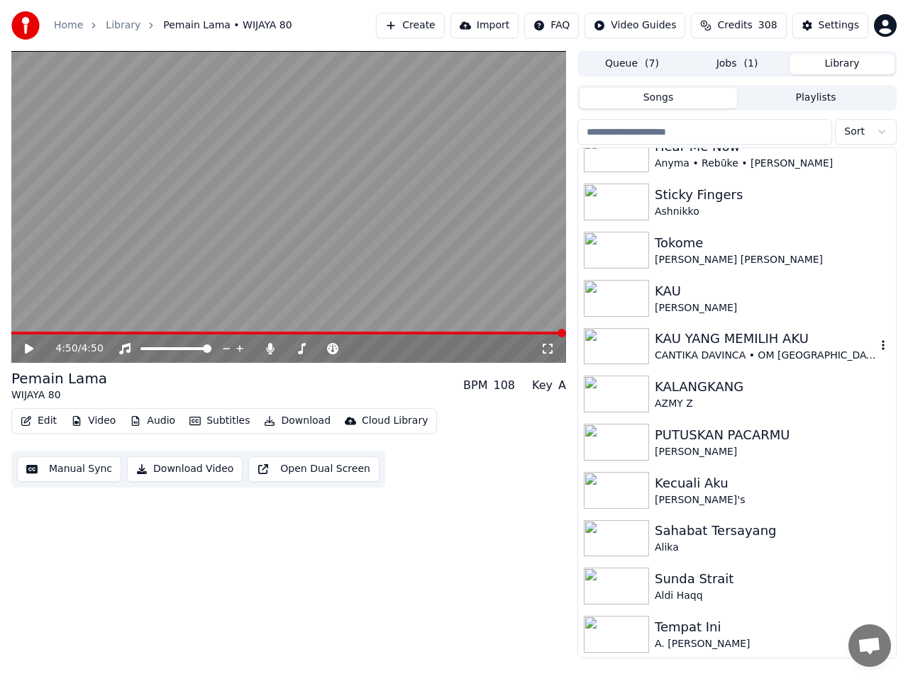
scroll to position [983, 0]
click at [696, 534] on div "Sahabat Tersayang" at bounding box center [764, 530] width 221 height 20
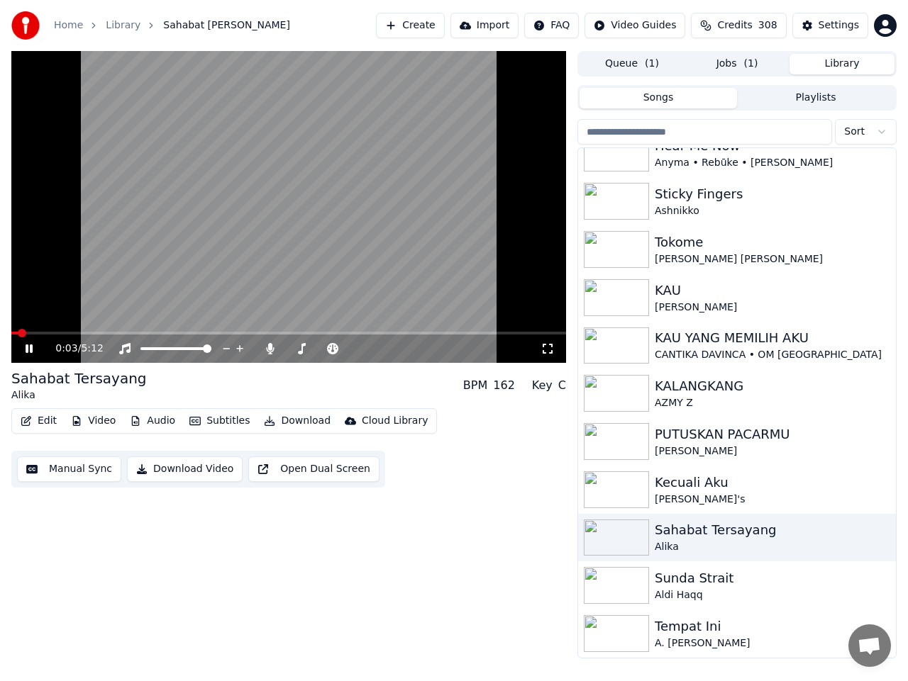
click at [28, 351] on icon at bounding box center [29, 349] width 7 height 9
click at [101, 423] on button "Video" at bounding box center [93, 421] width 56 height 20
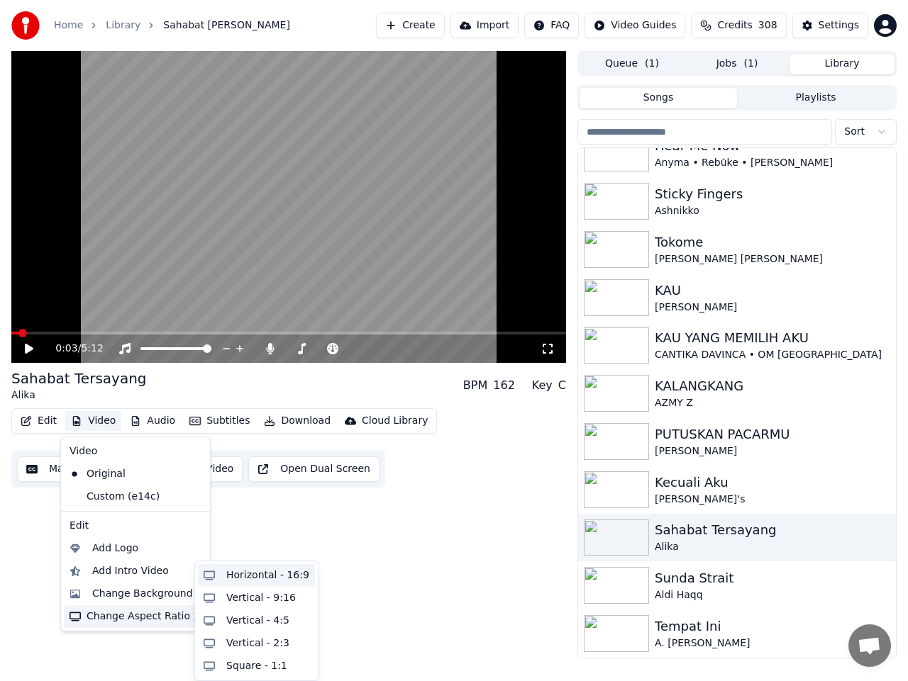
click at [260, 576] on div "Horizontal - 16:9" at bounding box center [267, 576] width 83 height 14
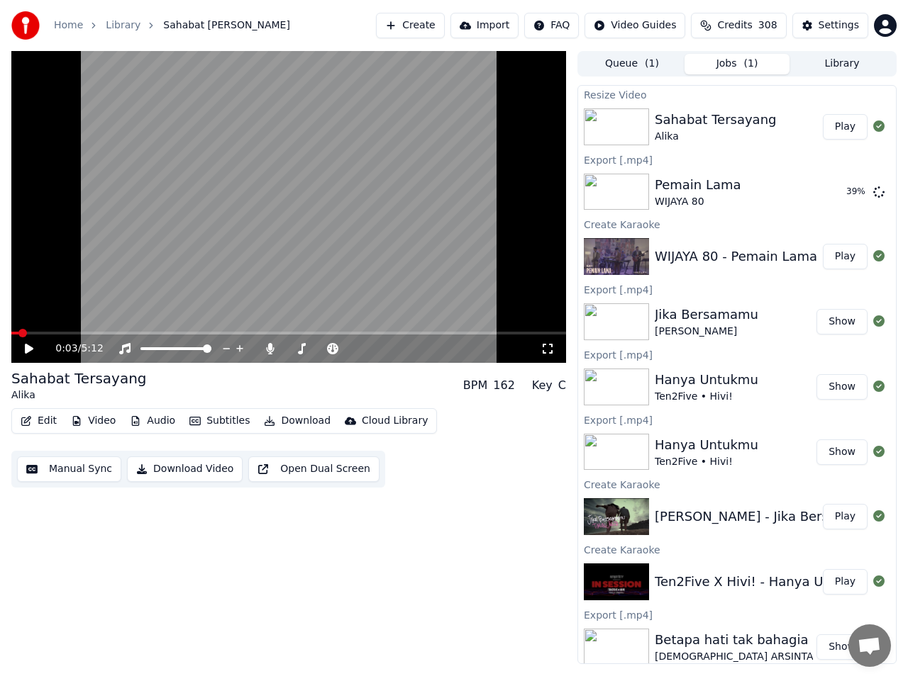
click at [835, 124] on button "Play" at bounding box center [845, 127] width 45 height 26
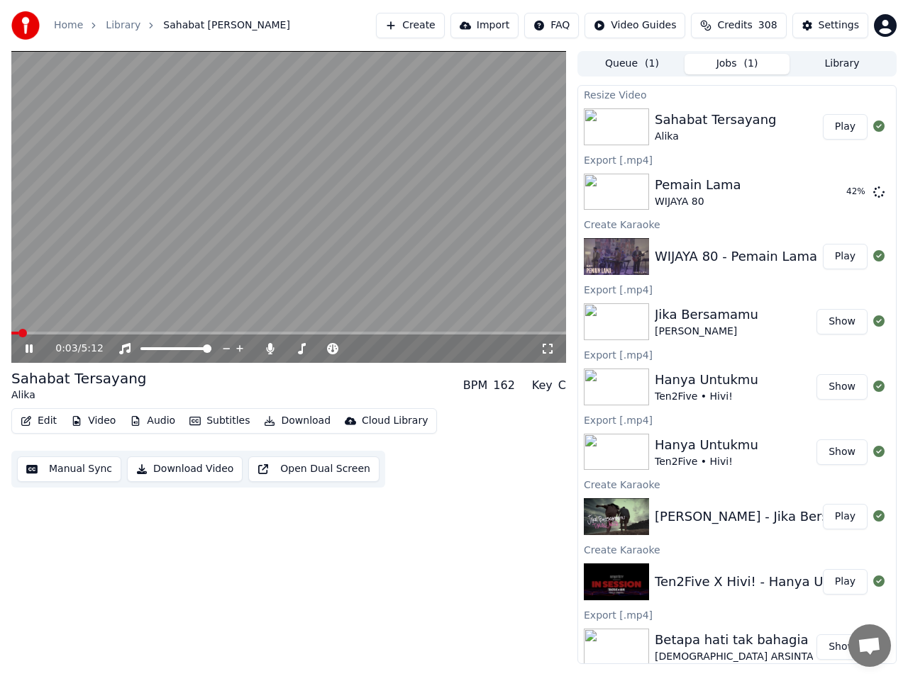
click at [831, 125] on button "Play" at bounding box center [845, 127] width 45 height 26
click at [59, 333] on span at bounding box center [288, 333] width 554 height 3
click at [85, 334] on span at bounding box center [288, 333] width 554 height 3
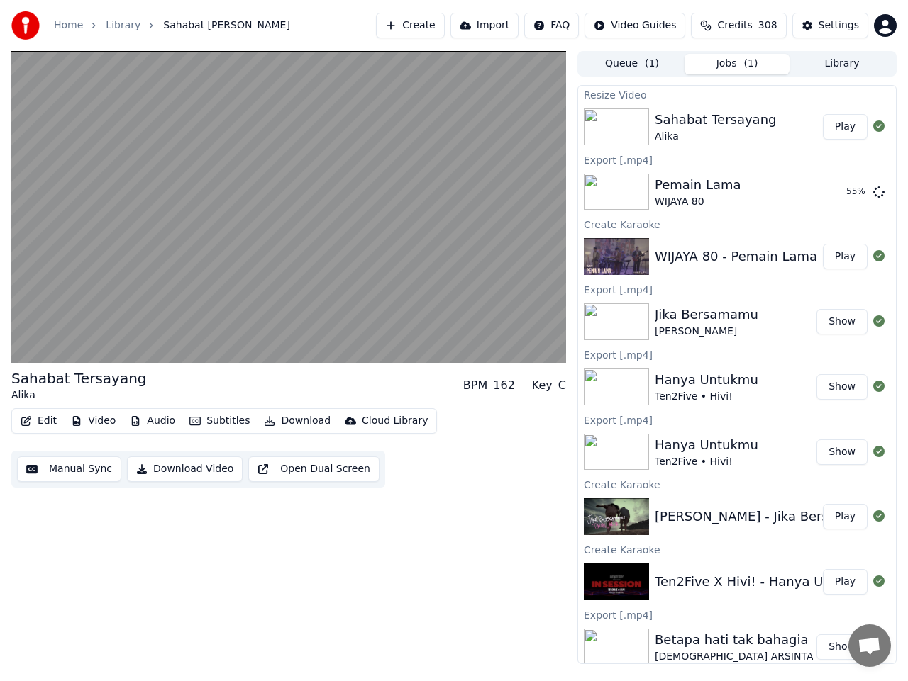
click at [194, 470] on button "Download Video" at bounding box center [185, 470] width 116 height 26
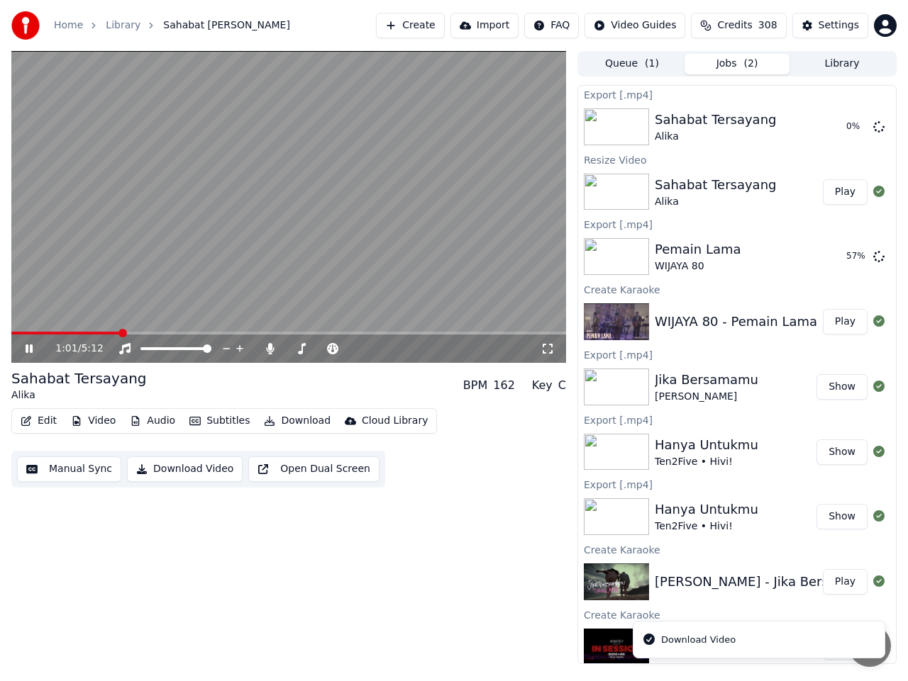
click at [32, 349] on icon at bounding box center [29, 349] width 7 height 9
click at [647, 69] on span "( 1 )" at bounding box center [652, 64] width 14 height 14
click at [725, 68] on button "Jobs ( 2 )" at bounding box center [736, 64] width 105 height 21
click at [697, 447] on div "Hanya Untukmu" at bounding box center [706, 445] width 104 height 20
click at [740, 445] on div "Hanya Untukmu" at bounding box center [706, 445] width 104 height 20
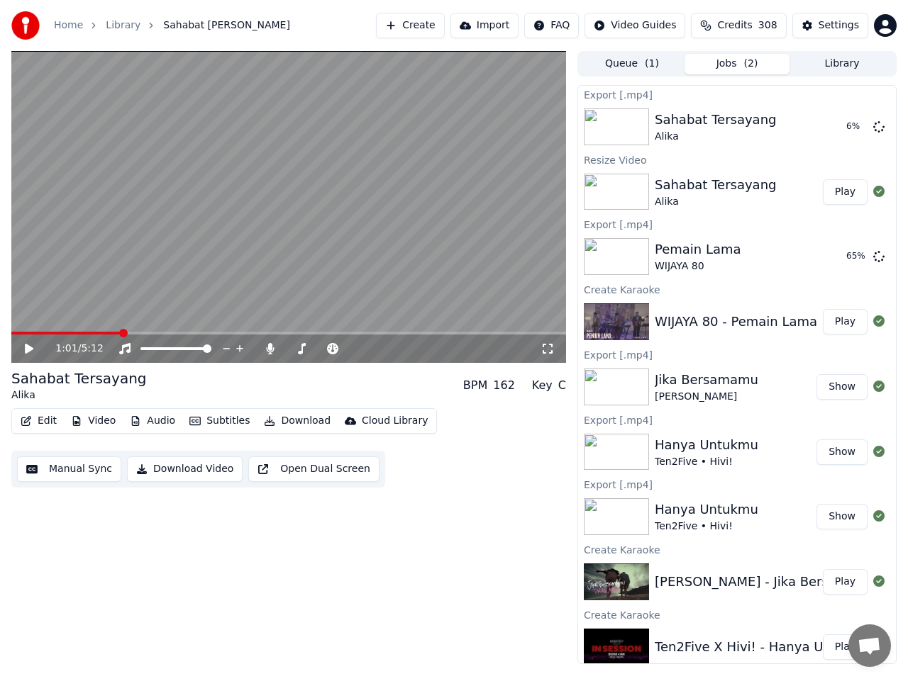
click at [711, 509] on div "Hanya Untukmu" at bounding box center [706, 510] width 104 height 20
click at [844, 67] on button "Library" at bounding box center [841, 64] width 105 height 21
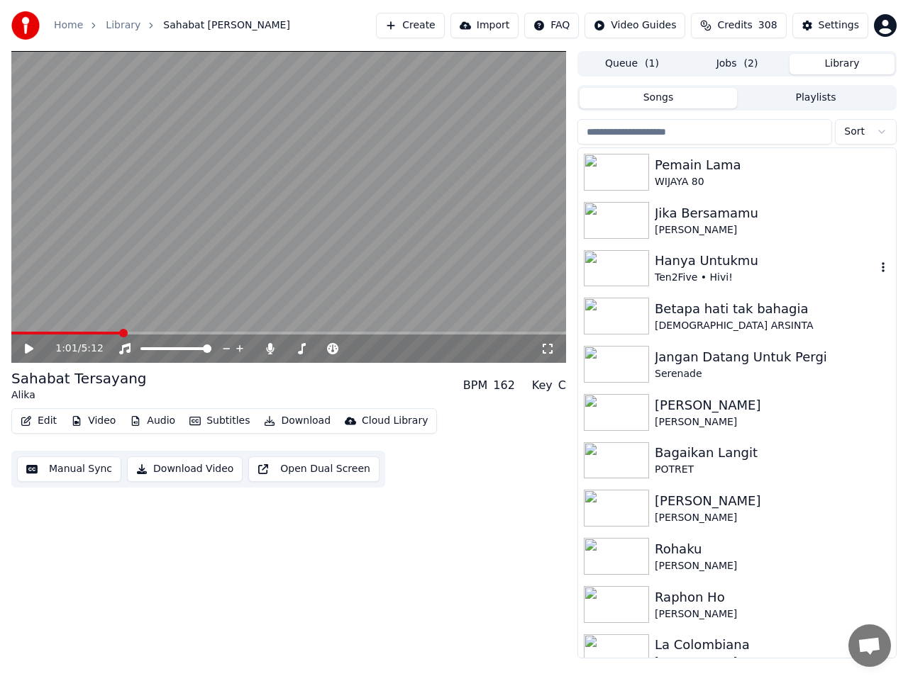
click at [698, 259] on div "Hanya Untukmu" at bounding box center [764, 261] width 221 height 20
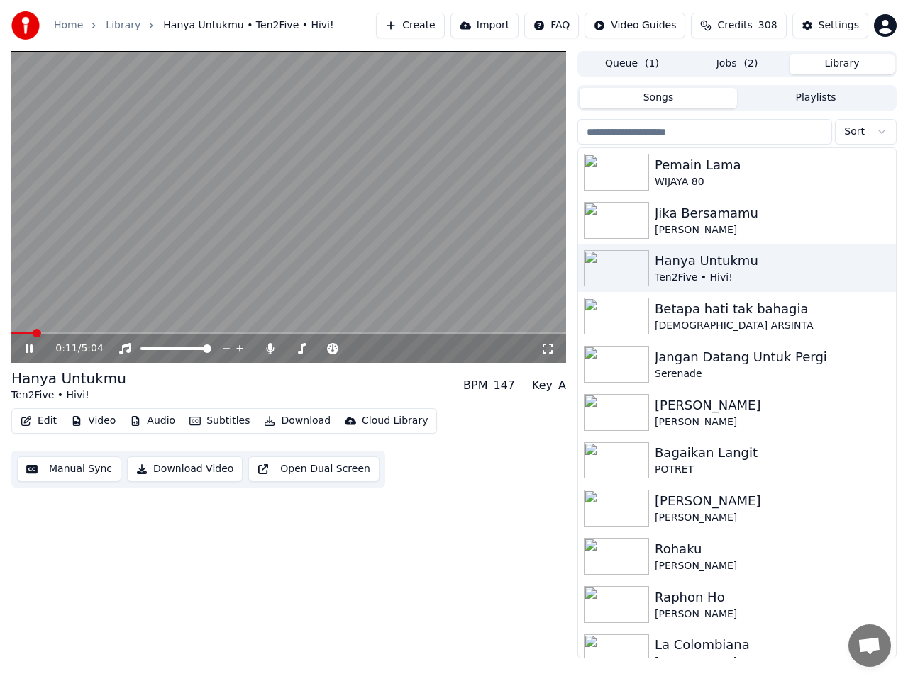
click at [29, 352] on icon at bounding box center [39, 348] width 33 height 11
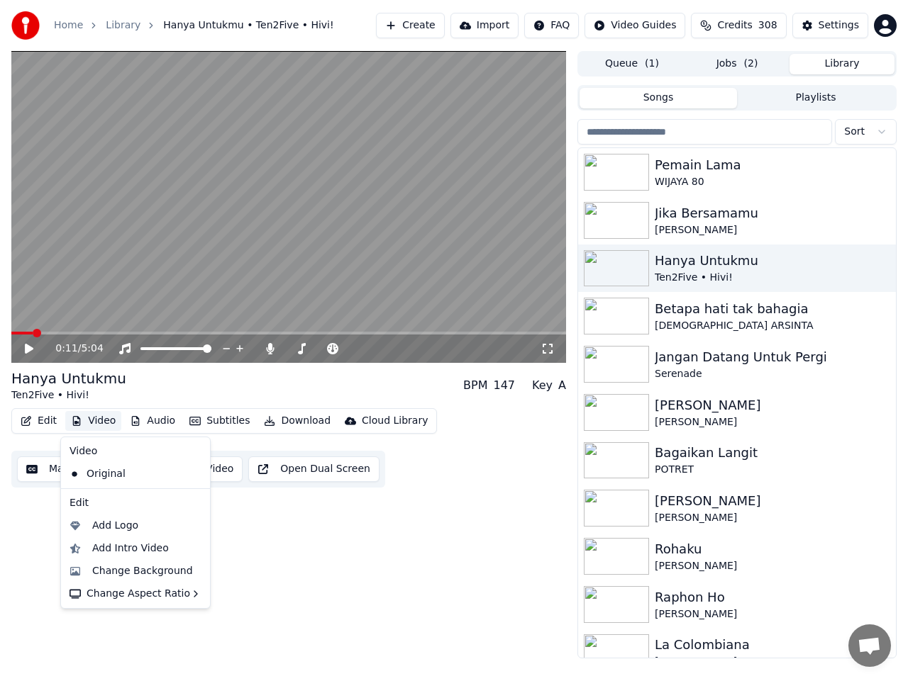
click at [104, 420] on button "Video" at bounding box center [93, 421] width 56 height 20
click at [131, 569] on div "Change Background" at bounding box center [142, 571] width 101 height 14
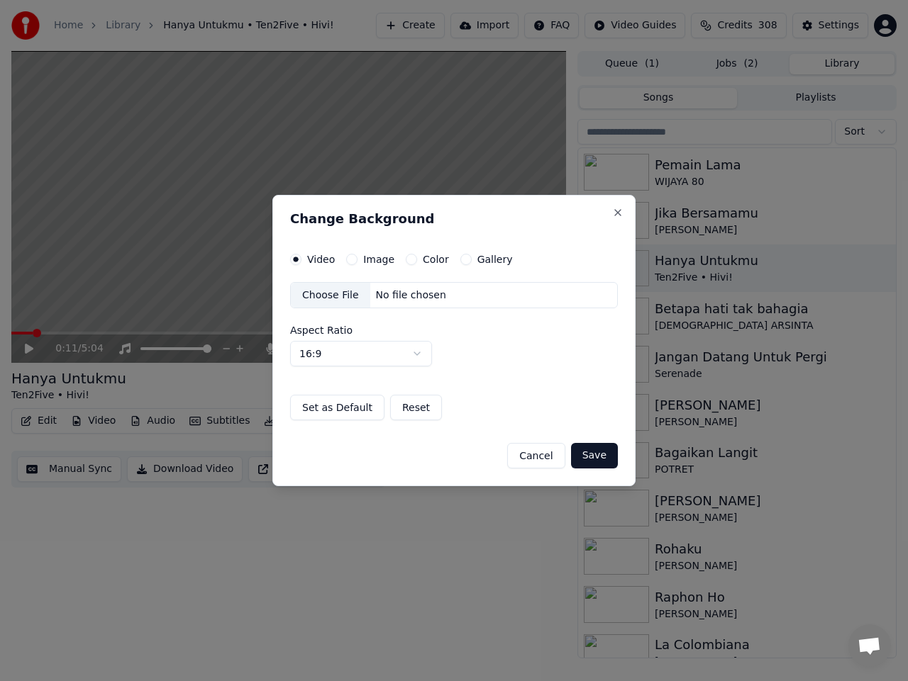
click at [547, 460] on button "Cancel" at bounding box center [535, 456] width 57 height 26
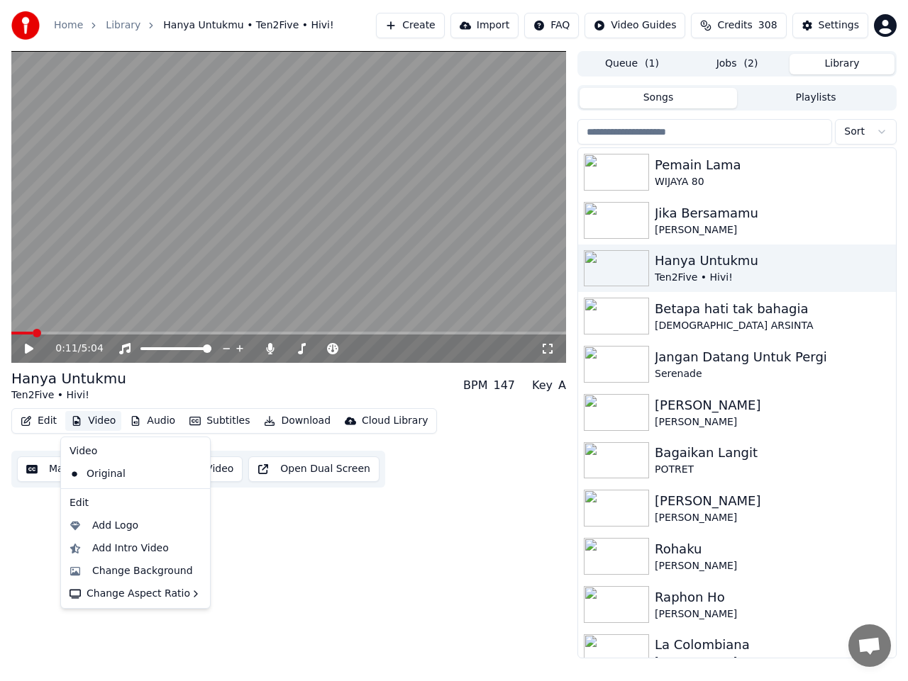
click at [113, 424] on button "Video" at bounding box center [93, 421] width 56 height 20
click at [138, 550] on div "Add Intro Video" at bounding box center [130, 549] width 77 height 14
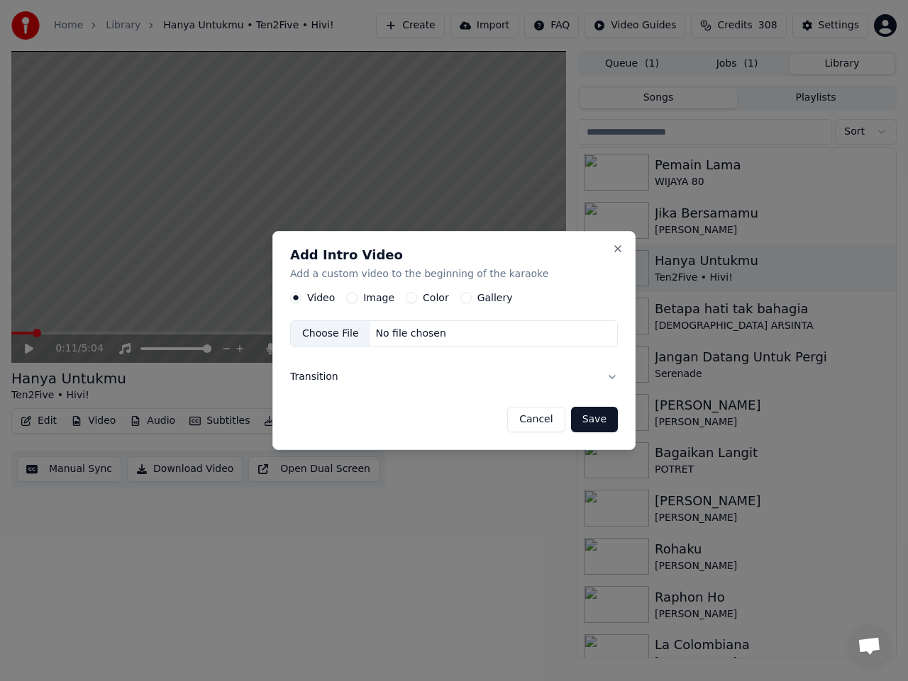
click at [344, 333] on div "Choose File" at bounding box center [330, 335] width 79 height 26
click at [413, 337] on div "No file chosen" at bounding box center [411, 335] width 82 height 14
click at [320, 379] on button "Transition" at bounding box center [454, 377] width 328 height 37
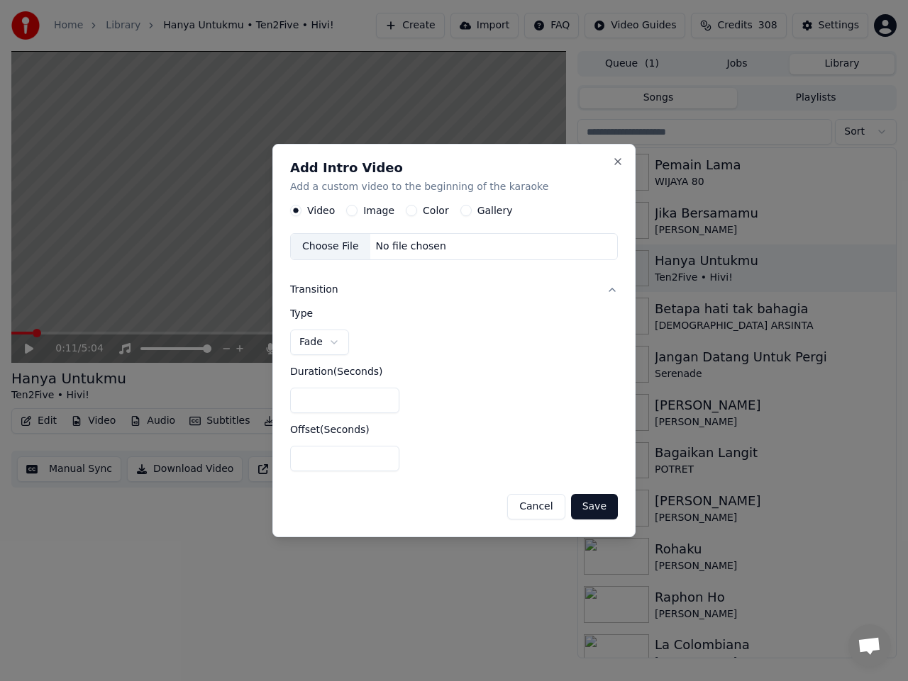
click at [327, 339] on body "**********" at bounding box center [454, 340] width 908 height 681
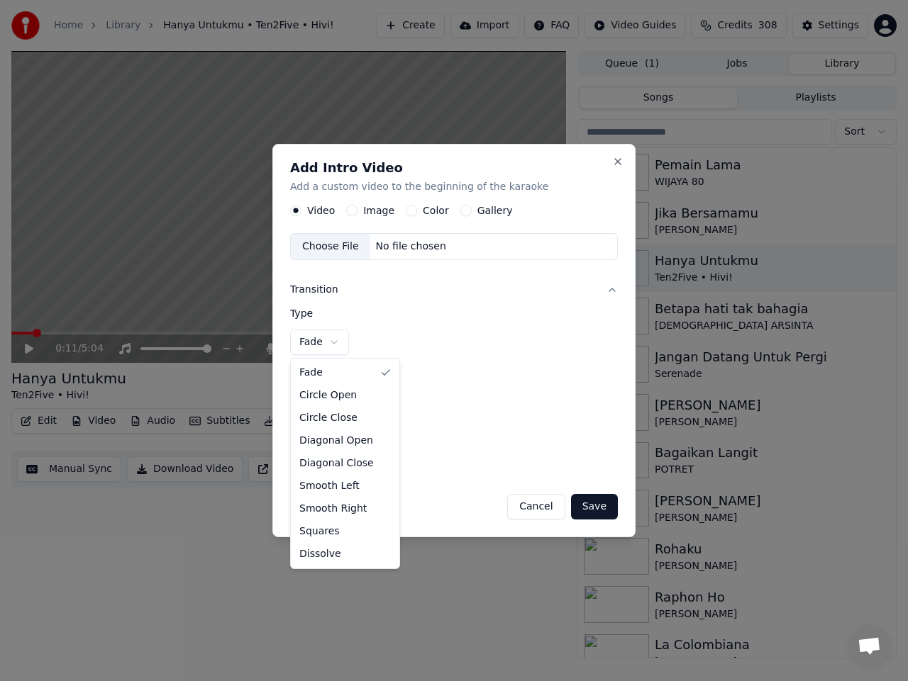
click at [621, 163] on body "**********" at bounding box center [454, 340] width 908 height 681
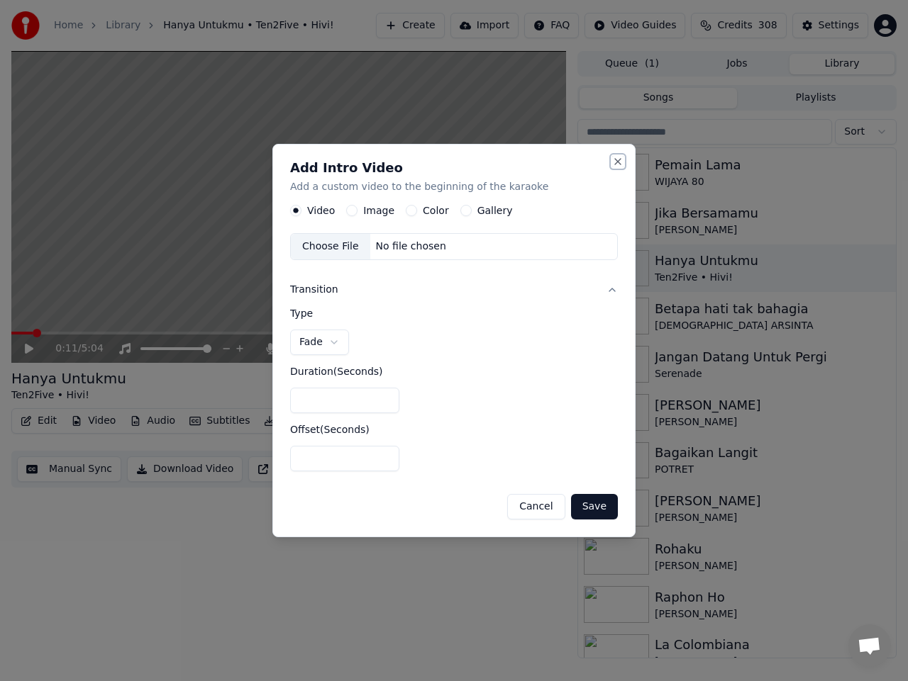
click at [618, 162] on button "Close" at bounding box center [617, 161] width 11 height 11
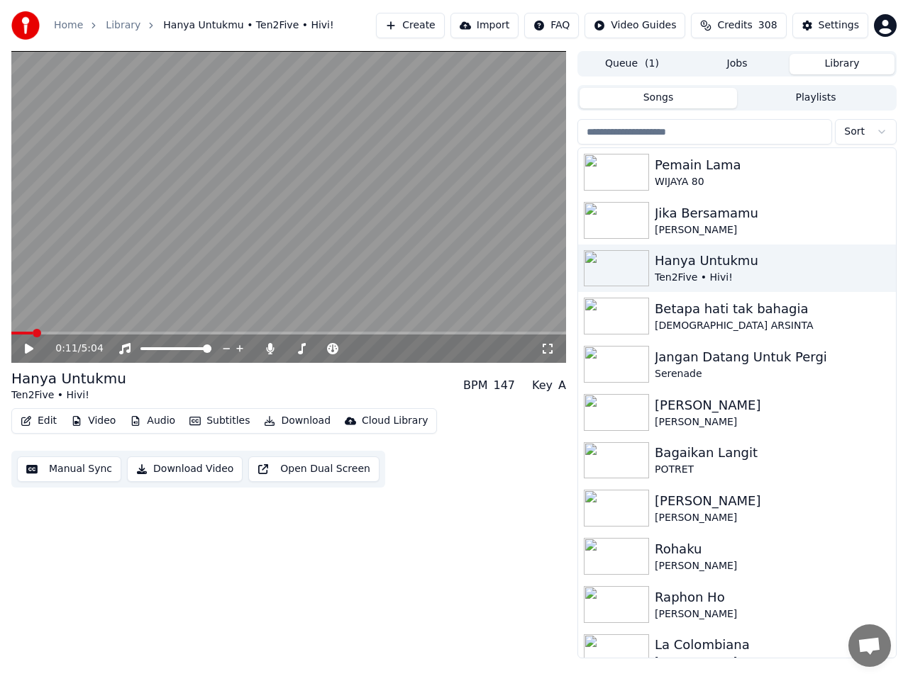
click at [742, 60] on button "Jobs" at bounding box center [736, 64] width 105 height 21
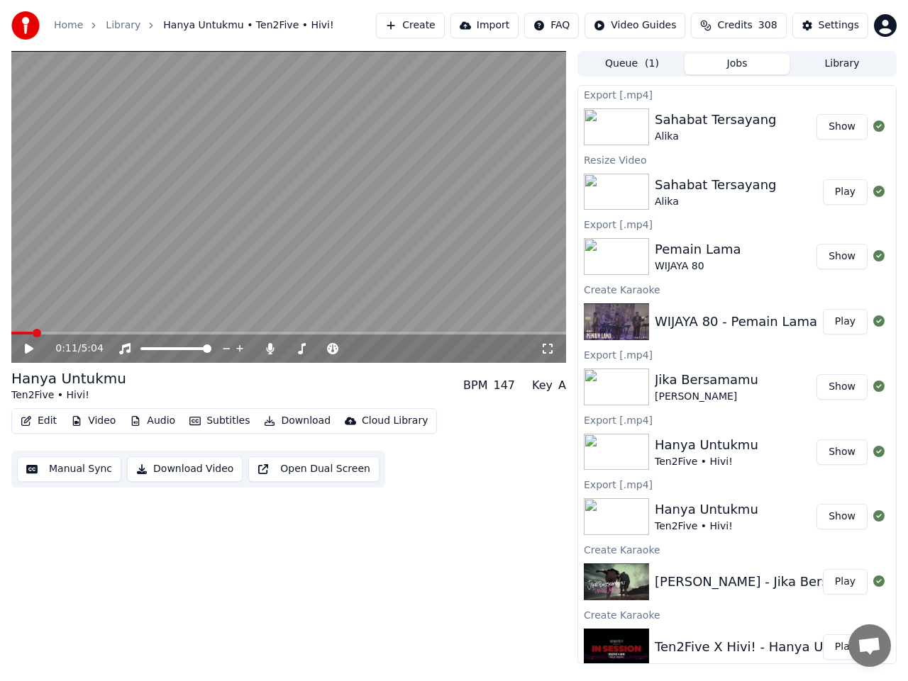
click at [833, 123] on button "Show" at bounding box center [841, 127] width 51 height 26
click at [827, 195] on button "Play" at bounding box center [845, 192] width 45 height 26
click at [75, 332] on span at bounding box center [288, 333] width 554 height 3
click at [126, 333] on span at bounding box center [288, 333] width 554 height 3
click at [33, 351] on icon at bounding box center [29, 349] width 7 height 9
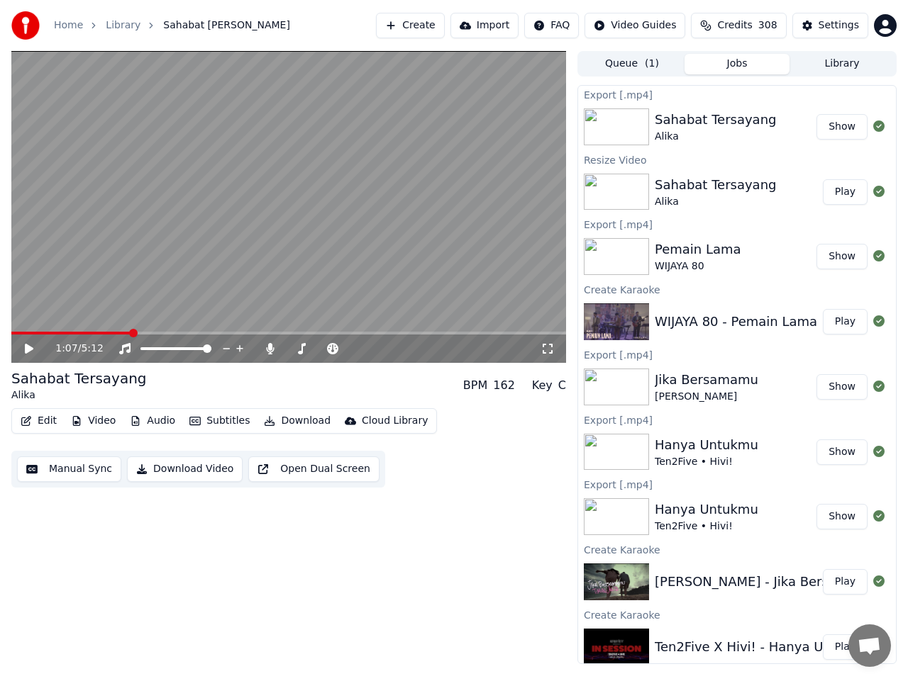
click at [151, 422] on button "Audio" at bounding box center [152, 421] width 57 height 20
click at [412, 558] on div "1:07 / 5:12 Sahabat [PERSON_NAME] BPM 162 Key C Edit Video Audio Subtitles Down…" at bounding box center [288, 357] width 554 height 613
click at [442, 27] on button "Create" at bounding box center [410, 26] width 69 height 26
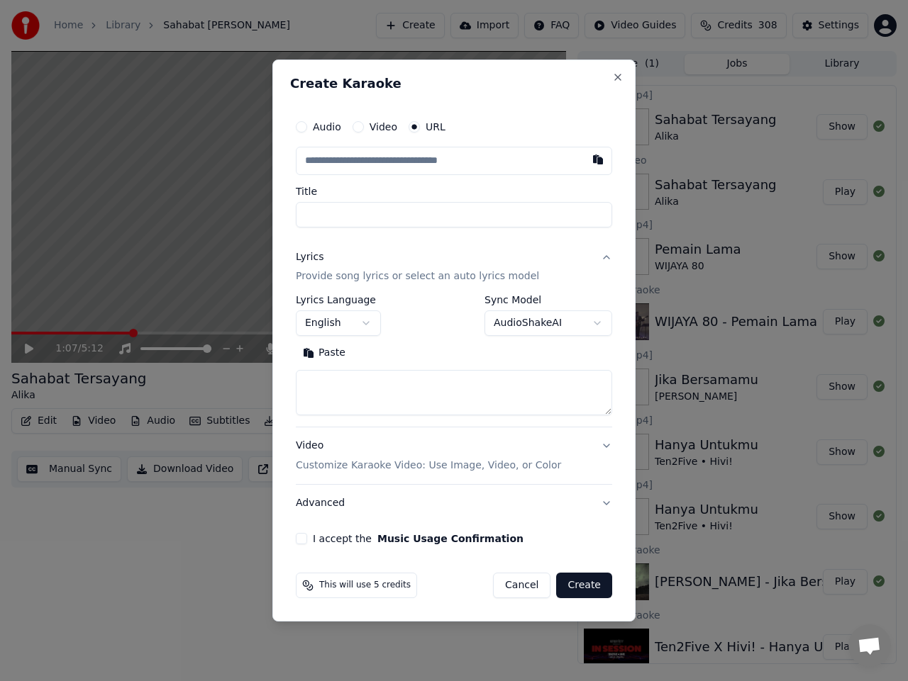
click at [386, 126] on label "Video" at bounding box center [383, 127] width 28 height 10
click at [364, 126] on button "Video" at bounding box center [357, 126] width 11 height 11
click at [347, 161] on div "Choose File" at bounding box center [335, 161] width 79 height 26
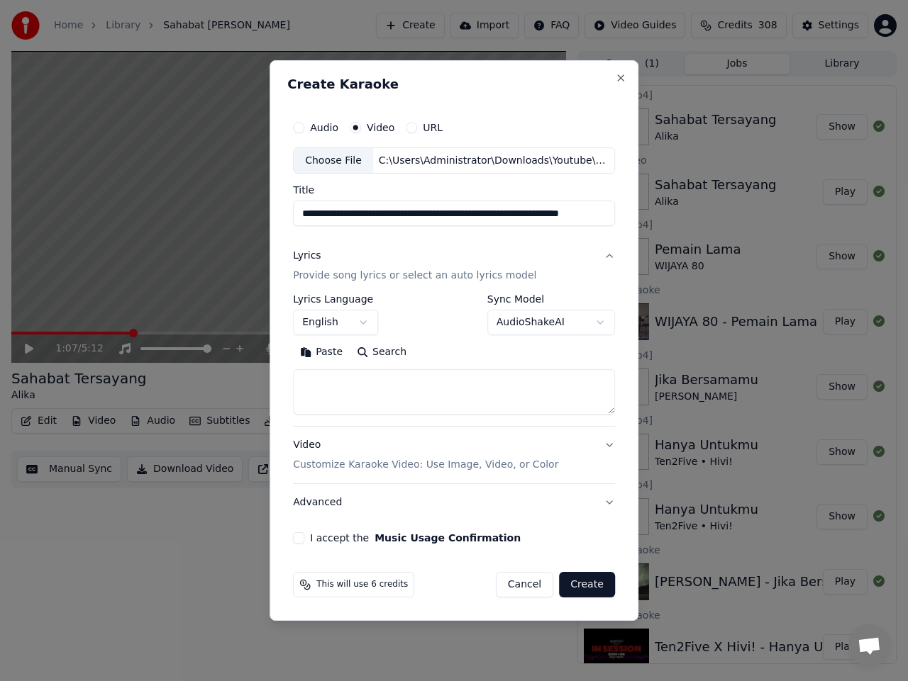
type input "**********"
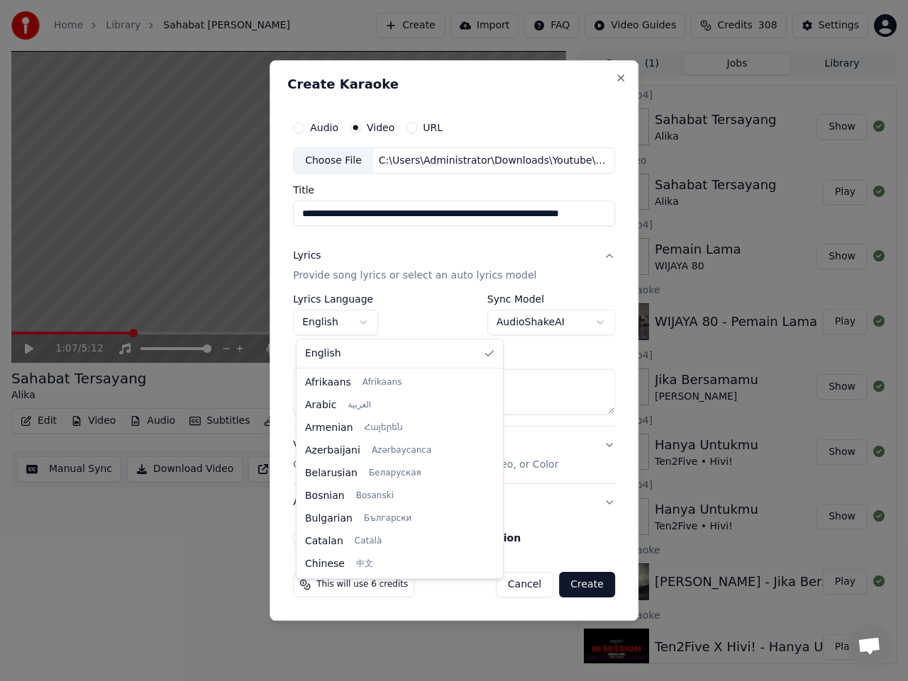
click at [368, 314] on body "Home Library [GEOGRAPHIC_DATA] • Alika Create Import FAQ Video Guides Credits 3…" at bounding box center [454, 340] width 908 height 681
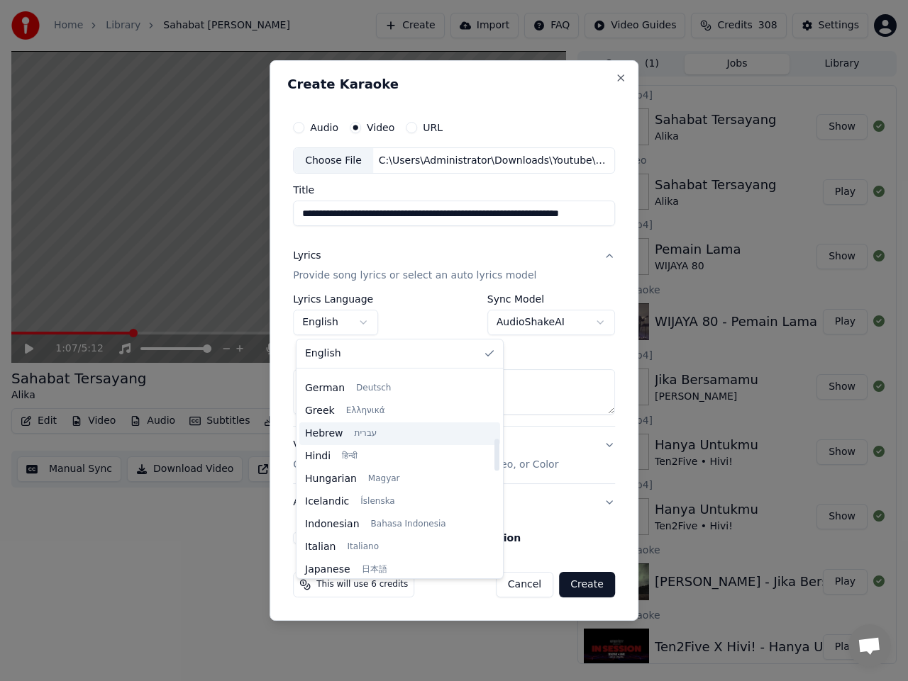
scroll to position [425, 0]
select select "**"
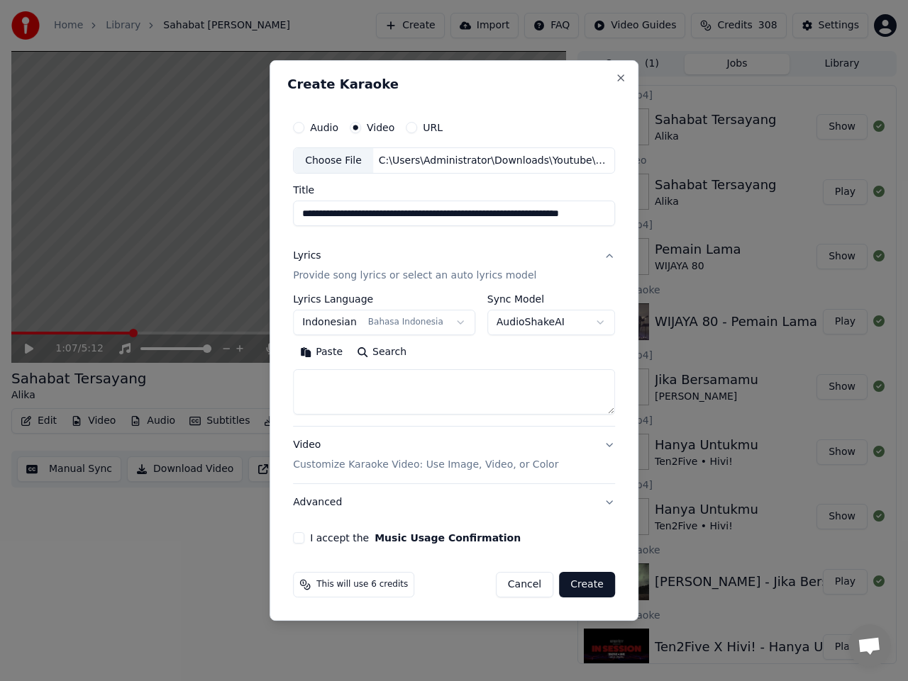
click at [570, 317] on body "Home Library [GEOGRAPHIC_DATA] • Alika Create Import FAQ Video Guides Credits 3…" at bounding box center [454, 340] width 908 height 681
click at [398, 387] on textarea at bounding box center [454, 392] width 322 height 45
paste textarea "**********"
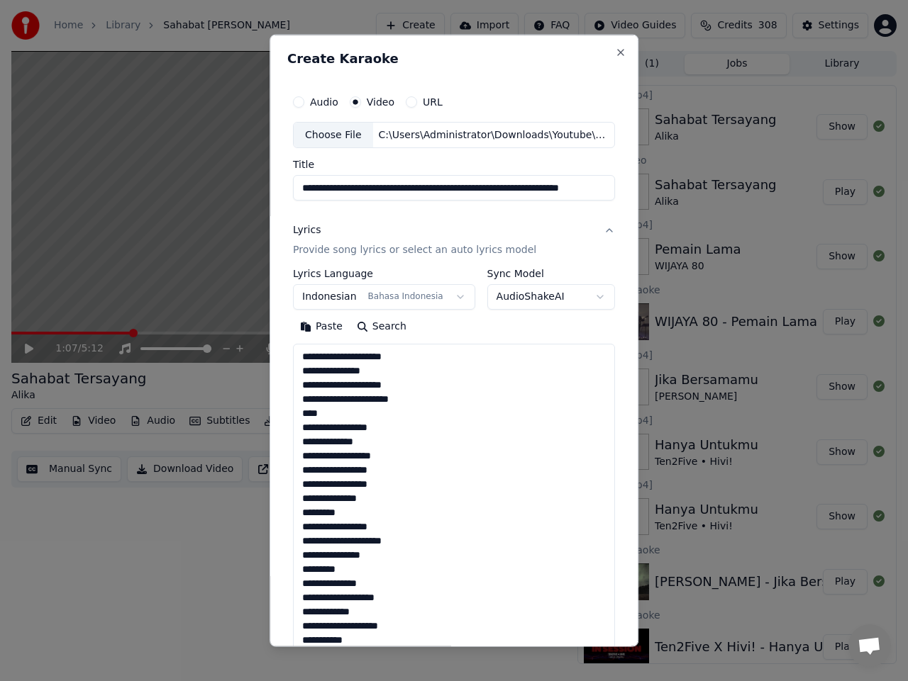
scroll to position [599, 0]
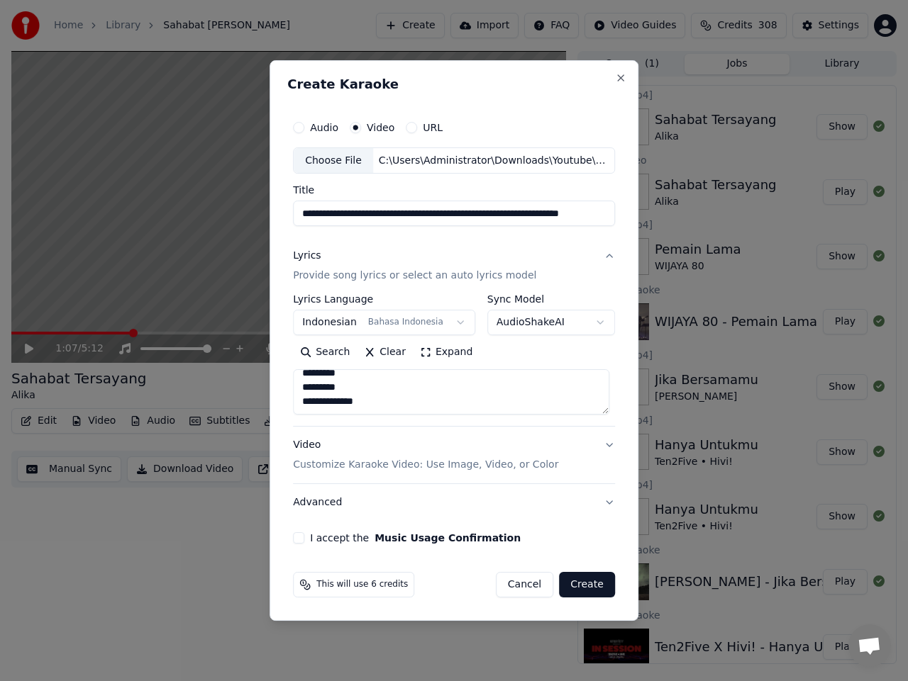
type textarea "**********"
click at [302, 538] on button "I accept the Music Usage Confirmation" at bounding box center [298, 537] width 11 height 11
click at [597, 584] on button "Create" at bounding box center [587, 585] width 56 height 26
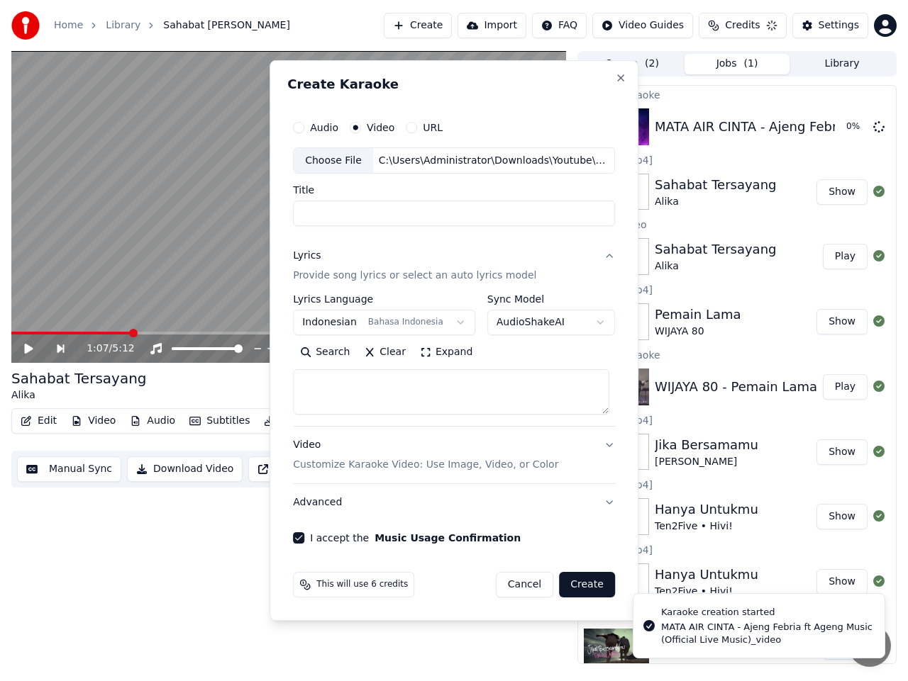
scroll to position [0, 0]
